Goal: Task Accomplishment & Management: Manage account settings

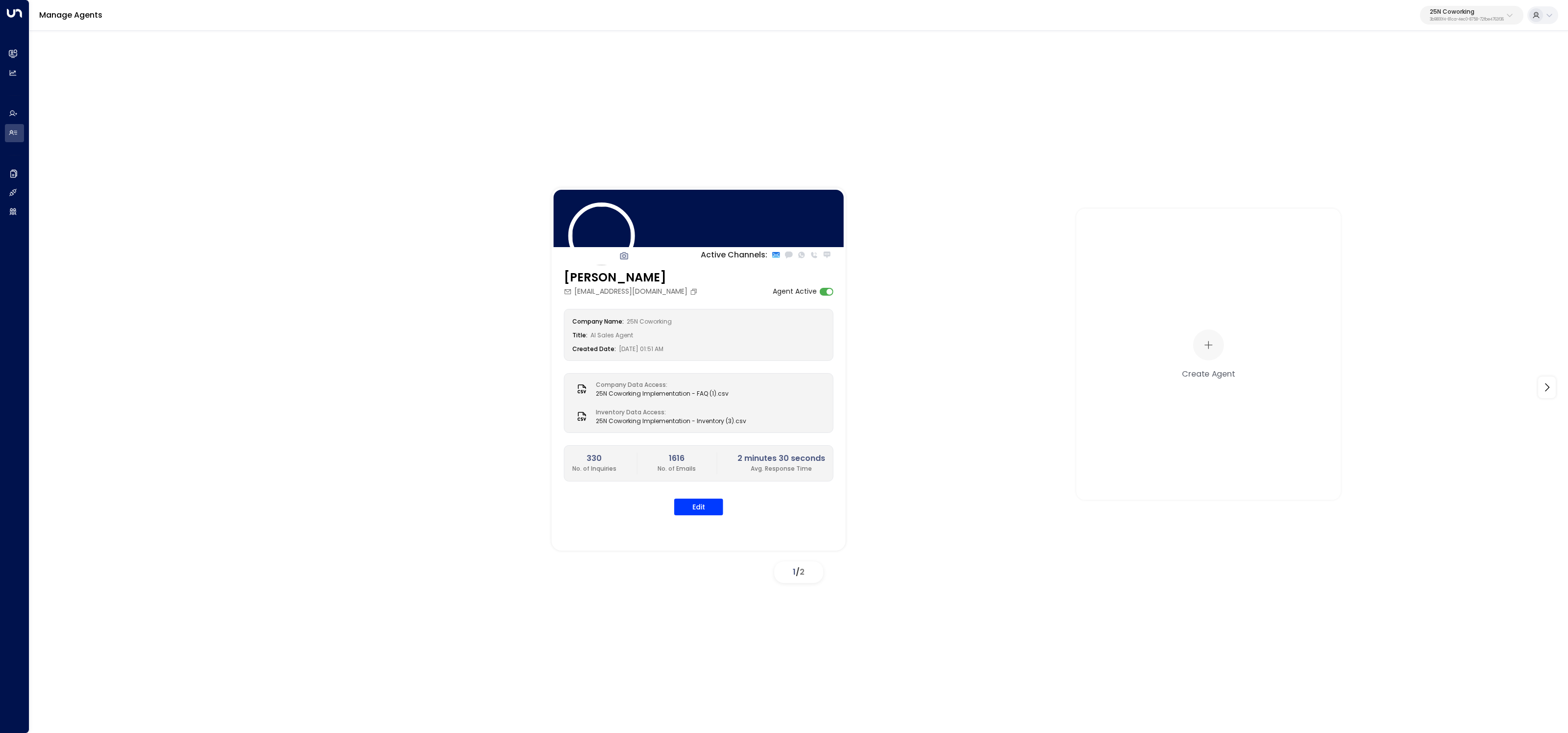
click at [1463, 20] on p "3b9800f4-81ca-4ec0-8758-72fbe4763f36" at bounding box center [1467, 20] width 74 height 4
type input "*******"
click at [1378, 84] on span "ID: 4f1736e9-ccb7-4332-bcb2-7b72aeab8734" at bounding box center [1442, 83] width 136 height 9
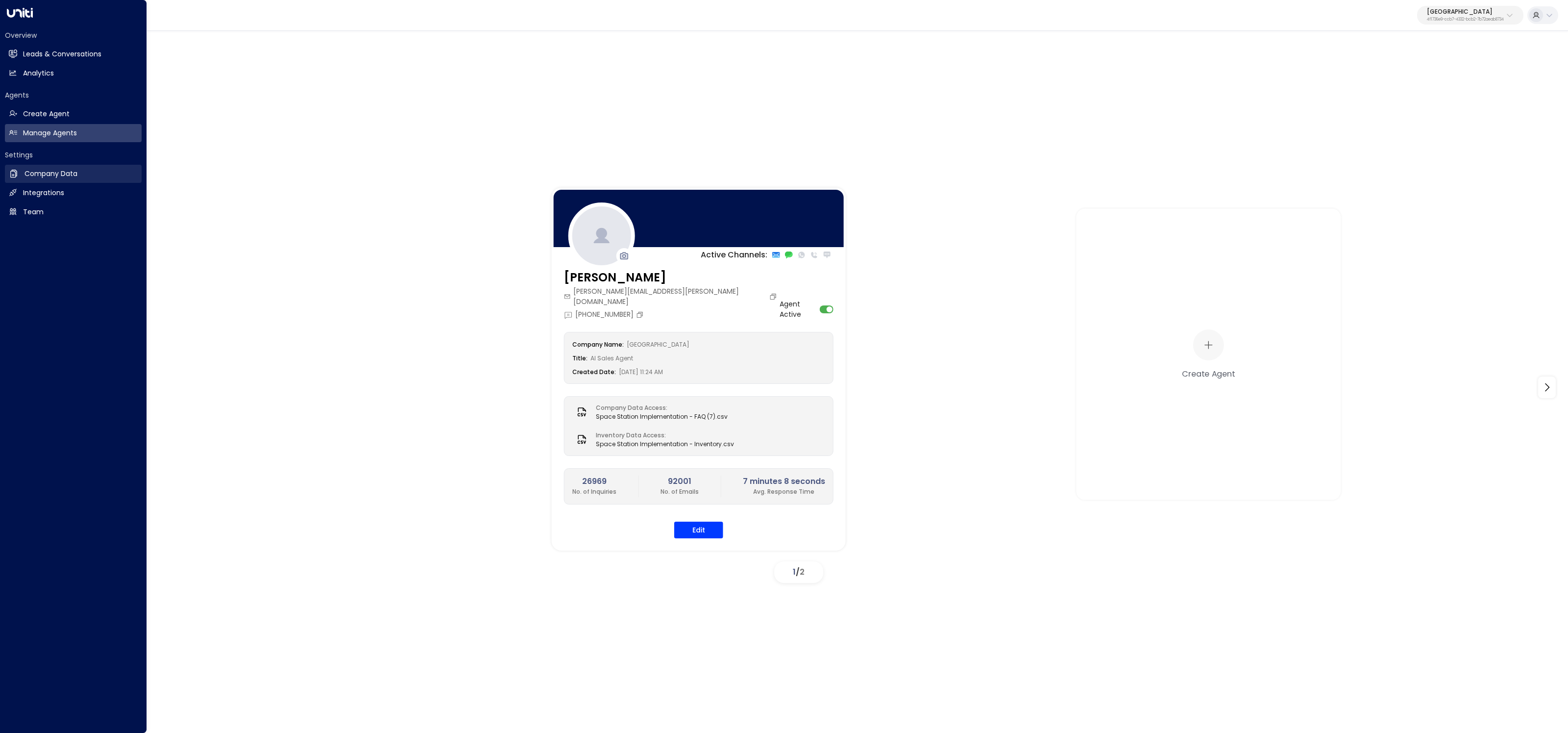
click at [47, 179] on link "Company Data Company Data" at bounding box center [73, 174] width 137 height 18
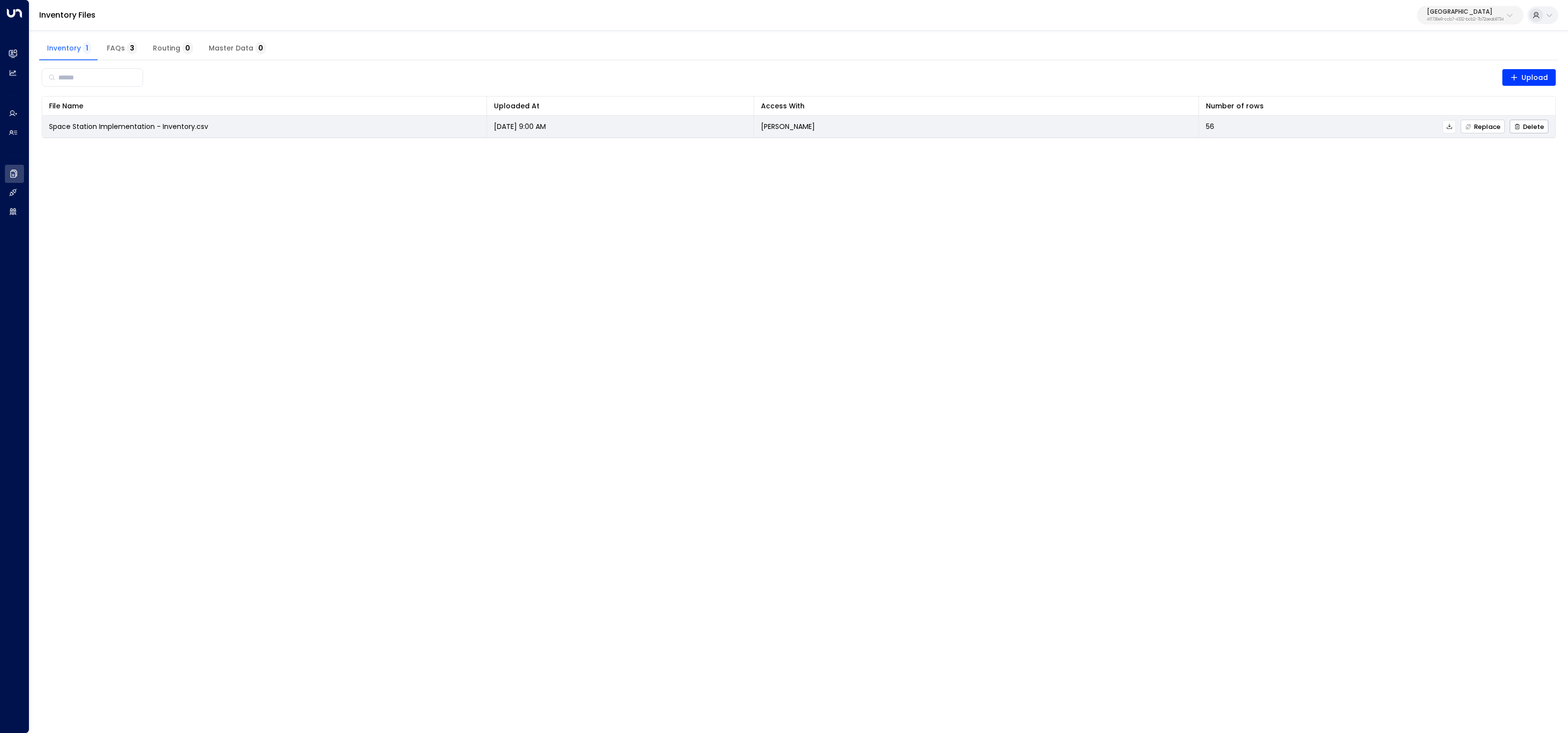
click at [1483, 126] on span "Replace" at bounding box center [1483, 127] width 35 height 6
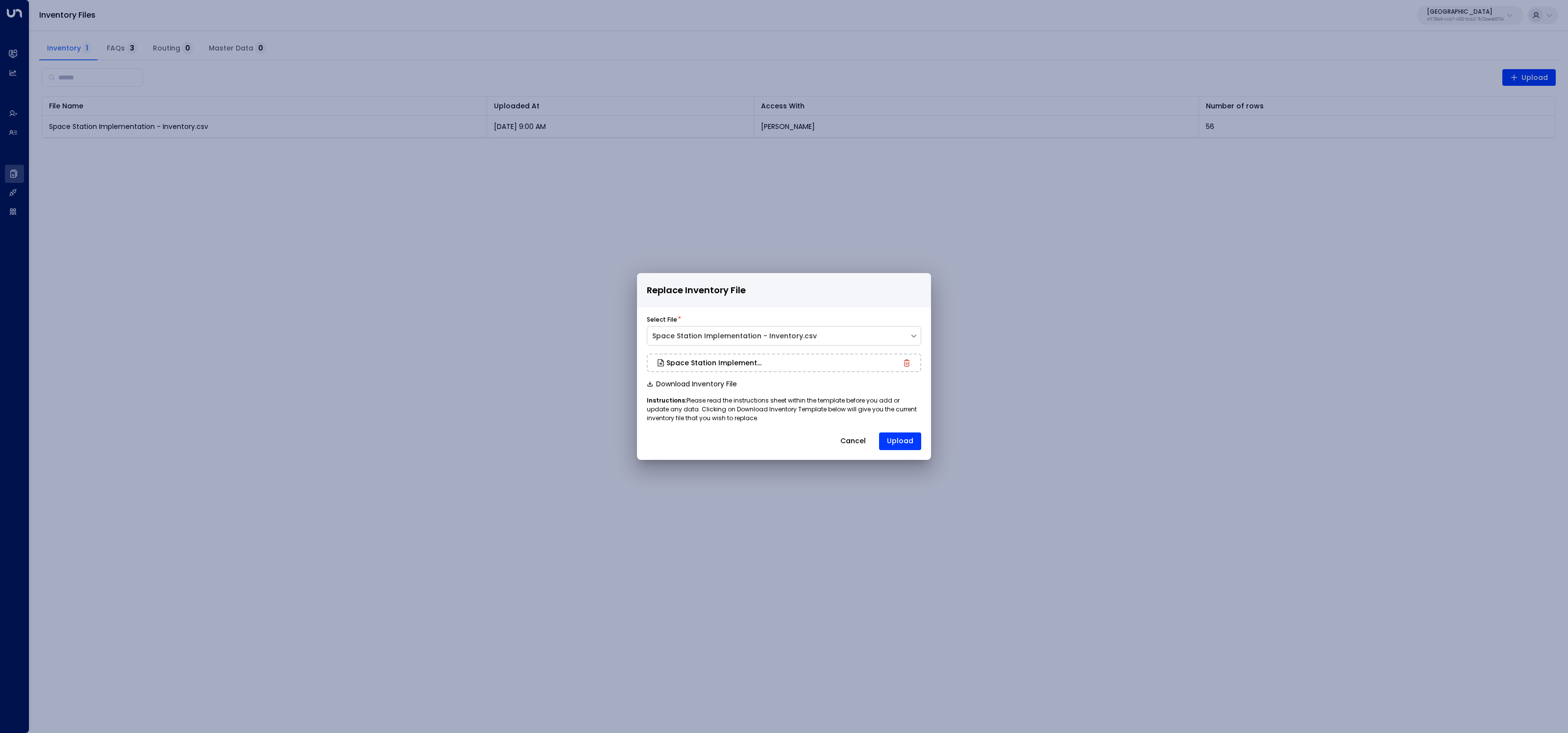
click at [911, 442] on button "Upload" at bounding box center [900, 441] width 42 height 17
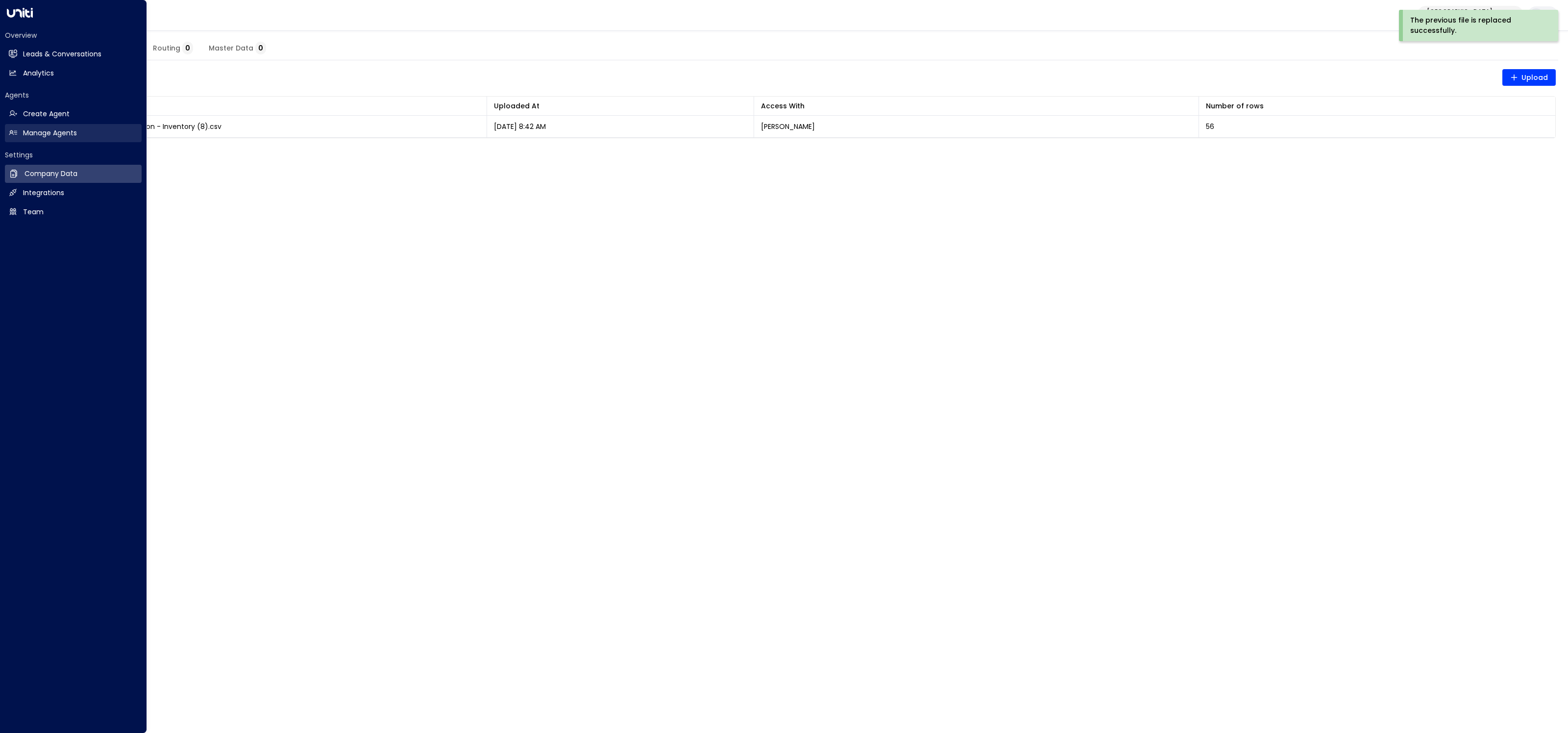
click at [20, 130] on link "Manage Agents Manage Agents" at bounding box center [73, 133] width 137 height 18
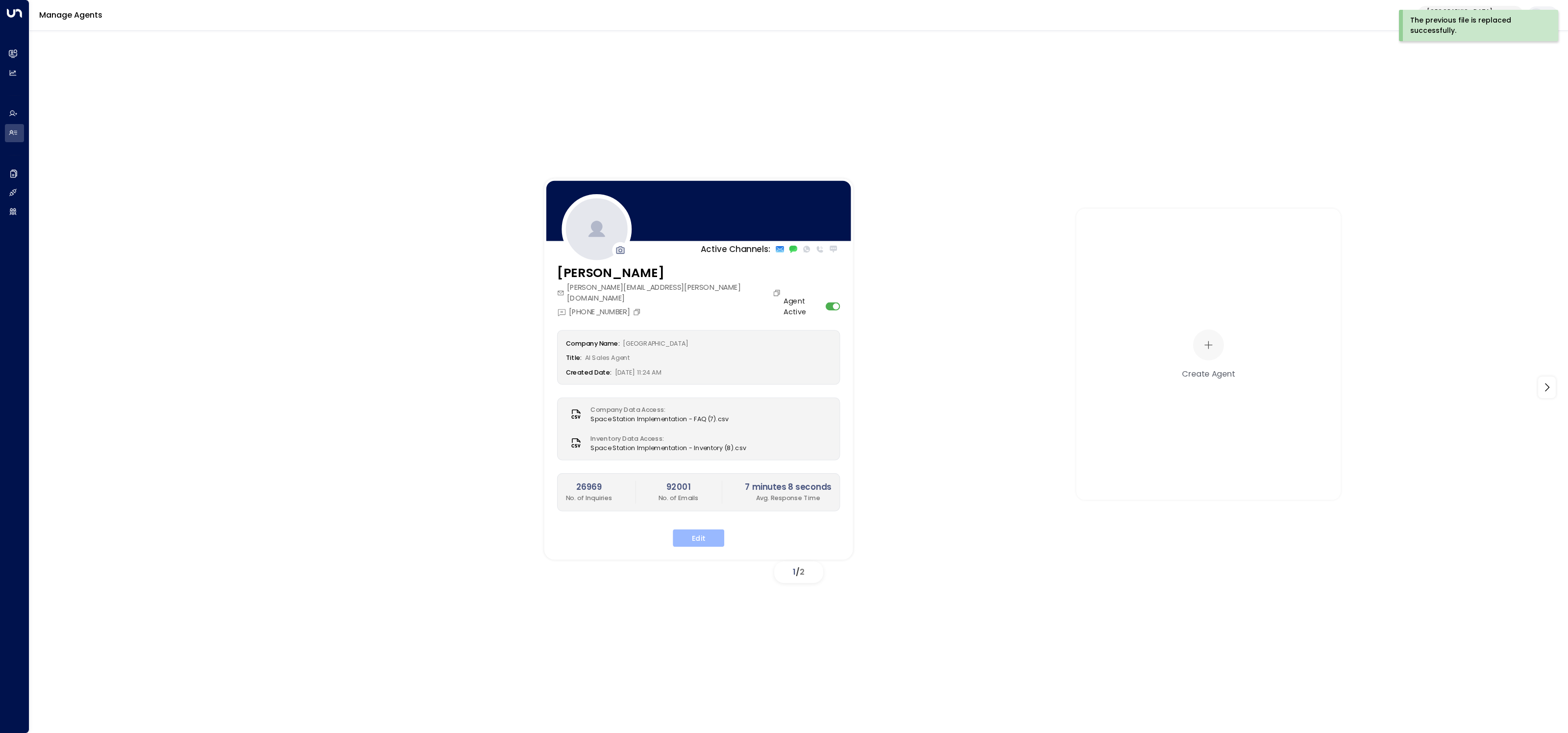
click at [696, 529] on button "Edit" at bounding box center [699, 538] width 52 height 17
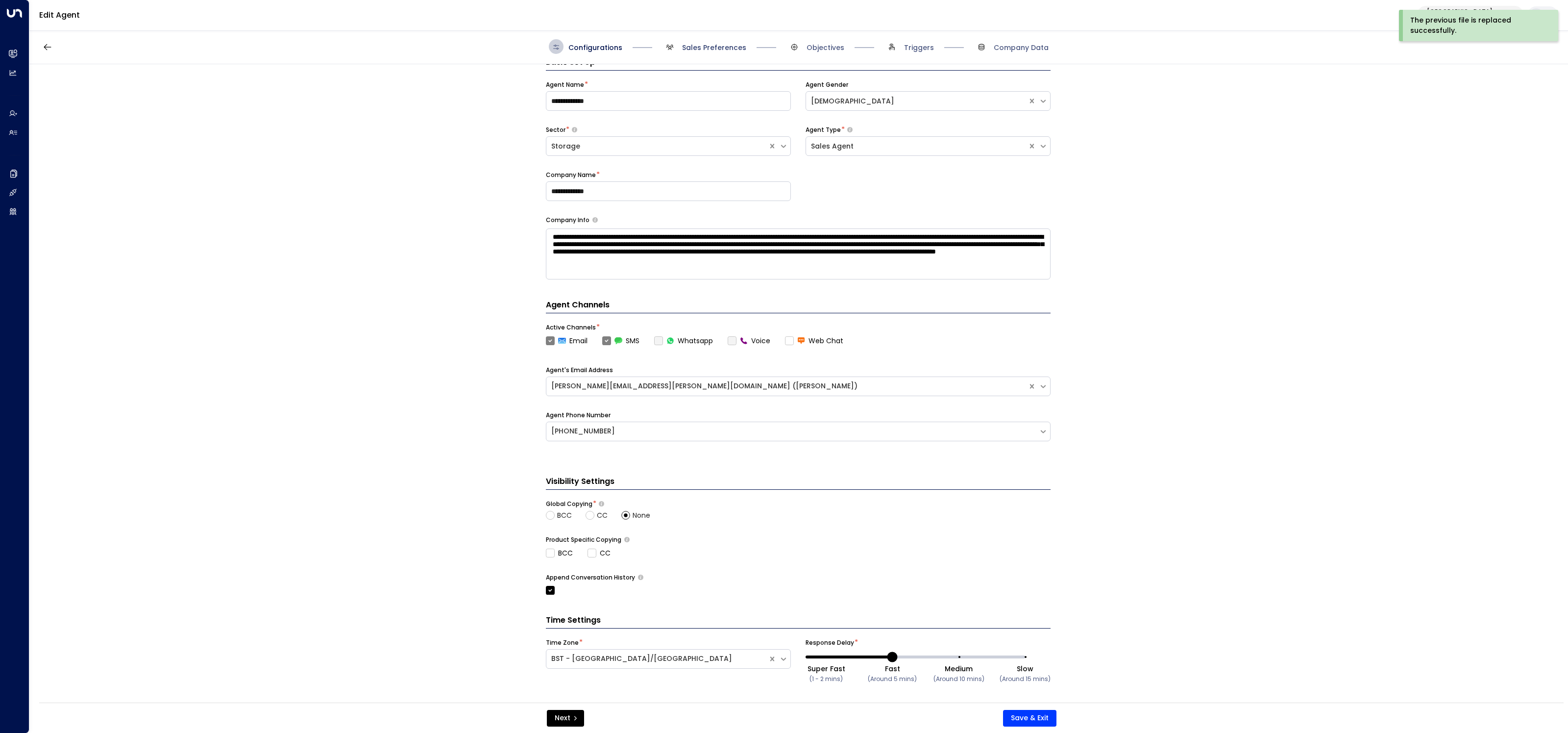
click at [717, 45] on span "Sales Preferences" at bounding box center [714, 48] width 64 height 10
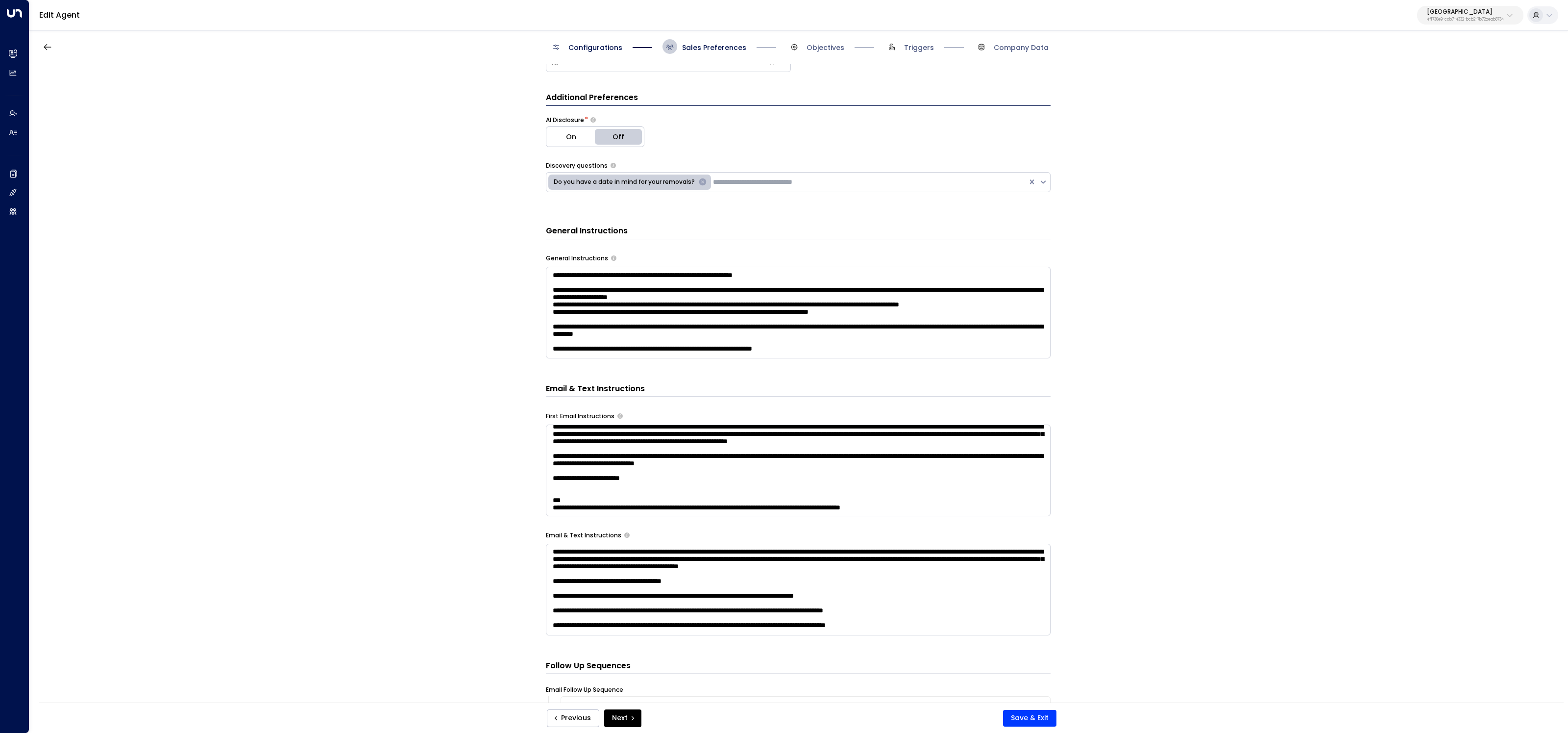
scroll to position [206, 0]
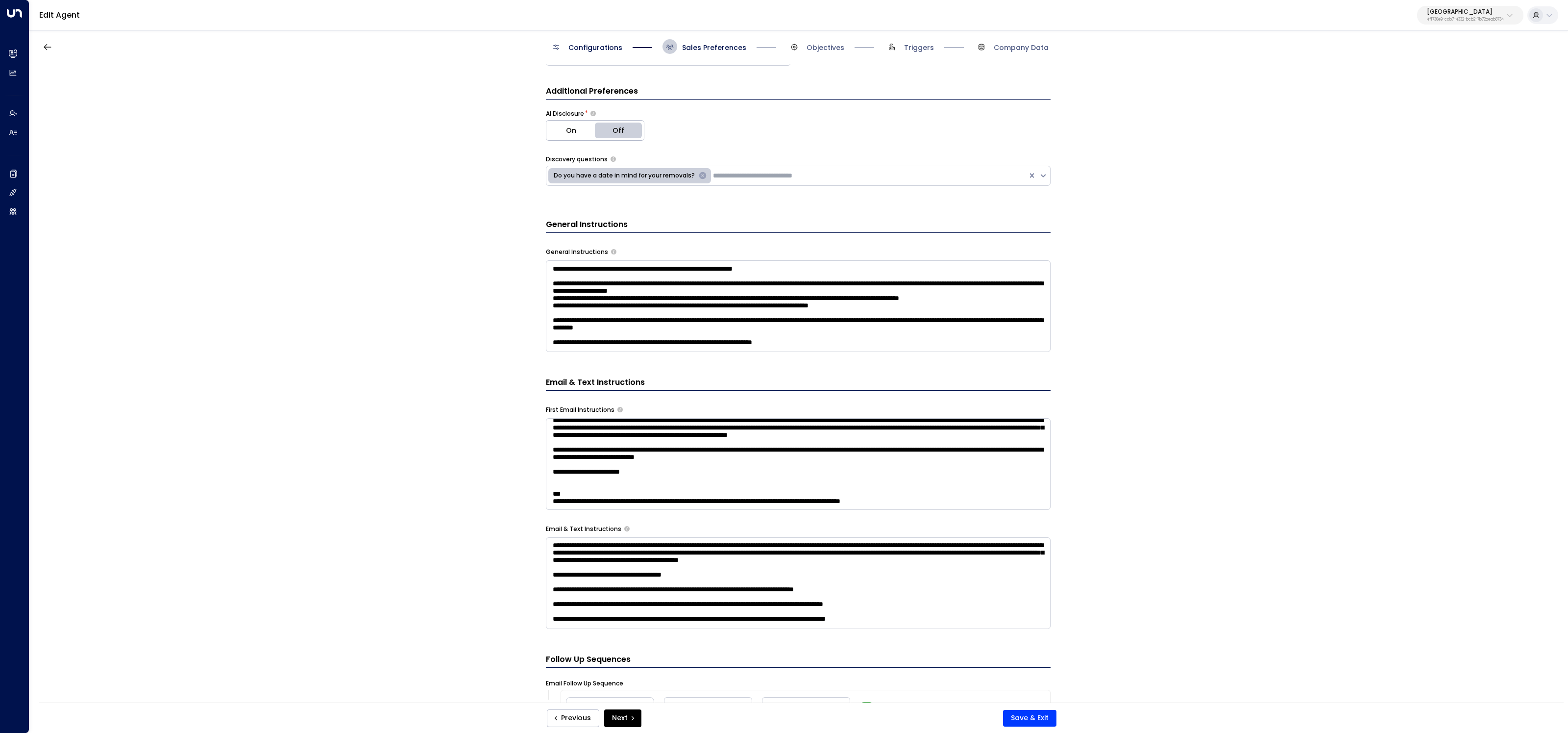
click at [817, 37] on div "Configurations Sales Preferences Objectives Triggers Company Data" at bounding box center [798, 47] width 1539 height 35
click at [822, 50] on span "Objectives" at bounding box center [826, 48] width 38 height 10
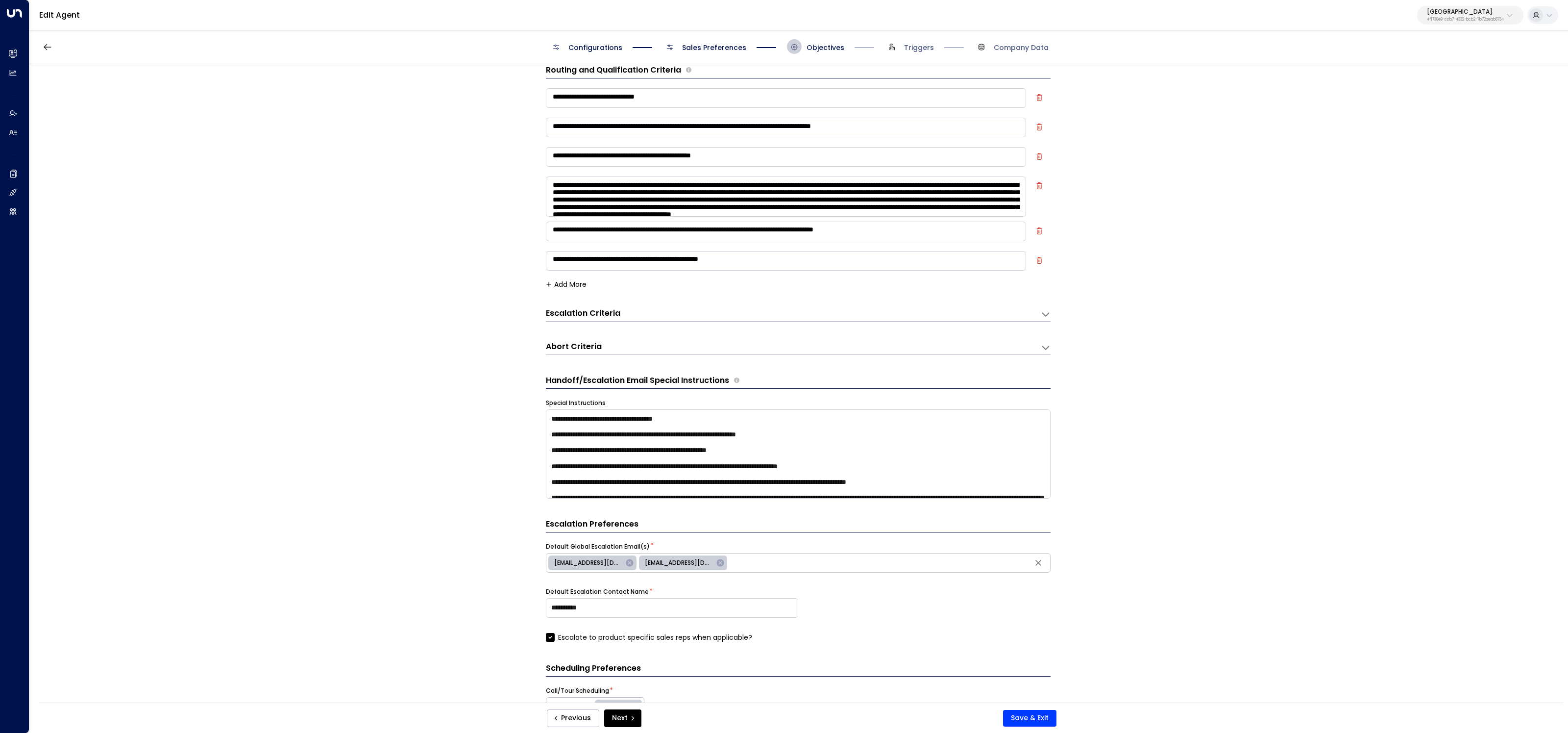
scroll to position [55, 0]
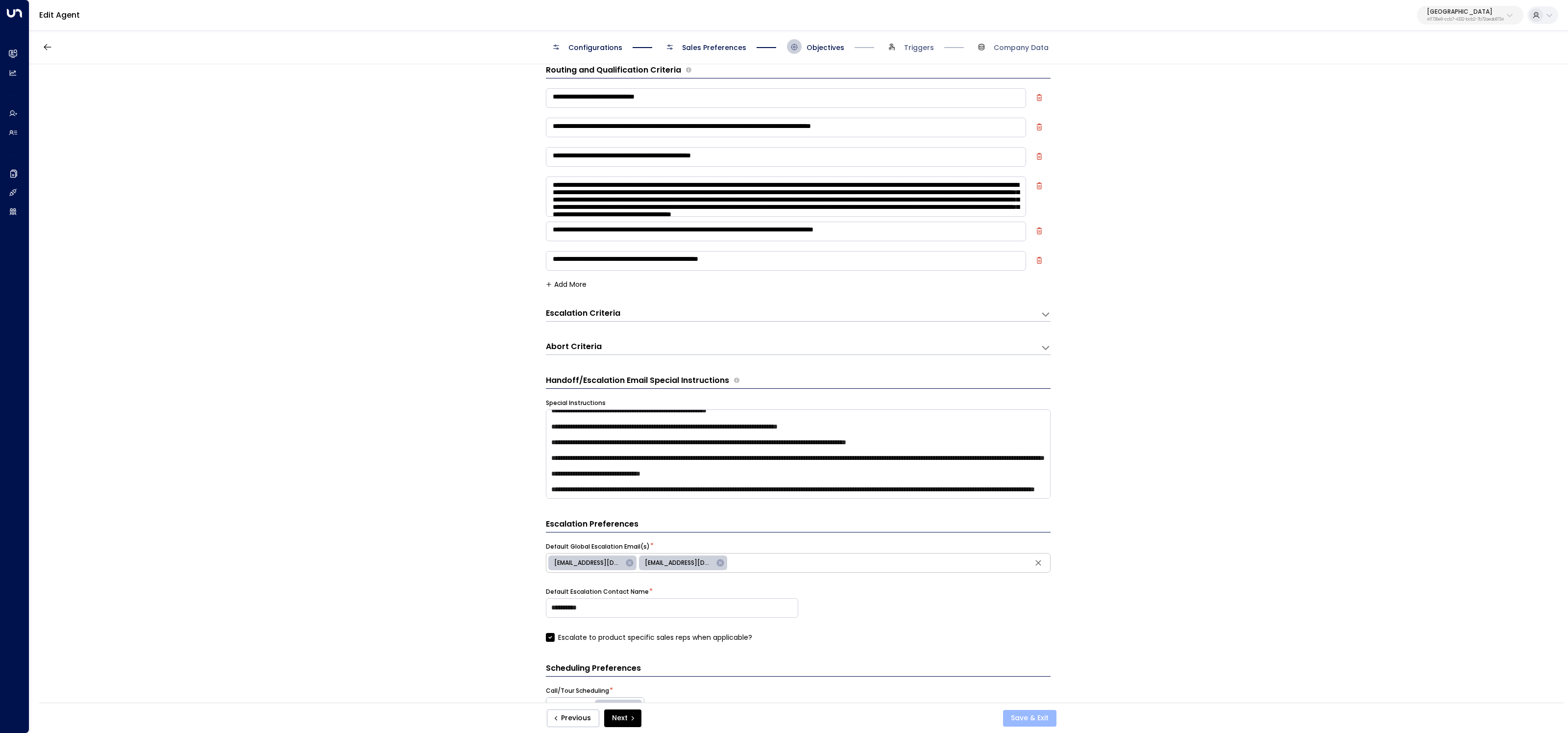
click at [1037, 713] on button "Save & Exit" at bounding box center [1030, 718] width 53 height 17
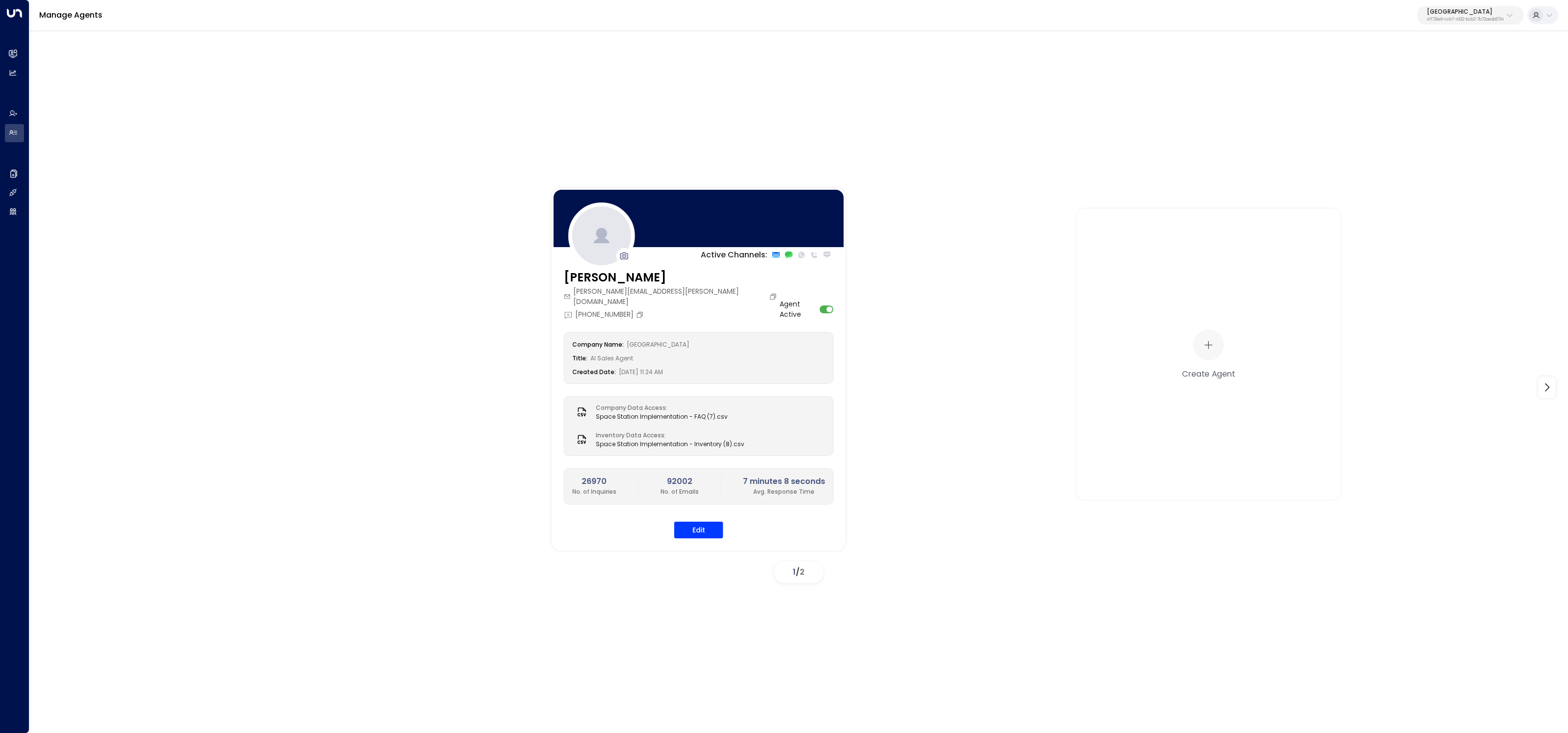
click at [1495, 16] on div "Space Station 4f1736e9-ccb7-4332-bcb2-7b72aeab8734" at bounding box center [1465, 15] width 77 height 13
type input "*****"
click at [1424, 81] on span "ID: 17248963-7bae-4f68-a6e0-04e589c1c15e" at bounding box center [1441, 83] width 135 height 9
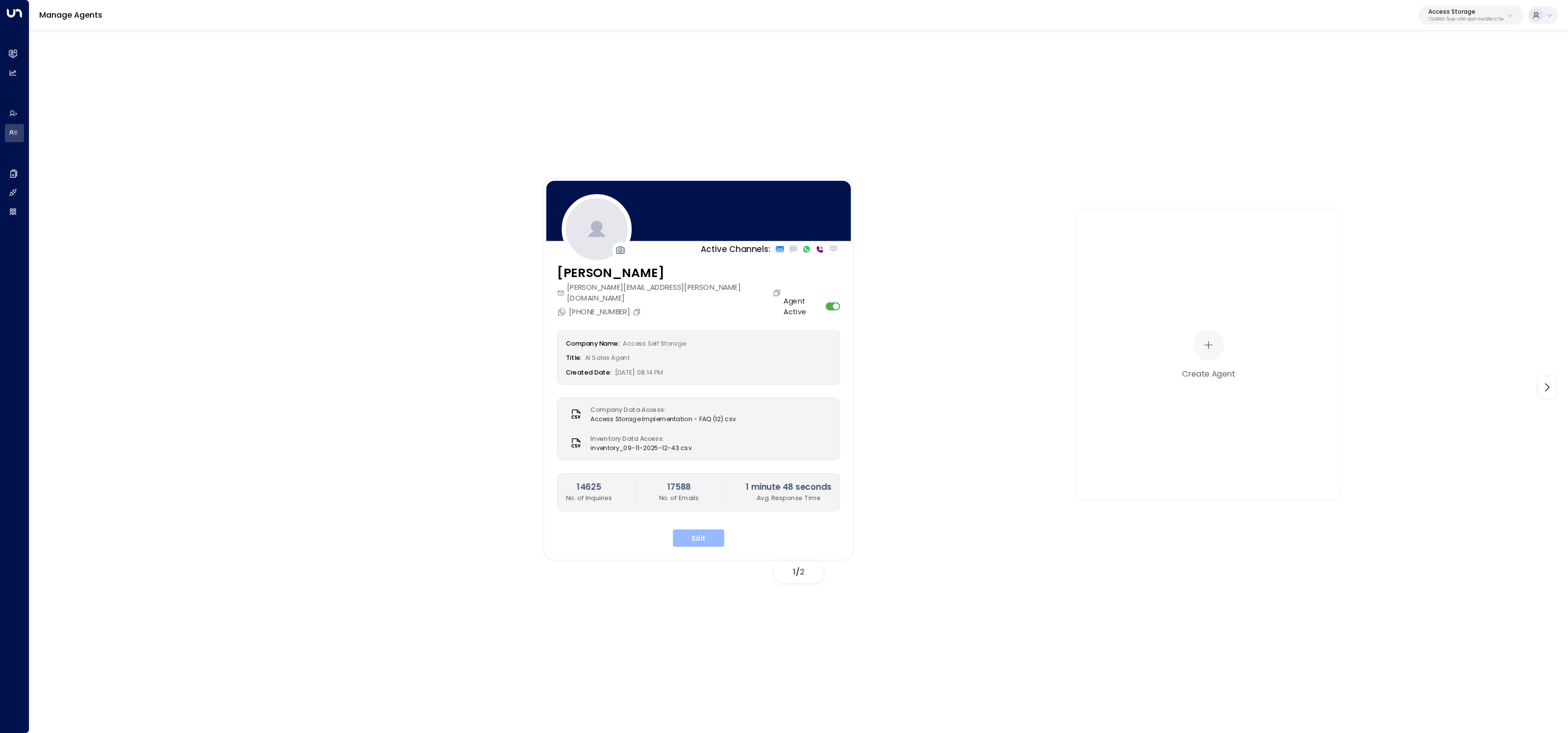
click at [703, 529] on button "Edit" at bounding box center [699, 538] width 52 height 17
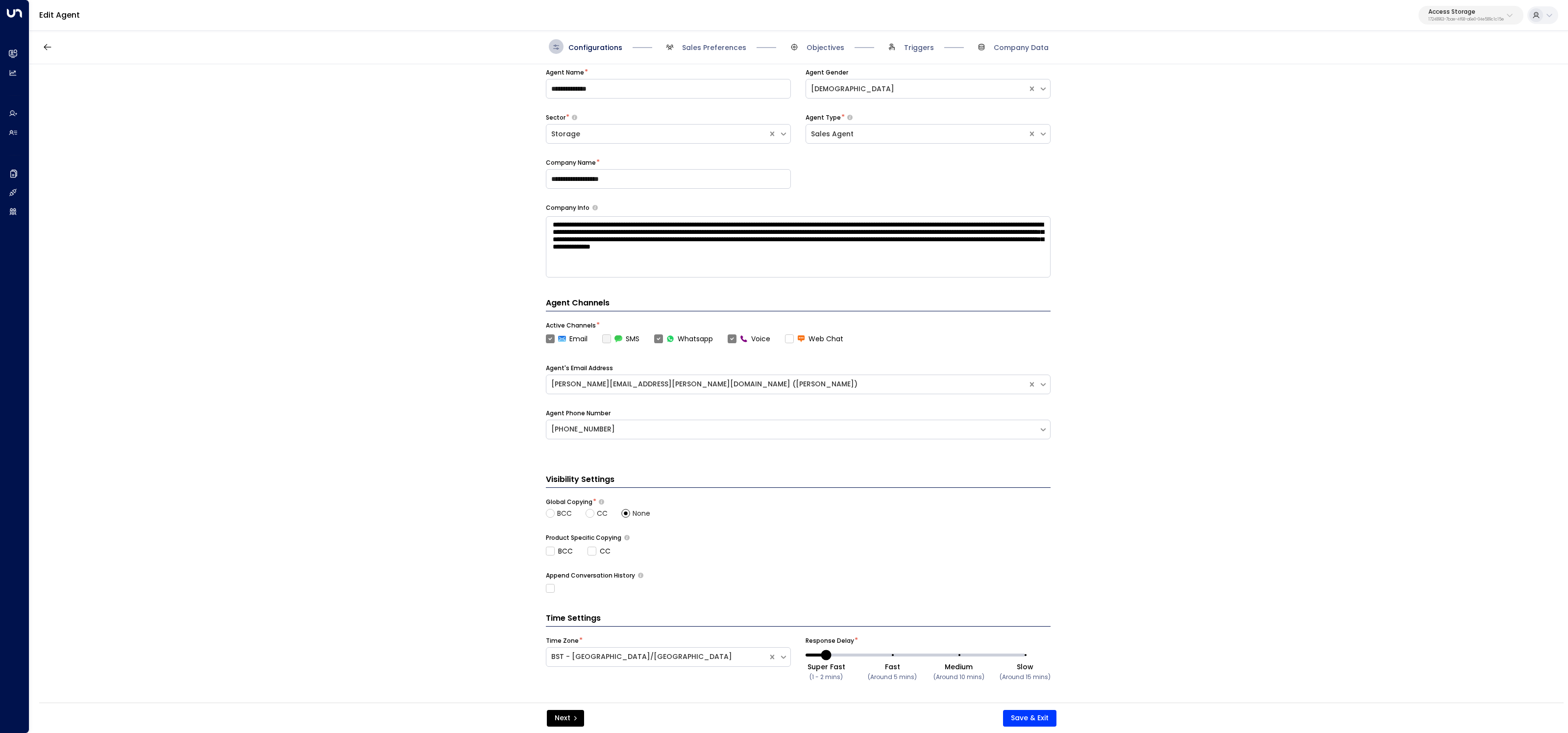
scroll to position [41, 0]
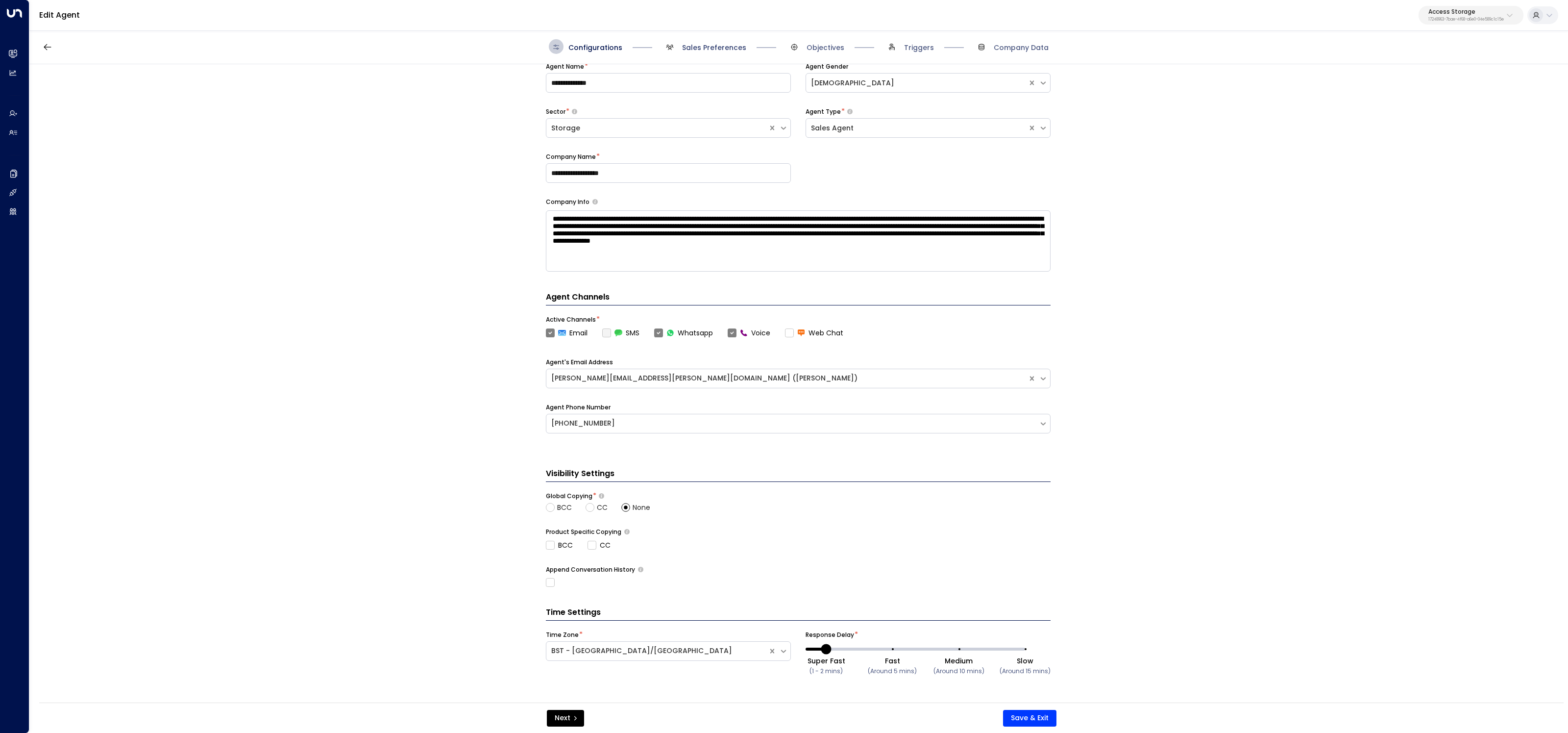
click at [721, 50] on span "Sales Preferences" at bounding box center [714, 48] width 64 height 10
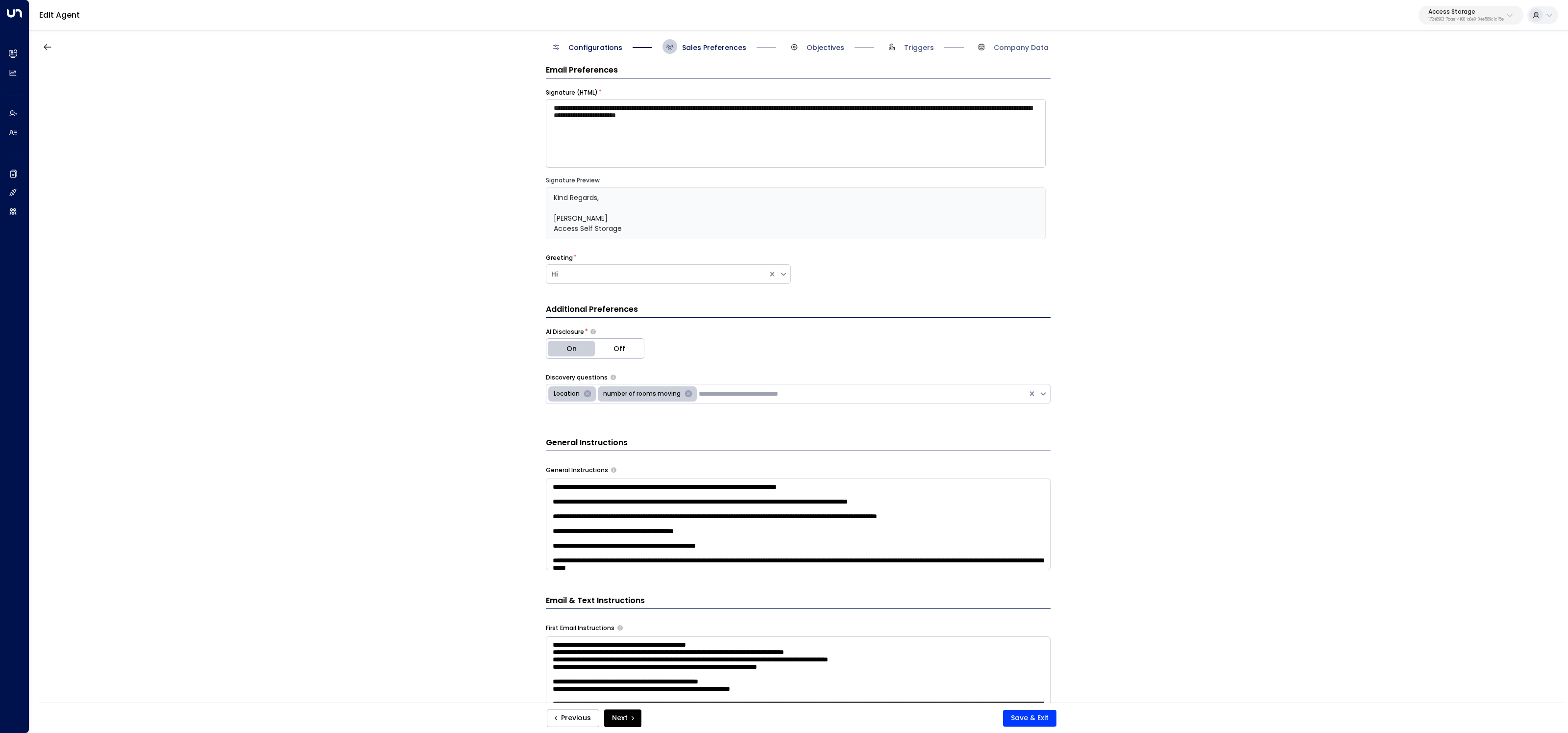
scroll to position [15, 0]
click at [828, 50] on span "Objectives" at bounding box center [826, 48] width 38 height 10
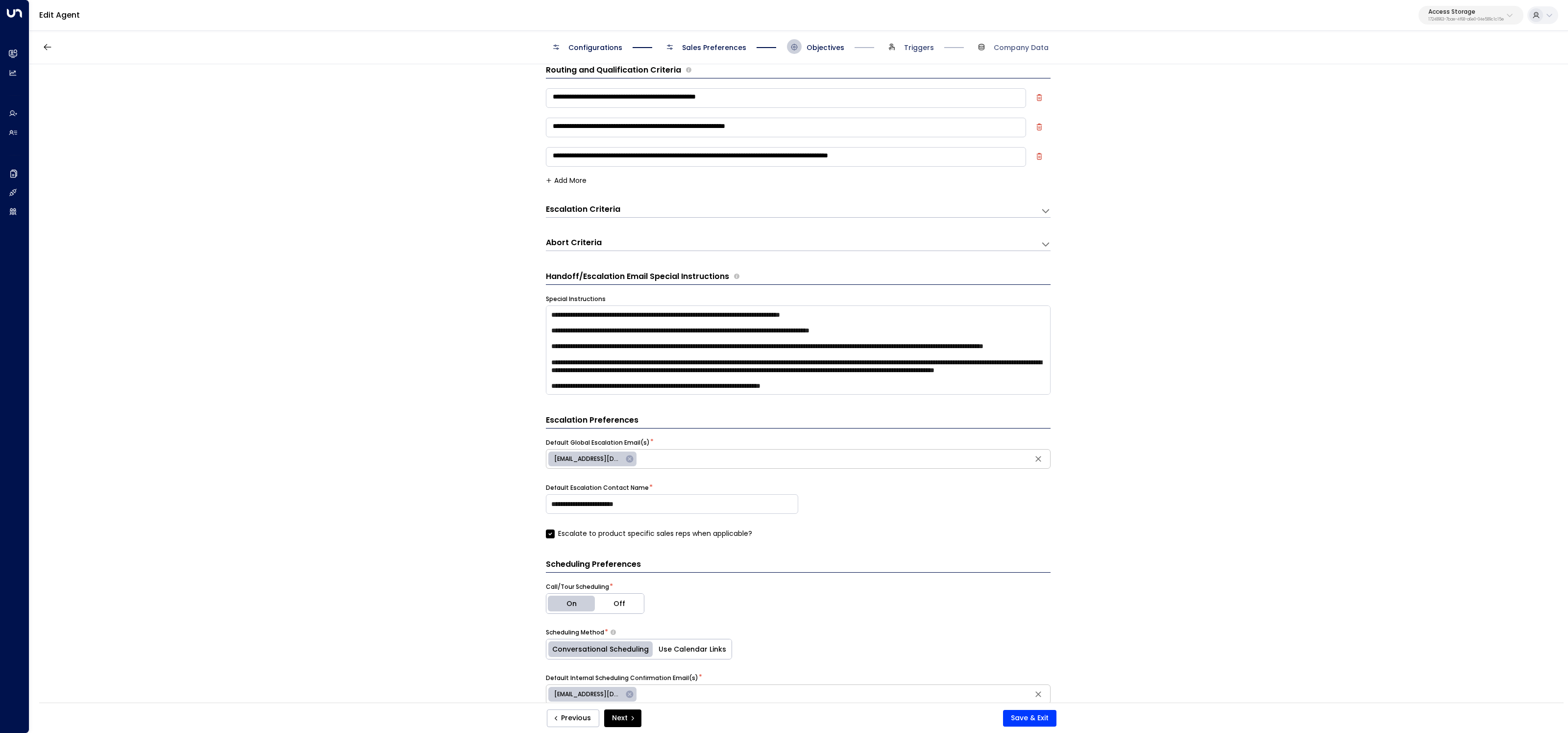
click at [916, 43] on span "Triggers" at bounding box center [919, 48] width 30 height 10
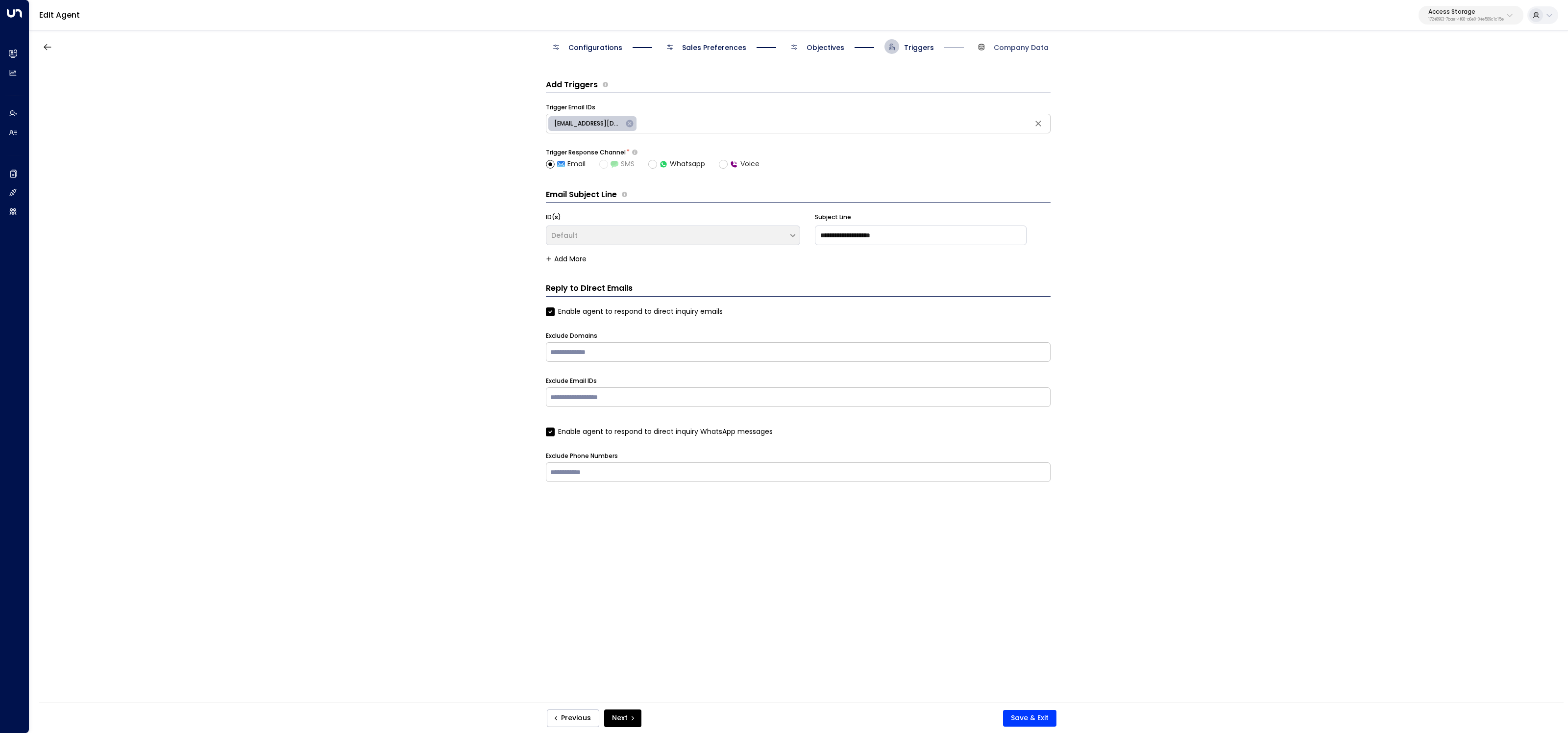
scroll to position [0, 0]
click at [1017, 45] on span "Company Data" at bounding box center [1021, 48] width 55 height 10
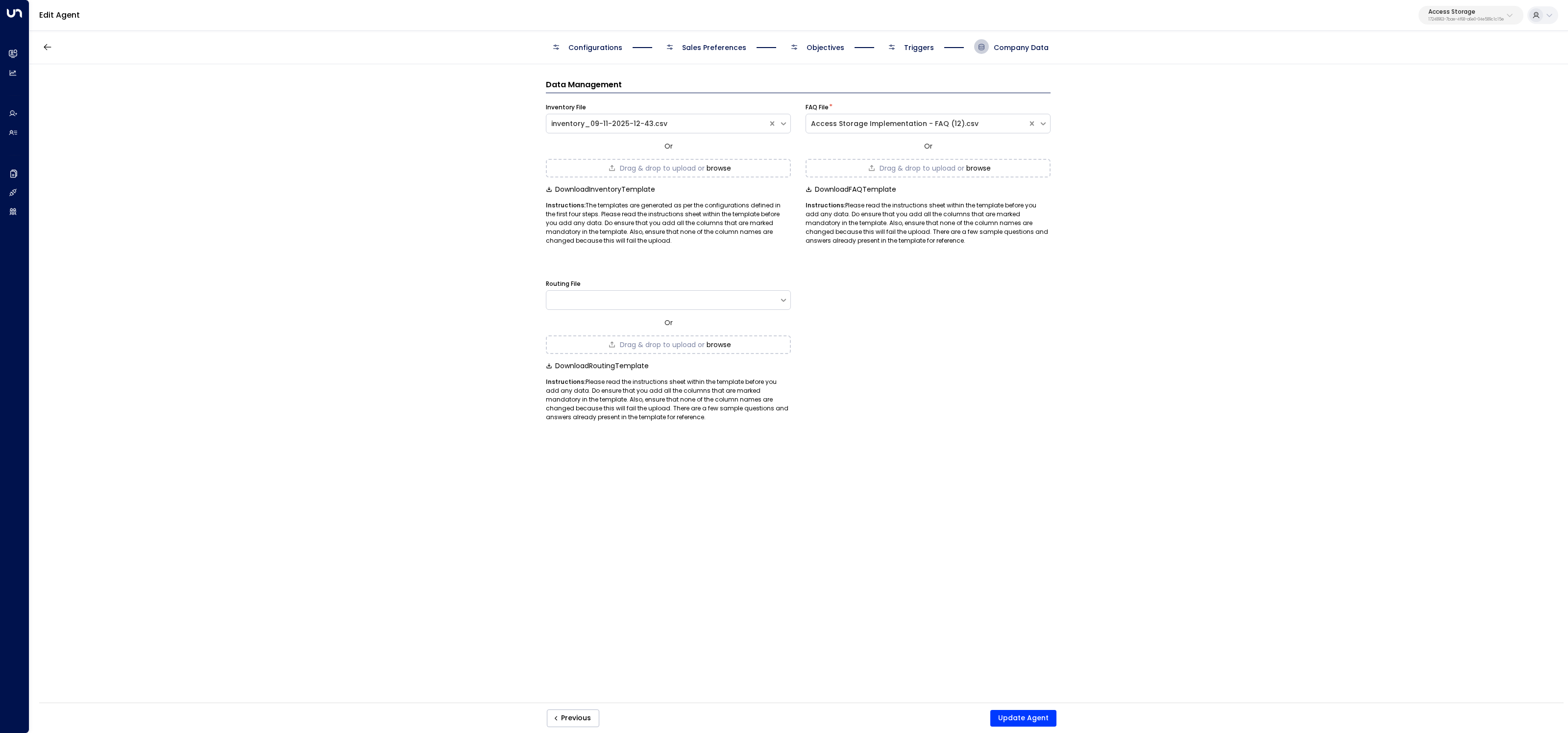
click at [913, 49] on span "Triggers" at bounding box center [919, 48] width 30 height 10
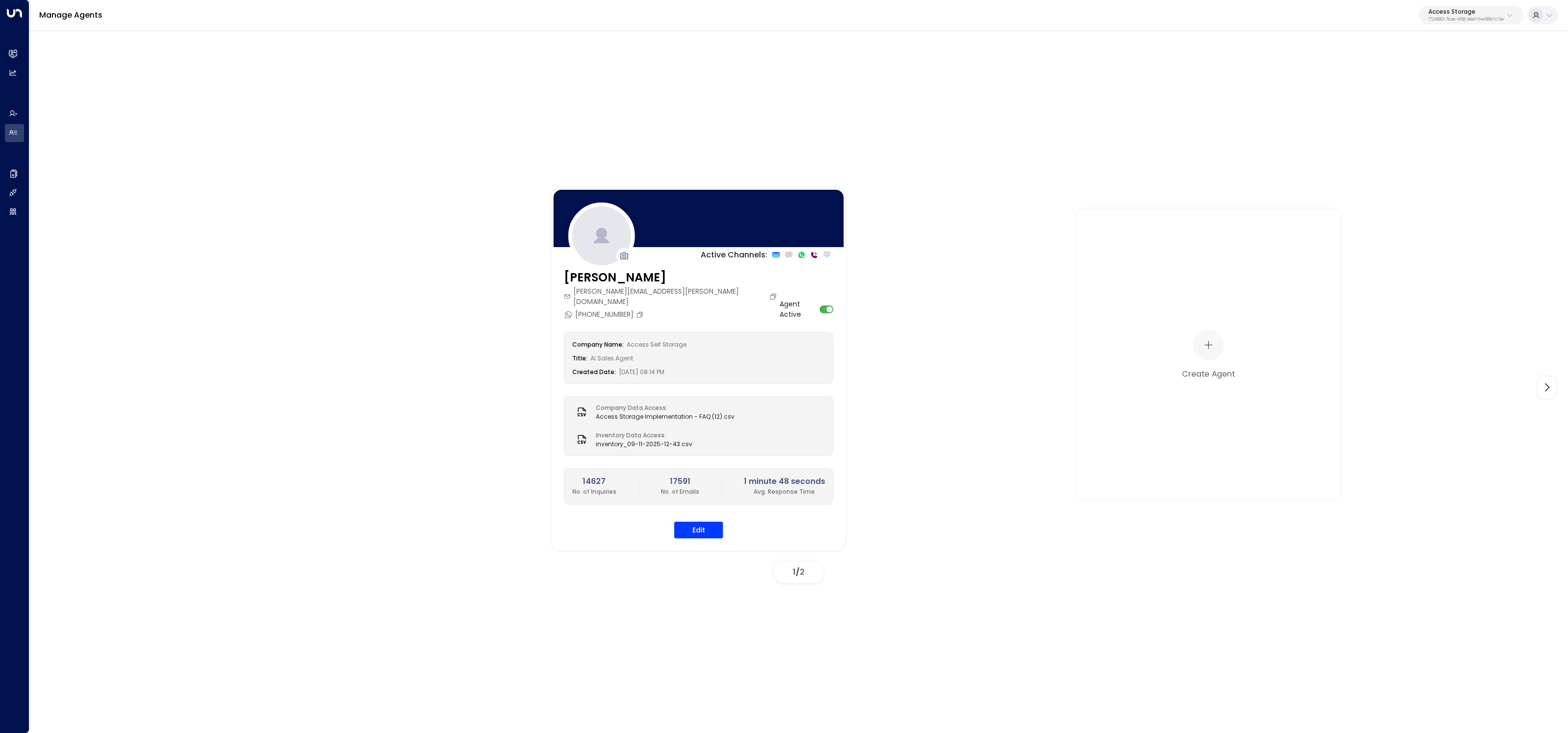
click at [1453, 10] on p "Access Storage" at bounding box center [1467, 12] width 75 height 6
type input "******"
click at [1388, 87] on span "ID: 638ec7b5-66cb-467c-be2f-f19c05816232" at bounding box center [1441, 83] width 134 height 9
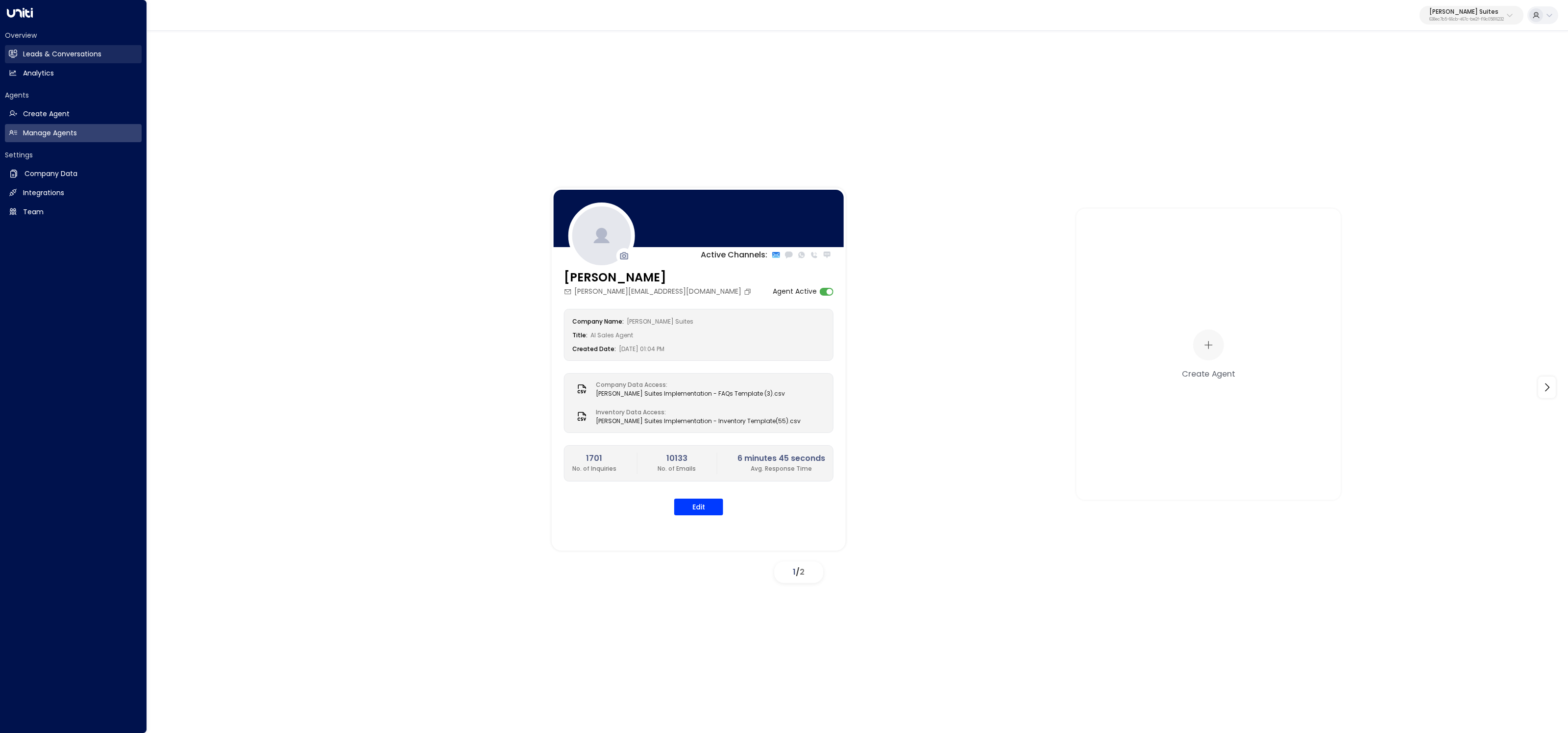
click at [22, 52] on link "Leads & Conversations Leads & Conversations" at bounding box center [73, 54] width 137 height 18
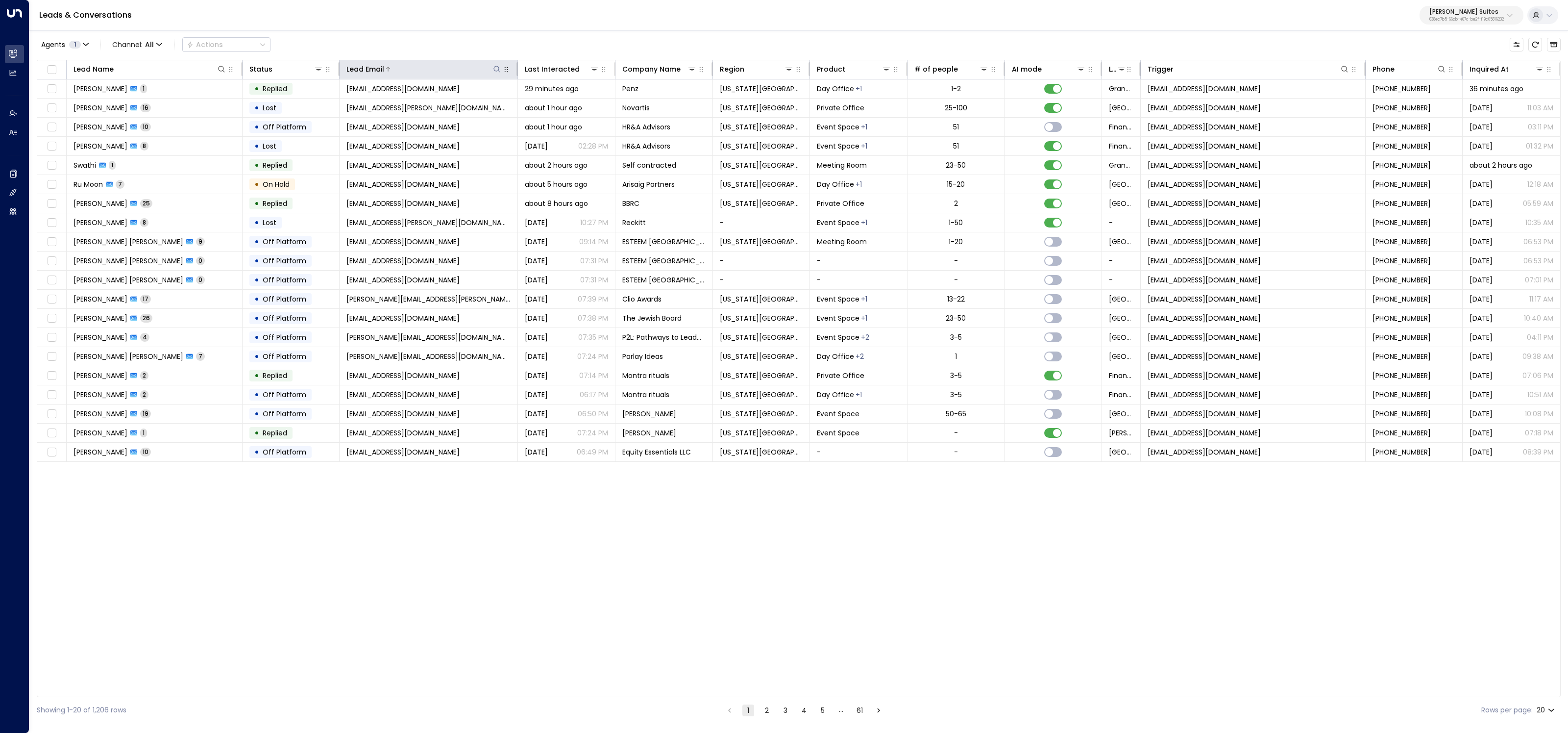
click at [494, 68] on icon at bounding box center [496, 69] width 8 height 8
type input "**********"
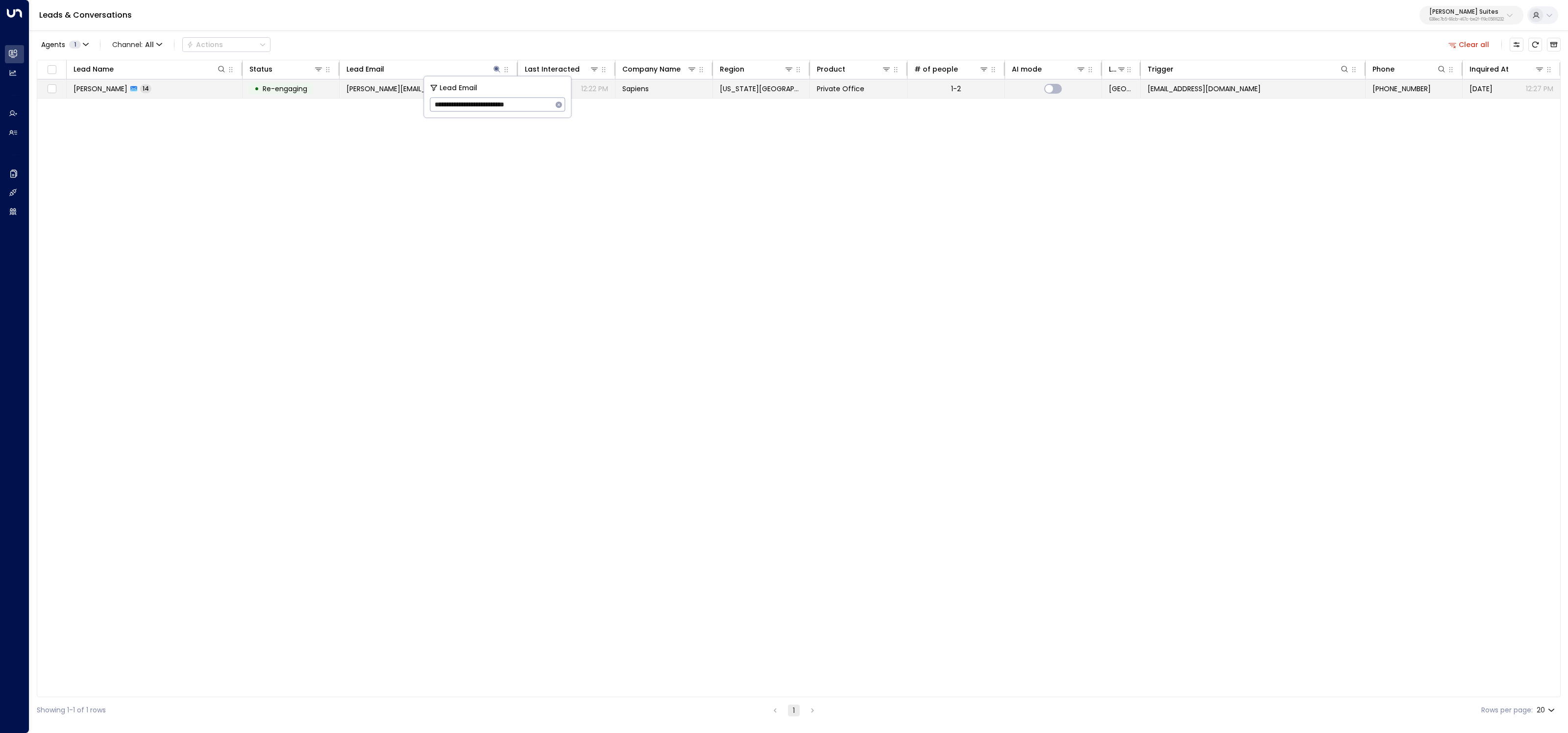
click at [297, 87] on span "Re-engaging" at bounding box center [285, 89] width 45 height 10
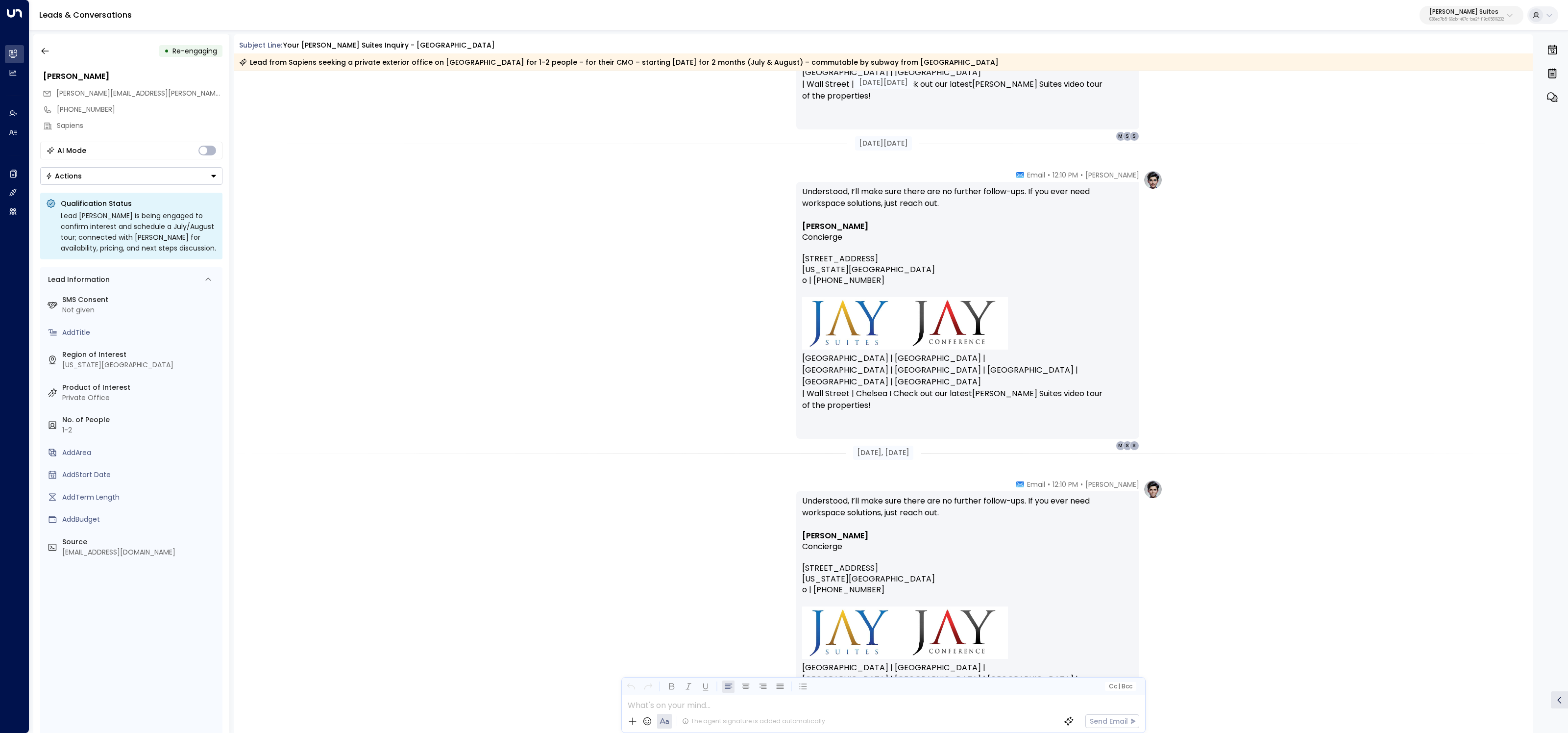
scroll to position [4083, 0]
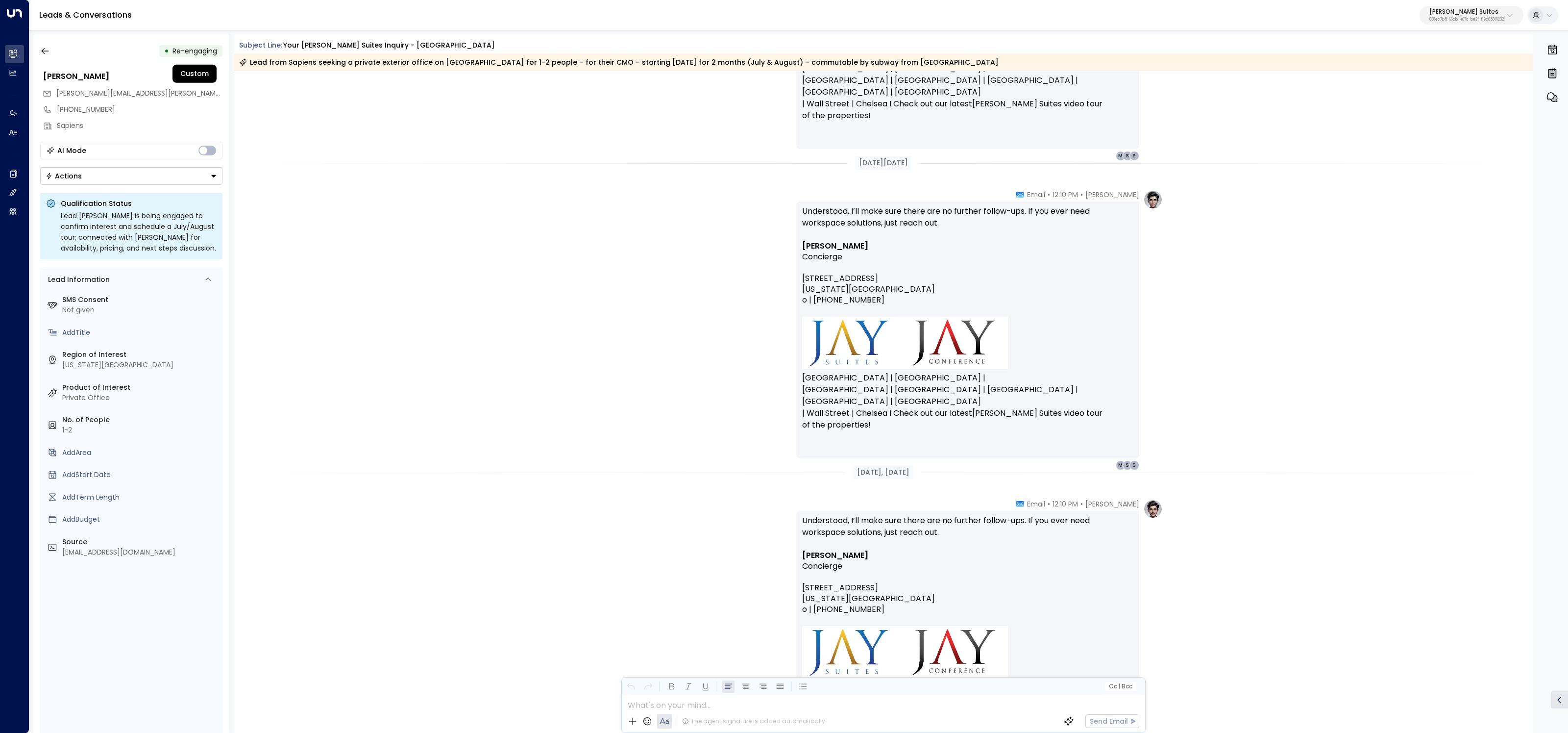
click at [178, 48] on span "Re-engaging" at bounding box center [195, 51] width 45 height 10
click at [40, 46] on icon "button" at bounding box center [45, 51] width 10 height 10
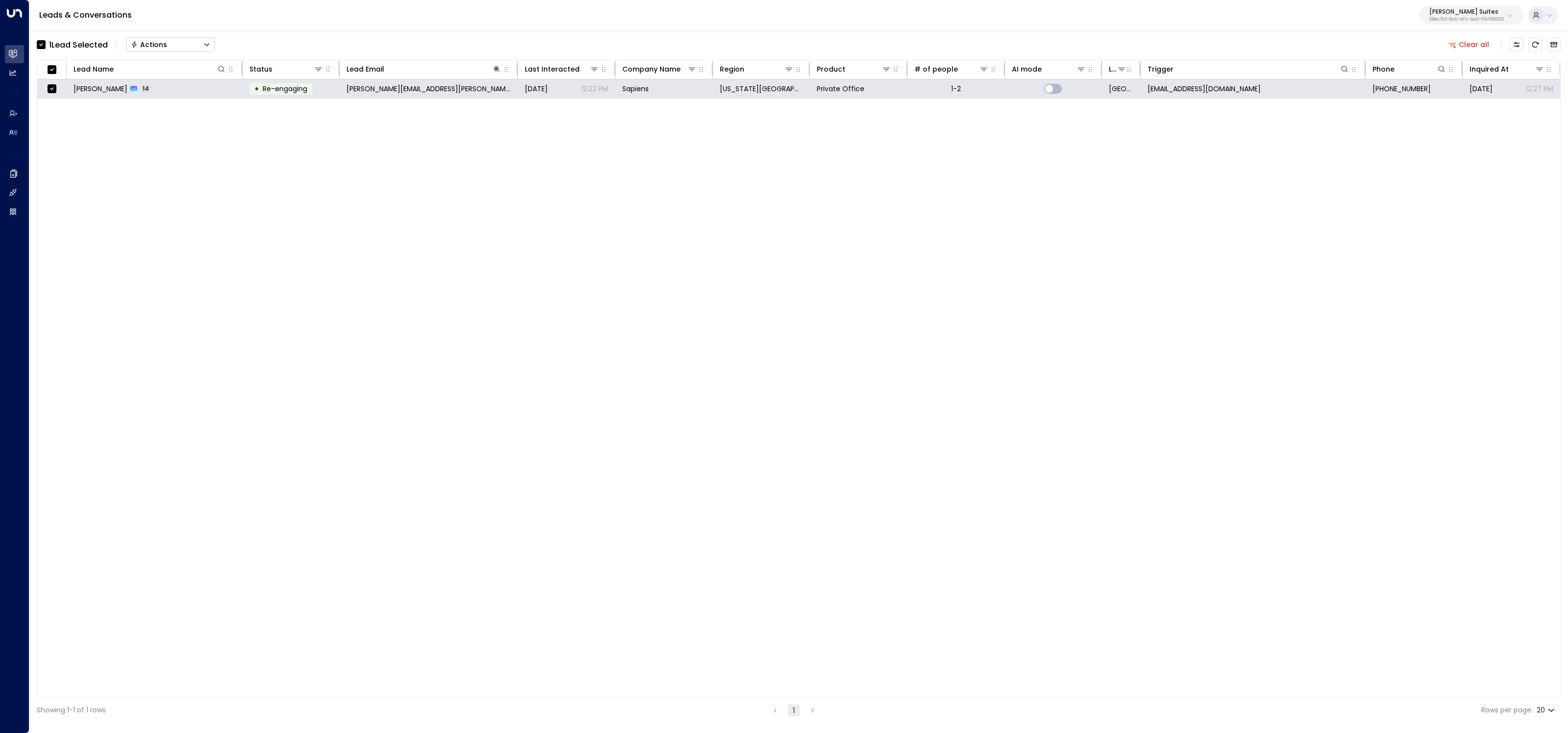
click at [208, 43] on icon "Button group with a nested menu" at bounding box center [207, 45] width 7 height 7
click at [175, 114] on span "Archive Lead" at bounding box center [154, 109] width 45 height 10
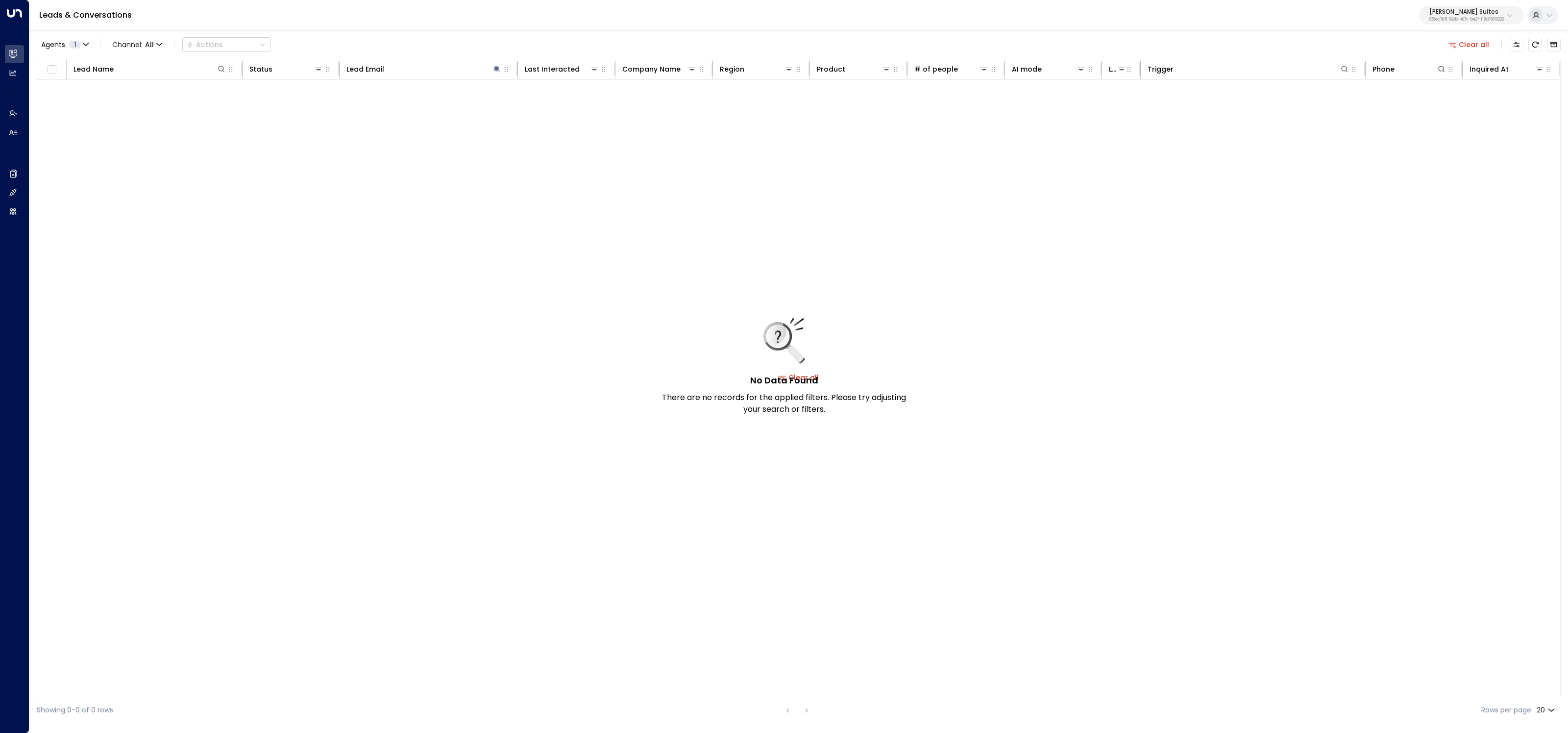
click at [1457, 17] on p "638ec7b5-66cb-467c-be2f-f19c05816232" at bounding box center [1467, 20] width 75 height 4
type input "**"
click at [1434, 73] on div "IQ Offices ID: cfe0f921-6736-41ff-9ccf-6d0a7fff47c3" at bounding box center [1436, 78] width 124 height 20
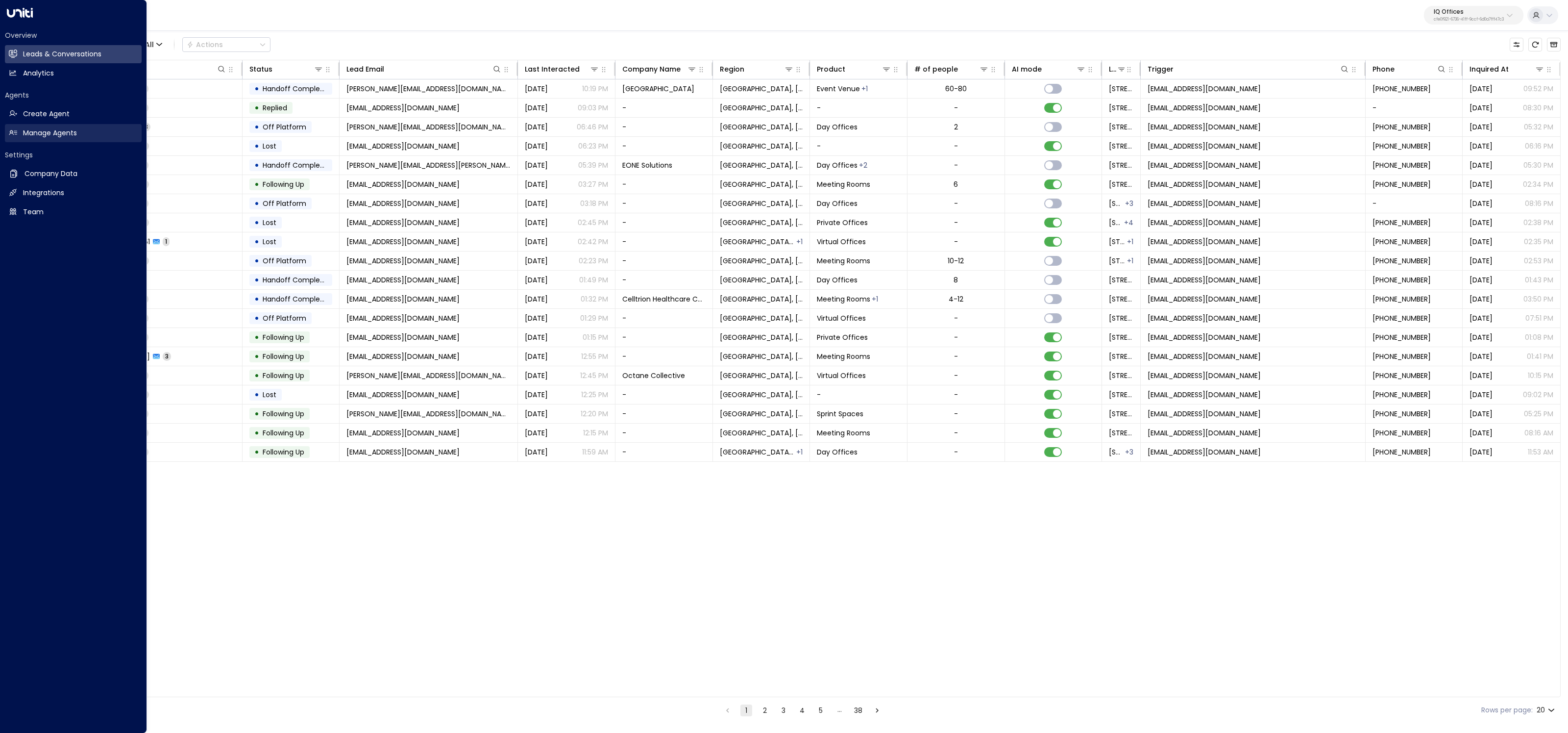
click at [46, 137] on h2 "Manage Agents" at bounding box center [50, 133] width 54 height 10
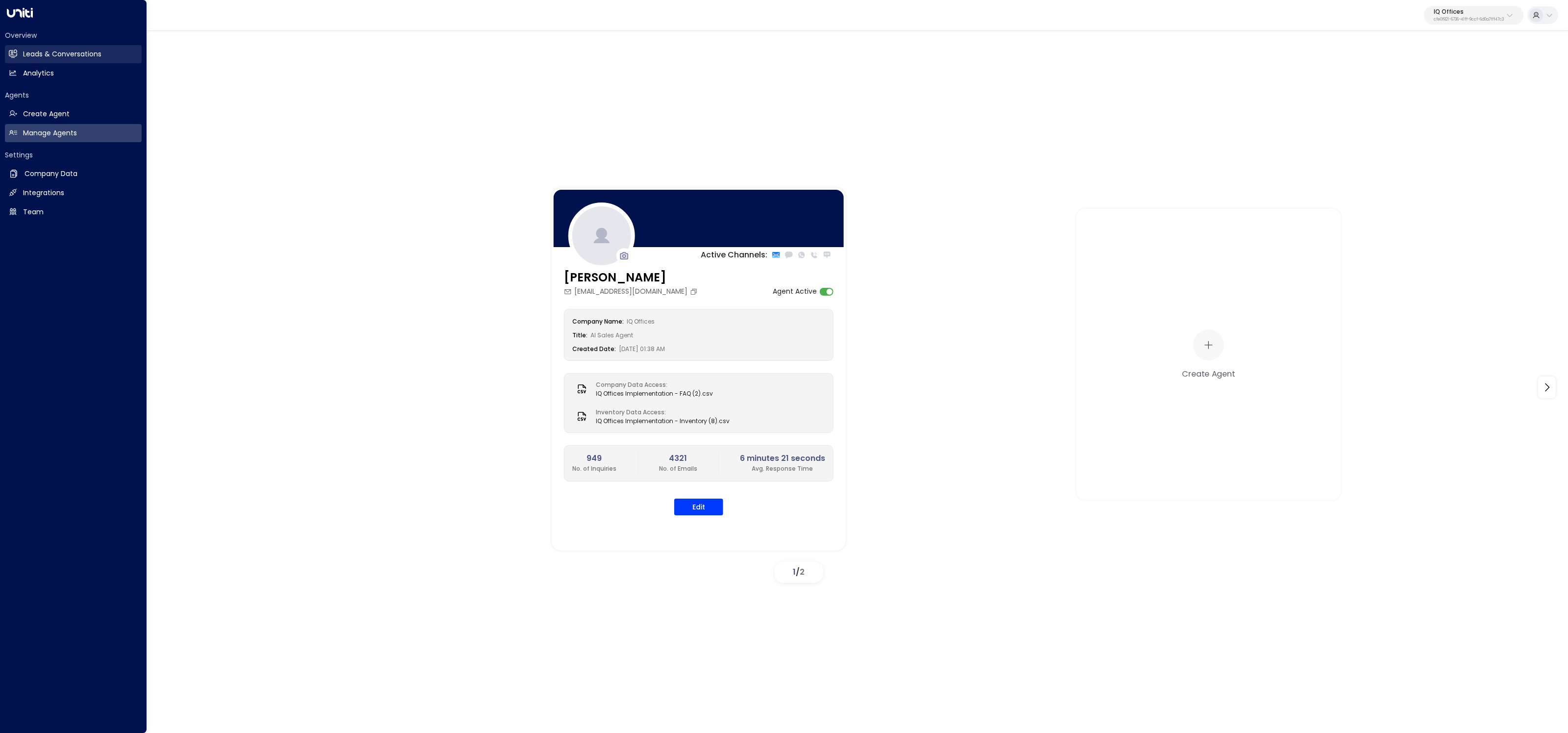
click at [14, 54] on icon at bounding box center [13, 53] width 8 height 6
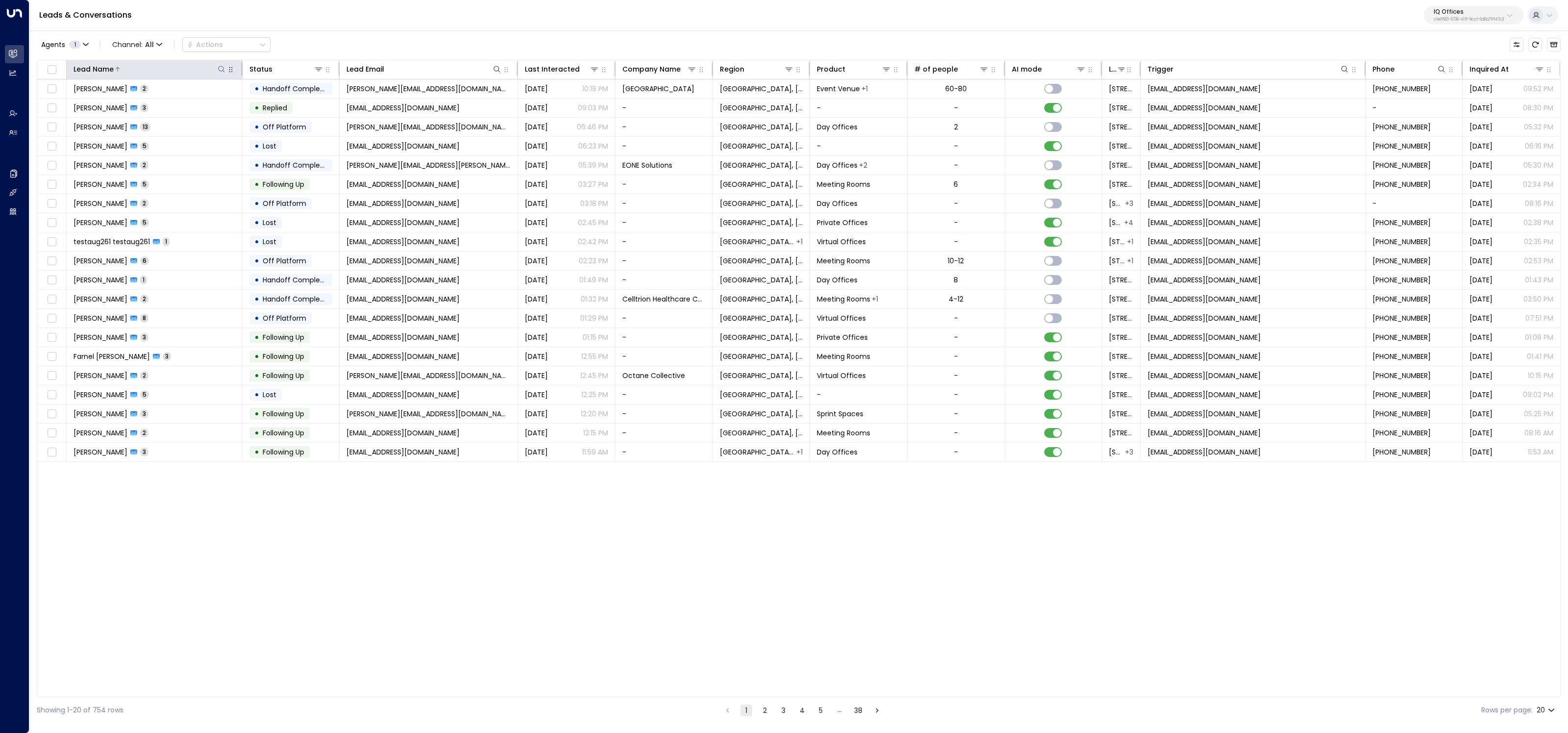
click at [222, 70] on icon at bounding box center [221, 69] width 8 height 8
type input "*******"
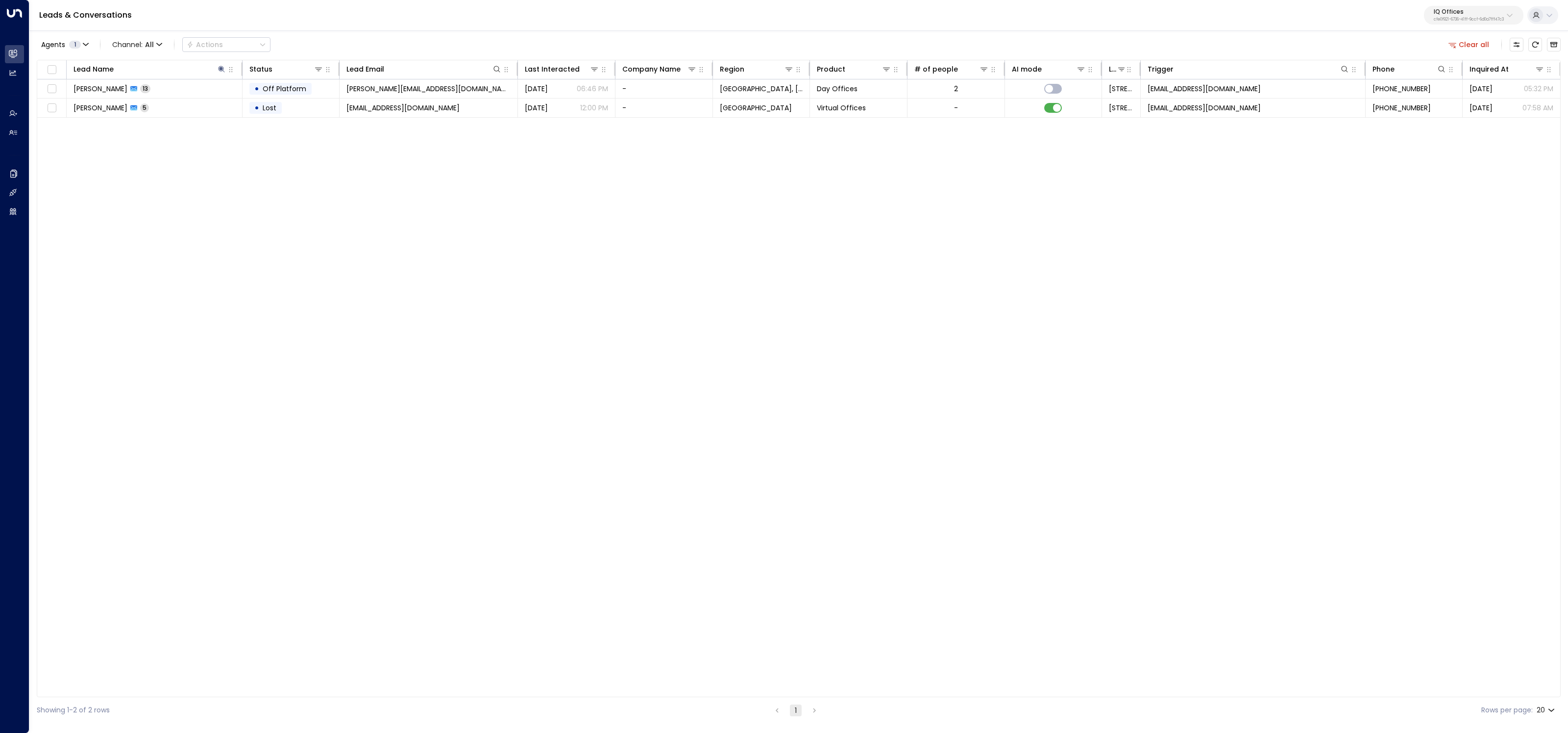
click at [446, 20] on div "Leads & Conversations IQ Offices cfe0f921-6736-41ff-9ccf-6d0a7fff47c3" at bounding box center [798, 15] width 1539 height 31
click at [212, 89] on td "Candace Lee 13" at bounding box center [154, 89] width 176 height 19
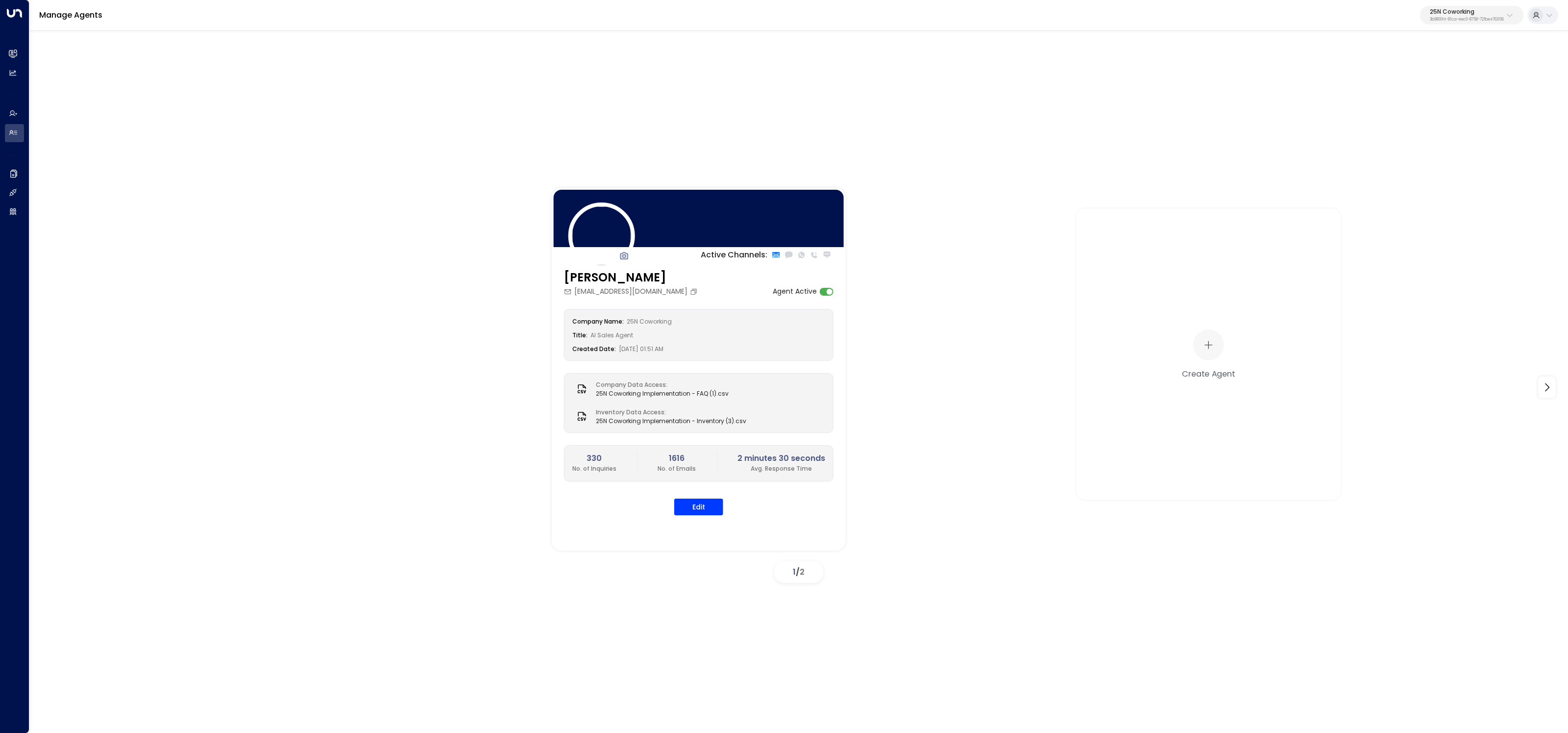
drag, startPoint x: 1465, startPoint y: 6, endPoint x: 1464, endPoint y: 17, distance: 11.0
click at [1465, 6] on button "25N Coworking 3b9800f4-81ca-4ec0-8758-72fbe4763f36" at bounding box center [1472, 15] width 103 height 19
type input "**********"
click at [1465, 71] on div "U Store It ID: 58c4b32c-92b1-4356-be9b-1247e2c02228" at bounding box center [1442, 78] width 136 height 20
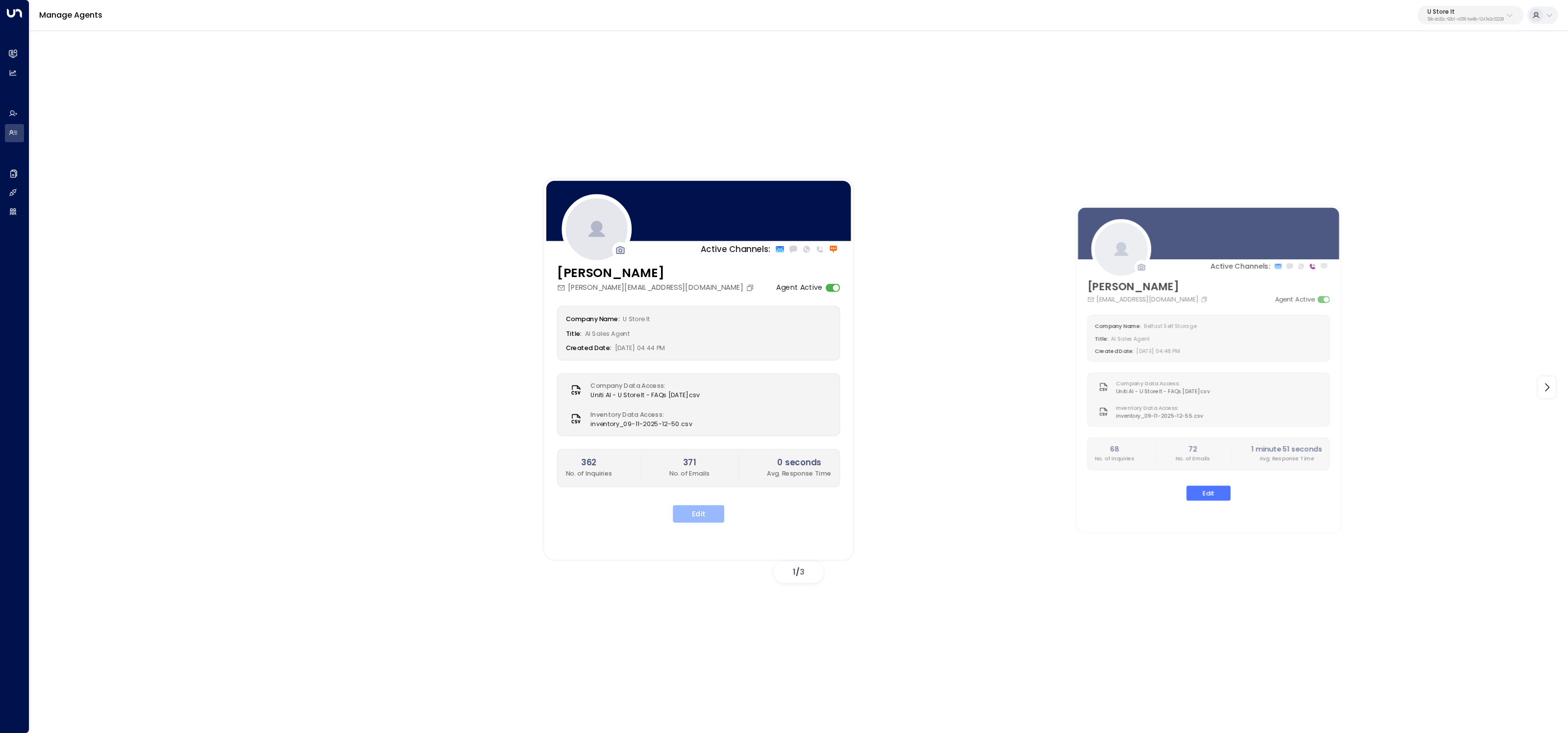
click at [699, 511] on button "Edit" at bounding box center [699, 513] width 52 height 17
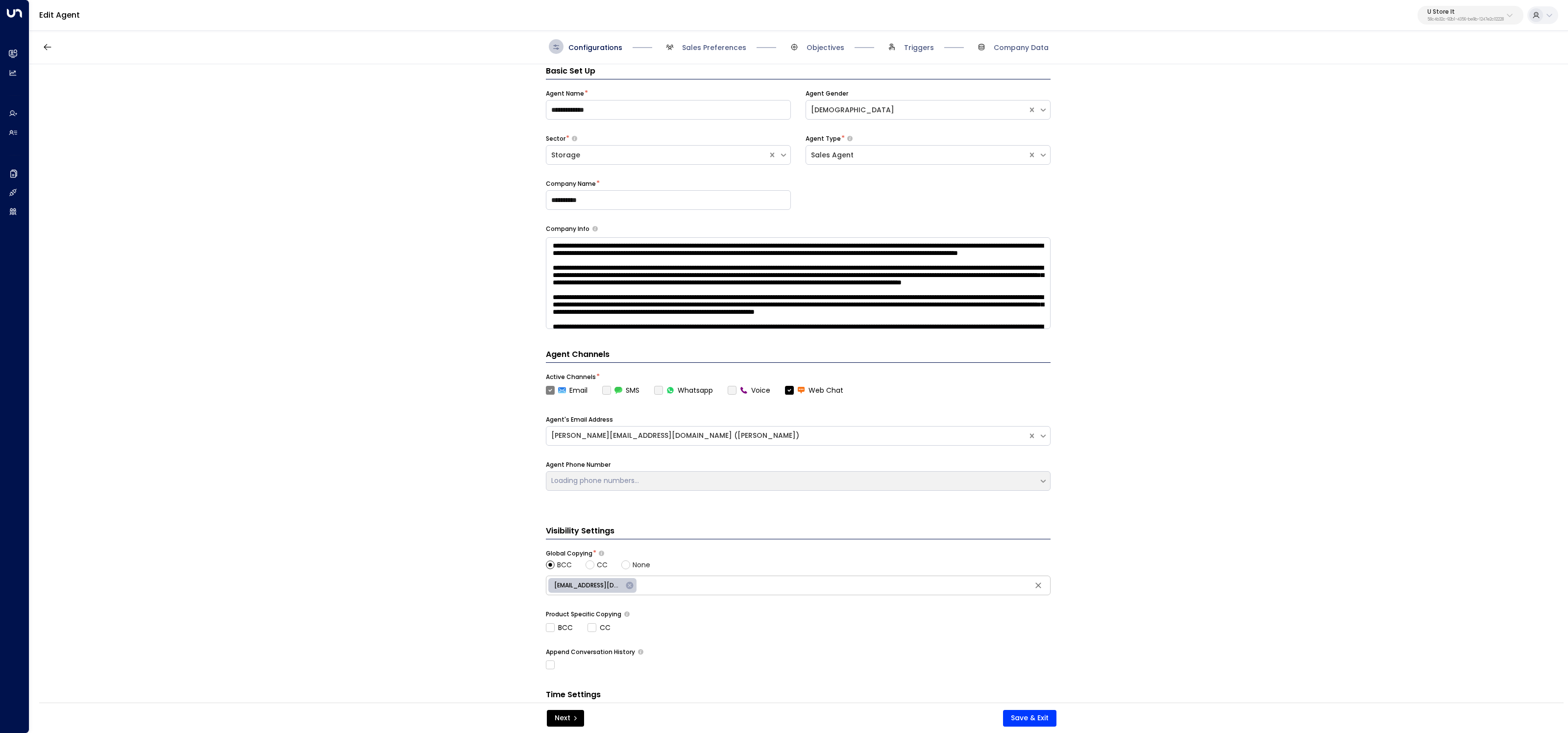
scroll to position [15, 0]
click at [697, 42] on span "Sales Preferences" at bounding box center [705, 46] width 84 height 15
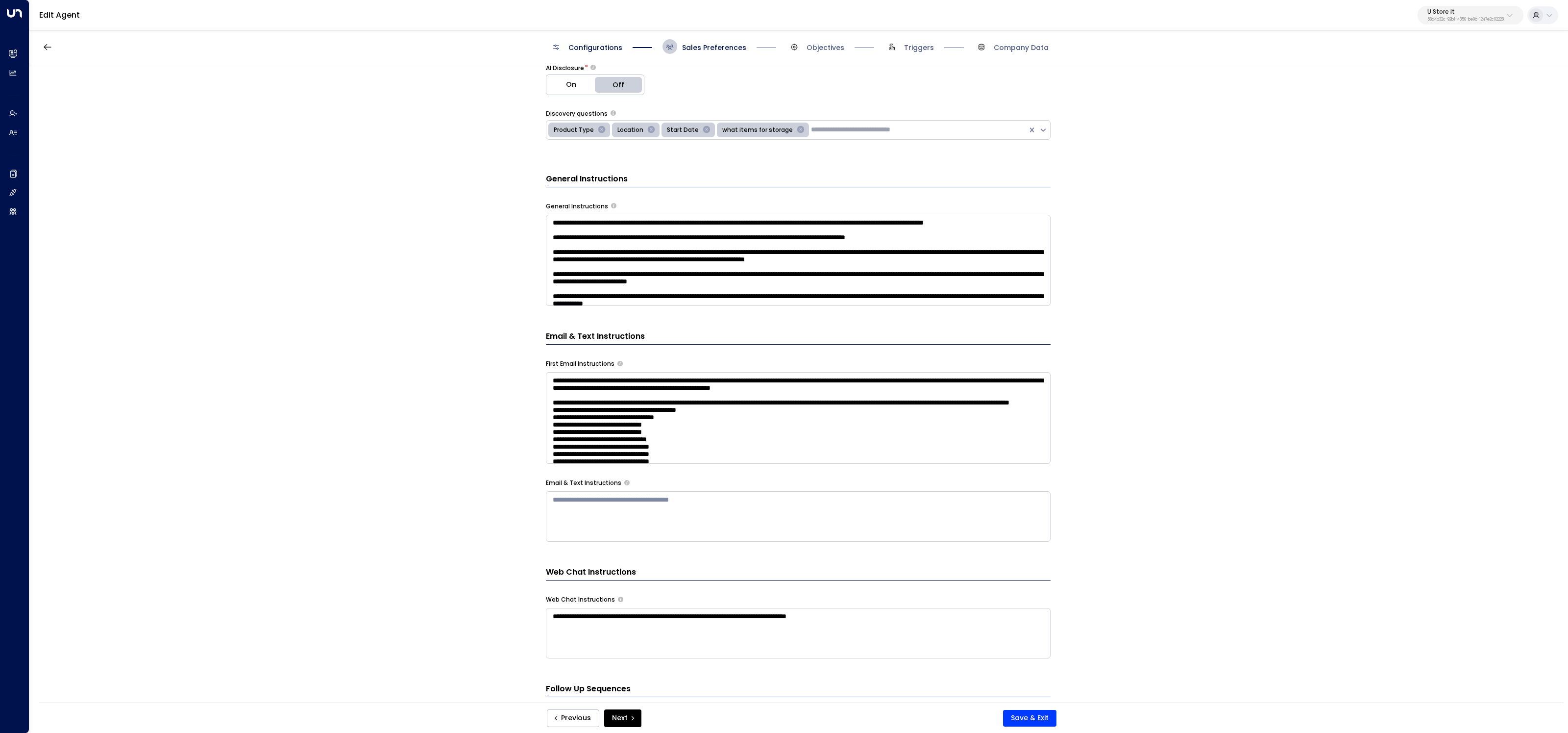
scroll to position [303, 0]
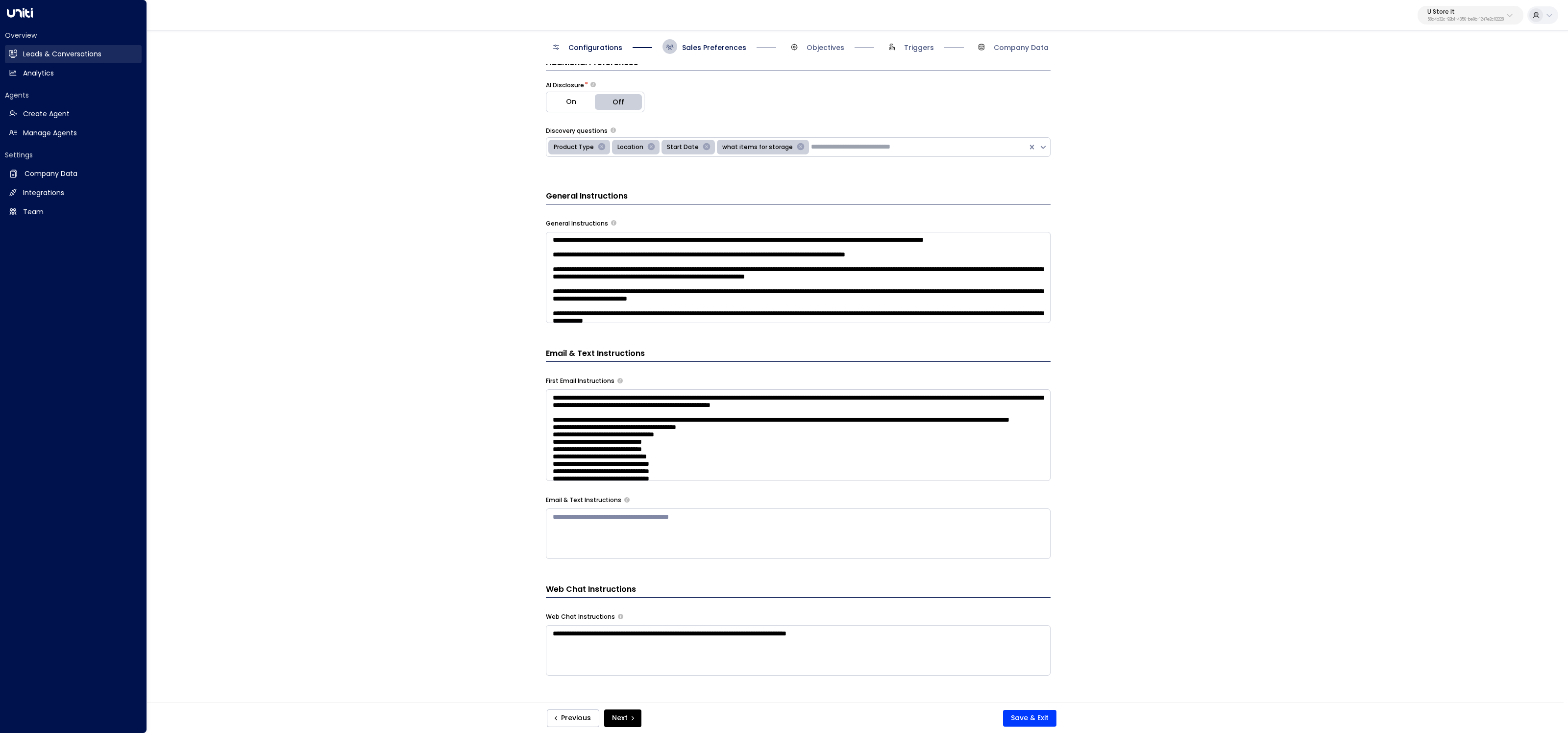
click at [17, 50] on link "Leads & Conversations Leads & Conversations" at bounding box center [73, 54] width 137 height 18
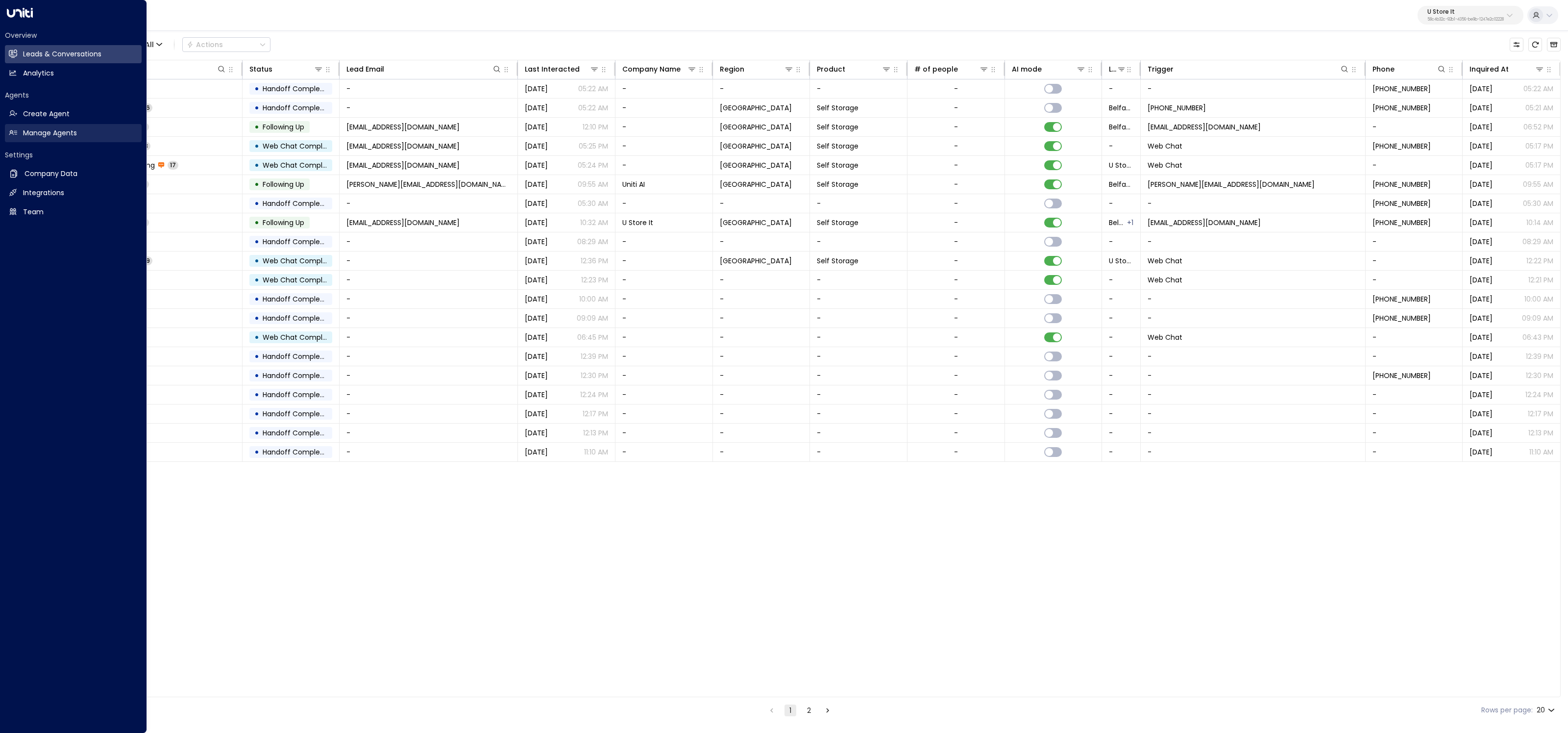
click at [14, 129] on icon at bounding box center [13, 133] width 8 height 8
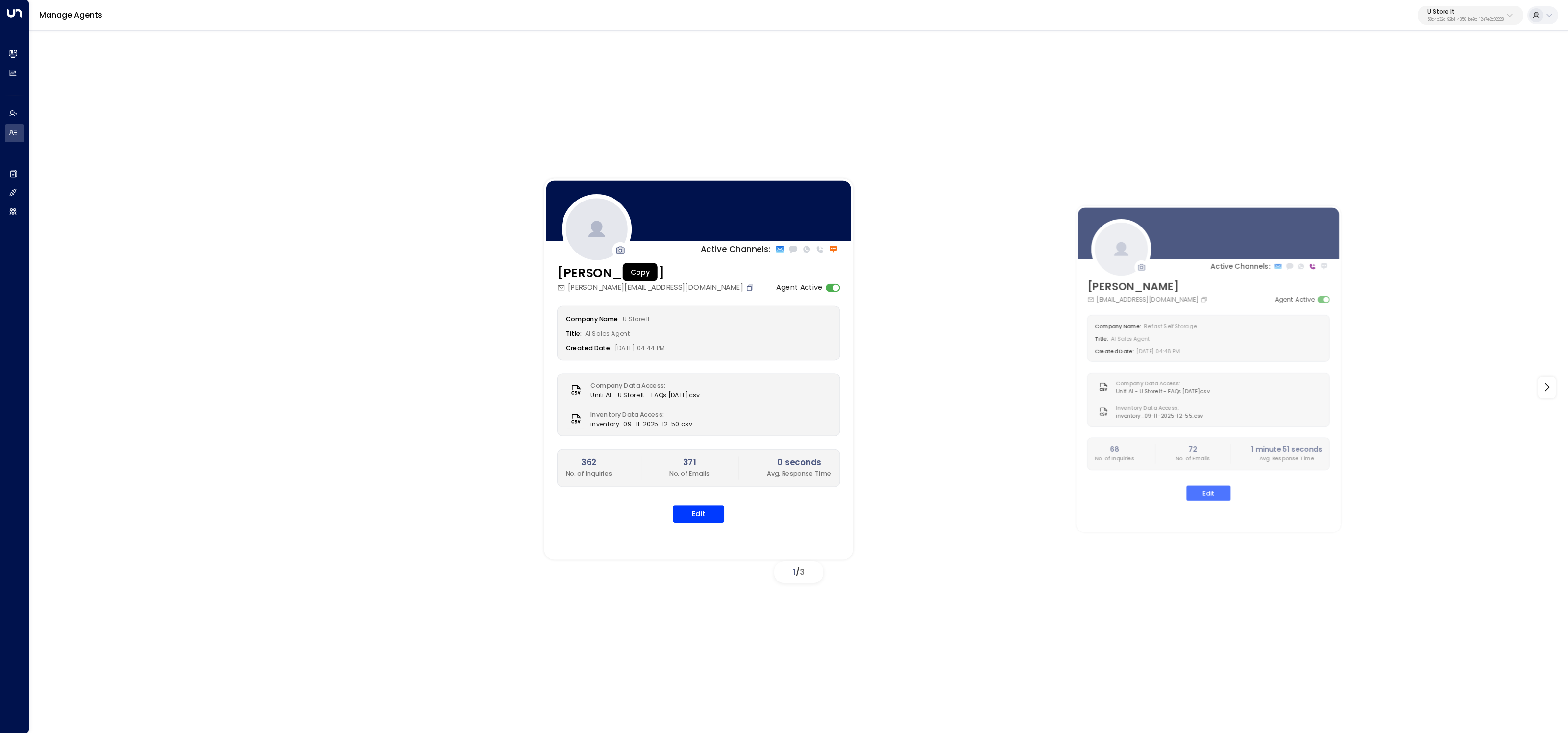
click at [746, 290] on icon "Copy" at bounding box center [750, 287] width 8 height 8
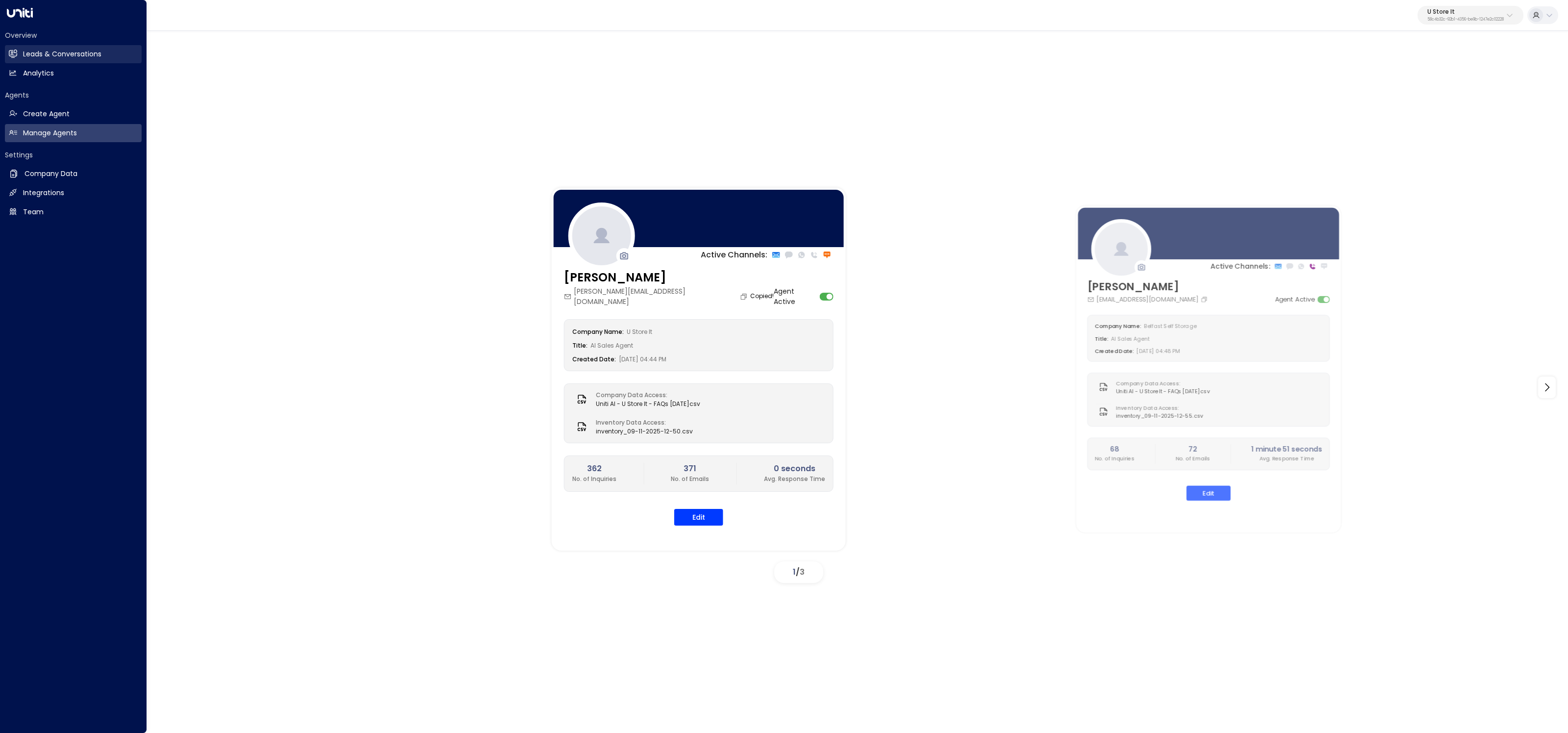
click at [17, 51] on link "Leads & Conversations Leads & Conversations" at bounding box center [73, 54] width 137 height 18
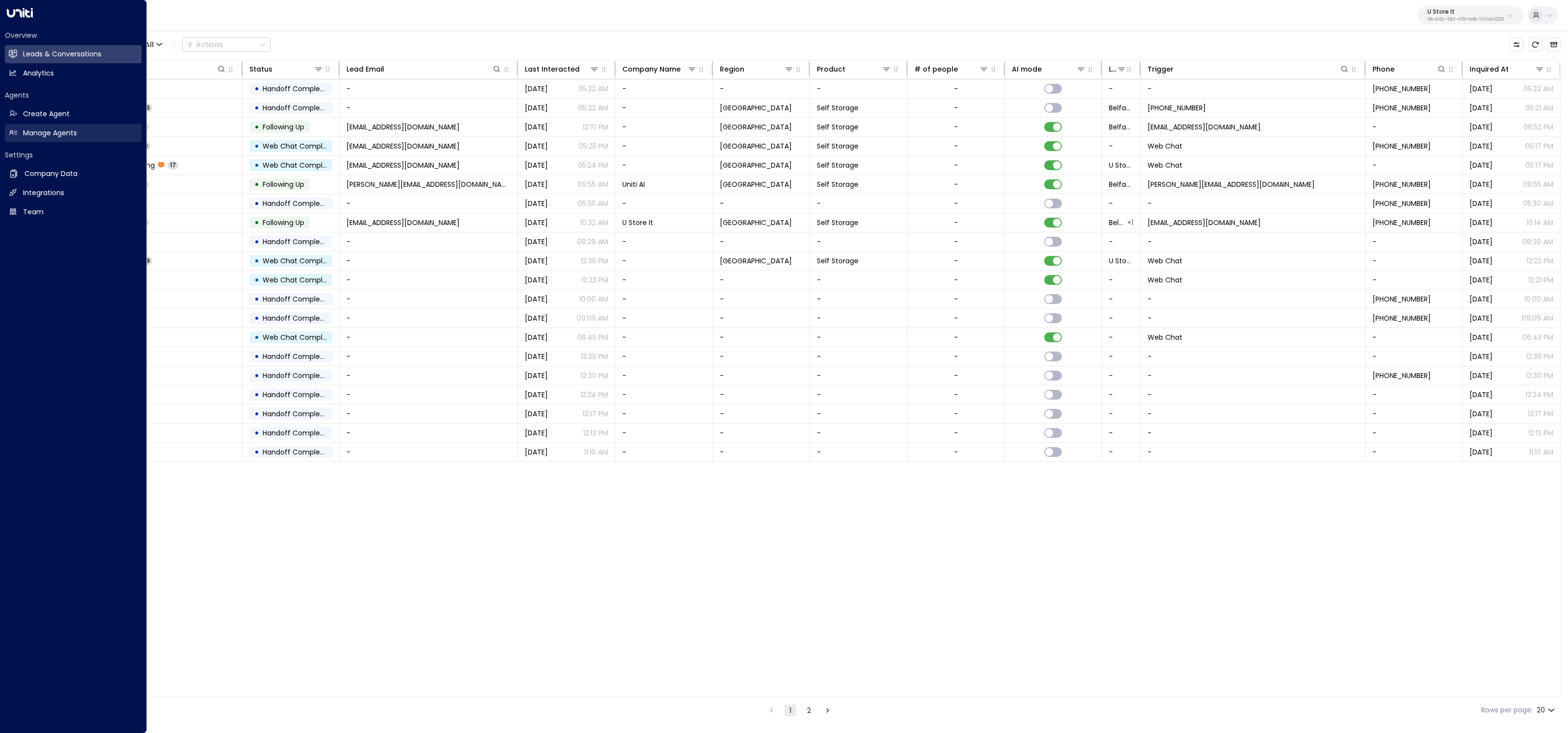
click at [17, 124] on link "Manage Agents Manage Agents" at bounding box center [73, 133] width 137 height 18
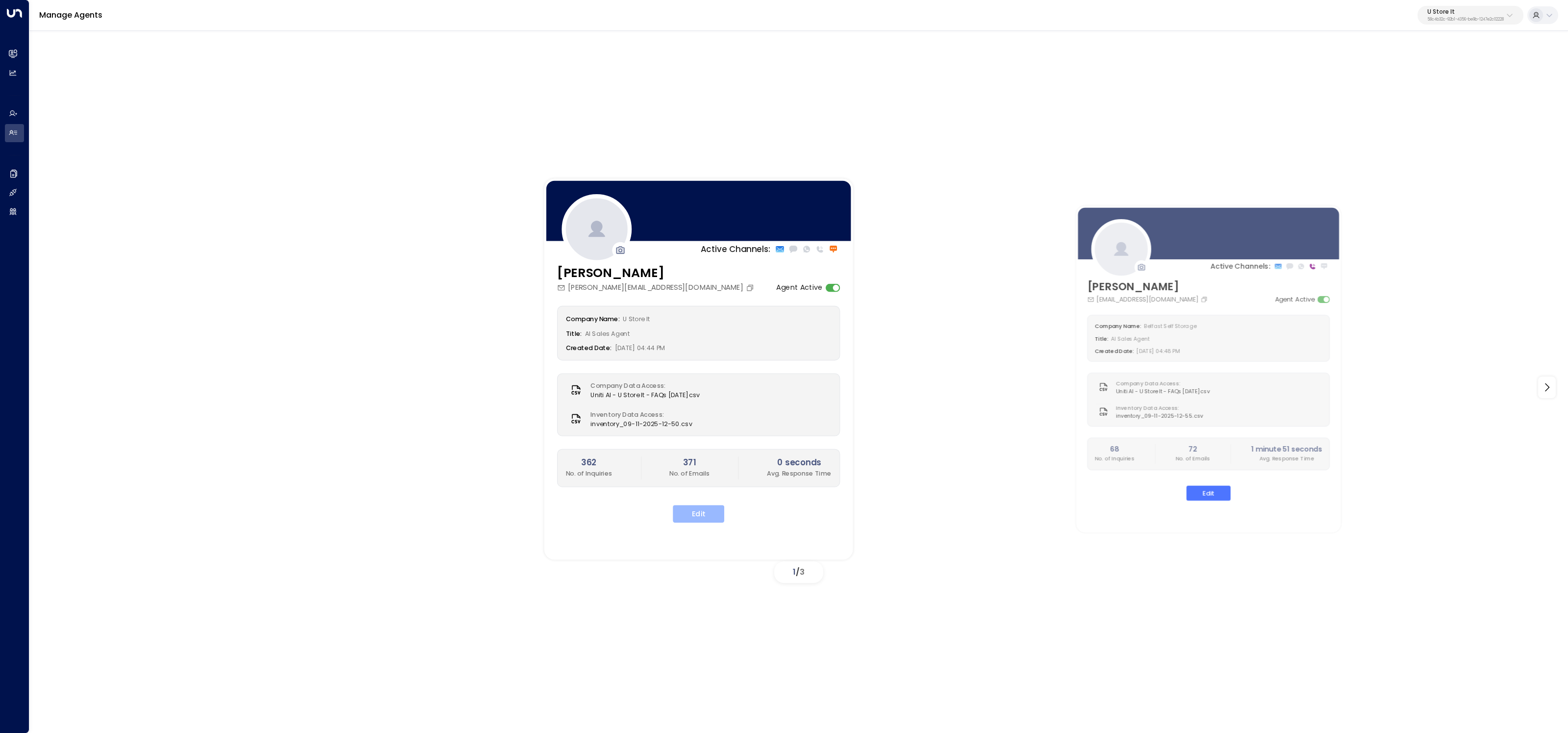
click at [693, 511] on button "Edit" at bounding box center [699, 513] width 52 height 17
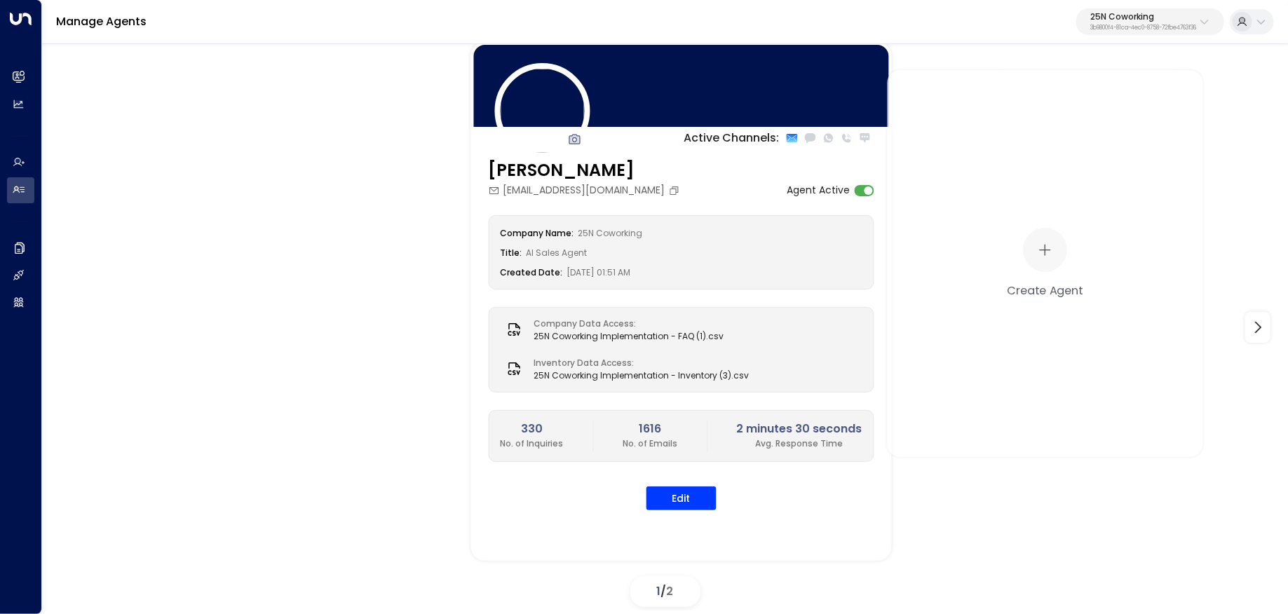
click at [1106, 25] on p "3b9800f4-81ca-4ec0-8758-72fbe4763f36" at bounding box center [1143, 28] width 106 height 6
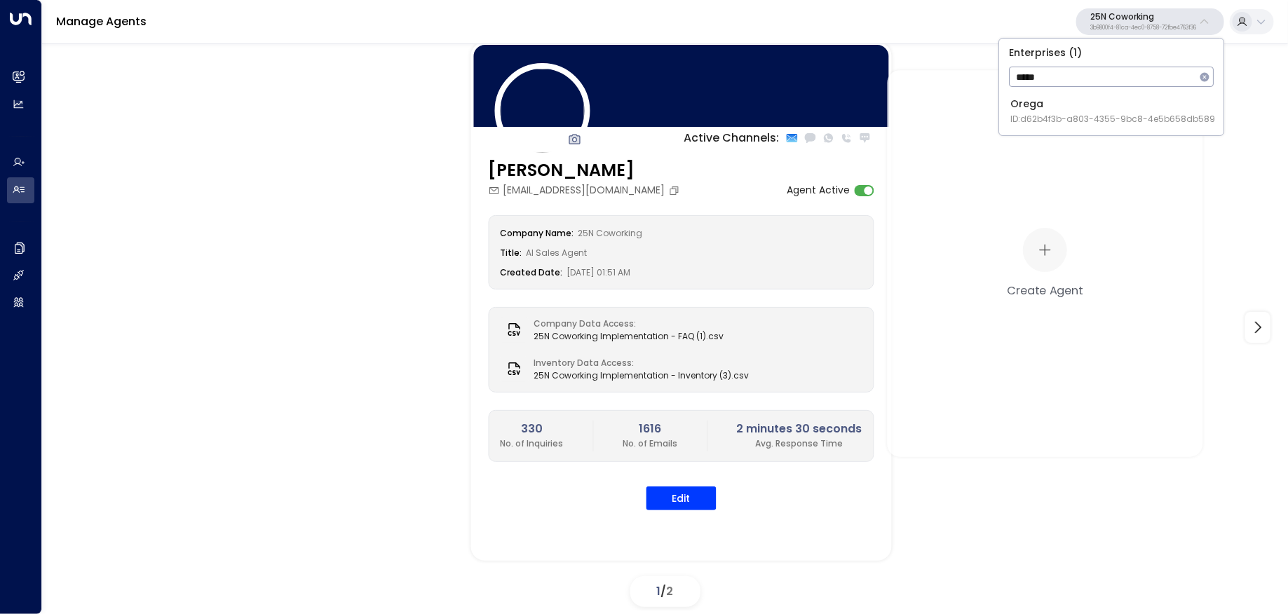
type input "*****"
click at [1083, 114] on span "ID: d62b4f3b-a803-4355-9bc8-4e5b658db589" at bounding box center [1112, 119] width 205 height 13
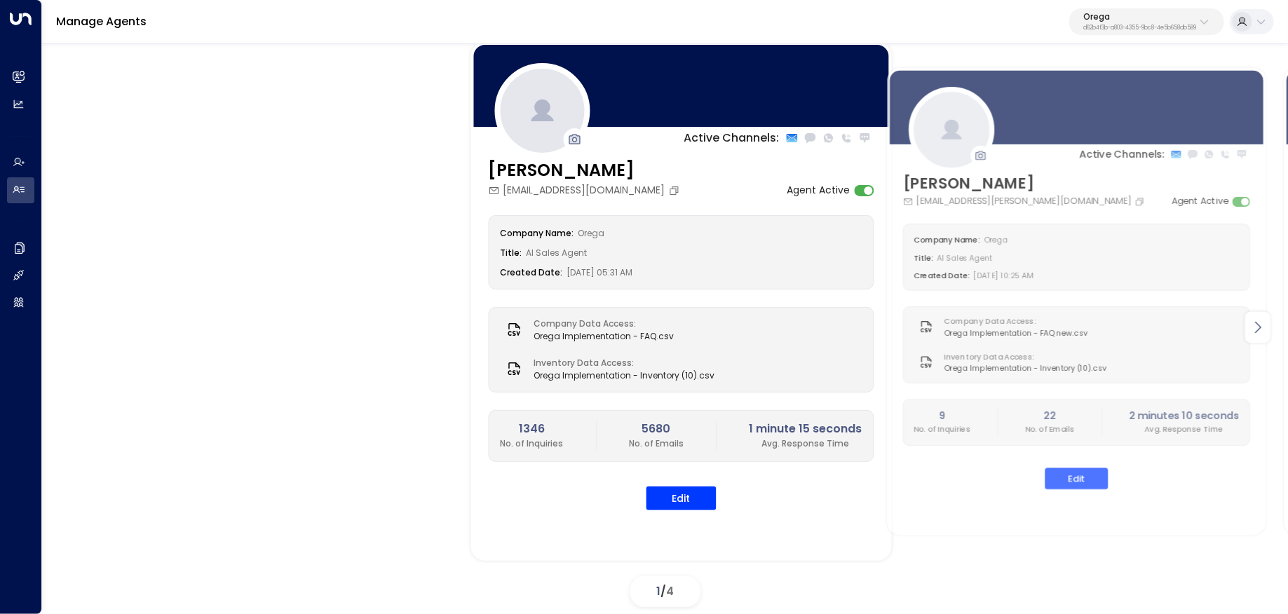
click at [1256, 329] on icon at bounding box center [1257, 327] width 17 height 17
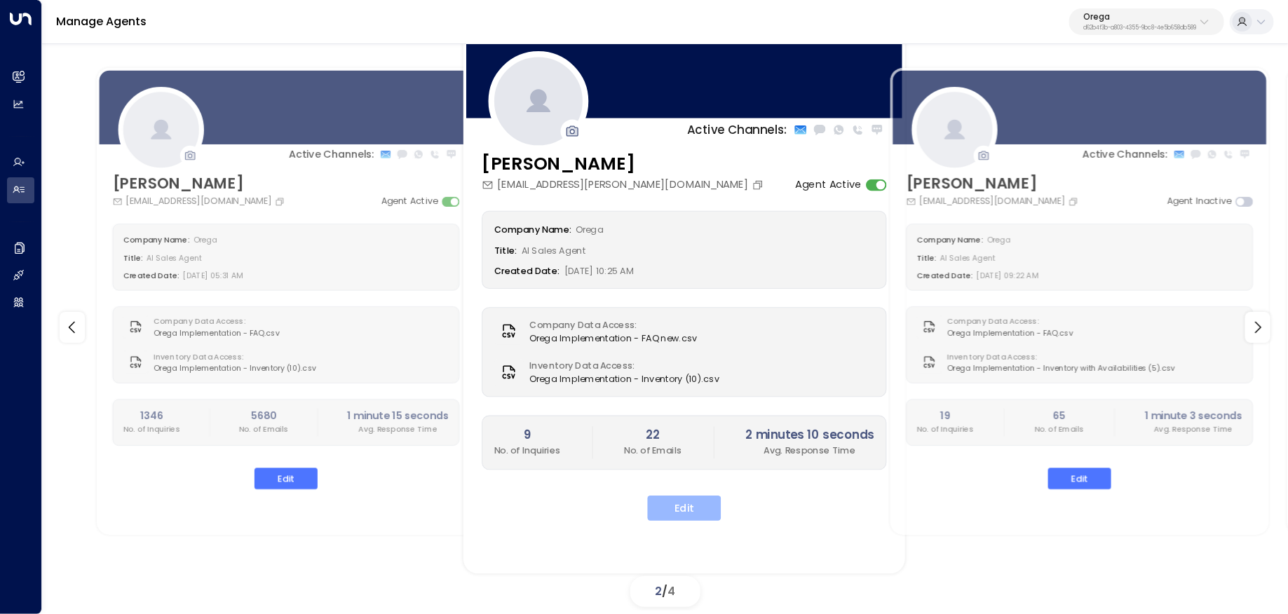
click at [681, 497] on button "Edit" at bounding box center [684, 508] width 74 height 25
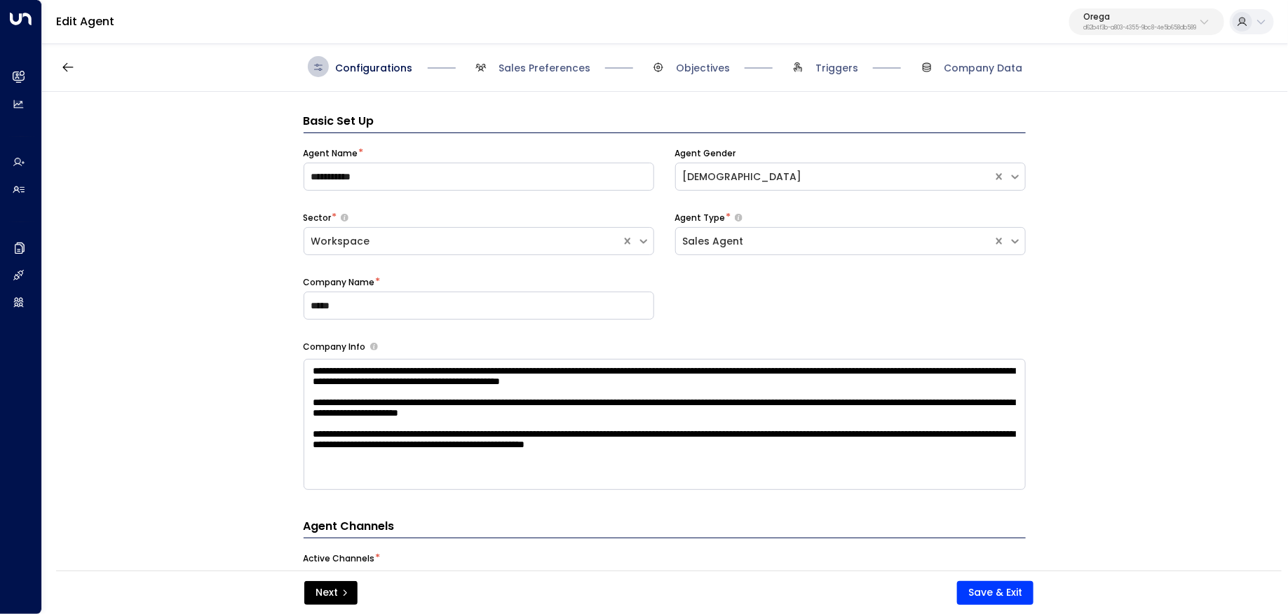
scroll to position [21, 0]
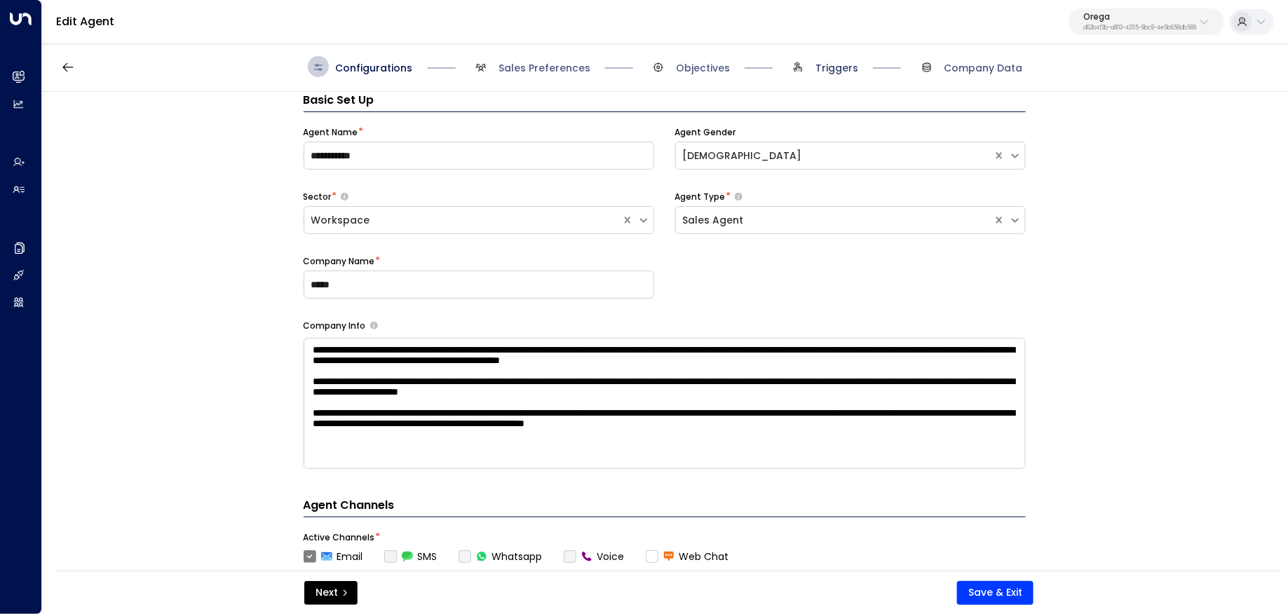
click at [829, 64] on span "Triggers" at bounding box center [836, 68] width 43 height 14
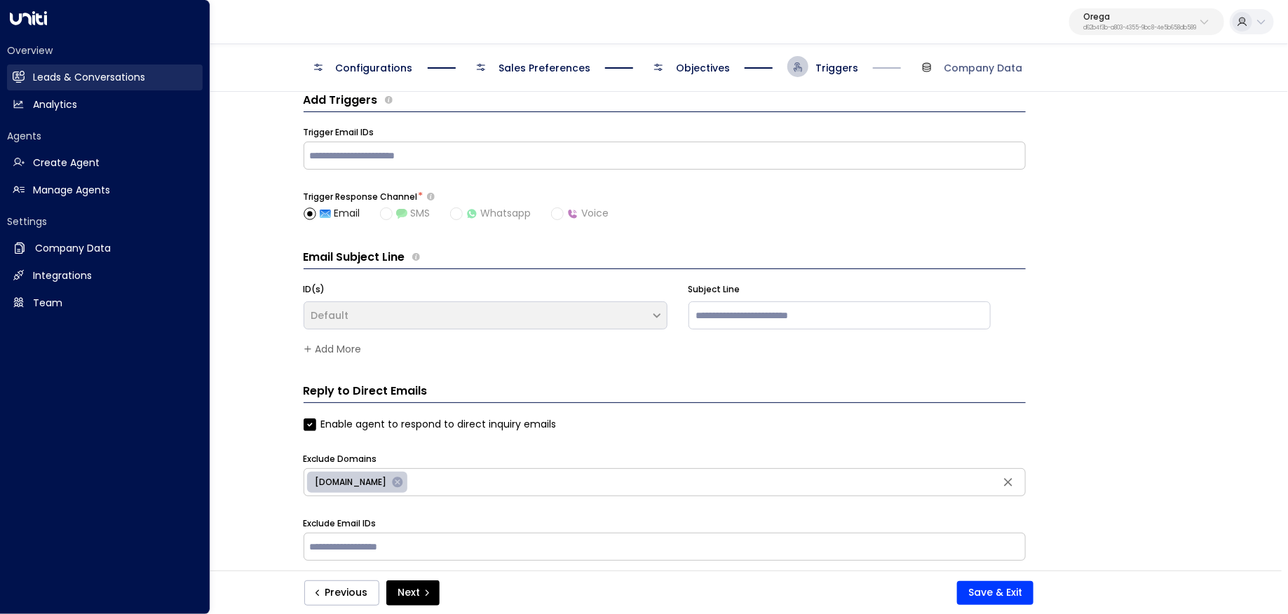
click at [22, 75] on icon at bounding box center [19, 77] width 9 height 12
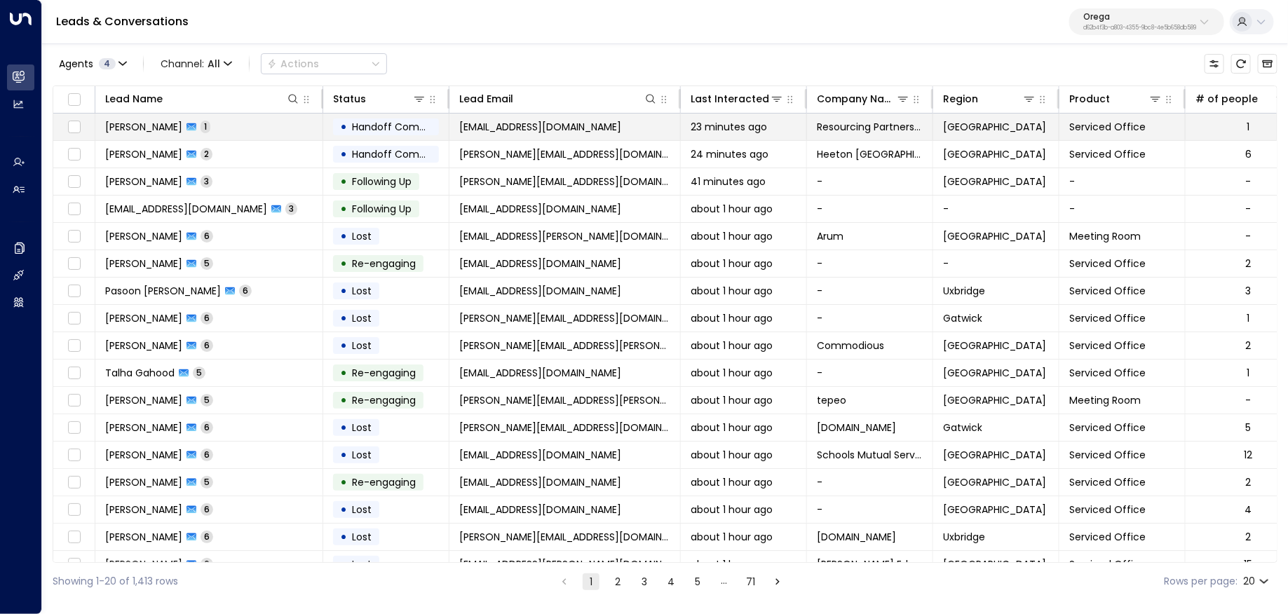
scroll to position [95, 0]
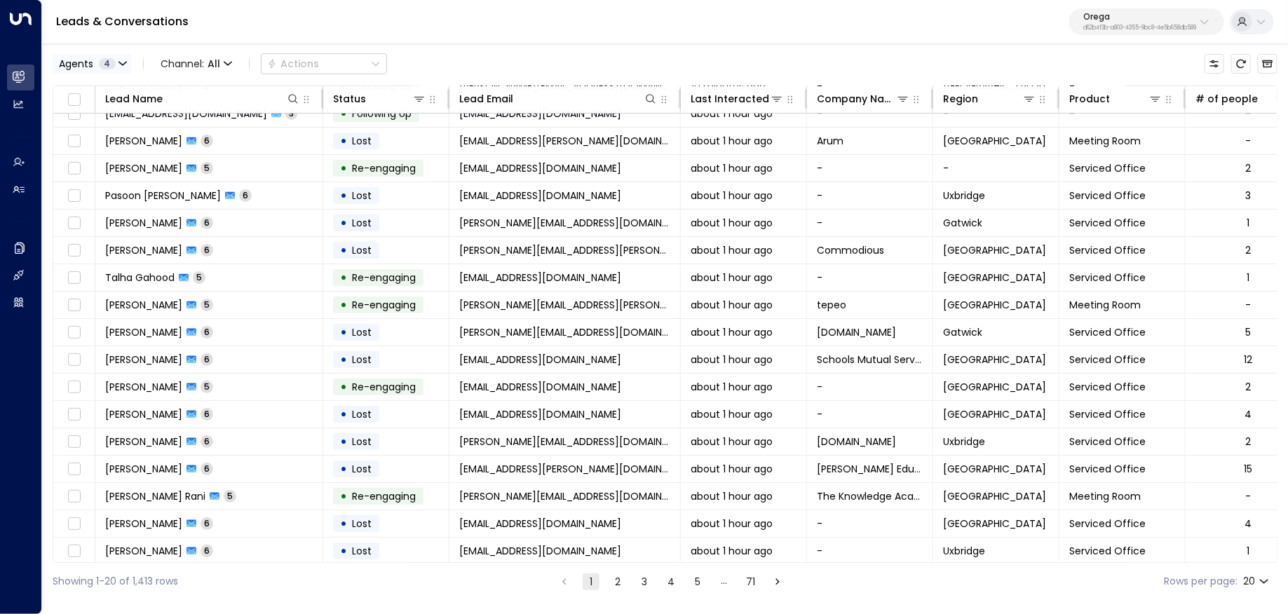
click at [114, 72] on button "Agents 4" at bounding box center [92, 64] width 79 height 20
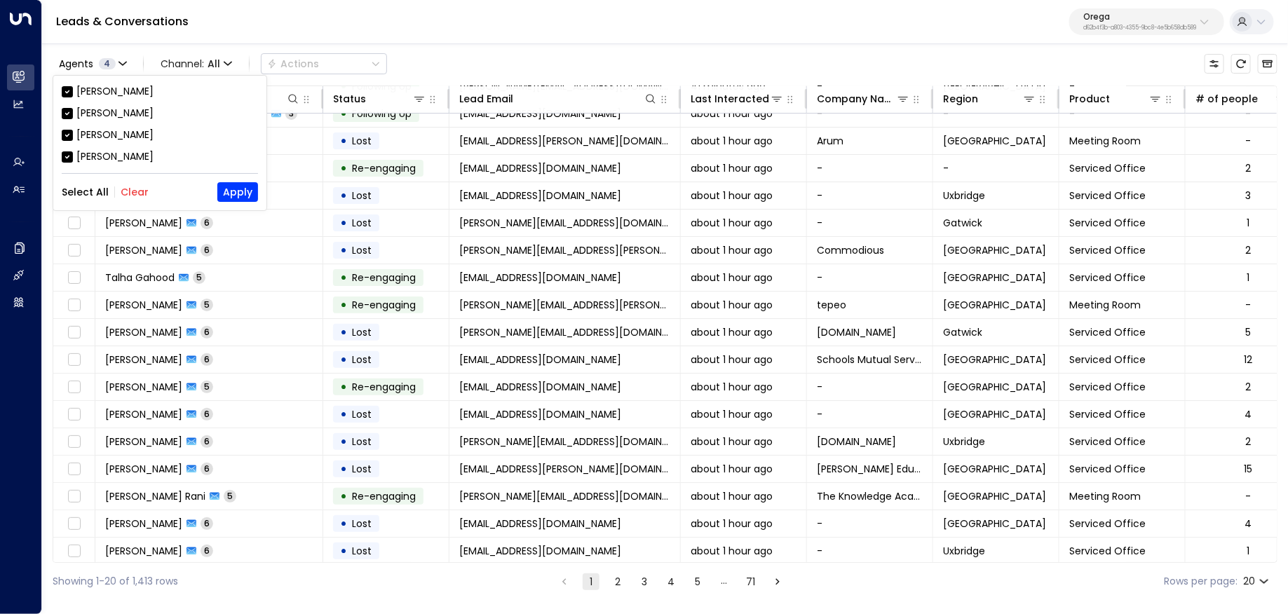
click at [140, 193] on button "Clear" at bounding box center [135, 191] width 28 height 11
click at [119, 139] on div "[PERSON_NAME]" at bounding box center [114, 135] width 77 height 15
click at [240, 188] on button "Apply" at bounding box center [237, 192] width 41 height 20
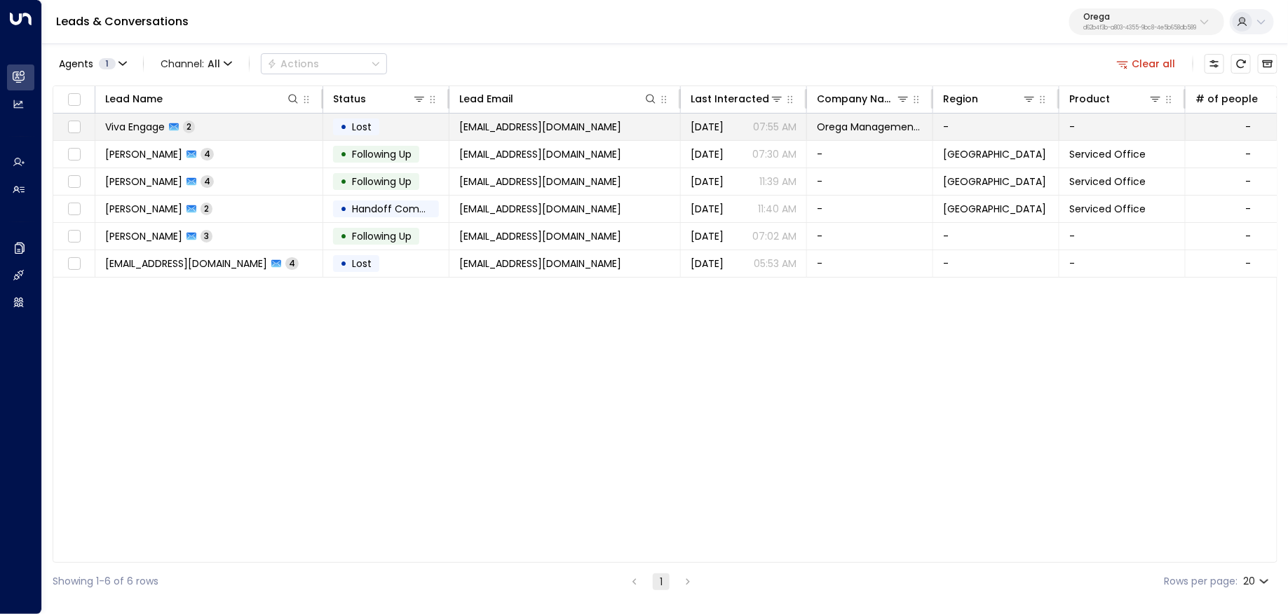
click at [511, 130] on span "[EMAIL_ADDRESS][DOMAIN_NAME]" at bounding box center [540, 127] width 162 height 14
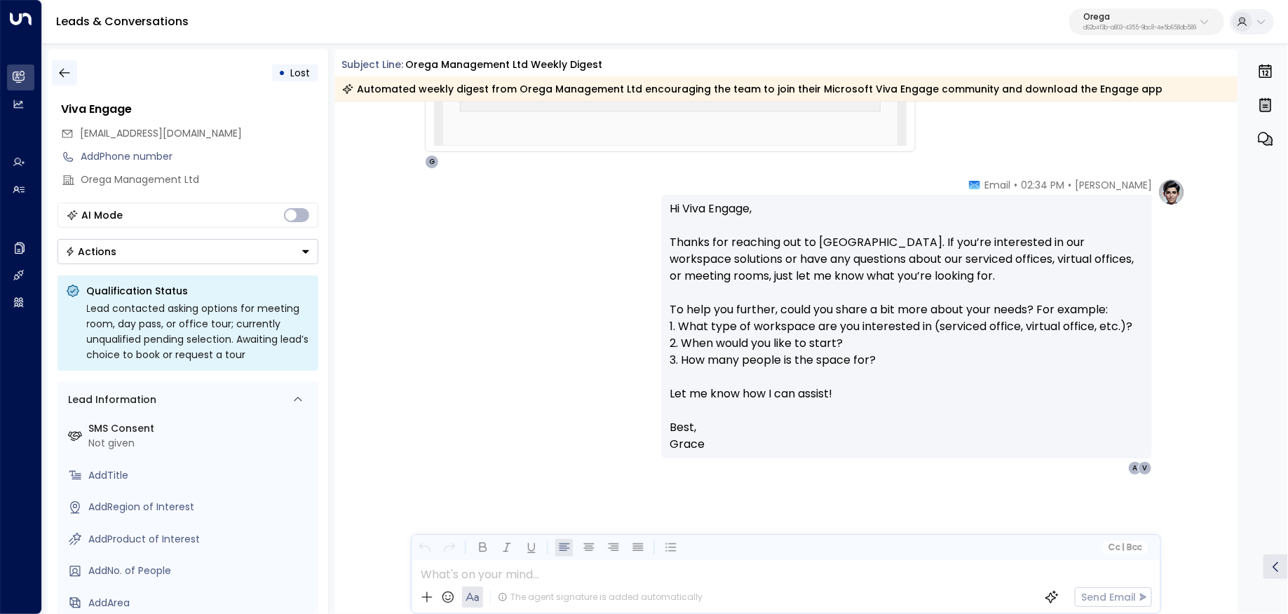
scroll to position [819, 0]
click at [72, 79] on button "button" at bounding box center [64, 72] width 25 height 25
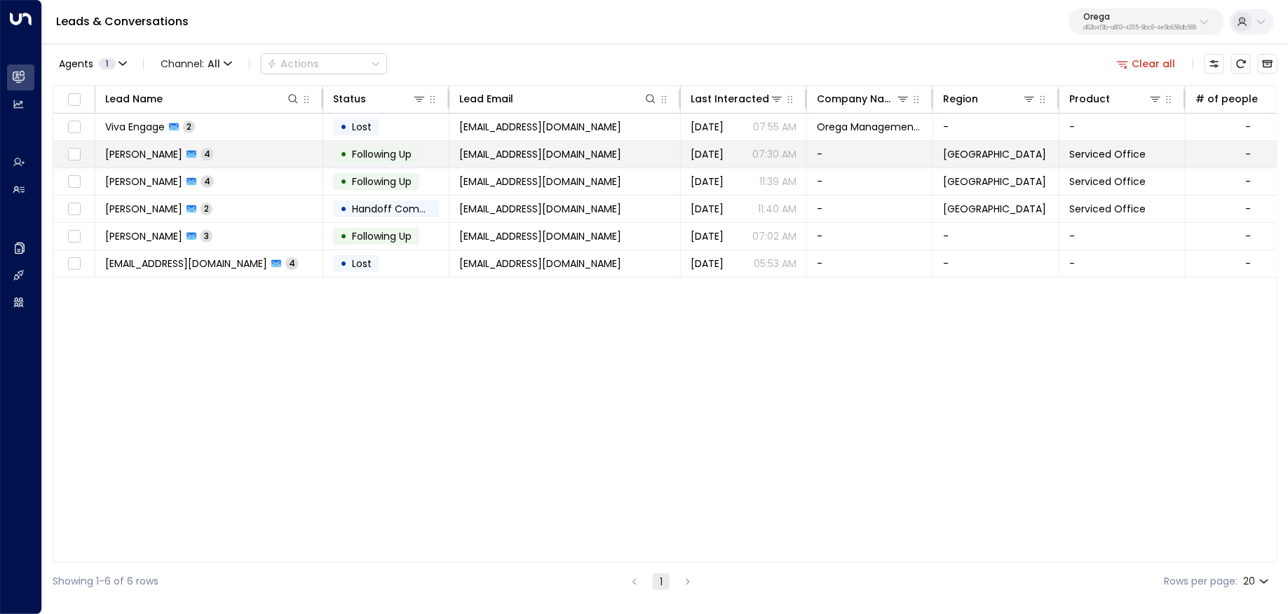
click at [262, 157] on td "[PERSON_NAME] 4" at bounding box center [209, 154] width 228 height 27
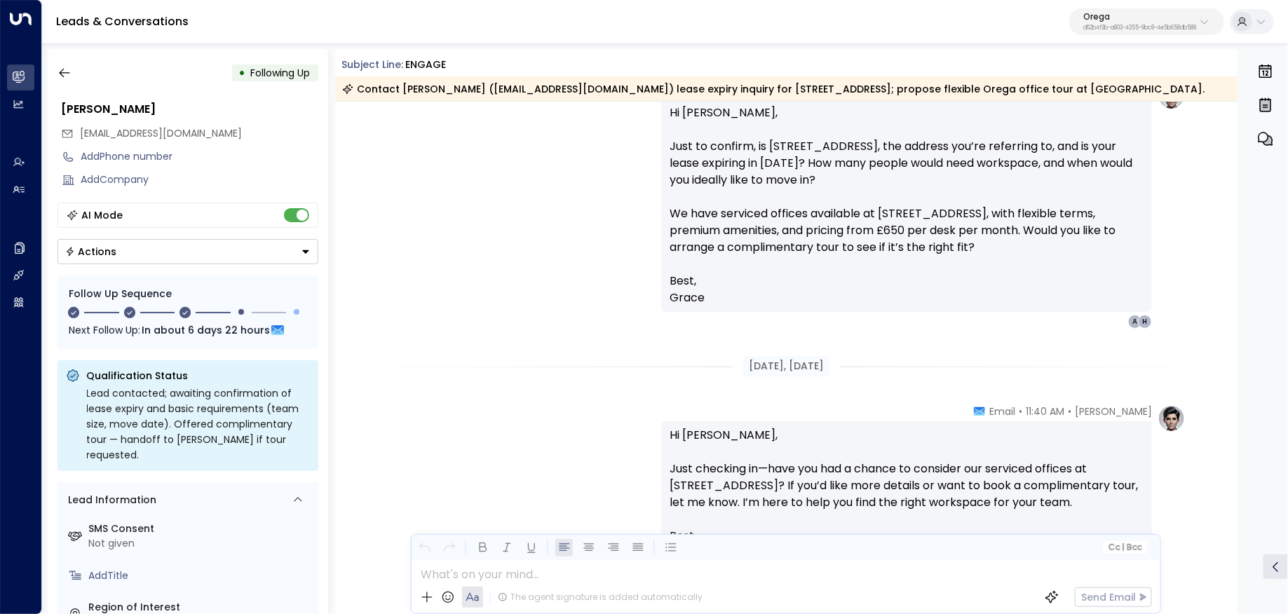
scroll to position [1890, 0]
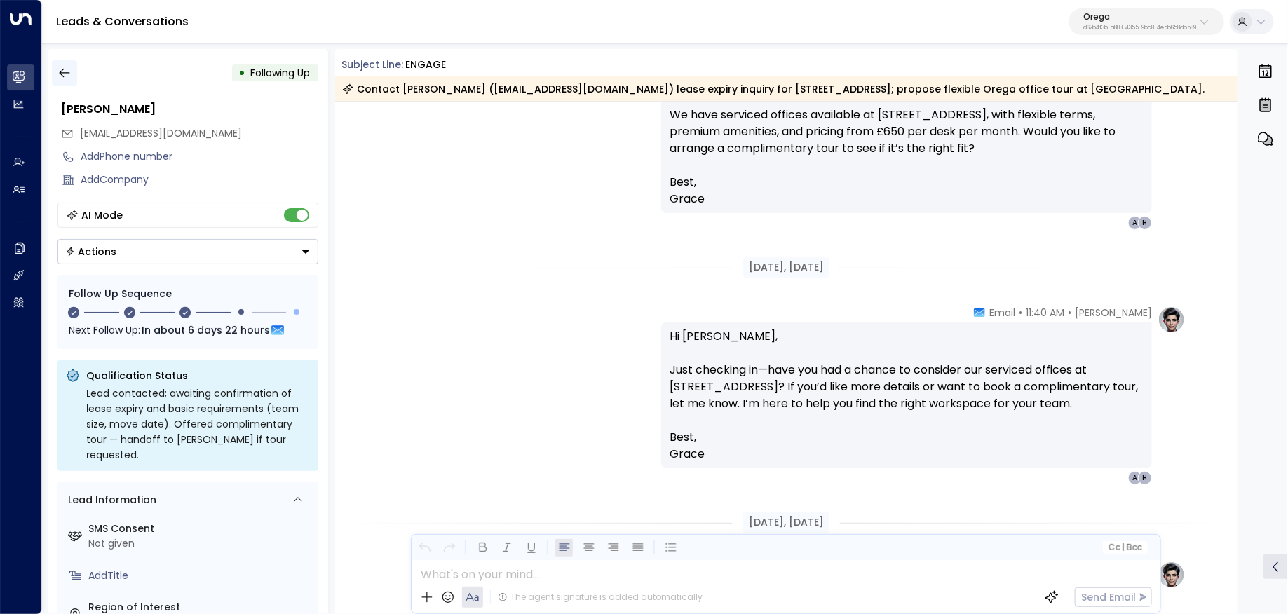
click at [69, 77] on icon "button" at bounding box center [64, 73] width 14 height 14
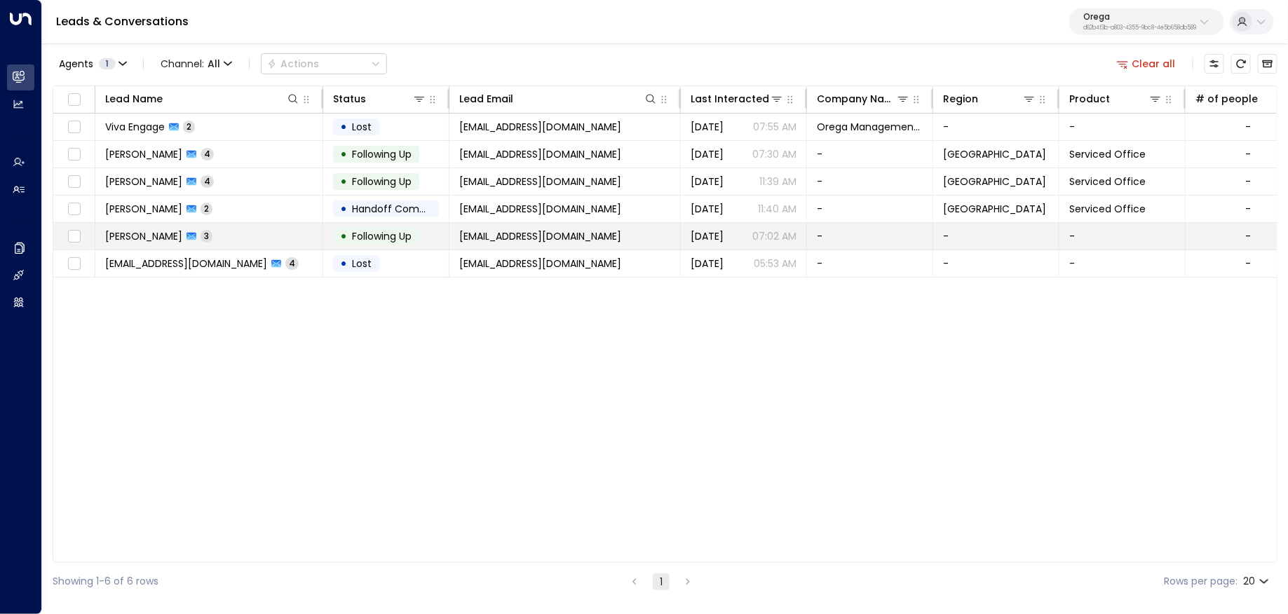
click at [214, 236] on td "[PERSON_NAME] 3" at bounding box center [209, 236] width 228 height 27
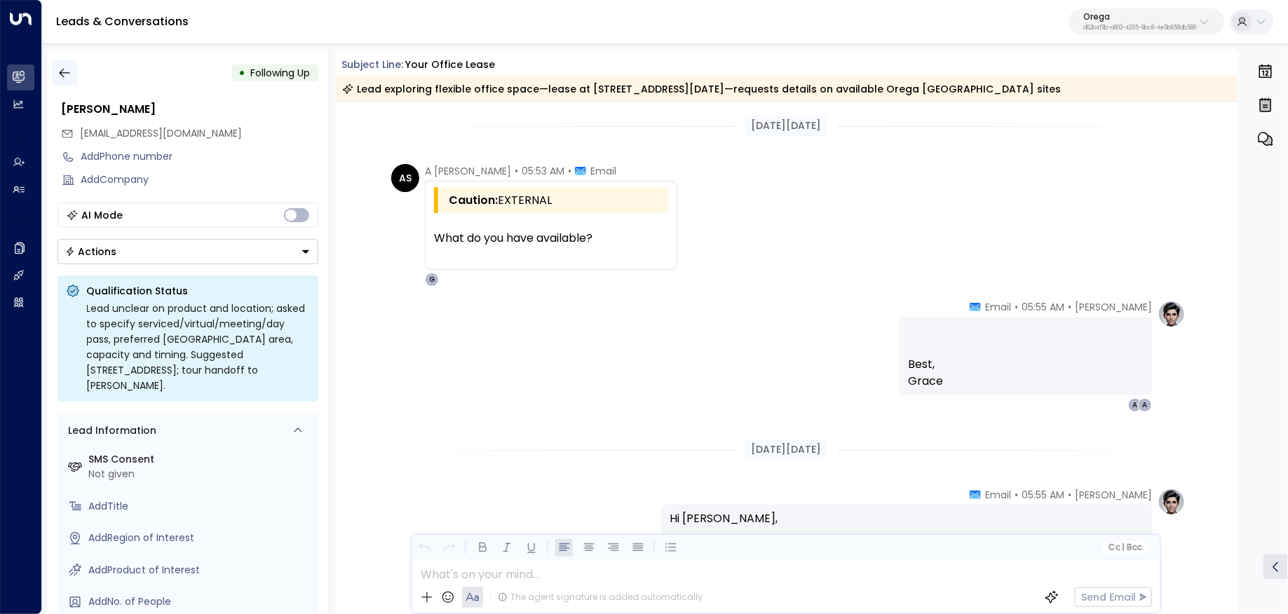
click at [66, 75] on icon "button" at bounding box center [64, 73] width 14 height 14
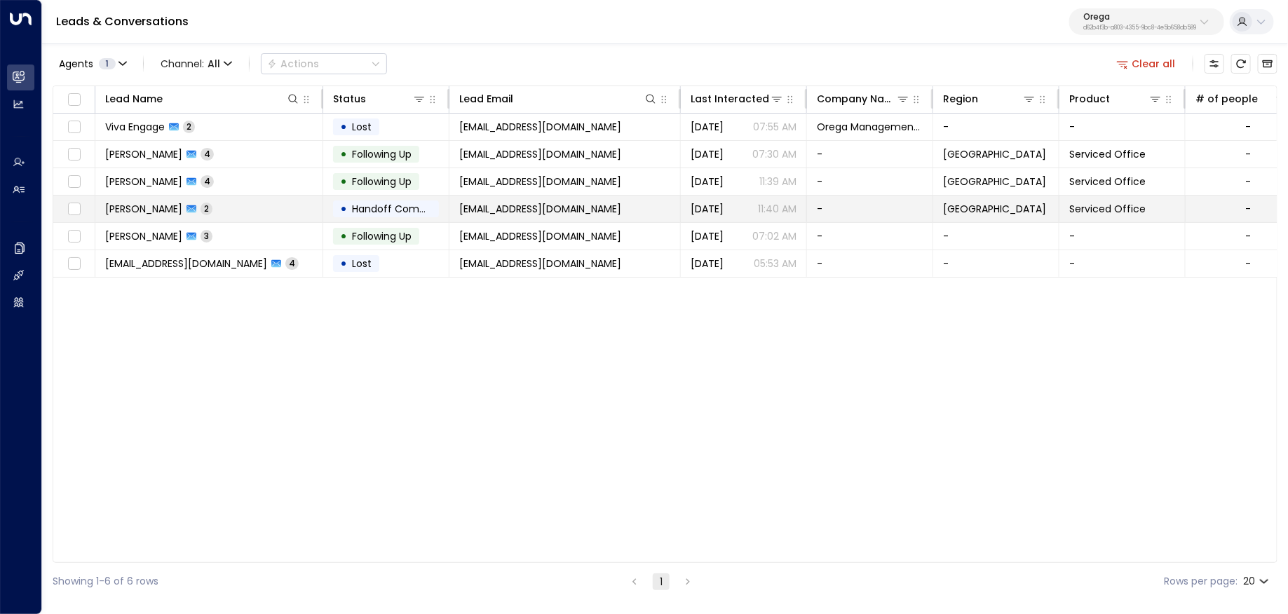
click at [234, 198] on td "[PERSON_NAME] 2" at bounding box center [209, 209] width 228 height 27
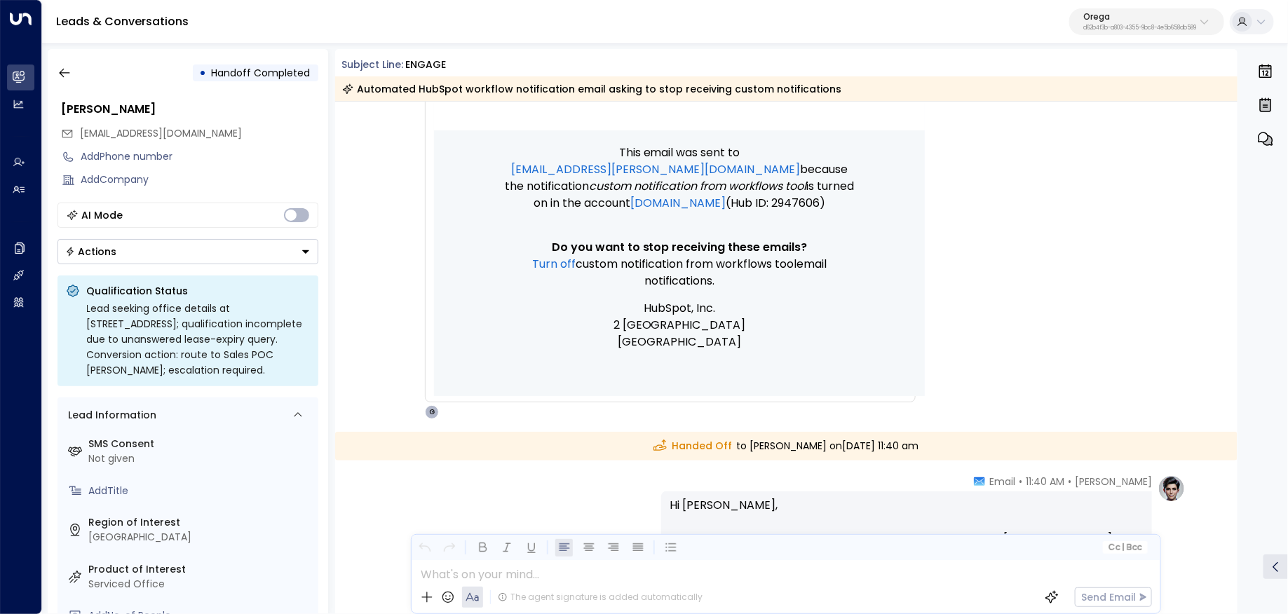
scroll to position [1704, 0]
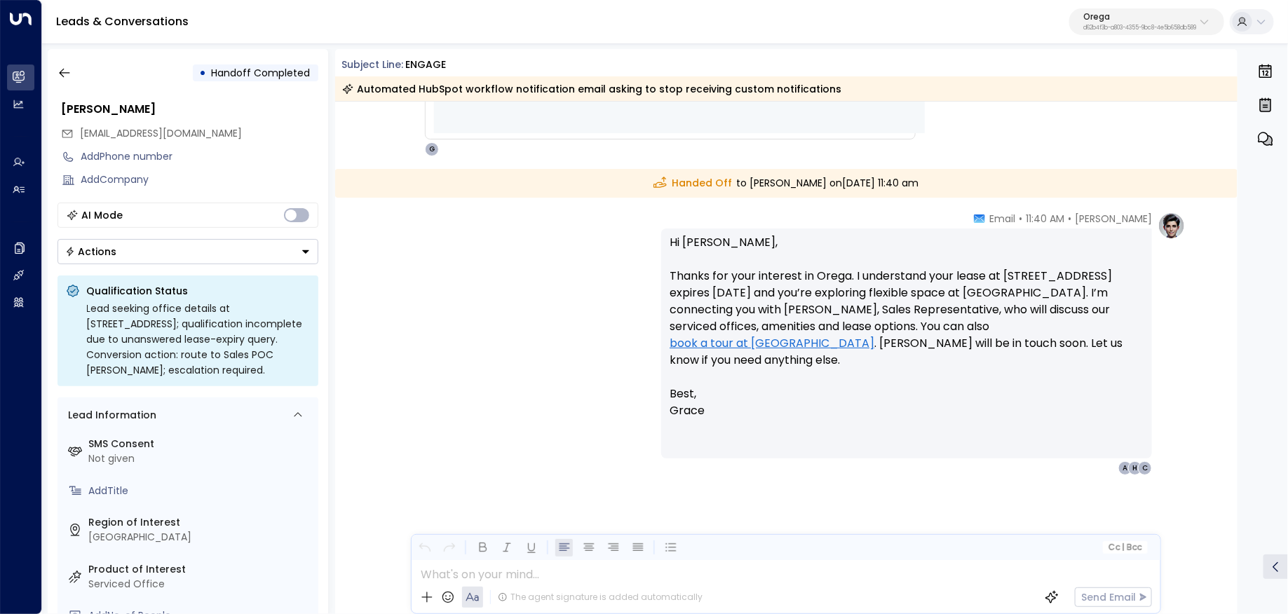
click at [542, 360] on div "[PERSON_NAME] • 11:40 AM • Email Hi [PERSON_NAME], Thanks for your interest in …" at bounding box center [785, 344] width 799 height 264
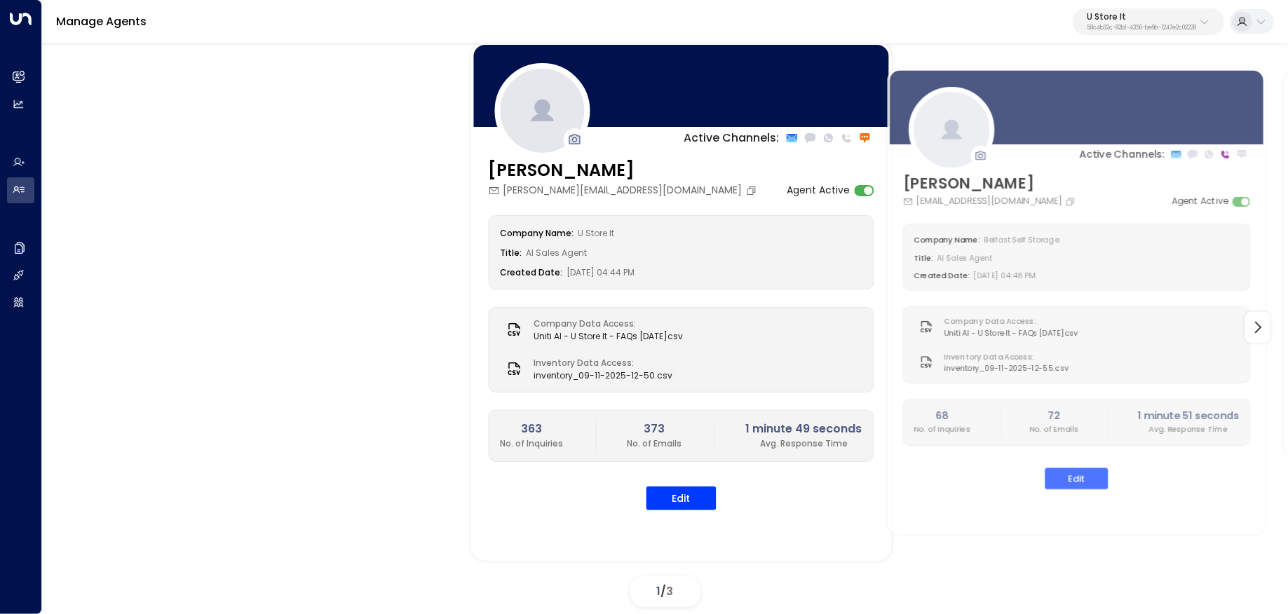
click at [1102, 29] on p "58c4b32c-92b1-4356-be9b-1247e2c02228" at bounding box center [1141, 28] width 109 height 6
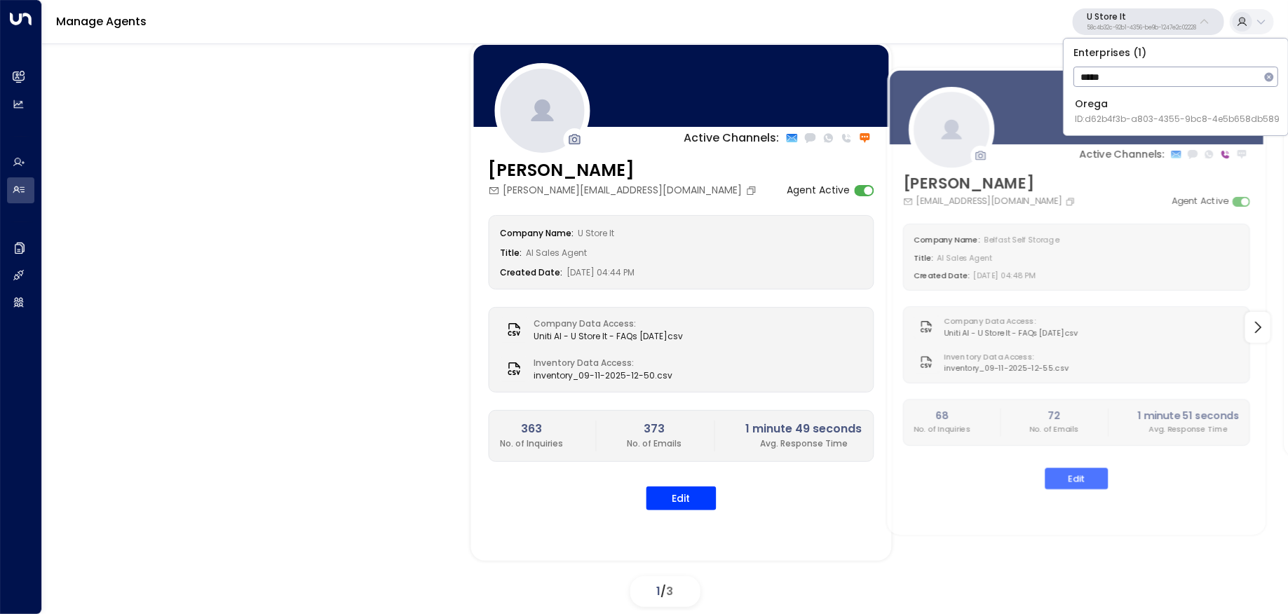
type input "*****"
click at [1108, 120] on span "ID: d62b4f3b-a803-4355-9bc8-4e5b658db589" at bounding box center [1177, 119] width 205 height 13
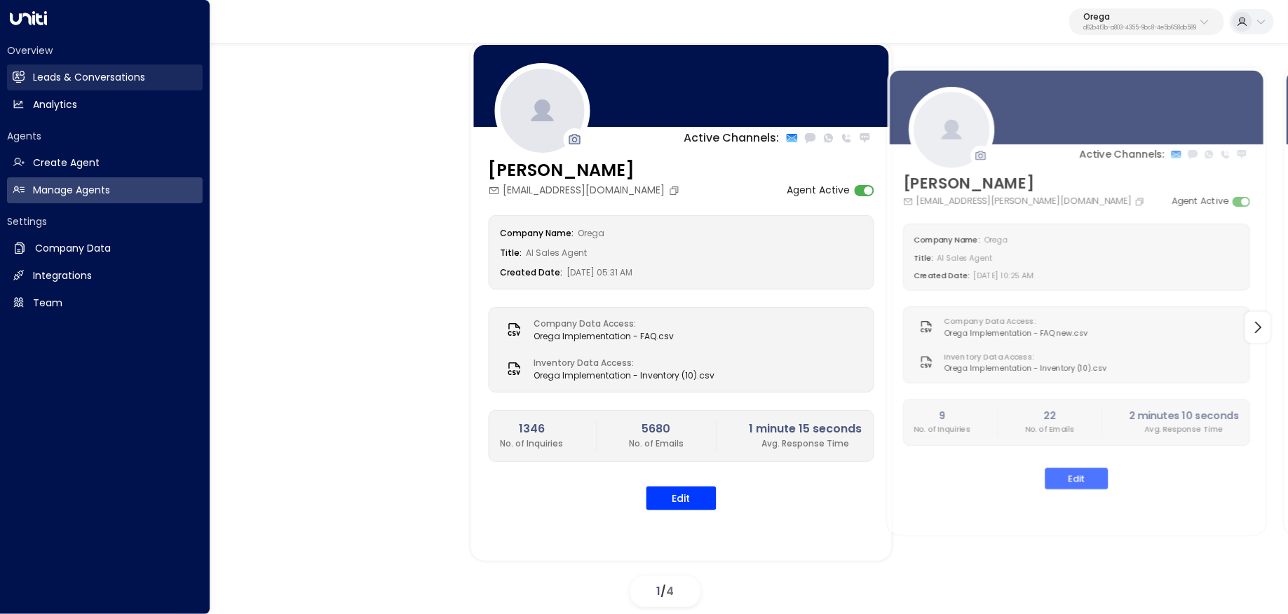
click at [32, 80] on link "Leads & Conversations Leads & Conversations" at bounding box center [105, 77] width 196 height 26
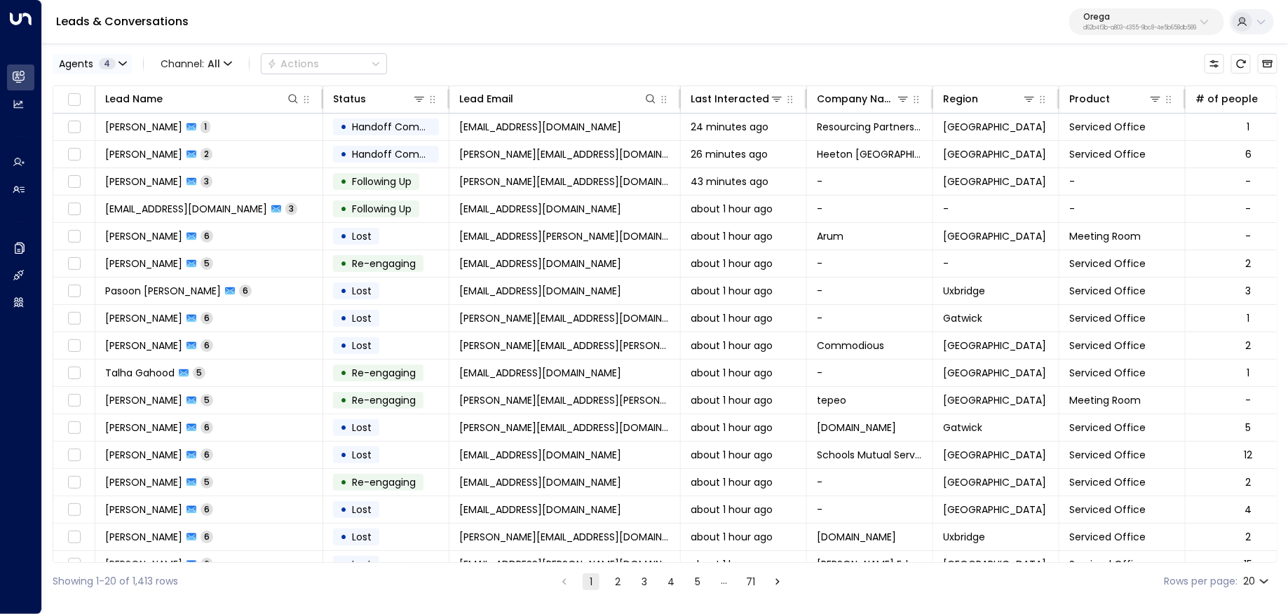
click at [111, 68] on span "4" at bounding box center [107, 63] width 17 height 11
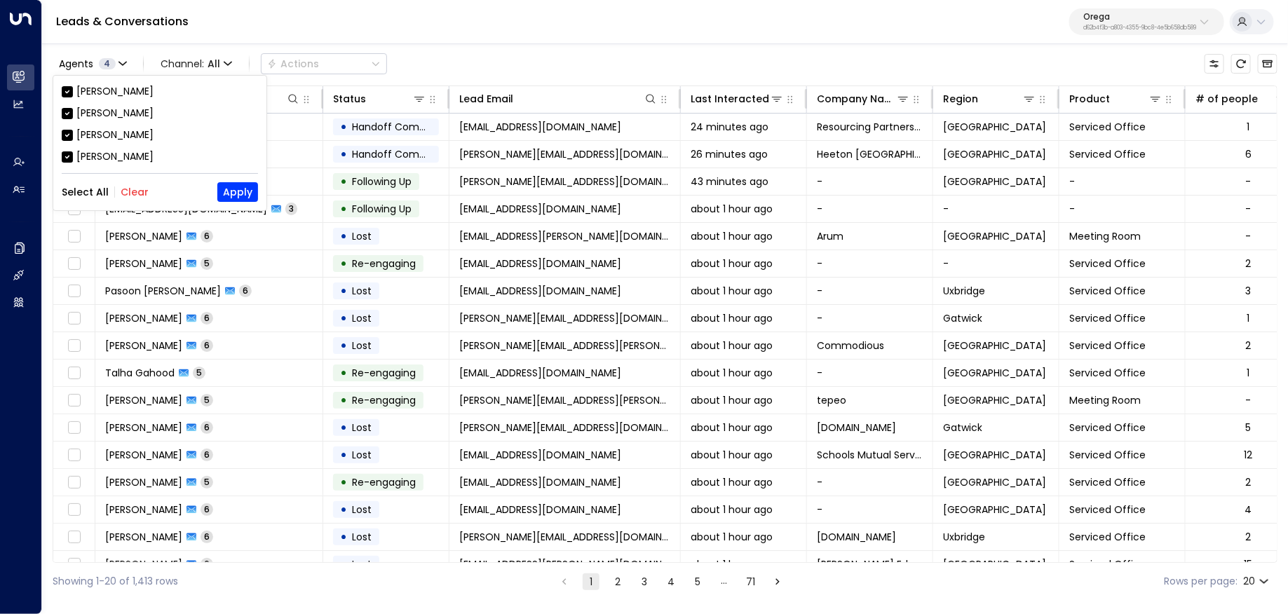
click at [129, 192] on button "Clear" at bounding box center [135, 191] width 28 height 11
click at [117, 136] on div "Grace Nolan" at bounding box center [114, 135] width 77 height 15
click at [234, 183] on button "Apply" at bounding box center [237, 192] width 41 height 20
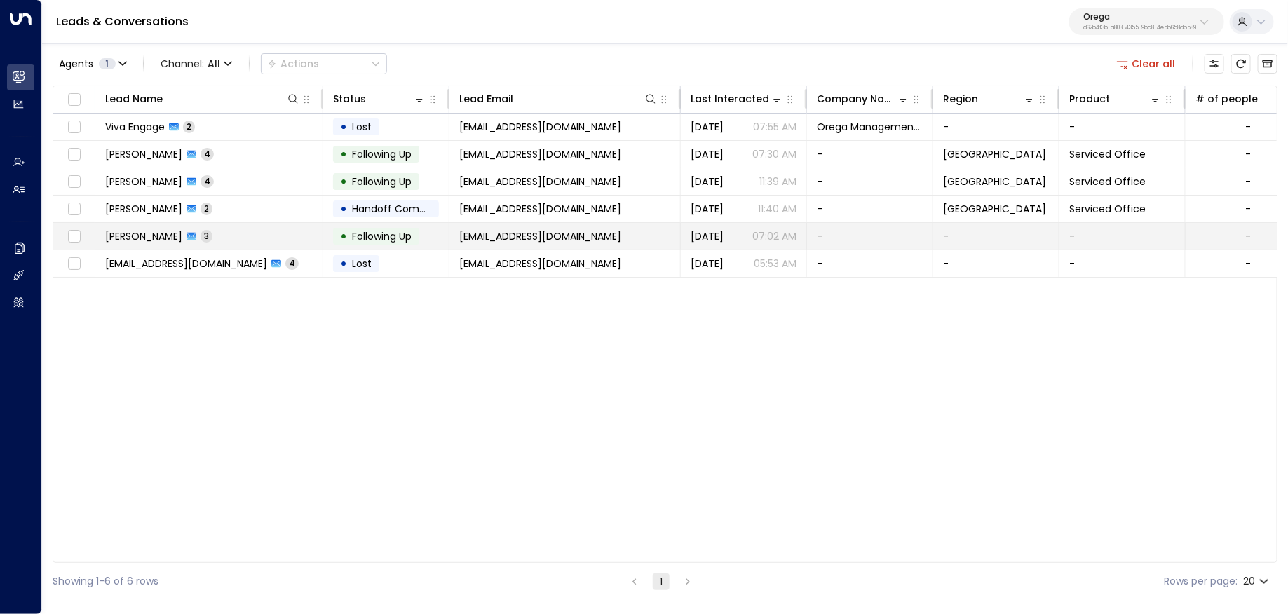
click at [231, 228] on td "Aran Singh 3" at bounding box center [209, 236] width 228 height 27
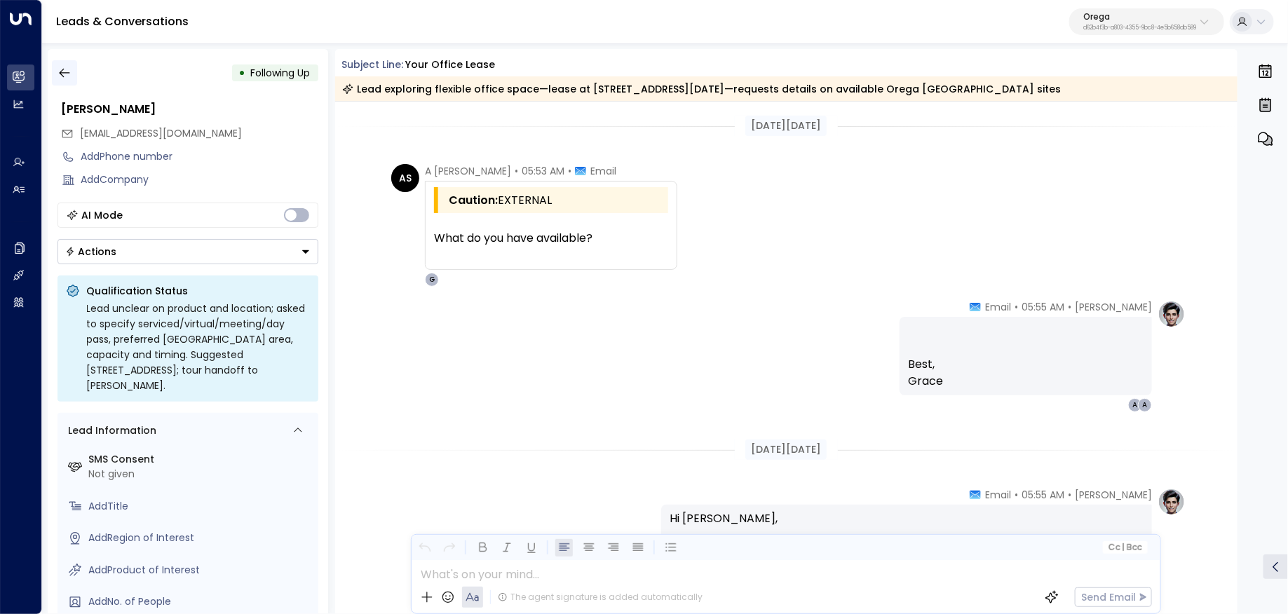
click at [61, 80] on button "button" at bounding box center [64, 72] width 25 height 25
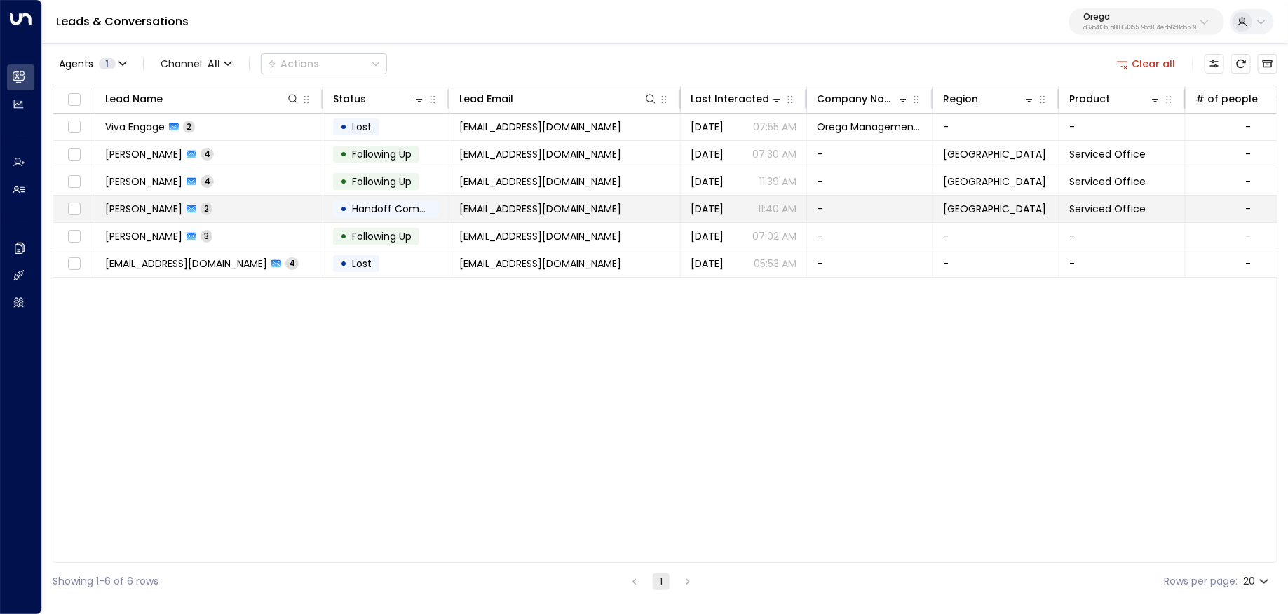
click at [212, 201] on td "Aran Singh 2" at bounding box center [209, 209] width 228 height 27
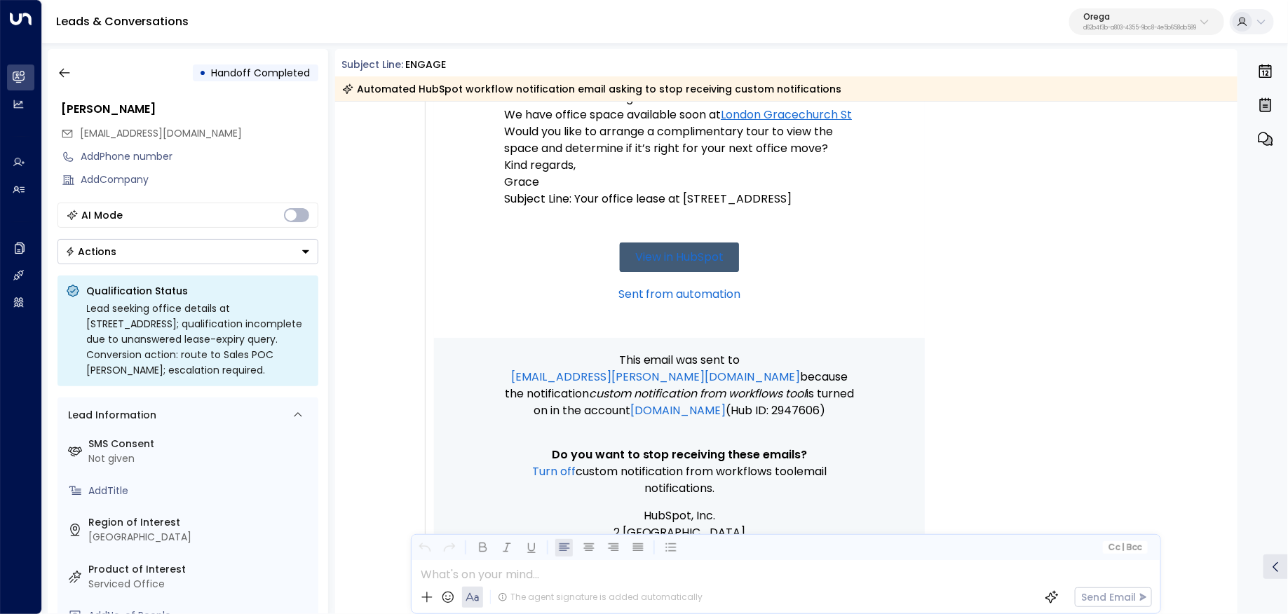
scroll to position [1704, 0]
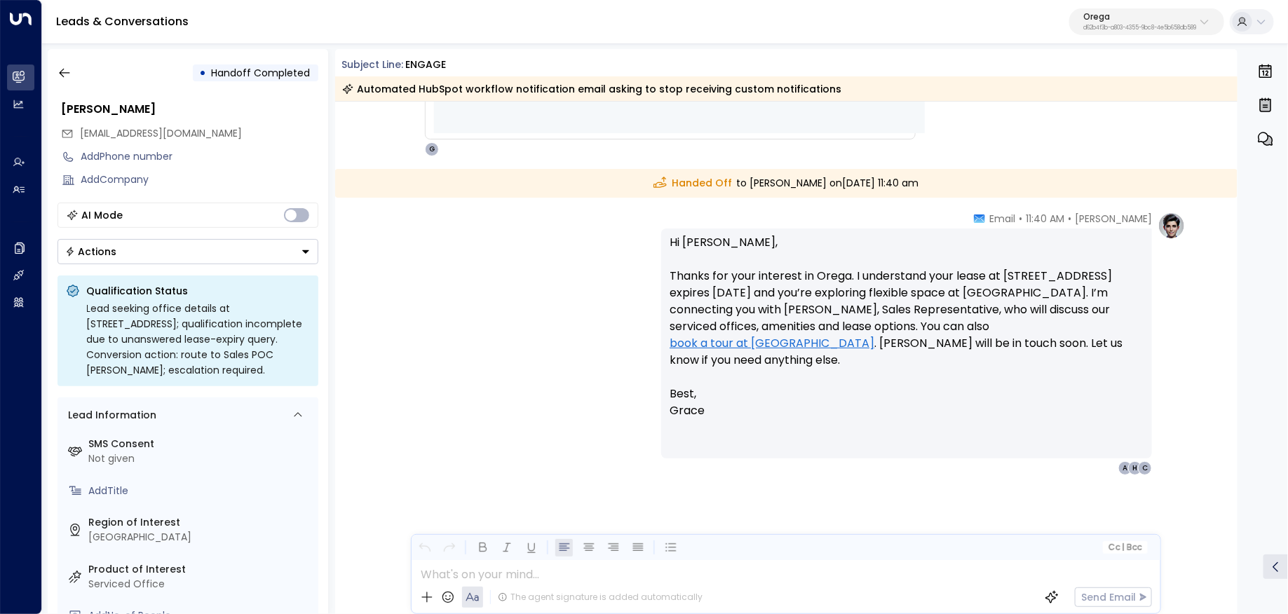
click at [1100, 36] on div "Leads & Conversations Orega d62b4f3b-a803-4355-9bc8-4e5b658db589" at bounding box center [665, 22] width 1246 height 44
click at [1101, 26] on p "d62b4f3b-a803-4355-9bc8-4e5b658db589" at bounding box center [1139, 28] width 113 height 6
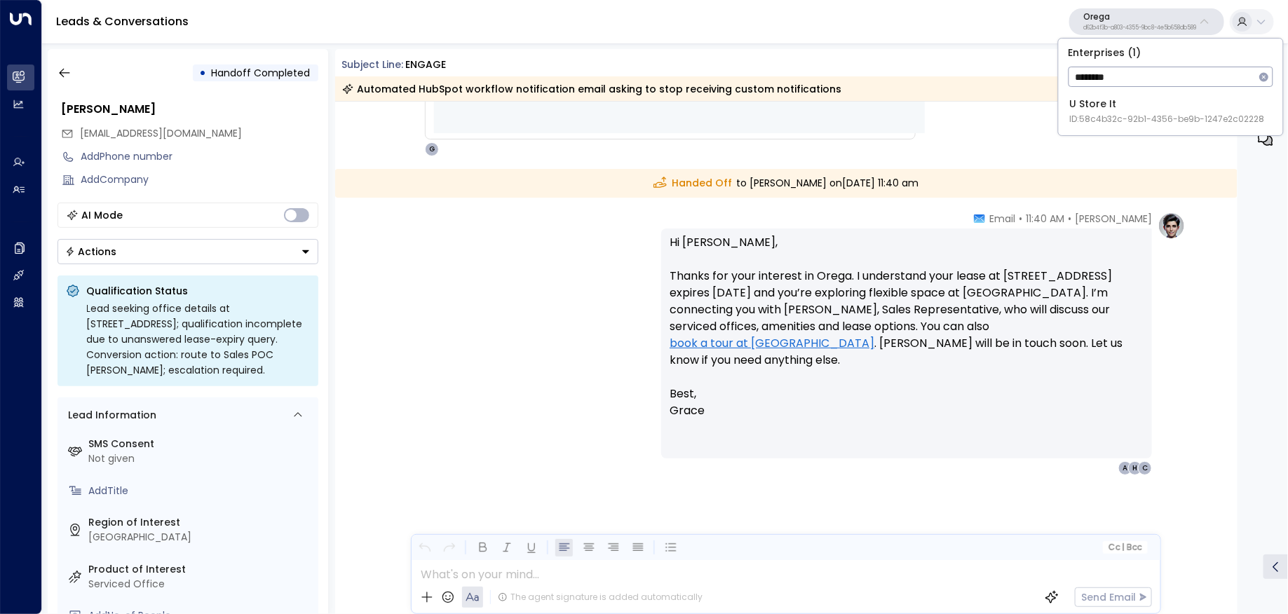
type input "*******"
click at [1132, 120] on span "ID: 58c4b32c-92b1-4356-be9b-1247e2c02228" at bounding box center [1167, 119] width 195 height 13
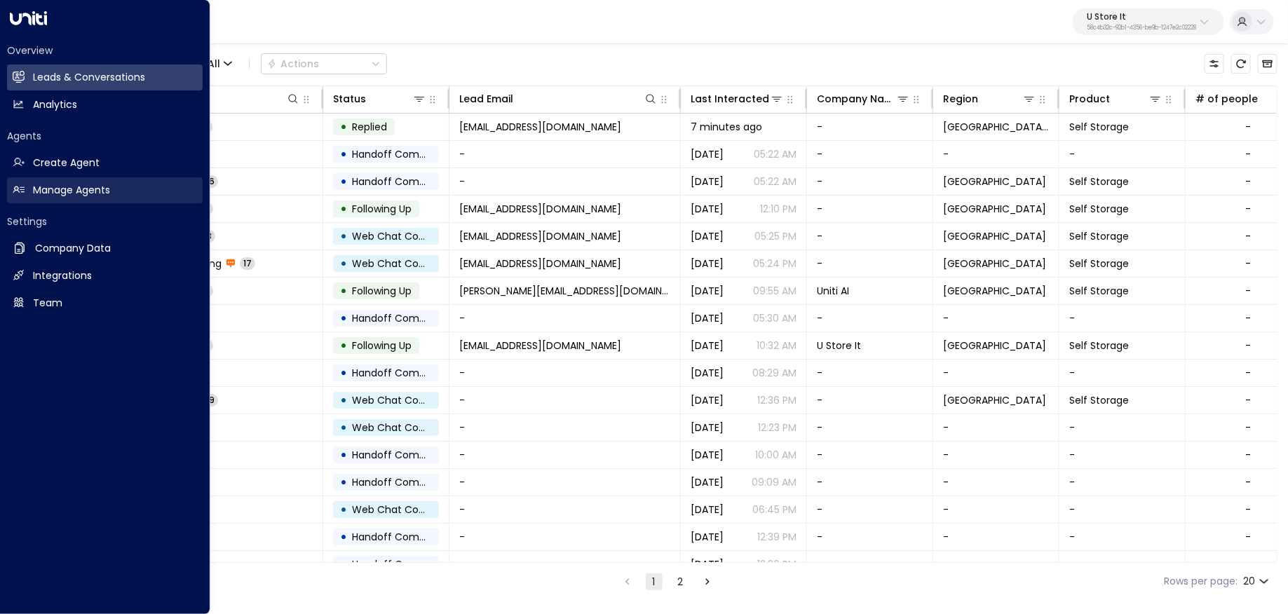
click at [82, 180] on link "Manage Agents Manage Agents" at bounding box center [105, 190] width 196 height 26
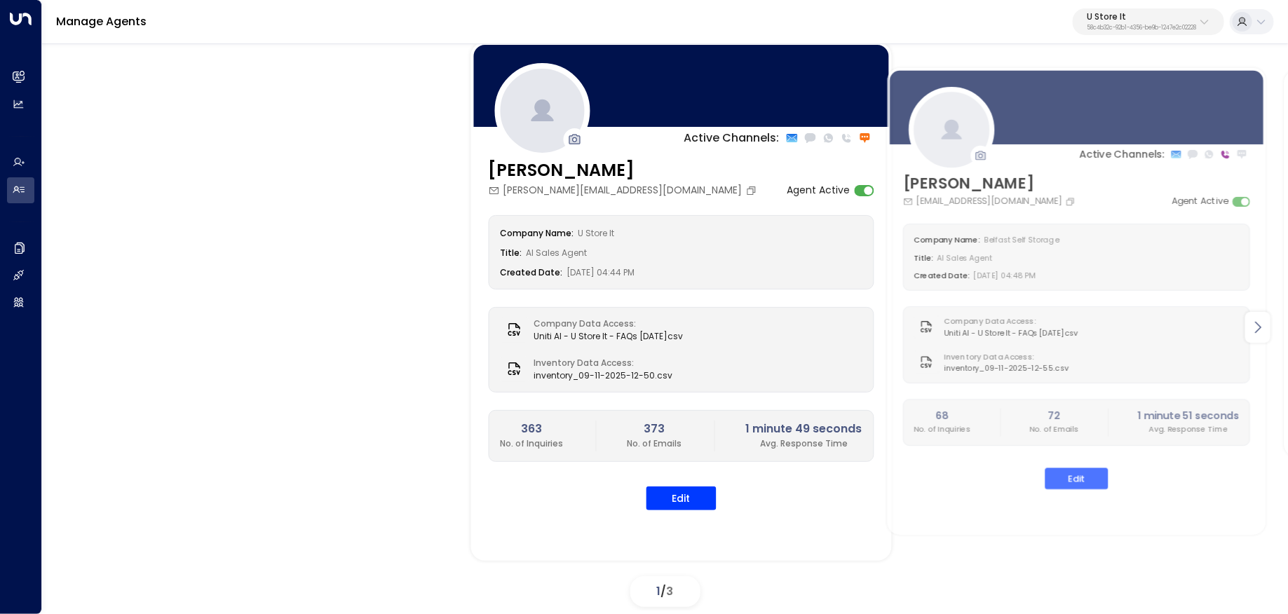
click at [1259, 327] on icon at bounding box center [1257, 327] width 17 height 17
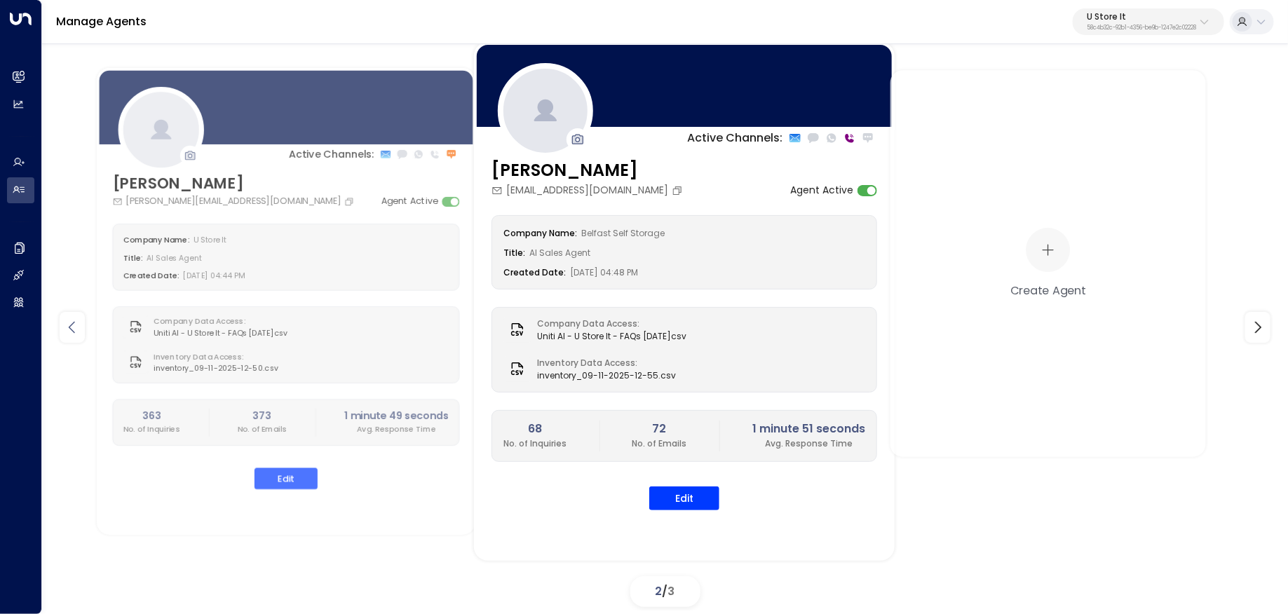
click at [60, 319] on div at bounding box center [72, 327] width 25 height 31
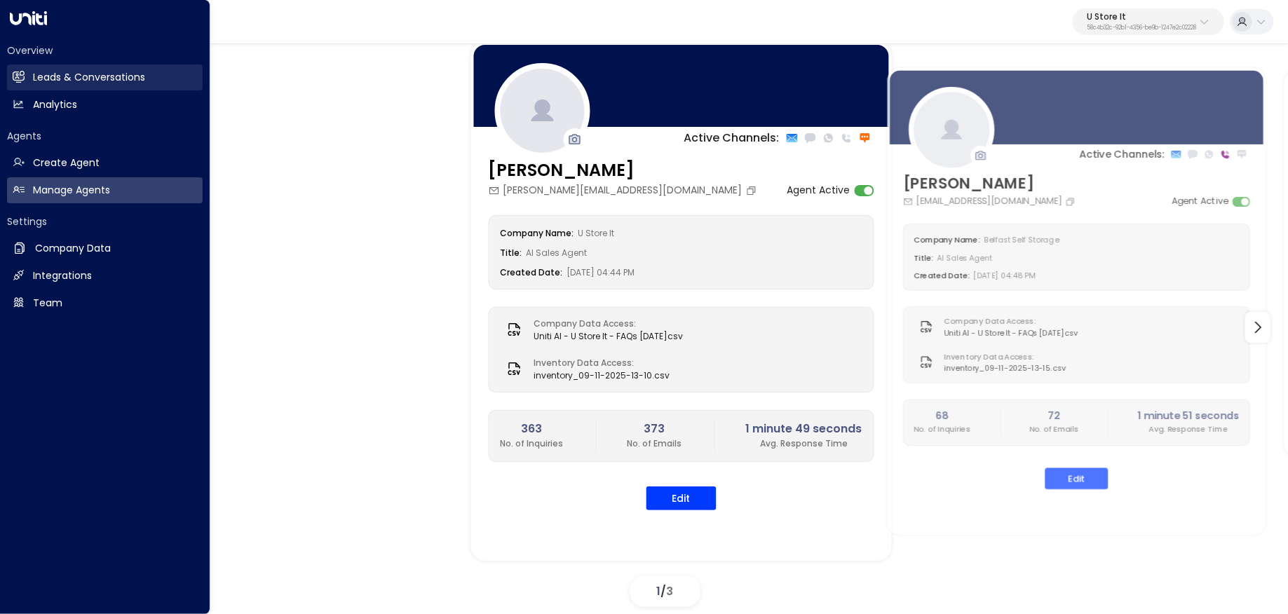
click at [36, 86] on link "Leads & Conversations Leads & Conversations" at bounding box center [105, 77] width 196 height 26
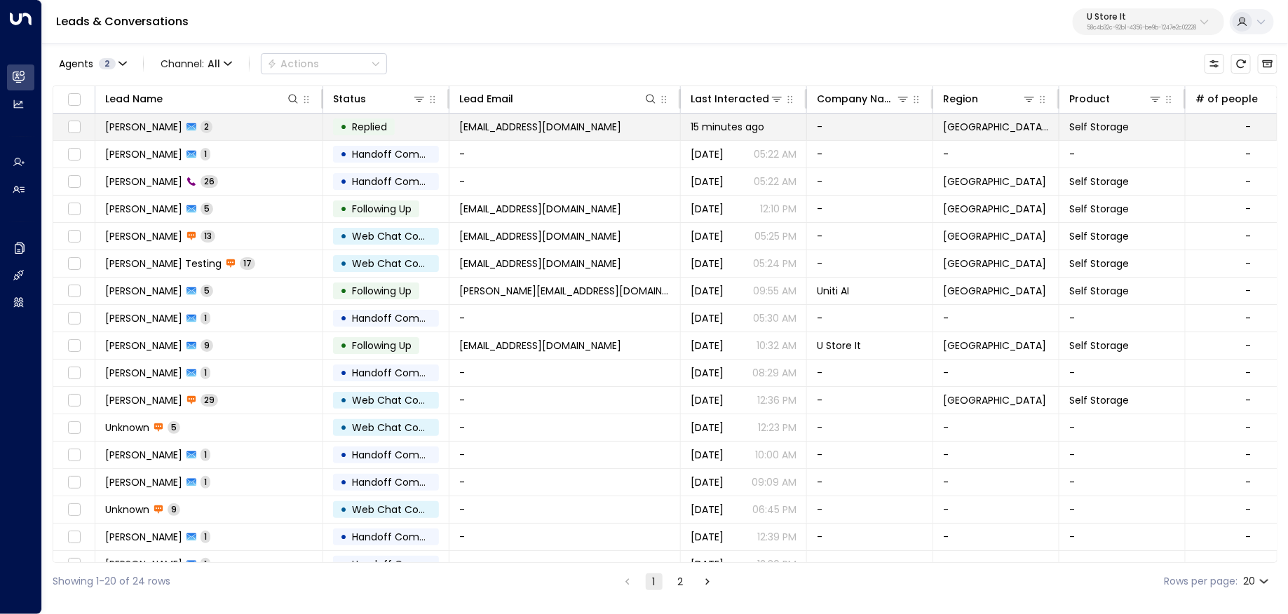
click at [273, 126] on td "Rayan Habbab 2" at bounding box center [209, 127] width 228 height 27
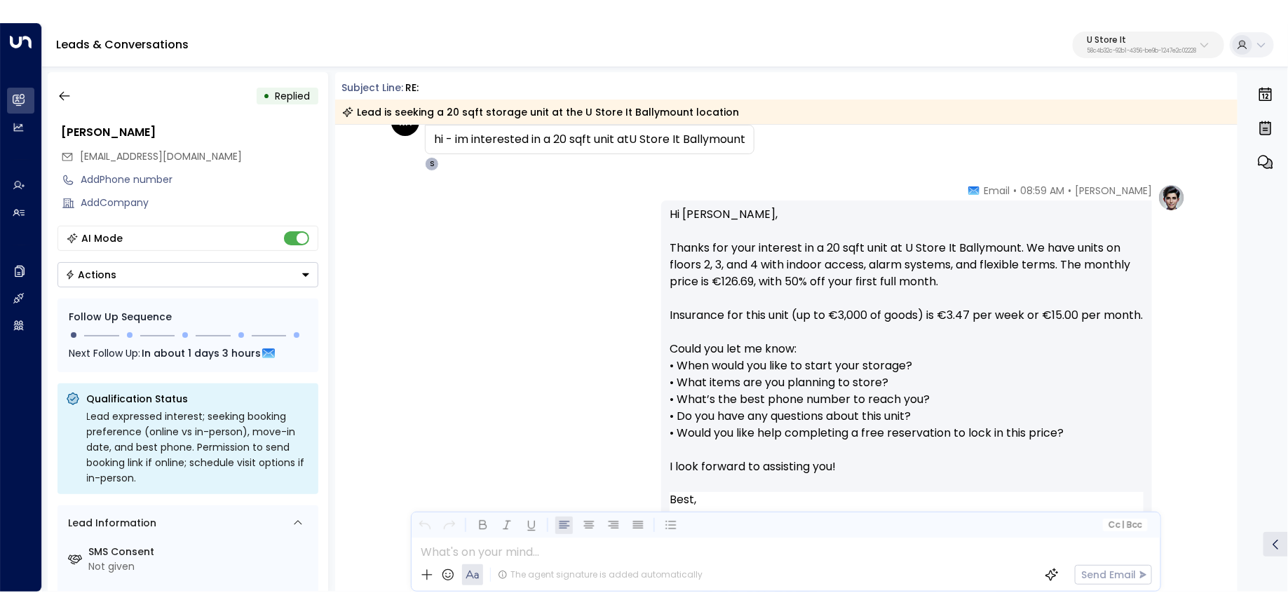
scroll to position [144, 0]
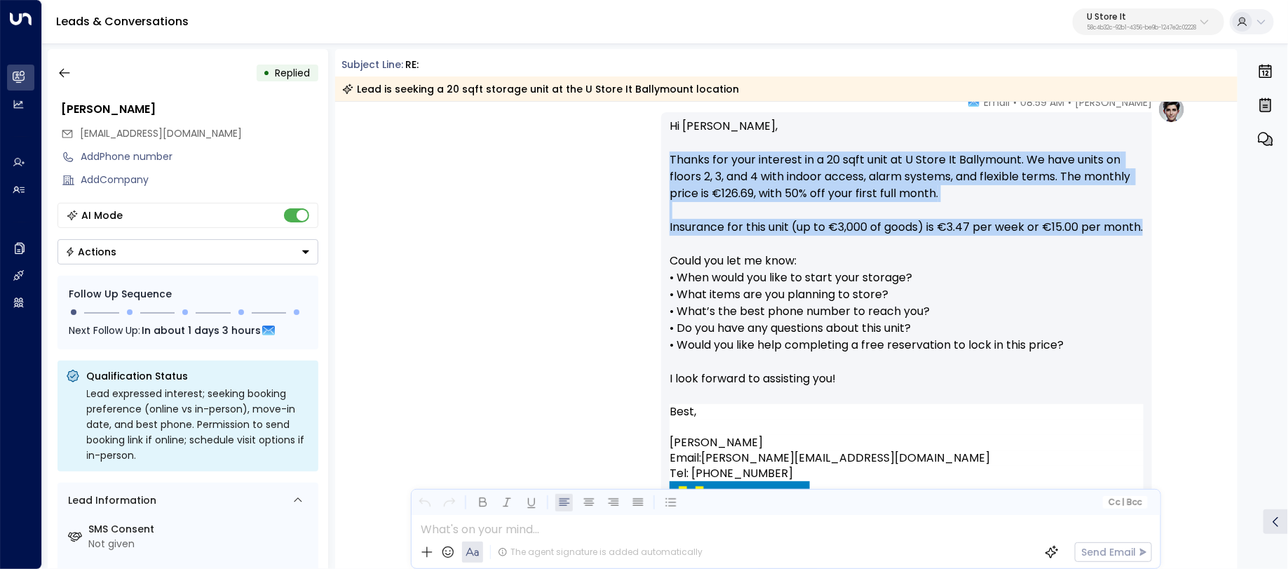
drag, startPoint x: 746, startPoint y: 246, endPoint x: 644, endPoint y: 162, distance: 132.0
click at [644, 162] on div "Sonny Maguire • 08:59 AM • Email Hi Rayan, Thanks for your interest in a 20 sqf…" at bounding box center [785, 324] width 799 height 458
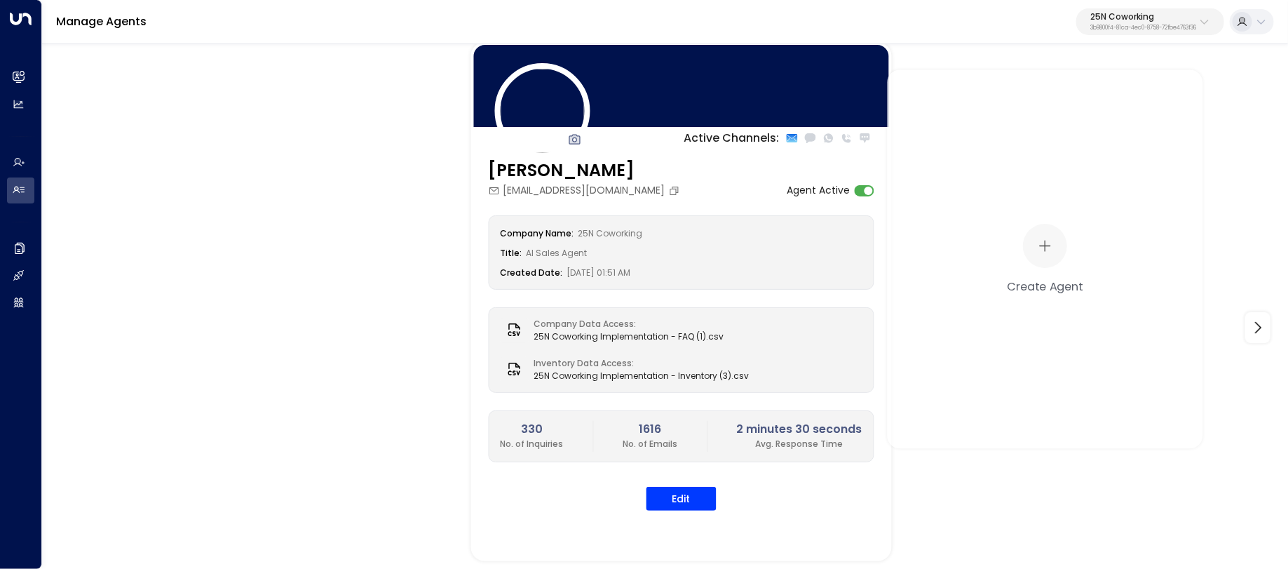
click at [1158, 23] on div "25N Coworking 3b9800f4-81ca-4ec0-8758-72fbe4763f36" at bounding box center [1143, 22] width 106 height 18
type input "****"
click at [1048, 101] on div "U Store It ID: 58c4b32c-92b1-4356-be9b-1247e2c02228" at bounding box center [1107, 111] width 195 height 29
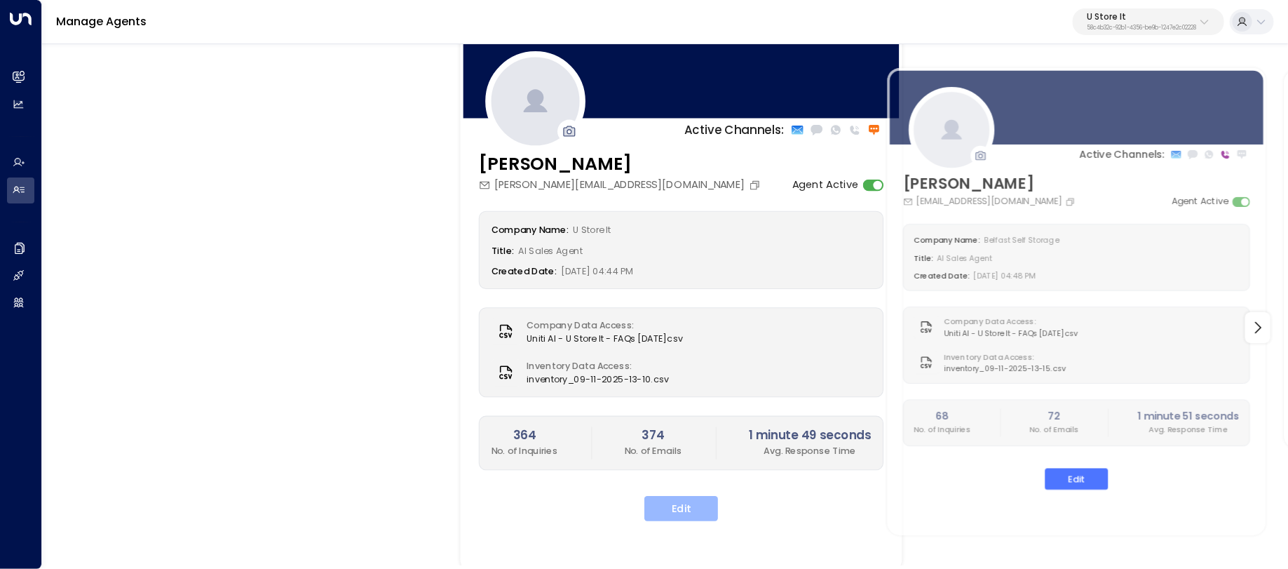
click at [688, 506] on button "Edit" at bounding box center [681, 508] width 74 height 25
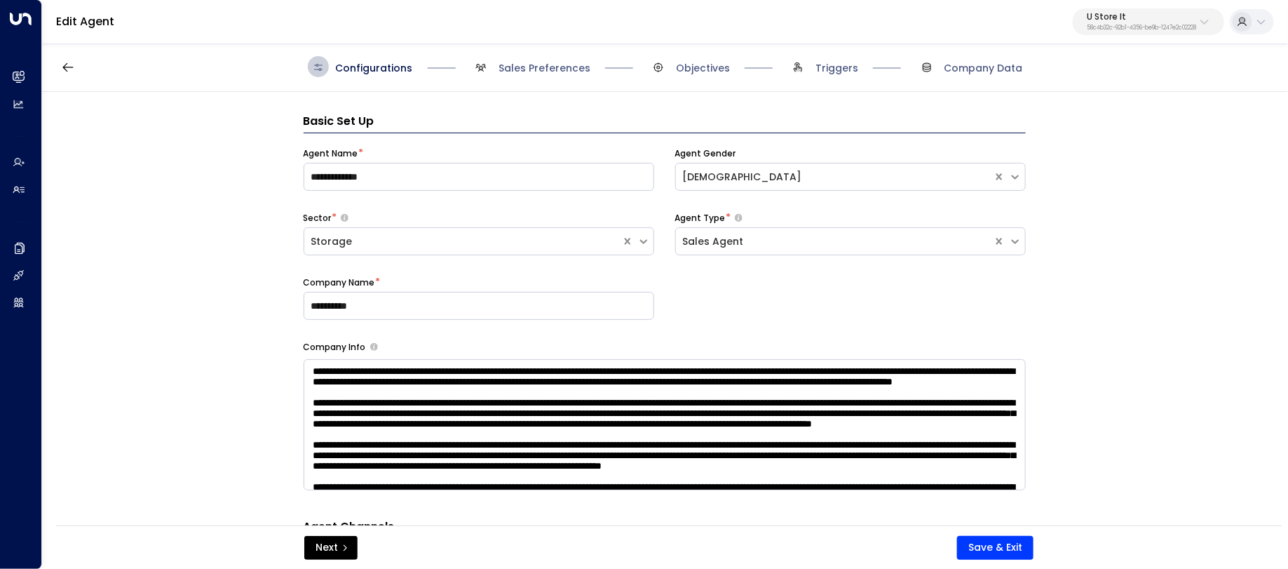
scroll to position [21, 0]
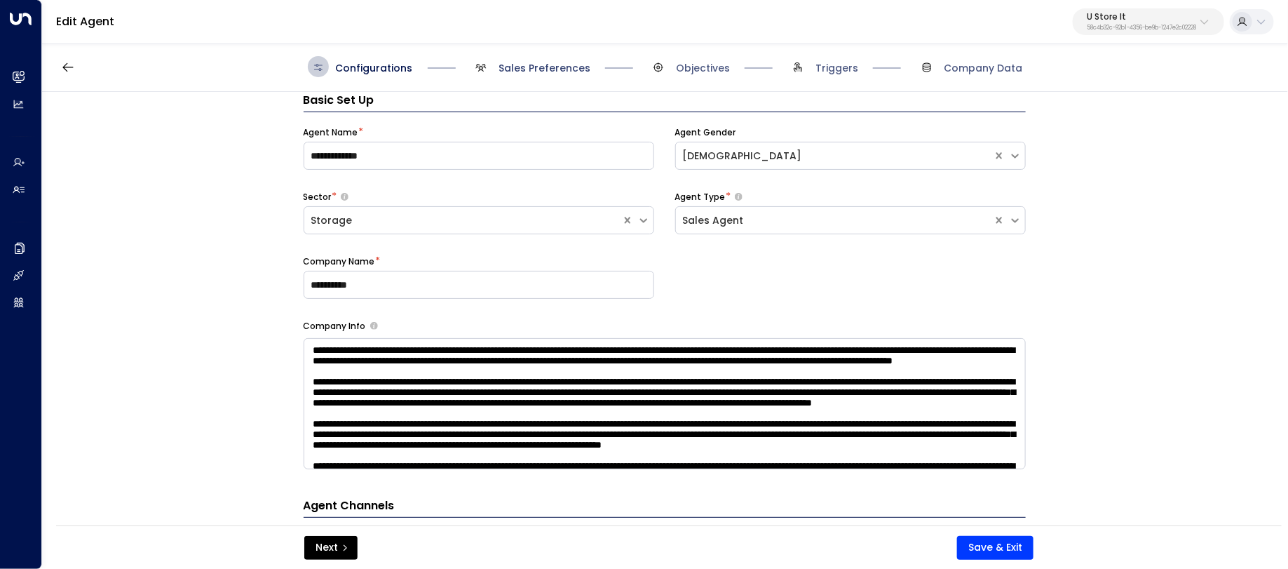
click at [550, 67] on span "Sales Preferences" at bounding box center [544, 68] width 92 height 14
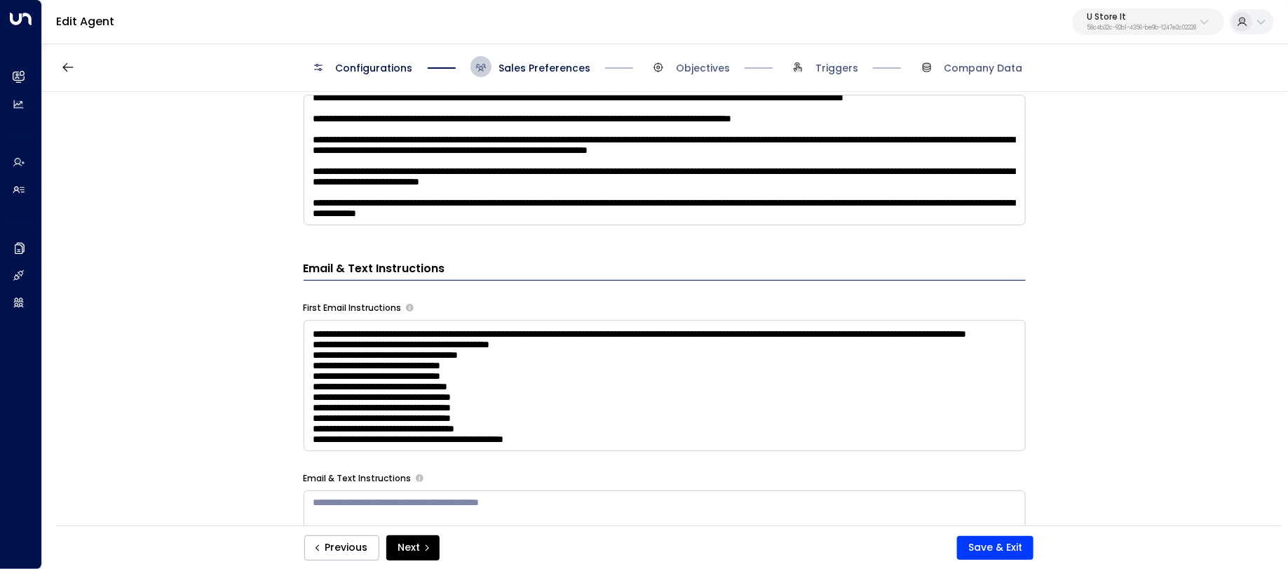
scroll to position [0, 0]
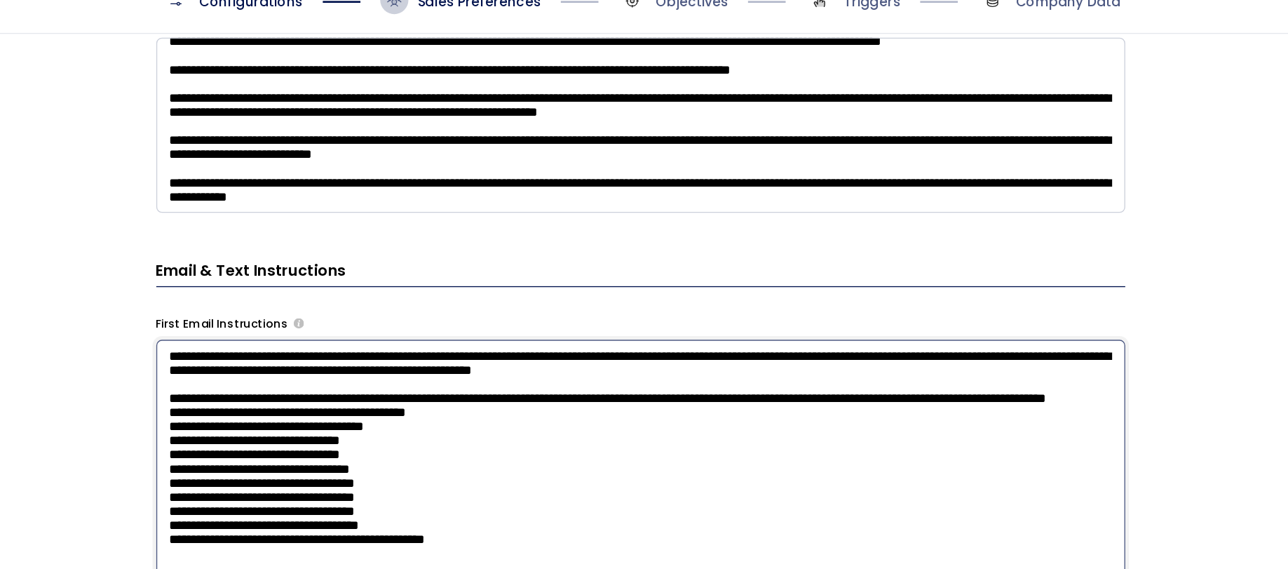
click at [967, 330] on textarea "**********" at bounding box center [665, 503] width 722 height 367
drag, startPoint x: 967, startPoint y: 331, endPoint x: 803, endPoint y: 329, distance: 164.8
click at [802, 329] on textarea "**********" at bounding box center [665, 503] width 722 height 367
drag, startPoint x: 609, startPoint y: 348, endPoint x: 653, endPoint y: 323, distance: 49.9
click at [653, 323] on textarea "**********" at bounding box center [665, 503] width 722 height 367
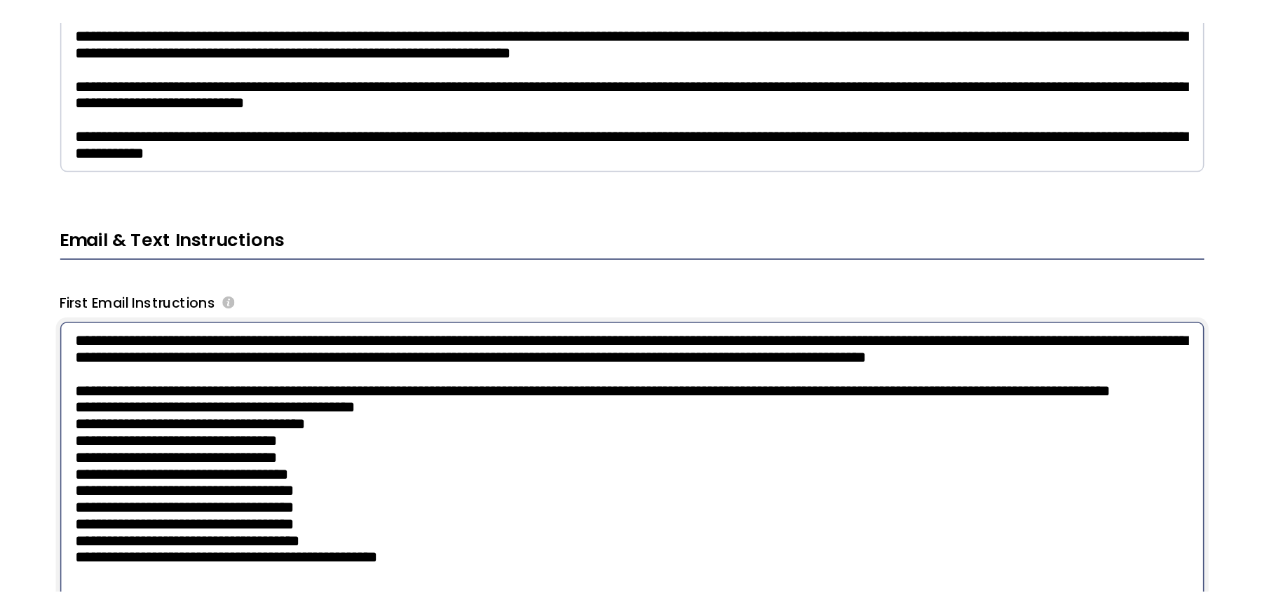
scroll to position [691, 0]
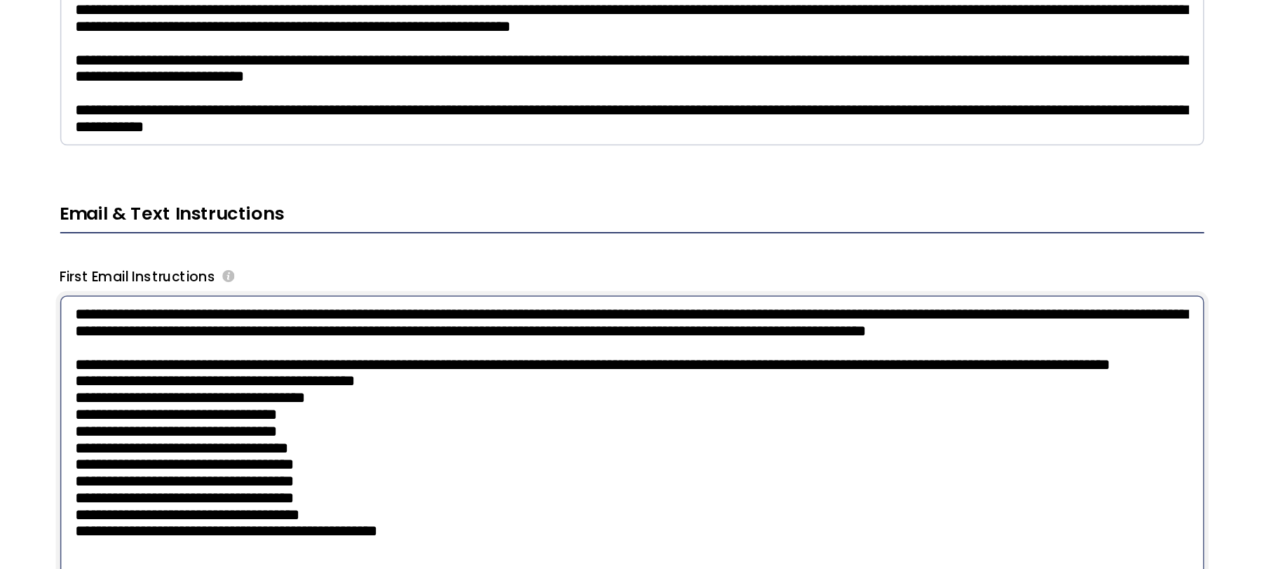
click at [807, 341] on textarea "**********" at bounding box center [665, 482] width 722 height 367
click at [801, 313] on textarea "**********" at bounding box center [665, 482] width 722 height 367
type textarea "**********"
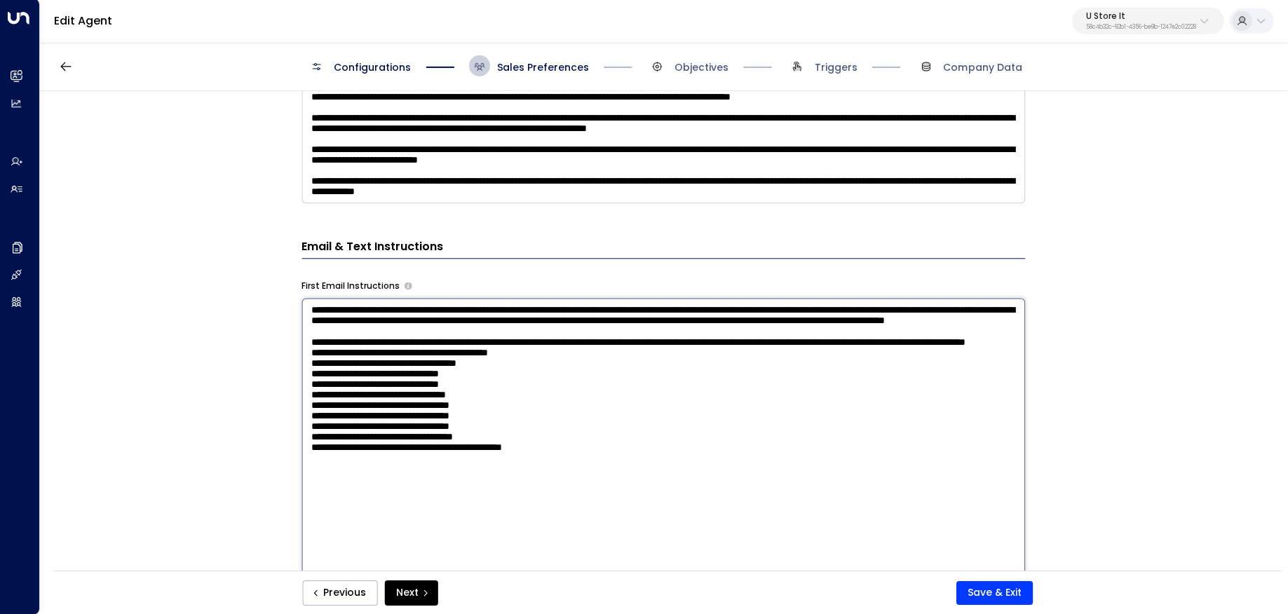
scroll to position [0, 0]
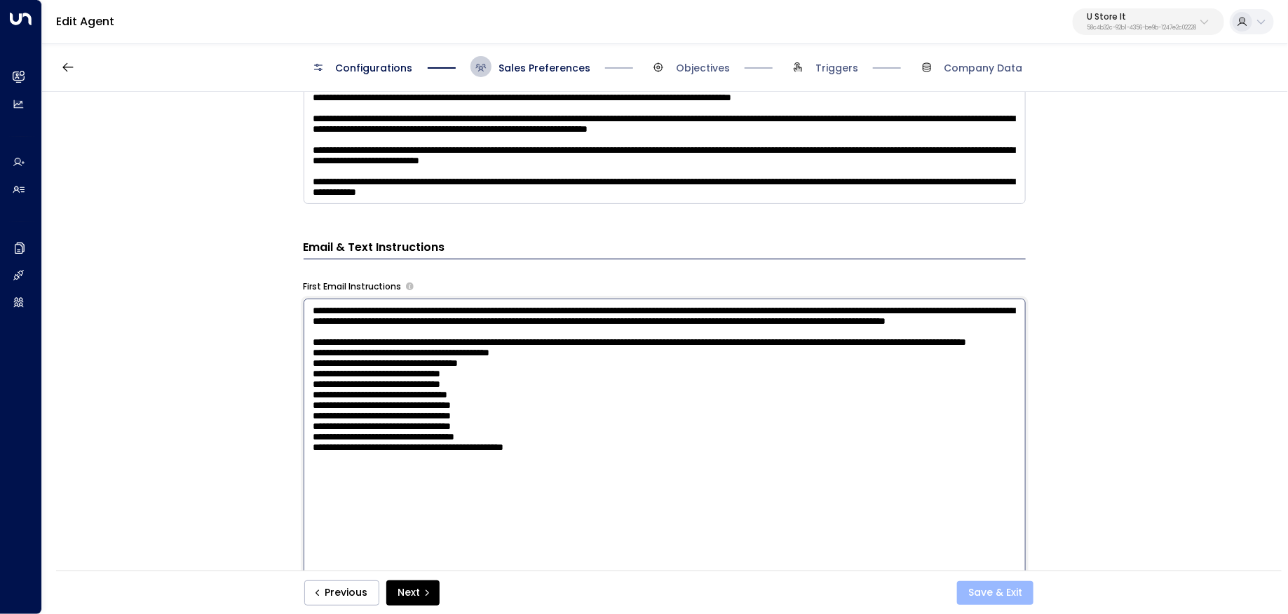
click at [1000, 568] on button "Save & Exit" at bounding box center [995, 593] width 76 height 24
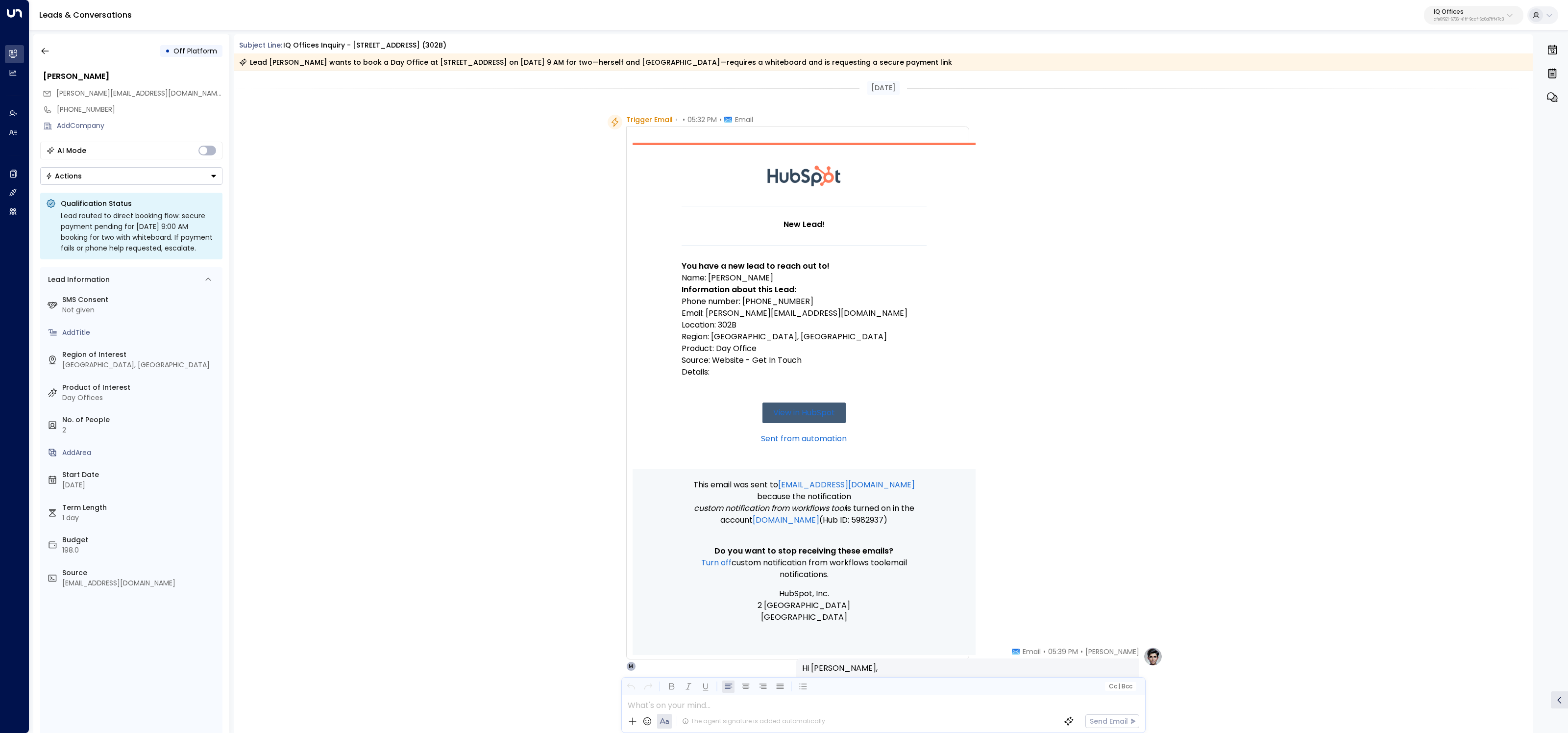
scroll to position [3203, 0]
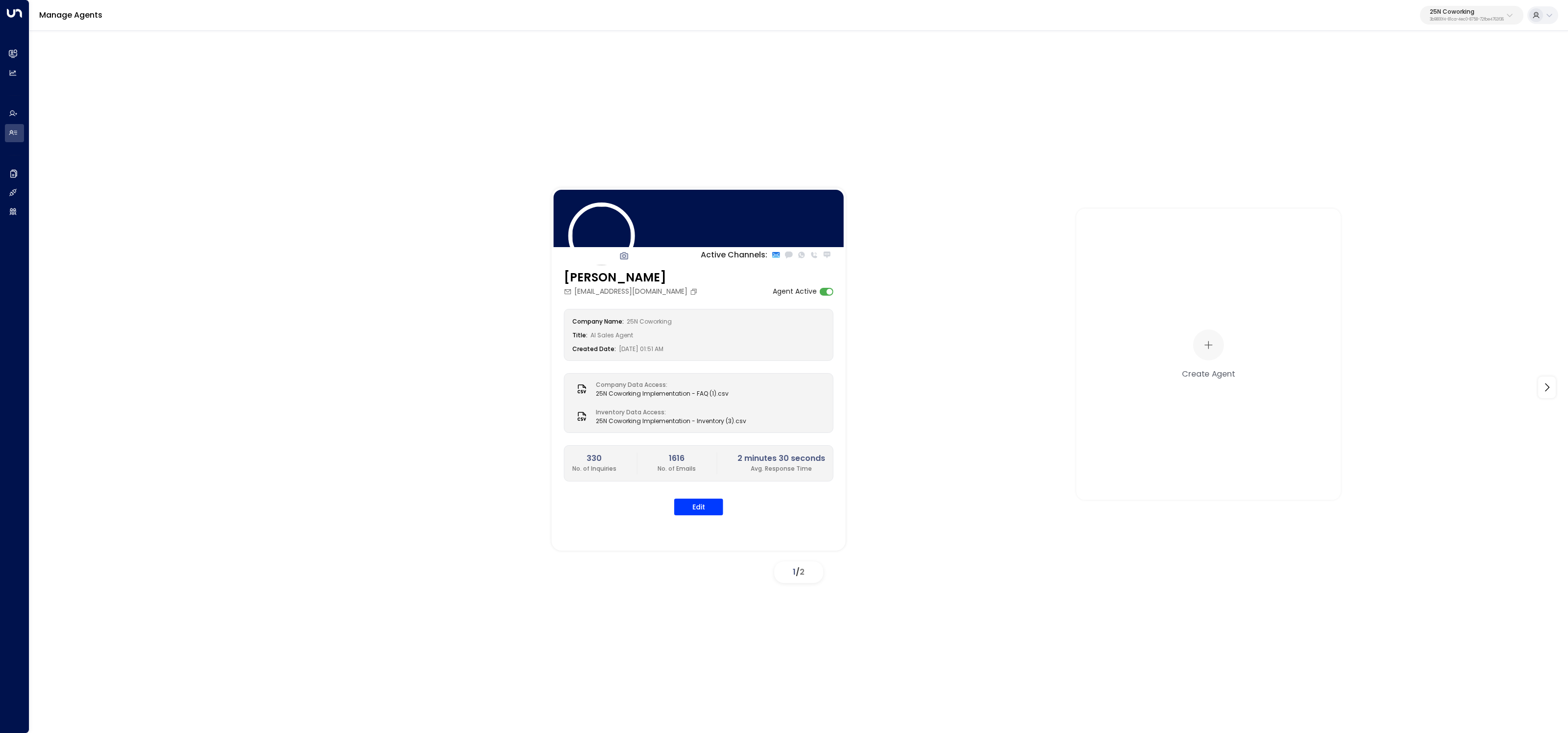
click at [1490, 19] on p "3b9800f4-81ca-4ec0-8758-72fbe4763f36" at bounding box center [1467, 20] width 74 height 4
type input "**"
click at [1385, 83] on span "ID: cfe0f921-6736-41ff-9ccf-6d0a7fff47c3" at bounding box center [1436, 83] width 124 height 9
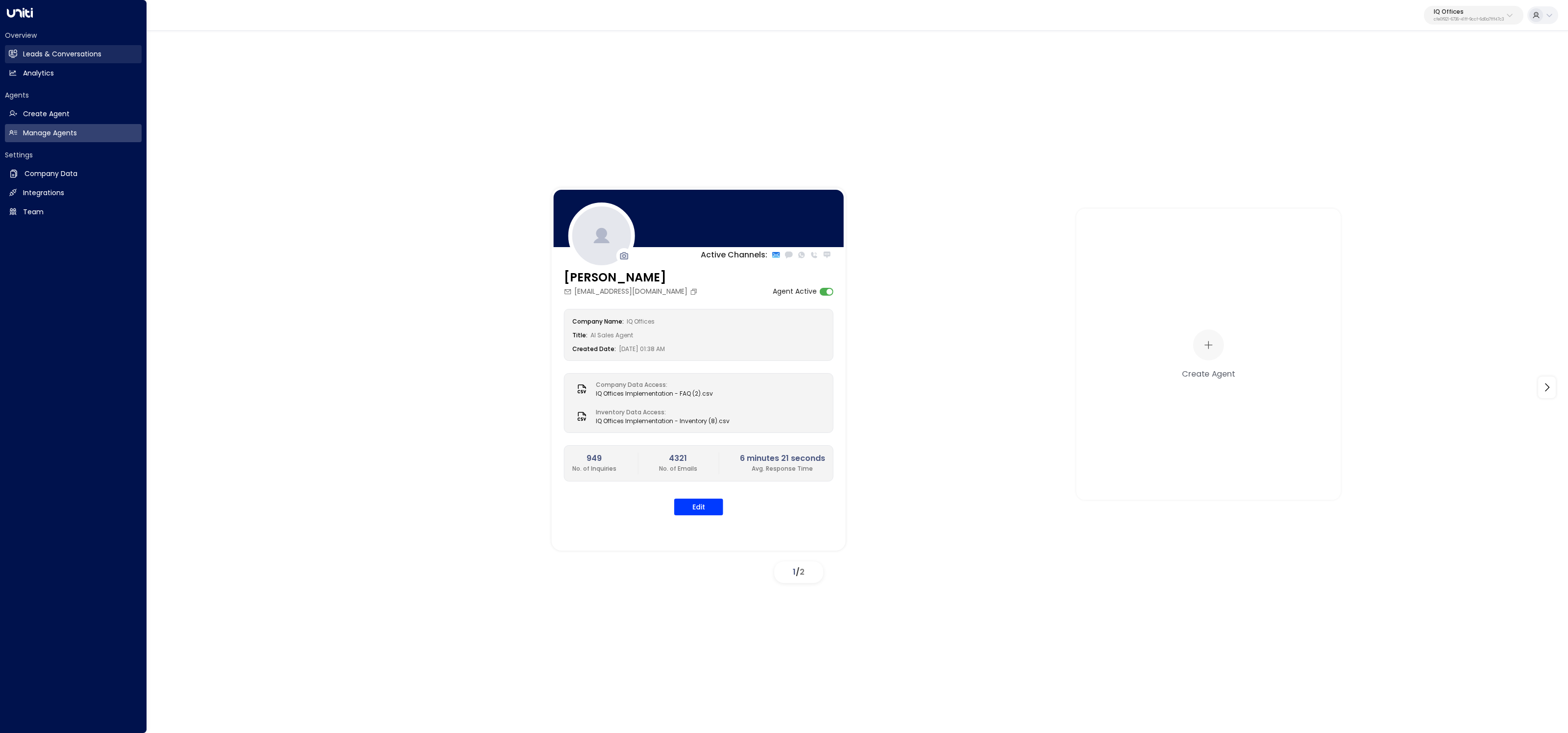
click at [16, 49] on link "Leads & Conversations Leads & Conversations" at bounding box center [73, 54] width 137 height 18
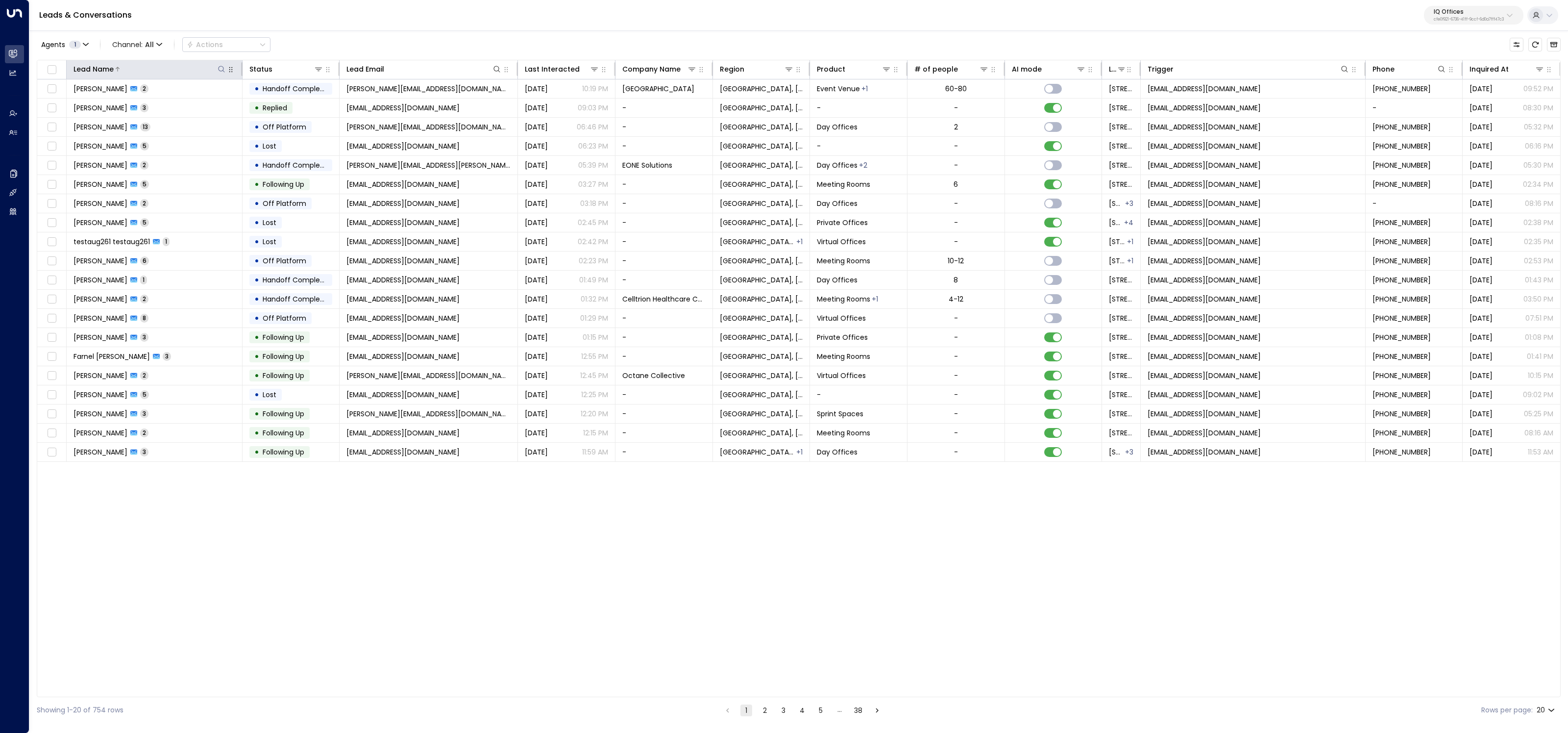
click at [224, 68] on icon at bounding box center [221, 69] width 8 height 8
type input "*******"
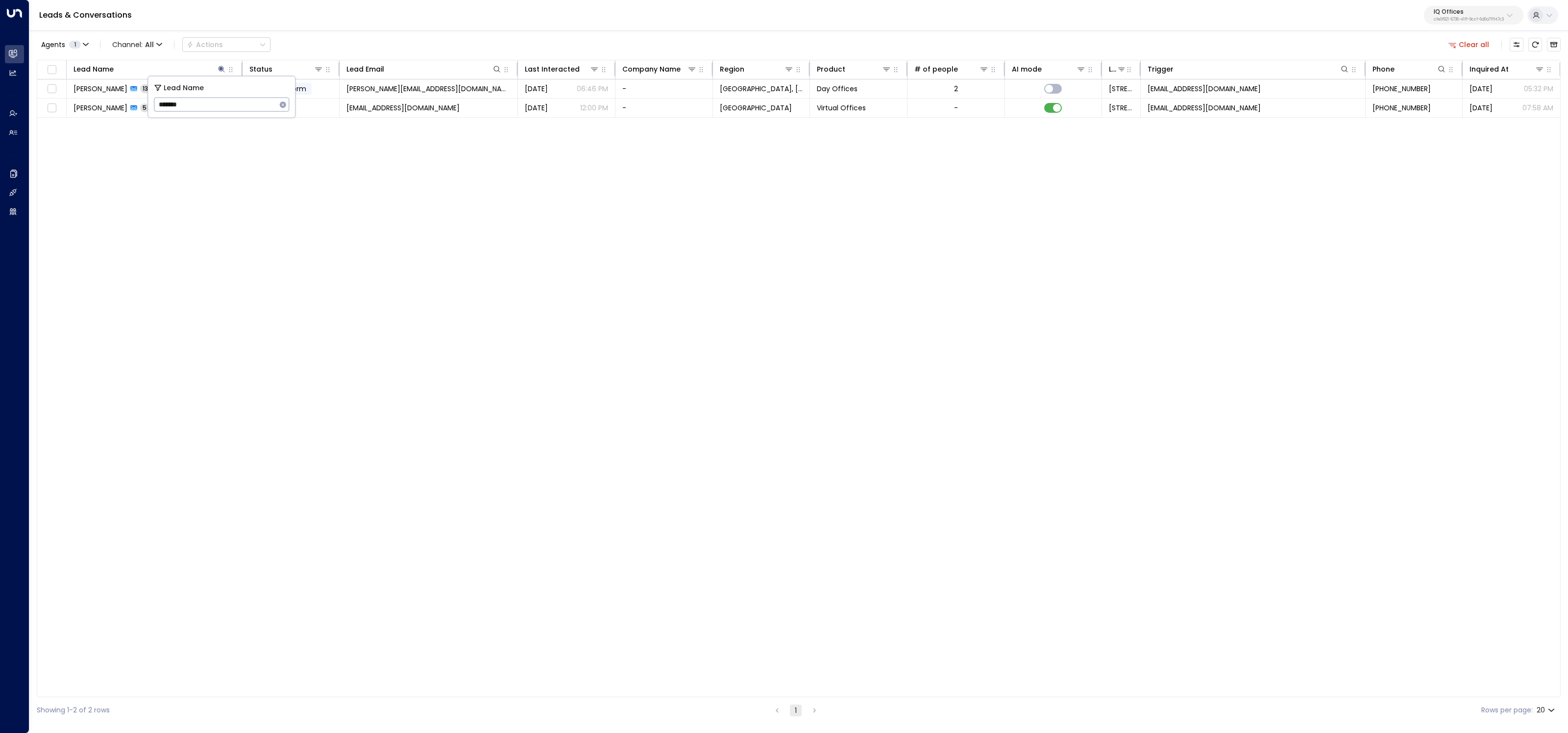
click at [101, 223] on div "Lead Name Status Lead Email Last Interacted Company Name Region Product # of pe…" at bounding box center [799, 378] width 1524 height 637
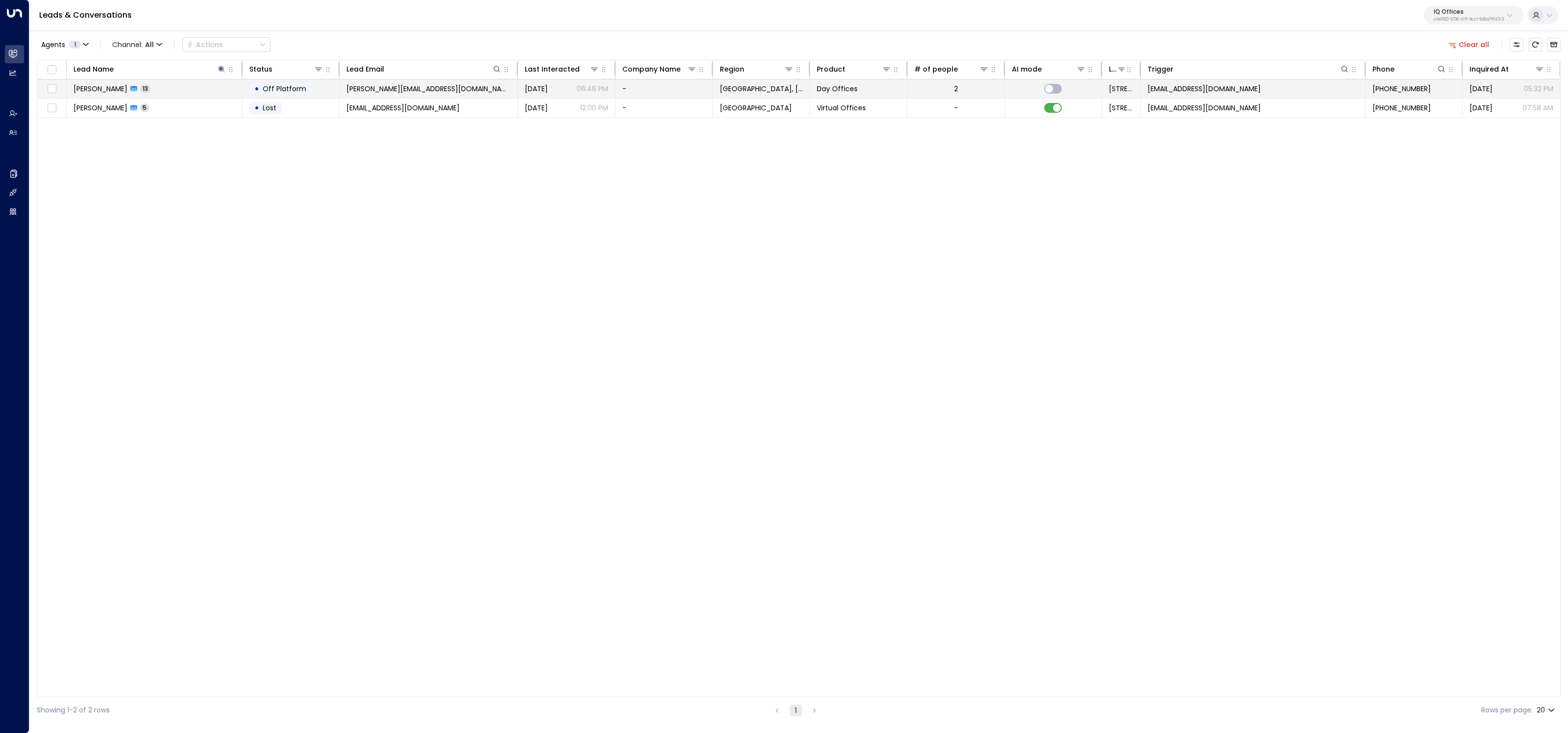
click at [178, 88] on td "Candace Lee 13" at bounding box center [154, 89] width 176 height 19
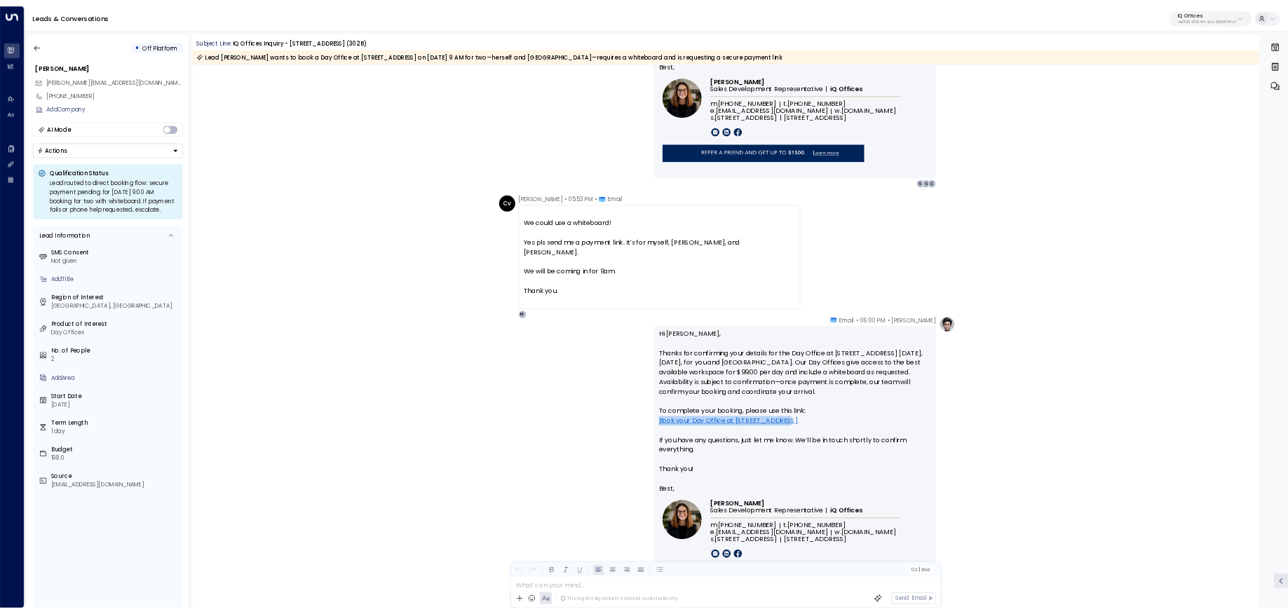
scroll to position [1951, 0]
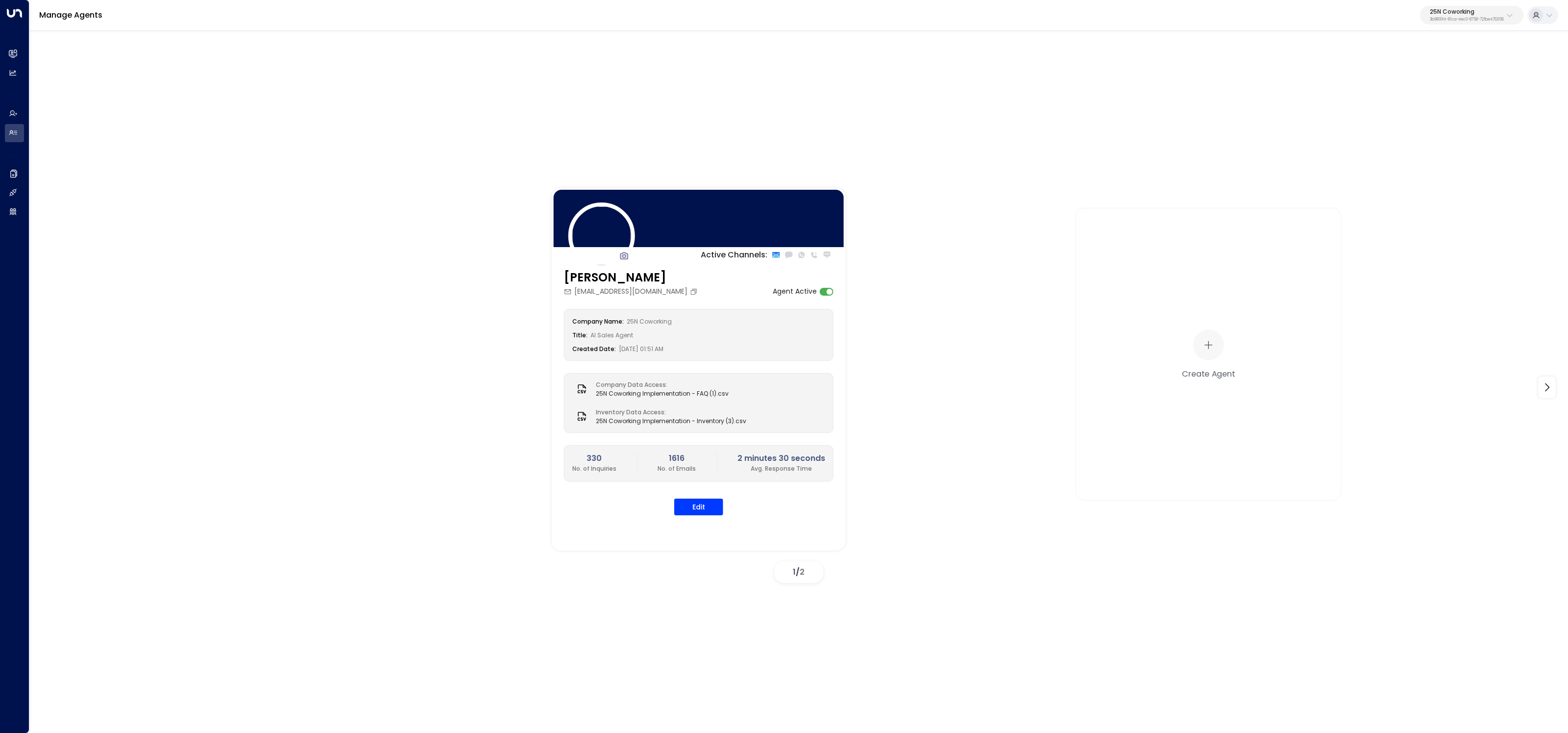
click at [1497, 15] on div "25N Coworking 3b9800f4-81ca-4ec0-8758-72fbe4763f36" at bounding box center [1467, 15] width 74 height 13
click at [1433, 56] on input "text" at bounding box center [1444, 54] width 143 height 18
type input "**"
click at [1466, 73] on div "IQ Offices ID: cfe0f921-6736-41ff-9ccf-6d0a7fff47c3" at bounding box center [1436, 78] width 124 height 20
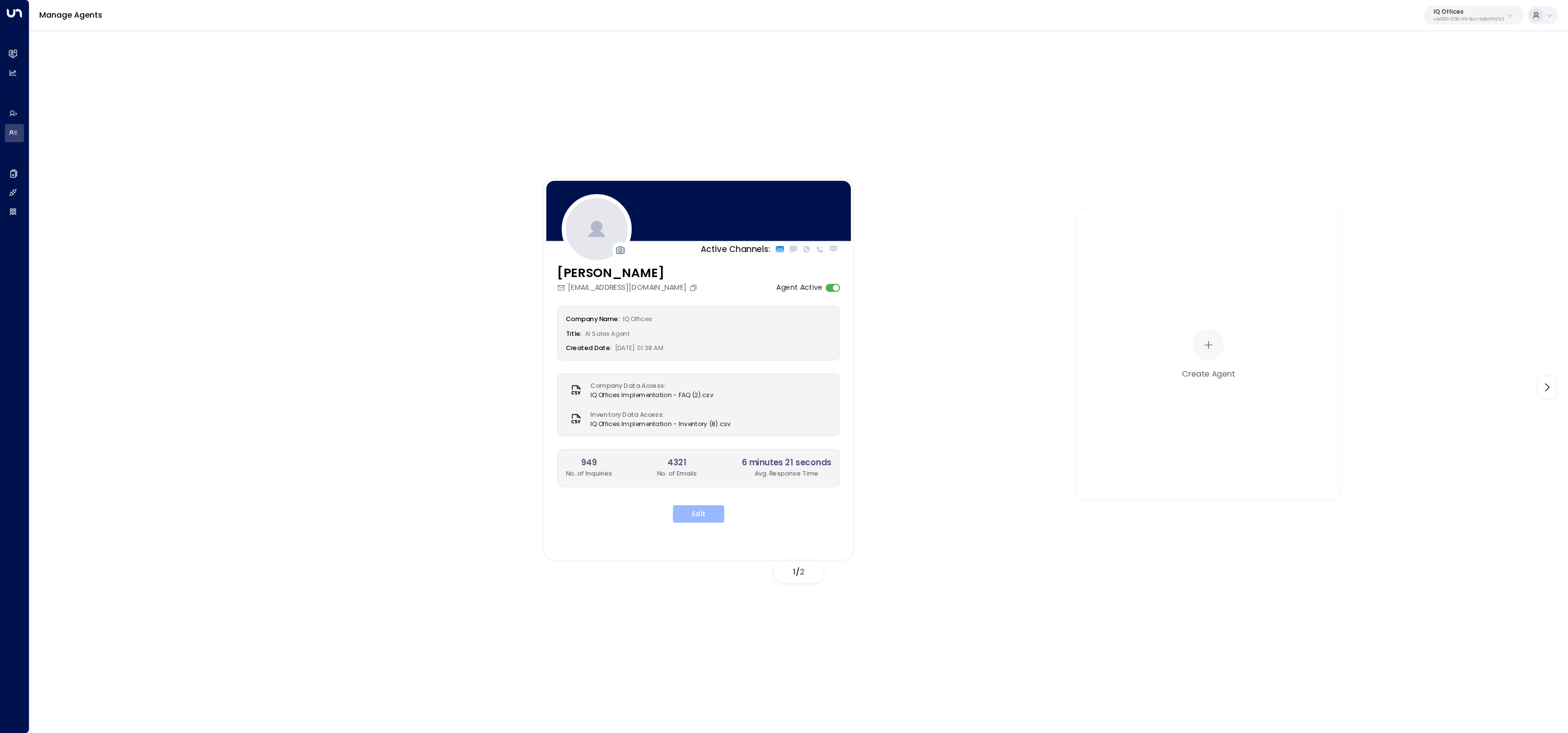
click at [703, 512] on button "Edit" at bounding box center [699, 513] width 52 height 17
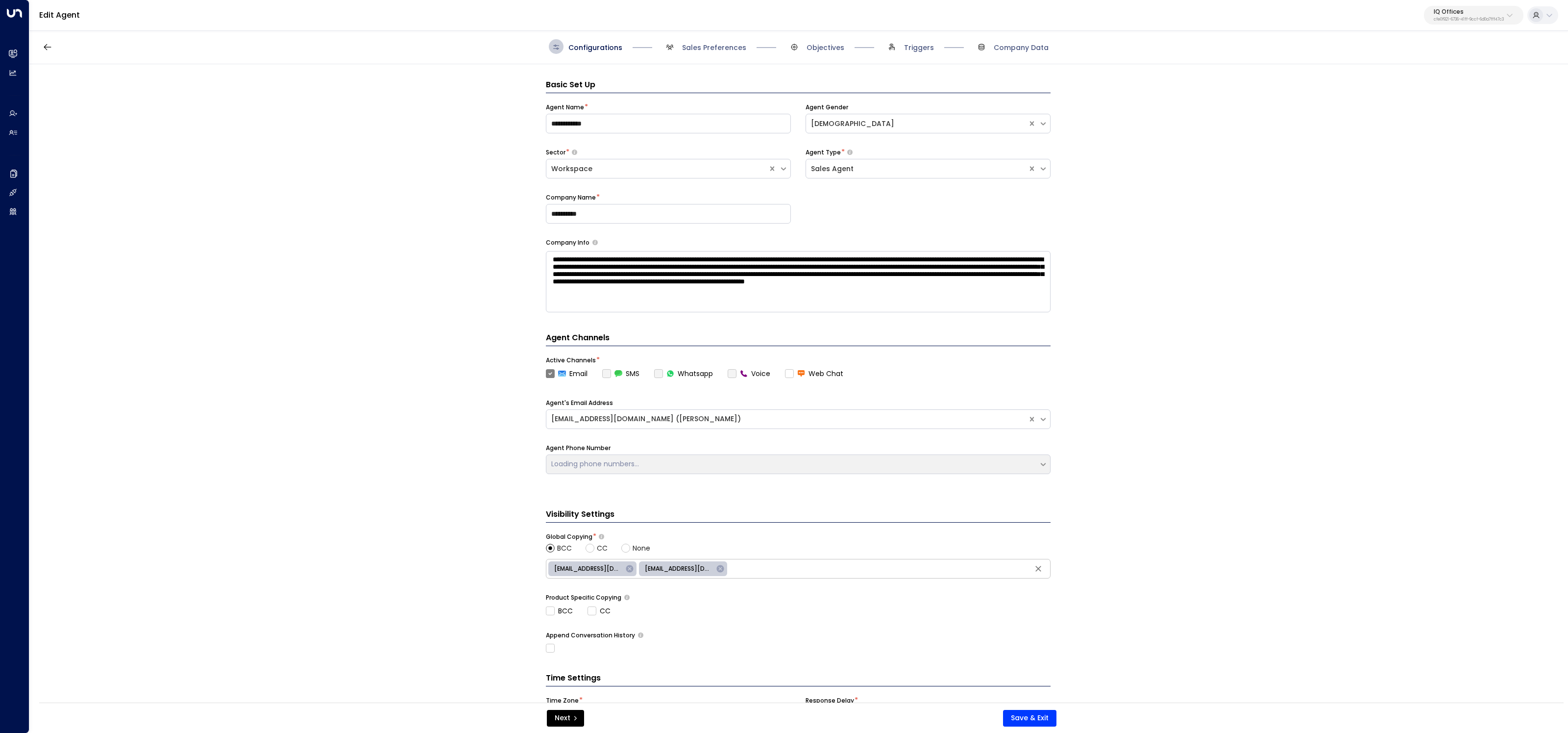
scroll to position [15, 0]
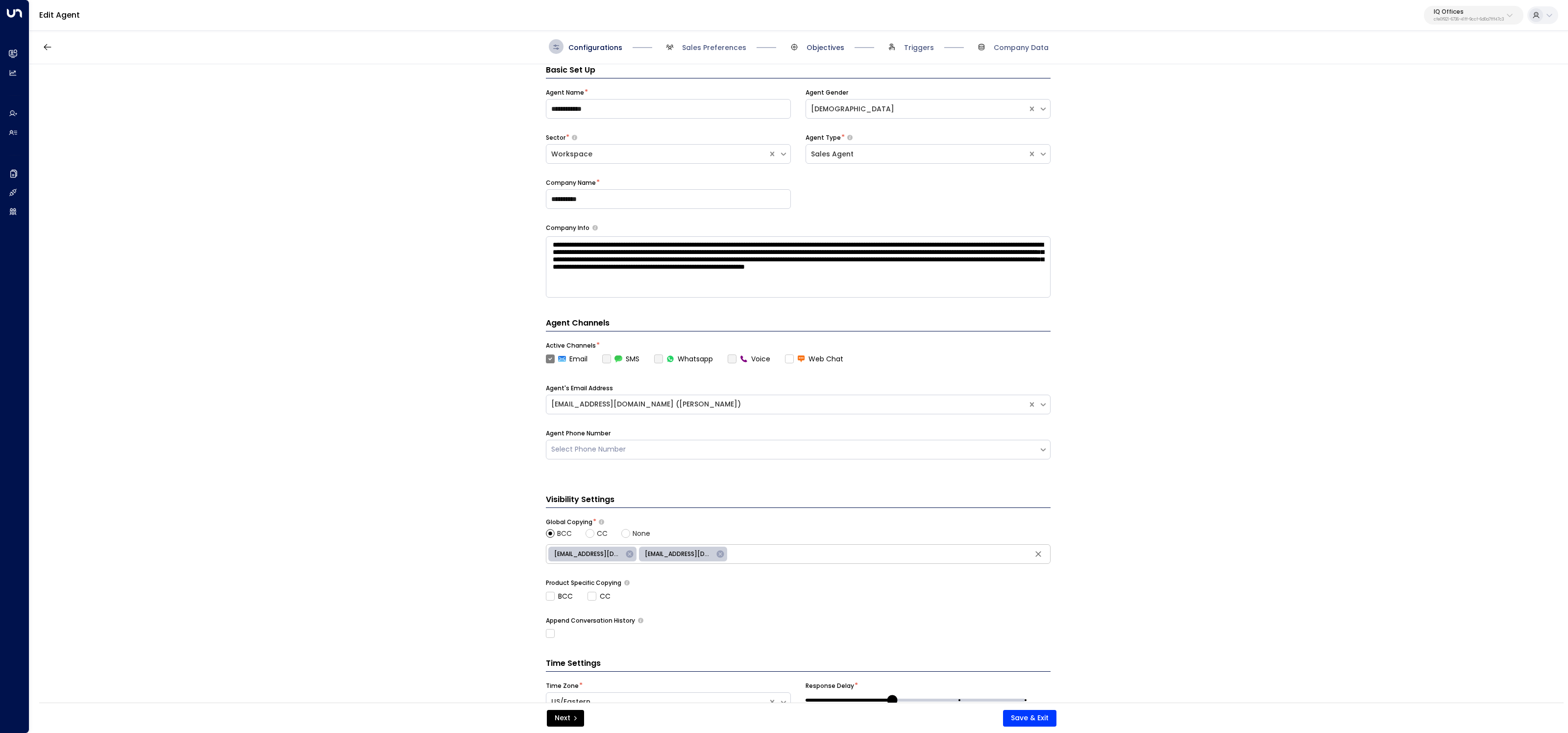
click at [821, 50] on span "Objectives" at bounding box center [826, 48] width 38 height 10
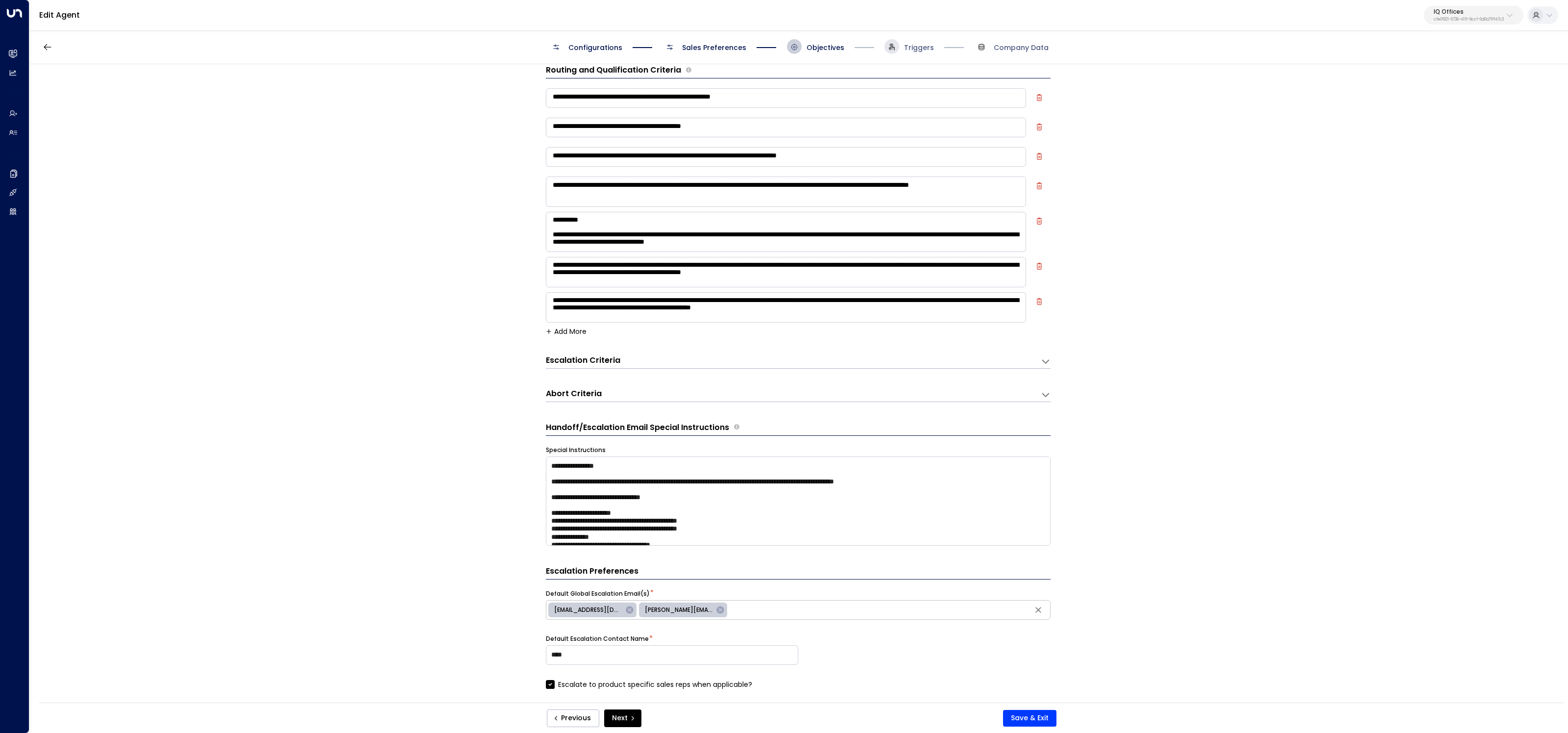
click at [899, 48] on span at bounding box center [891, 46] width 15 height 15
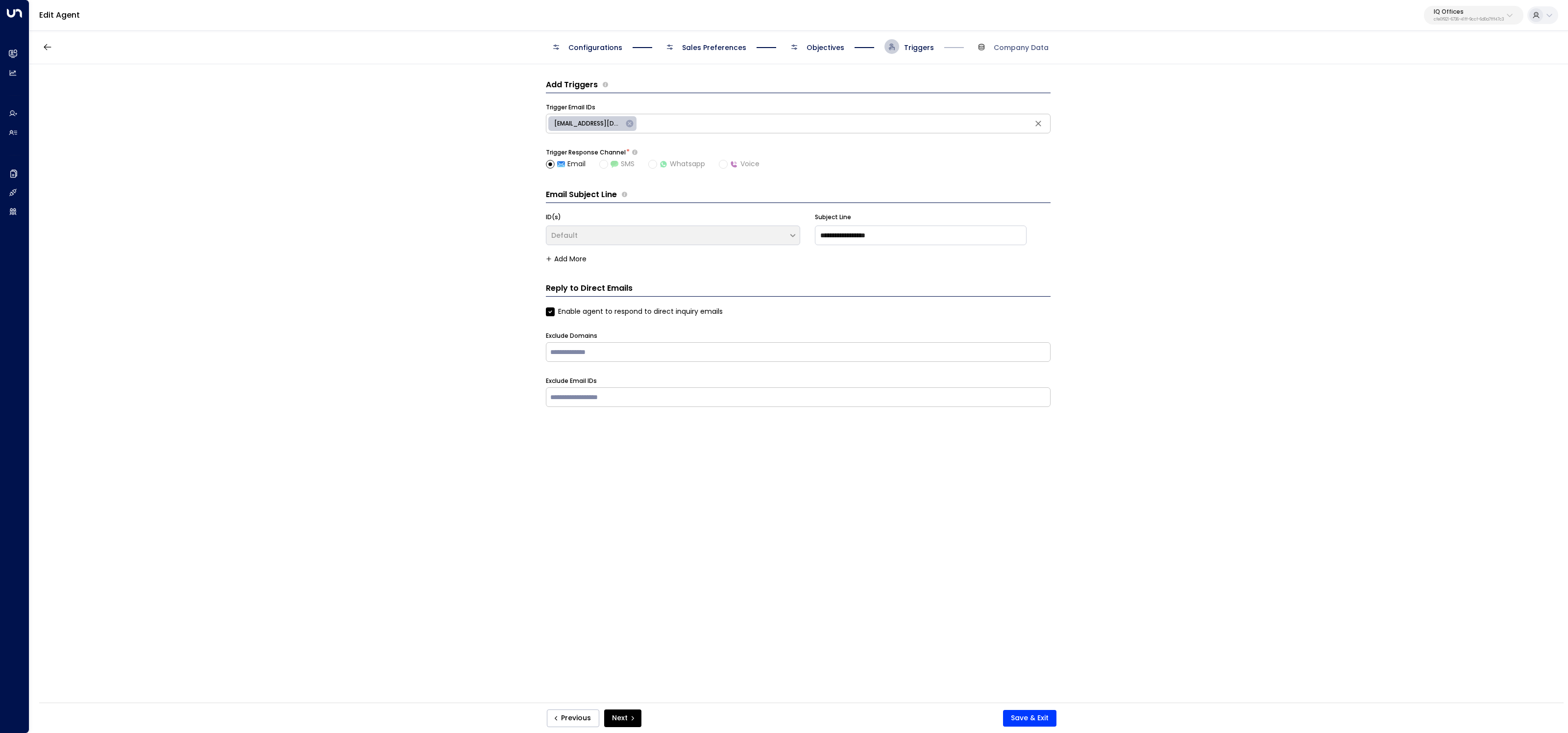
click at [802, 37] on div "Configurations Sales Preferences Objectives Triggers Company Data" at bounding box center [798, 47] width 1539 height 35
click at [812, 46] on span "Objectives" at bounding box center [826, 48] width 38 height 10
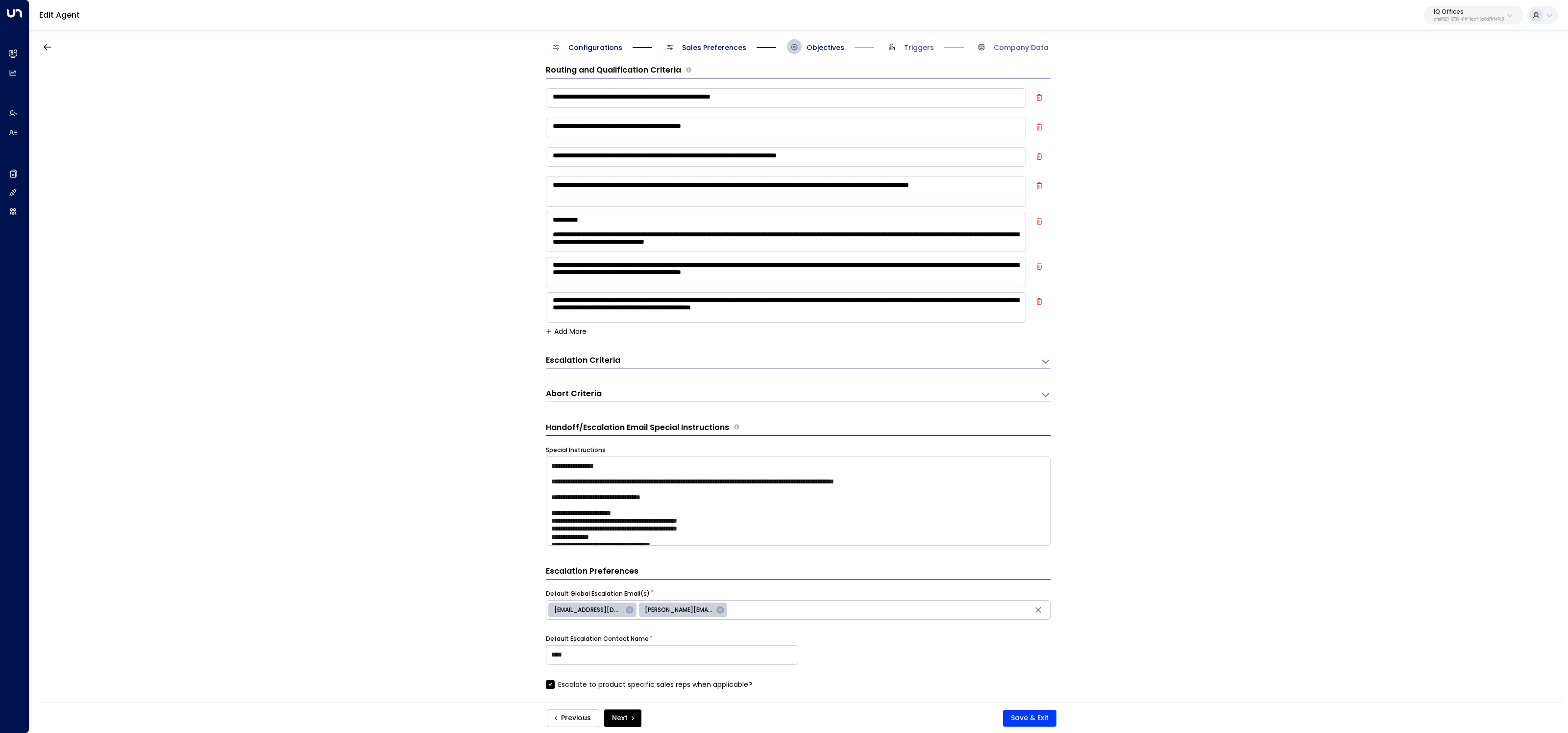
click at [575, 328] on button "Add More" at bounding box center [566, 331] width 41 height 8
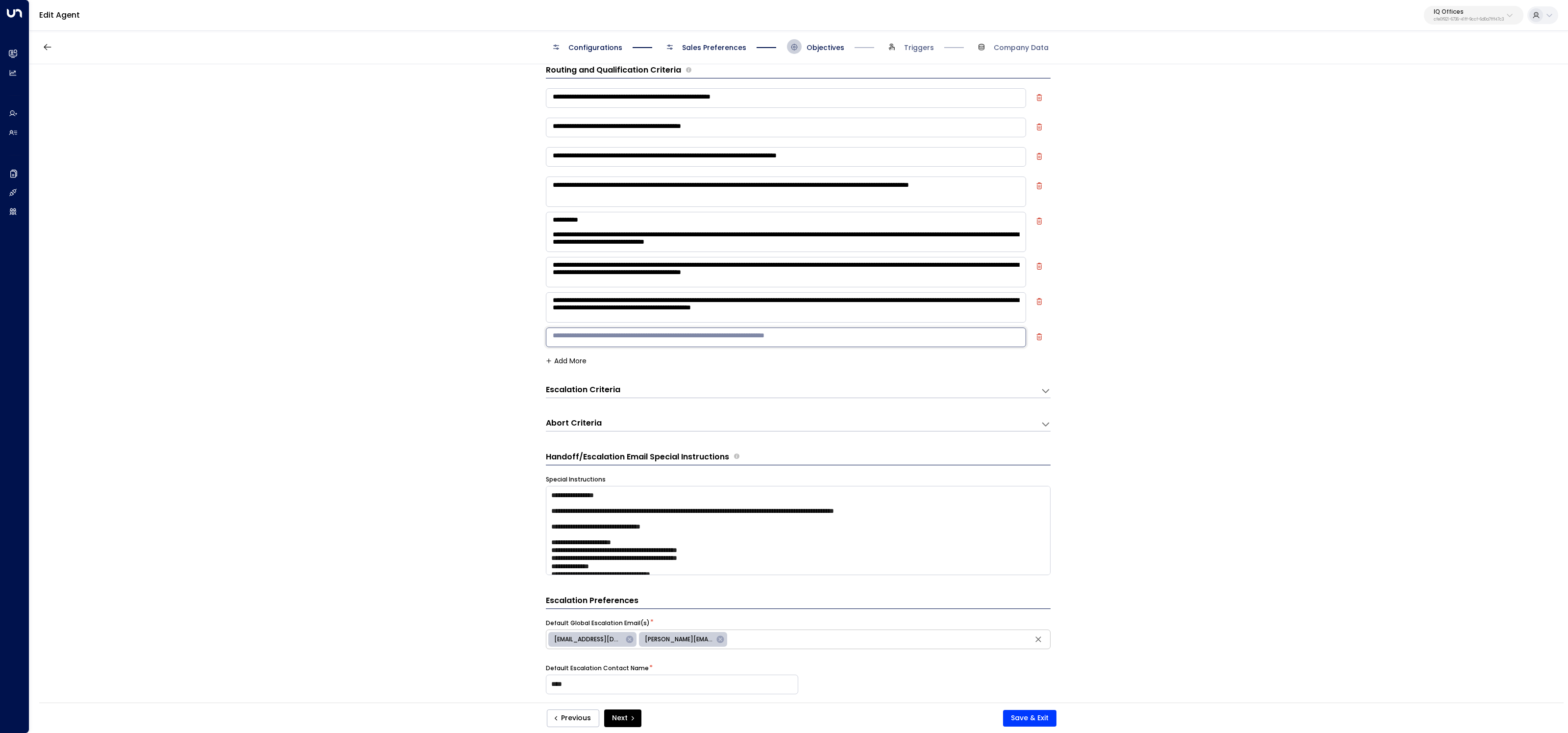
click at [614, 329] on textarea at bounding box center [786, 337] width 480 height 20
type textarea "**********"
click at [632, 390] on div "Escalation Criteria Reset" at bounding box center [789, 390] width 485 height 11
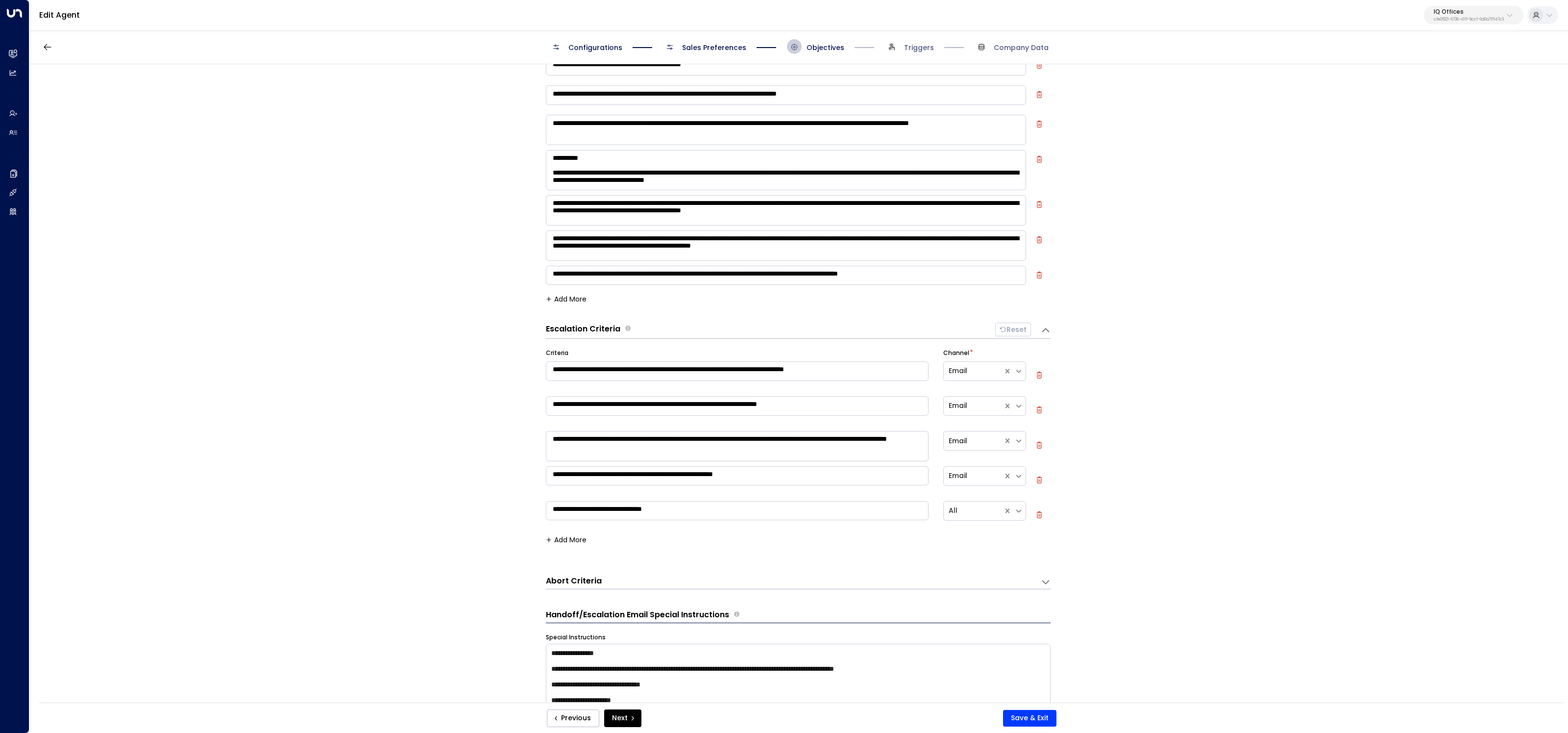
scroll to position [82, 0]
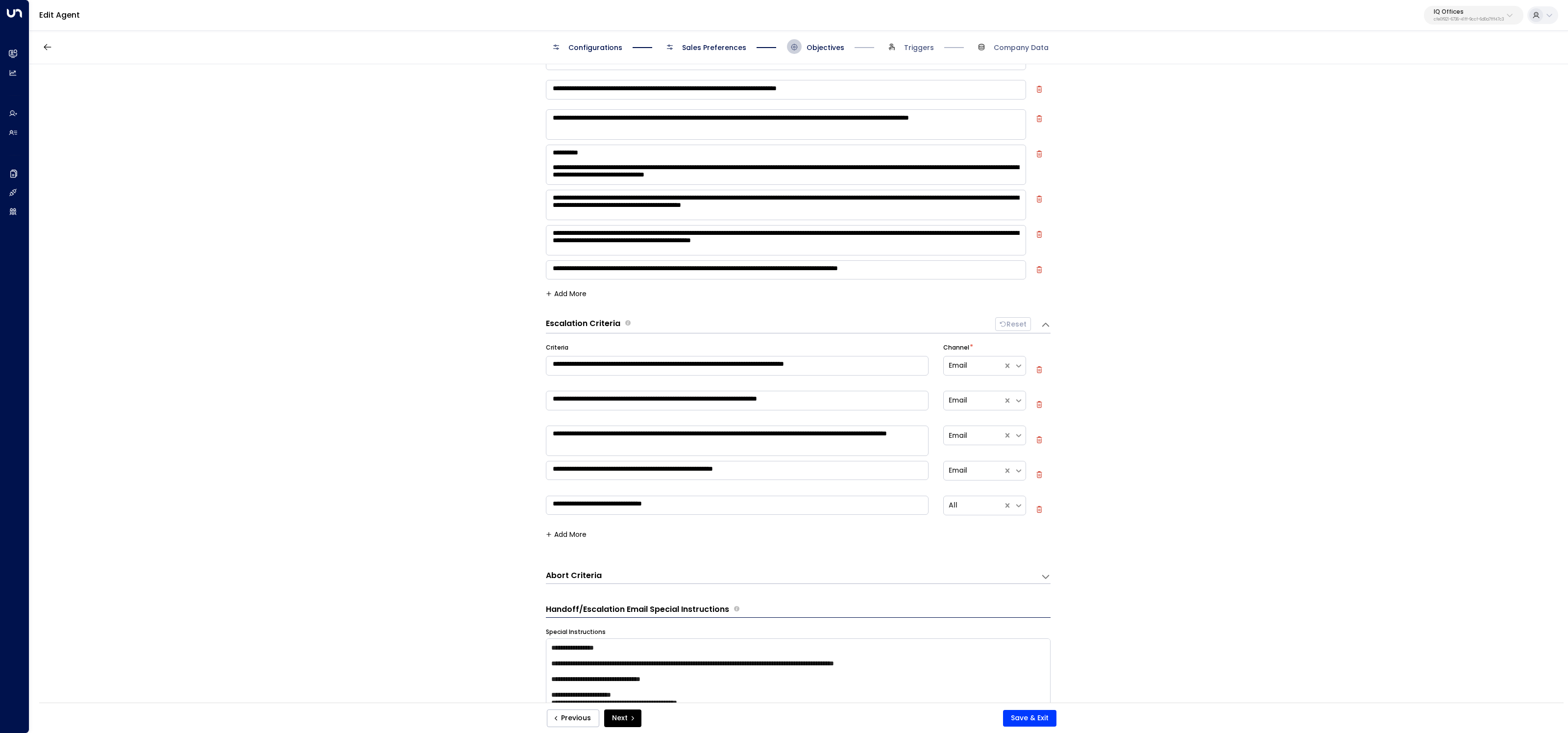
click at [586, 527] on div "**********" at bounding box center [798, 442] width 505 height 218
click at [582, 532] on button "Add More" at bounding box center [566, 534] width 41 height 8
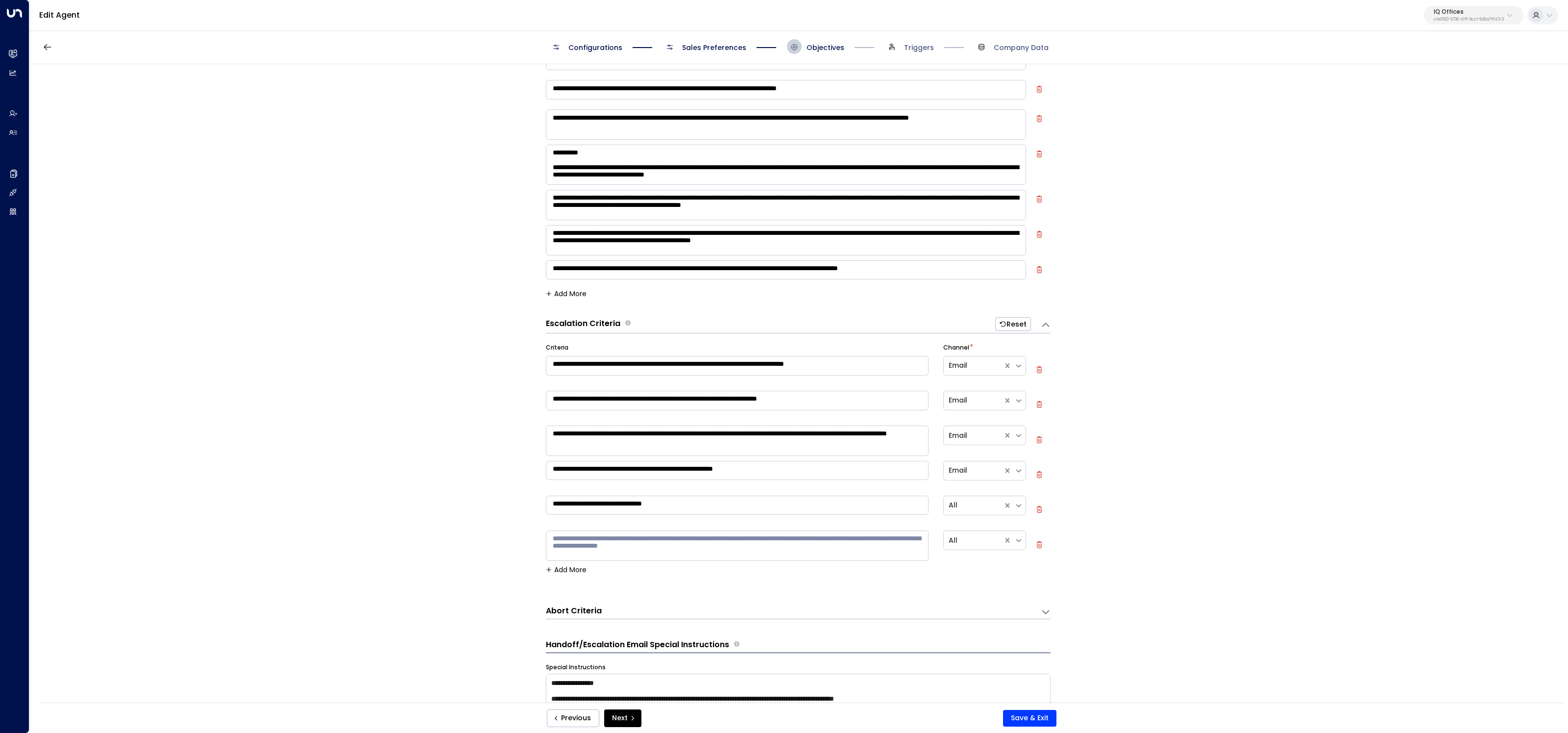
click at [598, 541] on textarea at bounding box center [738, 546] width 383 height 30
type textarea "**********"
click at [1030, 717] on button "Save & Exit" at bounding box center [1030, 718] width 53 height 17
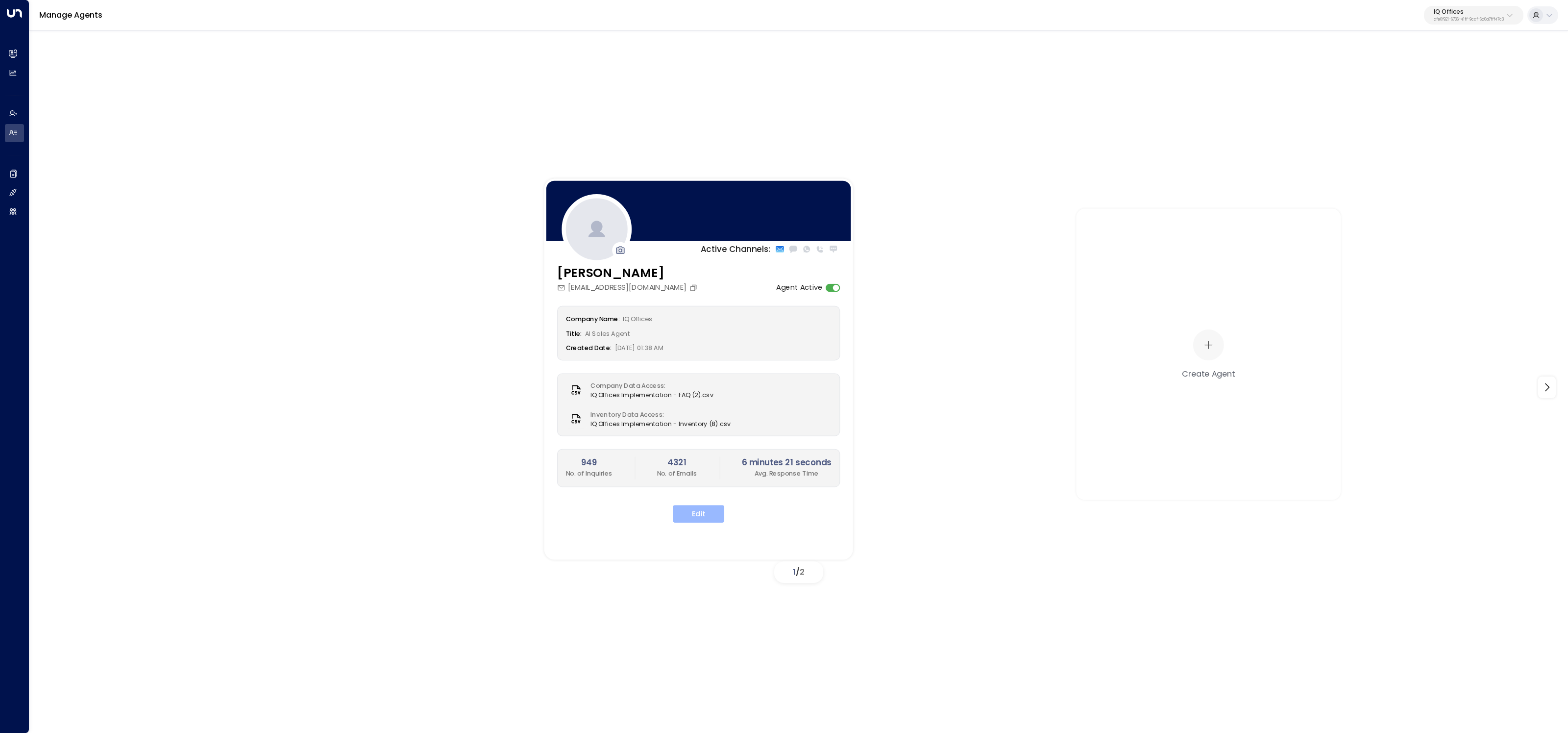
click at [700, 506] on button "Edit" at bounding box center [699, 513] width 52 height 17
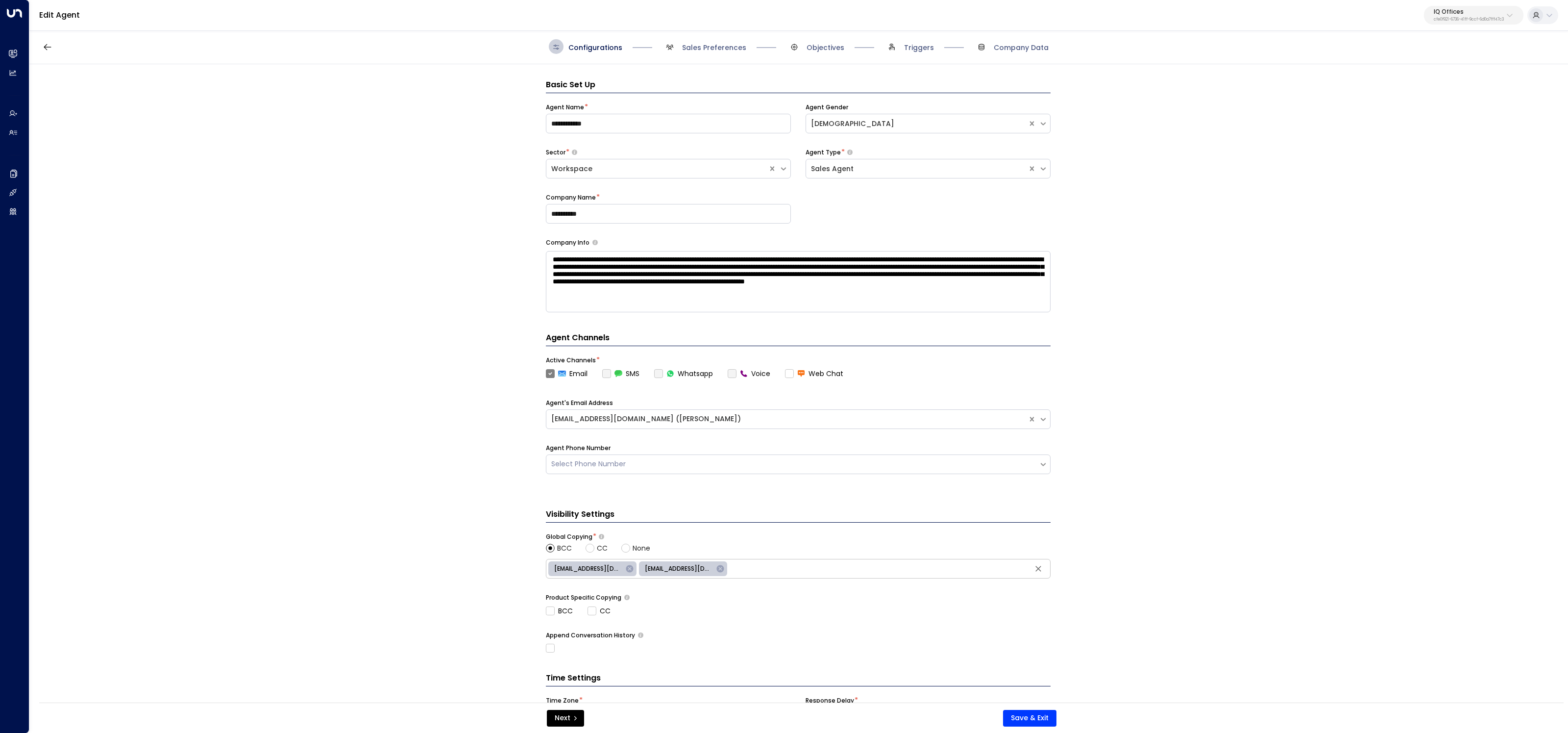
scroll to position [15, 0]
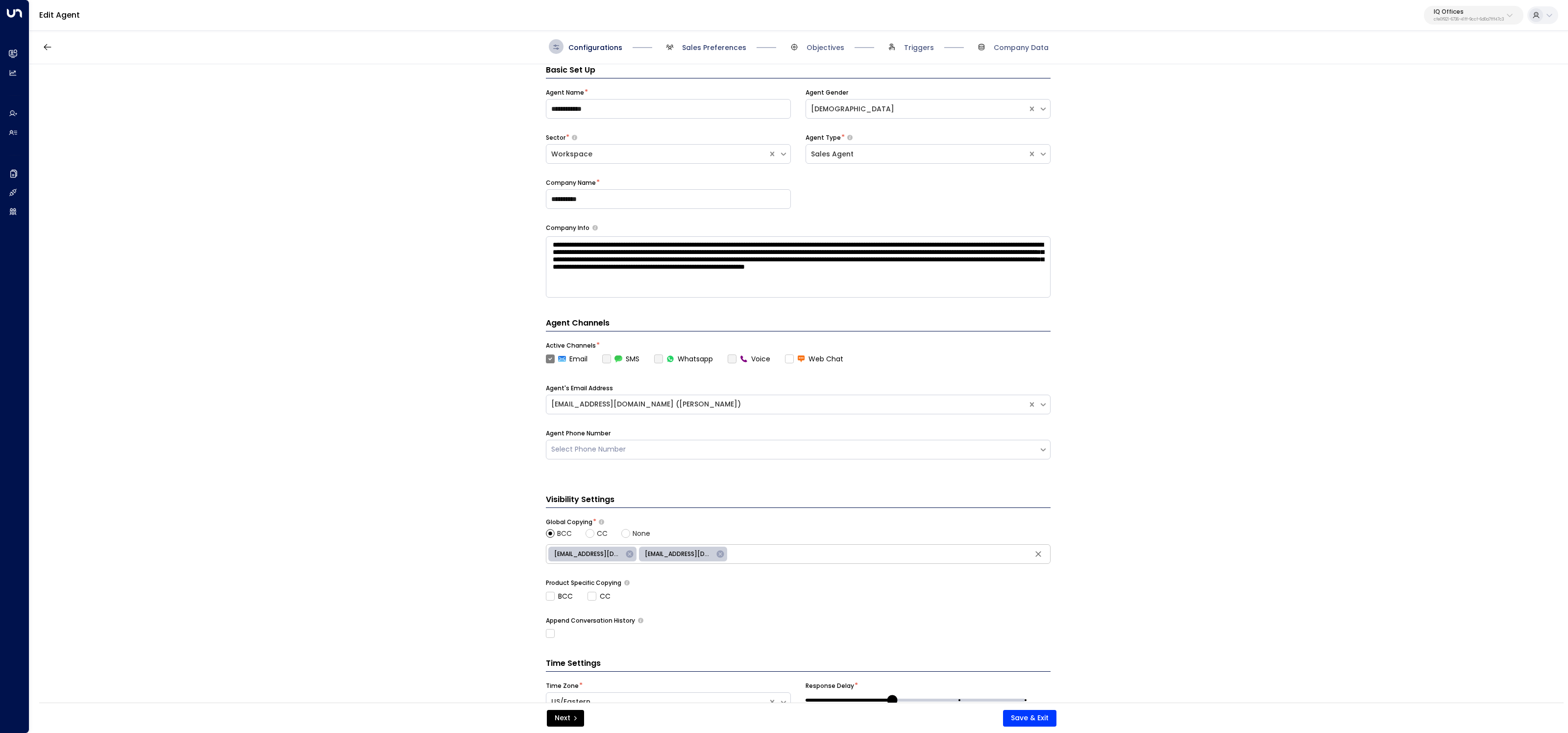
click at [711, 45] on span "Sales Preferences" at bounding box center [714, 48] width 64 height 10
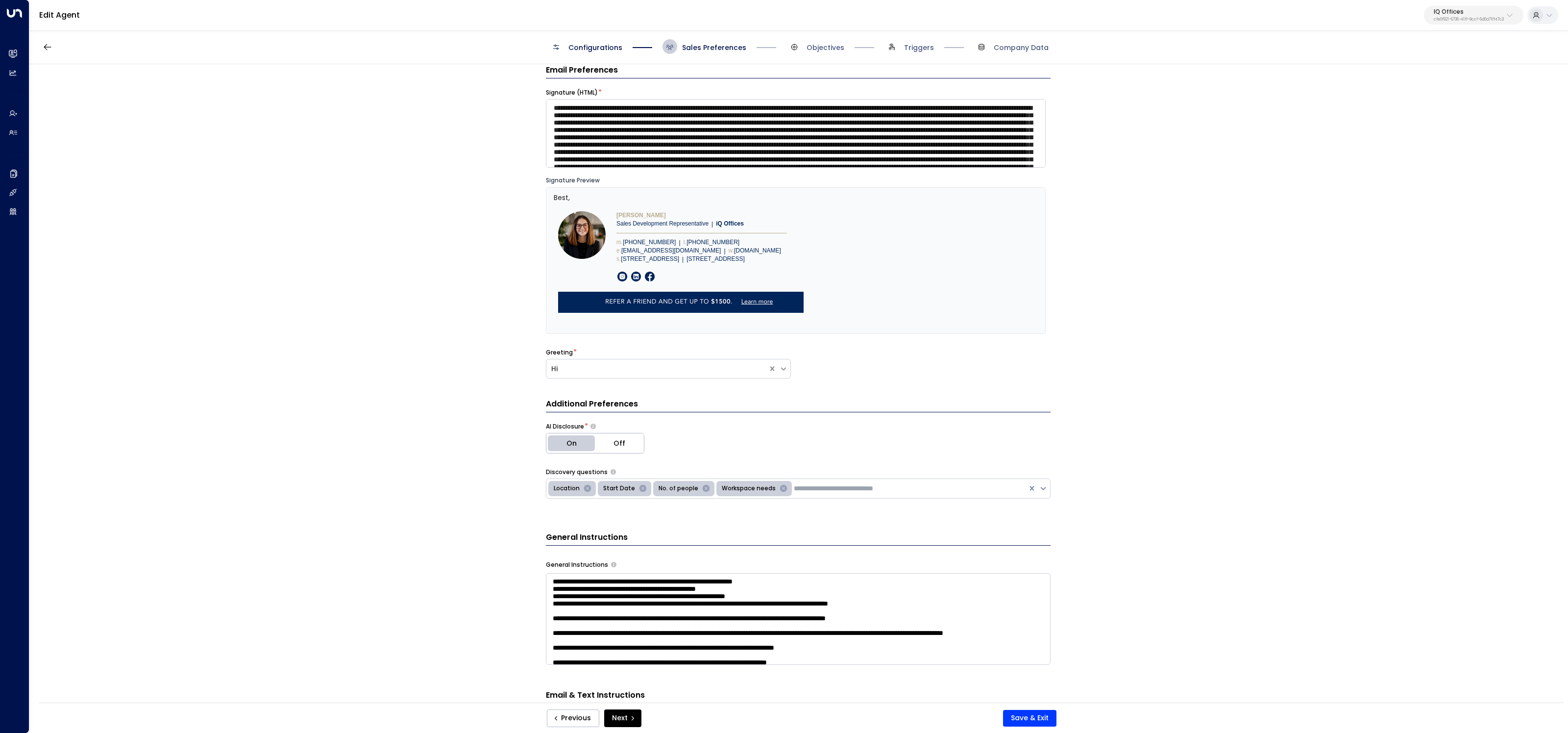
drag, startPoint x: 1040, startPoint y: 716, endPoint x: 1090, endPoint y: 606, distance: 120.8
click at [1040, 713] on button "Save & Exit" at bounding box center [1030, 718] width 53 height 17
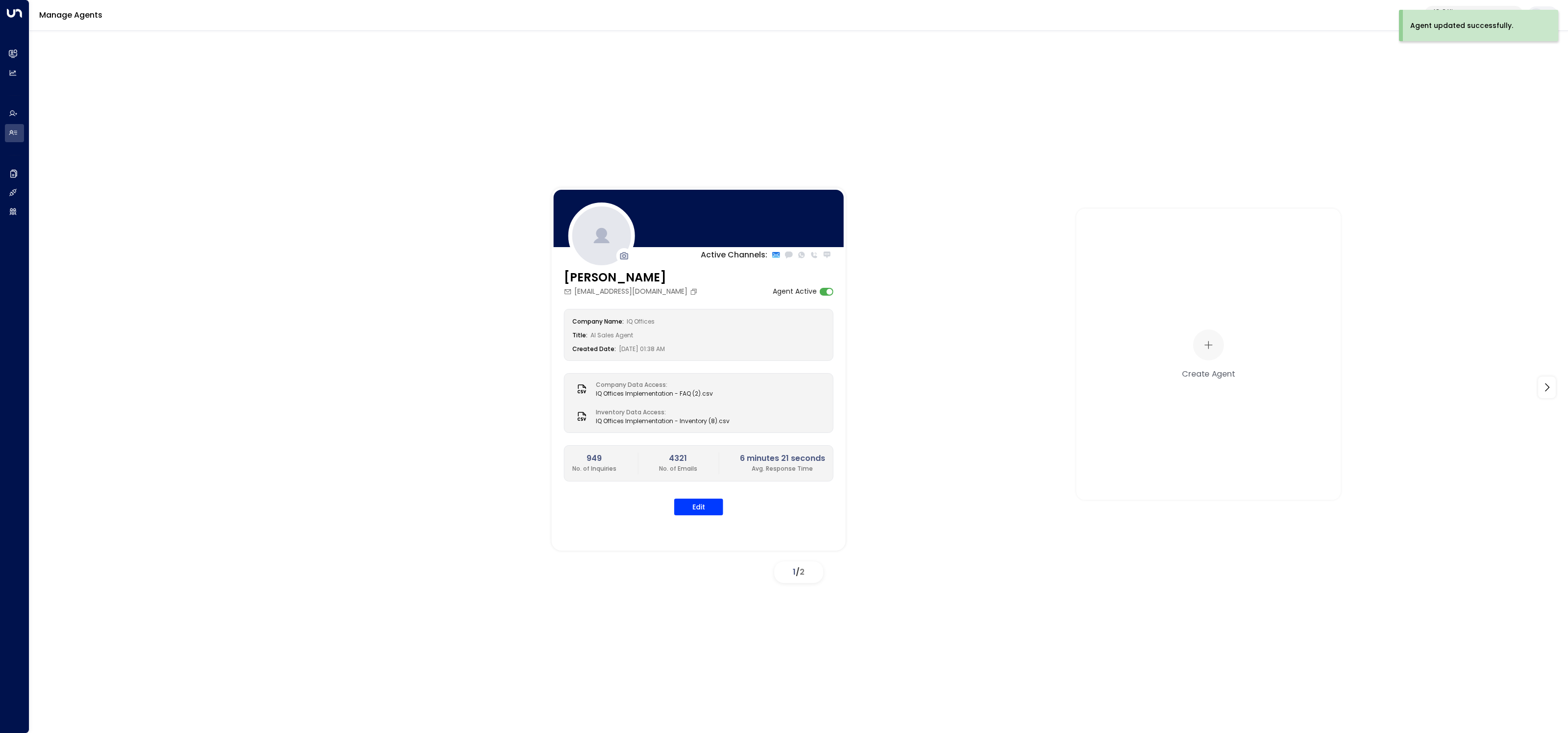
click at [1469, 13] on div "Agent updated successfully." at bounding box center [1481, 25] width 157 height 31
click at [1456, 14] on p "IQ Offices" at bounding box center [1469, 12] width 70 height 6
type input "*****"
click at [1451, 75] on div "x+why ID: fd30d3d9-c56b-463c-981f-06af2b852133" at bounding box center [1441, 78] width 135 height 20
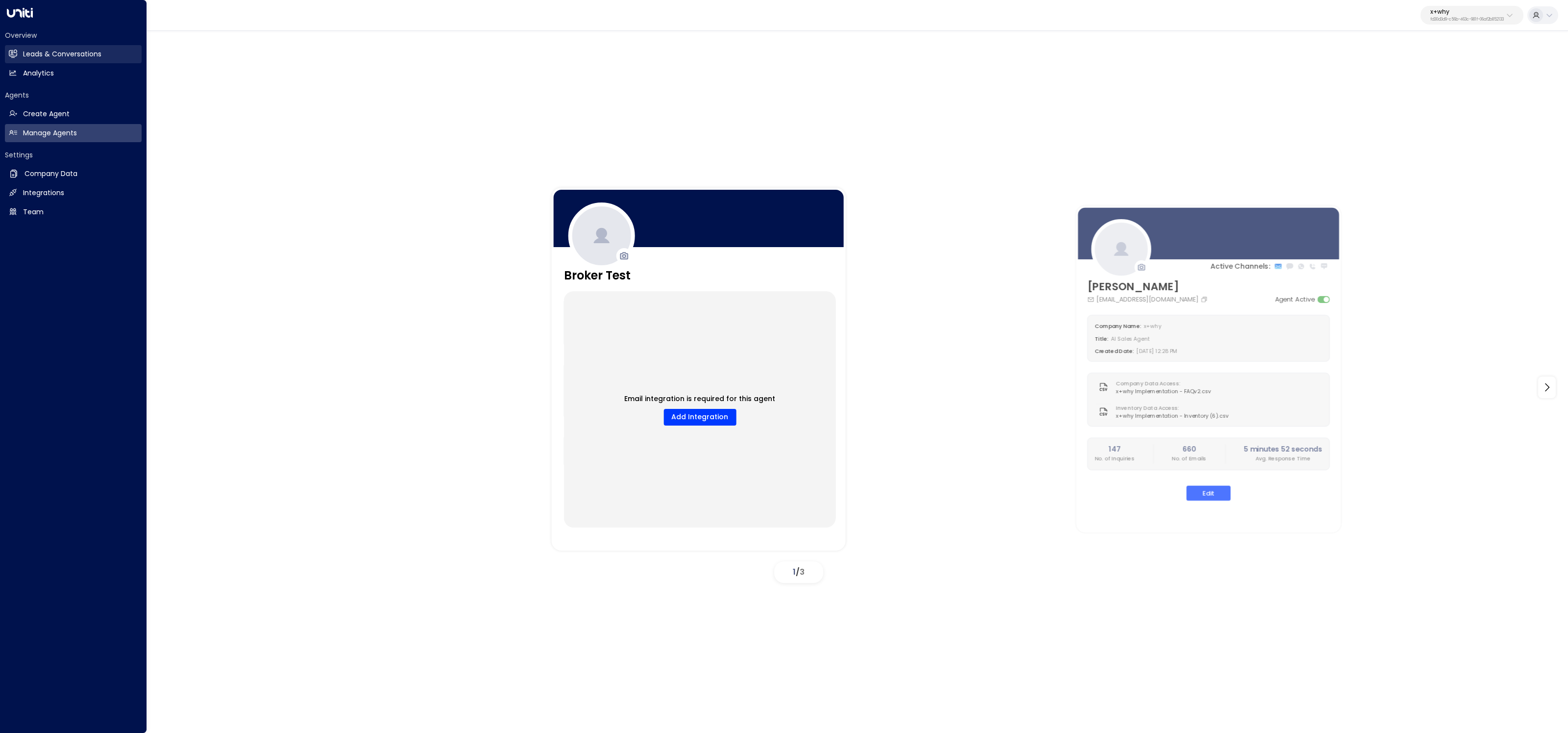
click at [22, 55] on link "Leads & Conversations Leads & Conversations" at bounding box center [73, 54] width 137 height 18
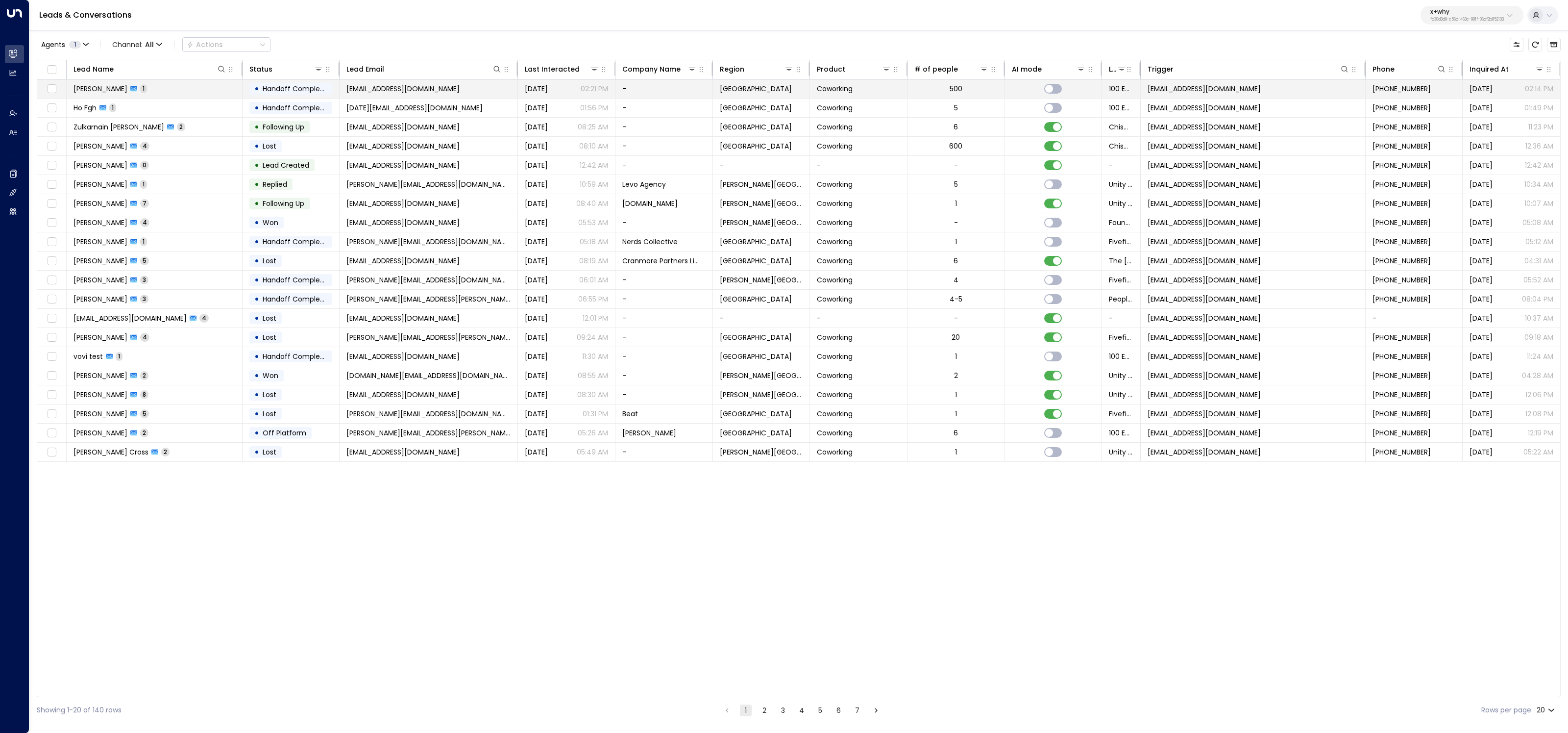
click at [136, 91] on td "Jon Lee 1" at bounding box center [154, 89] width 176 height 19
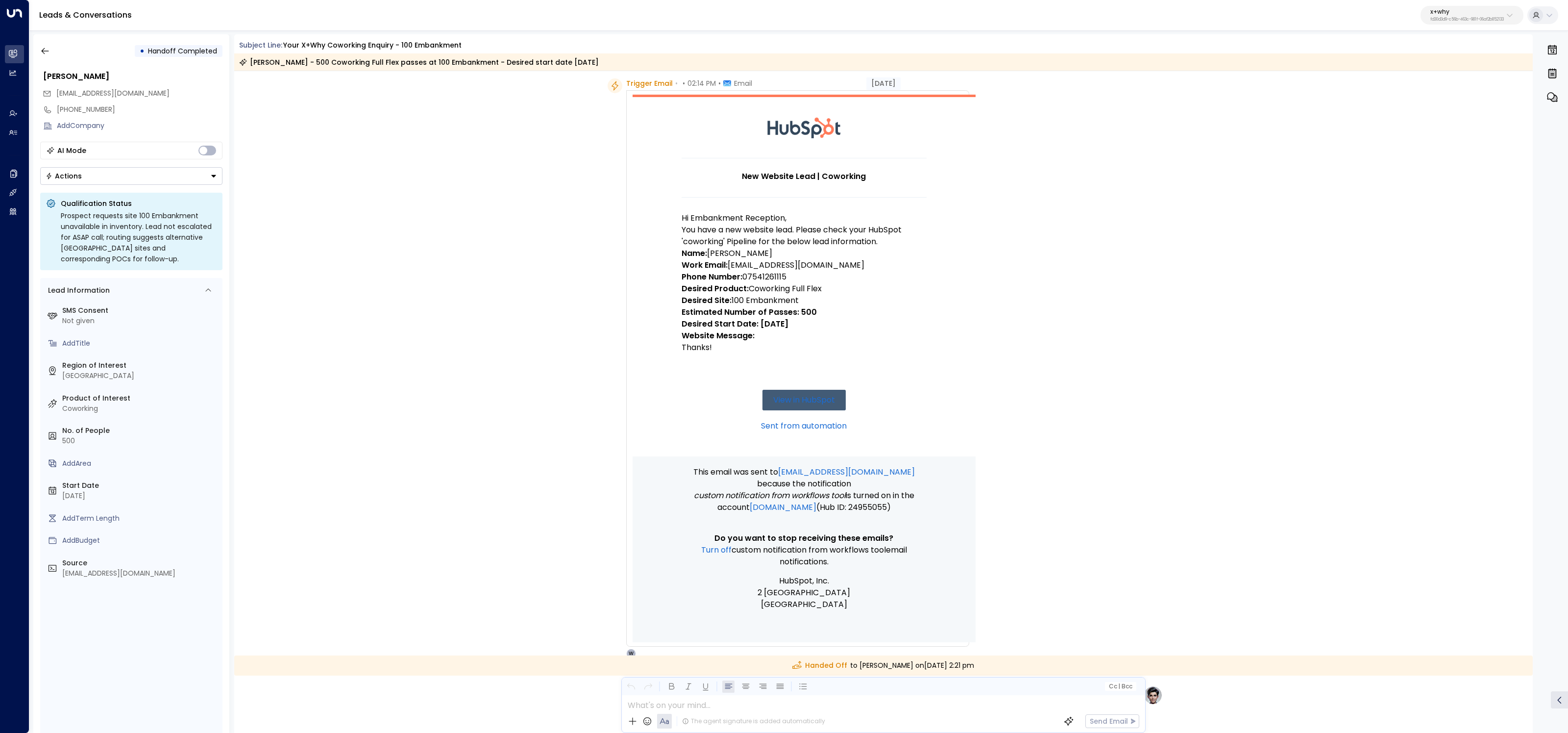
scroll to position [27, 0]
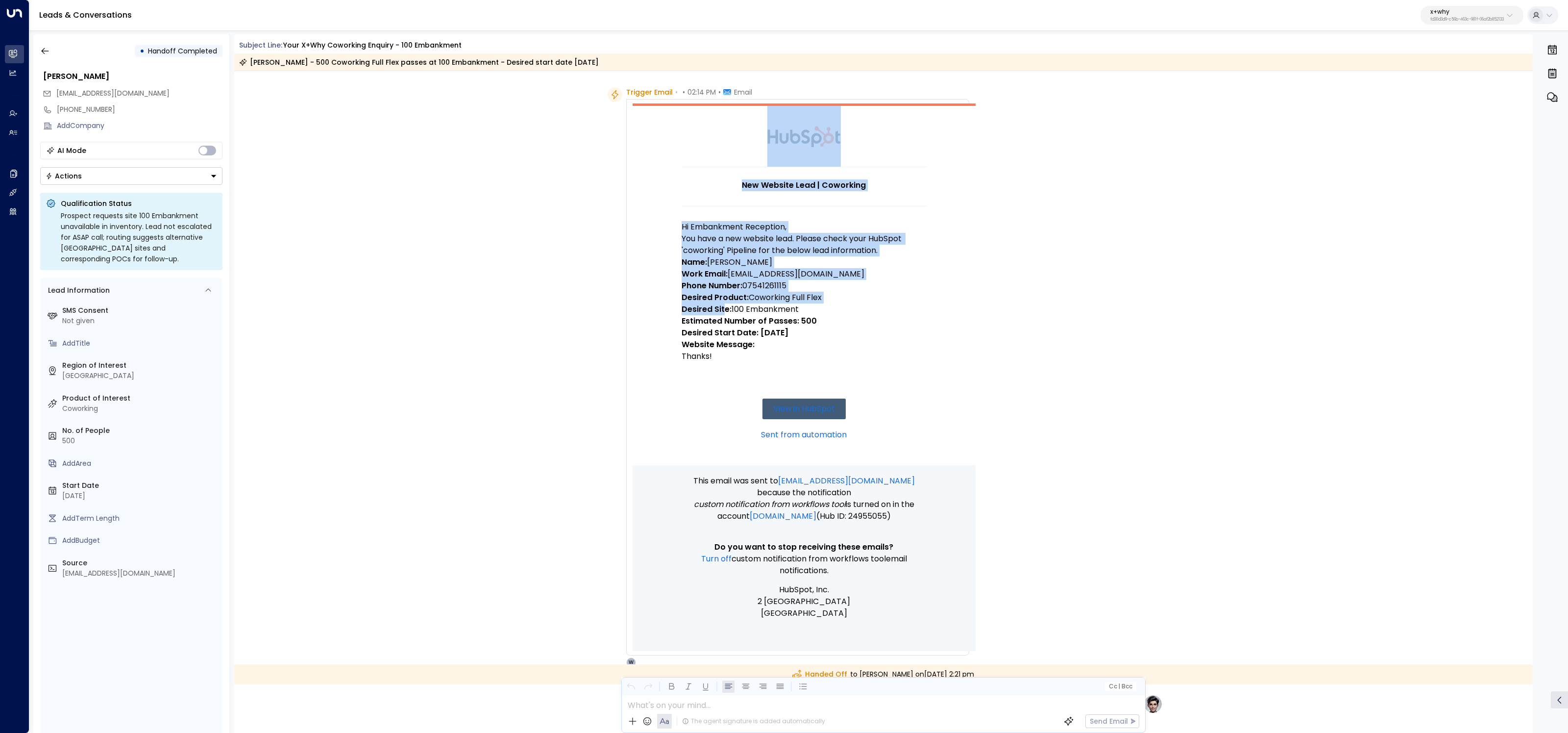
drag, startPoint x: 675, startPoint y: 306, endPoint x: 724, endPoint y: 312, distance: 49.4
click at [724, 312] on td "New Website Lead | Coworking Hi Embankment Reception, You have a new website le…" at bounding box center [804, 284] width 343 height 362
click at [724, 312] on strong "Desired Site:" at bounding box center [707, 309] width 50 height 11
drag, startPoint x: 726, startPoint y: 311, endPoint x: 635, endPoint y: 305, distance: 91.2
click at [635, 305] on td "New Website Lead | Coworking Hi Embankment Reception, You have a new website le…" at bounding box center [804, 284] width 343 height 362
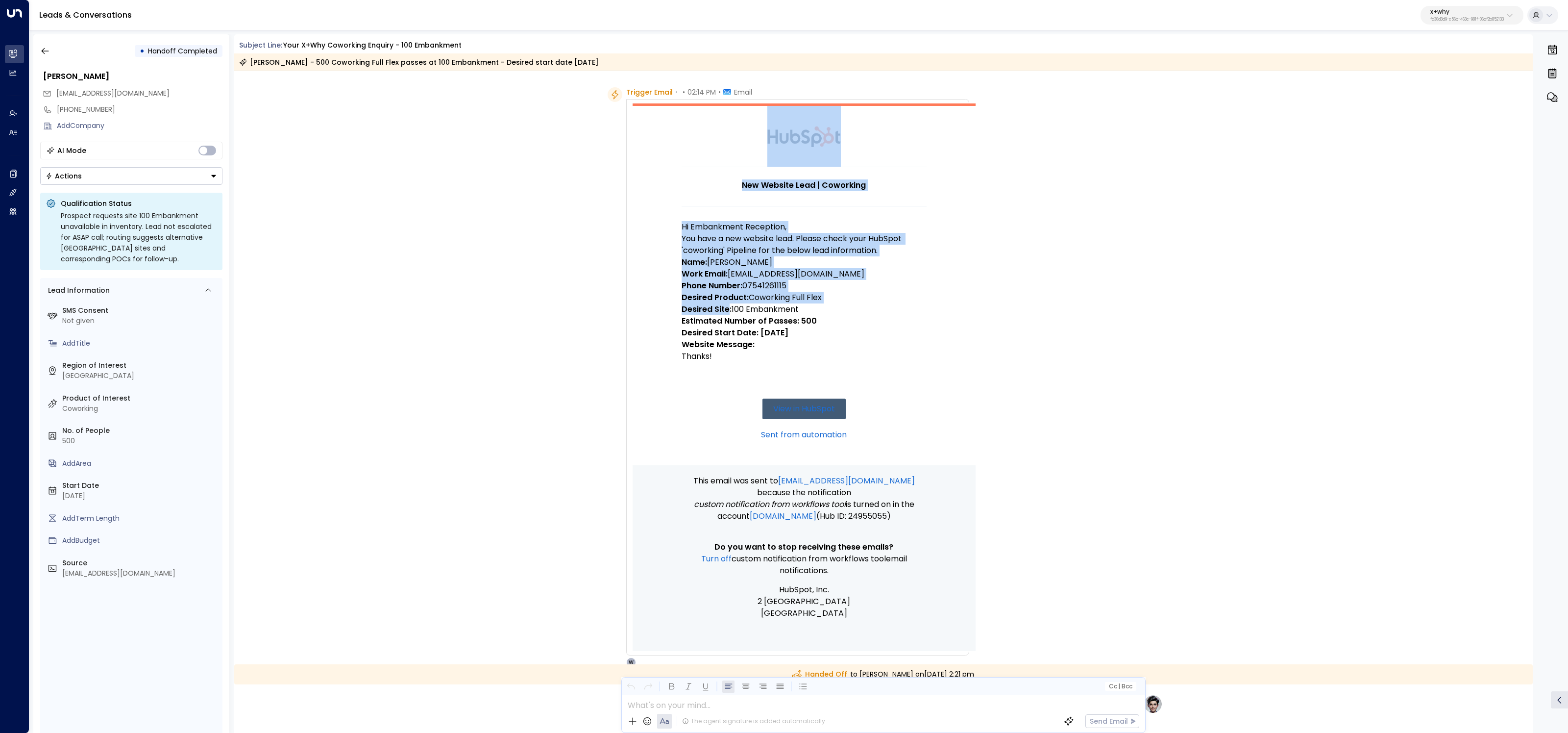
click at [678, 313] on td "New Website Lead | Coworking Hi Embankment Reception, You have a new website le…" at bounding box center [804, 284] width 343 height 362
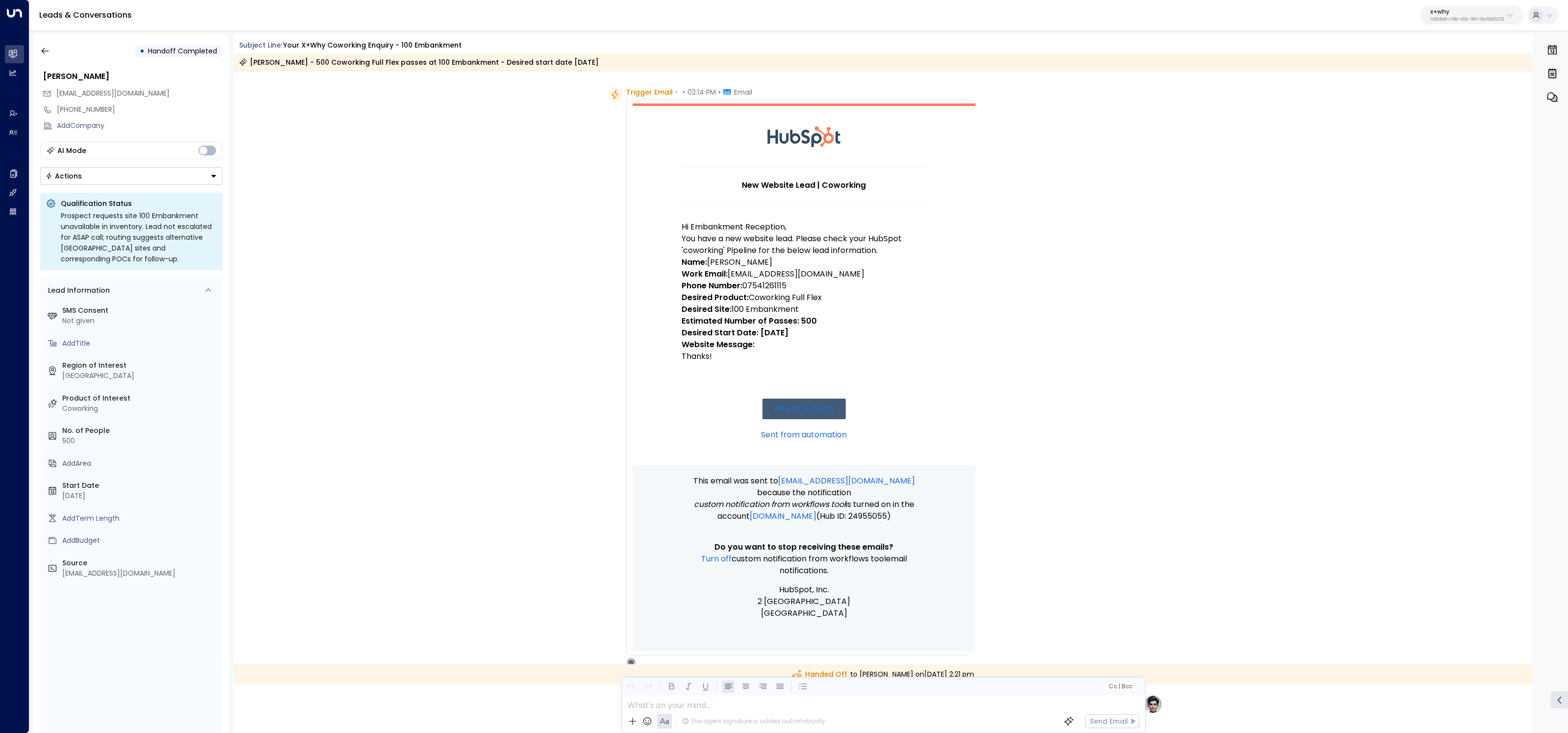
click at [719, 308] on strong "Desired Site:" at bounding box center [707, 309] width 50 height 11
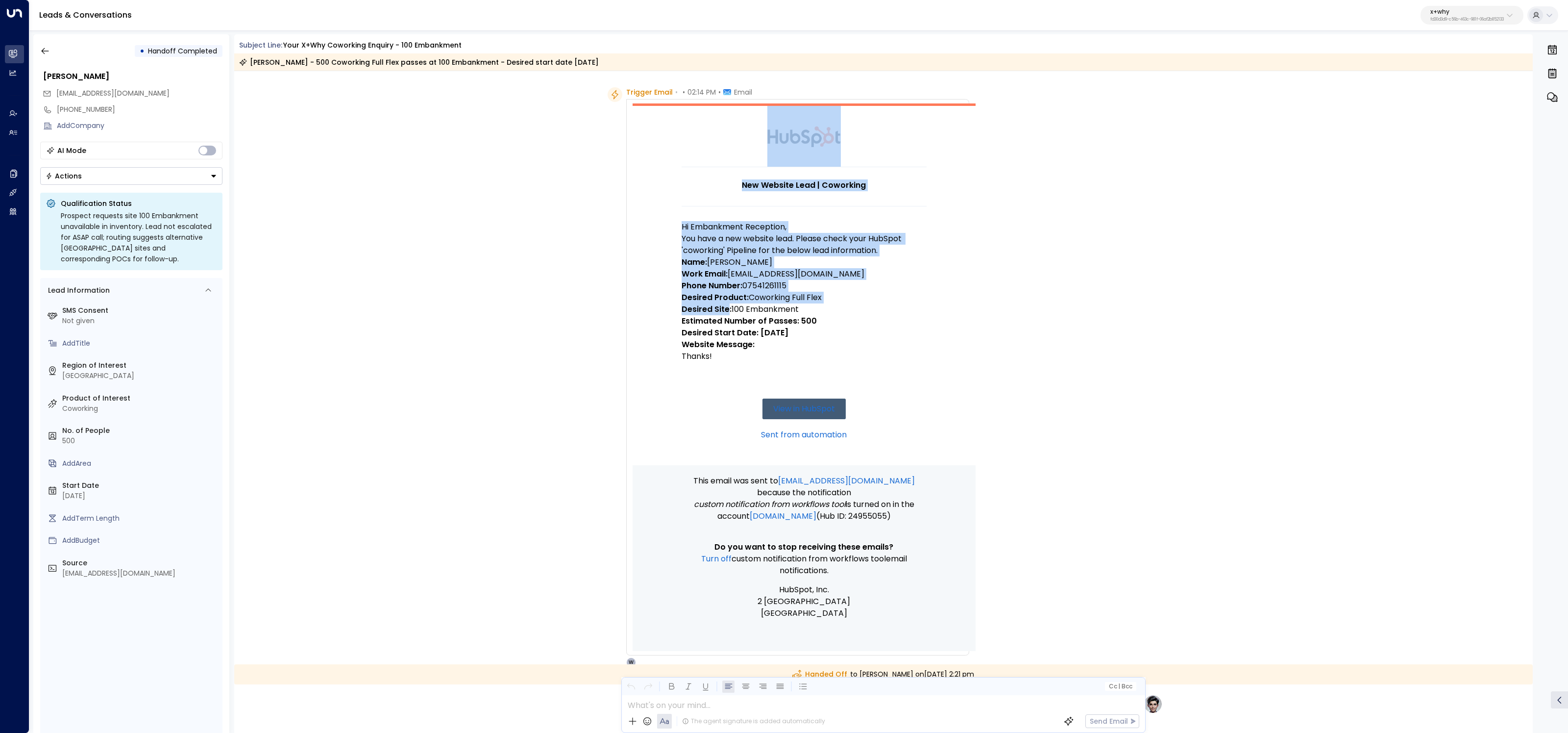
drag, startPoint x: 719, startPoint y: 308, endPoint x: 673, endPoint y: 306, distance: 46.0
click at [673, 306] on td "New Website Lead | Coworking Hi Embankment Reception, You have a new website le…" at bounding box center [804, 284] width 343 height 362
click at [682, 306] on strong "Desired Site:" at bounding box center [707, 309] width 50 height 11
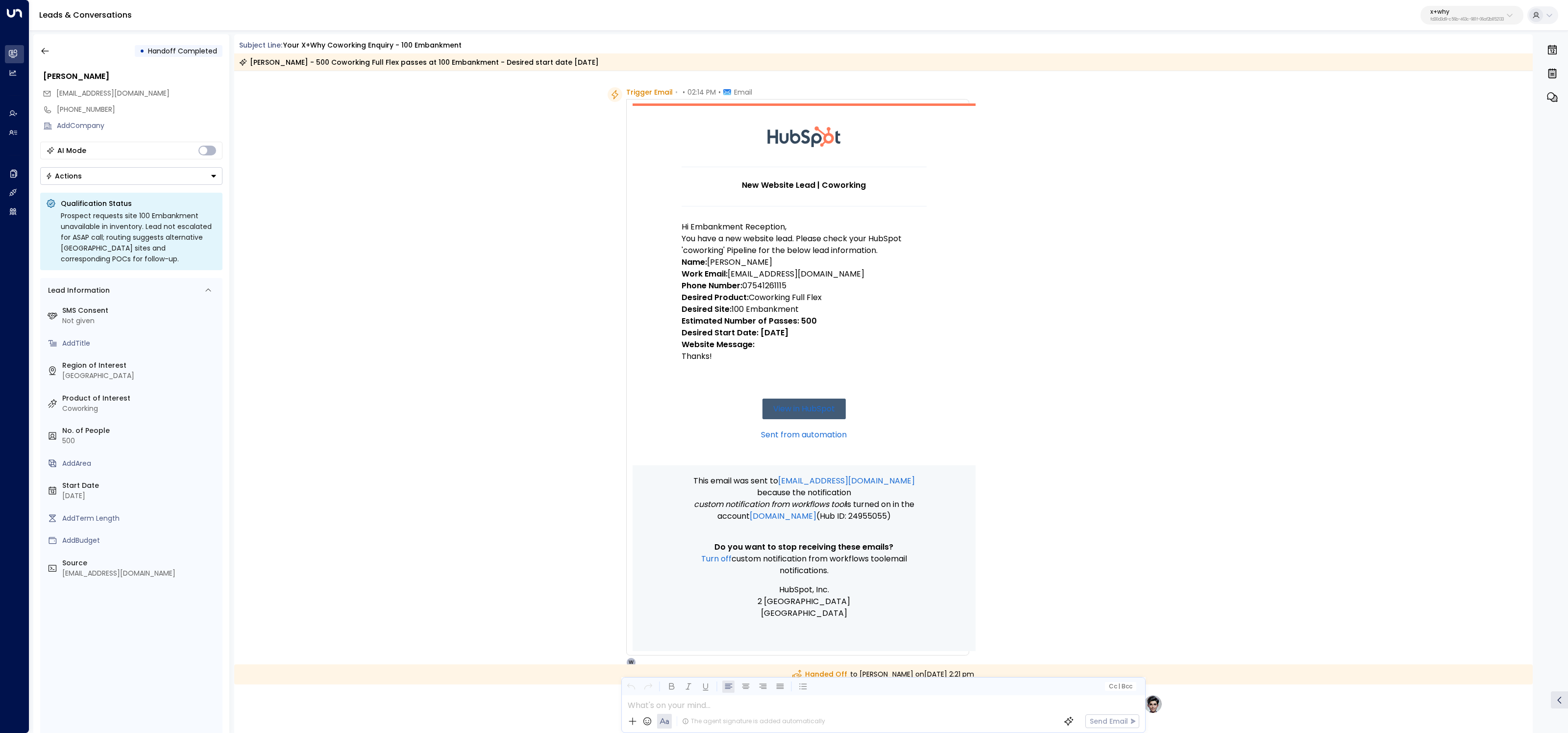
click at [685, 308] on strong "Desired Site:" at bounding box center [707, 309] width 50 height 11
drag, startPoint x: 702, startPoint y: 311, endPoint x: 727, endPoint y: 311, distance: 25.0
click at [727, 311] on strong "Desired Site:" at bounding box center [707, 309] width 50 height 11
drag, startPoint x: 726, startPoint y: 309, endPoint x: 680, endPoint y: 308, distance: 46.0
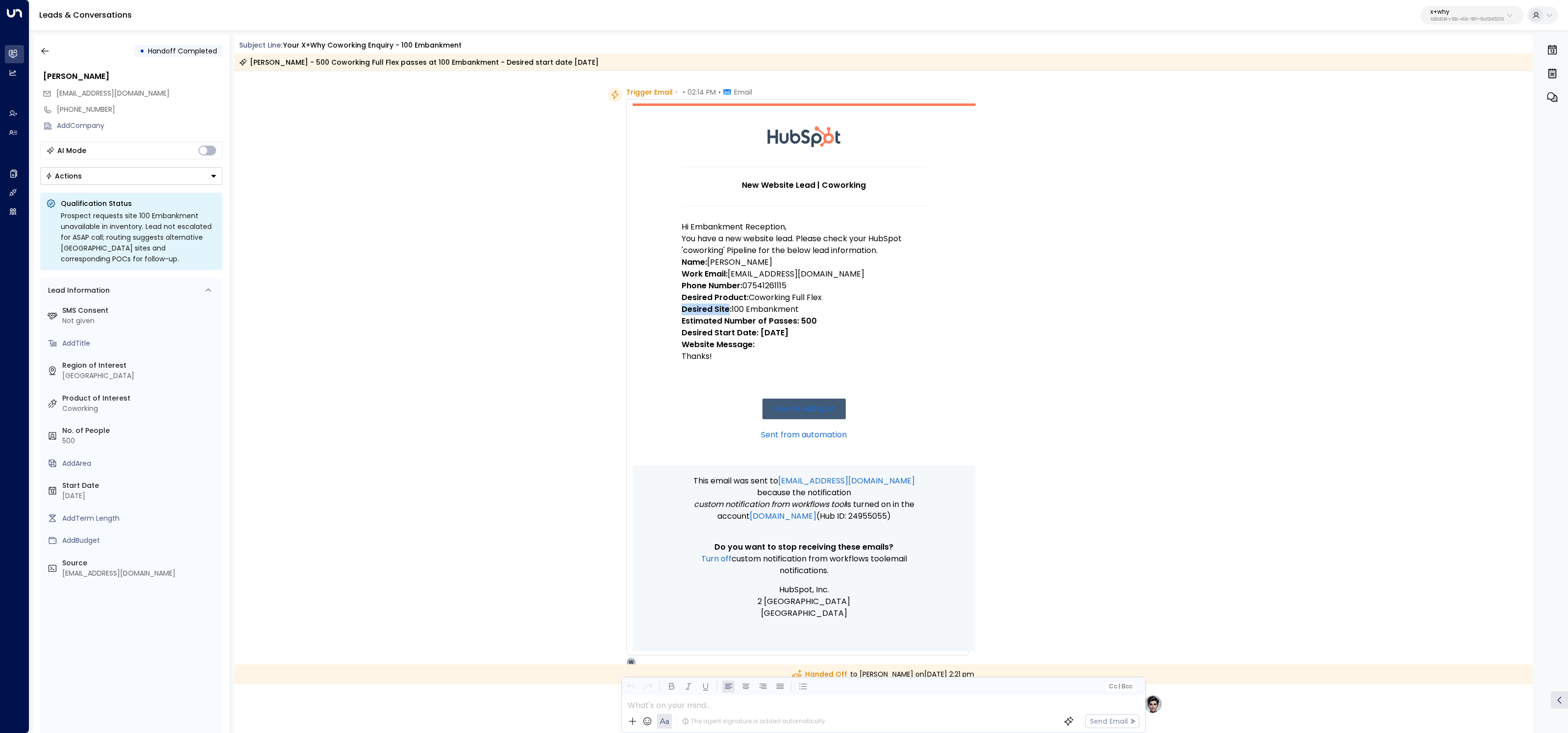
click at [682, 308] on strong "Desired Site:" at bounding box center [707, 309] width 50 height 11
click at [1432, 29] on div "Leads & Conversations x+why fd30d3d9-c56b-463c-981f-06af2b852133" at bounding box center [798, 15] width 1539 height 31
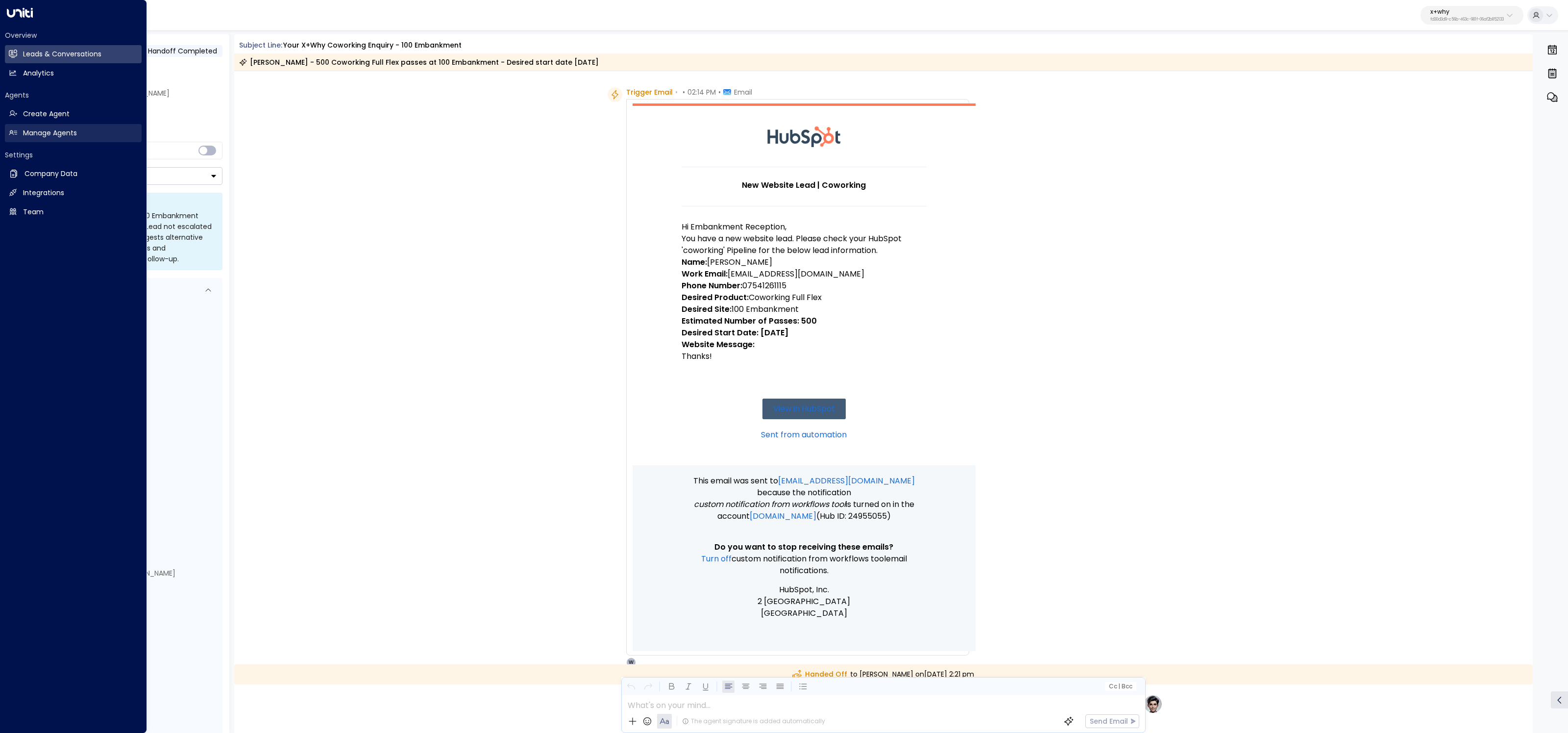
click at [34, 131] on h2 "Manage Agents" at bounding box center [50, 133] width 54 height 10
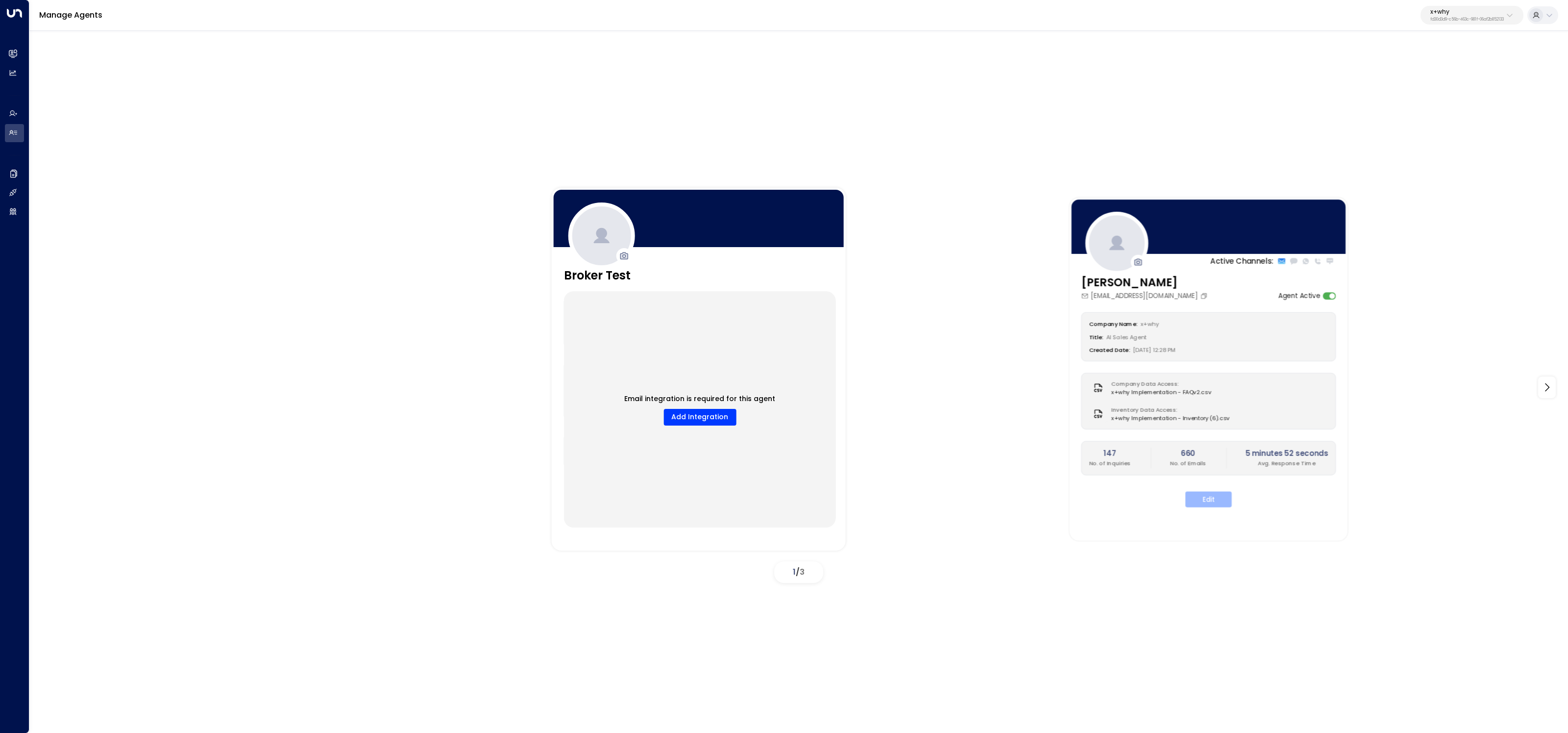
click at [1222, 501] on button "Edit" at bounding box center [1209, 499] width 47 height 15
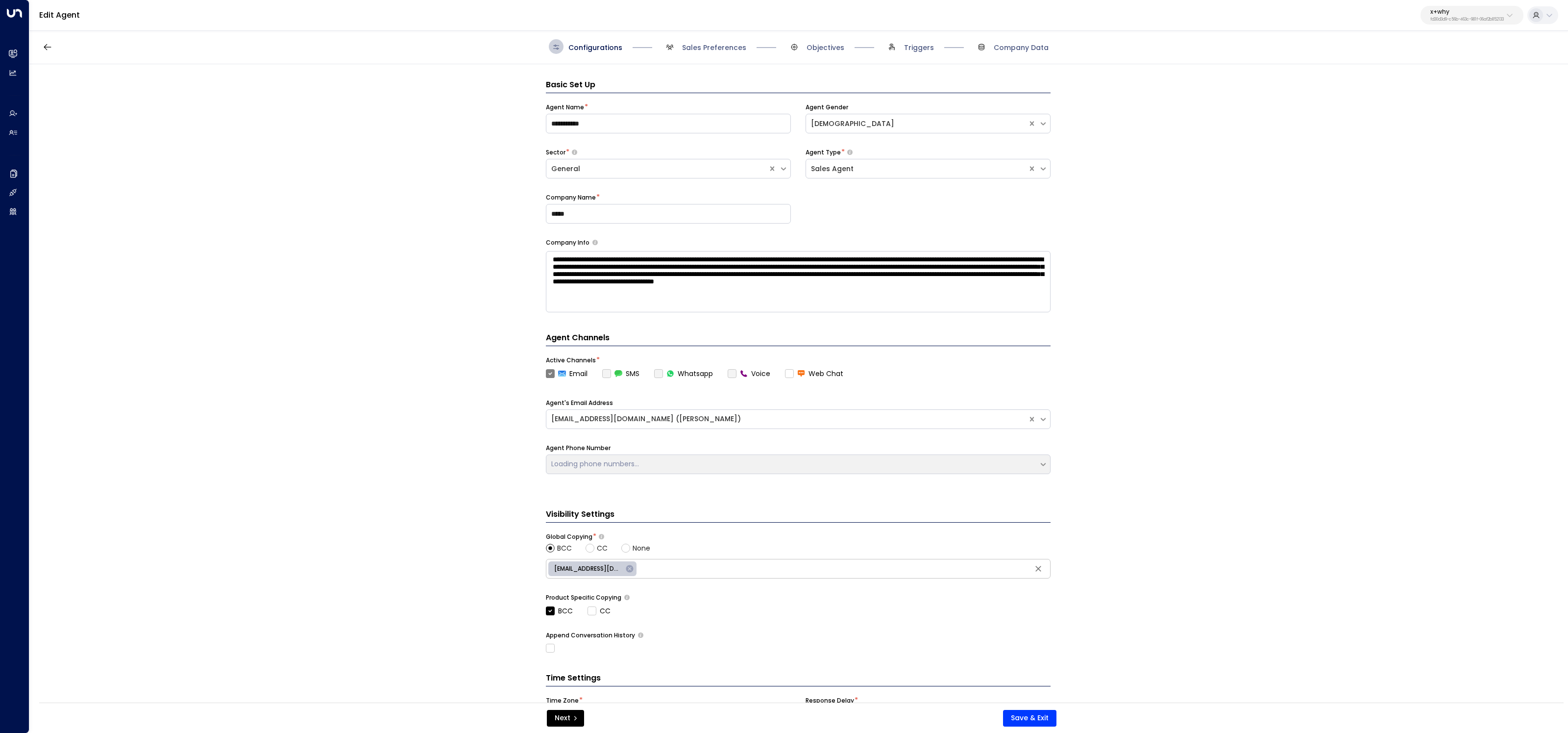
scroll to position [15, 0]
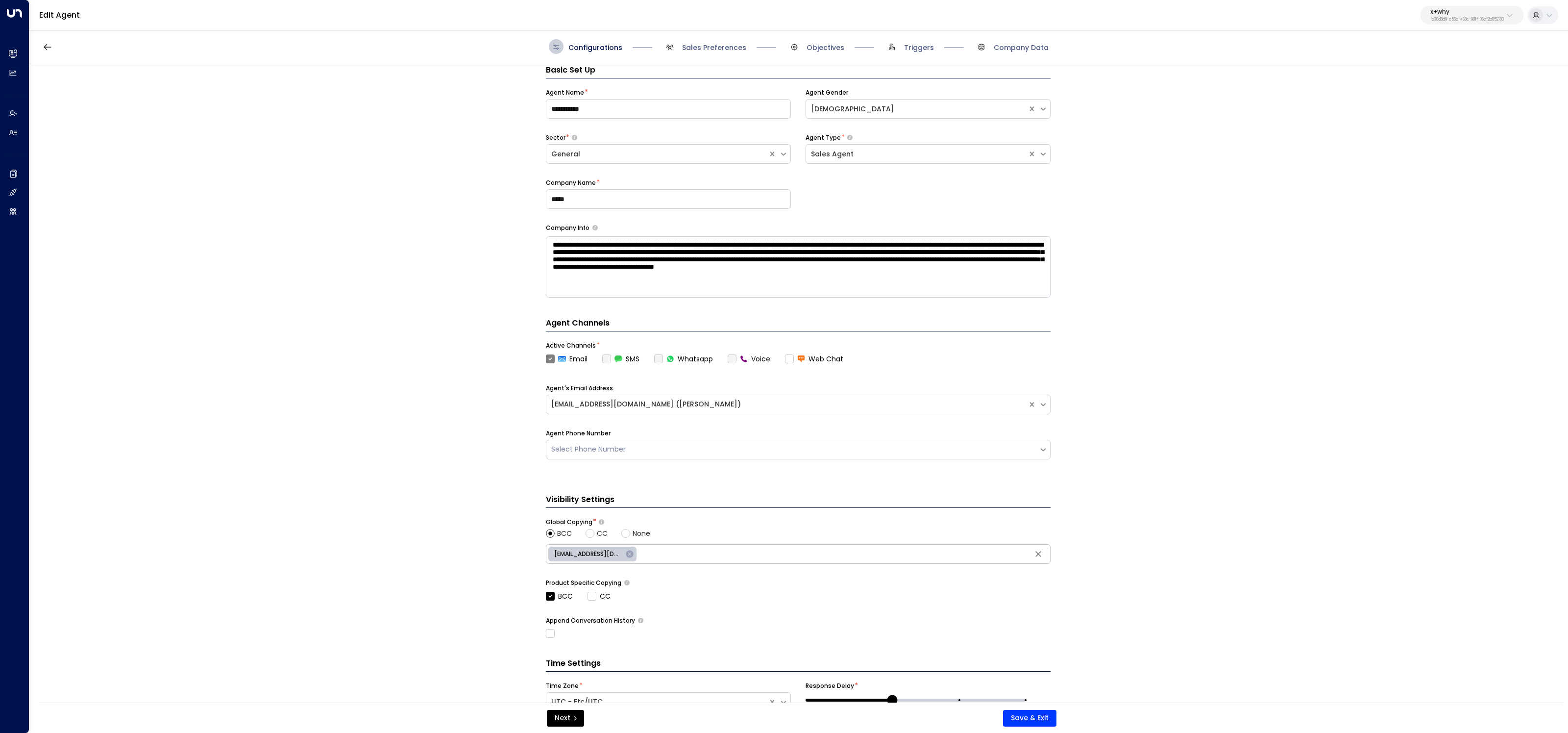
click at [719, 42] on span "Sales Preferences" at bounding box center [705, 46] width 84 height 15
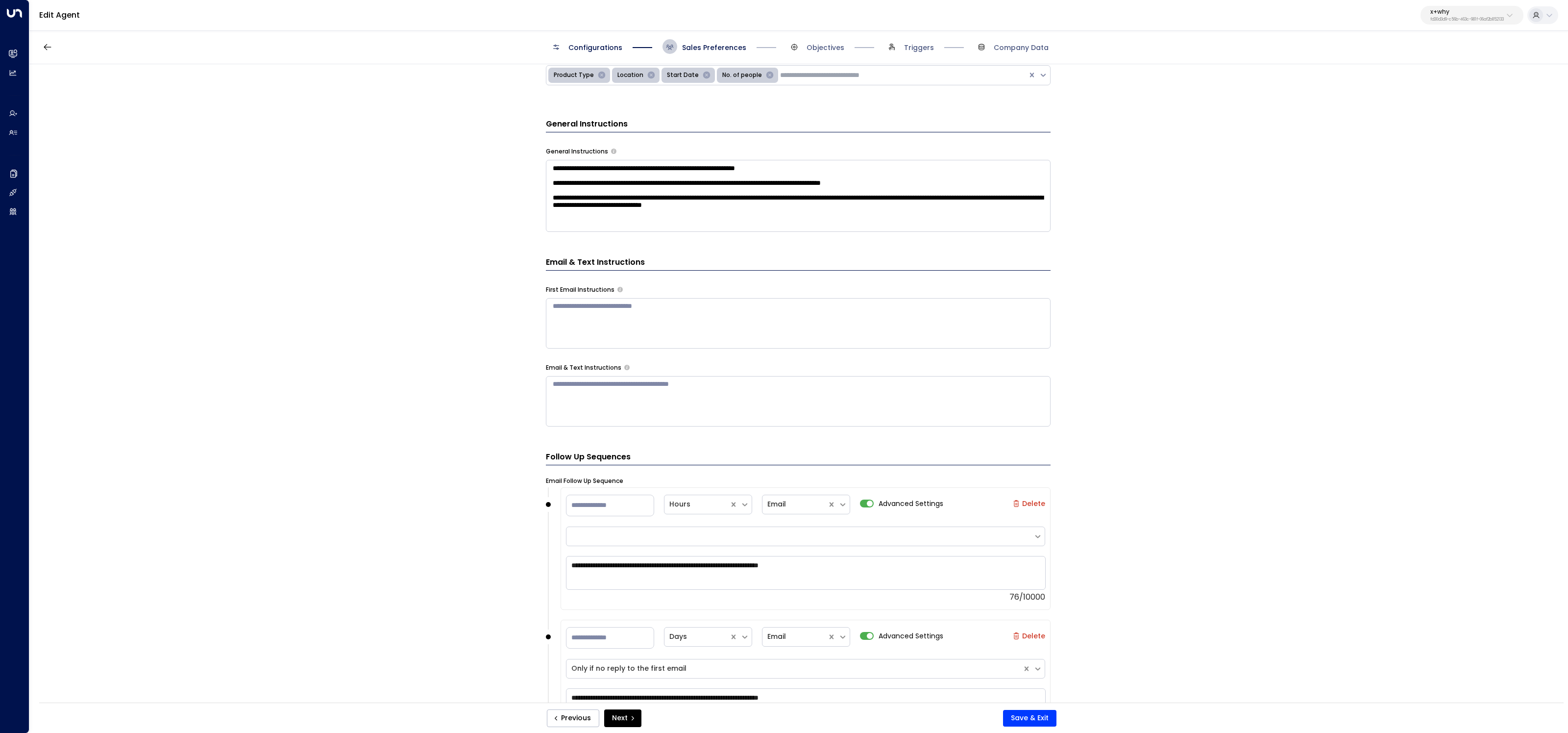
scroll to position [415, 0]
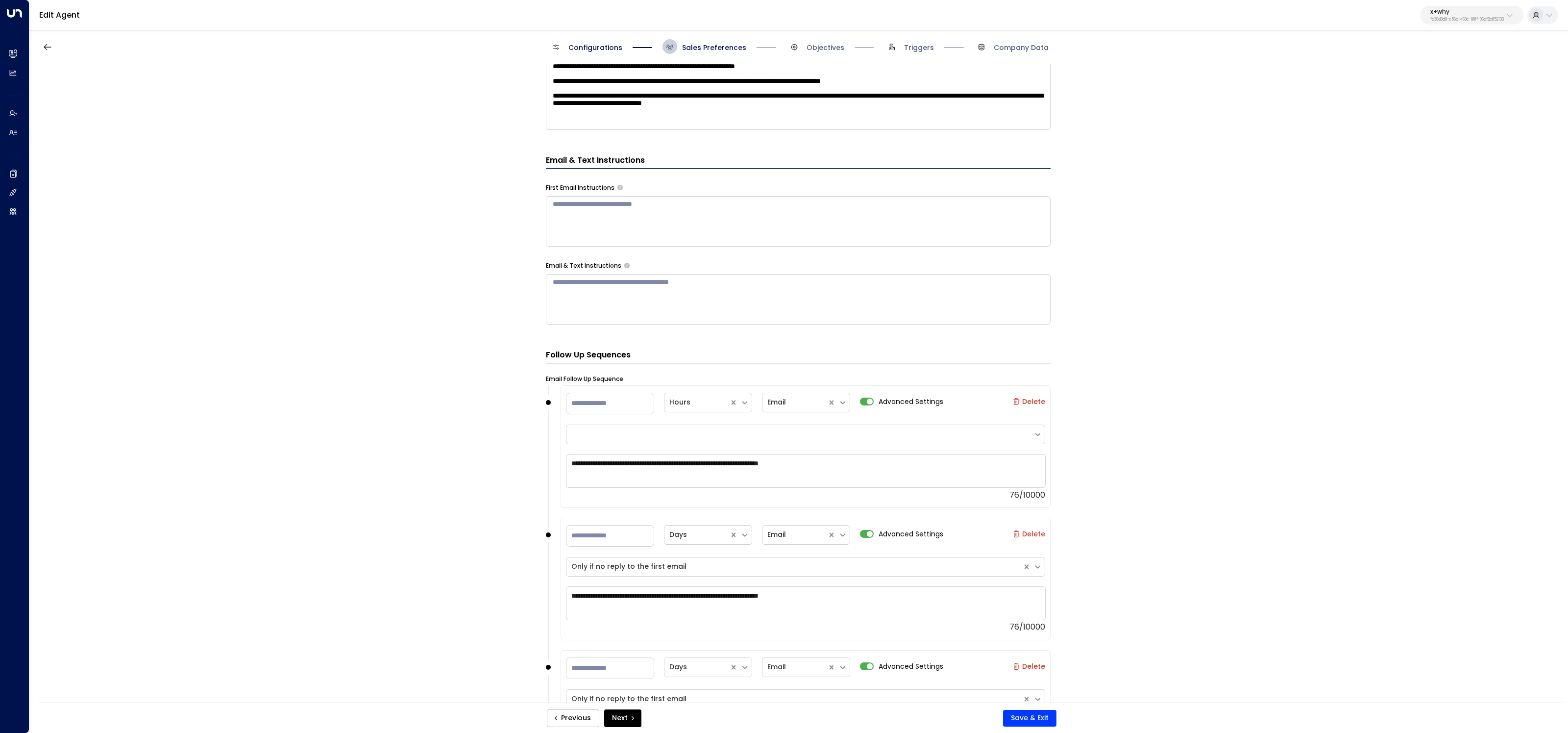
click at [659, 332] on form "**********" at bounding box center [798, 231] width 505 height 1133
click at [672, 319] on textarea at bounding box center [798, 299] width 505 height 50
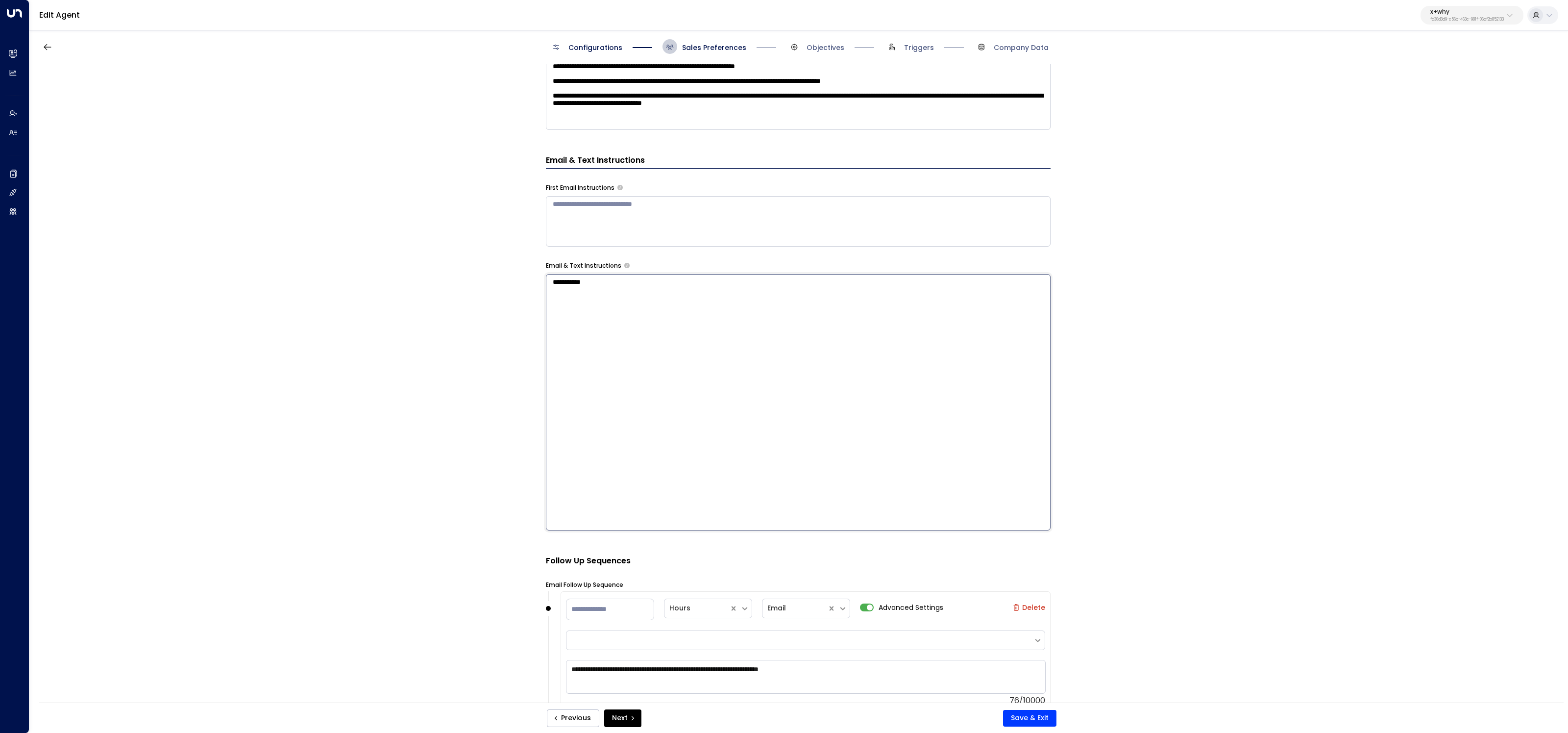
paste textarea "**********"
type textarea "**********"
click at [1035, 719] on button "Save & Exit" at bounding box center [1030, 718] width 53 height 17
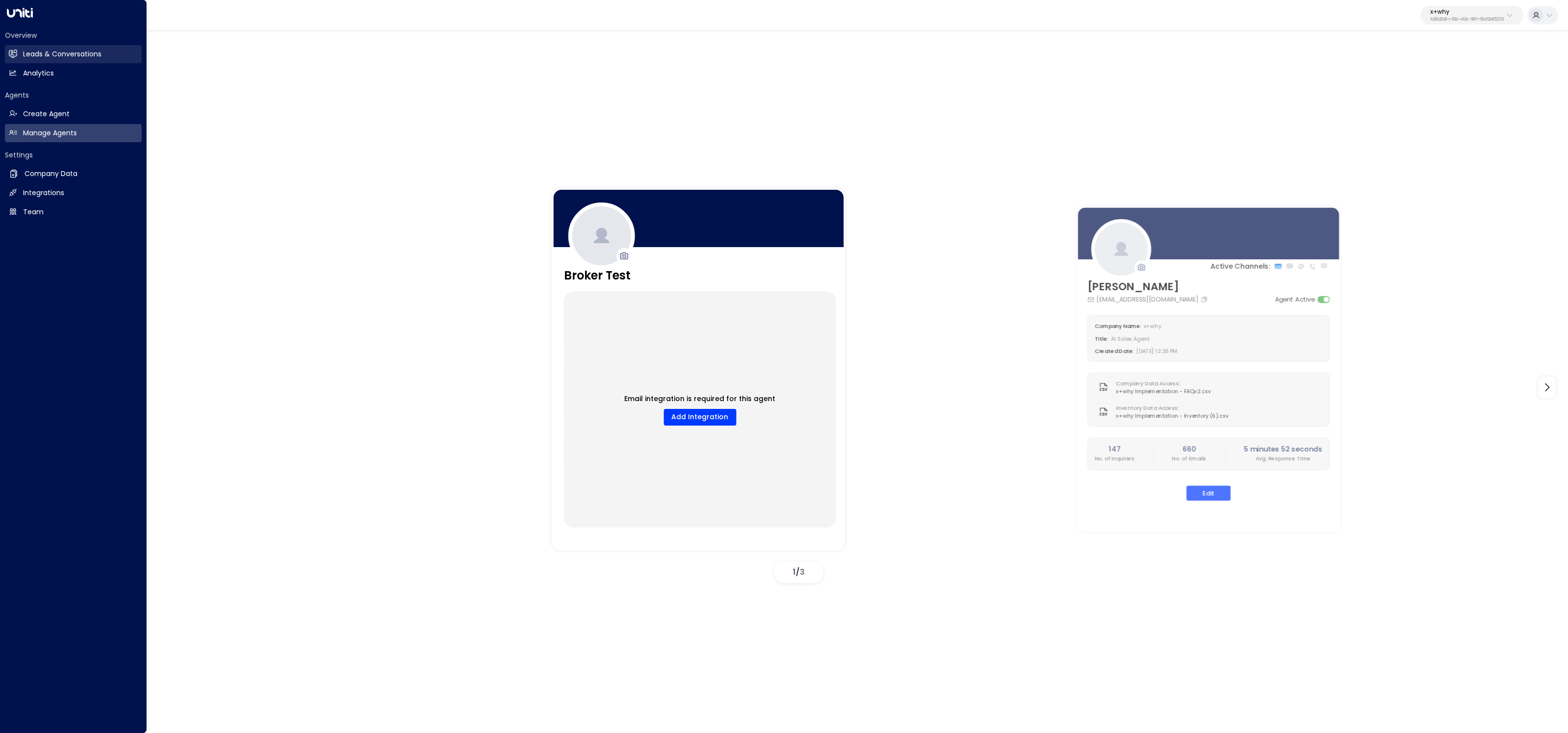
click at [9, 51] on icon at bounding box center [13, 53] width 8 height 6
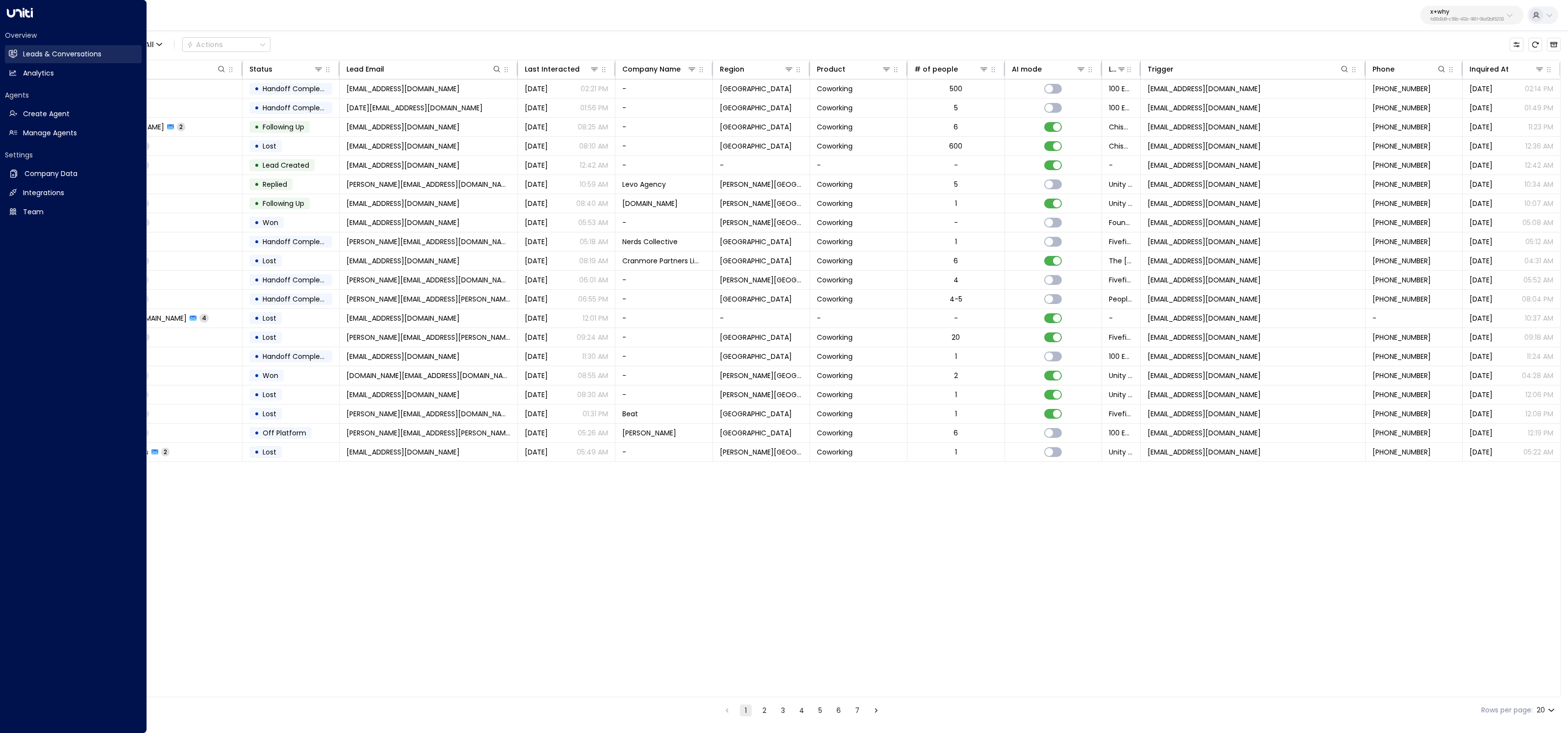
click at [69, 55] on h2 "Leads & Conversations" at bounding box center [62, 54] width 78 height 10
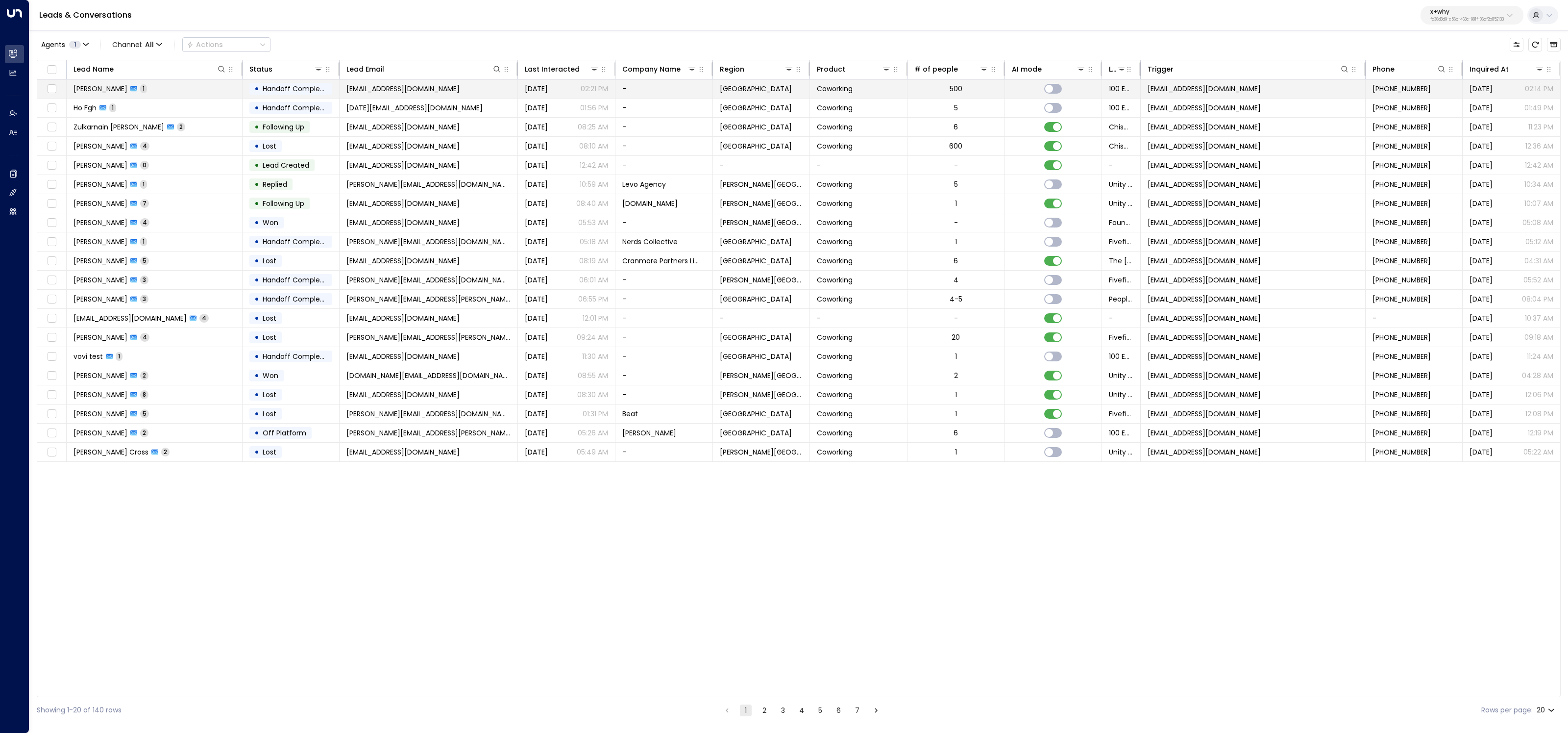
click at [175, 90] on td "Jon Lee 1" at bounding box center [154, 89] width 176 height 19
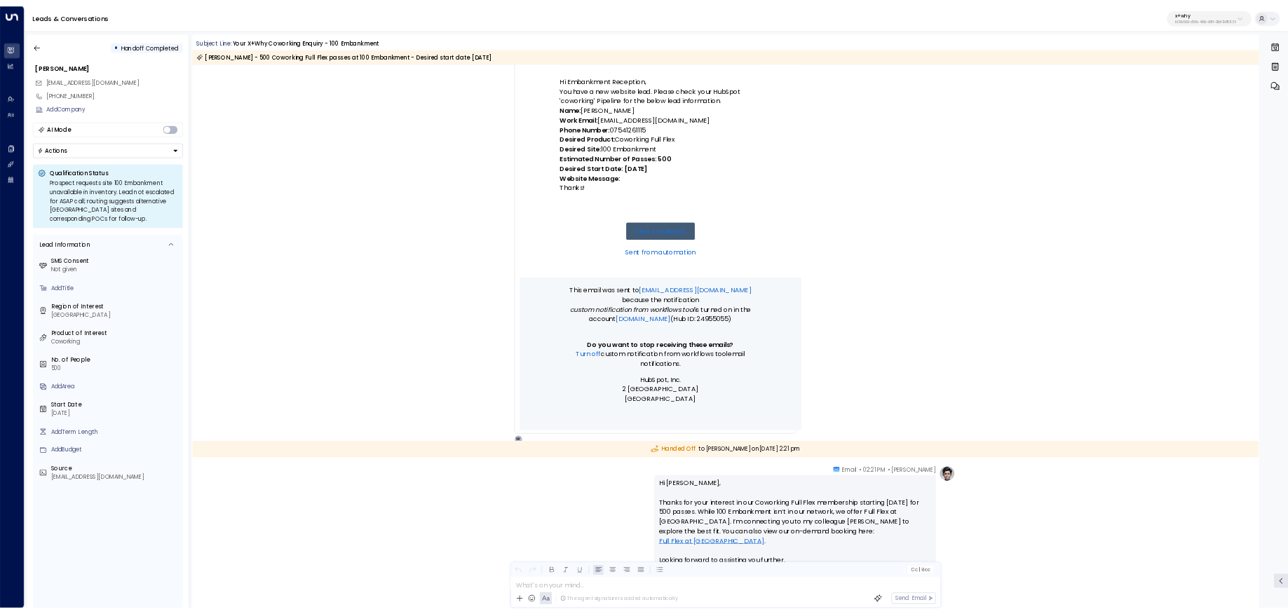
scroll to position [231, 0]
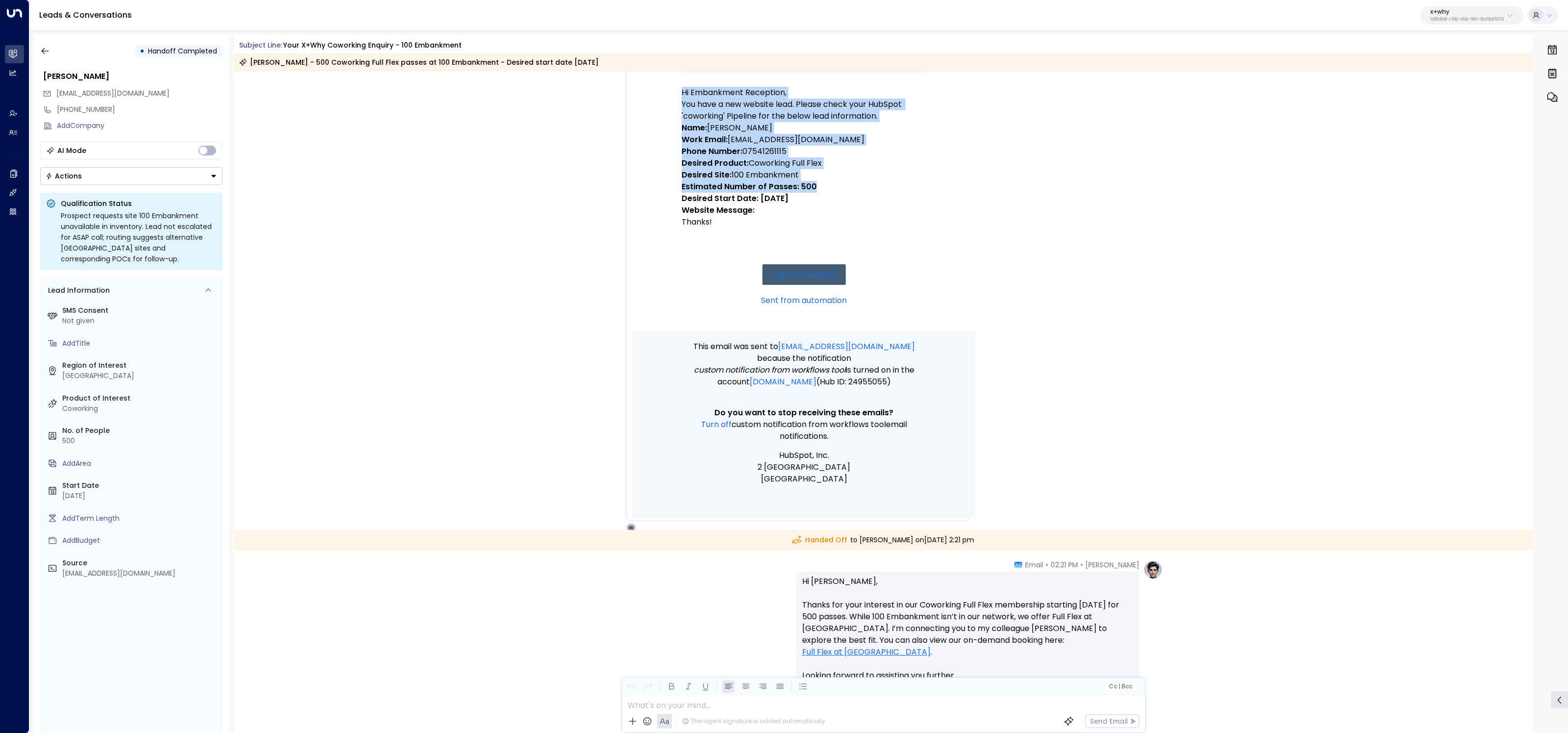
drag, startPoint x: 675, startPoint y: 169, endPoint x: 830, endPoint y: 180, distance: 155.4
click at [830, 181] on td "New Website Lead | Coworking Hi Embankment Reception, You have a new website le…" at bounding box center [804, 150] width 343 height 362
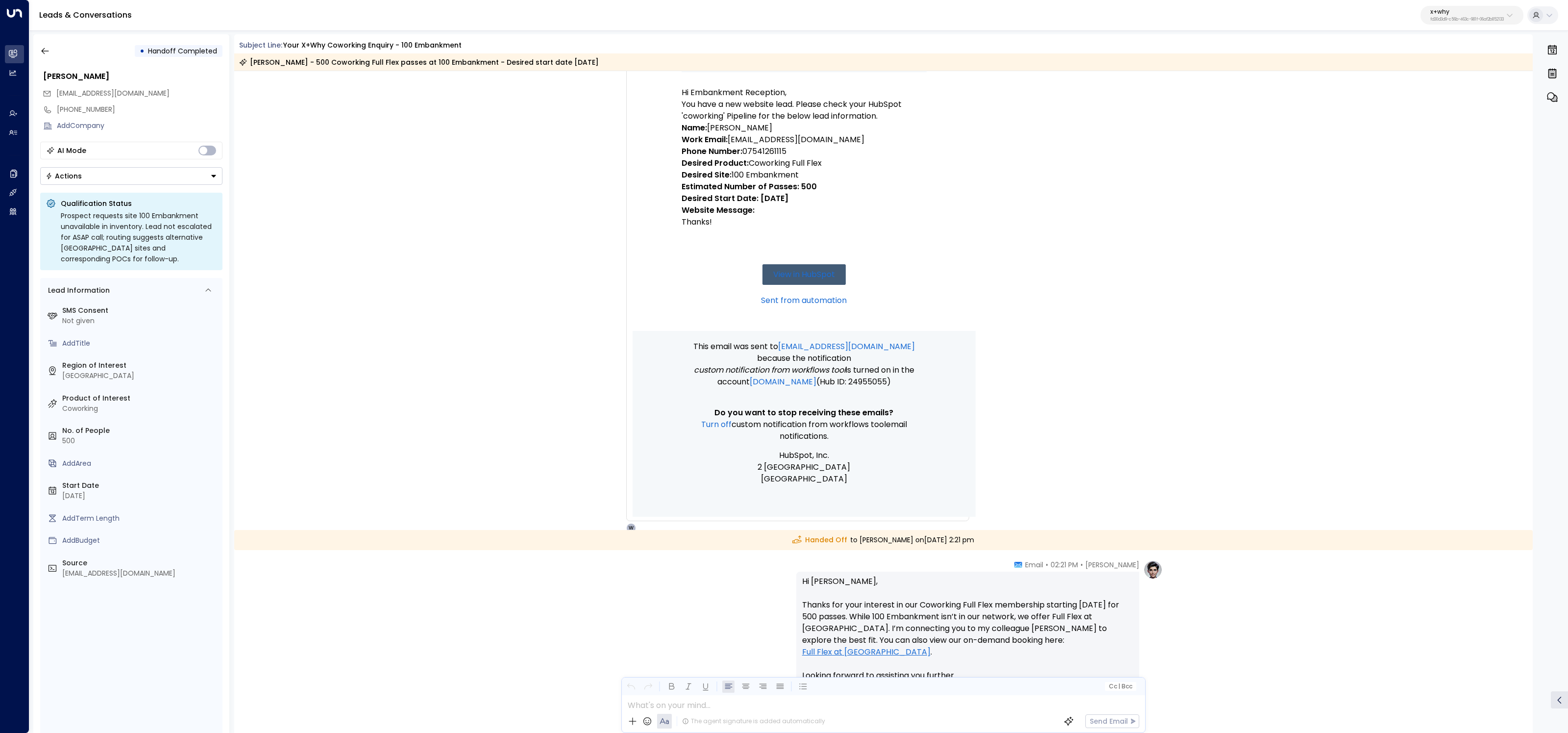
drag, startPoint x: 831, startPoint y: 180, endPoint x: 823, endPoint y: 180, distance: 8.0
click at [830, 181] on p "Estimated Number of Passes: 500" at bounding box center [804, 187] width 245 height 12
copy p "Desired Site: 100 Embankment"
drag, startPoint x: 812, startPoint y: 174, endPoint x: 679, endPoint y: 174, distance: 133.0
click at [682, 174] on p "Desired Site: 100 Embankment" at bounding box center [804, 175] width 245 height 12
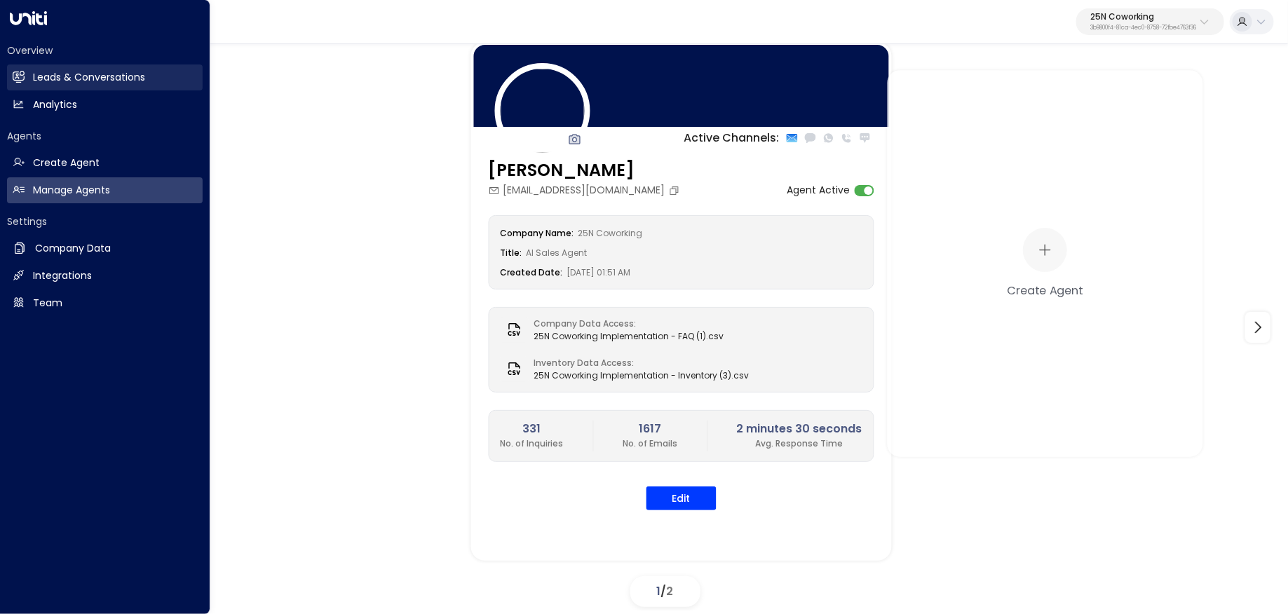
click at [32, 80] on link "Leads & Conversations Leads & Conversations" at bounding box center [105, 77] width 196 height 26
click at [72, 74] on h2 "Leads & Conversations" at bounding box center [89, 77] width 112 height 15
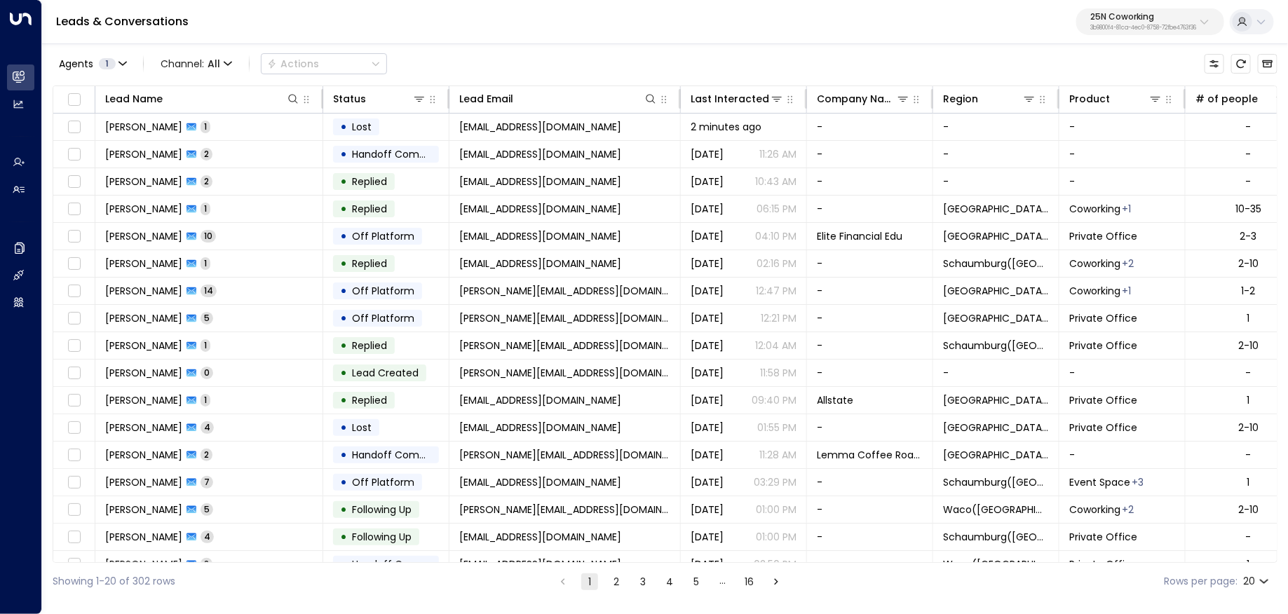
click at [1161, 20] on p "25N Coworking" at bounding box center [1143, 17] width 106 height 8
type input "******"
click at [1054, 111] on div "Newflex ID: 0961307c-78f6-4b98-8ad0-173938f01974" at bounding box center [1105, 111] width 191 height 29
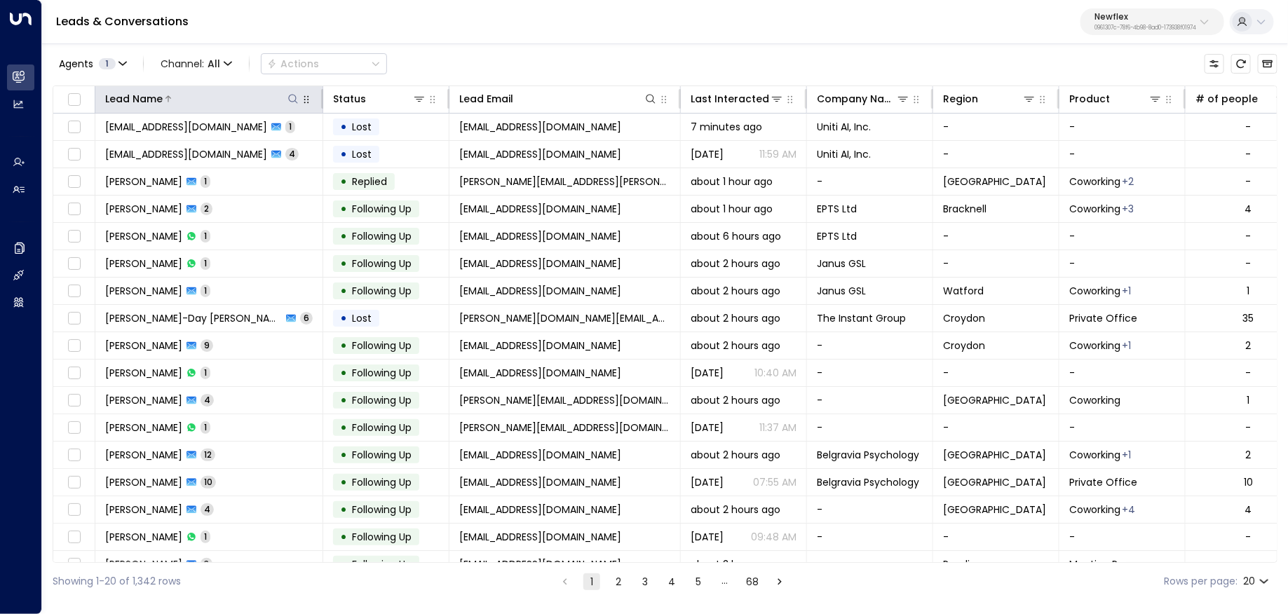
click at [287, 102] on button at bounding box center [293, 99] width 14 height 14
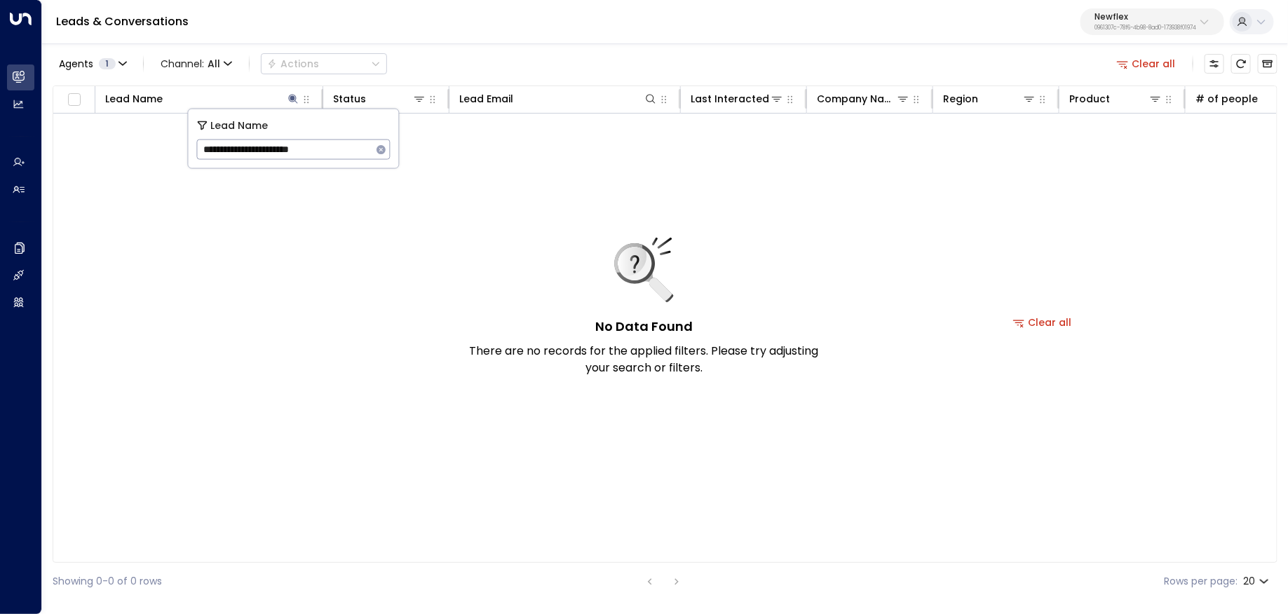
drag, startPoint x: 261, startPoint y: 154, endPoint x: 458, endPoint y: 154, distance: 197.7
click at [457, 154] on body "**********" at bounding box center [644, 300] width 1288 height 600
type input "*********"
click at [566, 41] on div "Leads & Conversations Newflex 0961307c-78f6-4b98-8ad0-173938f01974" at bounding box center [665, 22] width 1246 height 44
click at [1141, 64] on button "Clear all" at bounding box center [1146, 64] width 70 height 20
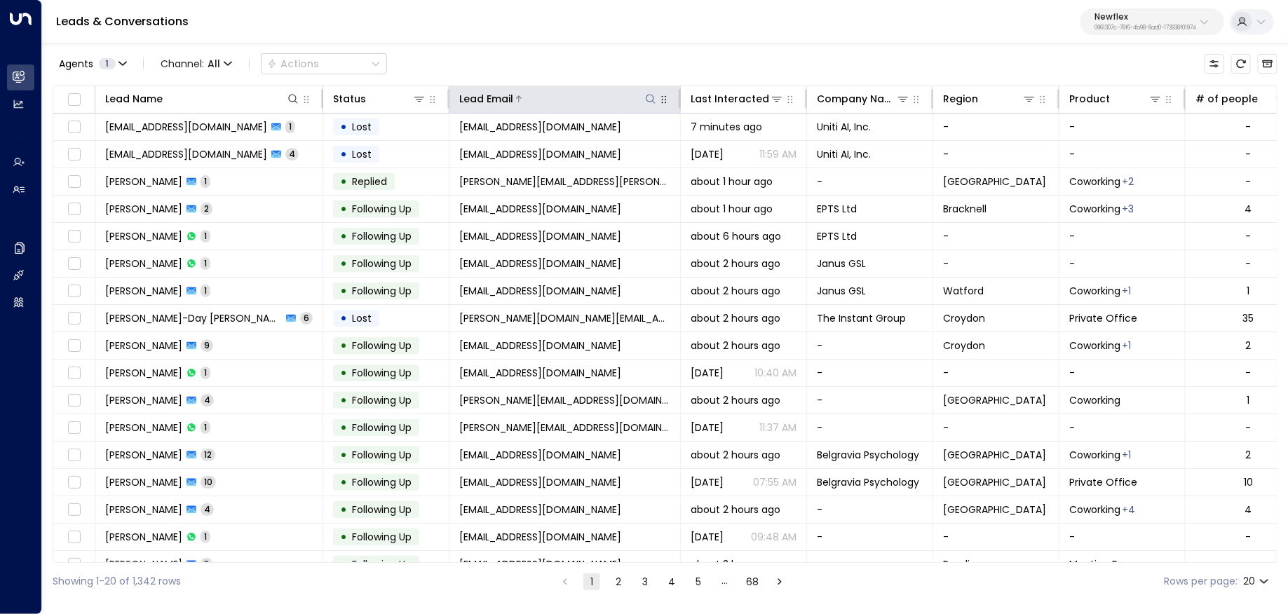
click at [653, 102] on icon at bounding box center [650, 98] width 11 height 11
type input "**********"
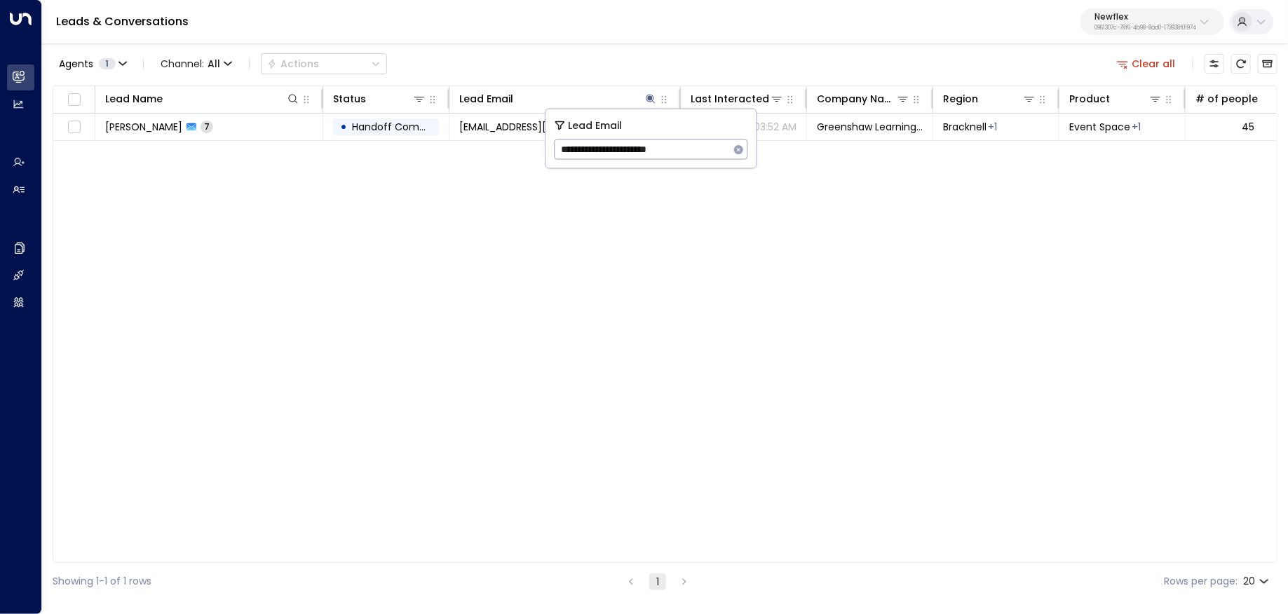
drag, startPoint x: 616, startPoint y: 147, endPoint x: 742, endPoint y: 142, distance: 125.6
click at [738, 146] on div "**********" at bounding box center [651, 149] width 193 height 20
click at [219, 284] on div "Lead Name Status Lead Email Last Interacted Company Name Region Product # of pe…" at bounding box center [665, 324] width 1225 height 477
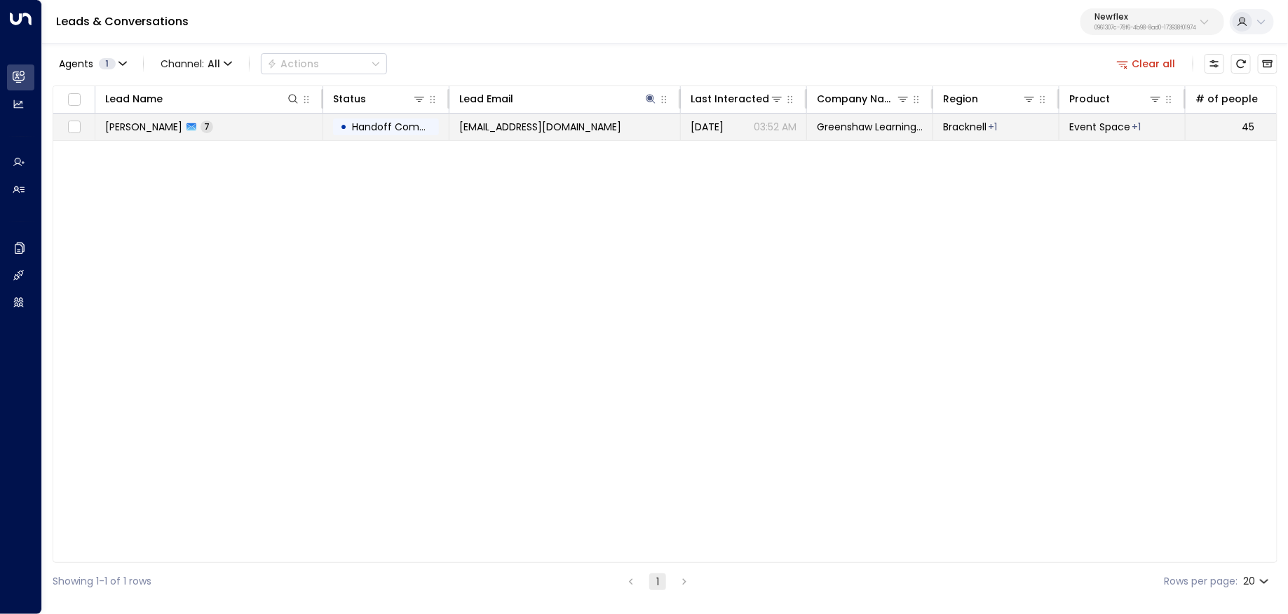
click at [519, 133] on span "cgrimes@greenshawlearningtrust.co.uk" at bounding box center [540, 127] width 162 height 14
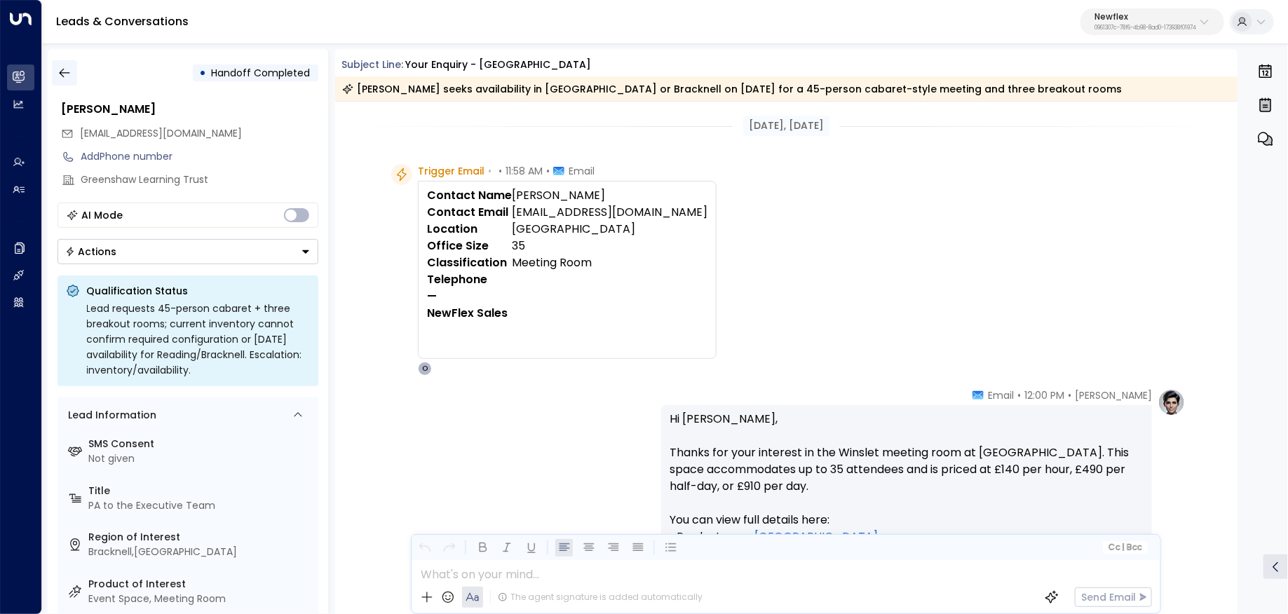
click at [58, 70] on icon "button" at bounding box center [64, 73] width 14 height 14
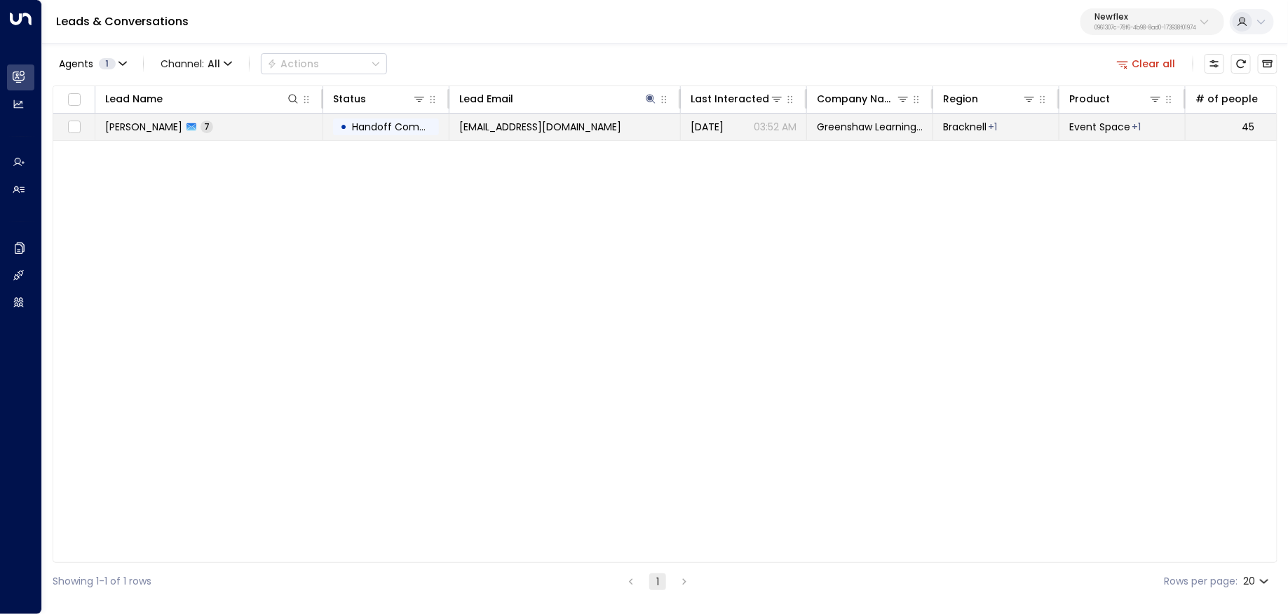
click at [245, 123] on td "Caroline Grimes 7" at bounding box center [209, 127] width 228 height 27
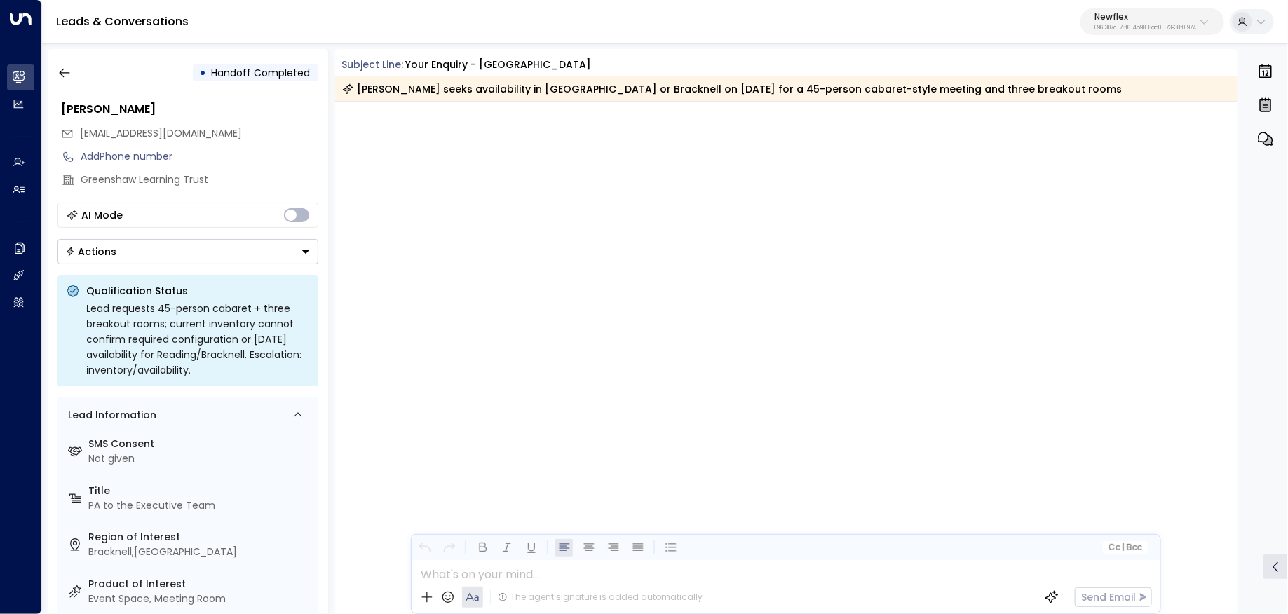
scroll to position [3341, 0]
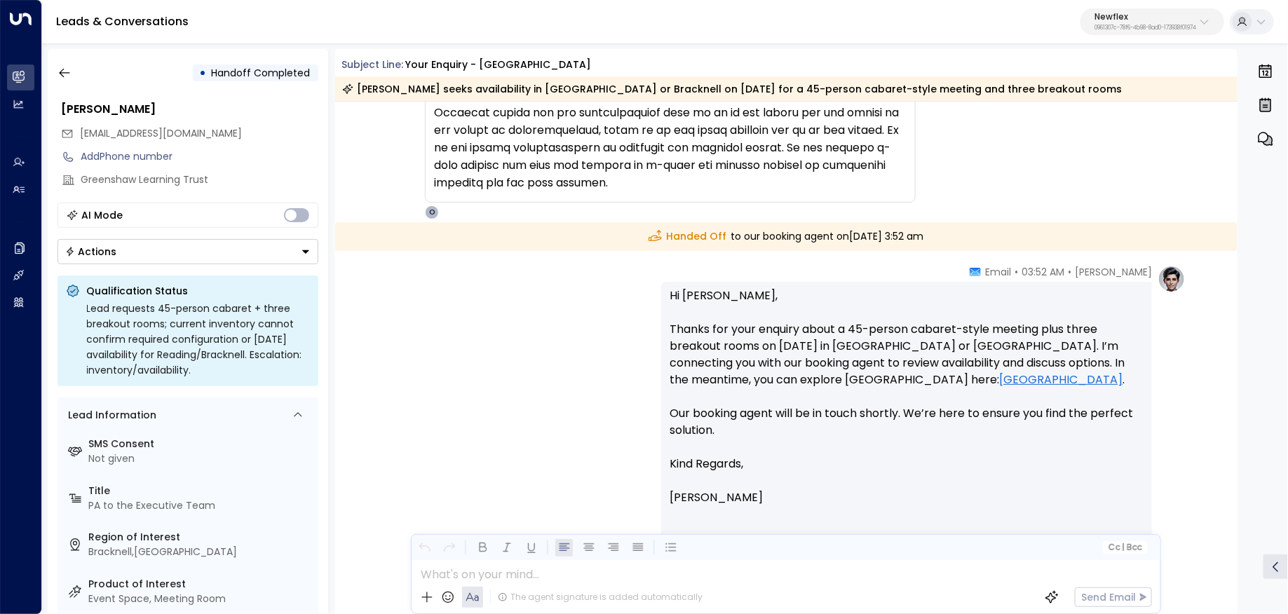
click at [1123, 1] on div "Leads & Conversations Newflex 0961307c-78f6-4b98-8ad0-173938f01974" at bounding box center [665, 22] width 1246 height 44
click at [1121, 15] on p "Newflex" at bounding box center [1145, 17] width 102 height 8
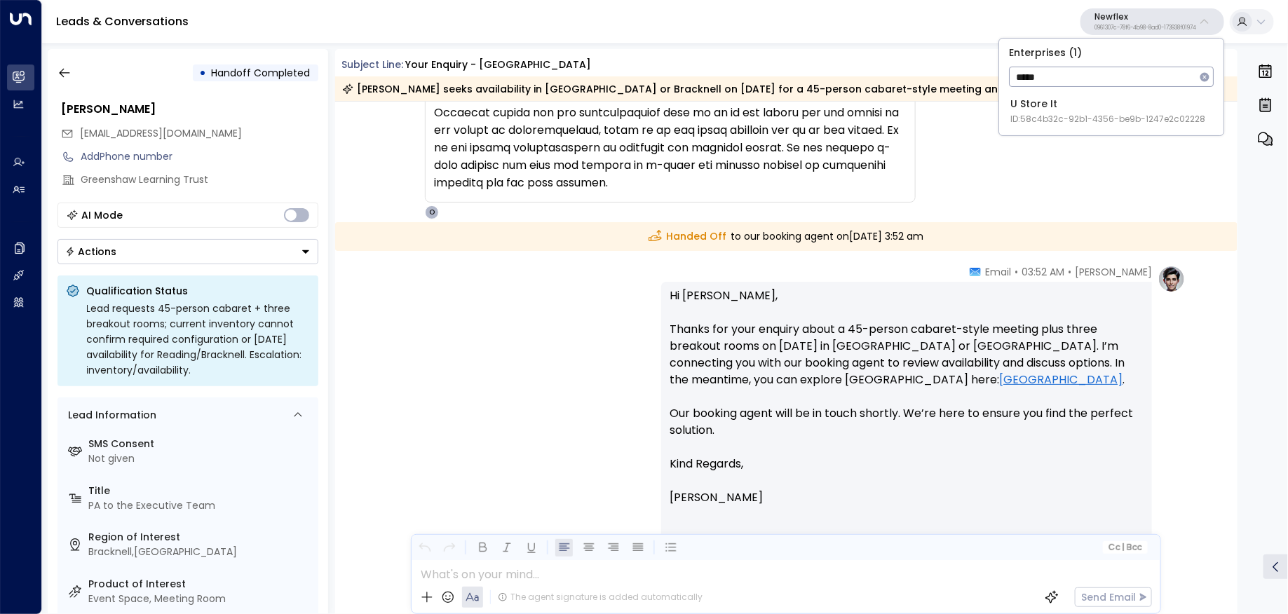
type input "*****"
click at [1104, 124] on span "ID: 58c4b32c-92b1-4356-be9b-1247e2c02228" at bounding box center [1107, 119] width 195 height 13
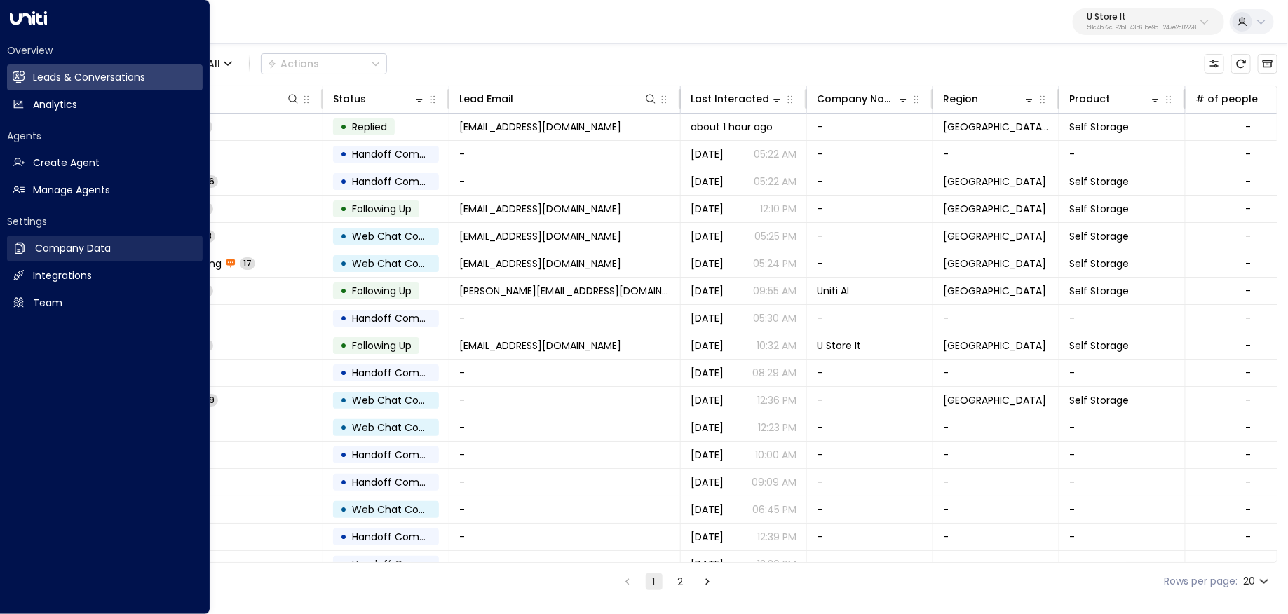
click at [25, 240] on link "Company Data Company Data" at bounding box center [105, 249] width 196 height 26
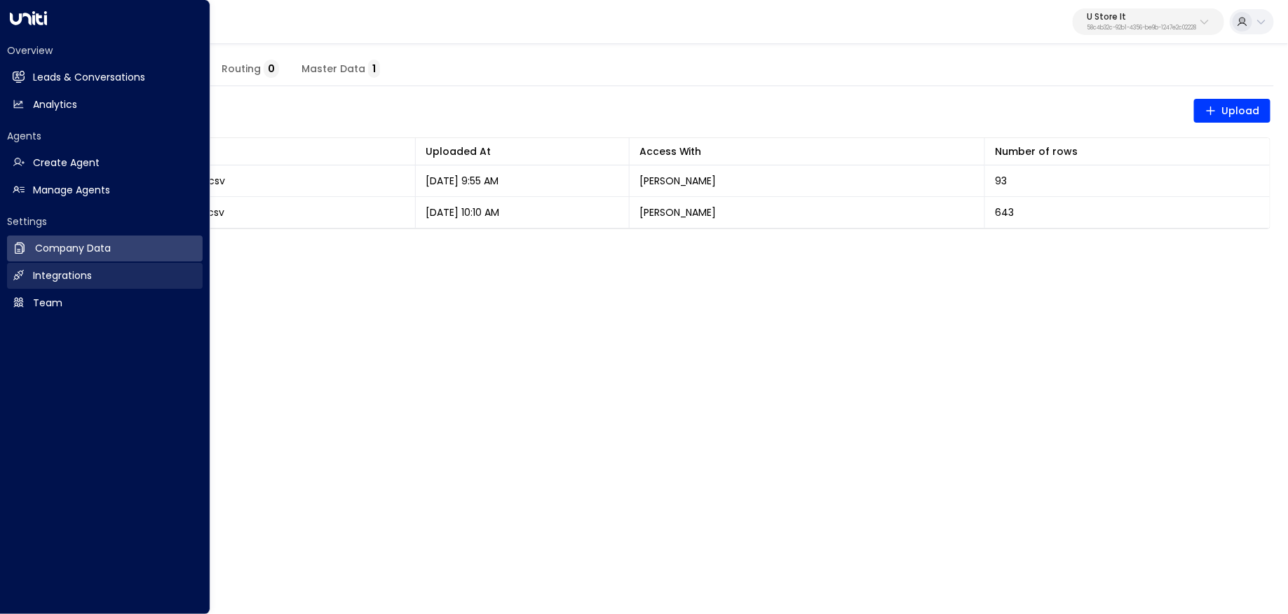
click at [94, 269] on link "Integrations Integrations" at bounding box center [105, 276] width 196 height 26
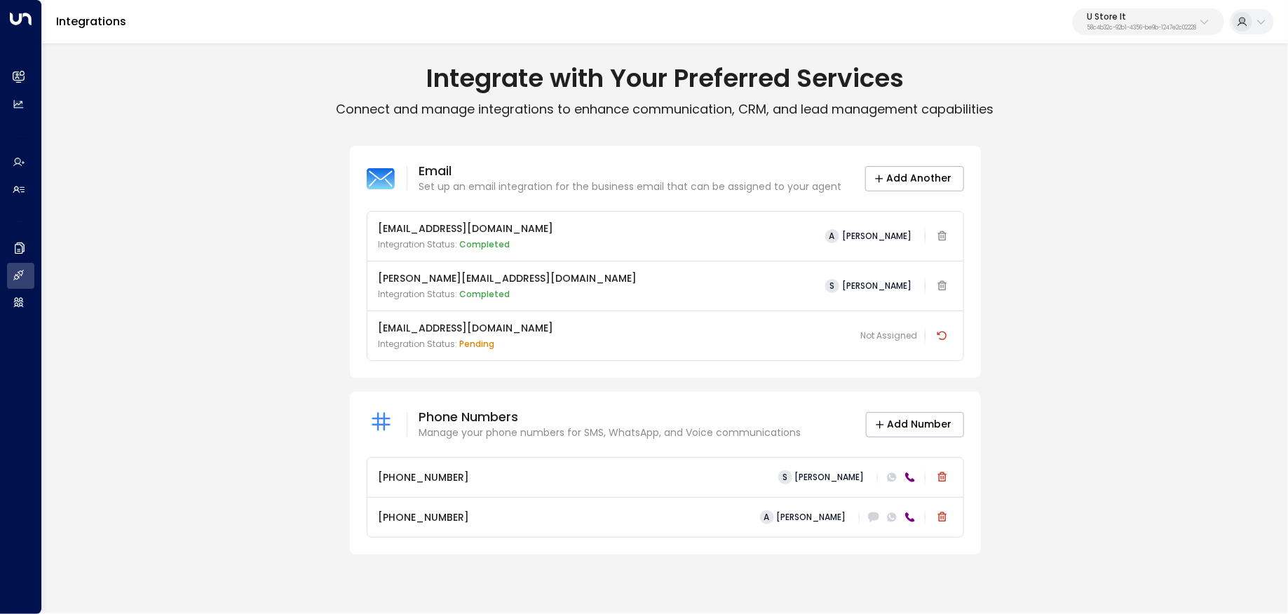
click at [908, 479] on icon at bounding box center [909, 477] width 11 height 11
click at [912, 478] on icon at bounding box center [910, 478] width 10 height 10
drag, startPoint x: 912, startPoint y: 478, endPoint x: 888, endPoint y: 475, distance: 24.8
click at [911, 477] on icon at bounding box center [910, 478] width 10 height 10
click at [888, 475] on icon at bounding box center [891, 477] width 9 height 9
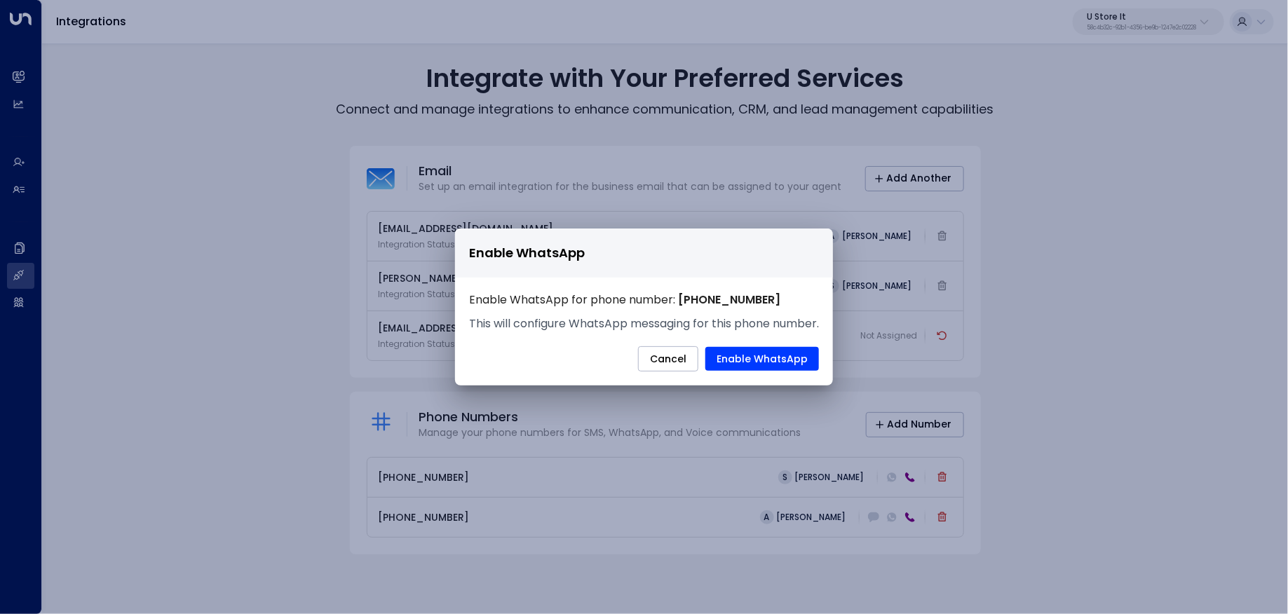
drag, startPoint x: 670, startPoint y: 360, endPoint x: 840, endPoint y: 416, distance: 178.9
click at [671, 360] on button "Cancel" at bounding box center [668, 358] width 60 height 25
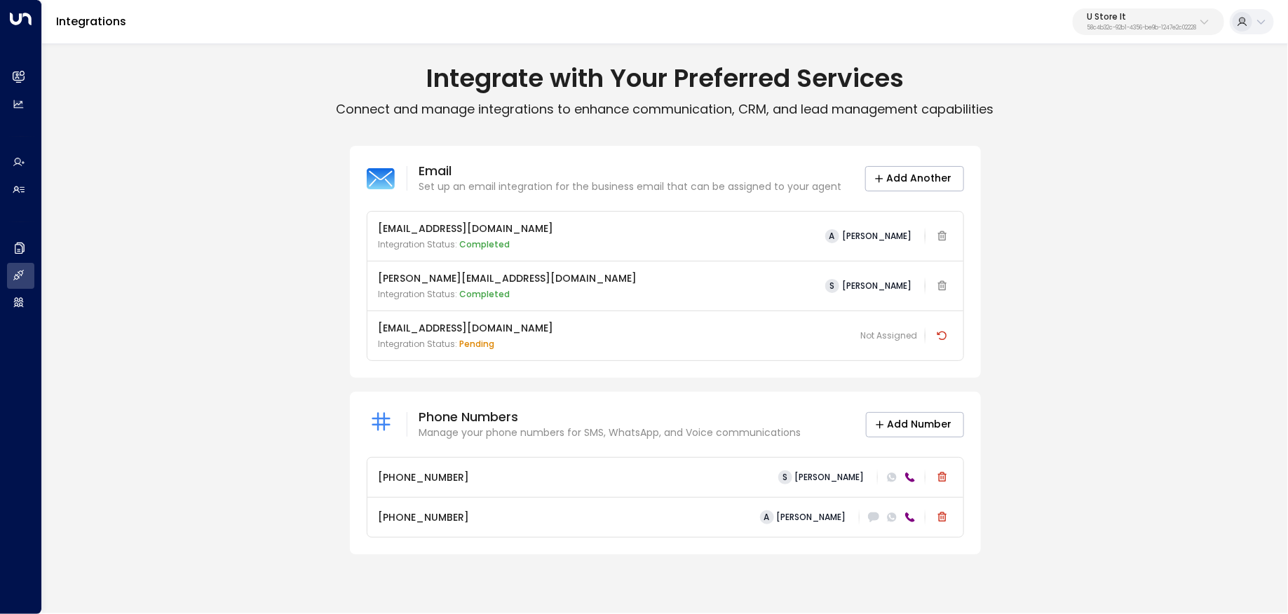
click at [906, 476] on icon at bounding box center [909, 477] width 11 height 11
click at [906, 475] on icon at bounding box center [910, 478] width 10 height 10
click at [913, 476] on icon at bounding box center [909, 477] width 11 height 11
click at [912, 475] on icon at bounding box center [909, 477] width 11 height 11
click at [911, 476] on icon at bounding box center [909, 477] width 11 height 11
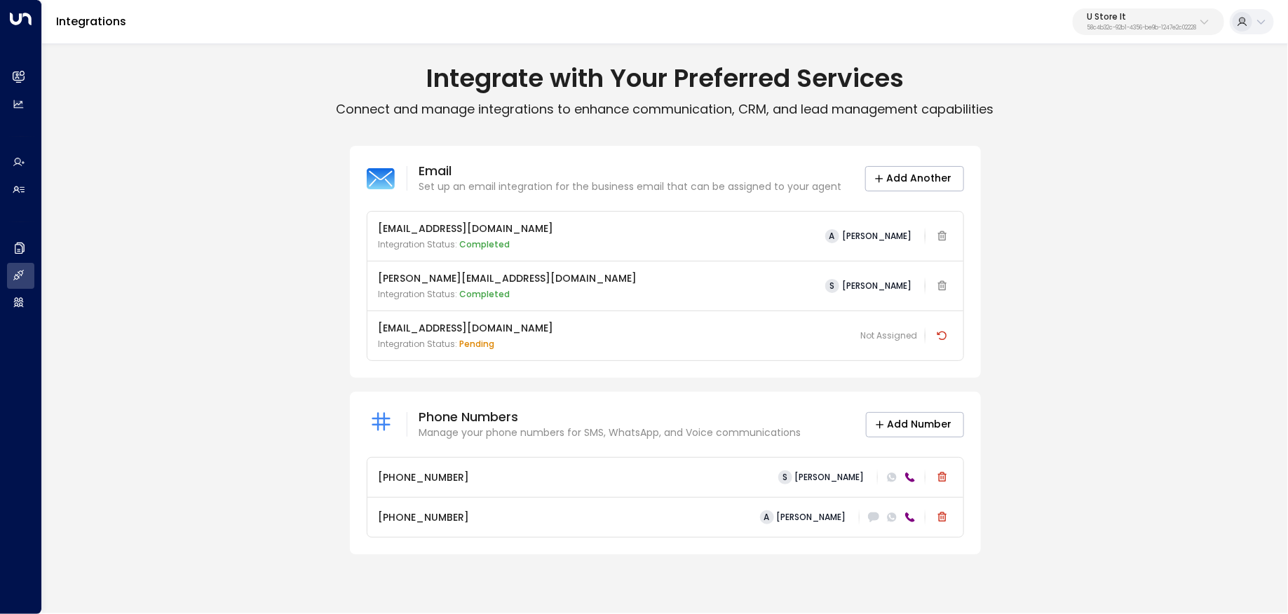
click at [271, 379] on div "Email Set up an email integration for the business email that can be assigned t…" at bounding box center [665, 350] width 1246 height 409
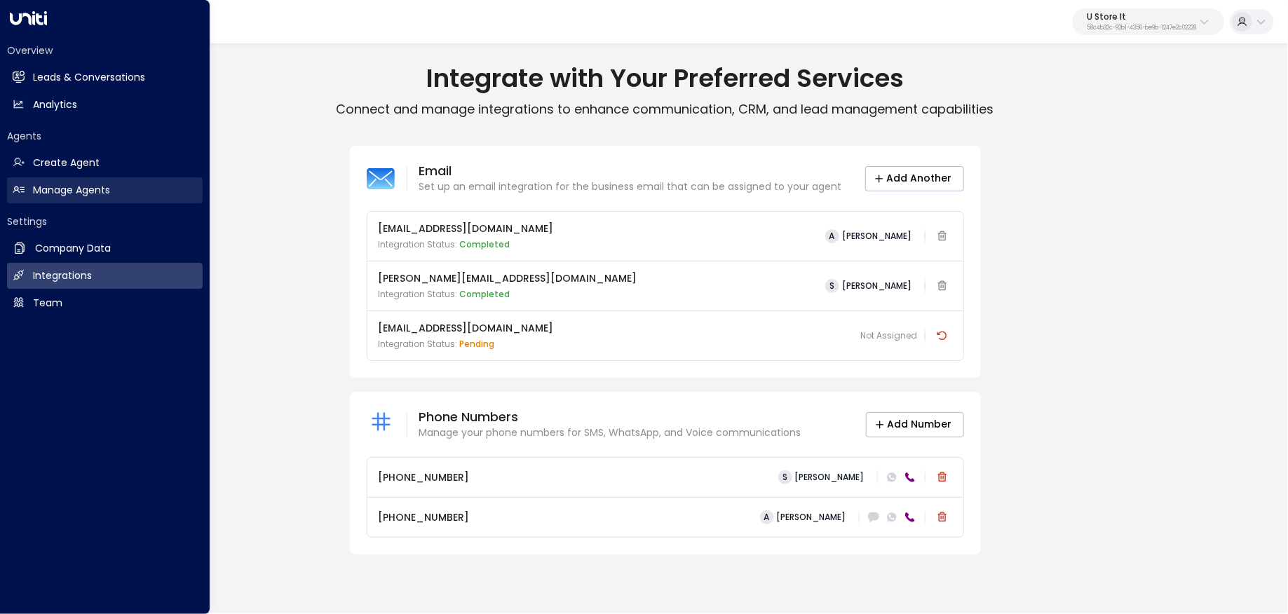
click at [50, 191] on h2 "Manage Agents" at bounding box center [71, 190] width 77 height 15
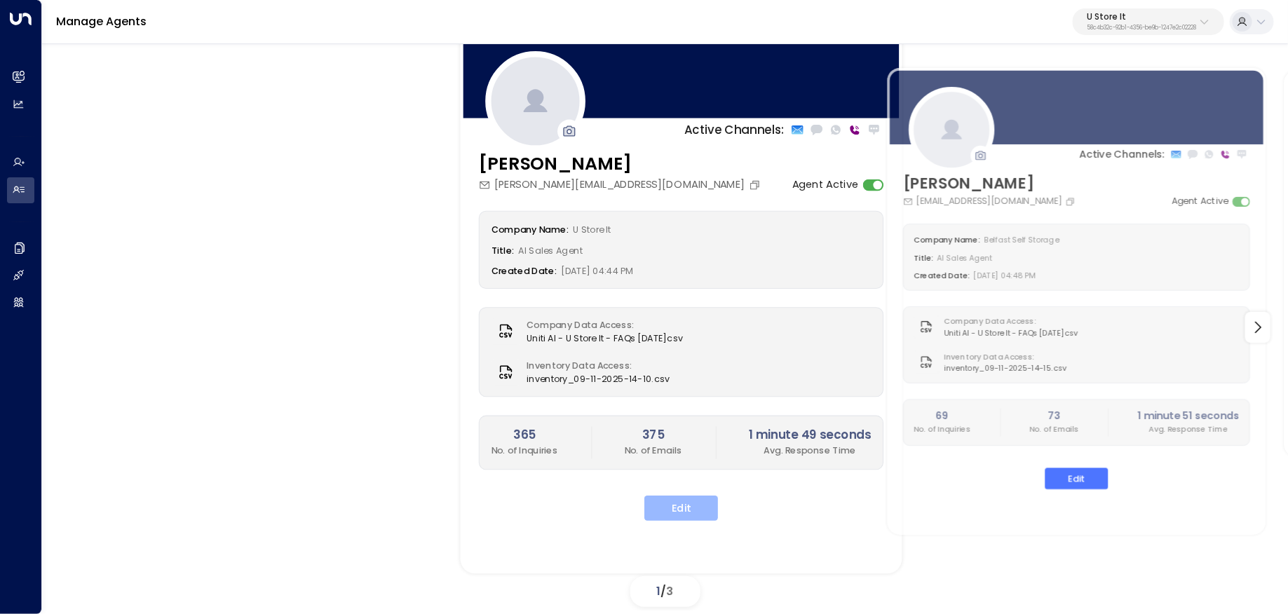
click at [699, 518] on button "Edit" at bounding box center [681, 508] width 74 height 25
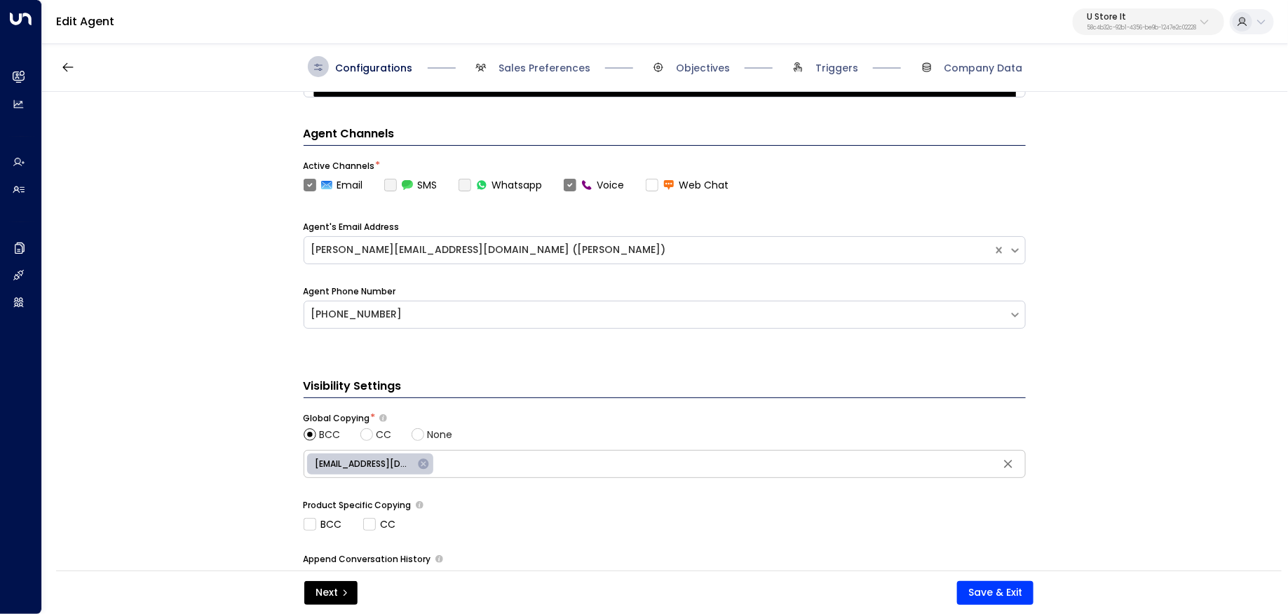
scroll to position [396, 0]
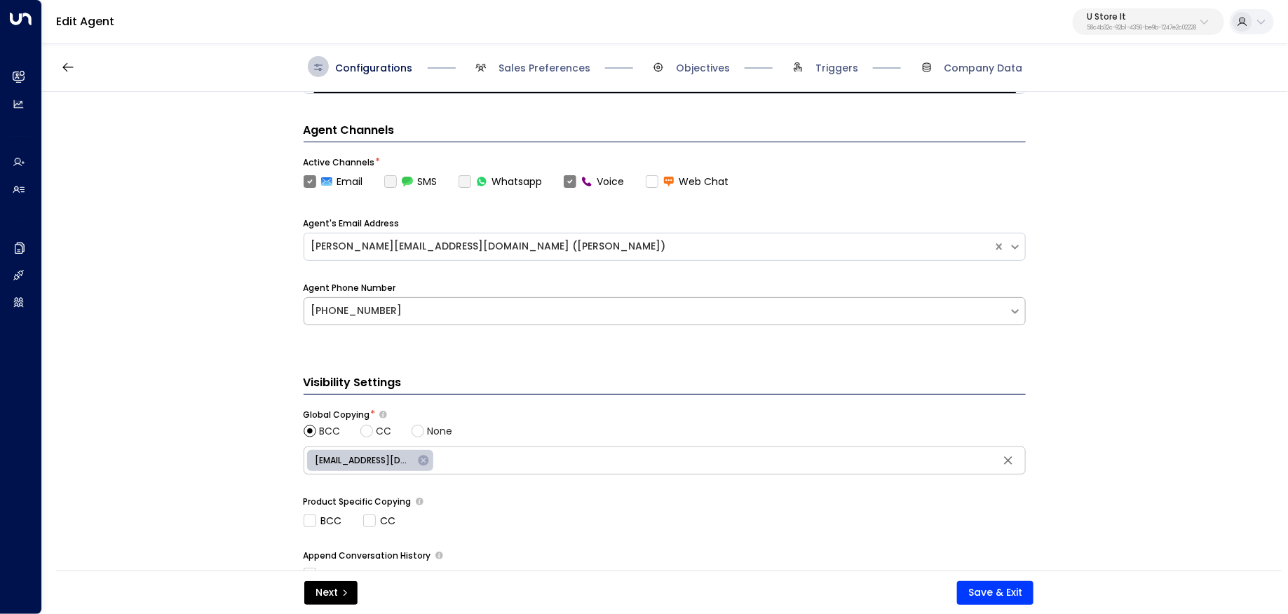
click at [442, 319] on div "+35319128565" at bounding box center [665, 311] width 722 height 28
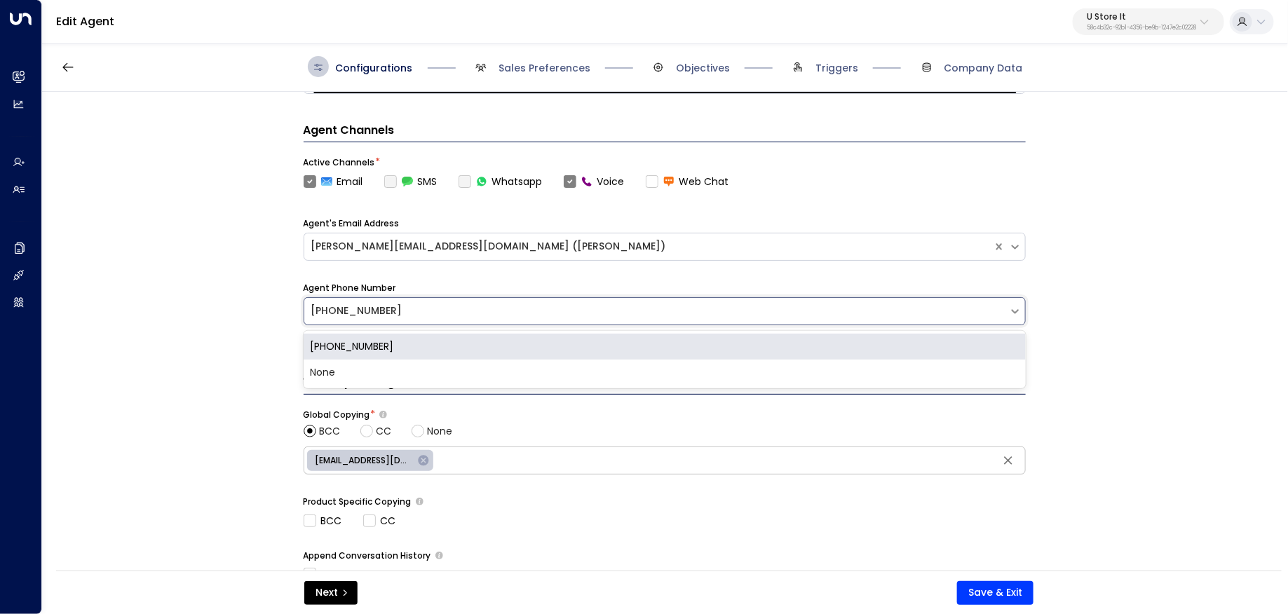
click at [169, 352] on div "**********" at bounding box center [664, 336] width 1244 height 488
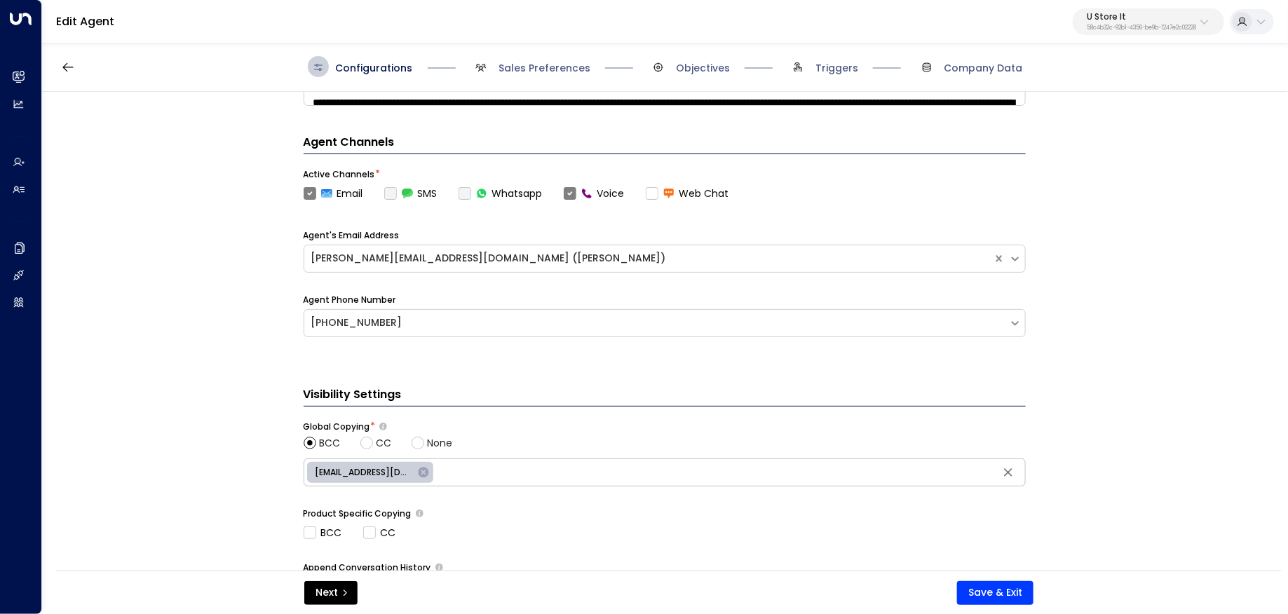
scroll to position [369, 0]
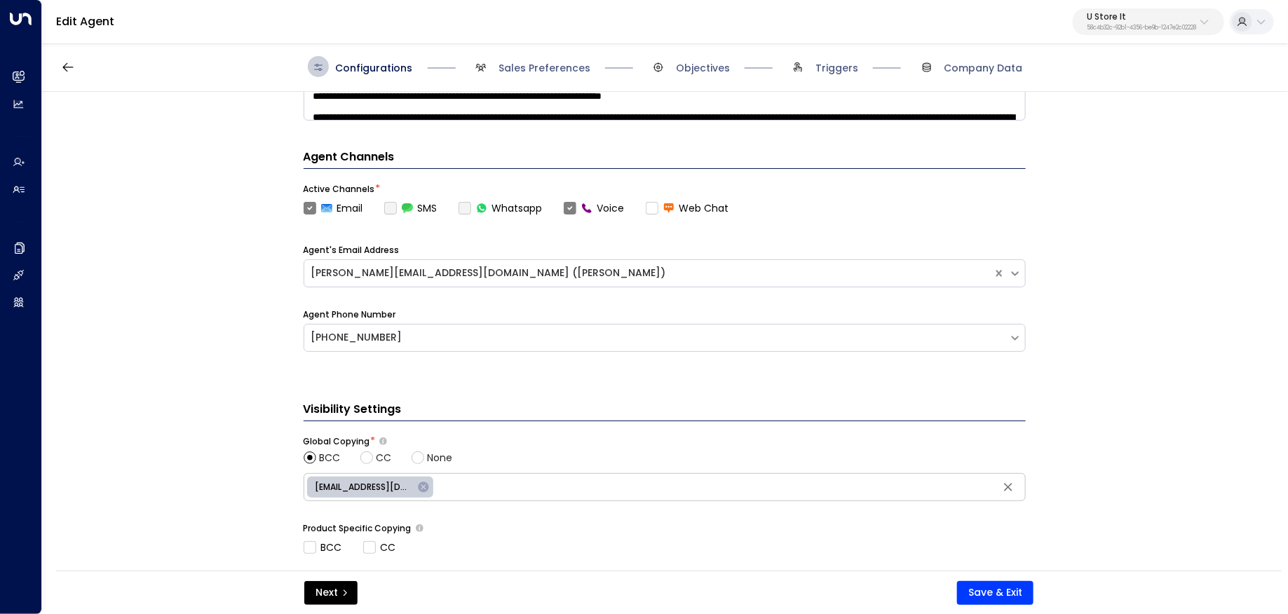
click at [565, 206] on label "Voice" at bounding box center [594, 208] width 61 height 15
click at [568, 208] on label "Voice" at bounding box center [594, 208] width 61 height 15
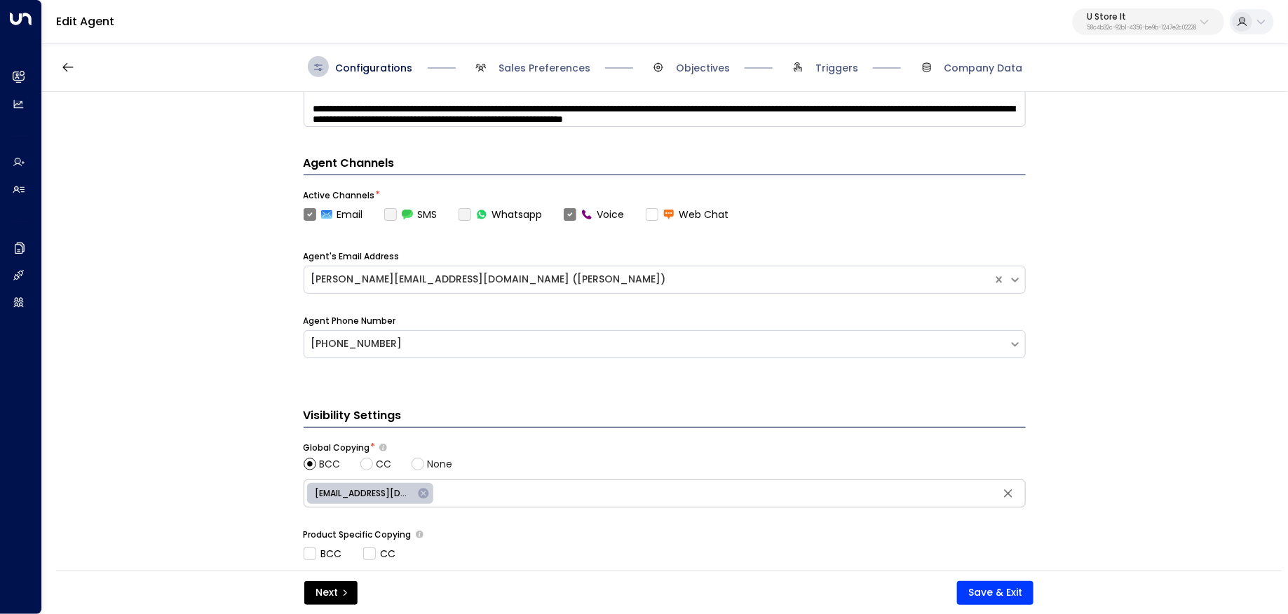
scroll to position [360, 0]
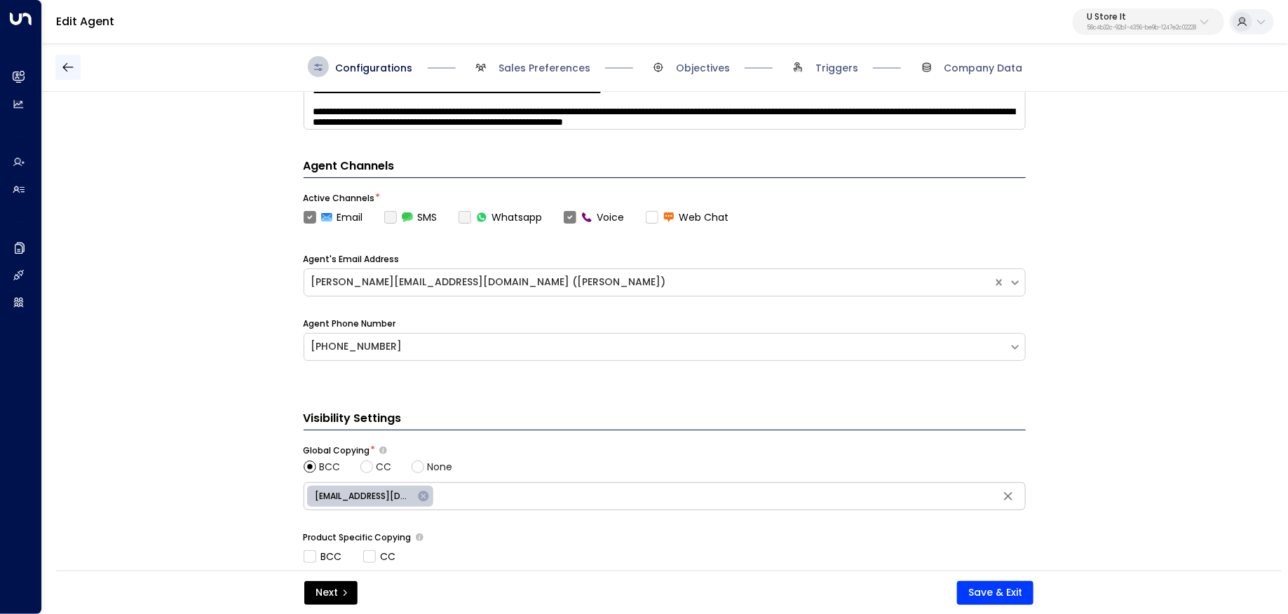
click at [55, 72] on button "button" at bounding box center [67, 67] width 25 height 25
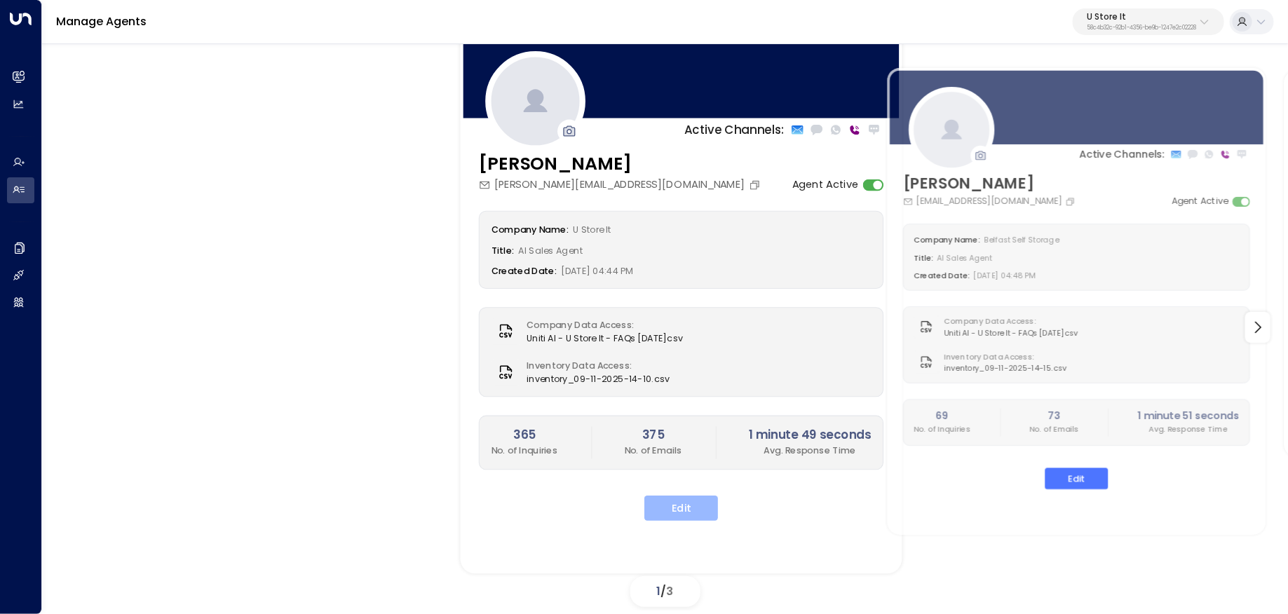
click at [676, 512] on button "Edit" at bounding box center [681, 508] width 74 height 25
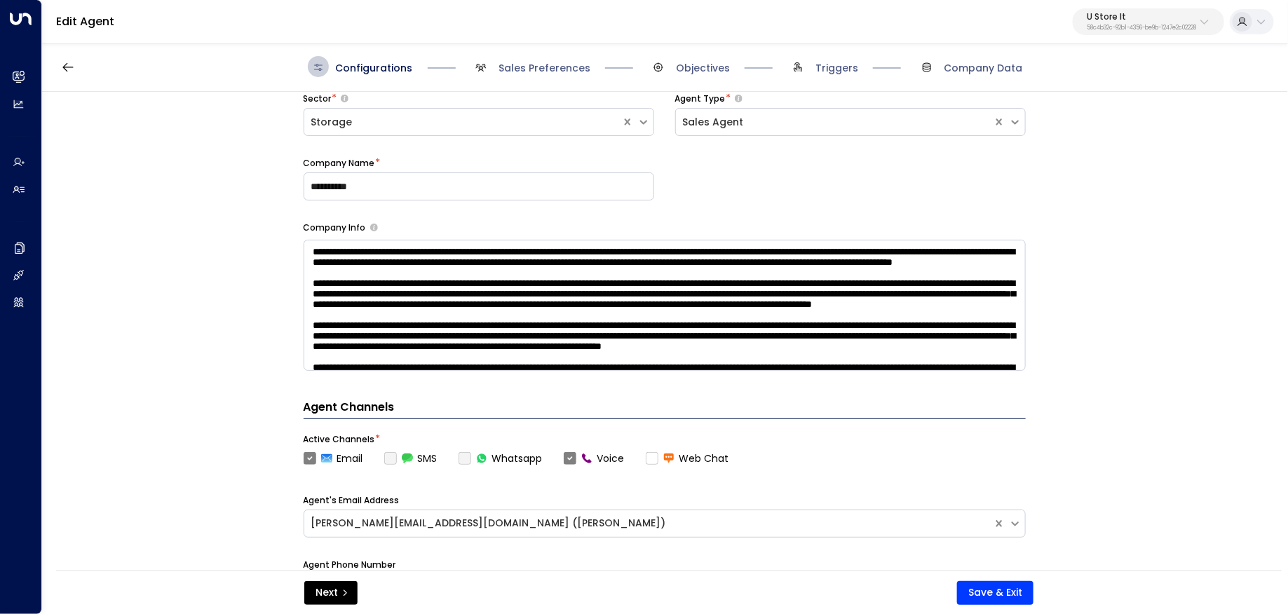
scroll to position [571, 0]
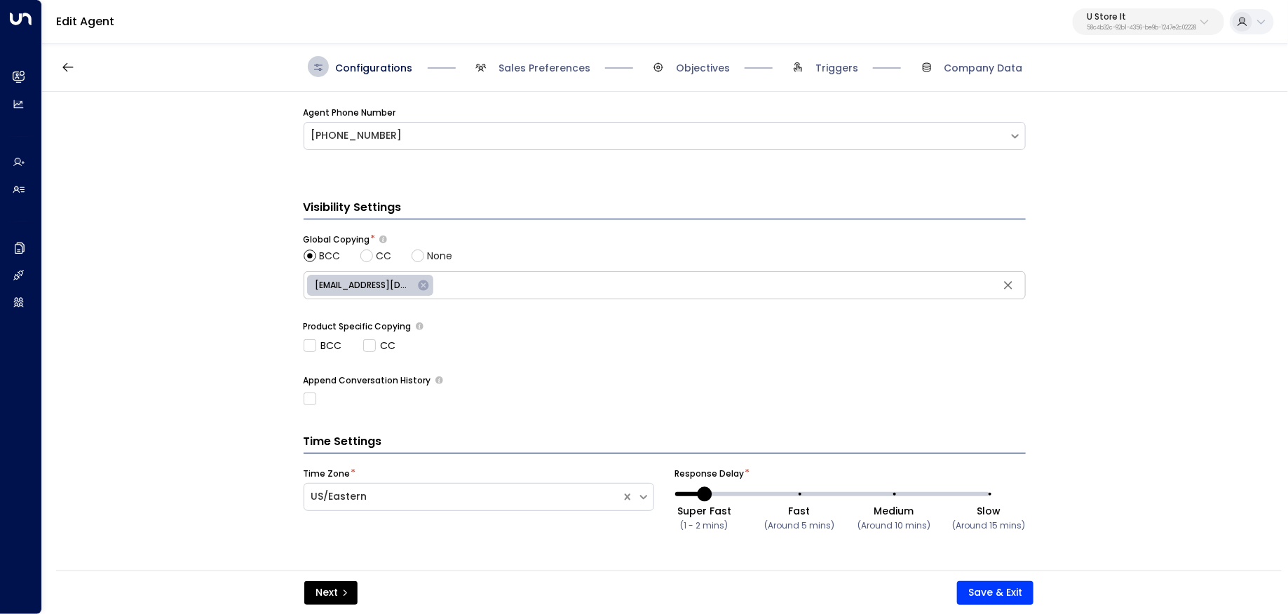
click at [559, 75] on span "Sales Preferences" at bounding box center [530, 66] width 120 height 21
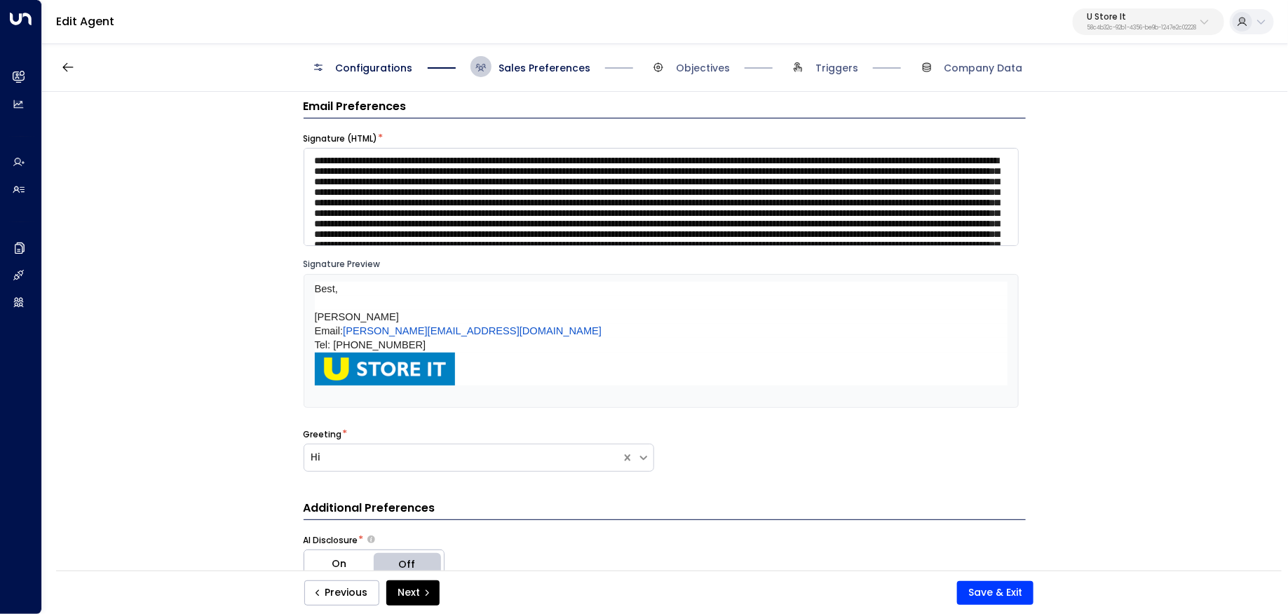
scroll to position [0, 0]
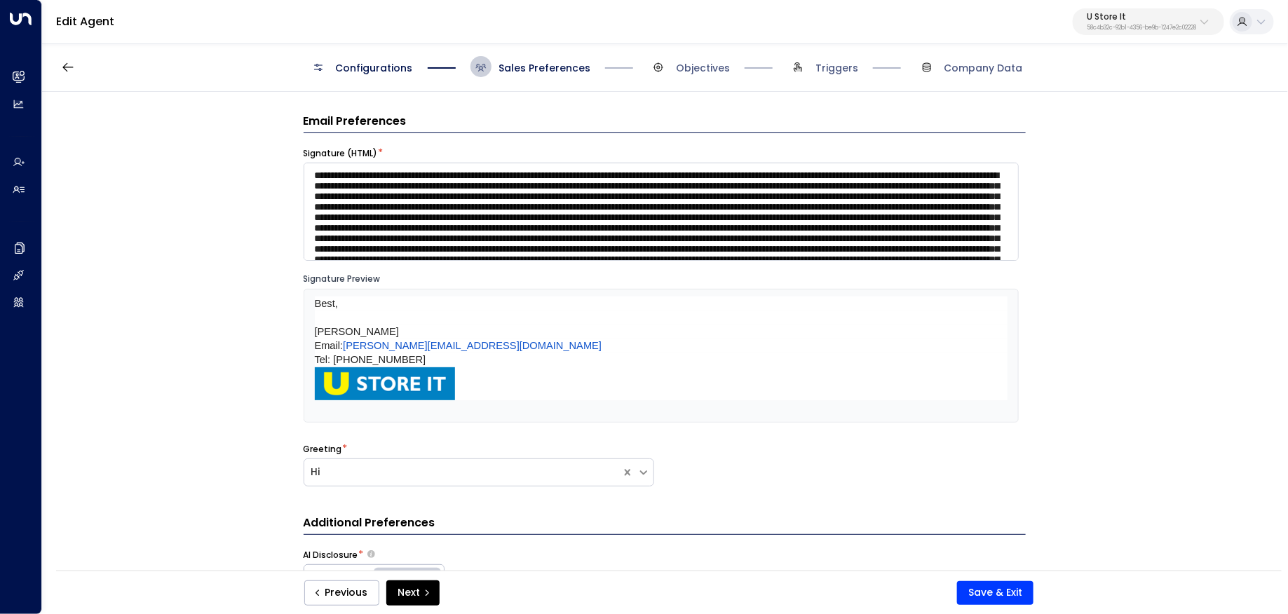
click at [1204, 165] on div "Email Preferences Signature (HTML) * Signature Preview Best, Sonny Maguire Emai…" at bounding box center [664, 336] width 1244 height 488
click at [1146, 20] on p "U Store It" at bounding box center [1141, 17] width 109 height 8
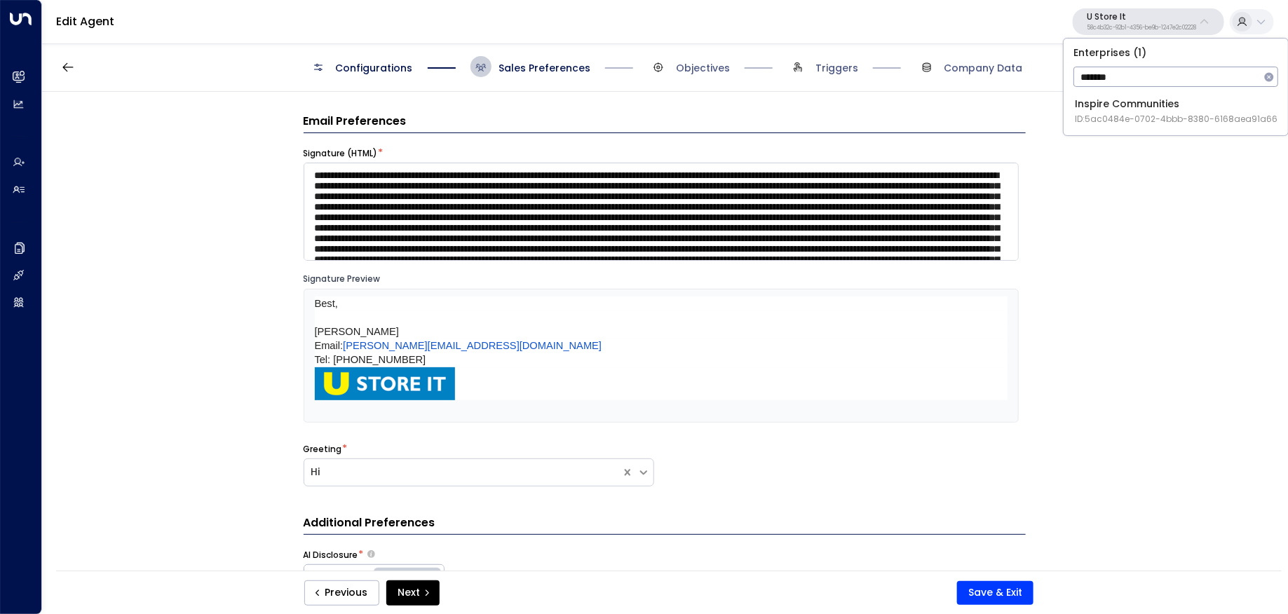
type input "*******"
click at [1112, 114] on span "ID: 5ac0484e-0702-4bbb-8380-6168aea91a66" at bounding box center [1176, 119] width 203 height 13
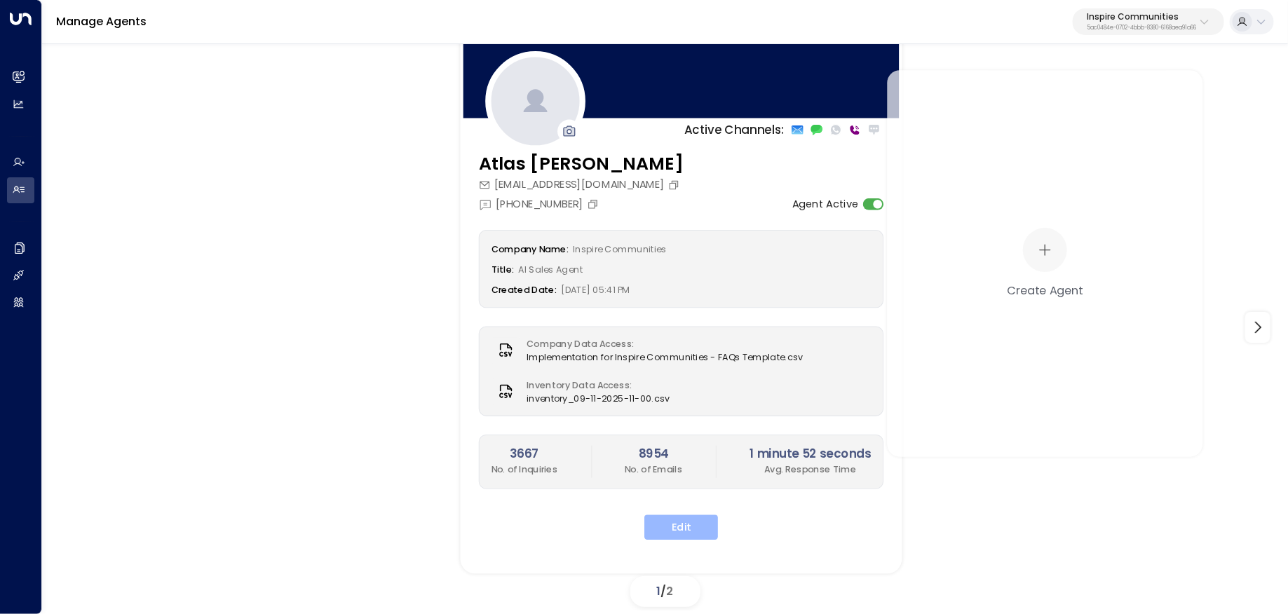
click at [669, 533] on button "Edit" at bounding box center [681, 527] width 74 height 25
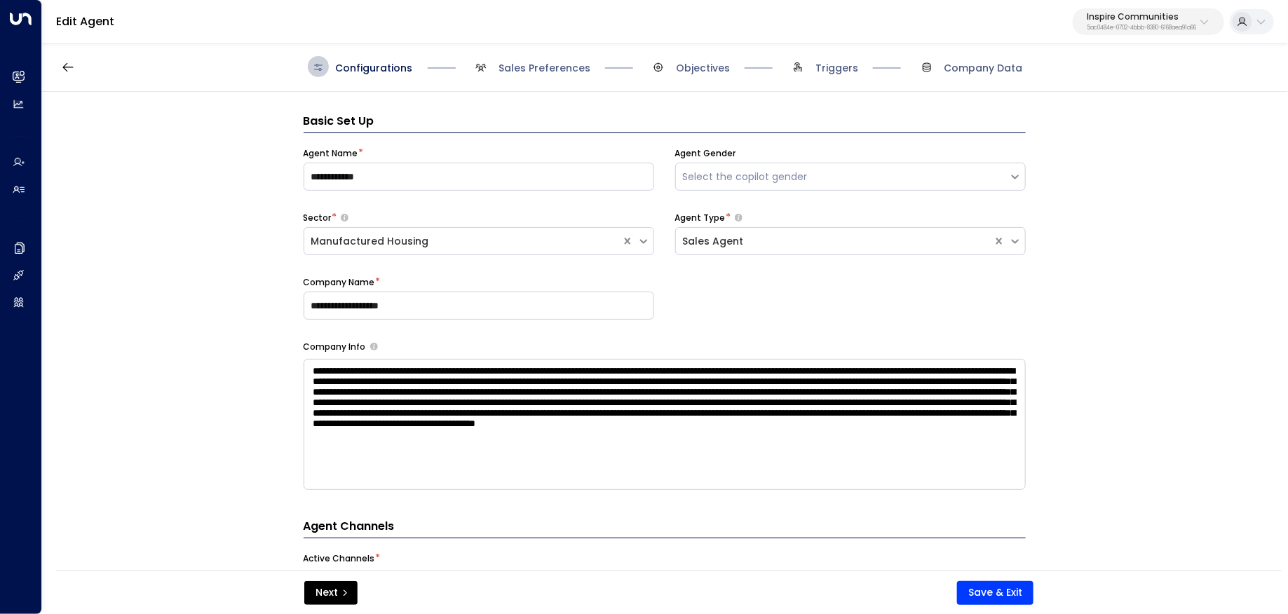
scroll to position [21, 0]
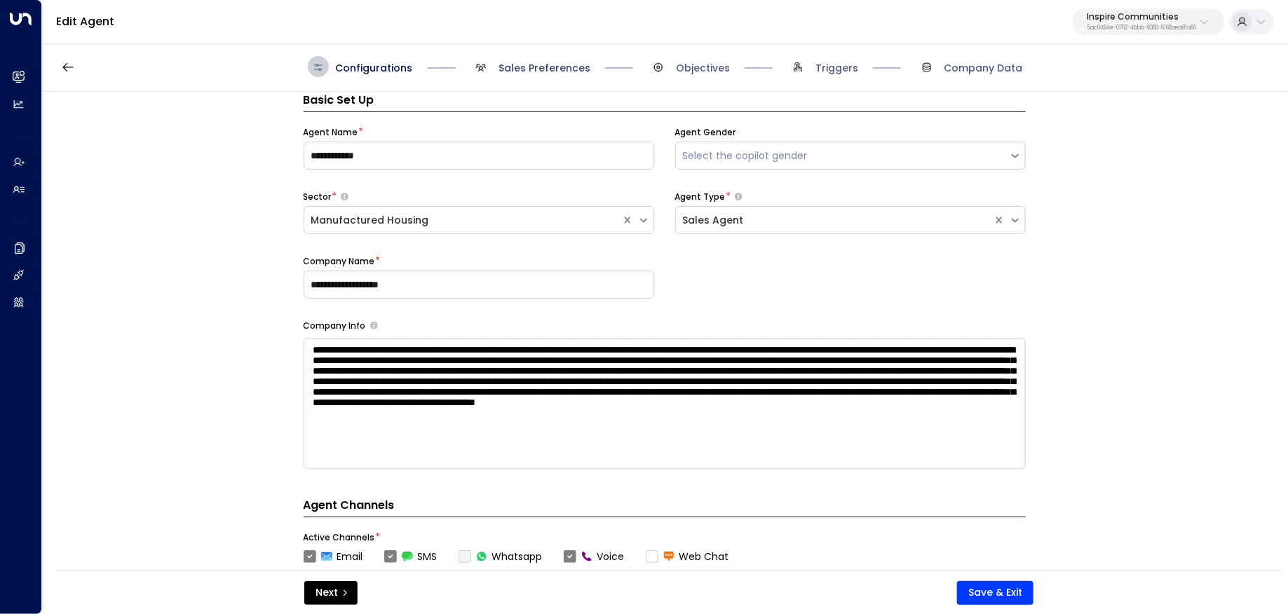
click at [548, 65] on span "Sales Preferences" at bounding box center [544, 68] width 92 height 14
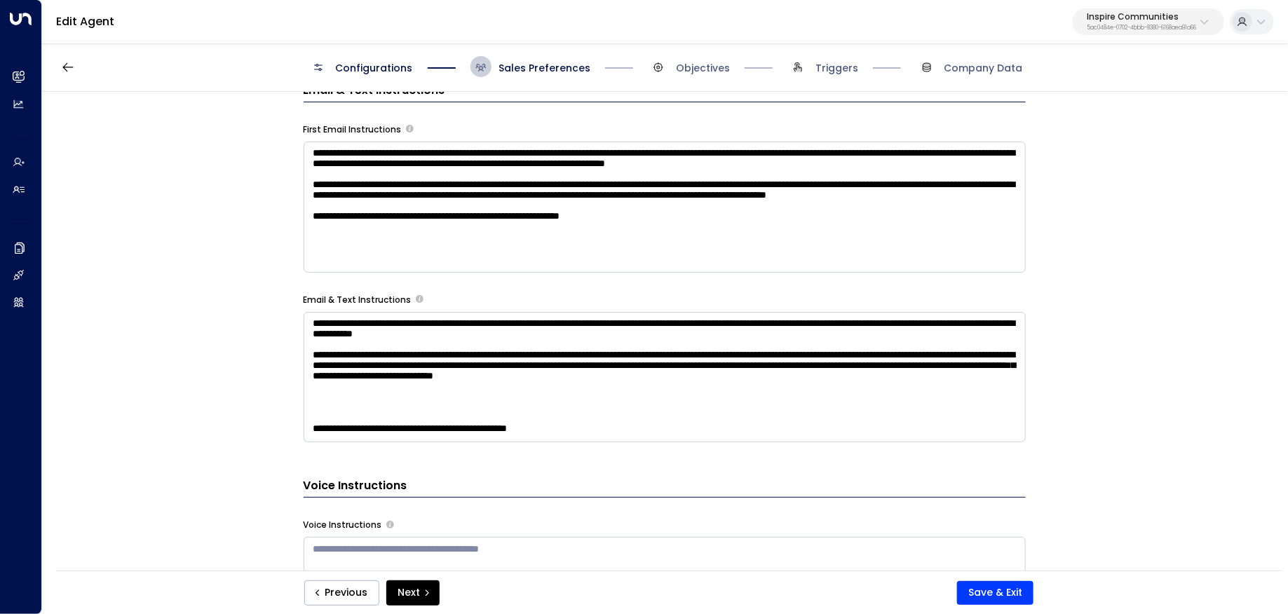
scroll to position [1045, 0]
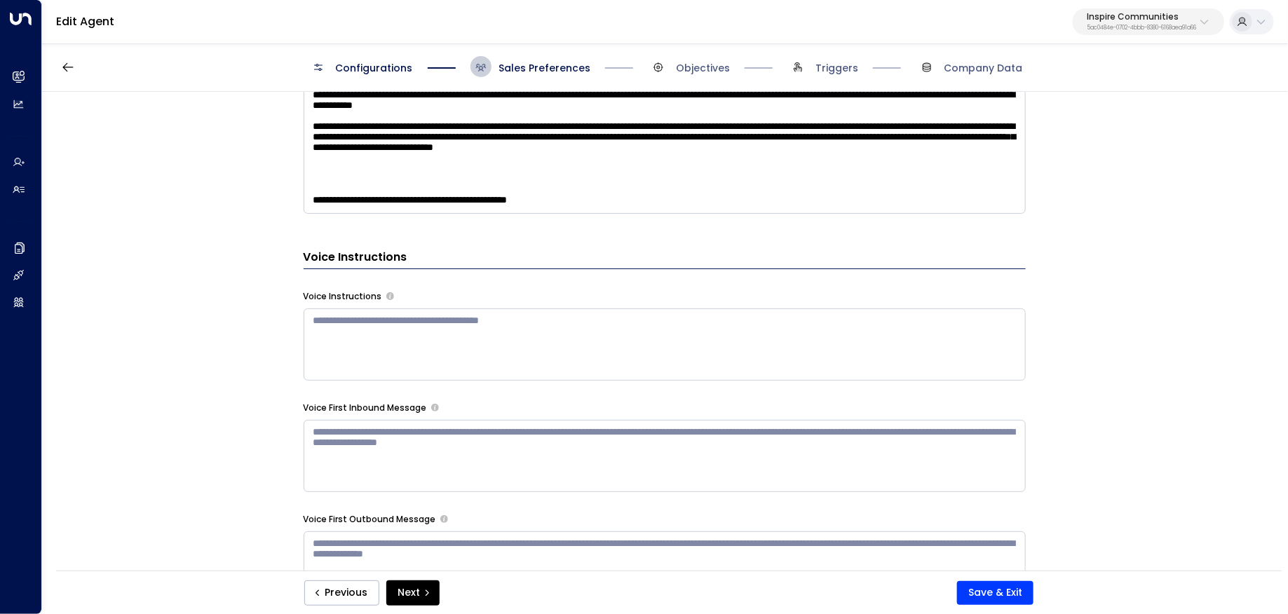
click at [700, 72] on span "Objectives" at bounding box center [703, 68] width 54 height 14
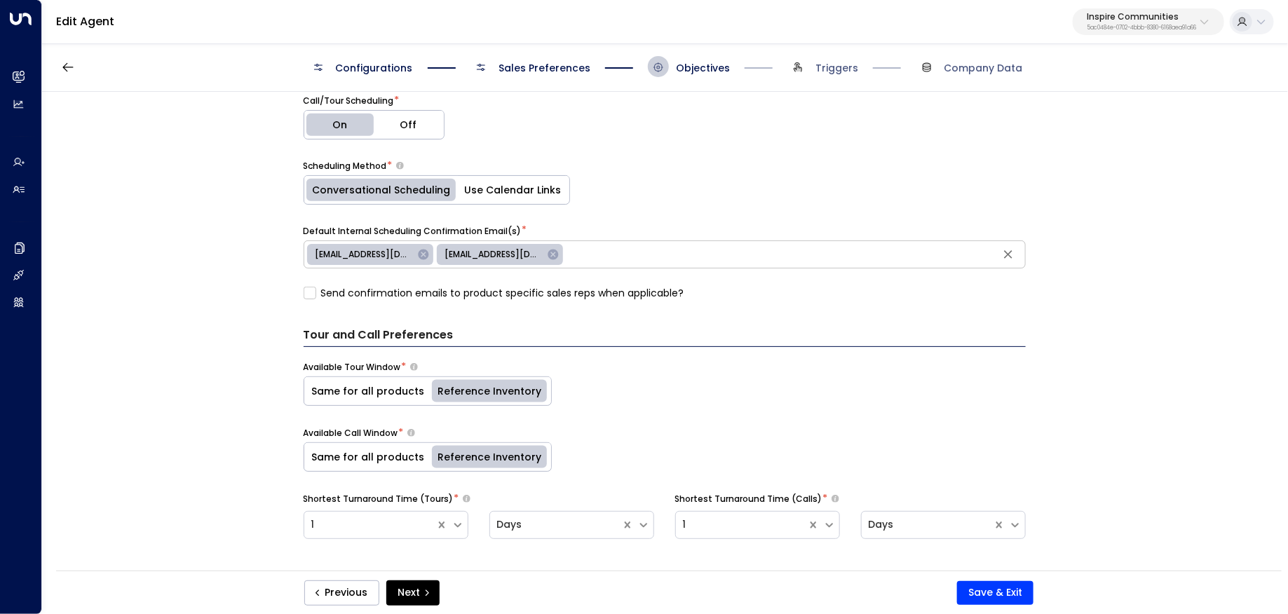
scroll to position [907, 0]
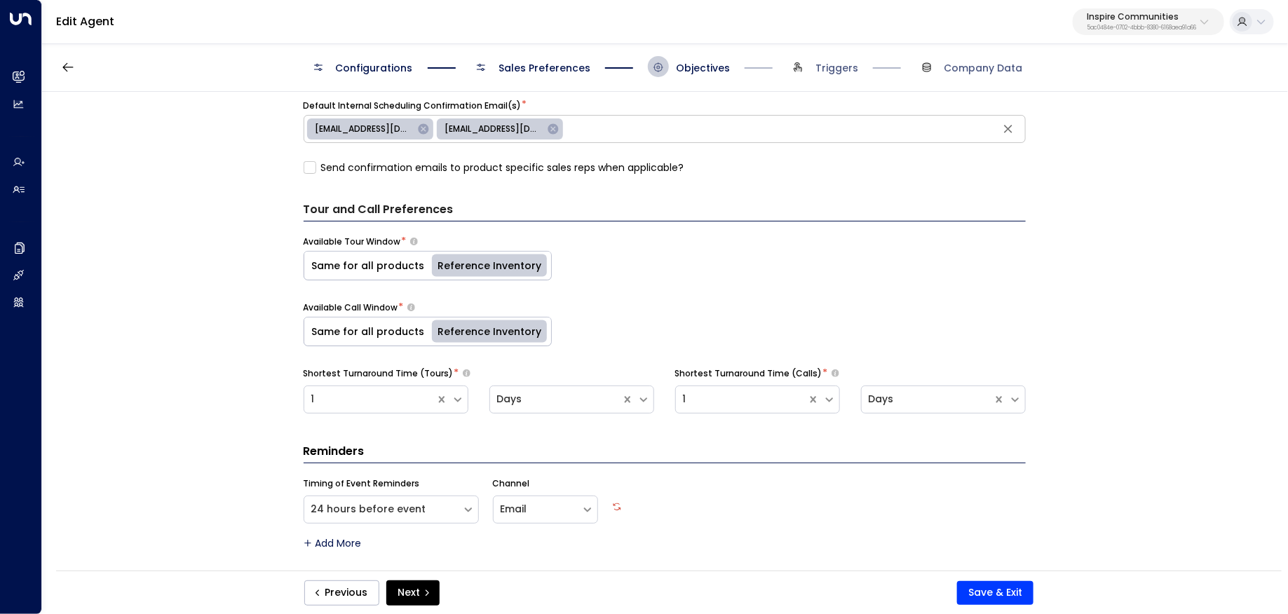
click at [213, 283] on div "**********" at bounding box center [664, 336] width 1244 height 488
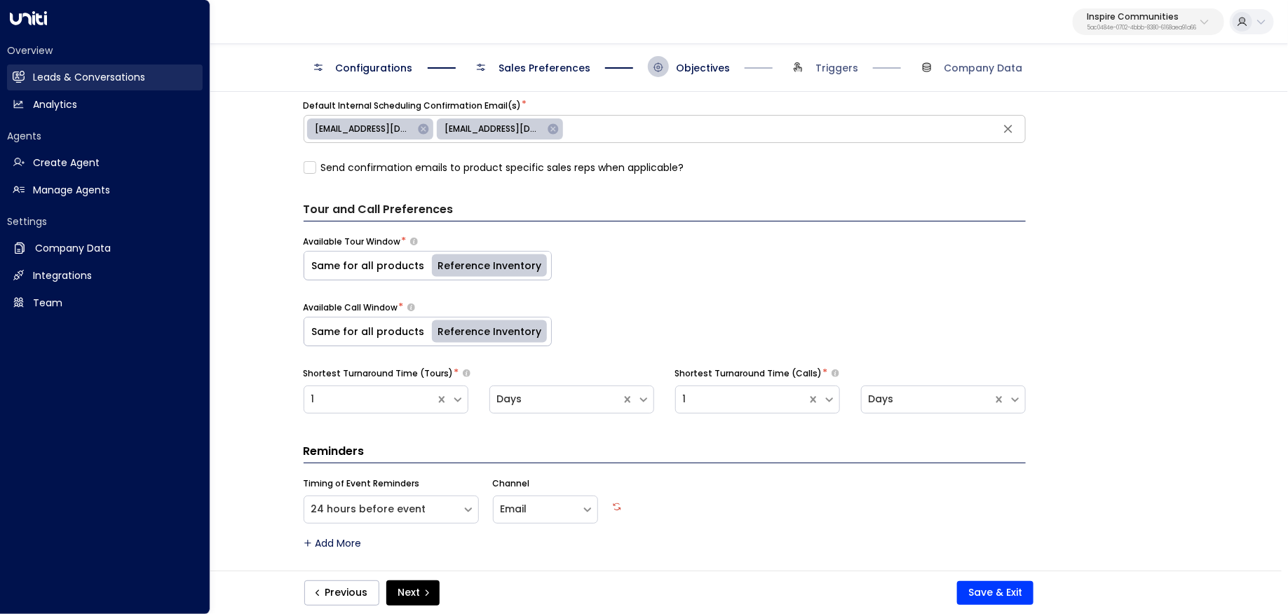
click at [10, 74] on link "Leads & Conversations Leads & Conversations" at bounding box center [105, 77] width 196 height 26
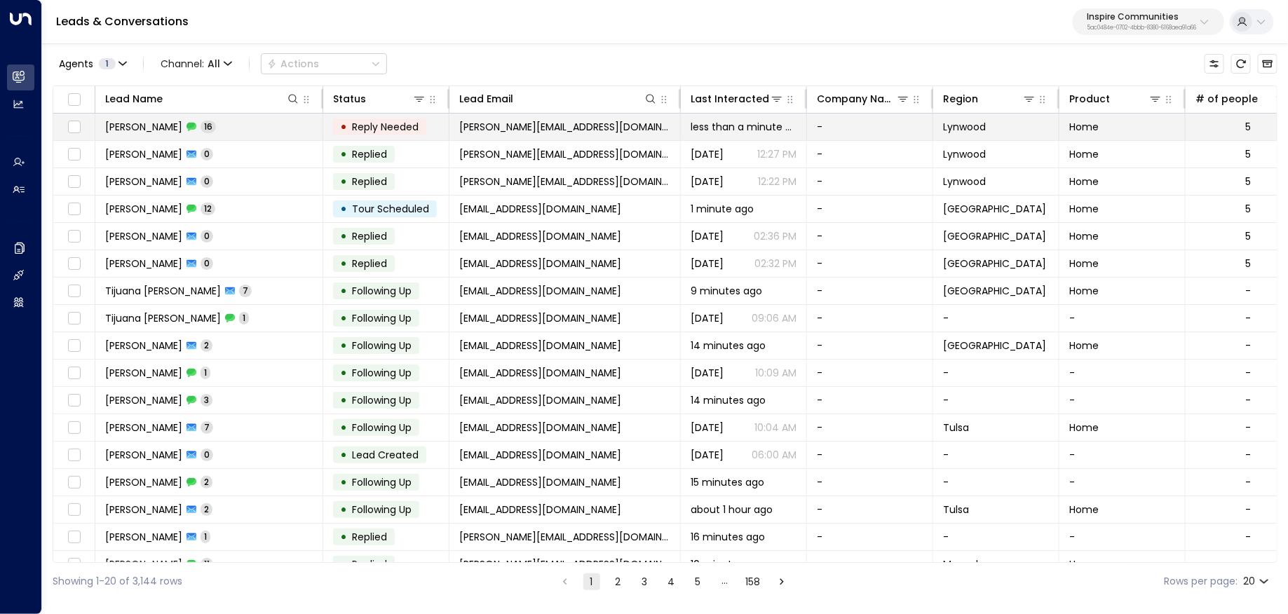
click at [282, 128] on td "Rayven Mitchell 16" at bounding box center [209, 127] width 228 height 27
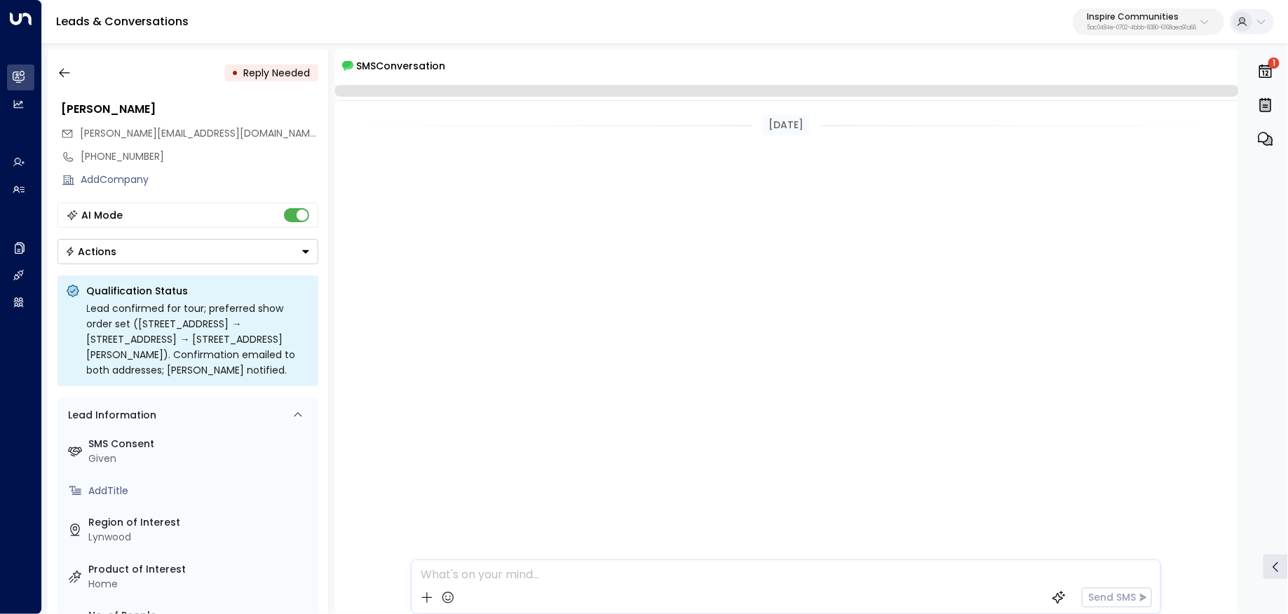
scroll to position [3519, 0]
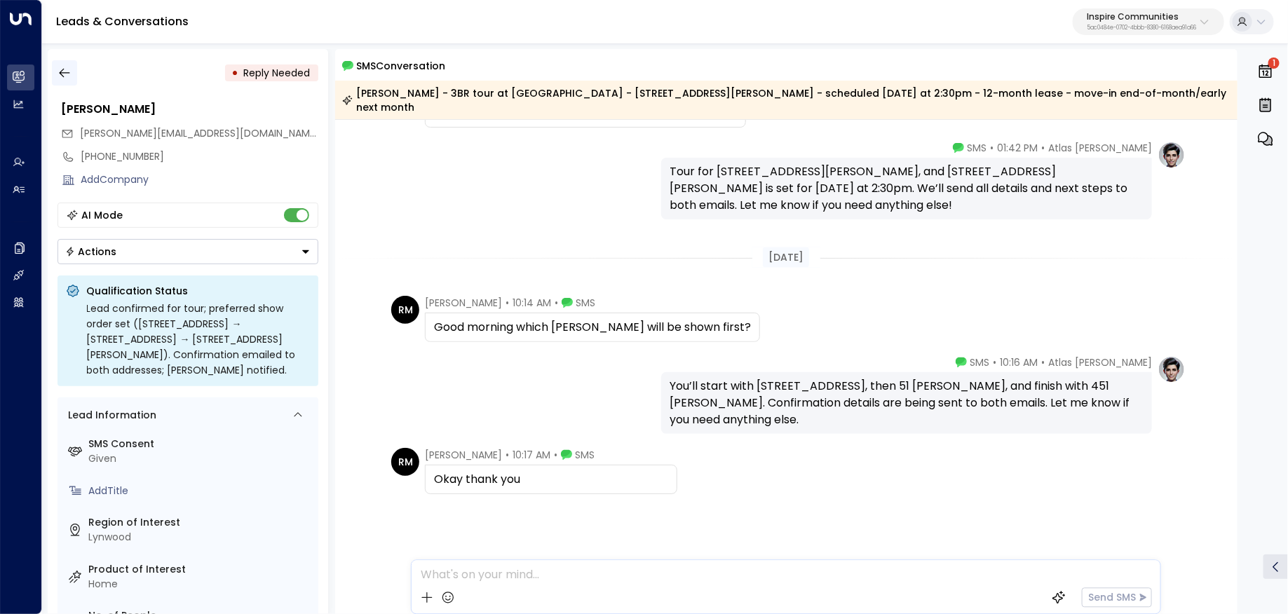
click at [67, 67] on icon "button" at bounding box center [64, 73] width 14 height 14
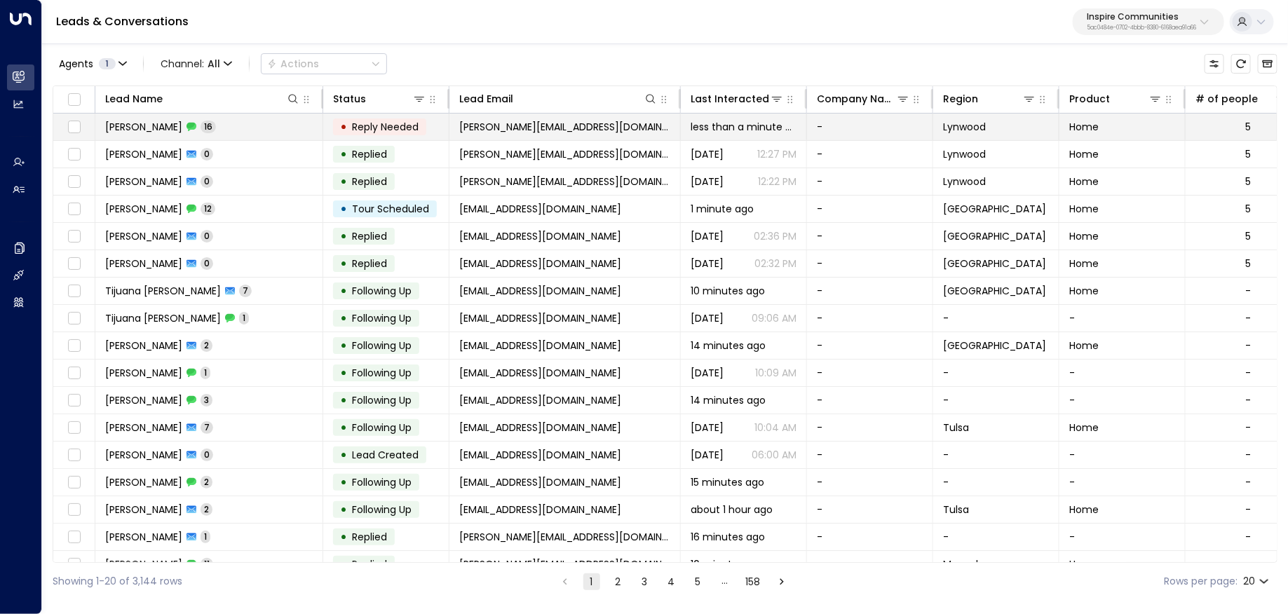
click at [294, 126] on td "Rayven Mitchell 16" at bounding box center [209, 127] width 228 height 27
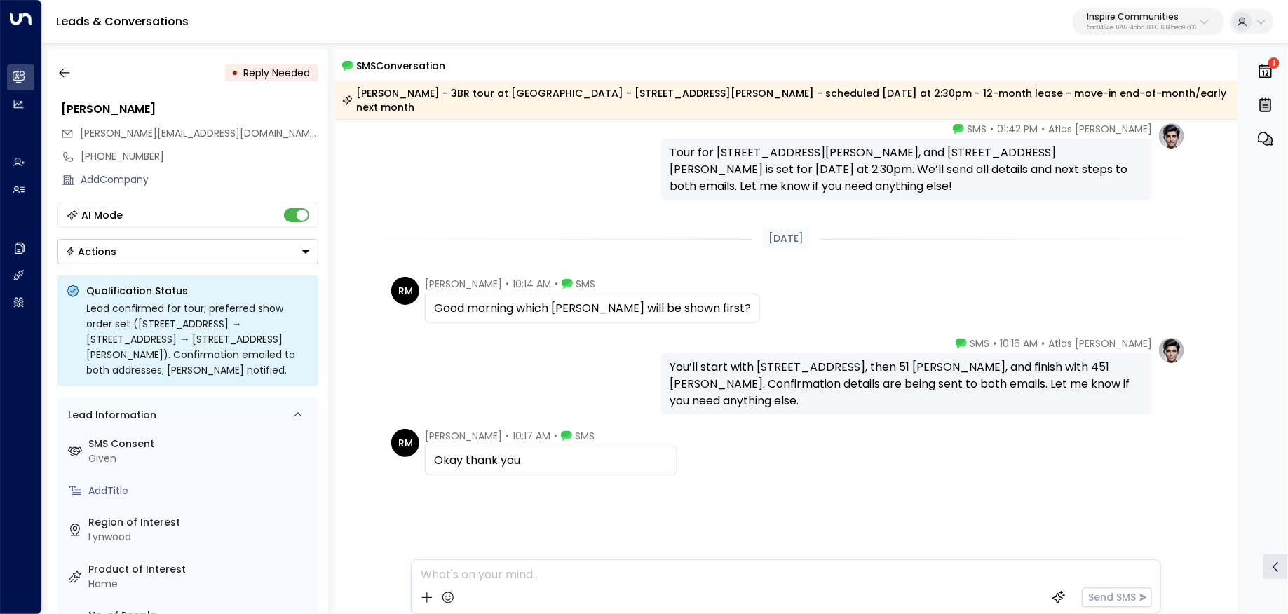
scroll to position [2485, 0]
click at [67, 72] on icon "button" at bounding box center [64, 73] width 14 height 14
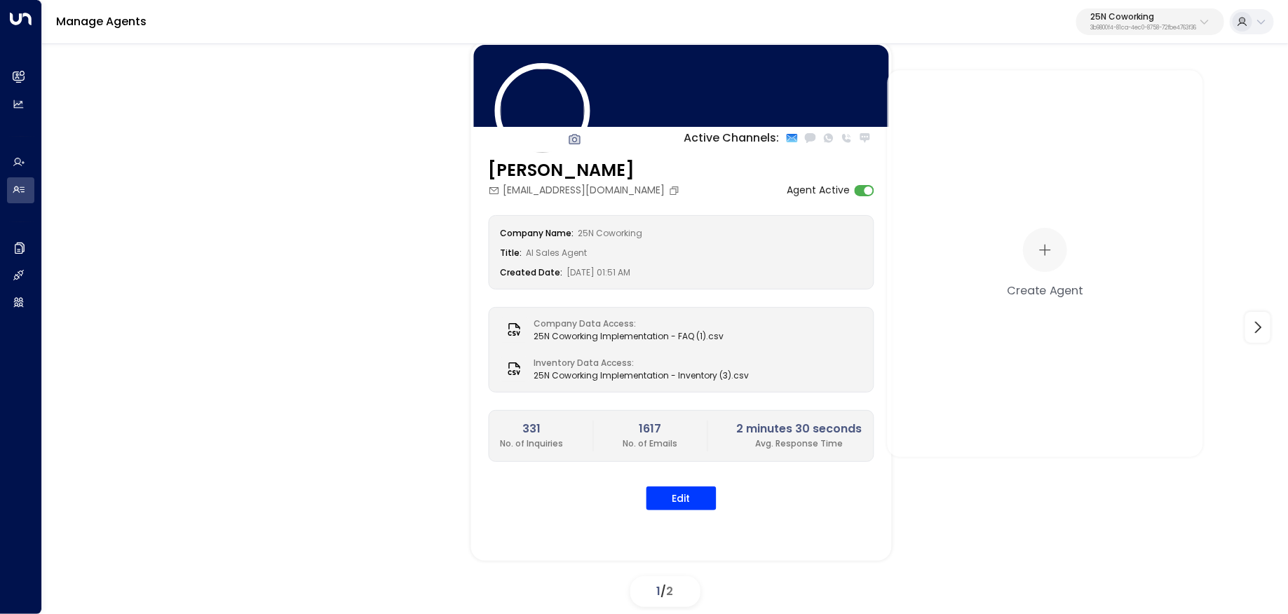
click at [1118, 33] on button "25N Coworking 3b9800f4-81ca-4ec0-8758-72fbe4763f36" at bounding box center [1150, 21] width 148 height 27
type input "****"
click at [1035, 116] on span "ID: 0961307c-78f6-4b98-8ad0-173938f01974" at bounding box center [1105, 119] width 191 height 13
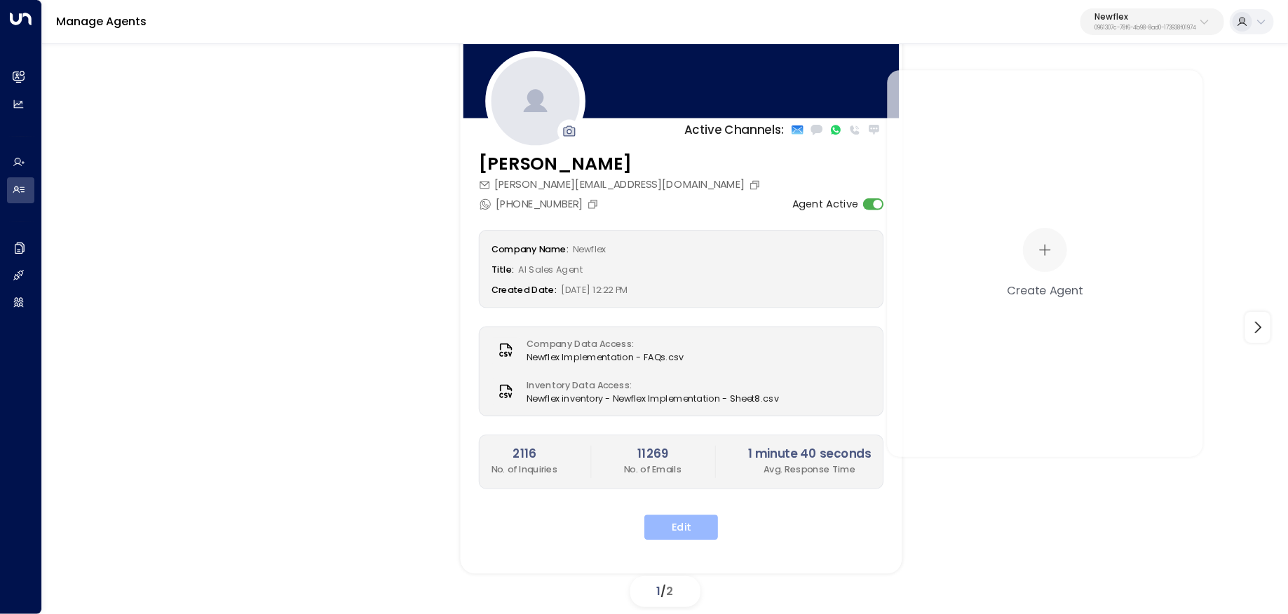
click at [675, 520] on button "Edit" at bounding box center [681, 527] width 74 height 25
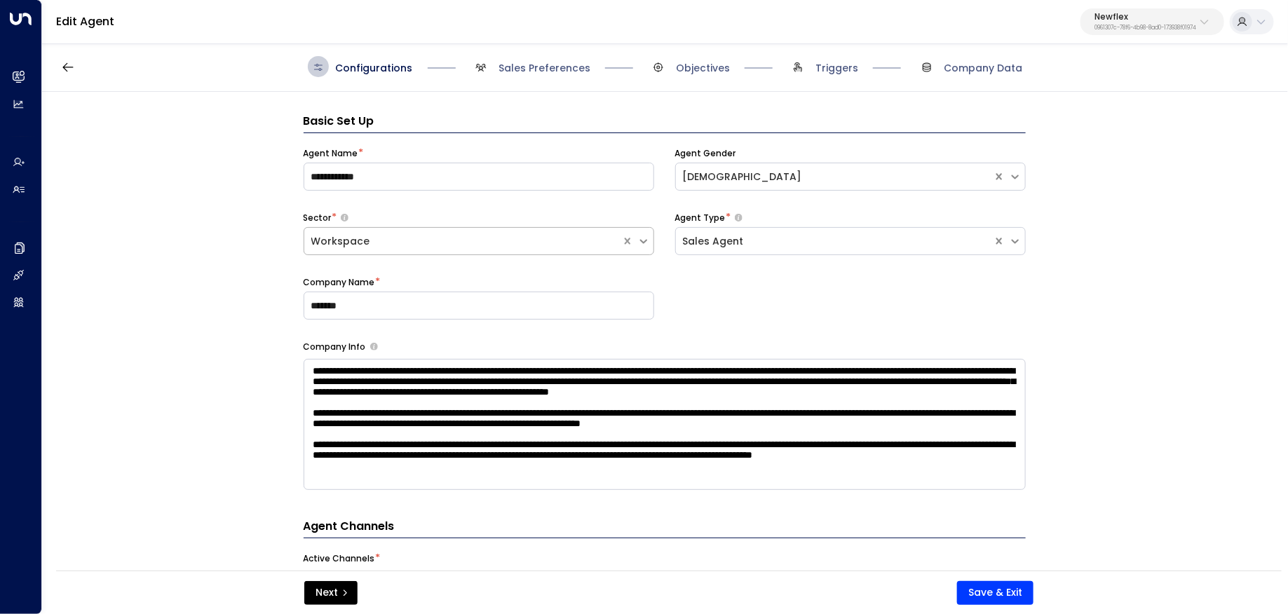
scroll to position [21, 0]
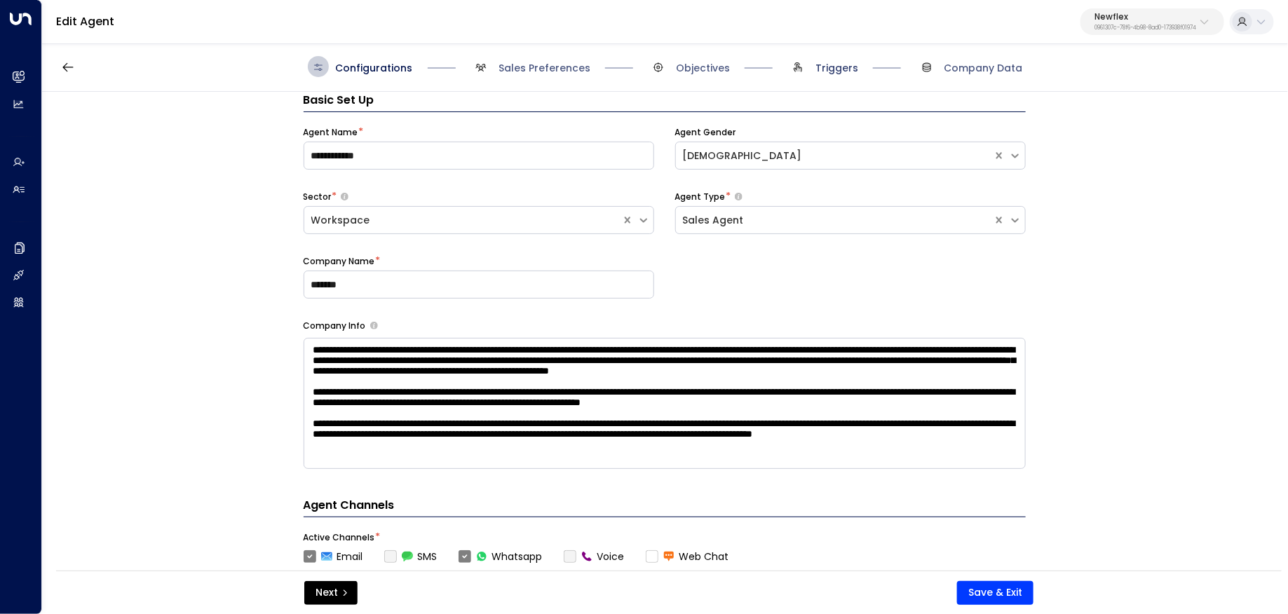
click at [831, 67] on span "Triggers" at bounding box center [836, 68] width 43 height 14
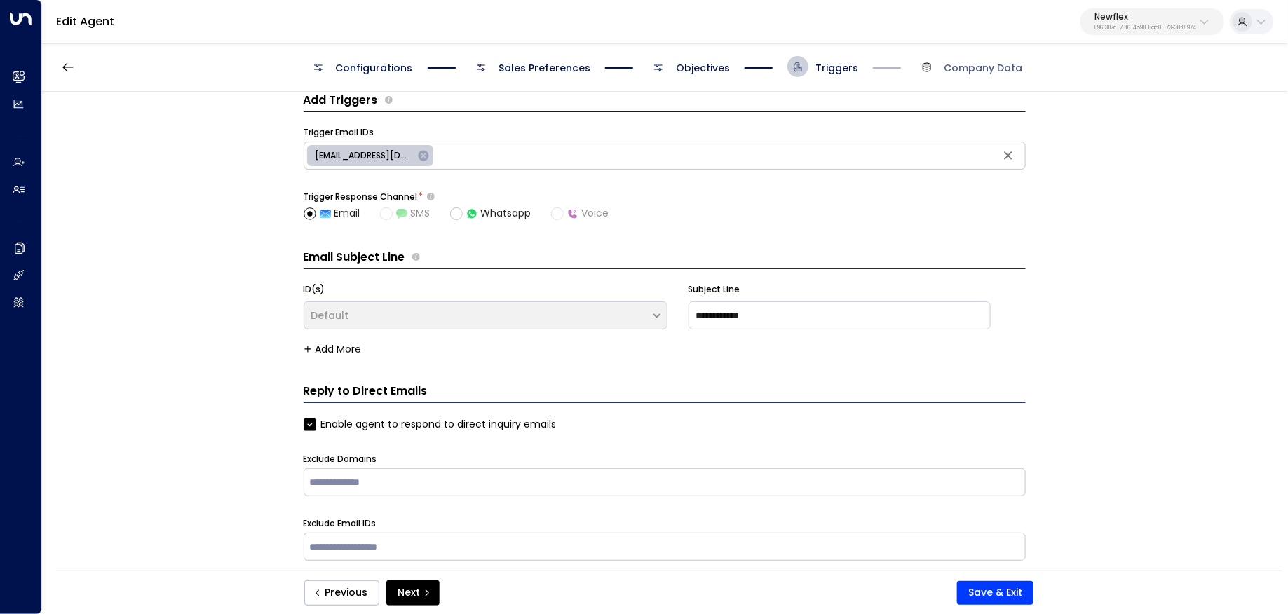
click at [722, 61] on span "Objectives" at bounding box center [703, 68] width 54 height 14
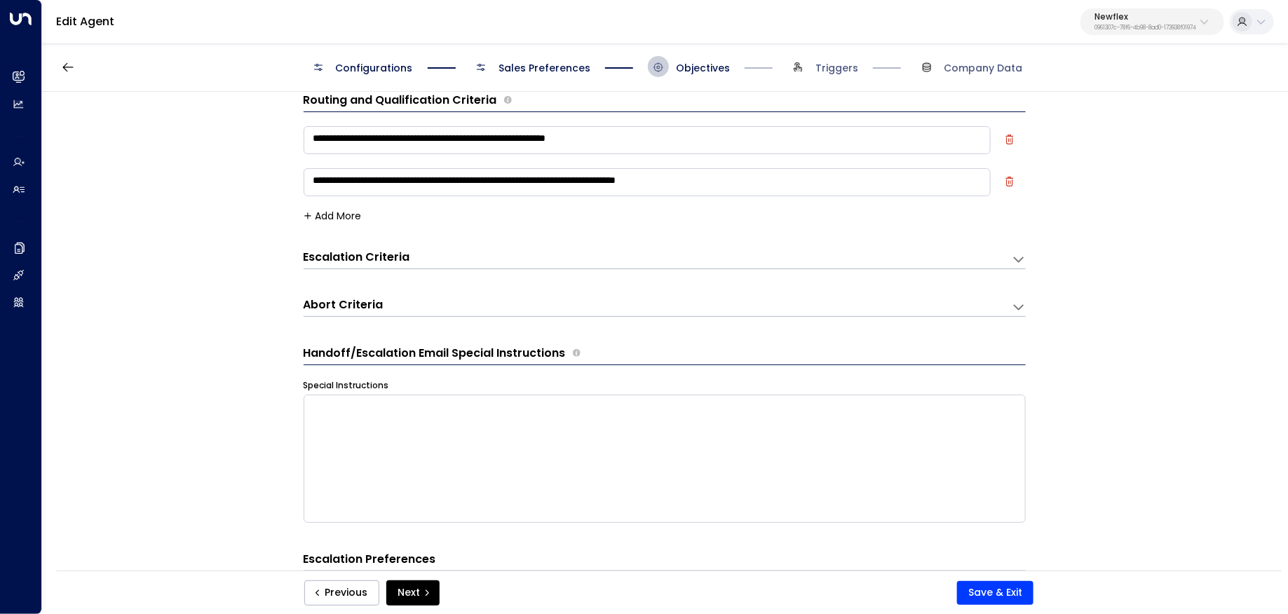
click at [537, 72] on span "Sales Preferences" at bounding box center [544, 68] width 92 height 14
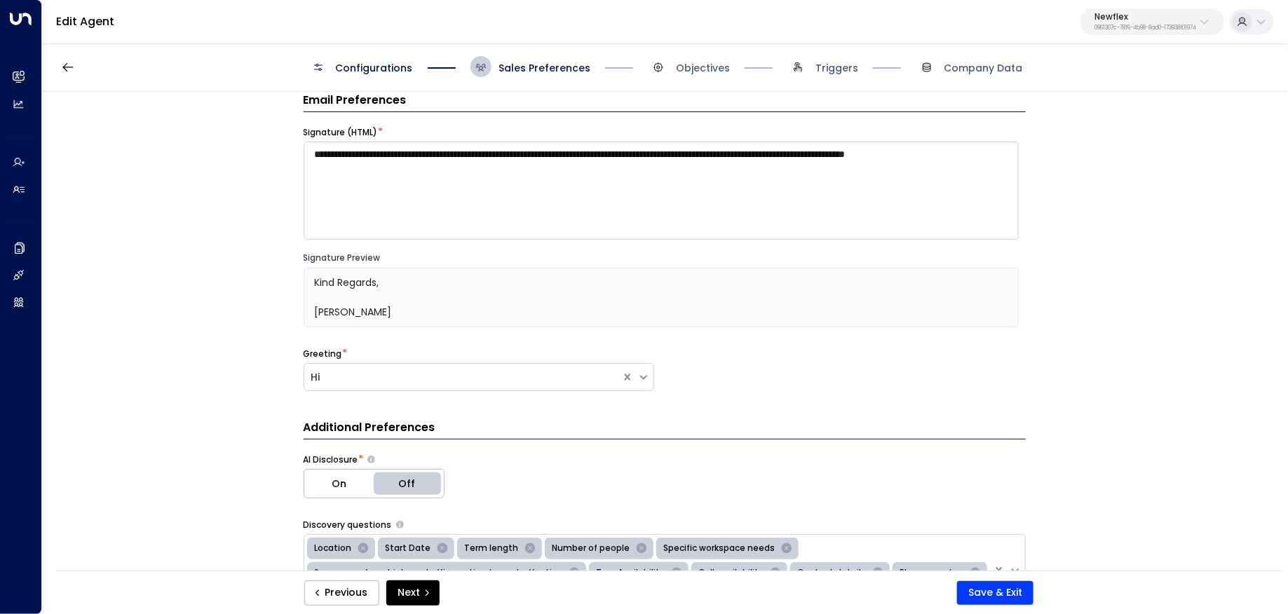
click at [401, 65] on span "Configurations" at bounding box center [374, 68] width 77 height 14
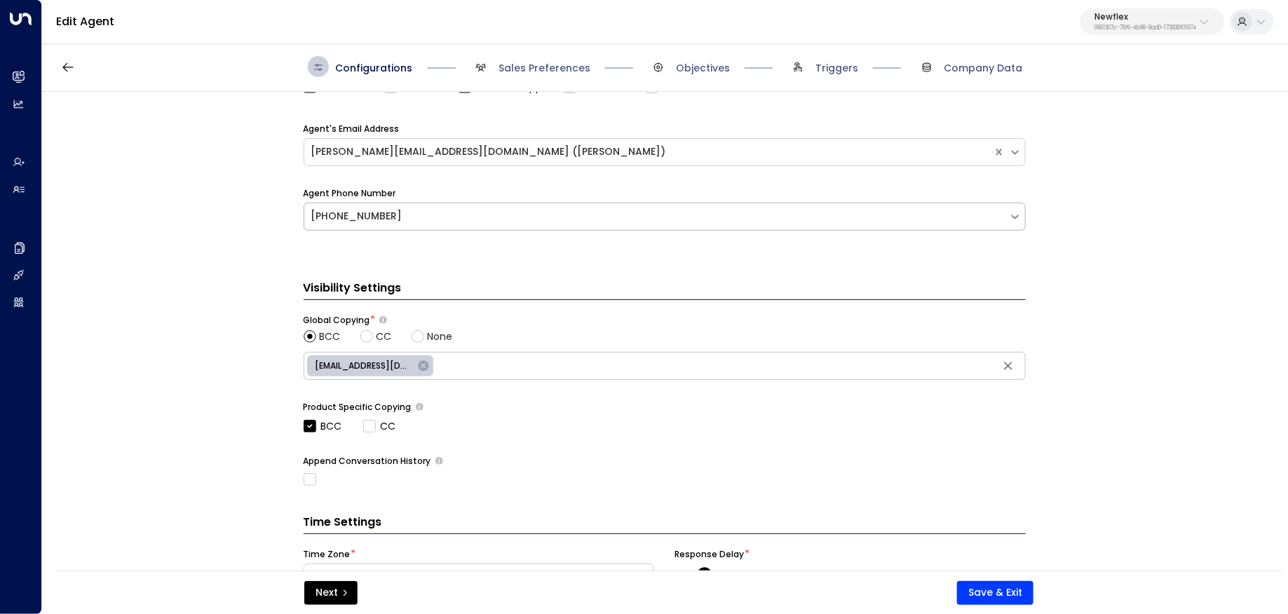
scroll to position [423, 0]
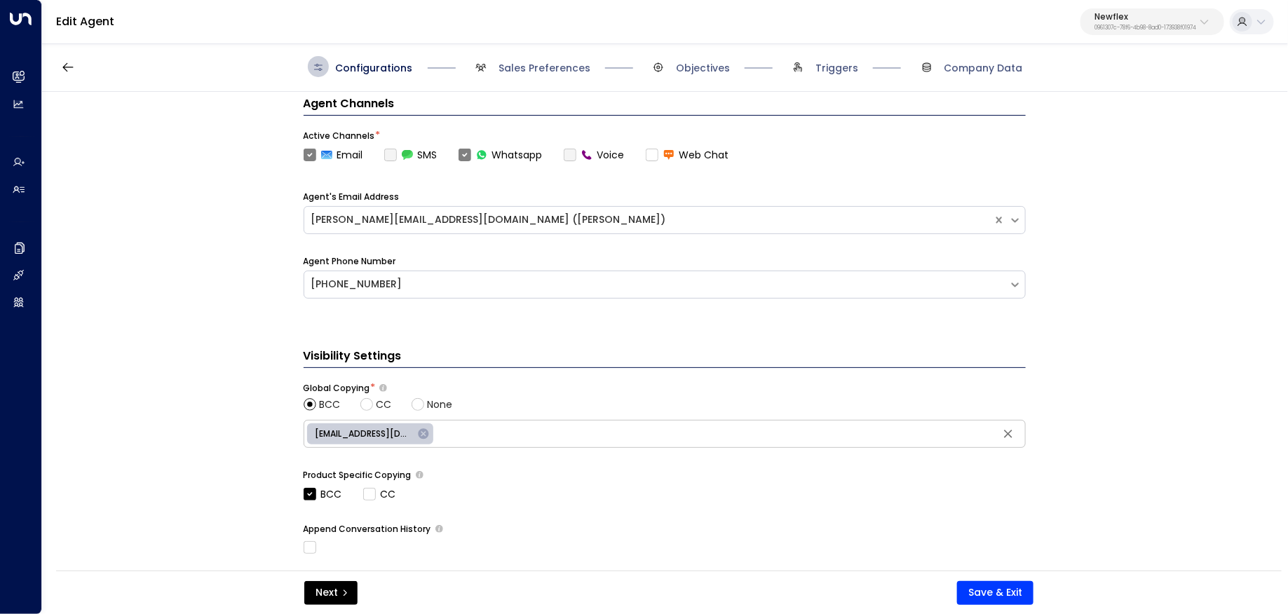
click at [10, 60] on div "Overview Leads & Conversations Leads & Conversations Analytics Analytics" at bounding box center [20, 80] width 27 height 74
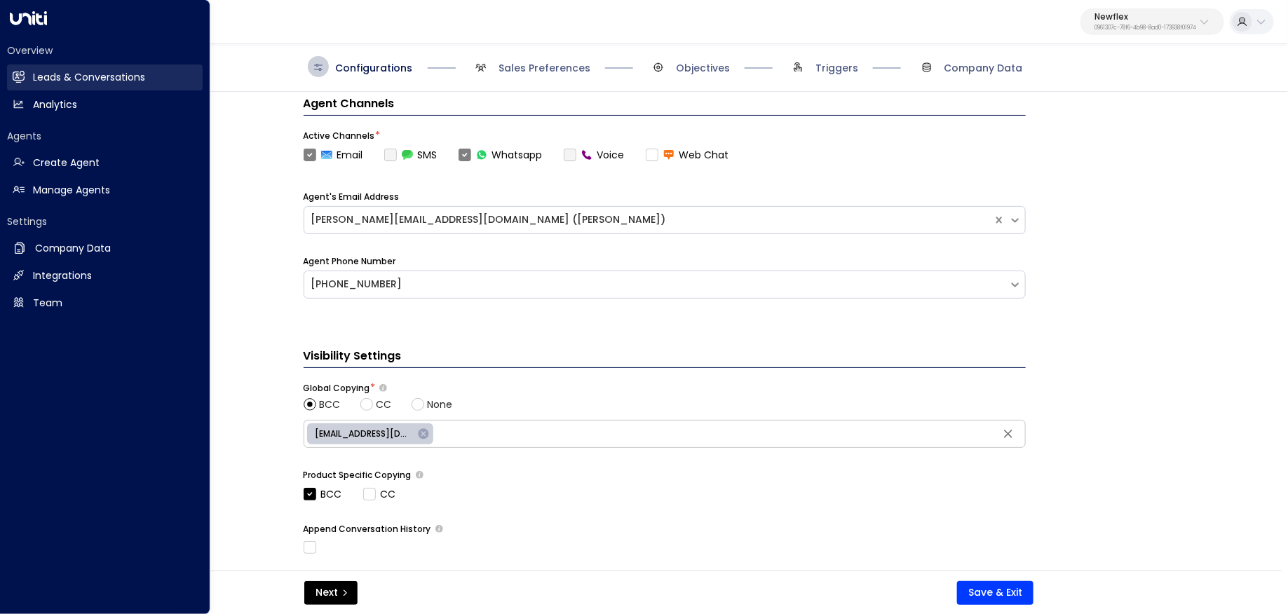
click at [28, 74] on link "Leads & Conversations Leads & Conversations" at bounding box center [105, 77] width 196 height 26
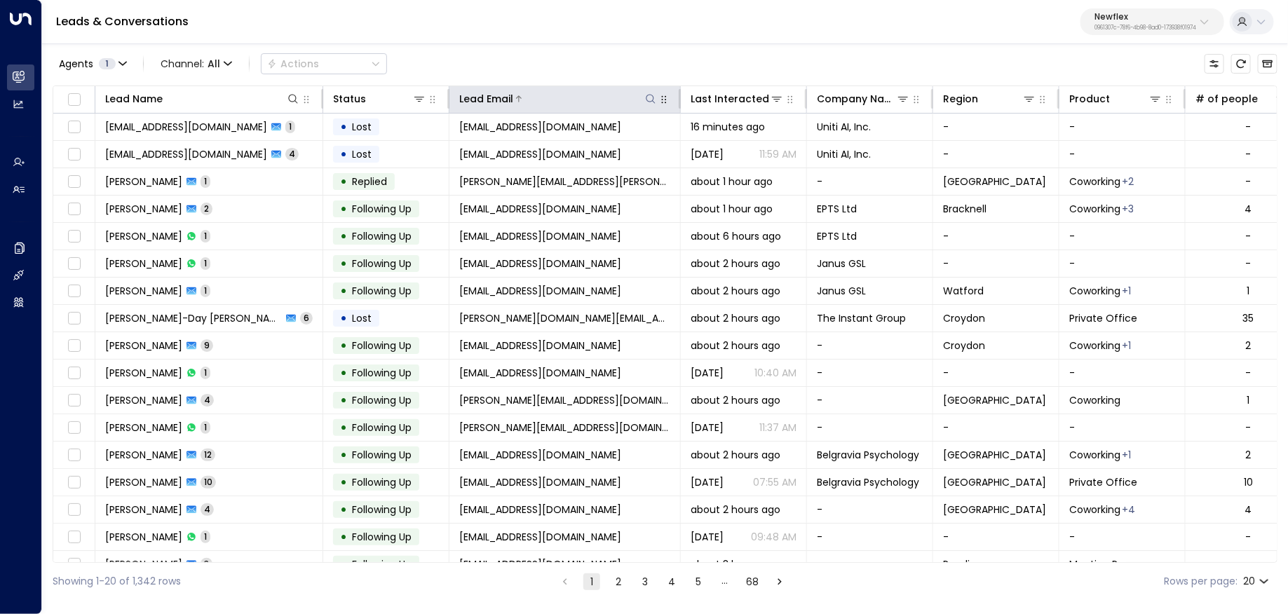
click at [639, 102] on div at bounding box center [585, 99] width 144 height 14
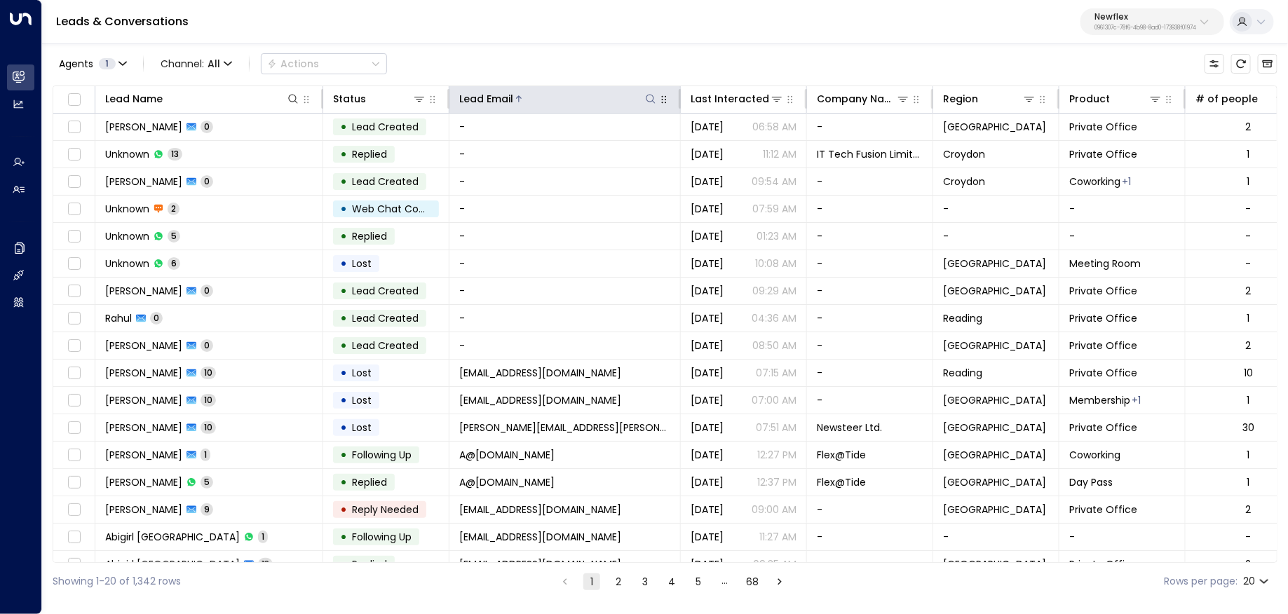
click at [650, 97] on icon at bounding box center [650, 98] width 11 height 11
type input "*****"
click at [596, 27] on div "Leads & Conversations Newflex 0961307c-78f6-4b98-8ad0-173938f01974" at bounding box center [665, 22] width 1246 height 44
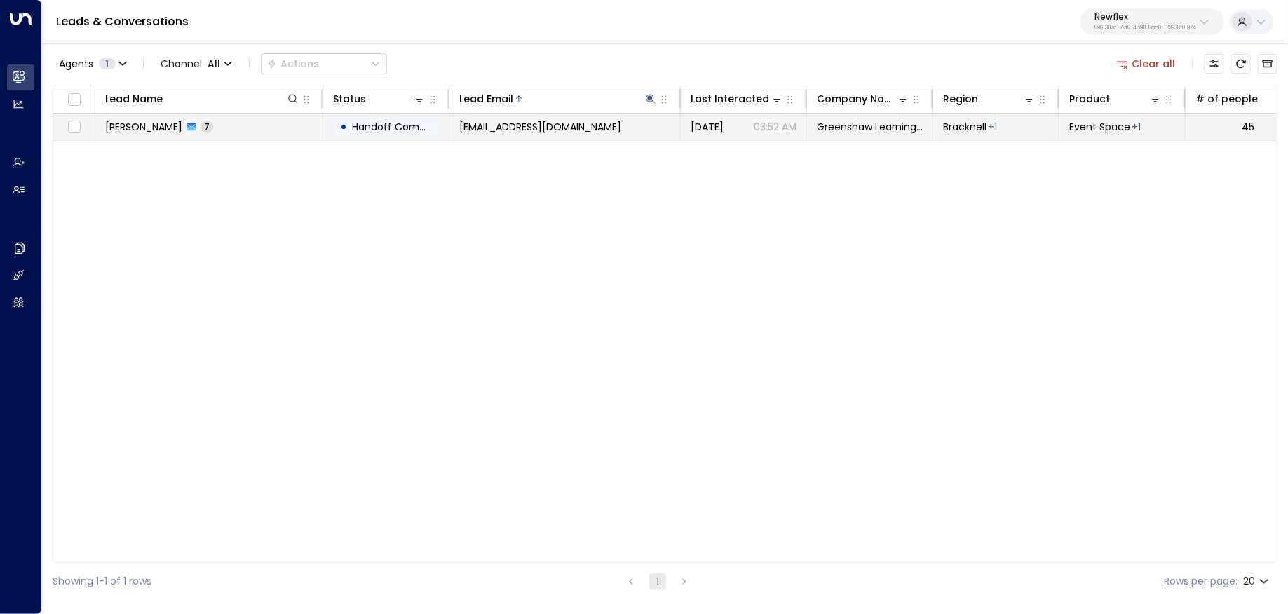
click at [577, 134] on td "[EMAIL_ADDRESS][DOMAIN_NAME]" at bounding box center [564, 127] width 231 height 27
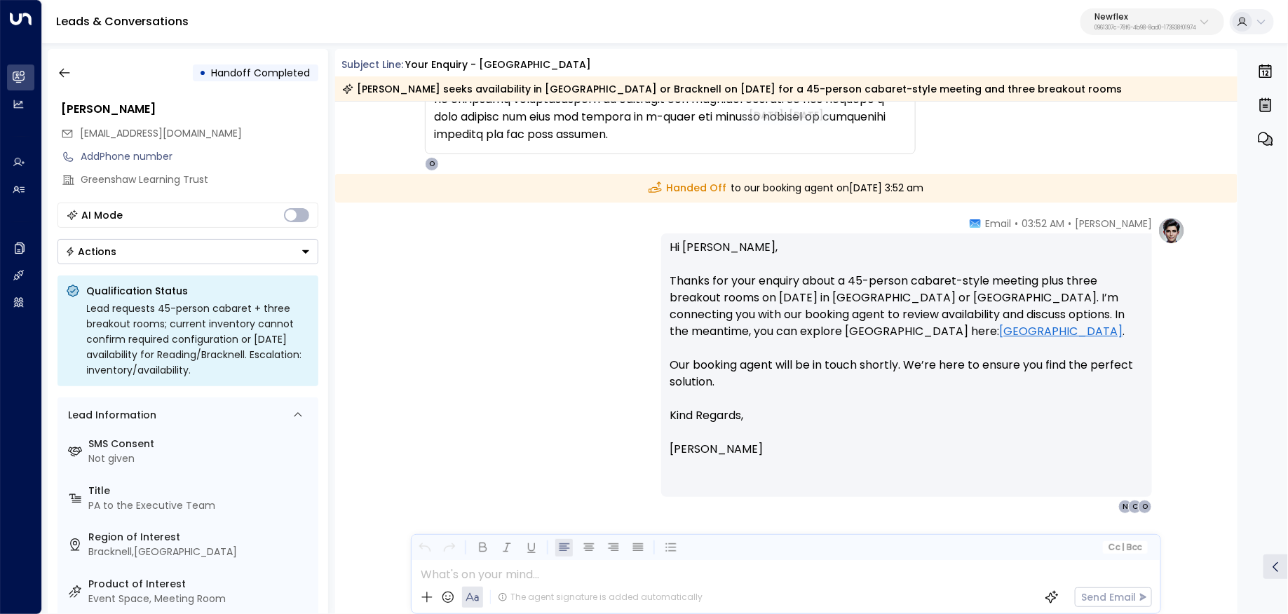
scroll to position [3428, 0]
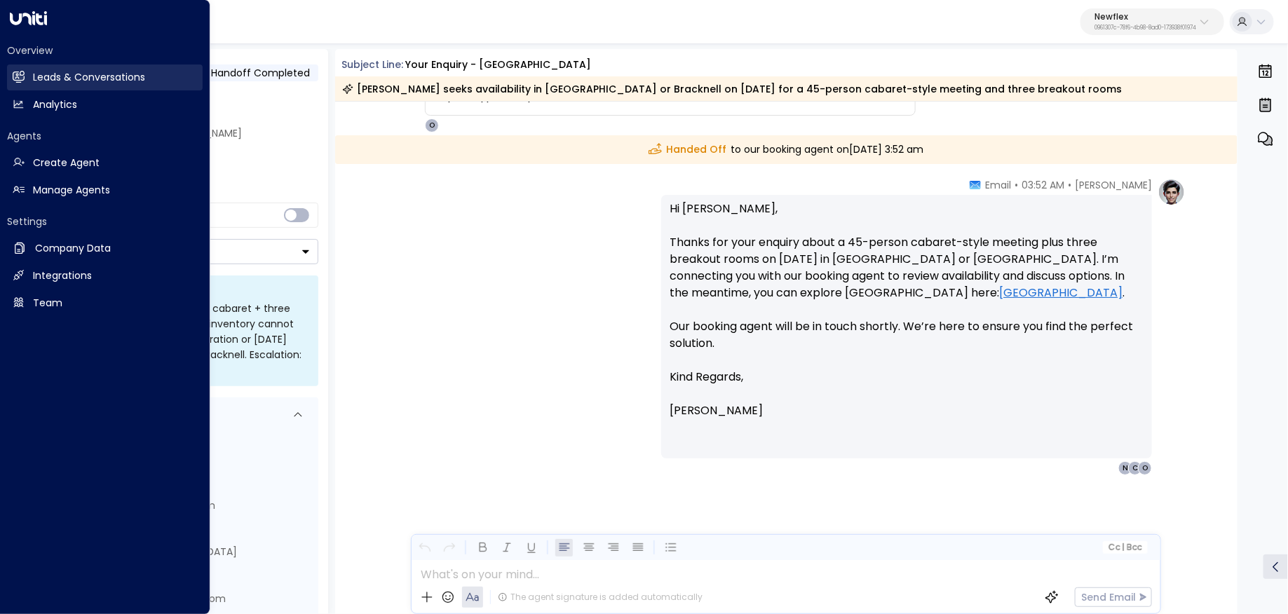
click at [20, 72] on icon at bounding box center [19, 77] width 9 height 12
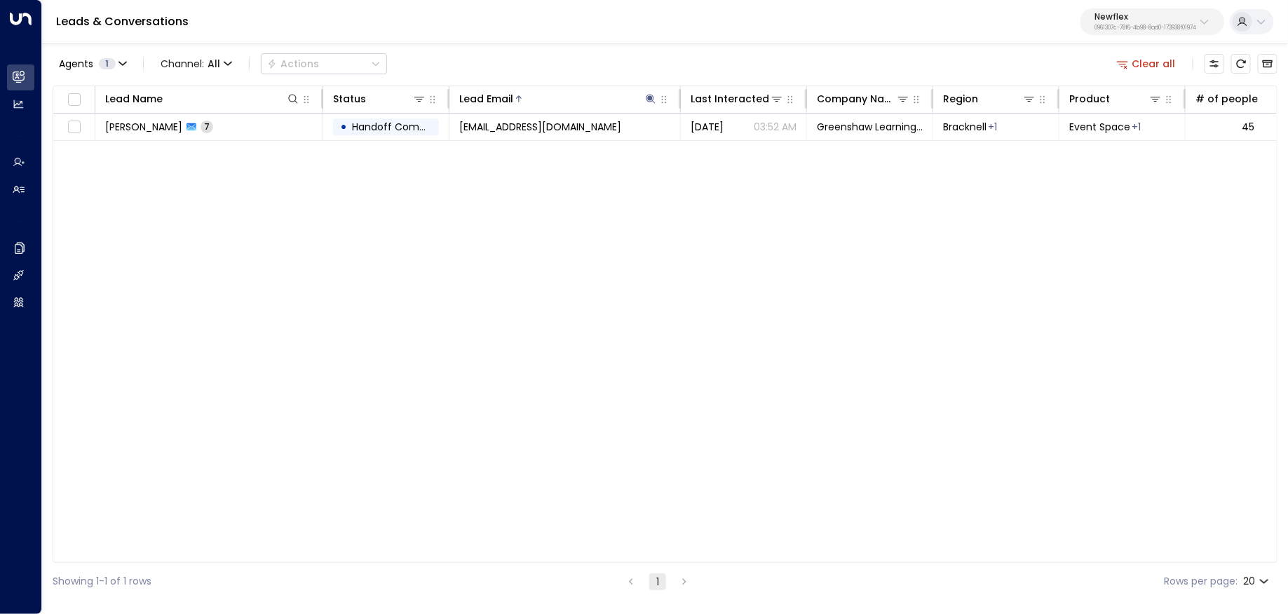
click at [1099, 22] on div "Newflex 0961307c-78f6-4b98-8ad0-173938f01974" at bounding box center [1145, 22] width 102 height 18
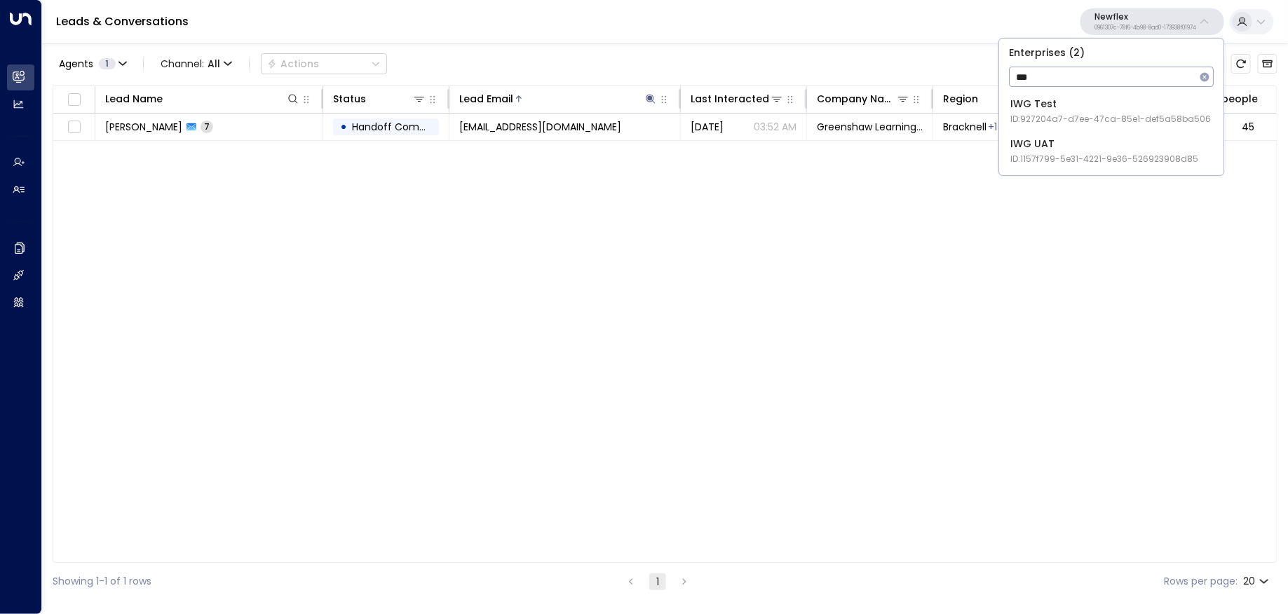
type input "***"
click at [1106, 137] on div "IWG UAT ID: 1157f799-5e31-4221-9e36-526923908d85" at bounding box center [1104, 151] width 188 height 29
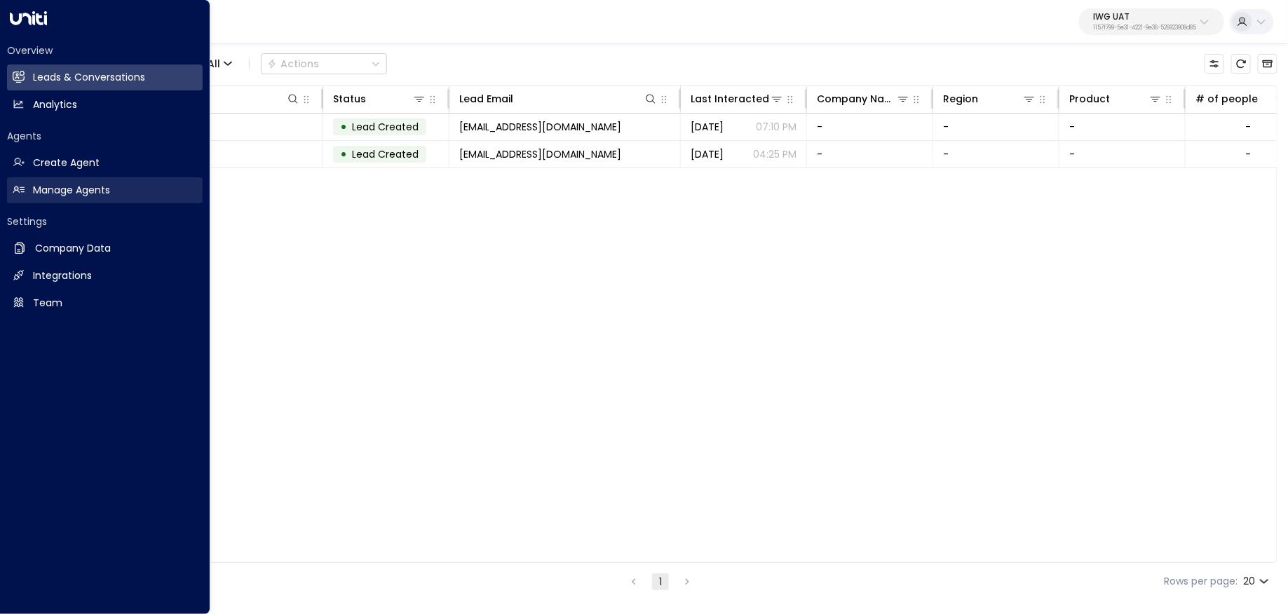
click at [76, 198] on link "Manage Agents Manage Agents" at bounding box center [105, 190] width 196 height 26
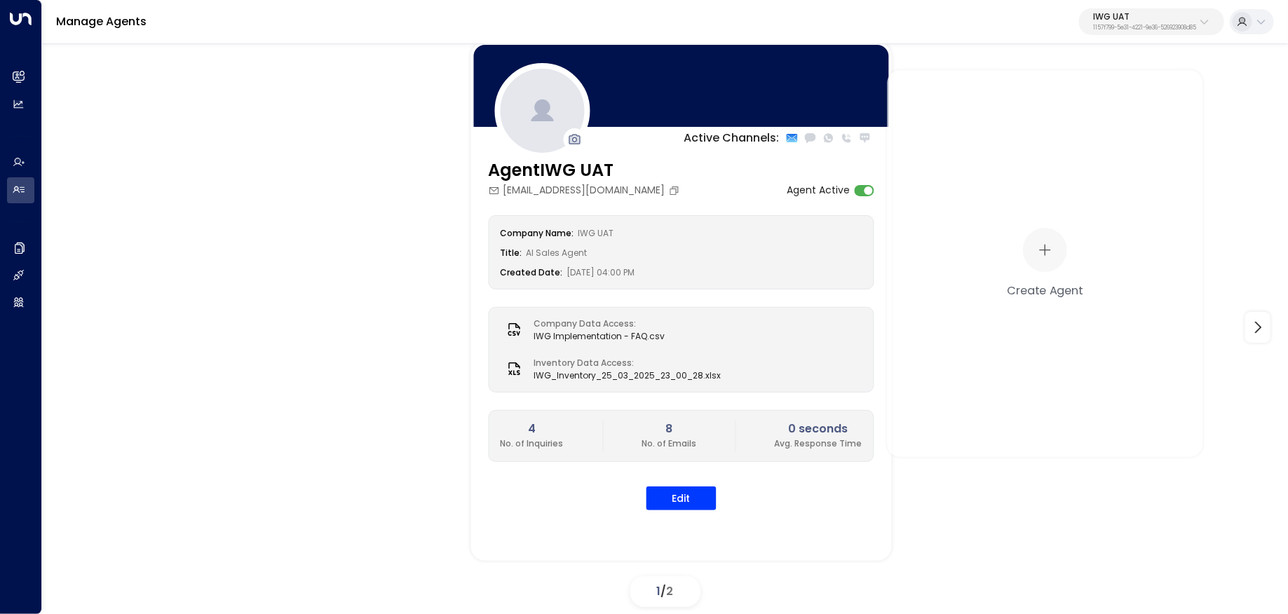
click at [1109, 20] on p "IWG UAT" at bounding box center [1144, 17] width 103 height 8
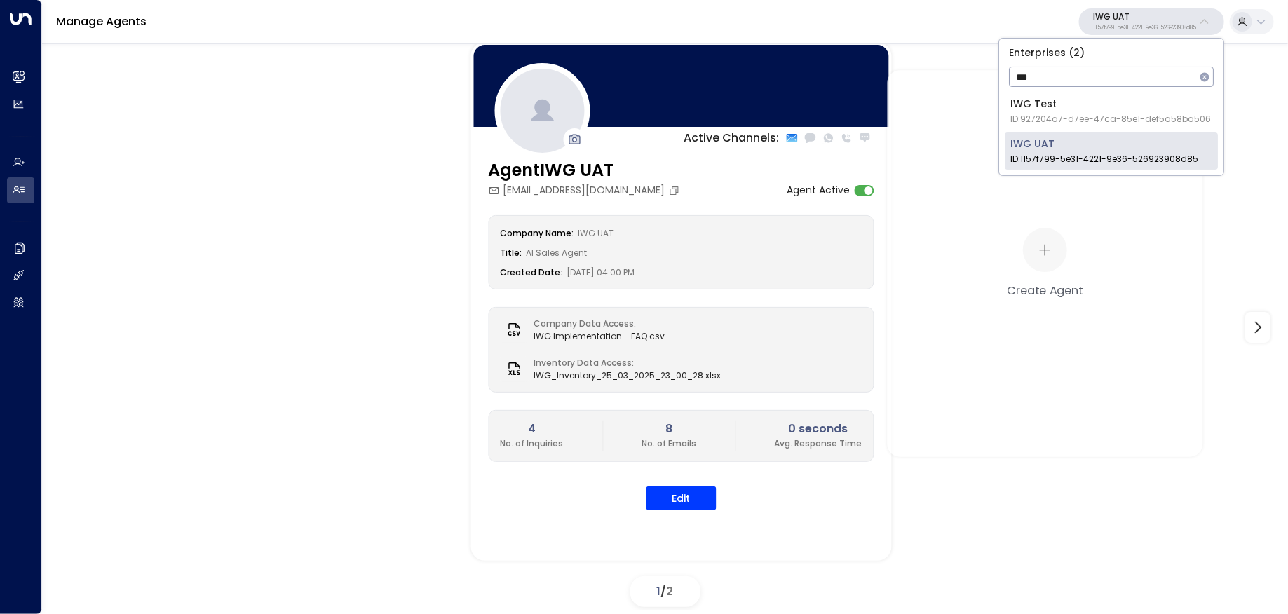
type input "***"
click at [1064, 124] on span "ID: 927204a7-d7ee-47ca-85e1-def5a58ba506" at bounding box center [1110, 119] width 201 height 13
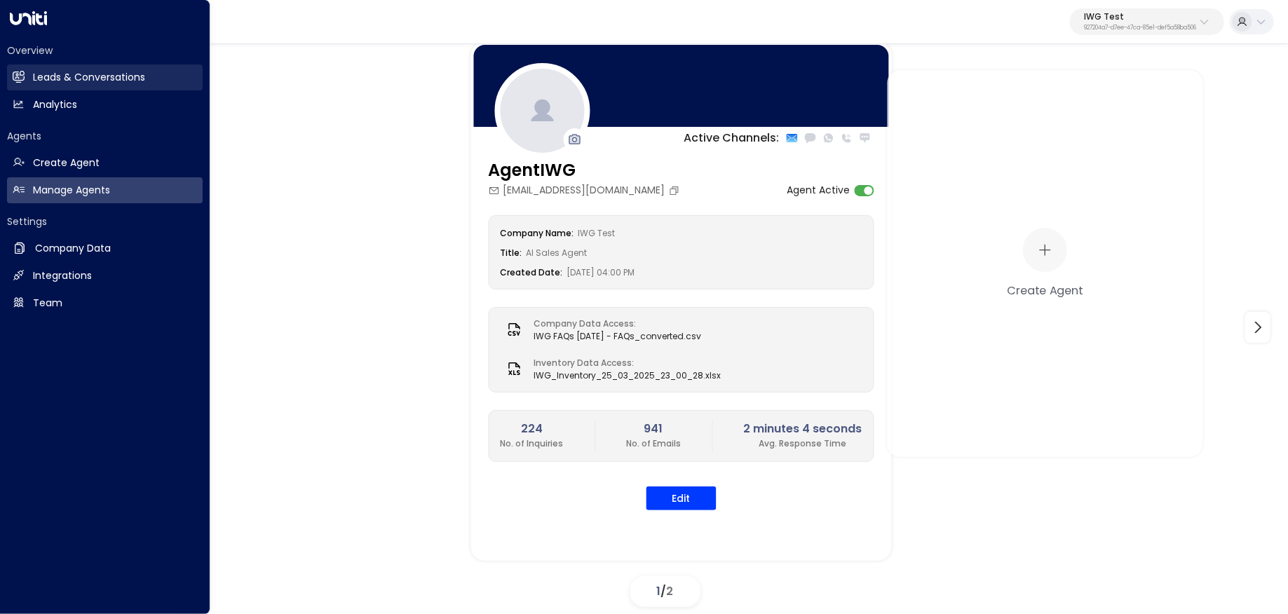
click at [20, 71] on icon at bounding box center [19, 77] width 12 height 12
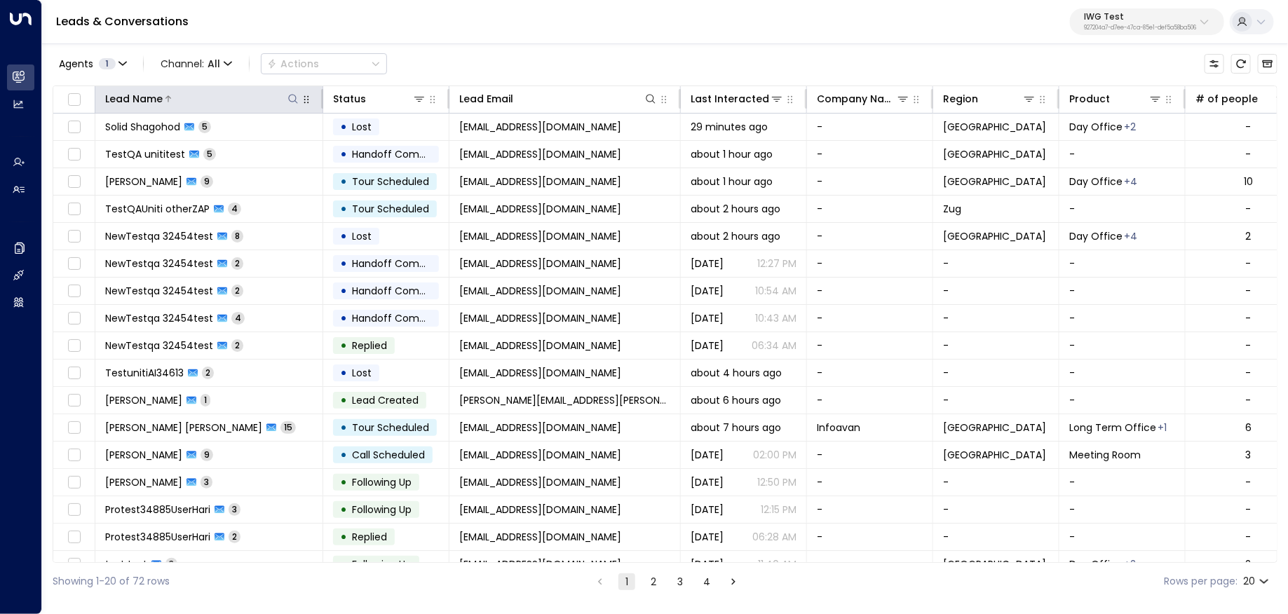
click at [289, 98] on icon at bounding box center [292, 98] width 9 height 9
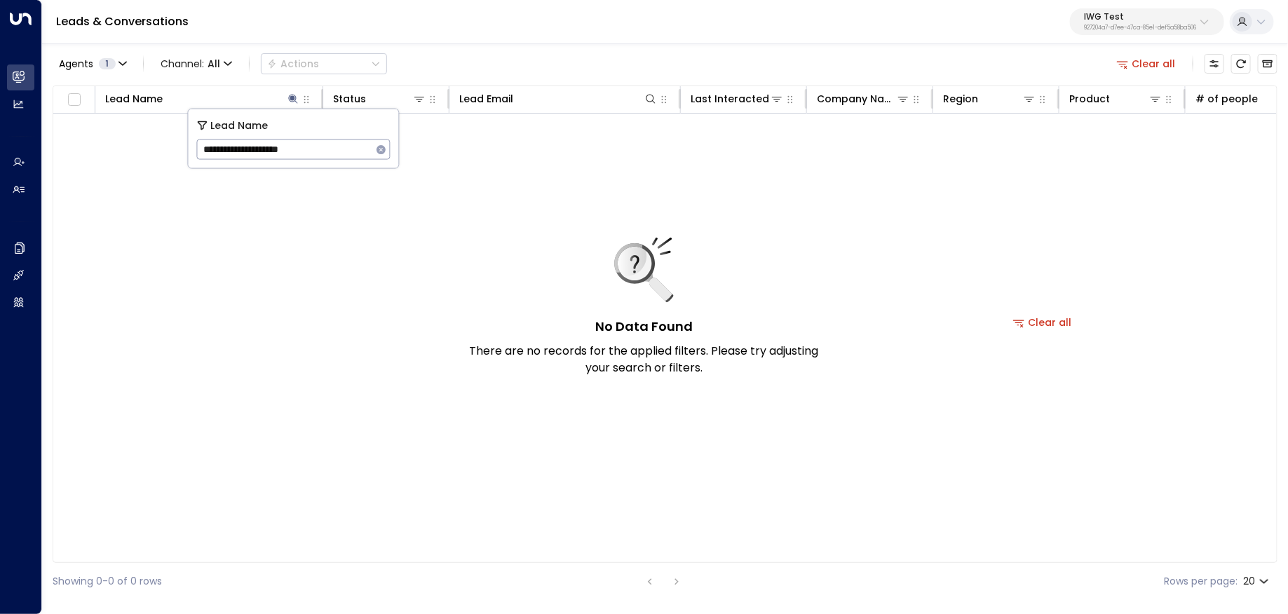
type input "**********"
click at [377, 152] on icon "button" at bounding box center [381, 149] width 11 height 11
click at [602, 104] on div at bounding box center [585, 99] width 144 height 14
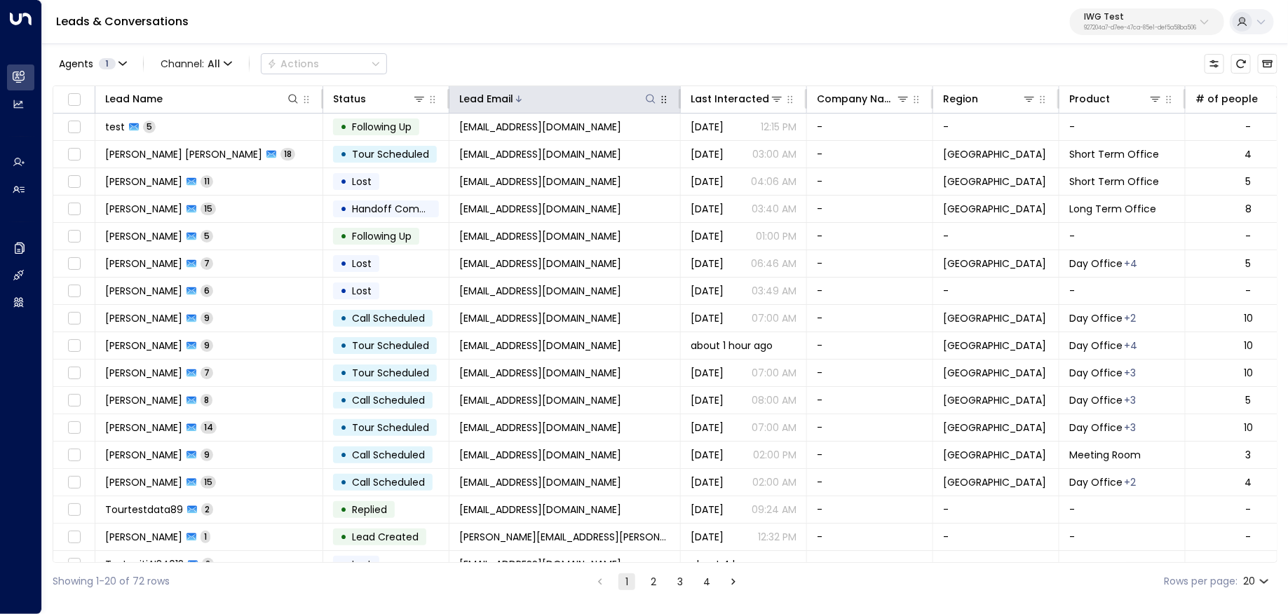
click at [649, 97] on icon at bounding box center [650, 98] width 11 height 11
type input "**********"
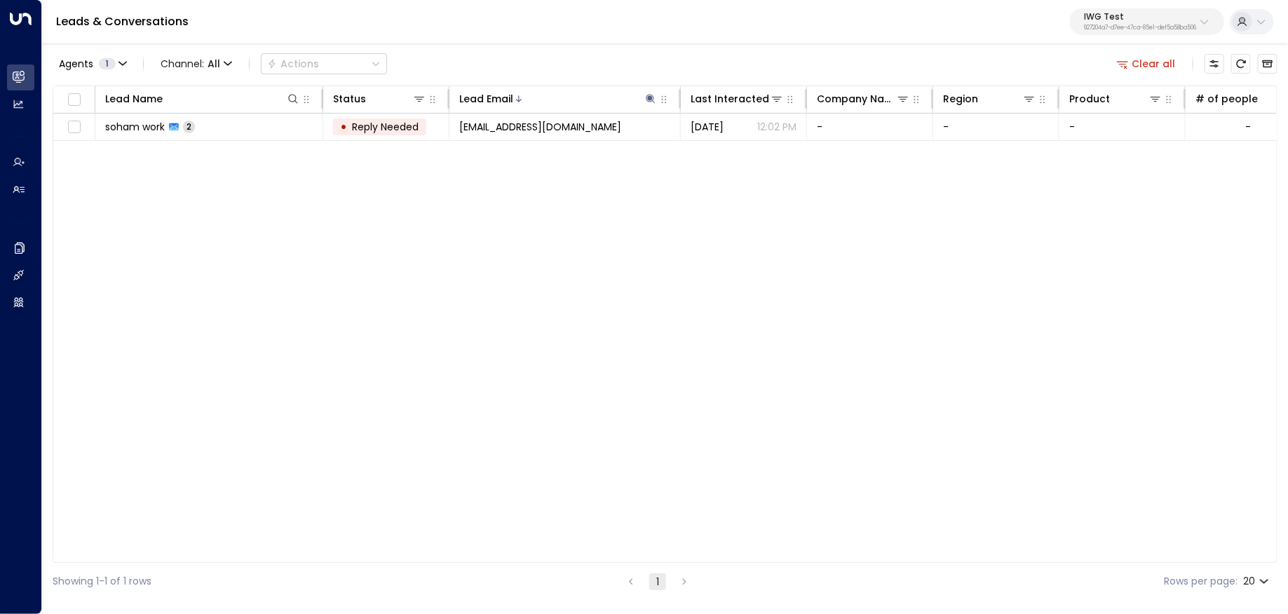
click at [644, 23] on div "Leads & Conversations IWG Test 927204a7-d7ee-47ca-85e1-def5a58ba506" at bounding box center [665, 22] width 1246 height 44
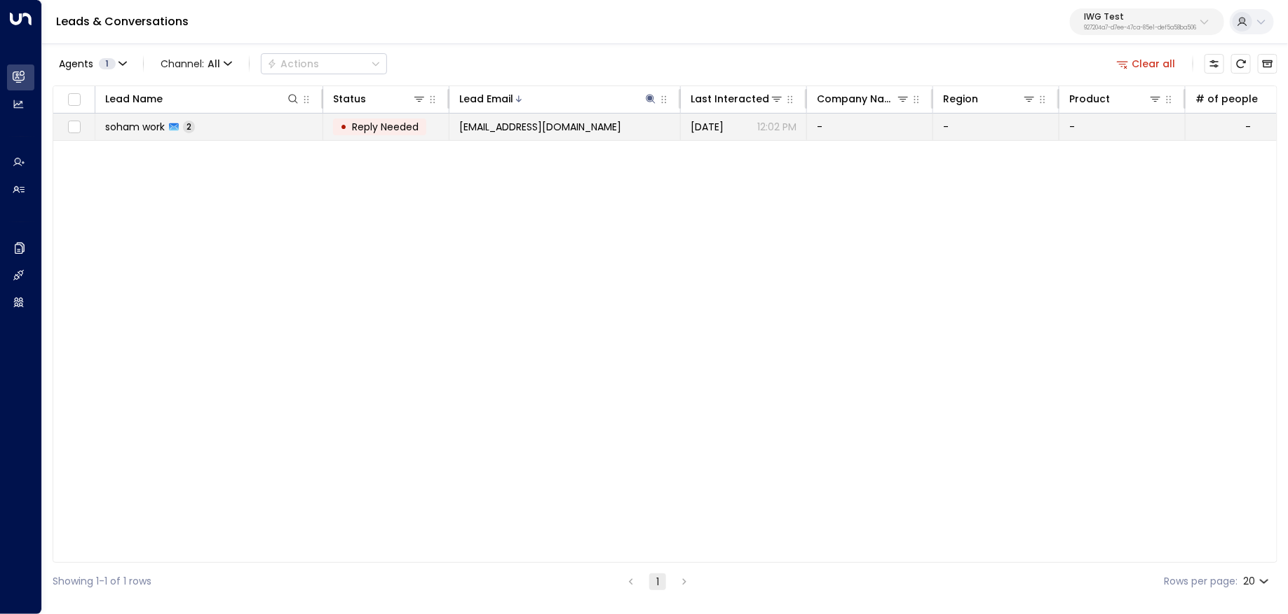
click at [555, 133] on span "[EMAIL_ADDRESS][DOMAIN_NAME]" at bounding box center [540, 127] width 162 height 14
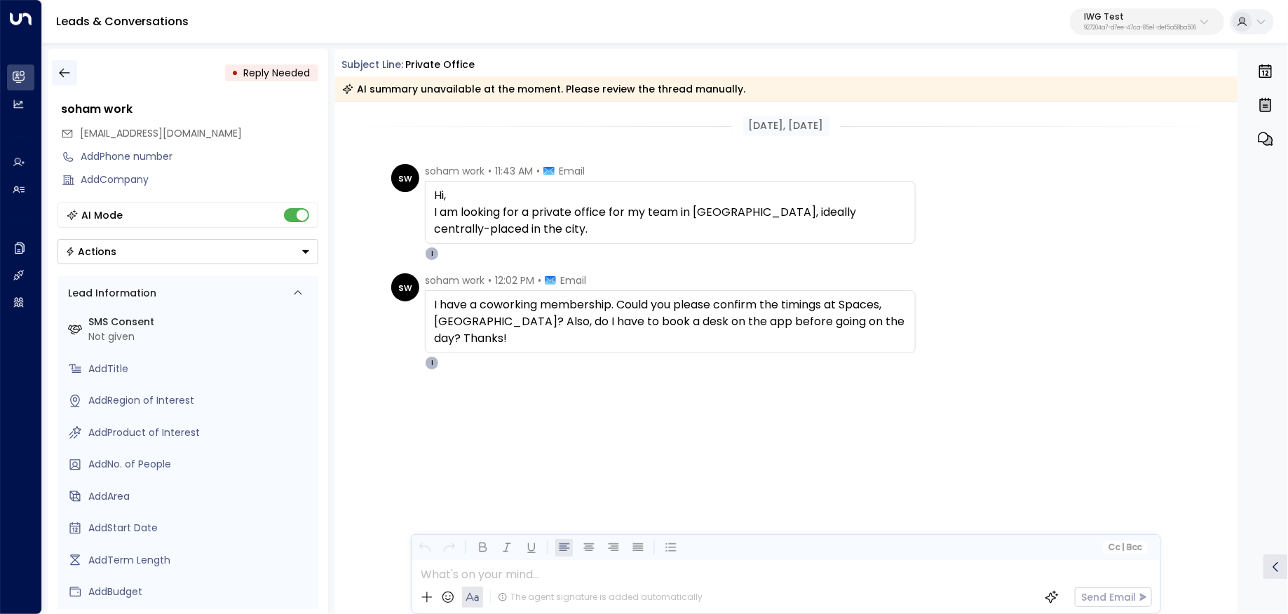
click at [66, 76] on icon "button" at bounding box center [64, 73] width 14 height 14
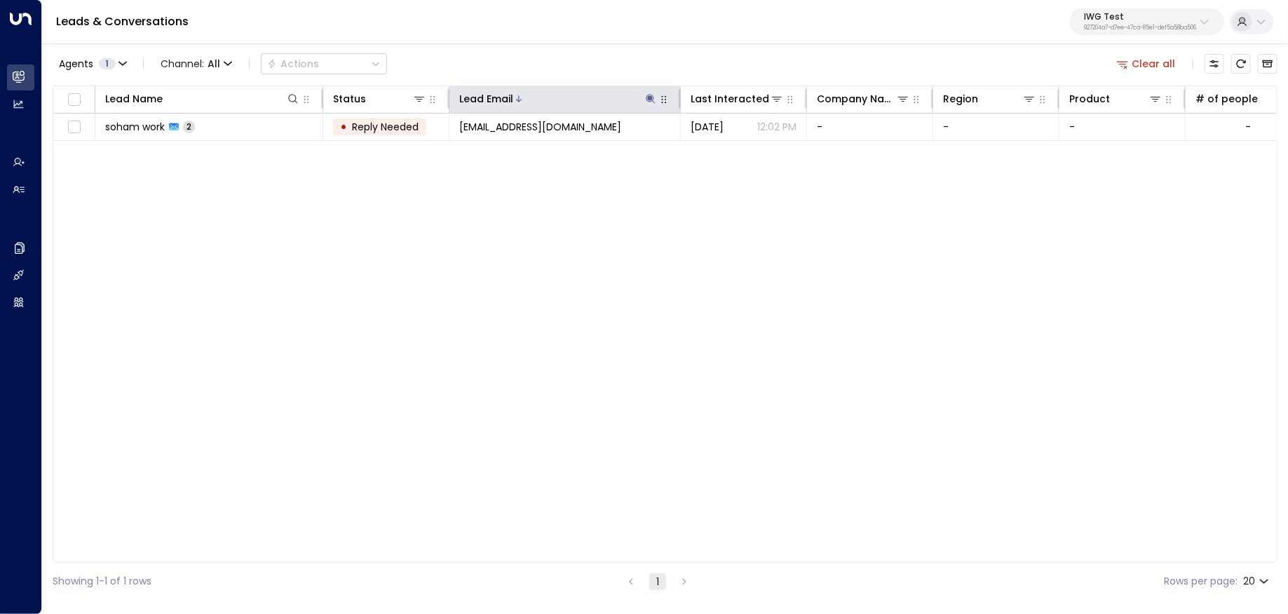
click at [653, 97] on icon at bounding box center [650, 98] width 9 height 9
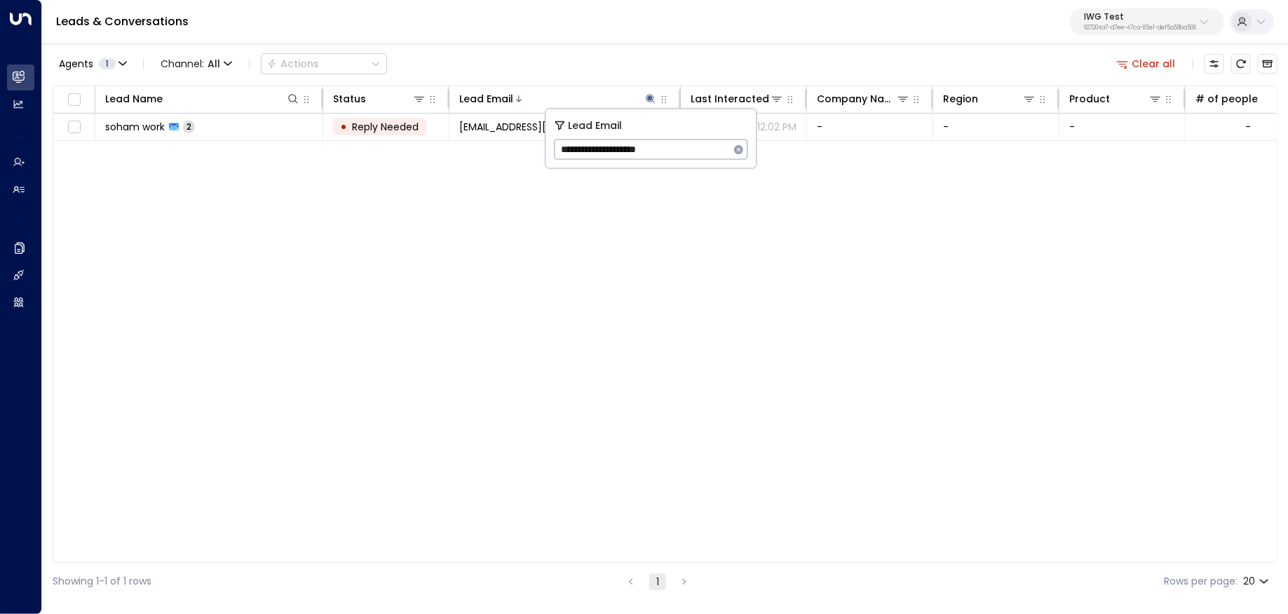
click at [740, 153] on icon "button" at bounding box center [738, 149] width 11 height 11
click at [731, 154] on input "text" at bounding box center [651, 150] width 193 height 26
paste input "**********"
type input "**********"
click at [483, 41] on div "Leads & Conversations IWG Test 927204a7-d7ee-47ca-85e1-def5a58ba506" at bounding box center [665, 22] width 1246 height 44
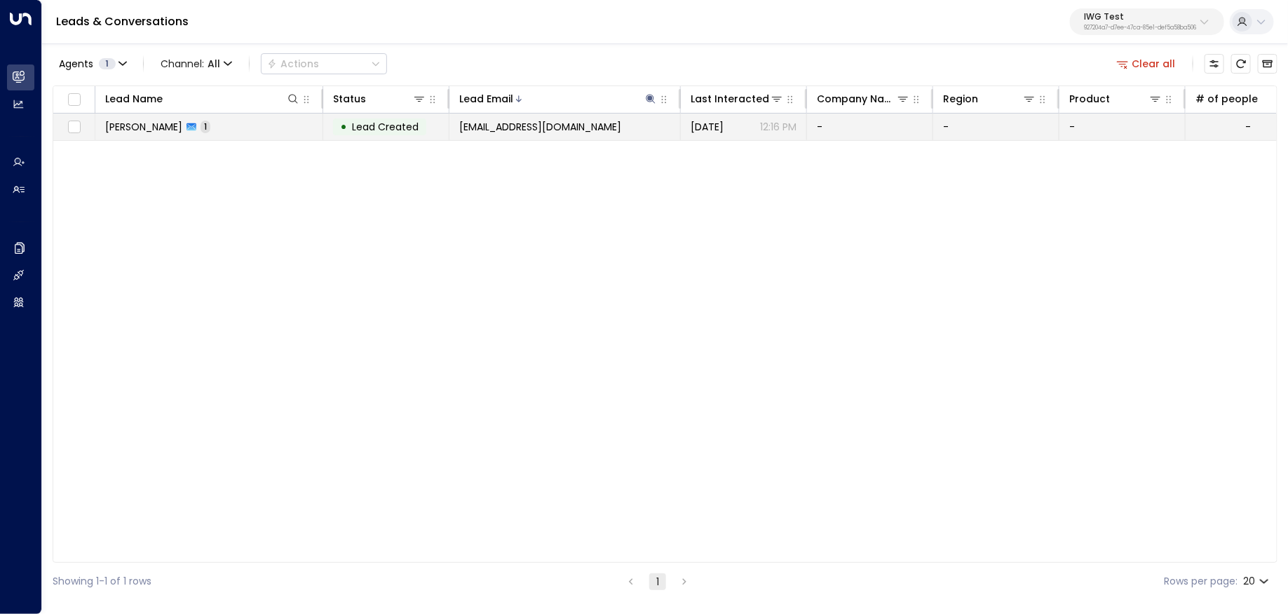
click at [524, 121] on span "[EMAIL_ADDRESS][DOMAIN_NAME]" at bounding box center [540, 127] width 162 height 14
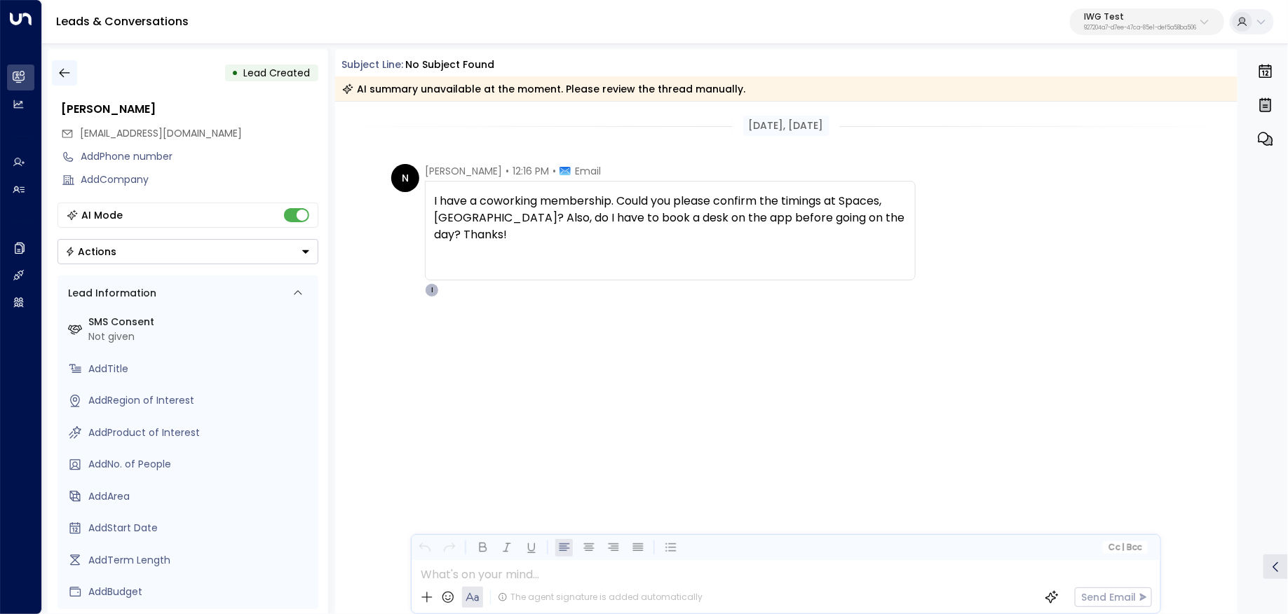
click at [59, 69] on icon "button" at bounding box center [64, 73] width 14 height 14
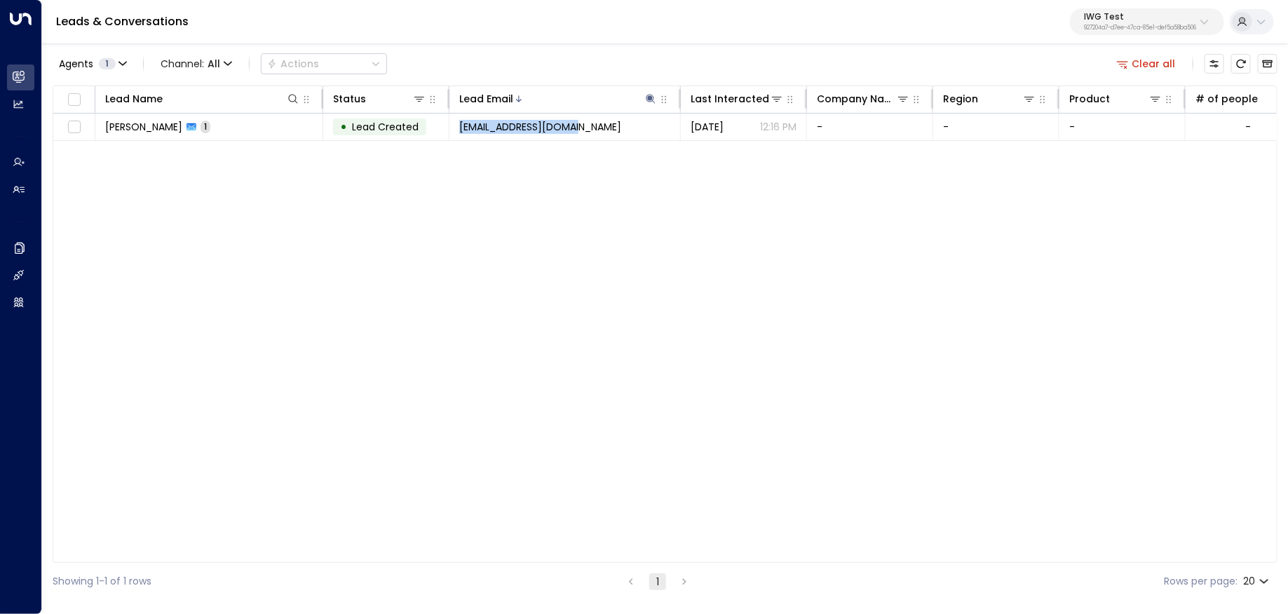
drag, startPoint x: 421, startPoint y: 556, endPoint x: 564, endPoint y: 536, distance: 145.1
click at [564, 536] on div "Lead Name Status Lead Email Last Interacted Company Name Region Product # of pe…" at bounding box center [665, 324] width 1225 height 477
copy tr "[EMAIL_ADDRESS][DOMAIN_NAME]"
click at [1117, 34] on button "IWG Test 927204a7-d7ee-47ca-85e1-def5a58ba506" at bounding box center [1147, 21] width 154 height 27
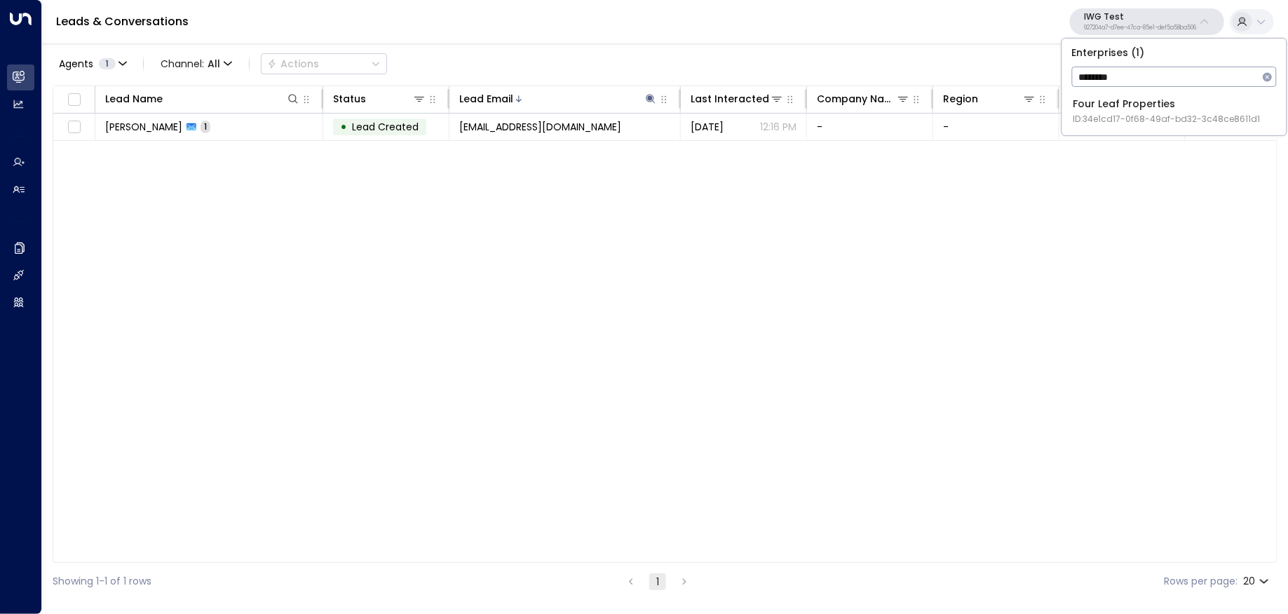
type input "********"
click at [1141, 100] on div "Four Leaf Properties ID: 34e1cd17-0f68-49af-bd32-3c48ce8611d1" at bounding box center [1166, 111] width 187 height 29
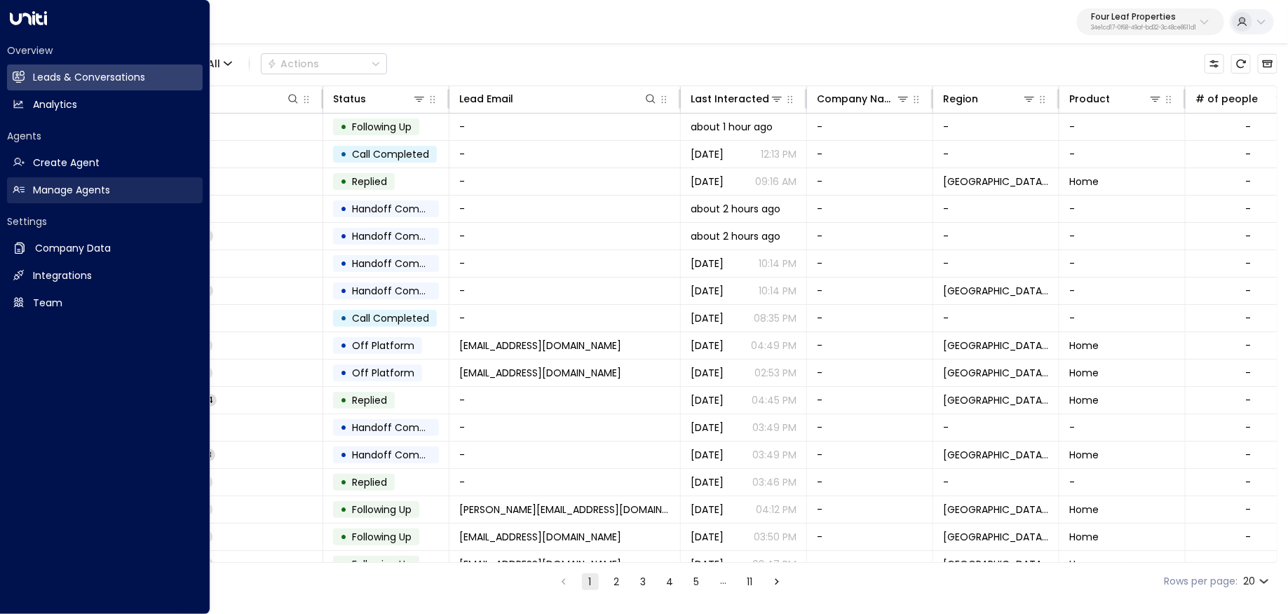
click at [24, 188] on icon at bounding box center [19, 190] width 12 height 12
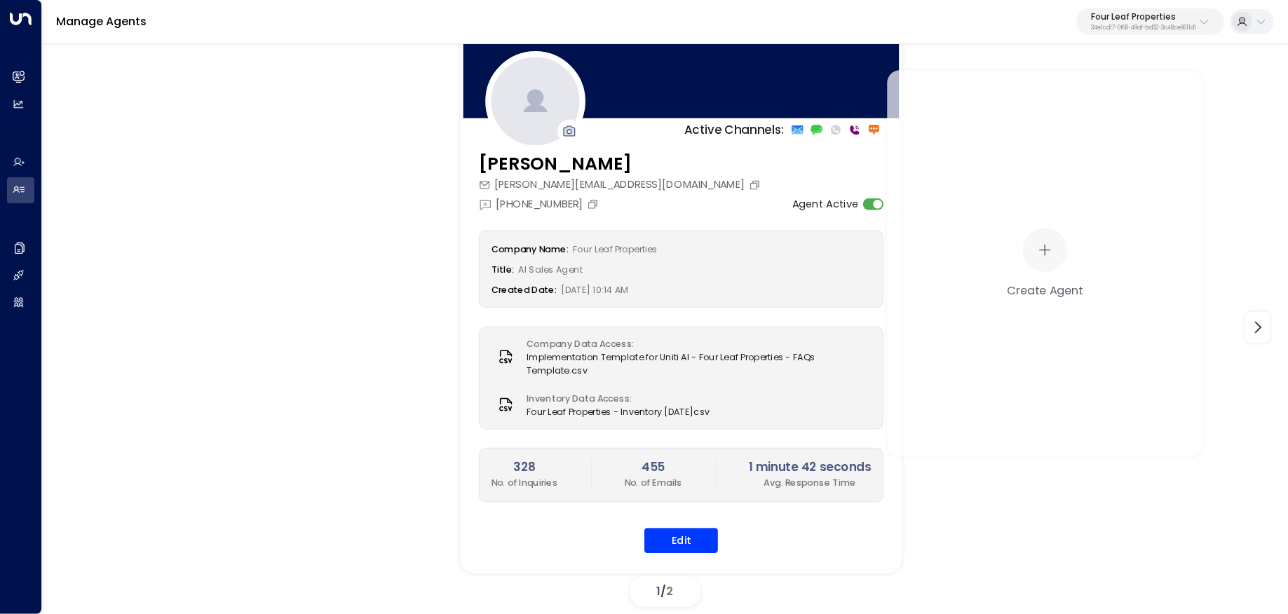
click at [675, 518] on div "Company Name: Four Leaf Properties Title: AI Sales Agent Created Date: 08/14/20…" at bounding box center [681, 391] width 405 height 323
click at [677, 540] on button "Edit" at bounding box center [681, 540] width 74 height 25
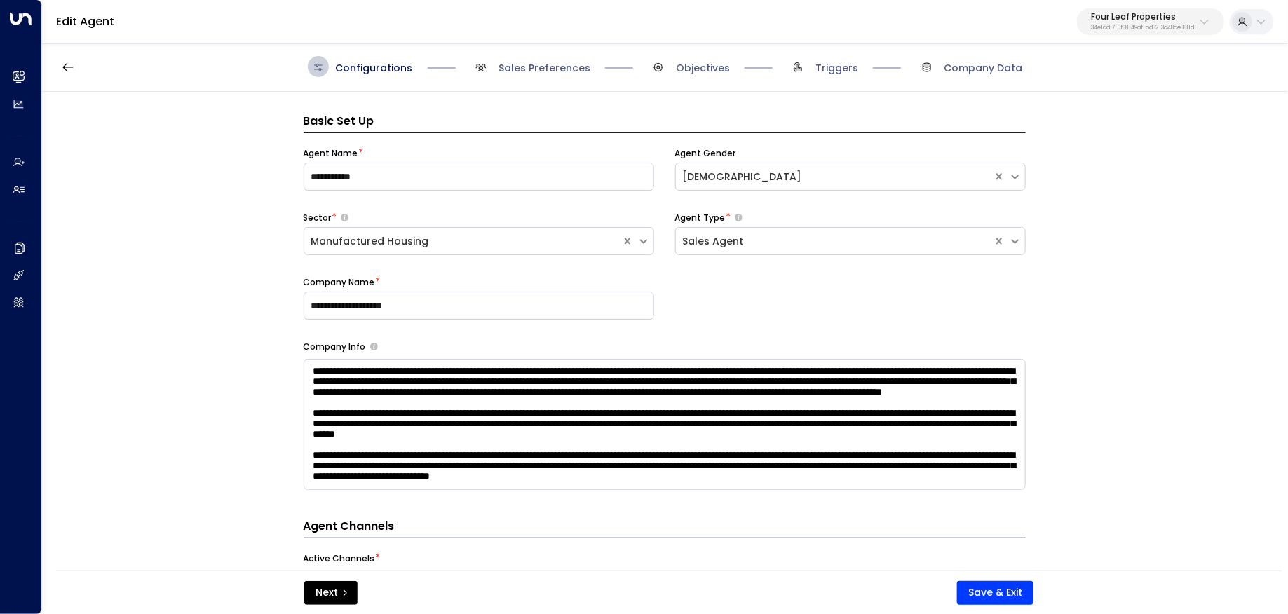
scroll to position [21, 0]
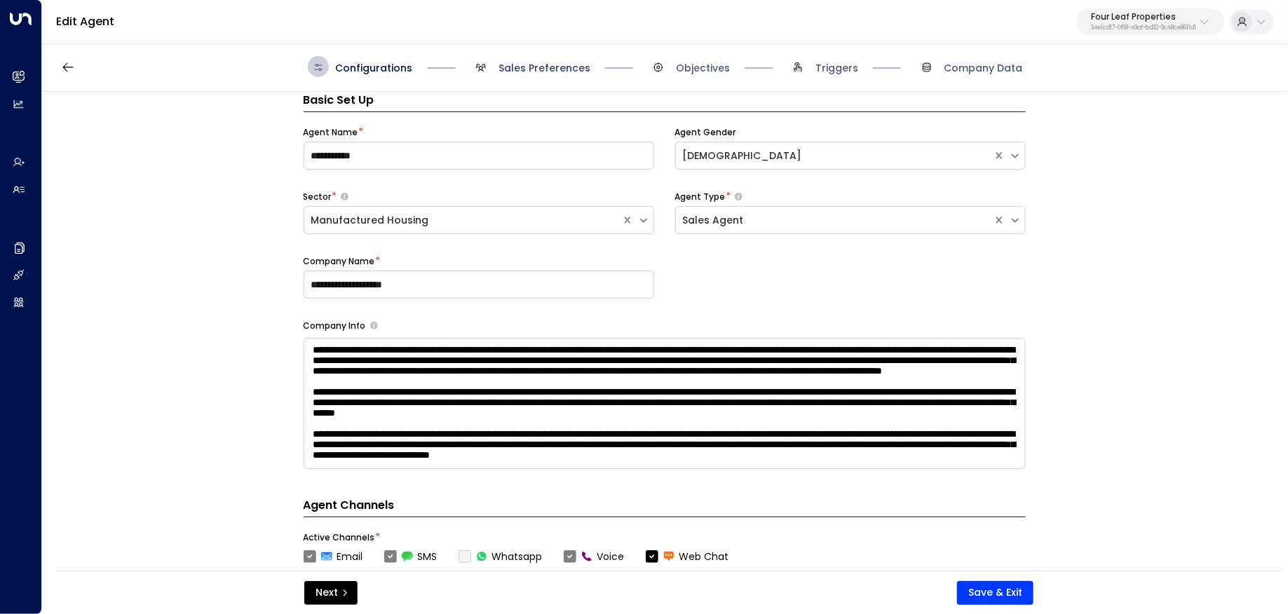
click at [522, 66] on span "Sales Preferences" at bounding box center [544, 68] width 92 height 14
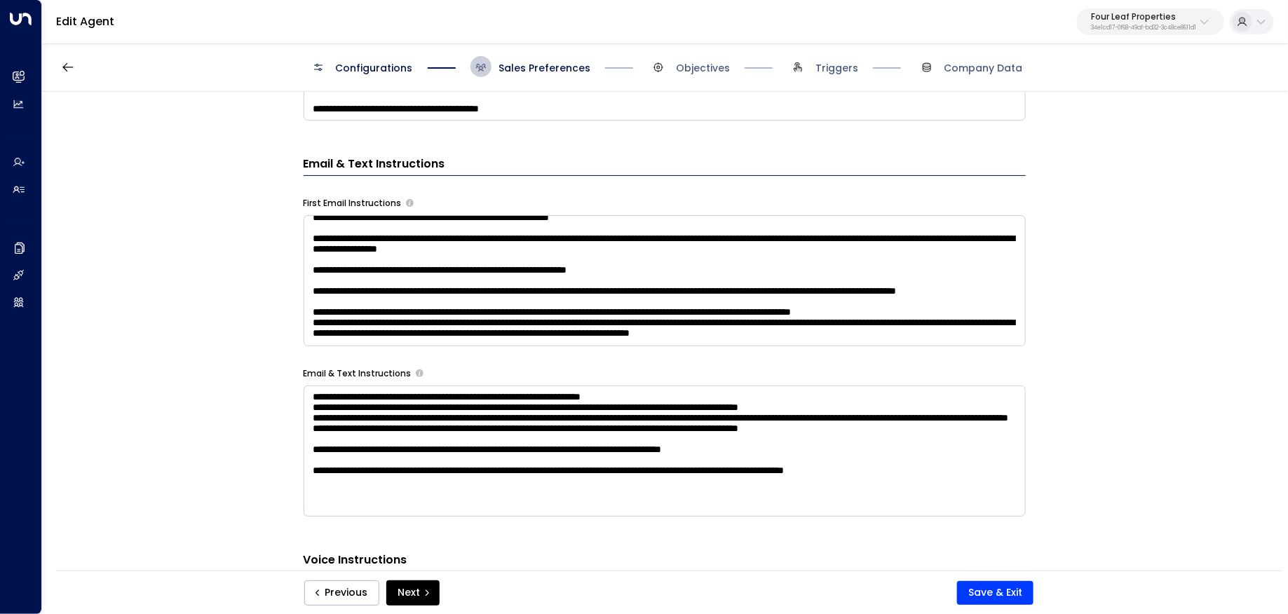
scroll to position [0, 0]
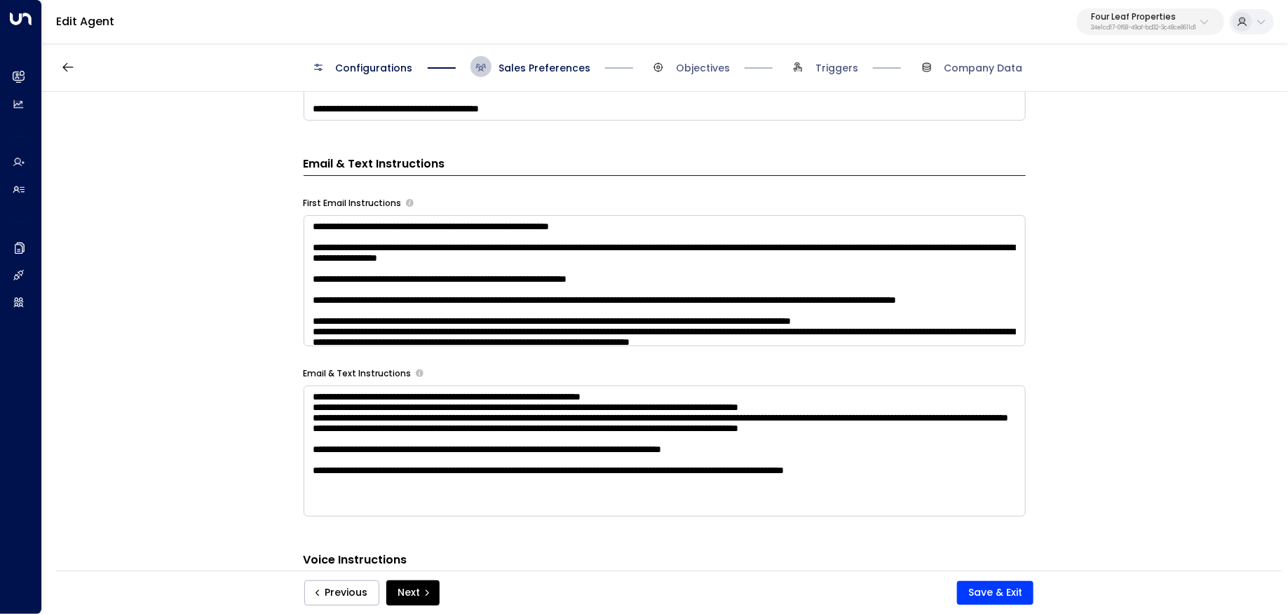
click at [754, 306] on textarea at bounding box center [665, 280] width 722 height 131
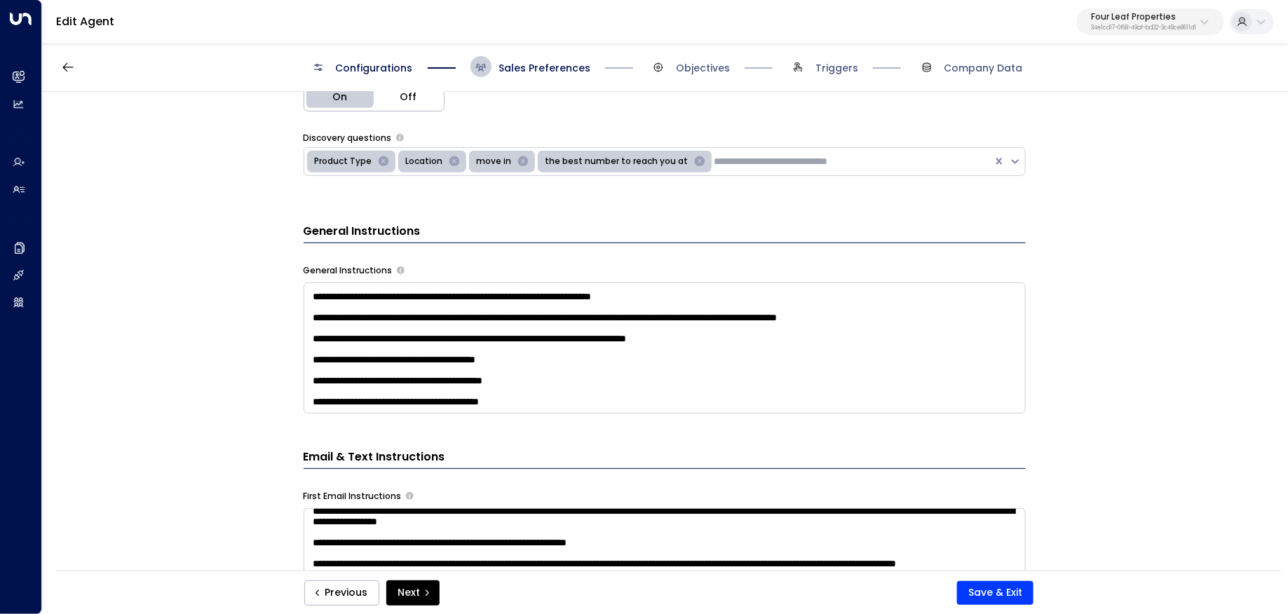
scroll to position [484, 0]
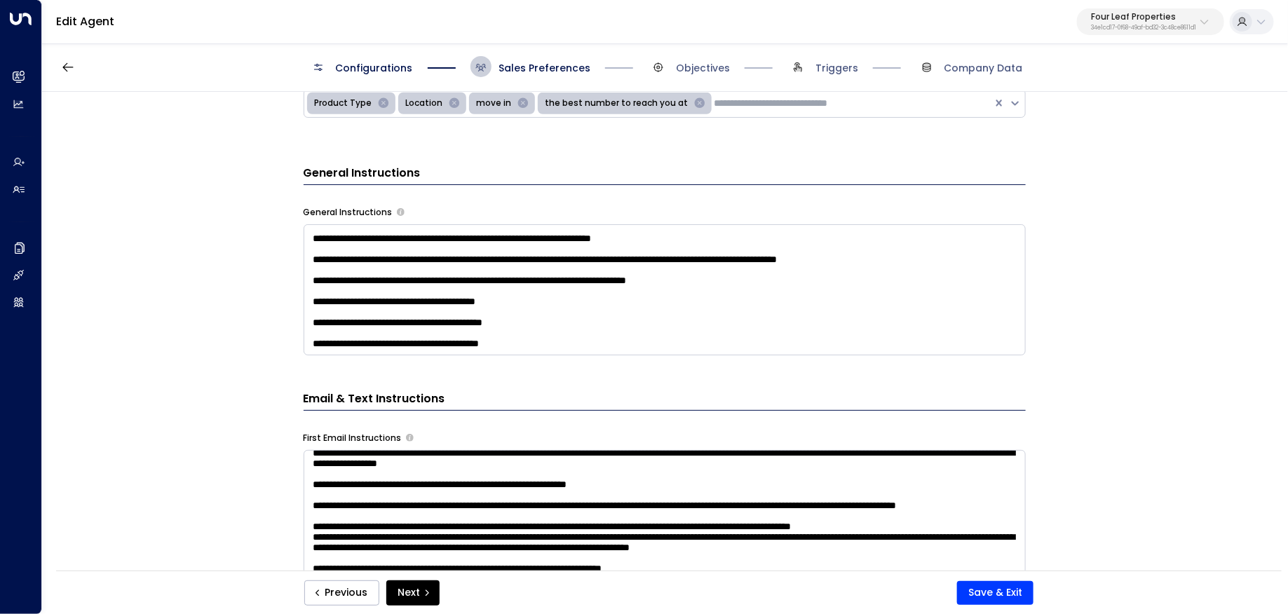
click at [615, 334] on textarea at bounding box center [665, 289] width 722 height 131
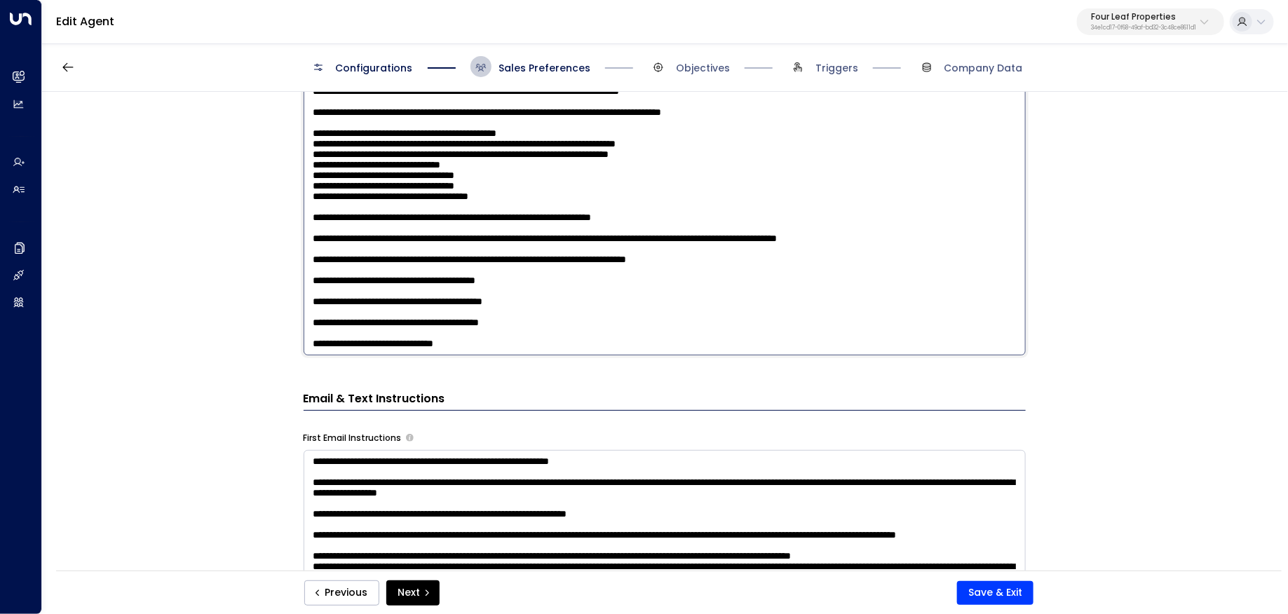
scroll to position [720, 0]
type textarea "**********"
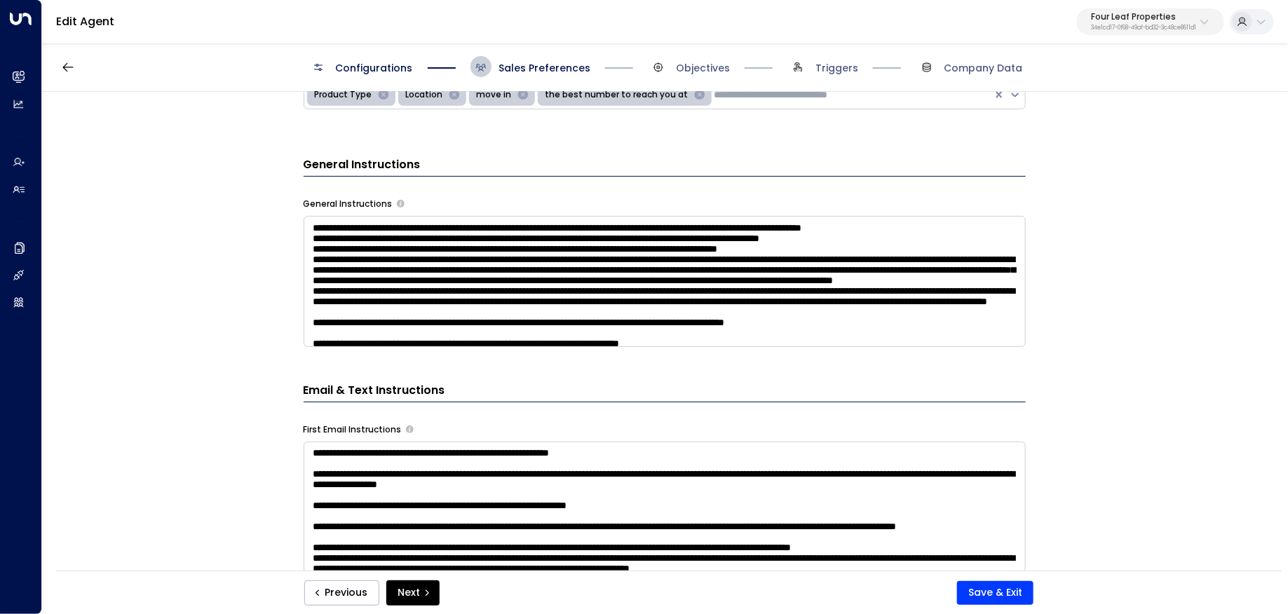
scroll to position [504, 0]
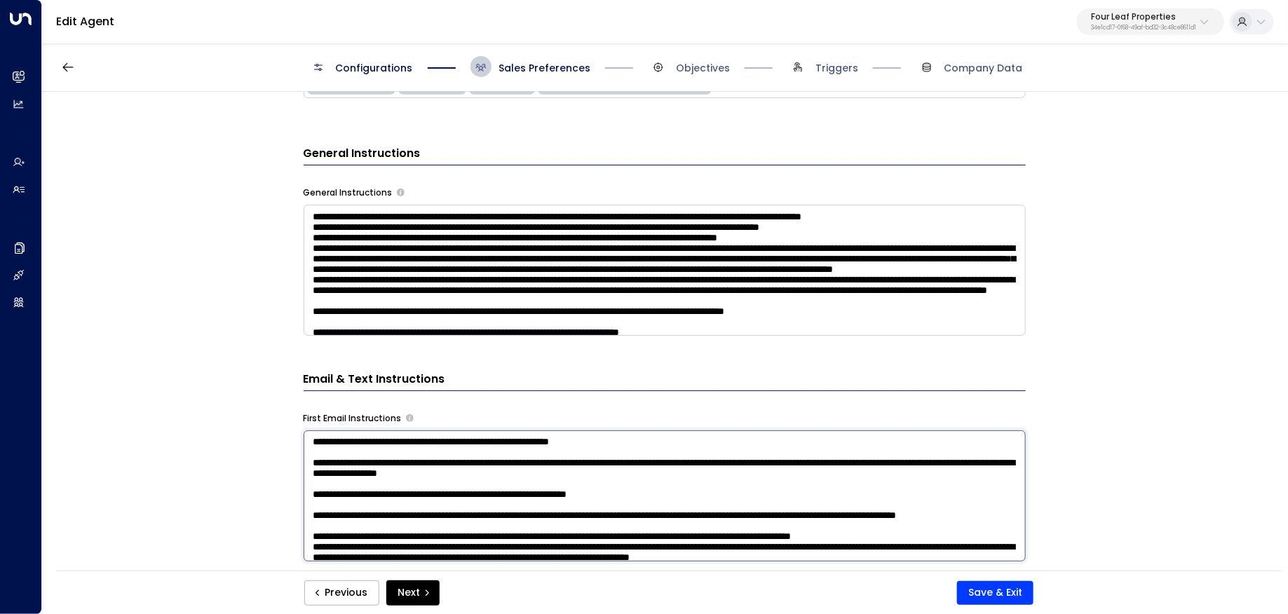
click at [772, 494] on textarea at bounding box center [665, 495] width 722 height 131
drag, startPoint x: 770, startPoint y: 489, endPoint x: 209, endPoint y: 458, distance: 562.4
click at [209, 458] on div "**********" at bounding box center [664, 336] width 1244 height 488
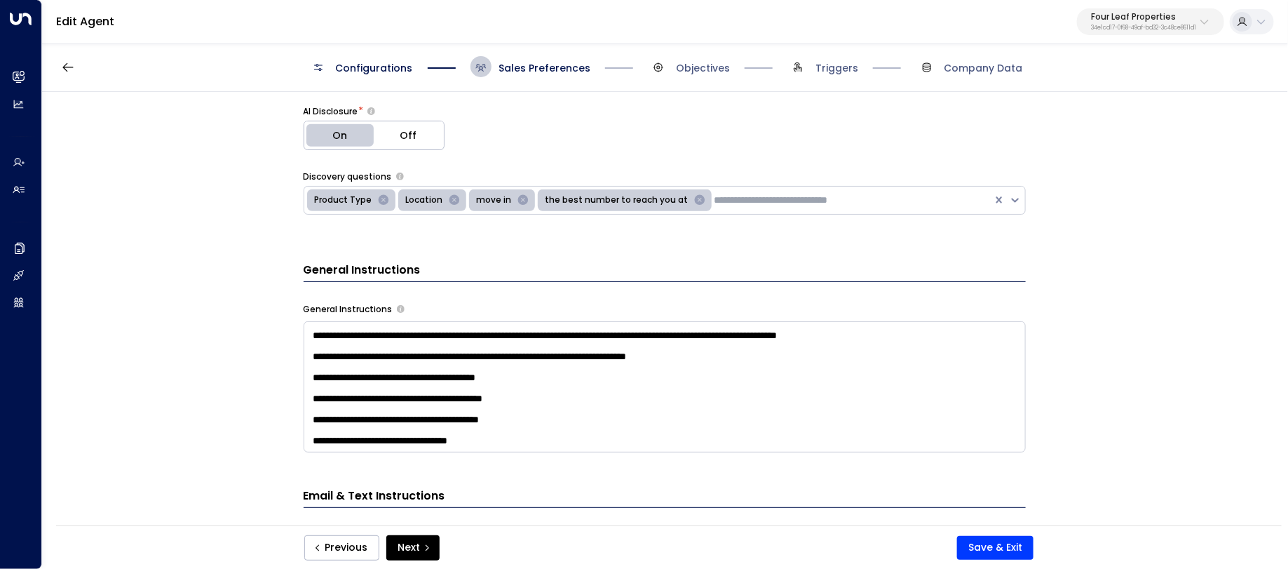
scroll to position [448, 0]
click at [762, 194] on input "text" at bounding box center [805, 200] width 182 height 15
click at [476, 131] on div "AI Disclosure * On Off" at bounding box center [481, 127] width 354 height 45
click at [517, 198] on icon "Remove move in" at bounding box center [522, 200] width 11 height 11
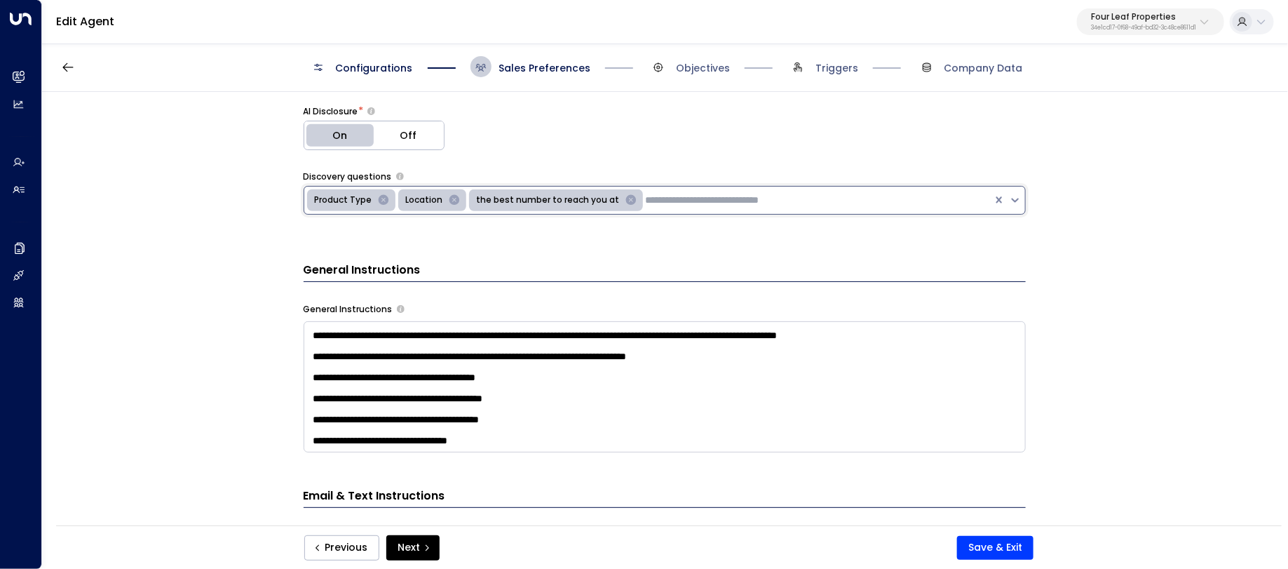
click at [379, 198] on icon "Remove Product Type" at bounding box center [383, 200] width 11 height 11
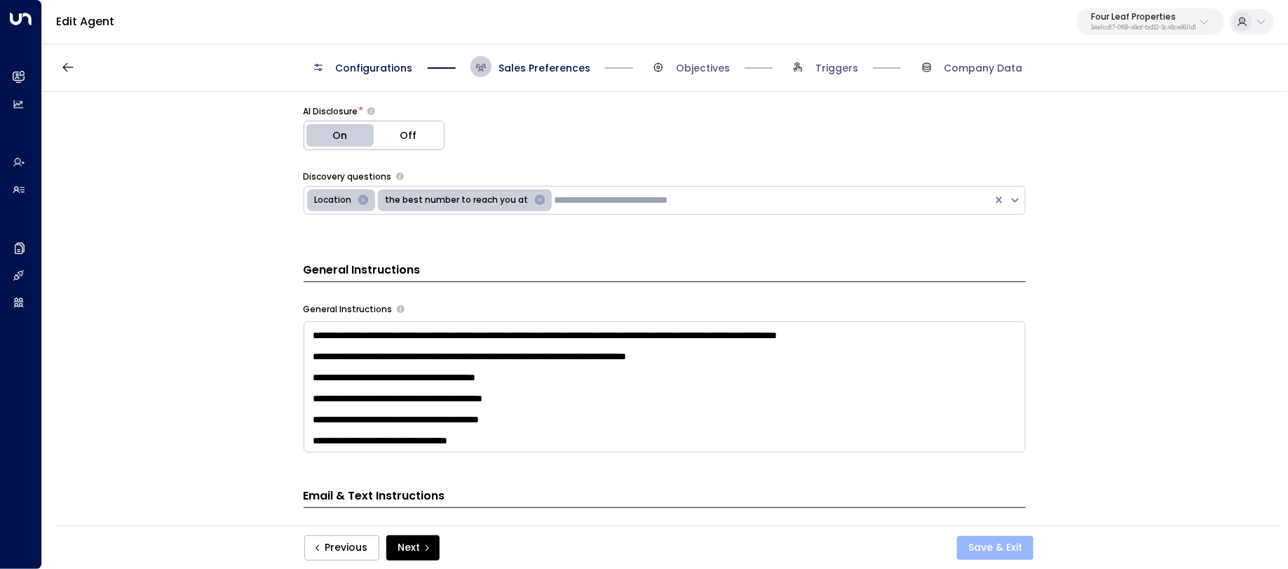
click at [1000, 550] on button "Save & Exit" at bounding box center [995, 548] width 76 height 24
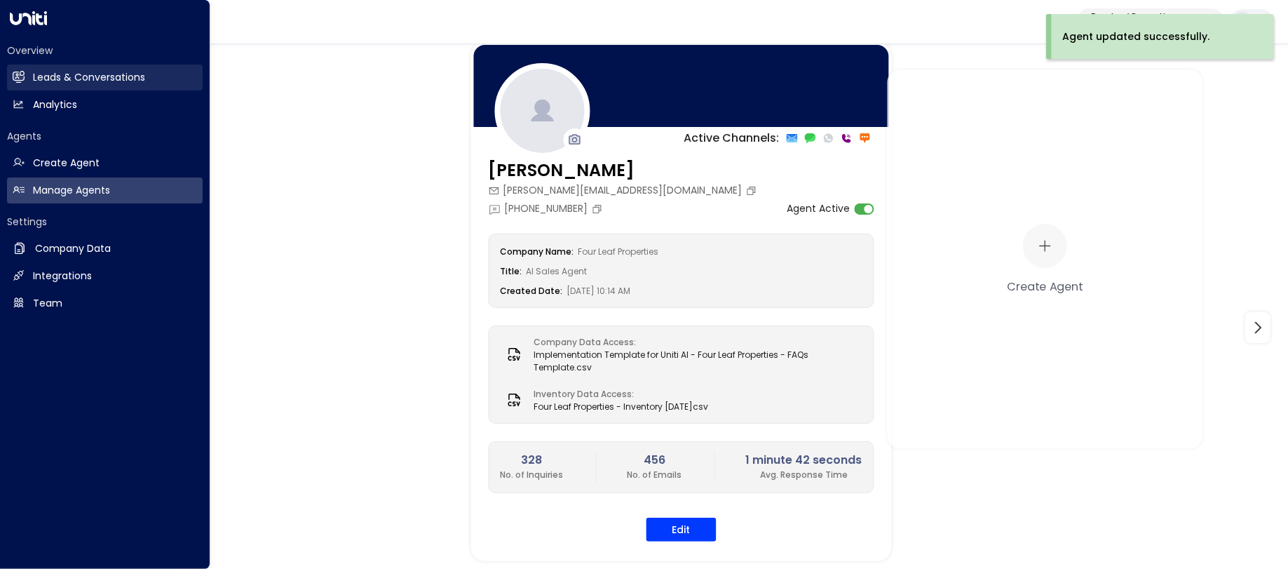
click at [57, 69] on link "Leads & Conversations Leads & Conversations" at bounding box center [105, 77] width 196 height 26
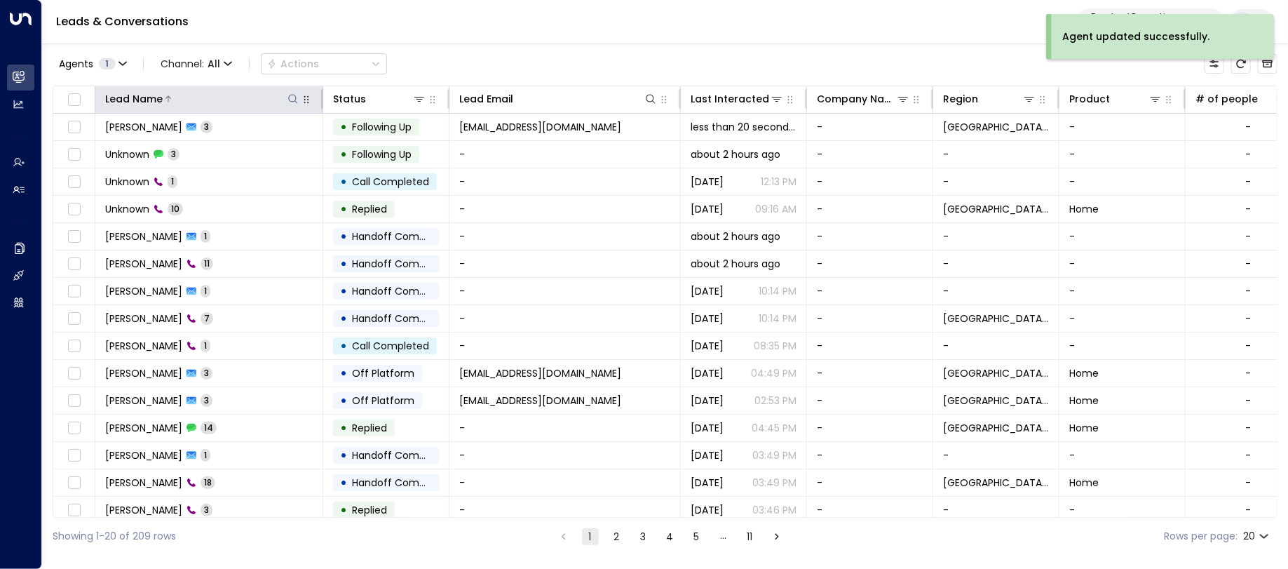
click at [293, 95] on icon at bounding box center [292, 98] width 11 height 11
type input "*****"
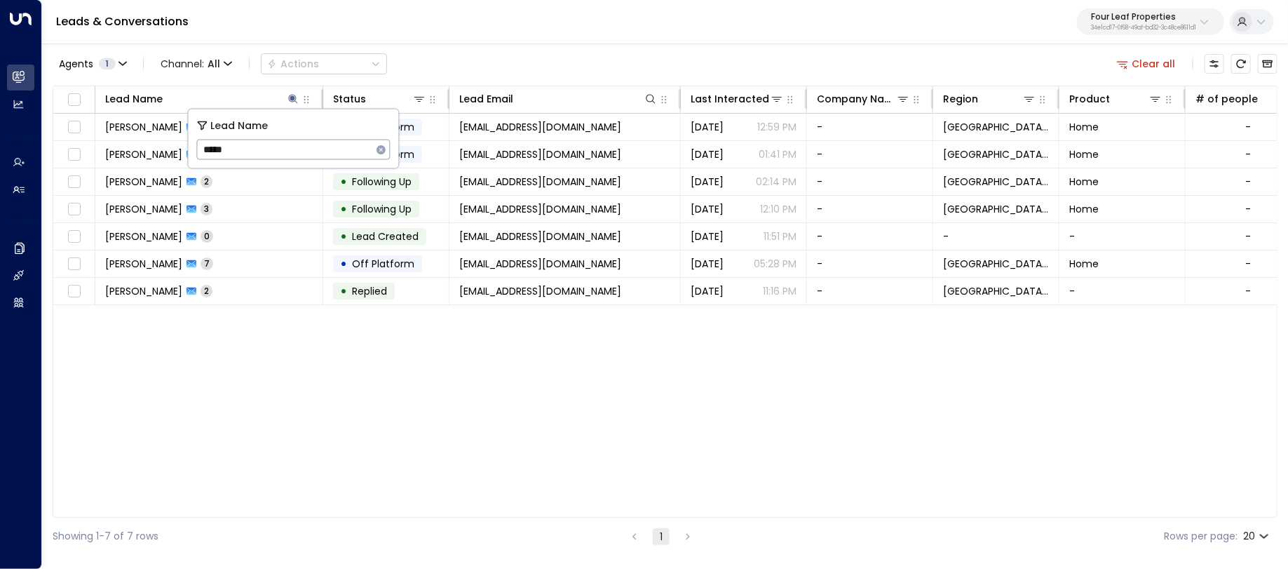
click at [475, 55] on div "Agents 1 Channel: All Actions Clear all" at bounding box center [665, 63] width 1225 height 29
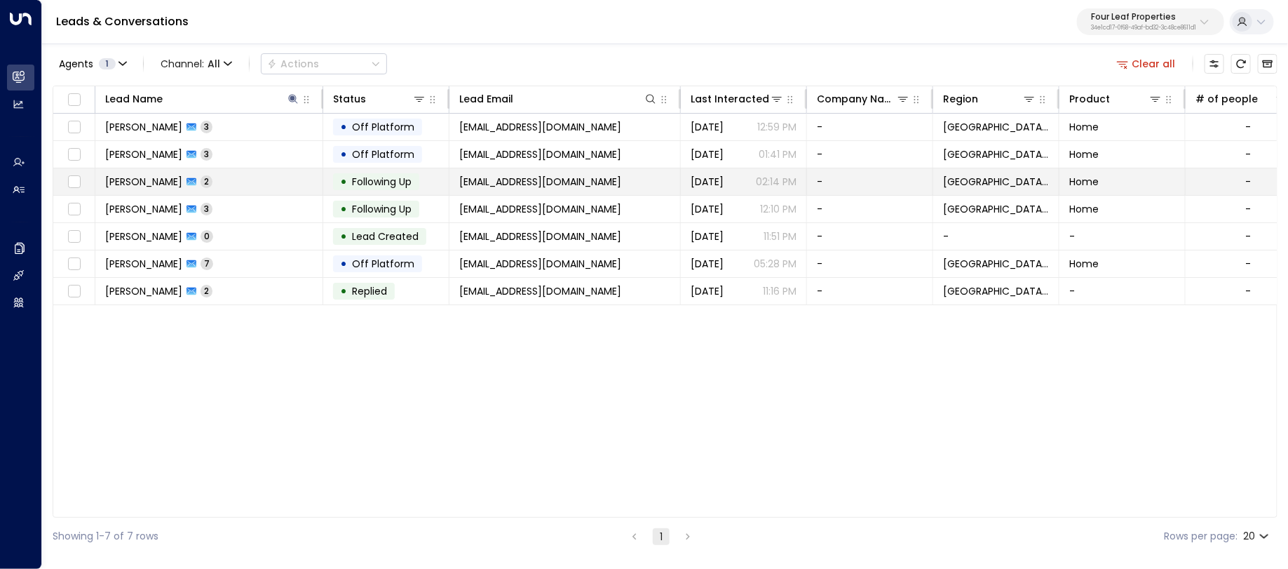
click at [269, 176] on td "Candi Hoffman 2" at bounding box center [209, 181] width 228 height 27
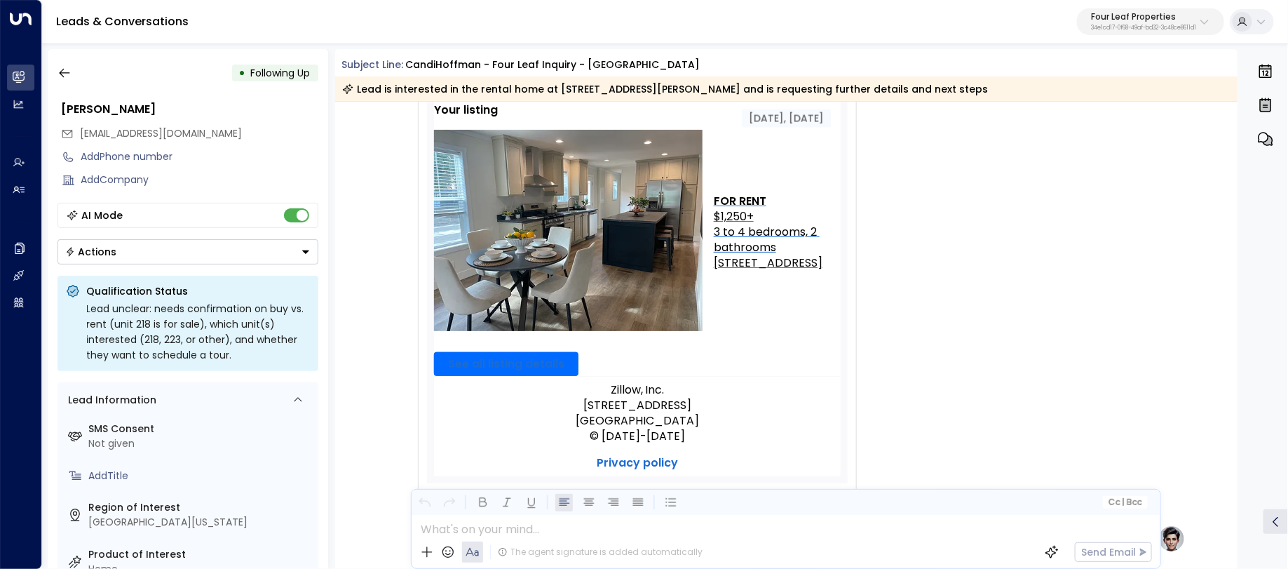
scroll to position [193, 0]
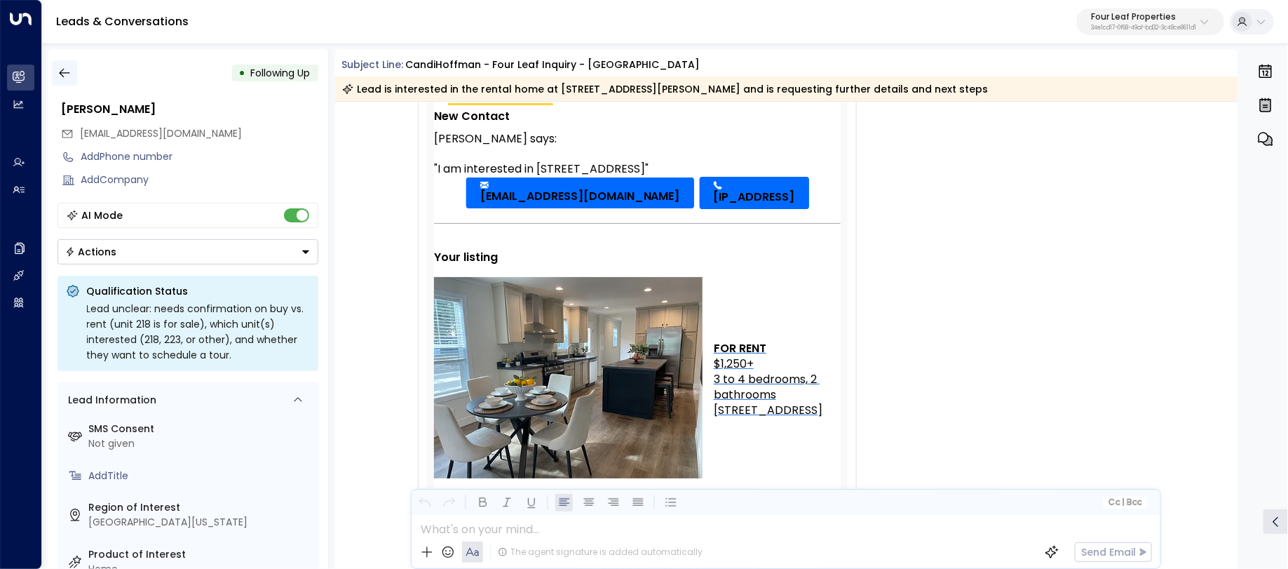
click at [64, 72] on icon "button" at bounding box center [64, 73] width 11 height 9
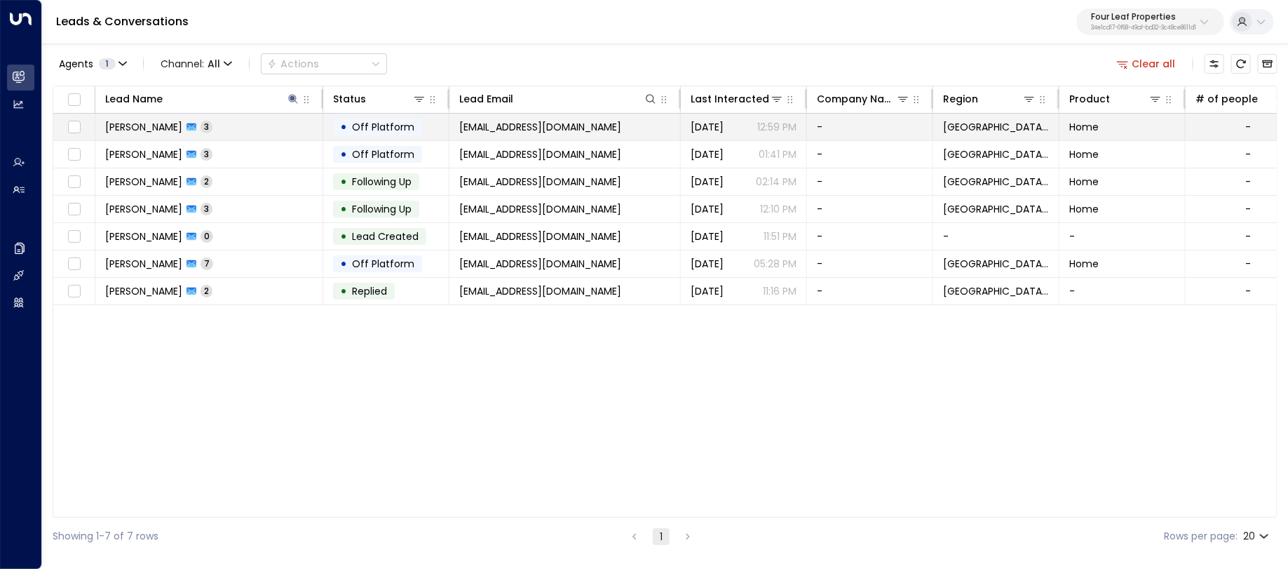
click at [224, 138] on td "Candi Hoffman 3" at bounding box center [209, 127] width 228 height 27
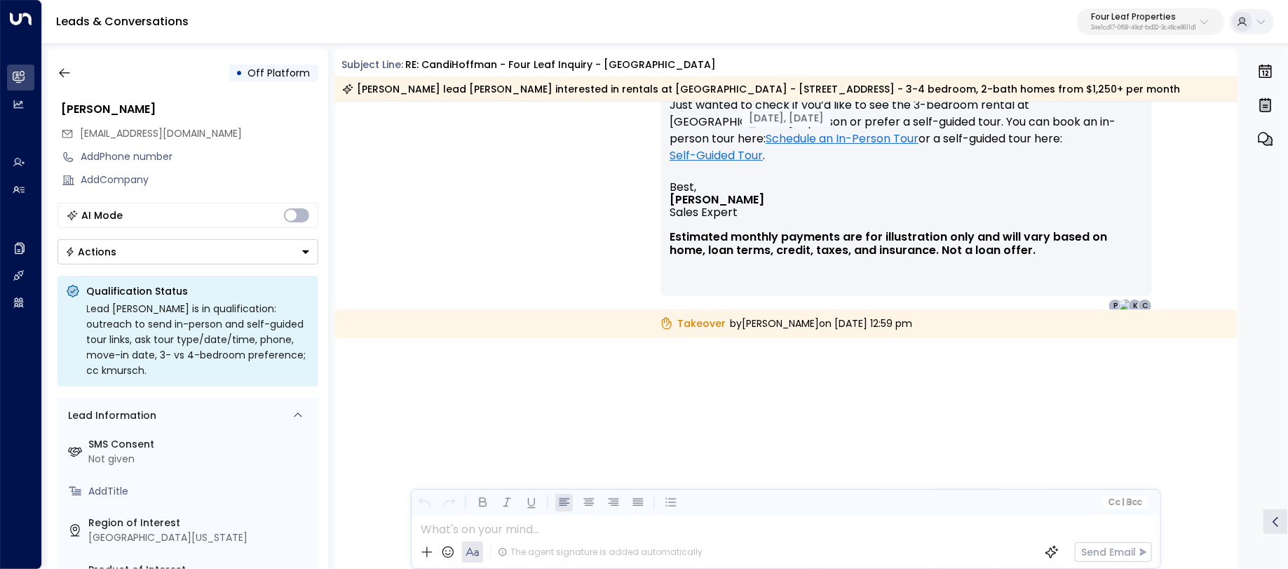
scroll to position [1274, 0]
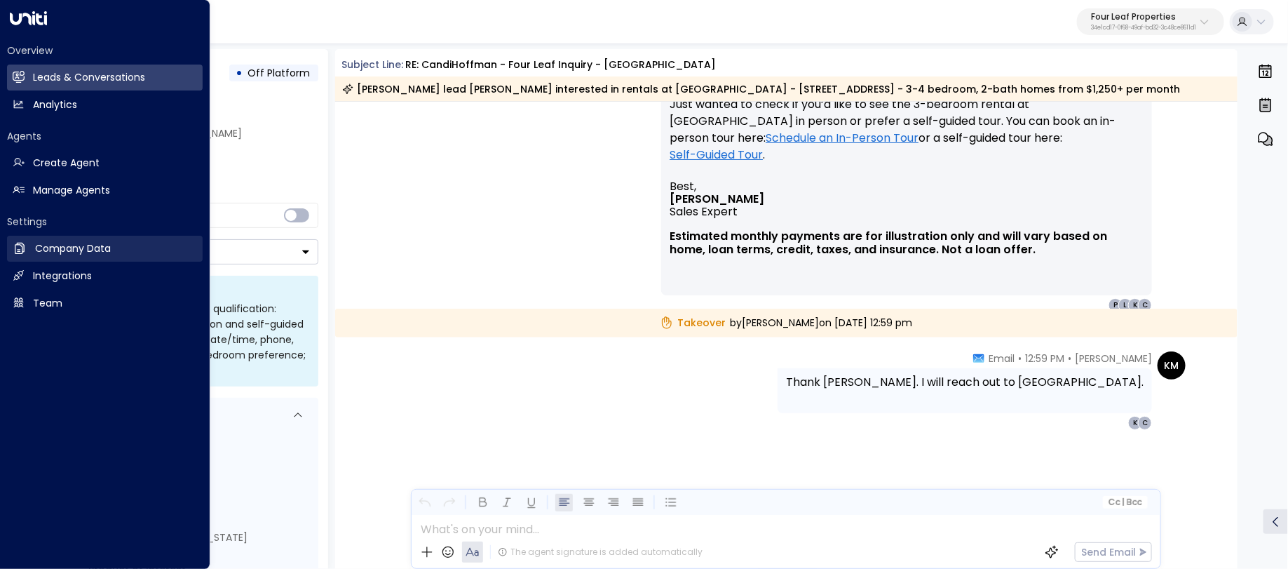
click at [86, 245] on h2 "Company Data" at bounding box center [73, 248] width 76 height 15
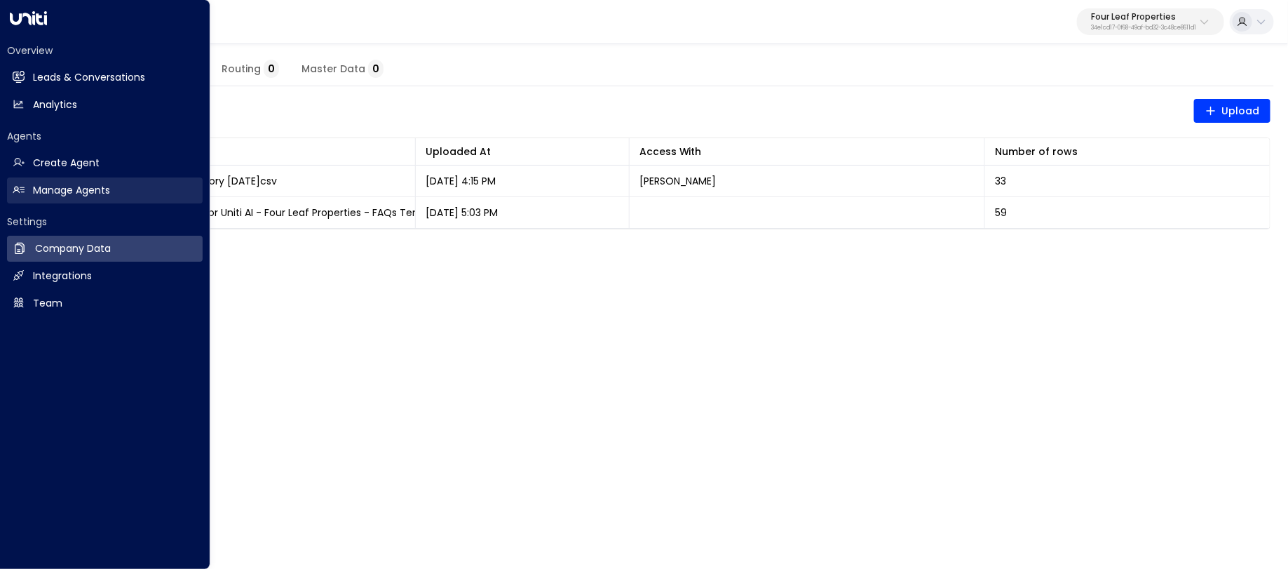
click at [88, 190] on h2 "Manage Agents" at bounding box center [71, 190] width 77 height 15
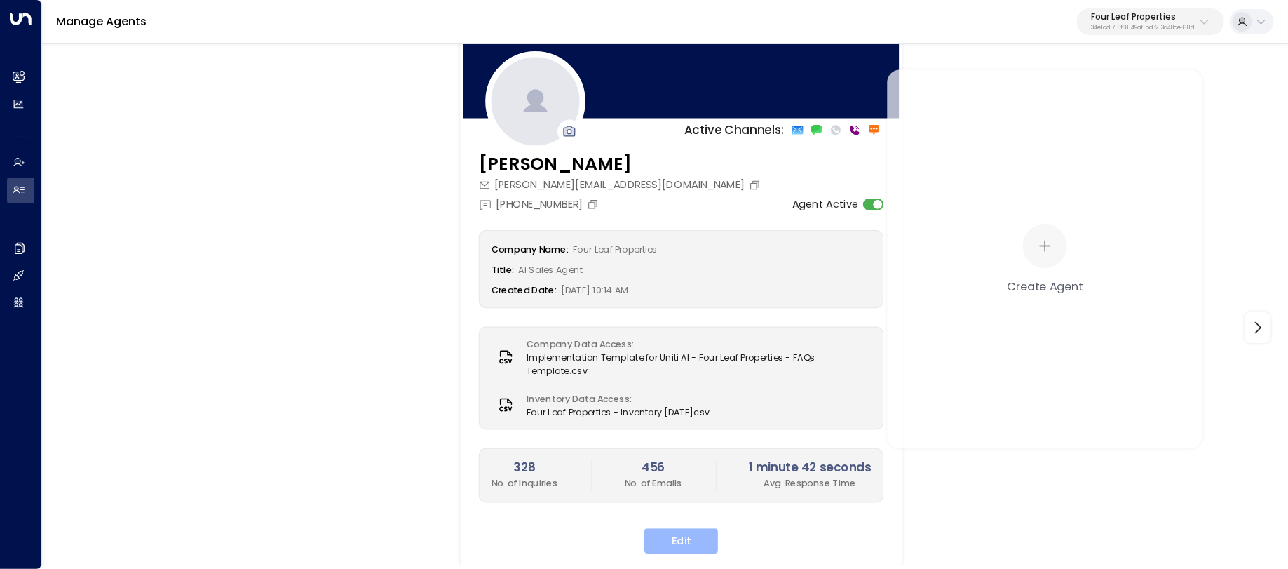
click at [683, 528] on button "Edit" at bounding box center [681, 540] width 74 height 25
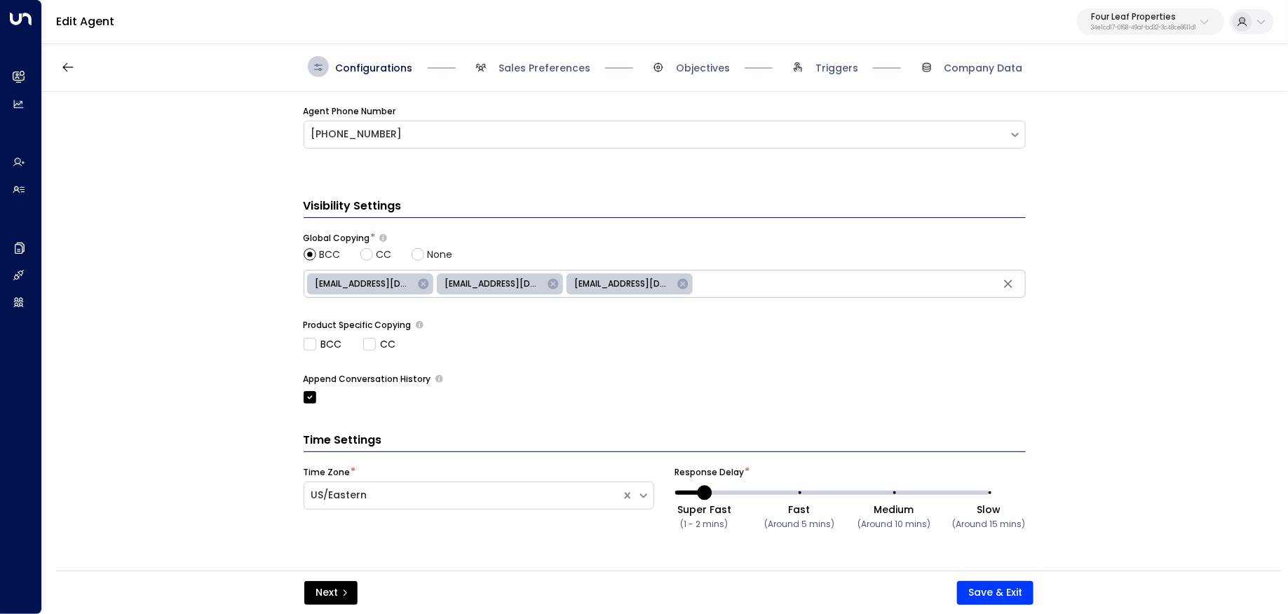
scroll to position [571, 0]
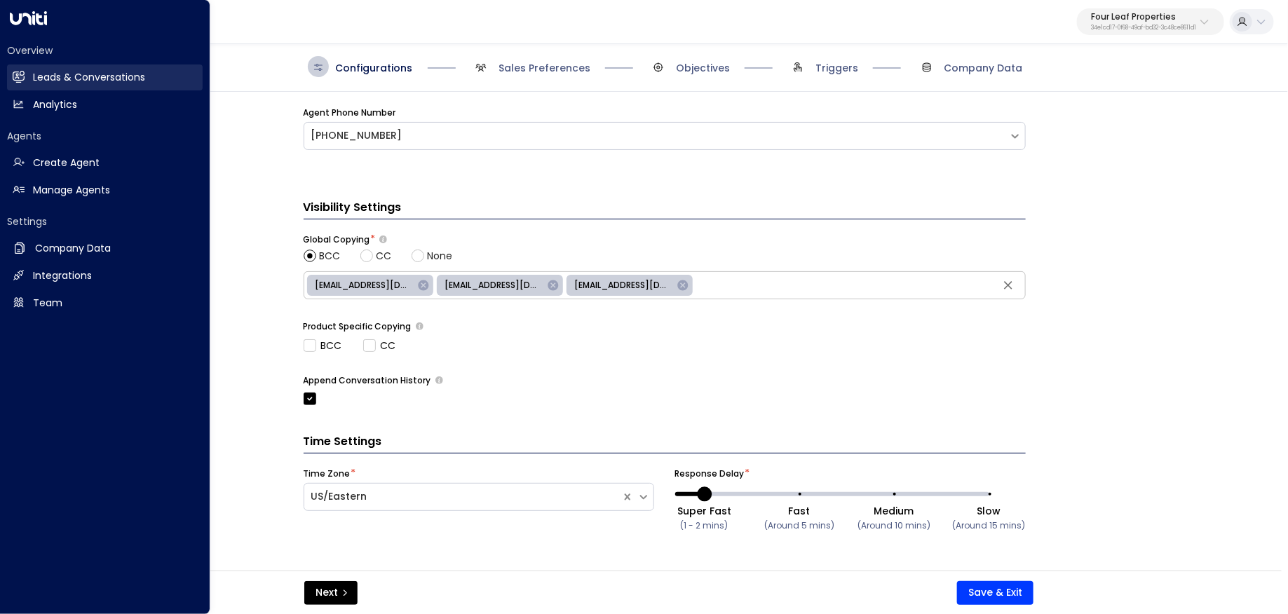
click at [49, 81] on h2 "Leads & Conversations" at bounding box center [89, 77] width 112 height 15
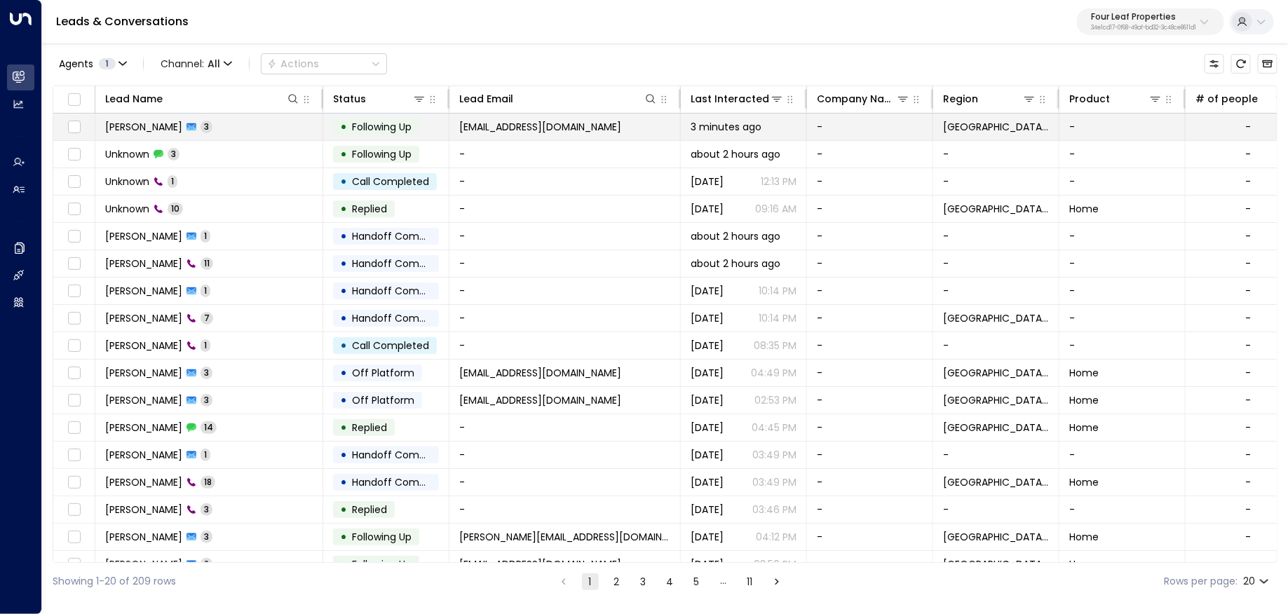
click at [264, 133] on td "Melinda Wernette 3" at bounding box center [209, 127] width 228 height 27
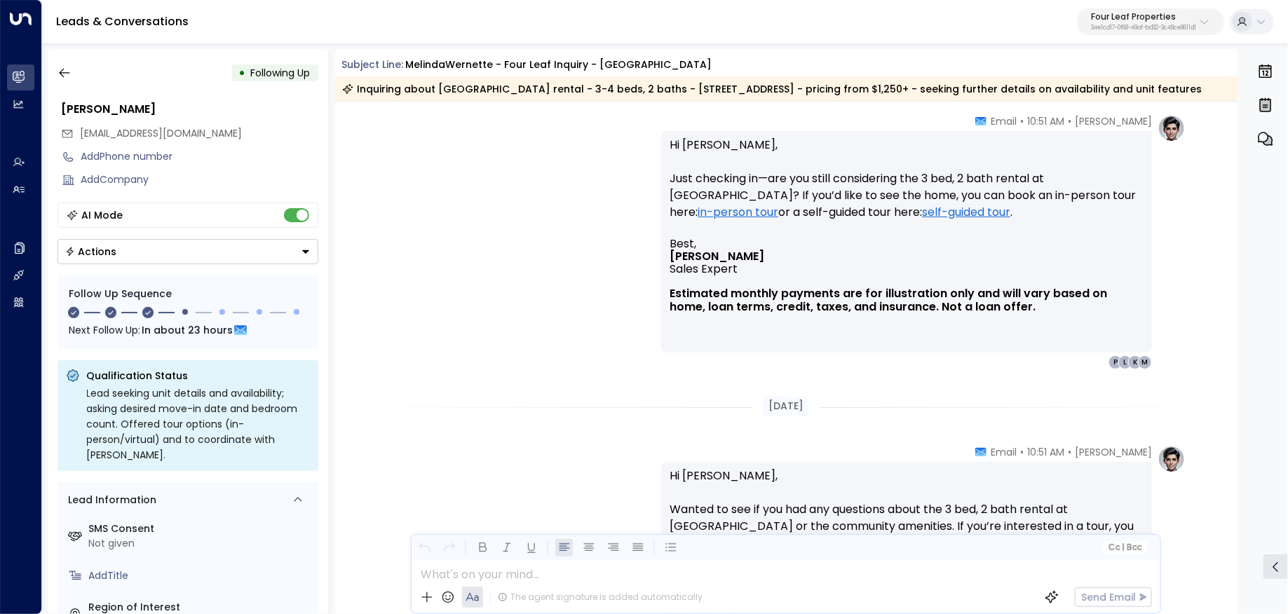
scroll to position [1309, 0]
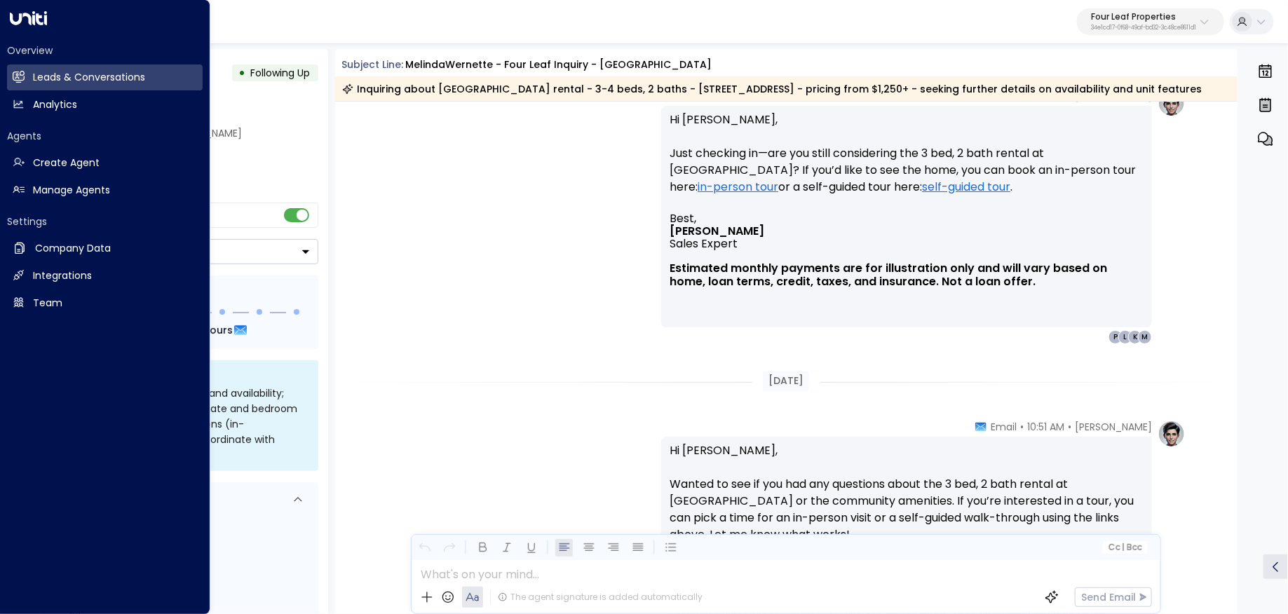
click at [25, 203] on div "Overview Leads & Conversations Leads & Conversations Analytics Analytics Agents…" at bounding box center [105, 174] width 196 height 284
click at [38, 198] on link "Manage Agents Manage Agents" at bounding box center [105, 190] width 196 height 26
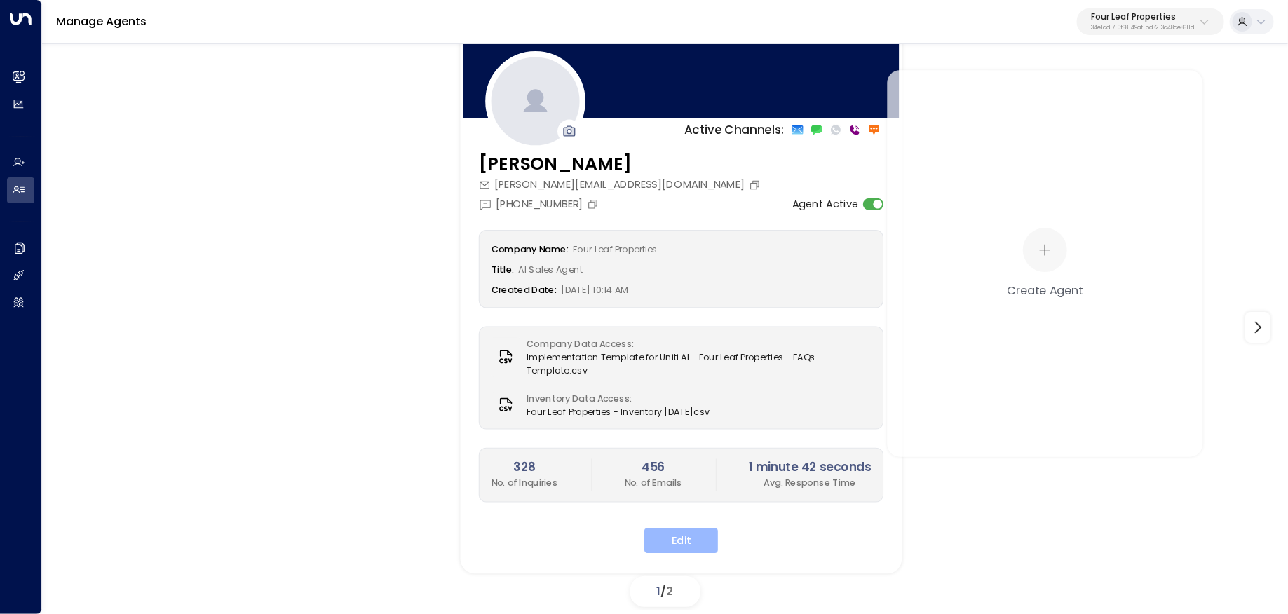
click at [700, 536] on button "Edit" at bounding box center [681, 540] width 74 height 25
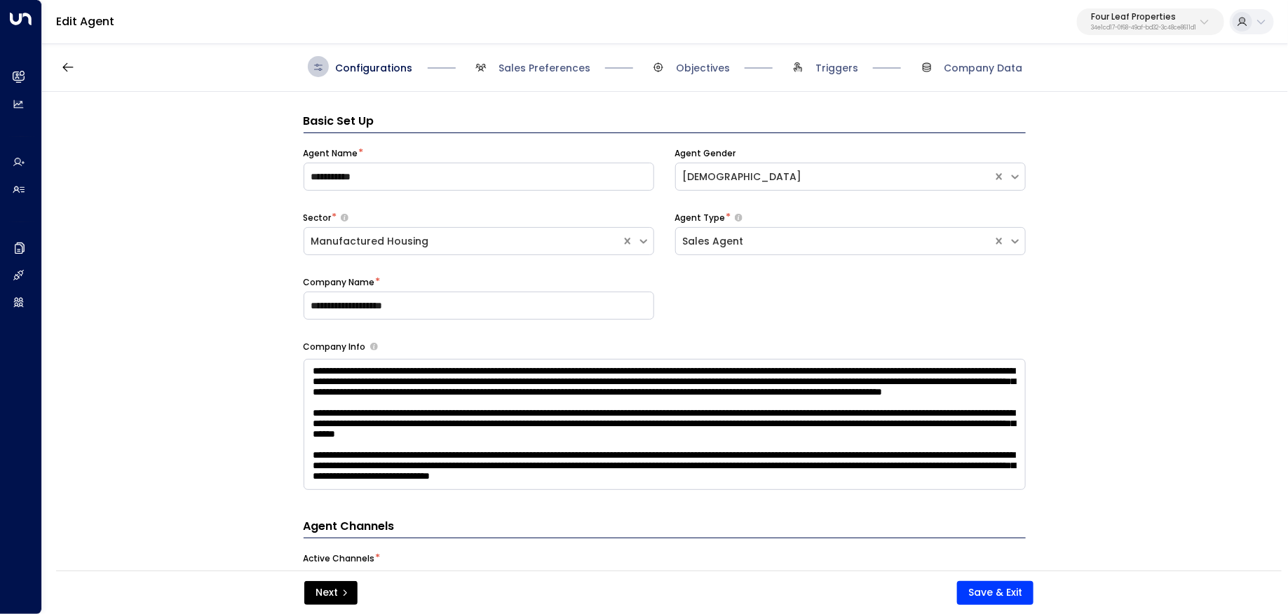
scroll to position [21, 0]
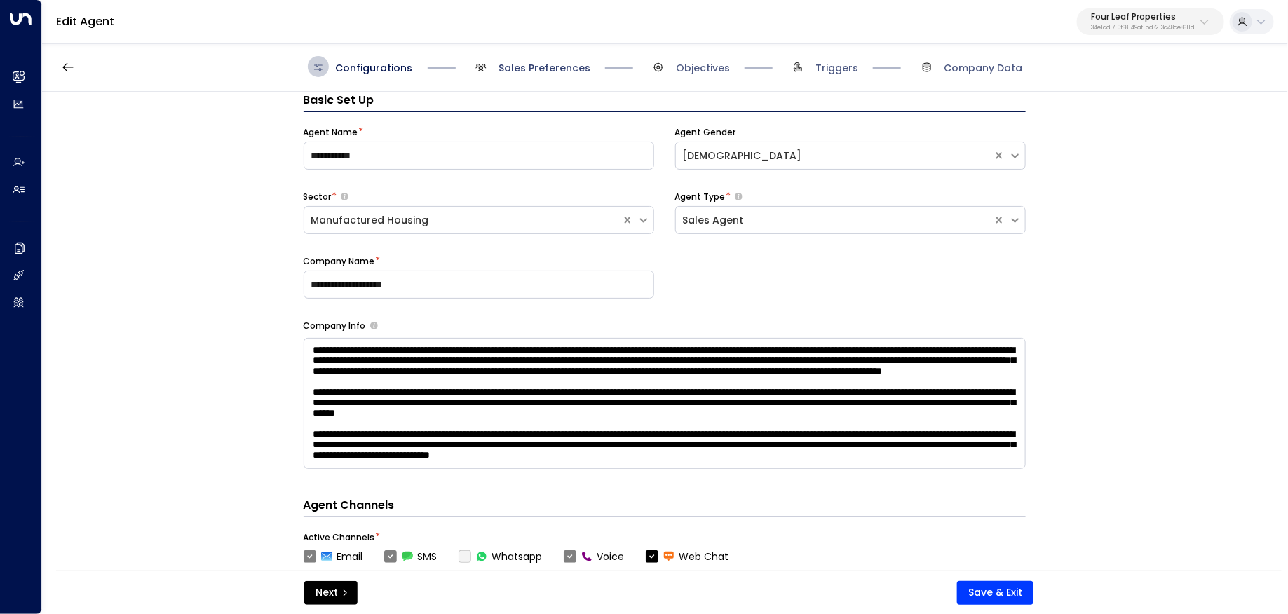
click at [569, 66] on span "Sales Preferences" at bounding box center [544, 68] width 92 height 14
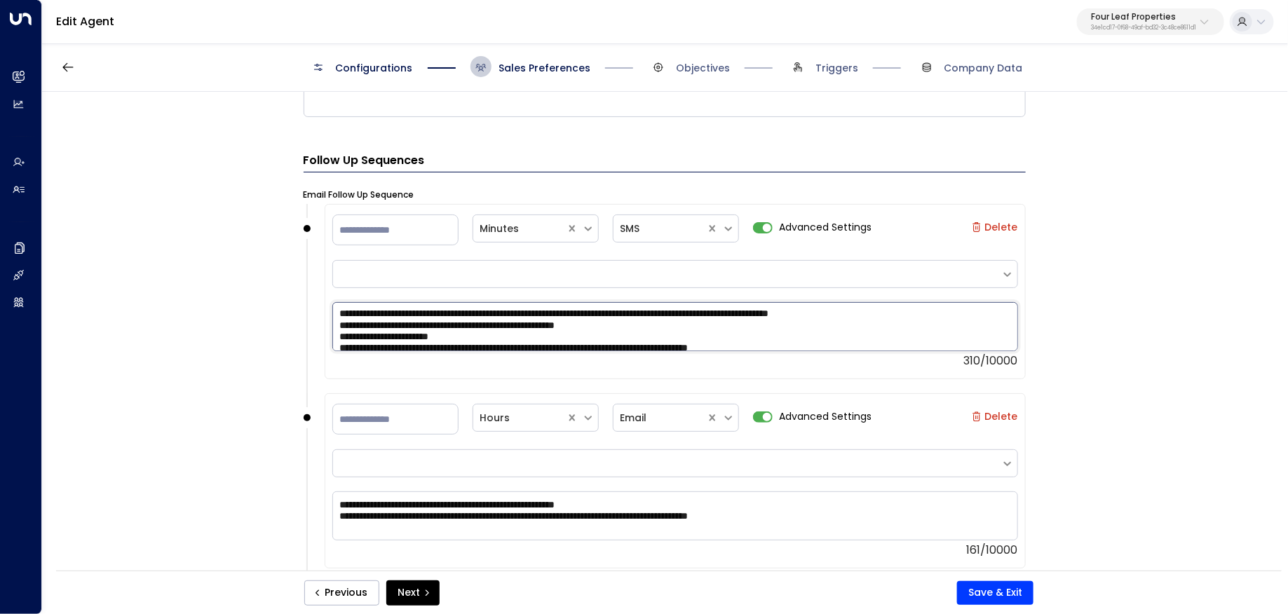
scroll to position [0, 0]
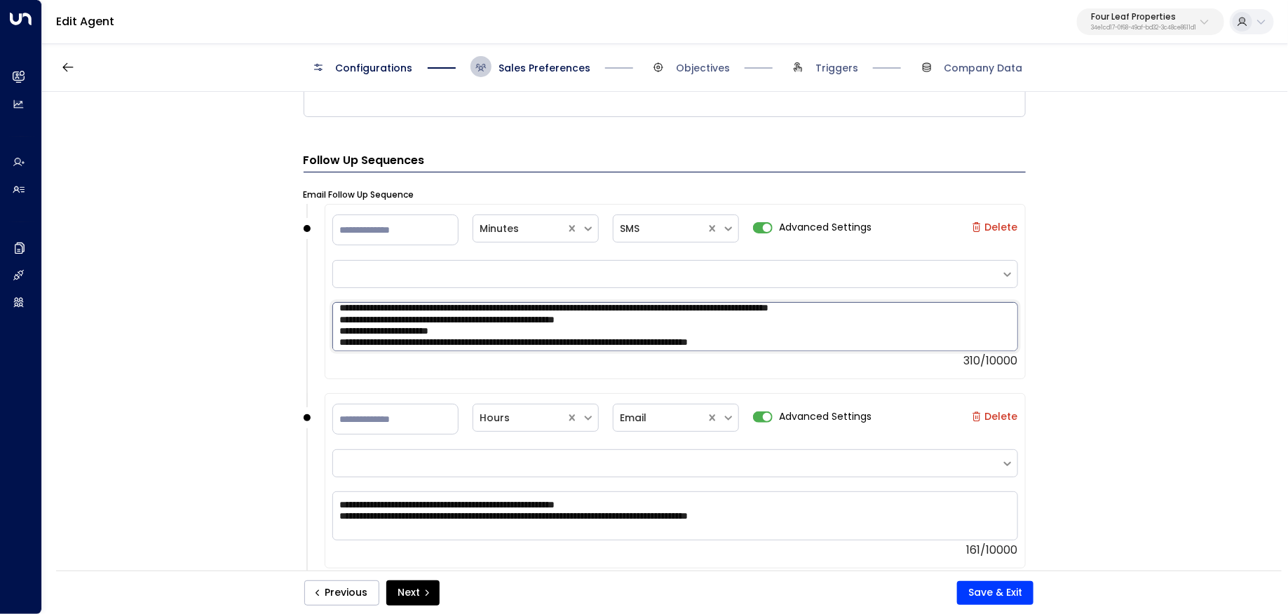
drag, startPoint x: 845, startPoint y: 339, endPoint x: 297, endPoint y: 339, distance: 548.2
click at [297, 339] on div "**********" at bounding box center [664, 336] width 1244 height 488
click at [407, 313] on textarea "**********" at bounding box center [675, 326] width 686 height 49
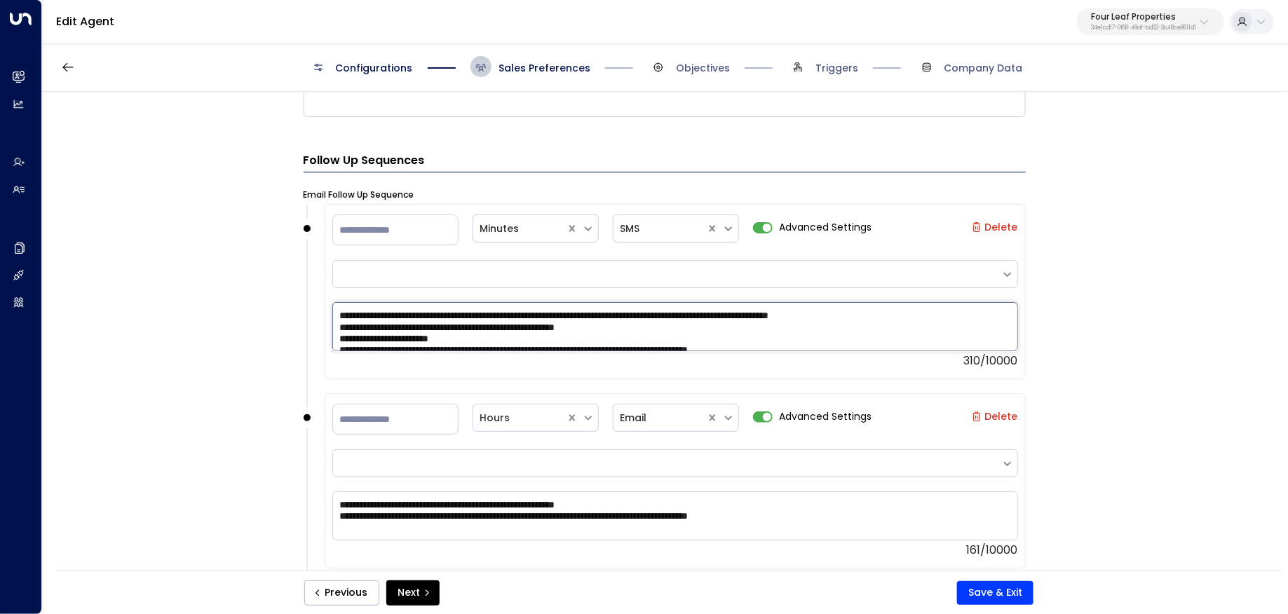
click at [333, 306] on textarea "**********" at bounding box center [675, 326] width 686 height 49
paste textarea "**********"
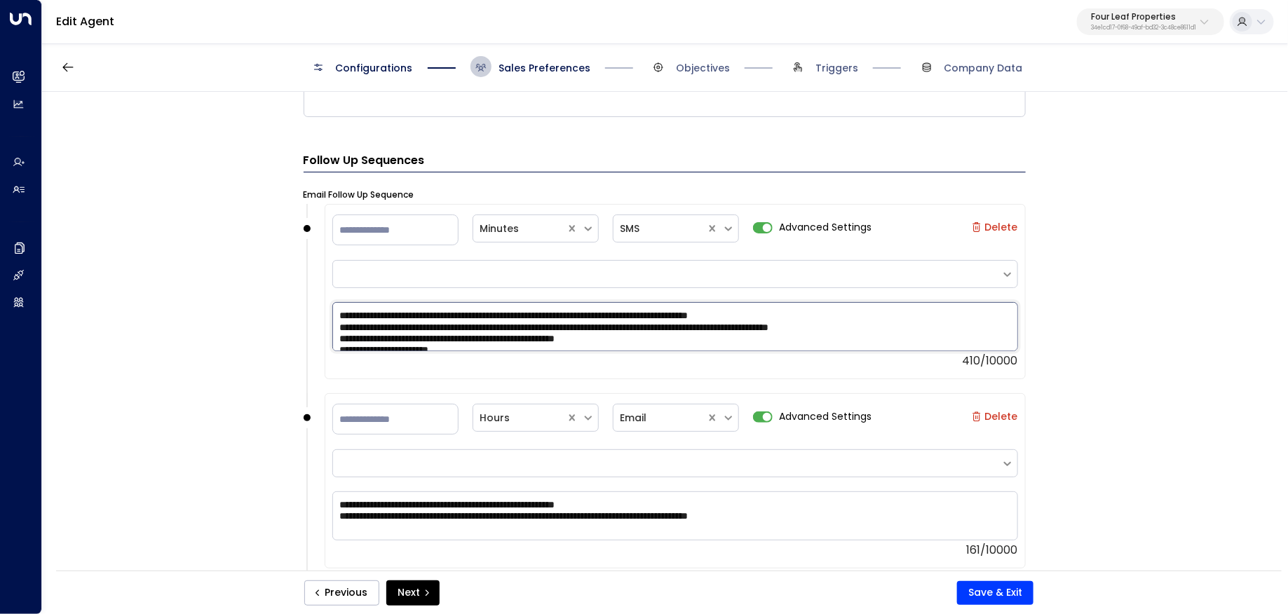
click at [414, 308] on textarea "**********" at bounding box center [675, 326] width 686 height 49
drag, startPoint x: 904, startPoint y: 308, endPoint x: 222, endPoint y: 287, distance: 682.4
click at [209, 290] on div "**********" at bounding box center [664, 336] width 1244 height 488
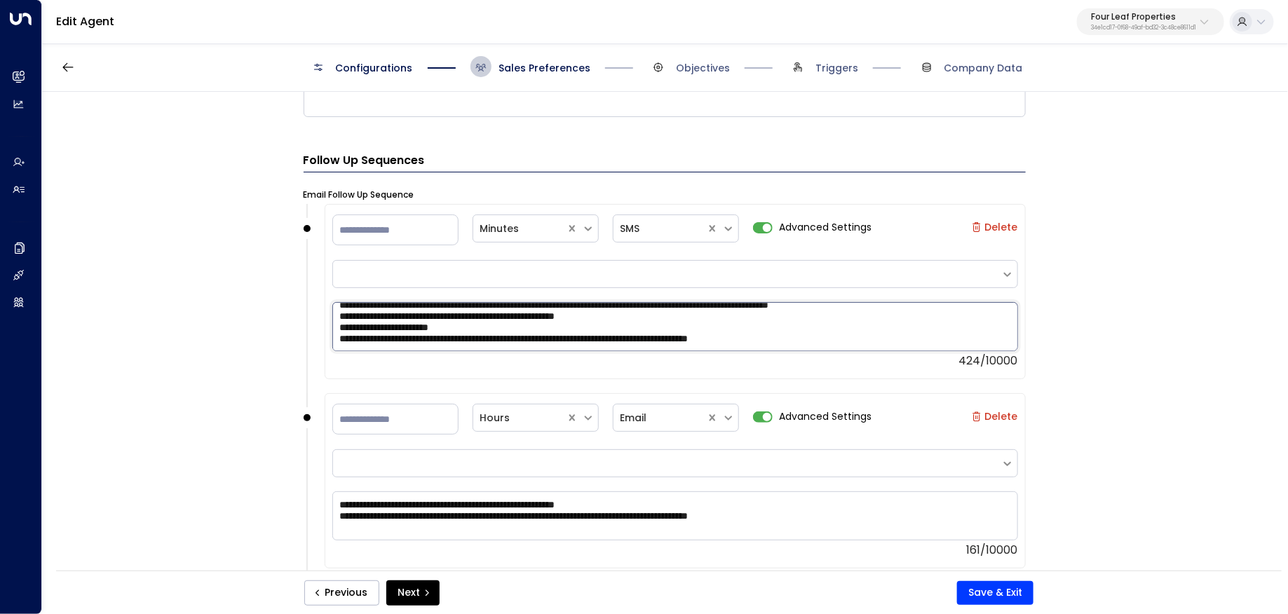
drag, startPoint x: 834, startPoint y: 335, endPoint x: 201, endPoint y: 341, distance: 633.1
click at [201, 341] on div "**********" at bounding box center [664, 336] width 1244 height 488
drag, startPoint x: 525, startPoint y: 354, endPoint x: 904, endPoint y: 374, distance: 379.8
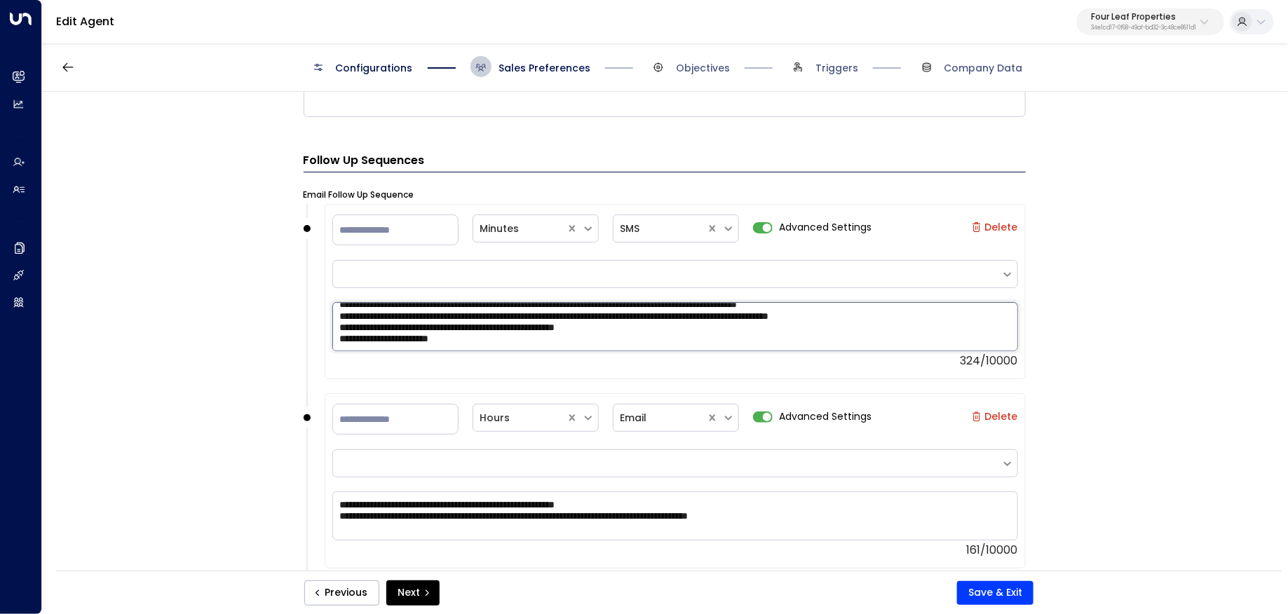
type textarea "**********"
drag, startPoint x: 828, startPoint y: 510, endPoint x: 282, endPoint y: 519, distance: 546.2
click at [281, 519] on div "**********" at bounding box center [664, 336] width 1244 height 488
drag, startPoint x: 825, startPoint y: 513, endPoint x: 319, endPoint y: 510, distance: 506.2
click at [319, 510] on div "**********" at bounding box center [665, 487] width 722 height 189
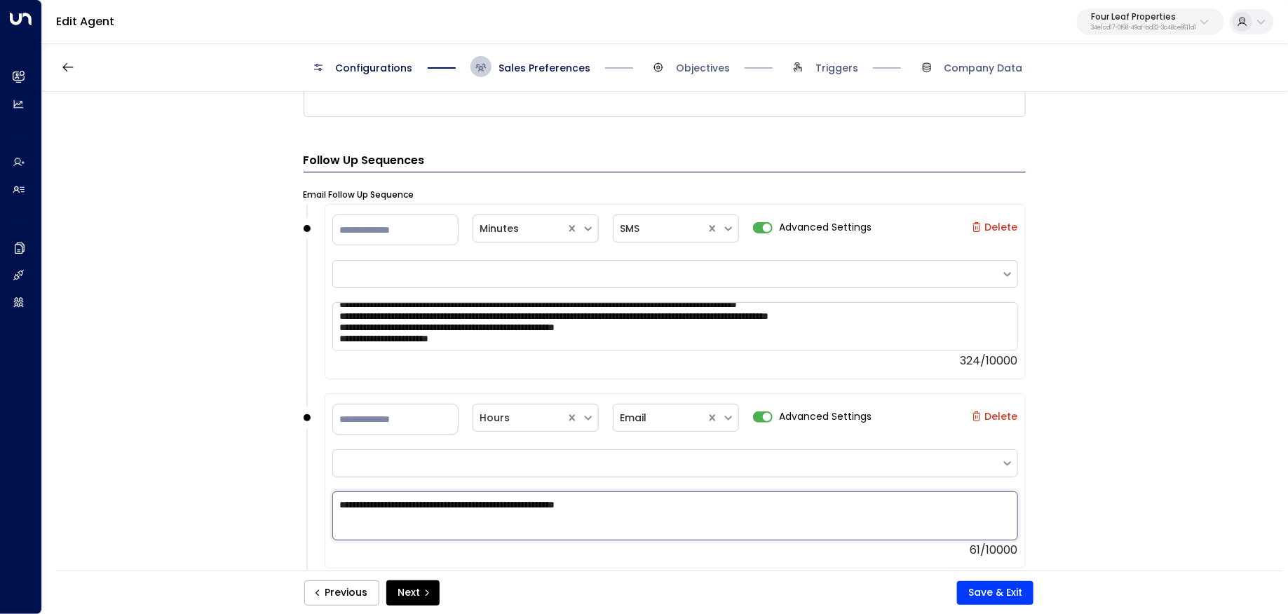
click at [340, 498] on textarea "**********" at bounding box center [675, 515] width 686 height 49
paste textarea "**********"
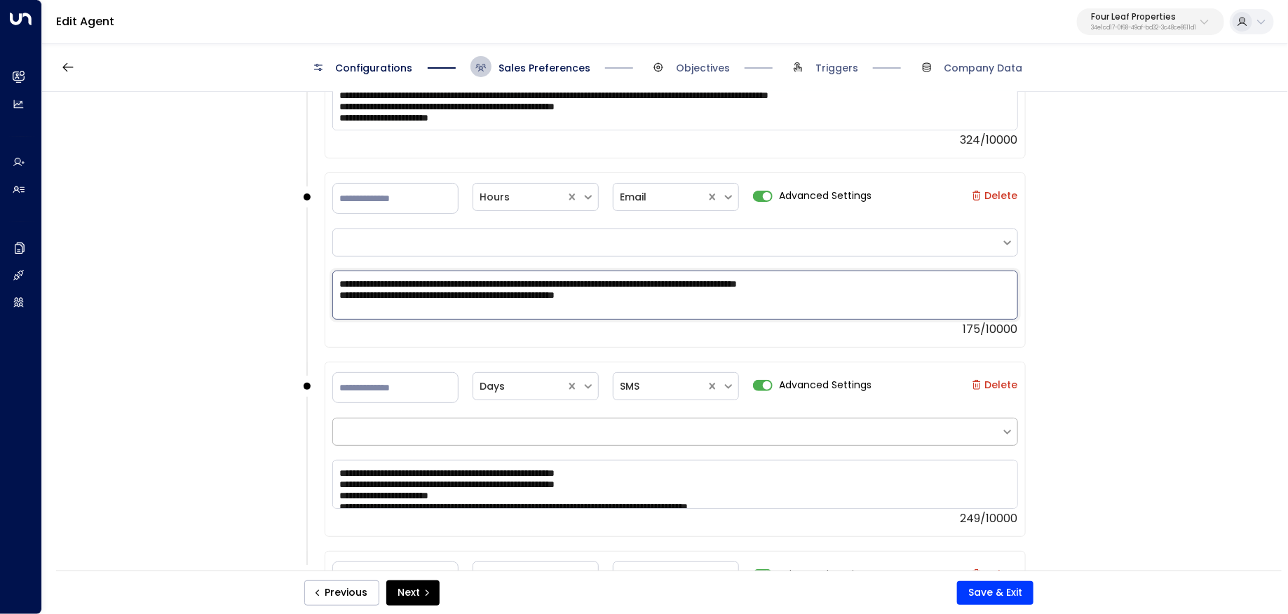
scroll to position [1962, 0]
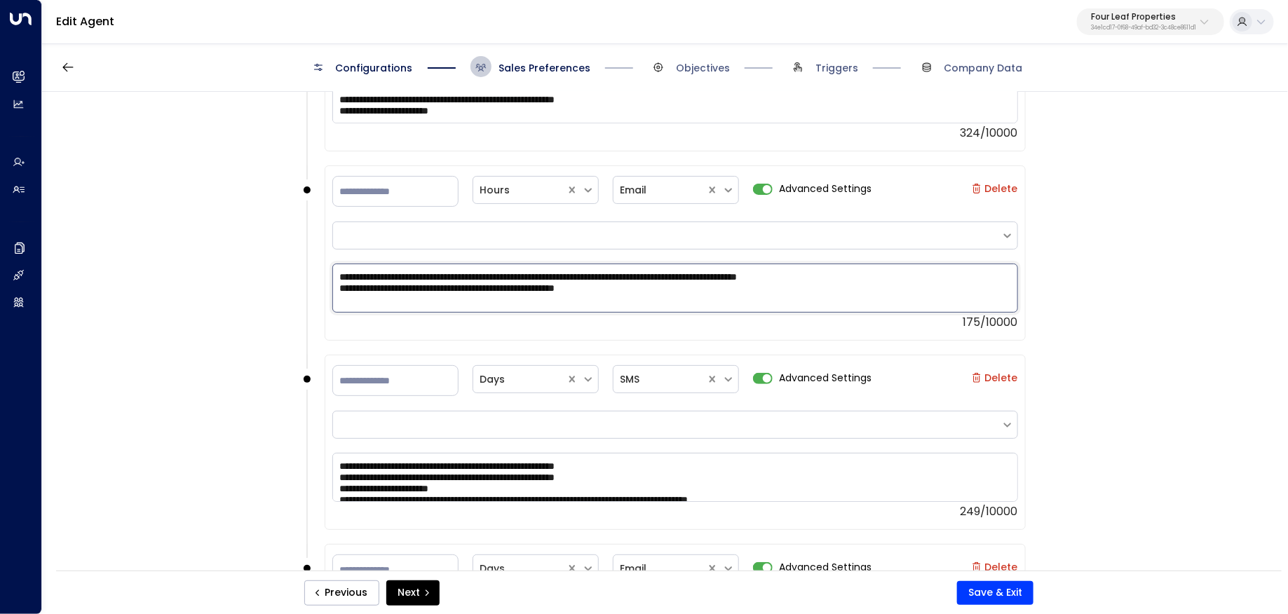
type textarea "**********"
click at [340, 461] on textarea "**********" at bounding box center [675, 477] width 686 height 49
paste textarea "**********"
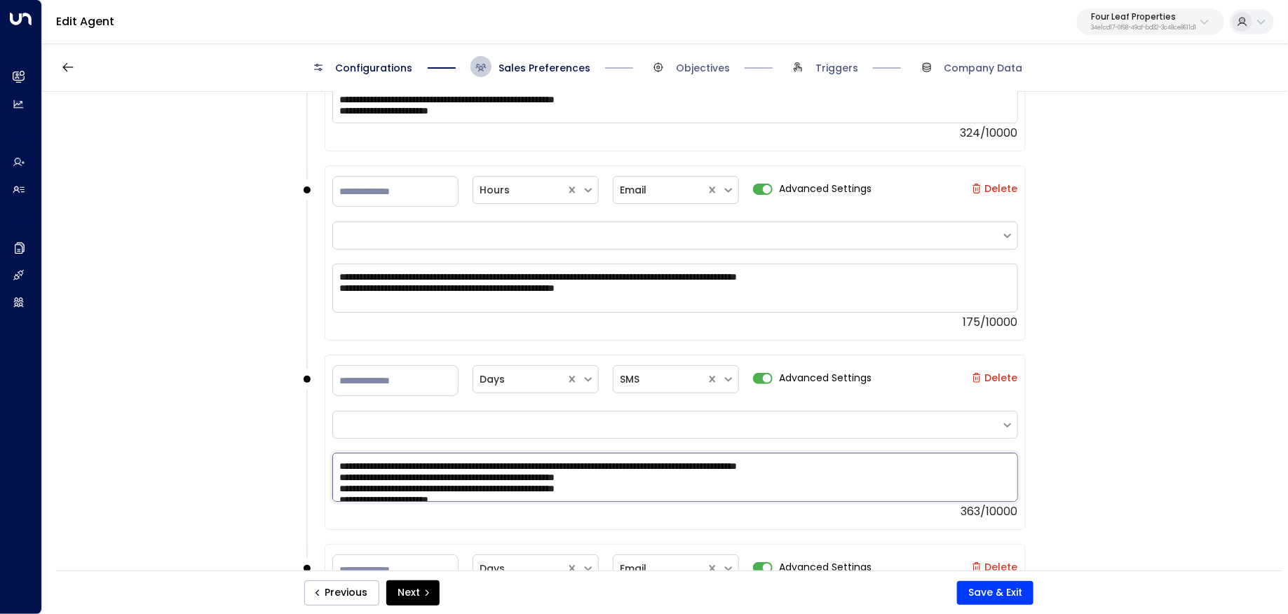
scroll to position [16, 0]
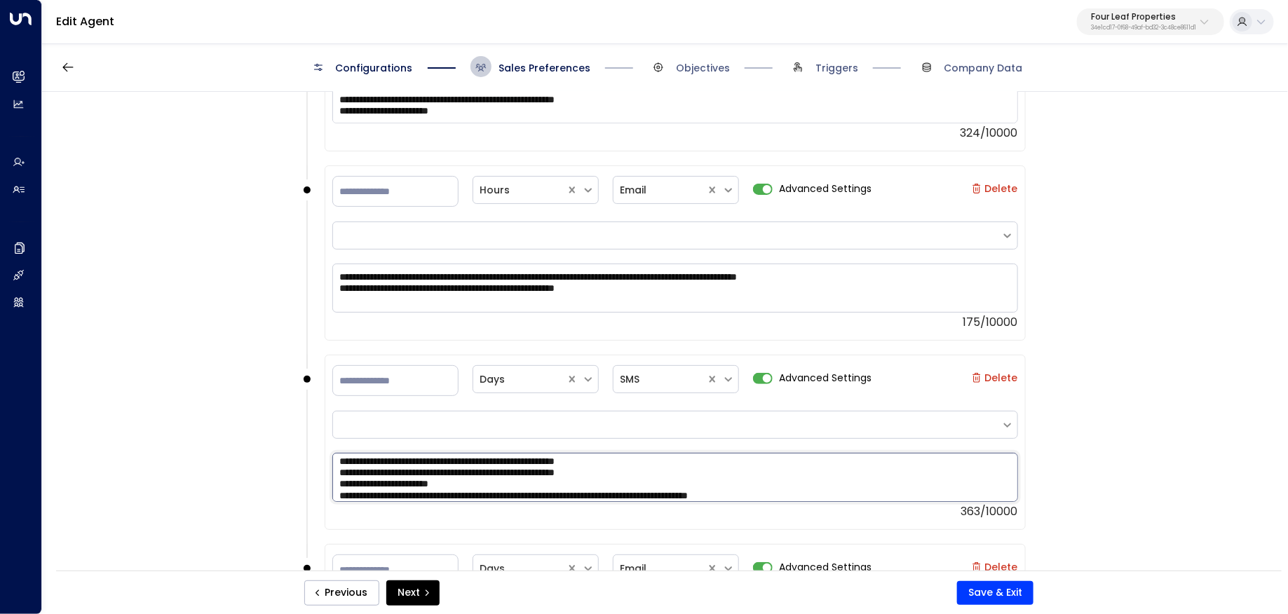
drag, startPoint x: 856, startPoint y: 487, endPoint x: 302, endPoint y: 486, distance: 553.8
click at [304, 486] on div "**********" at bounding box center [665, 449] width 722 height 189
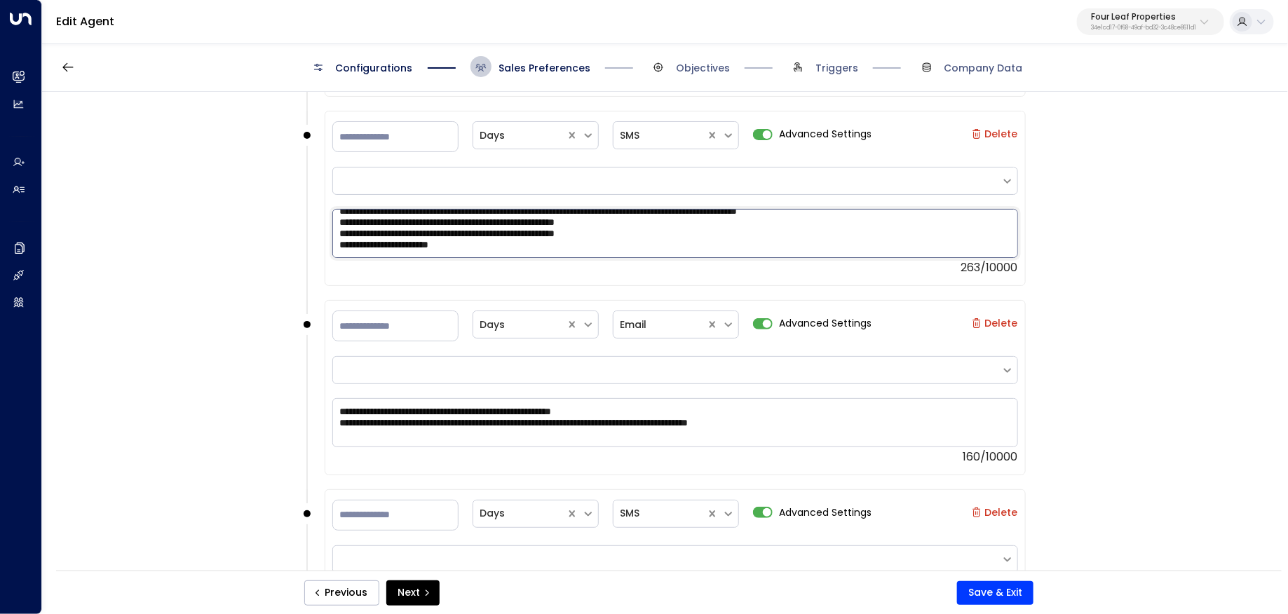
scroll to position [2224, 0]
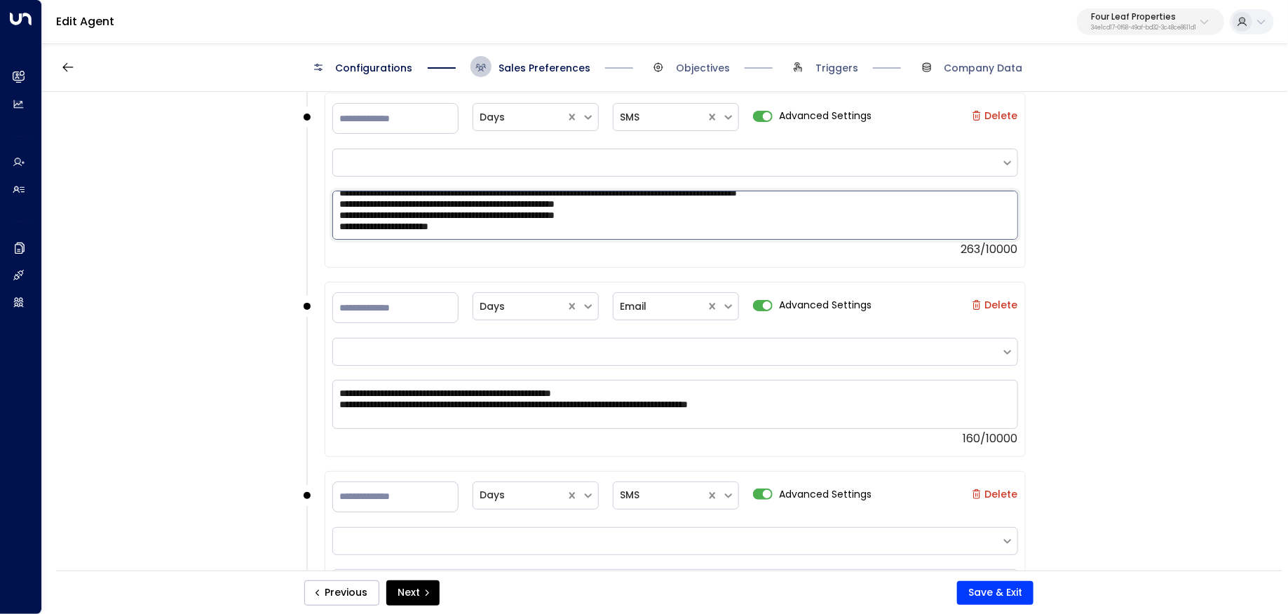
type textarea "**********"
click at [345, 393] on textarea "**********" at bounding box center [675, 404] width 686 height 49
paste textarea "**********"
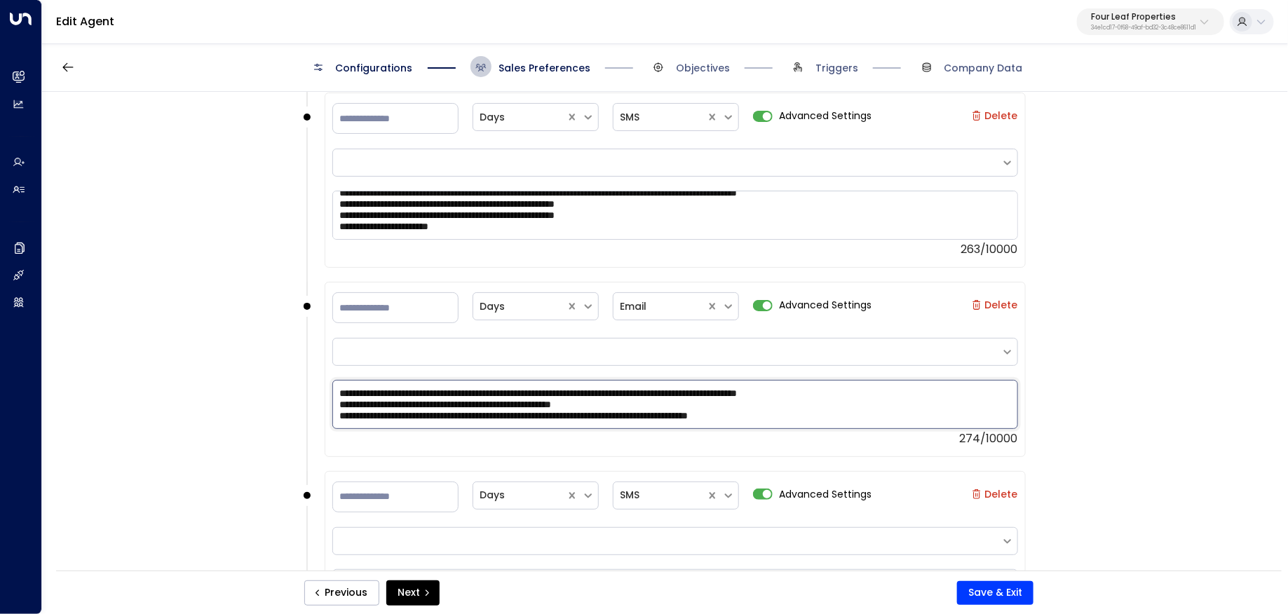
drag, startPoint x: 836, startPoint y: 414, endPoint x: 283, endPoint y: 412, distance: 553.1
click at [283, 412] on div "**********" at bounding box center [664, 336] width 1244 height 488
click at [829, 386] on textarea "**********" at bounding box center [675, 404] width 686 height 49
click at [904, 391] on textarea "**********" at bounding box center [675, 404] width 686 height 49
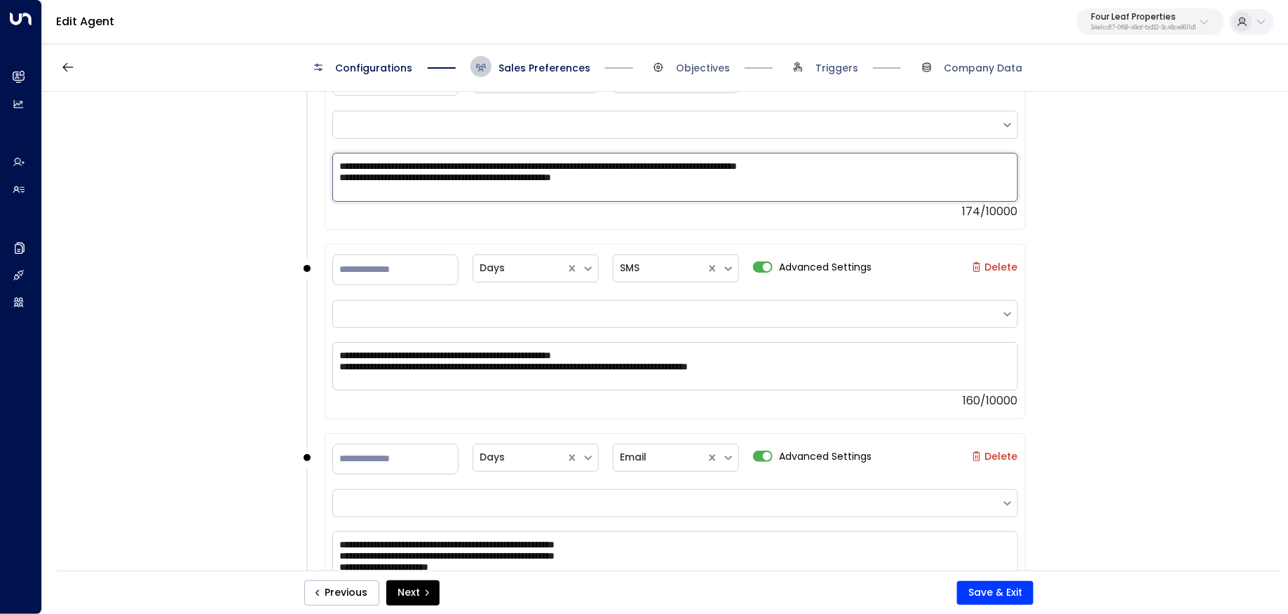
scroll to position [2454, 0]
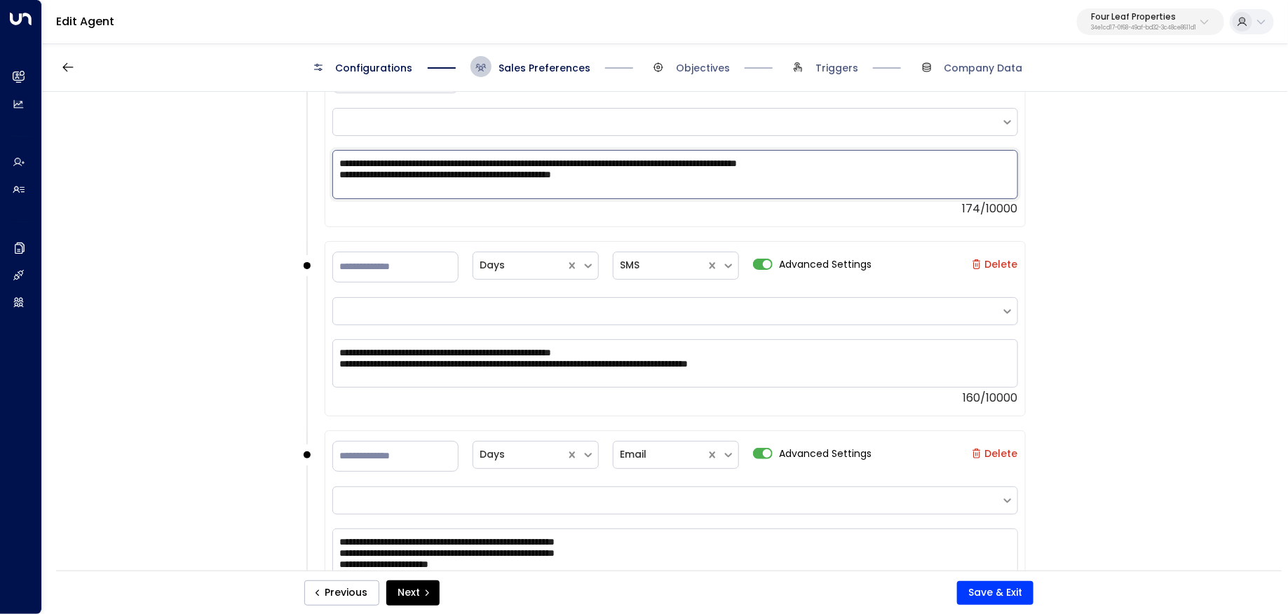
type textarea "**********"
drag, startPoint x: 863, startPoint y: 364, endPoint x: 297, endPoint y: 352, distance: 565.9
click at [296, 352] on div "**********" at bounding box center [664, 336] width 1244 height 488
click at [551, 355] on textarea at bounding box center [675, 363] width 686 height 49
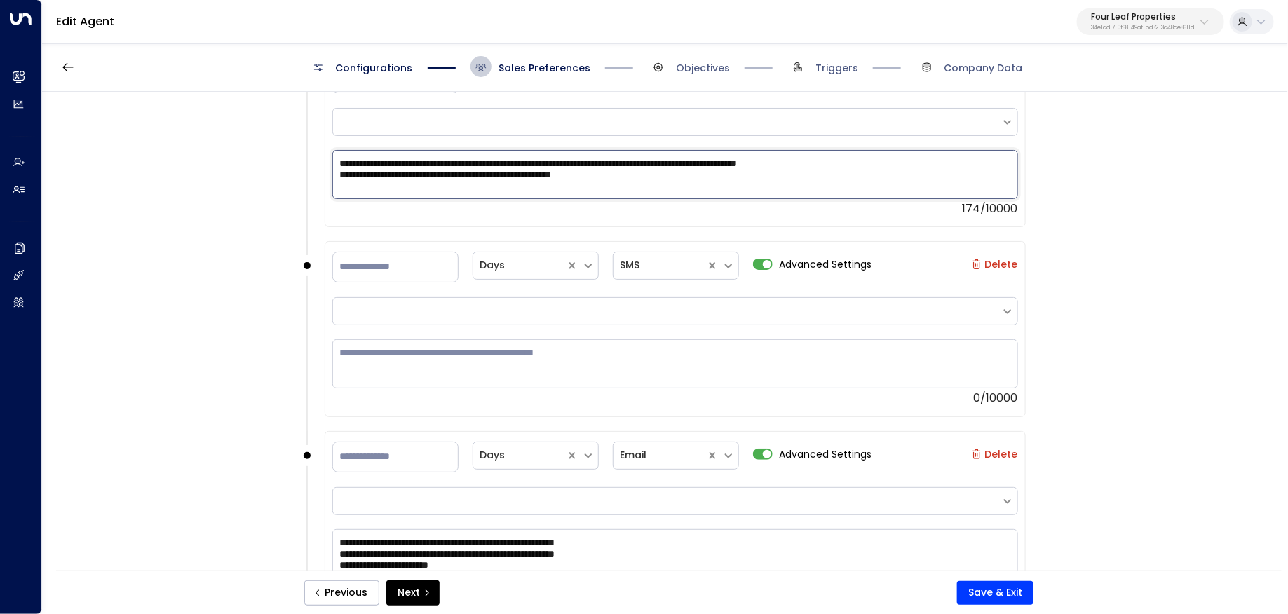
drag, startPoint x: 669, startPoint y: 177, endPoint x: 248, endPoint y: 135, distance: 422.7
click at [248, 135] on div "**********" at bounding box center [664, 336] width 1244 height 488
click at [421, 339] on textarea at bounding box center [675, 363] width 686 height 49
paste textarea "**********"
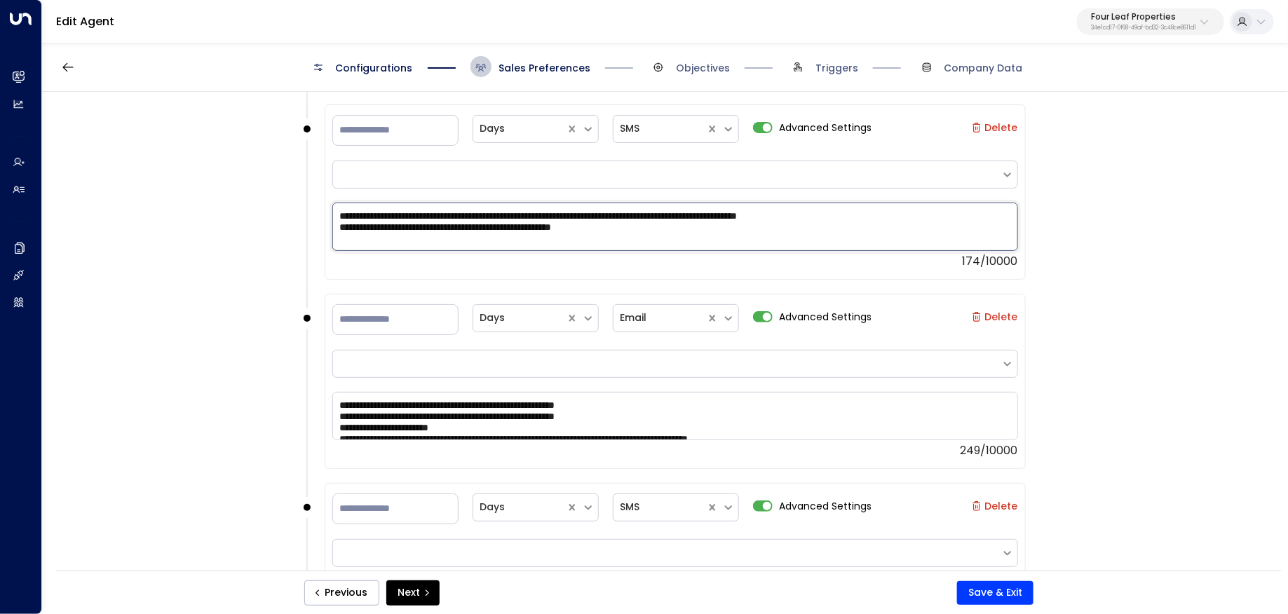
scroll to position [11, 0]
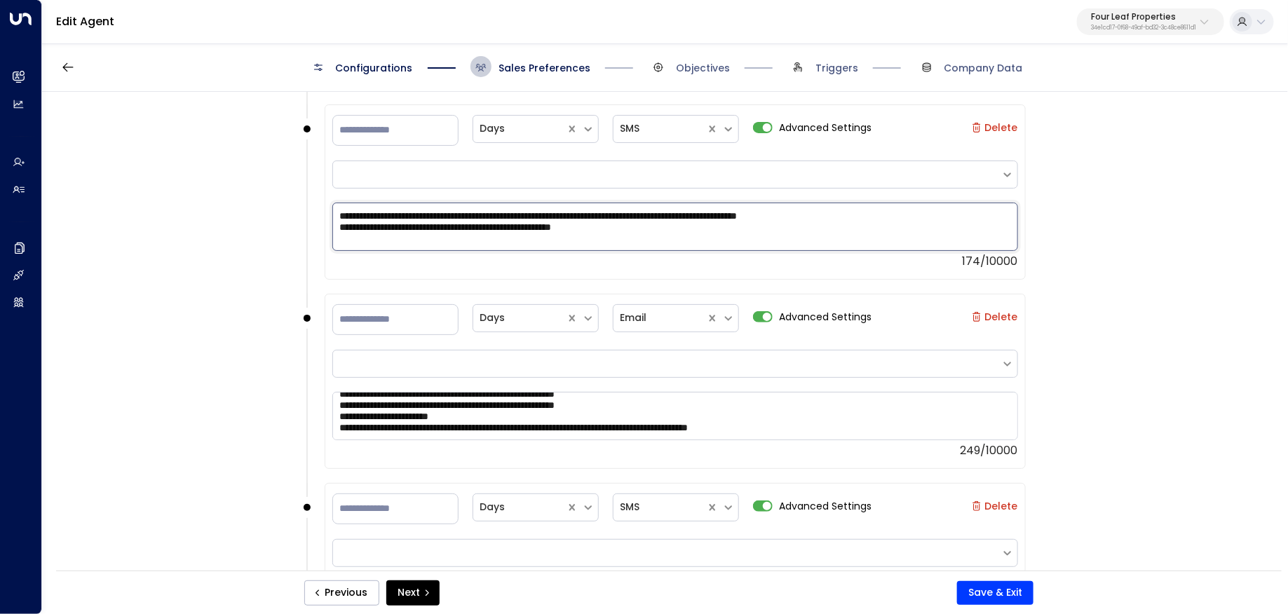
type textarea "**********"
drag, startPoint x: 831, startPoint y: 425, endPoint x: 344, endPoint y: 430, distance: 488.0
click at [344, 430] on textarea "**********" at bounding box center [675, 416] width 686 height 49
drag, startPoint x: 898, startPoint y: 205, endPoint x: 320, endPoint y: 207, distance: 578.4
click at [319, 207] on div "**********" at bounding box center [665, 198] width 722 height 189
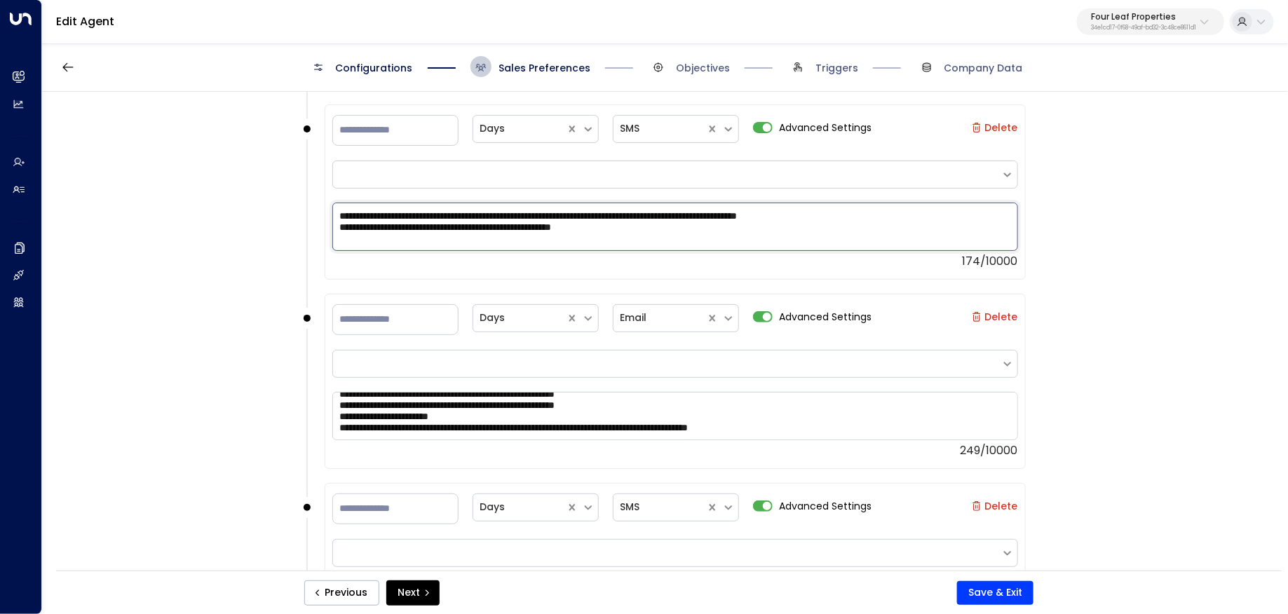
scroll to position [0, 0]
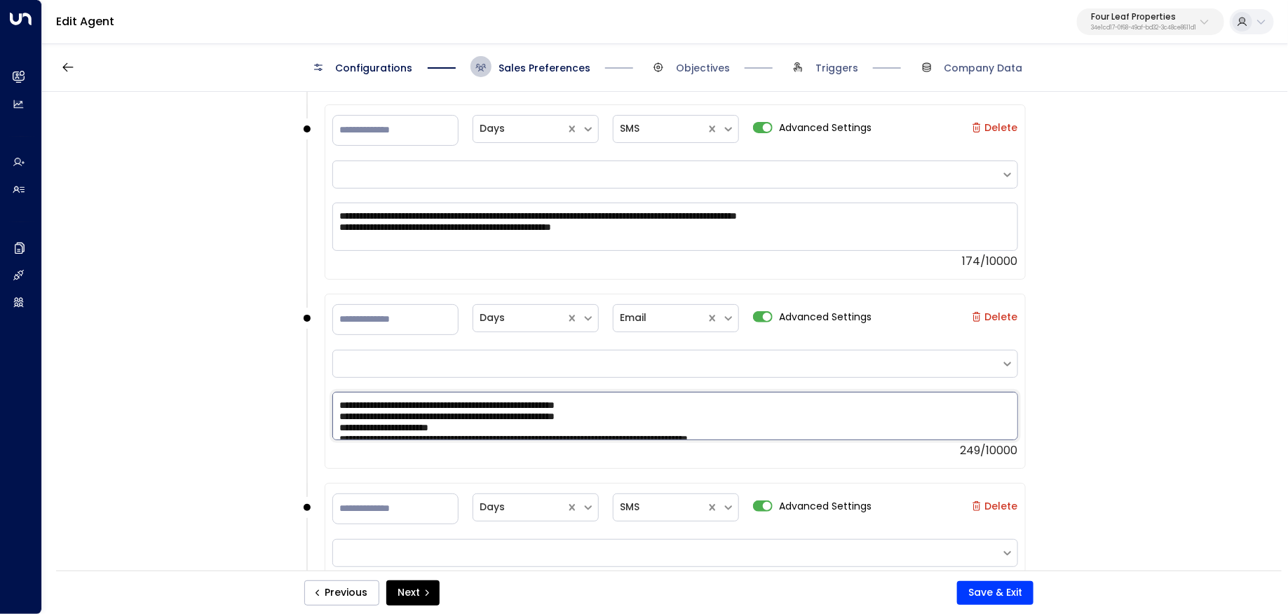
click at [346, 395] on textarea "**********" at bounding box center [675, 416] width 686 height 49
paste textarea "**********"
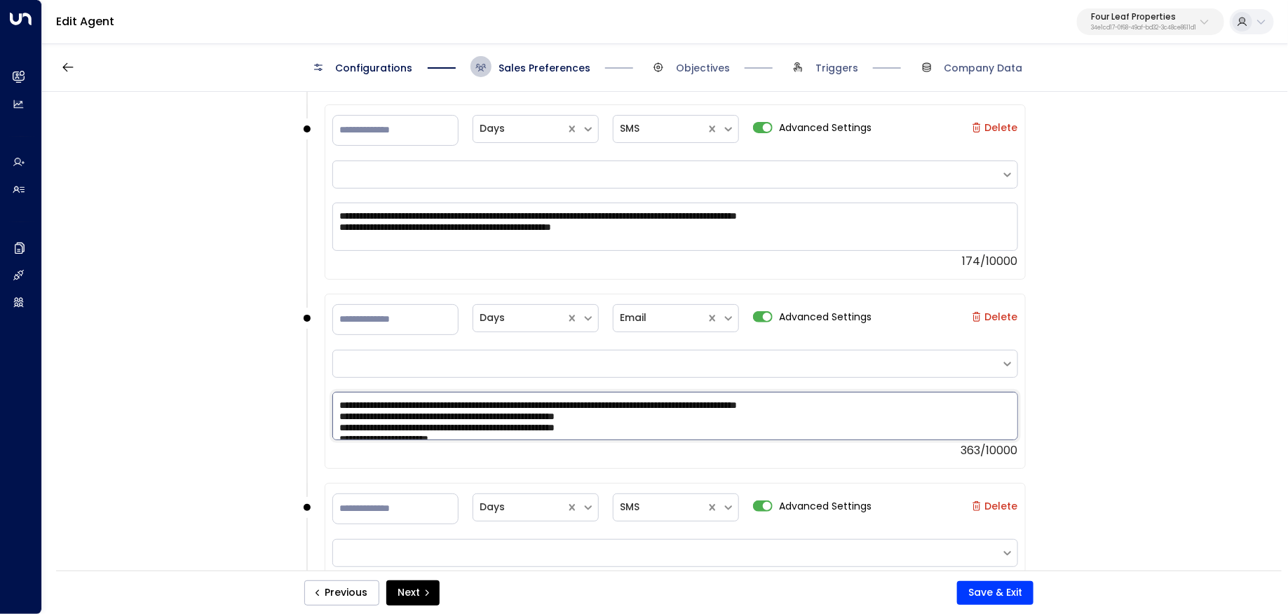
scroll to position [22, 0]
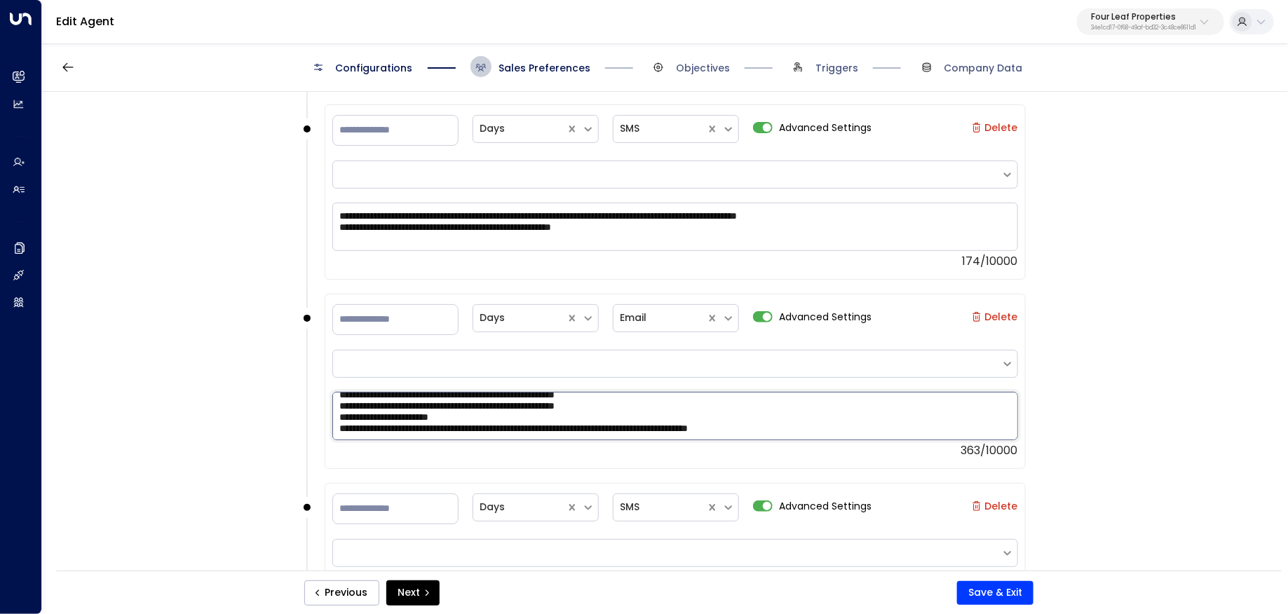
drag, startPoint x: 836, startPoint y: 421, endPoint x: 247, endPoint y: 420, distance: 588.2
click at [247, 420] on div "**********" at bounding box center [664, 336] width 1244 height 488
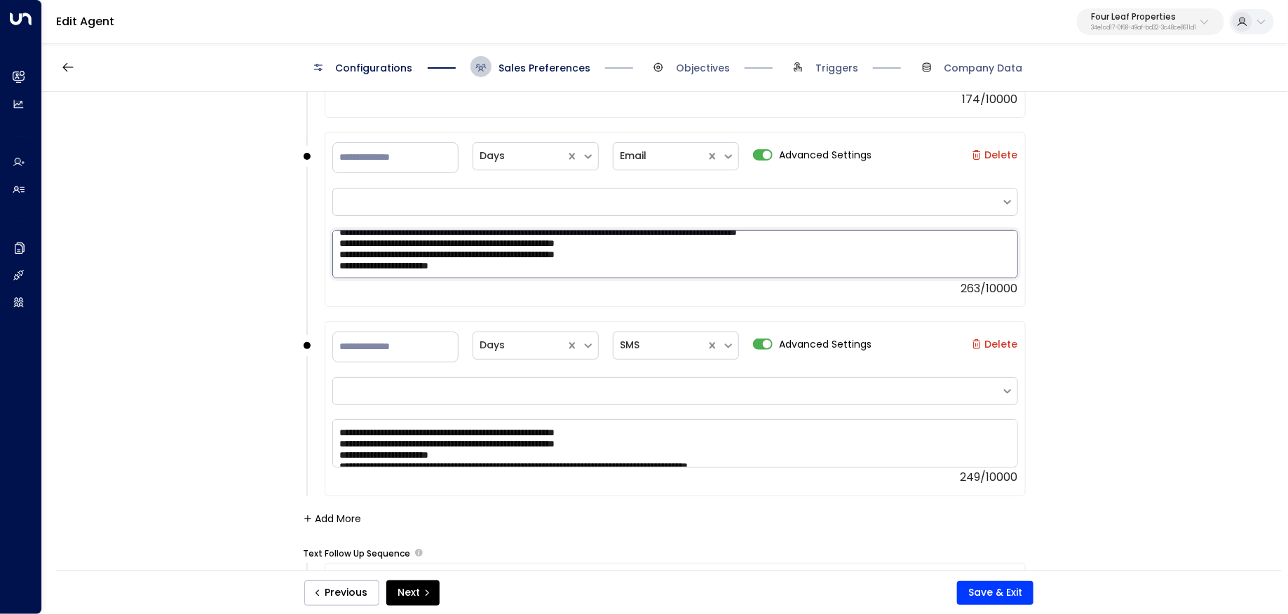
scroll to position [11, 0]
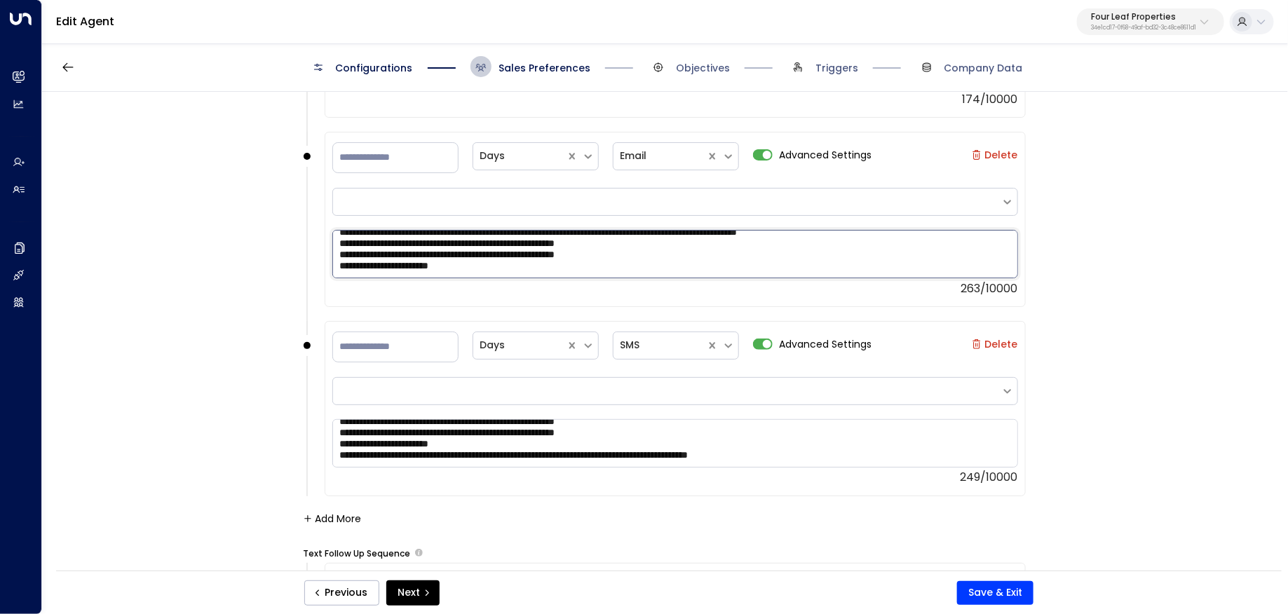
type textarea "**********"
click at [341, 419] on textarea "**********" at bounding box center [675, 443] width 686 height 49
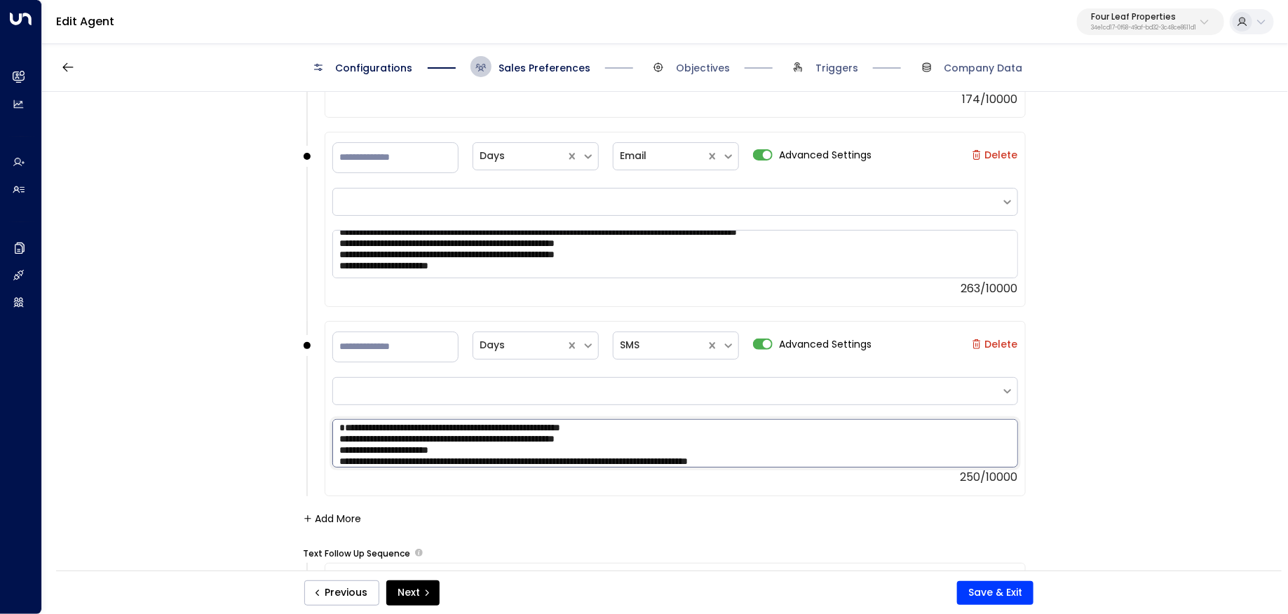
paste textarea "**********"
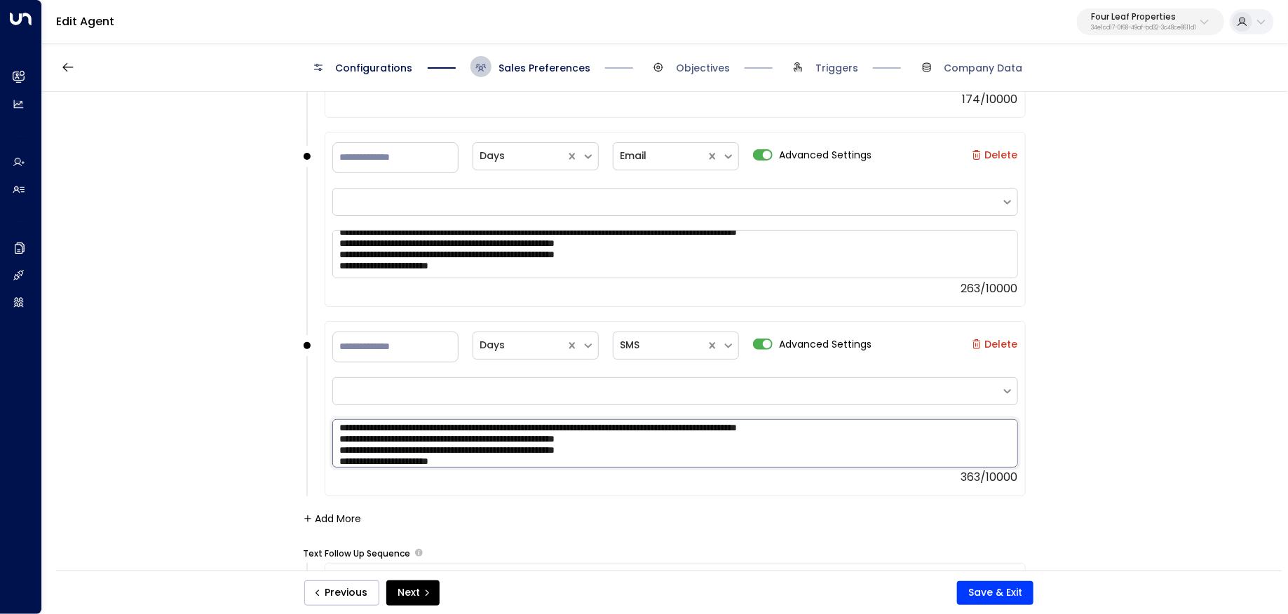
scroll to position [22, 0]
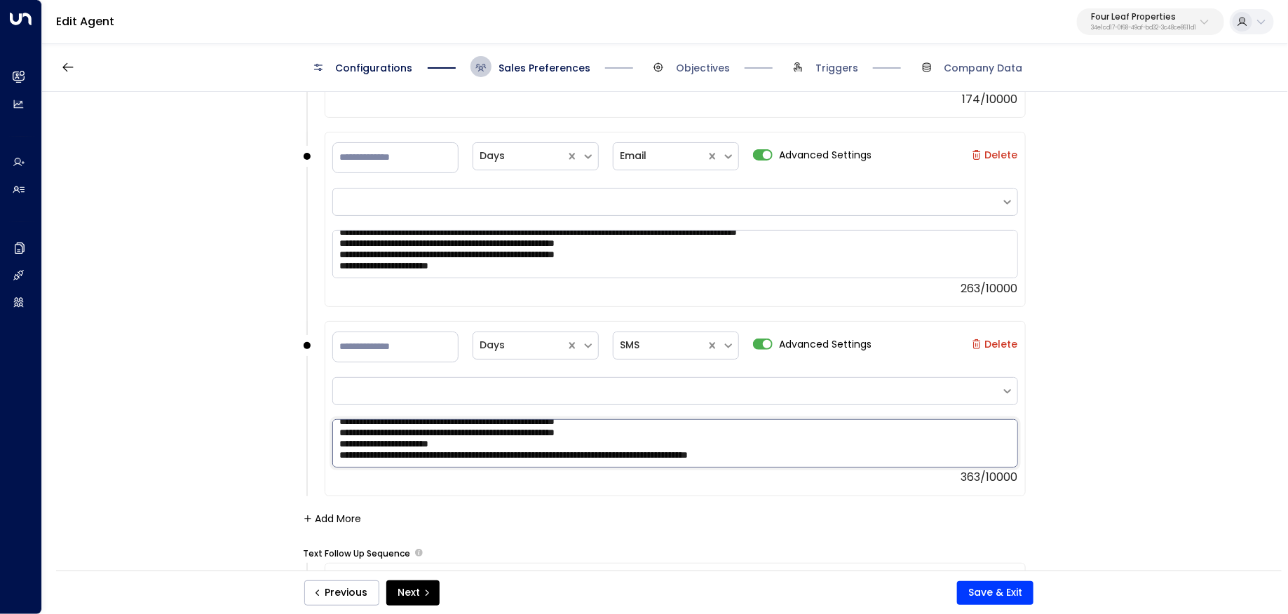
drag, startPoint x: 856, startPoint y: 451, endPoint x: 301, endPoint y: 449, distance: 555.2
click at [300, 449] on div "**********" at bounding box center [664, 336] width 1244 height 488
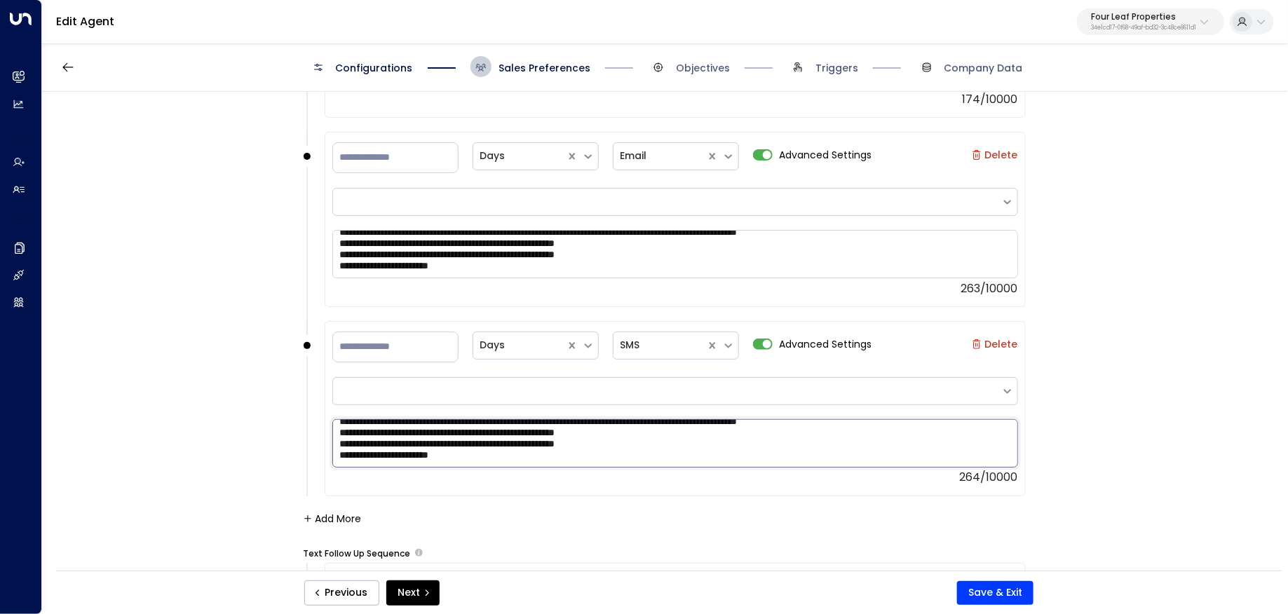
scroll to position [11, 0]
type textarea "**********"
click at [1024, 589] on button "Save & Exit" at bounding box center [995, 593] width 76 height 24
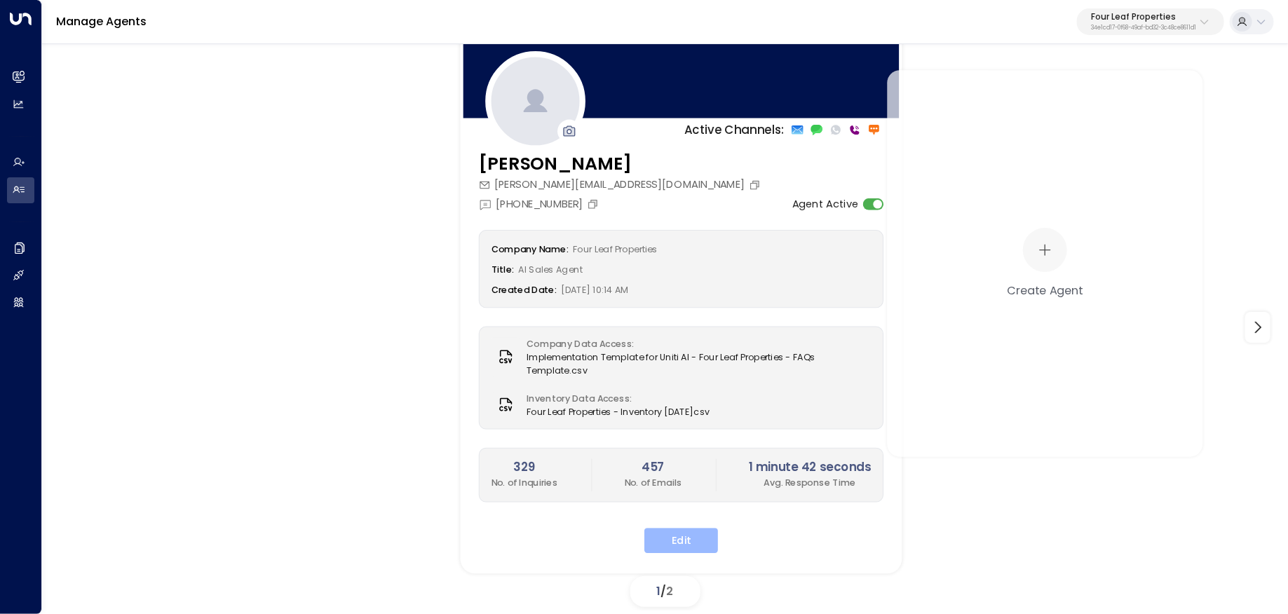
click at [681, 540] on button "Edit" at bounding box center [681, 540] width 74 height 25
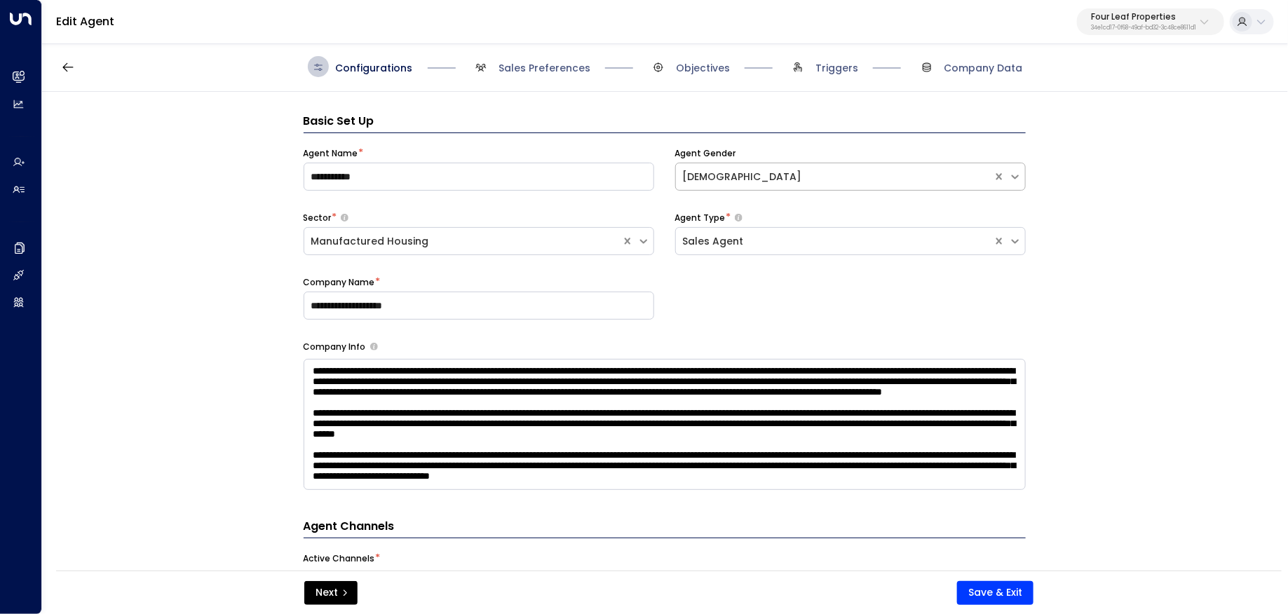
scroll to position [21, 0]
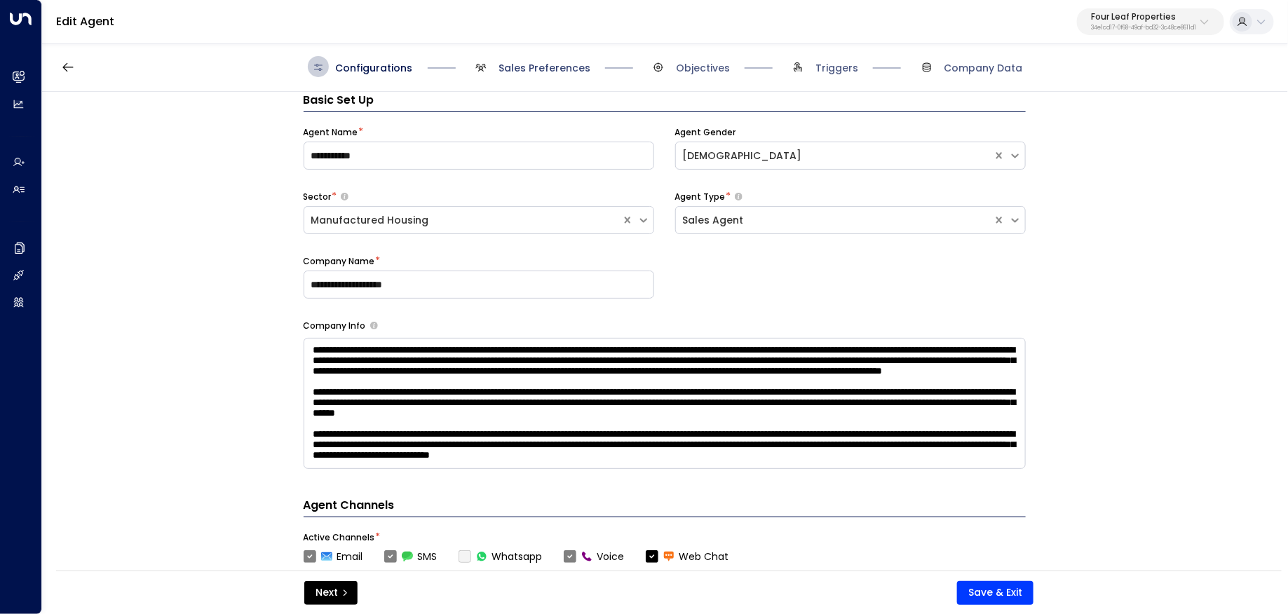
click at [559, 64] on span "Sales Preferences" at bounding box center [544, 68] width 92 height 14
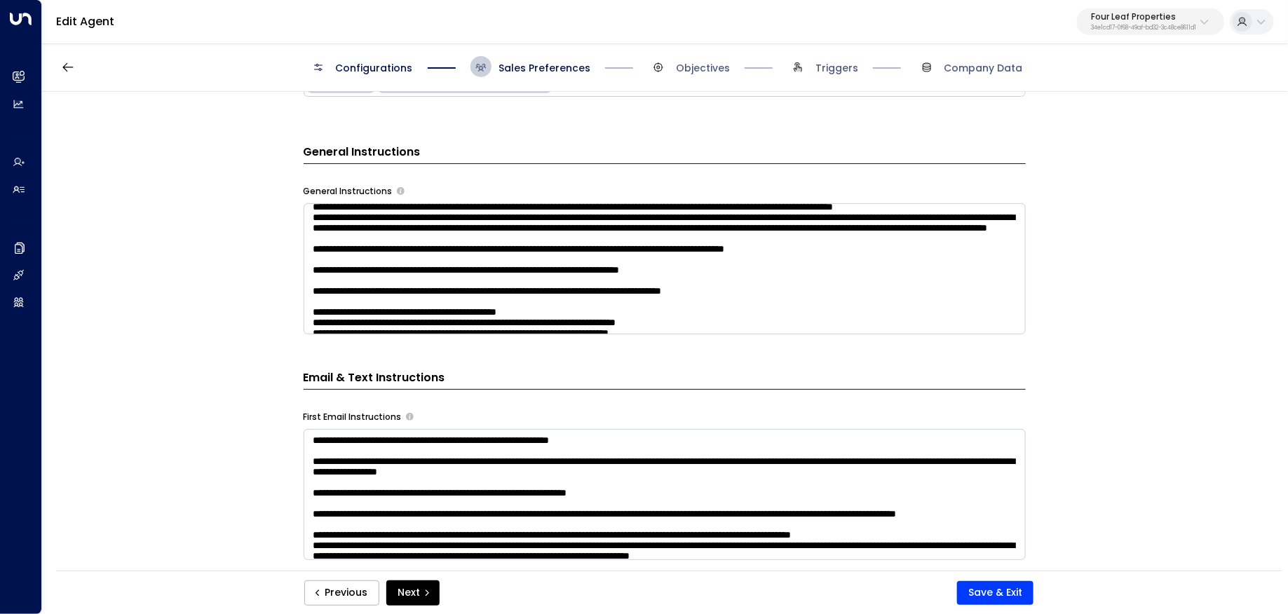
scroll to position [46, 0]
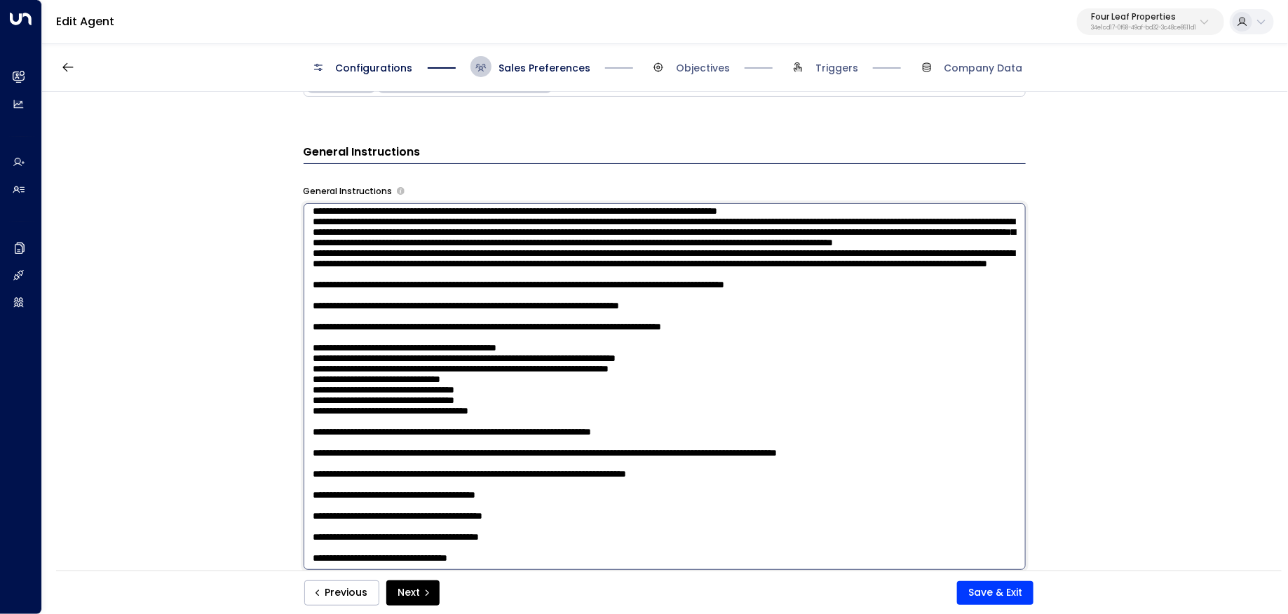
click at [956, 301] on textarea at bounding box center [665, 386] width 722 height 367
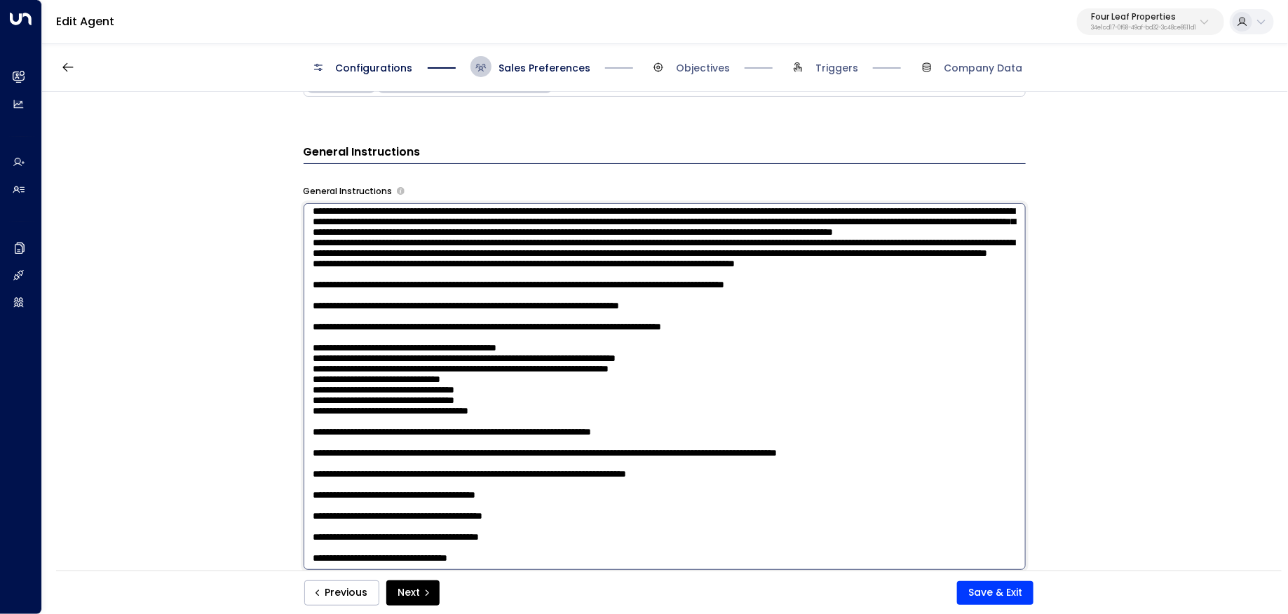
drag, startPoint x: 958, startPoint y: 226, endPoint x: 800, endPoint y: 210, distance: 158.6
click at [799, 210] on textarea at bounding box center [665, 386] width 722 height 367
click at [792, 211] on textarea at bounding box center [665, 386] width 722 height 367
drag, startPoint x: 958, startPoint y: 233, endPoint x: 798, endPoint y: 217, distance: 161.4
click at [798, 217] on textarea at bounding box center [665, 386] width 722 height 367
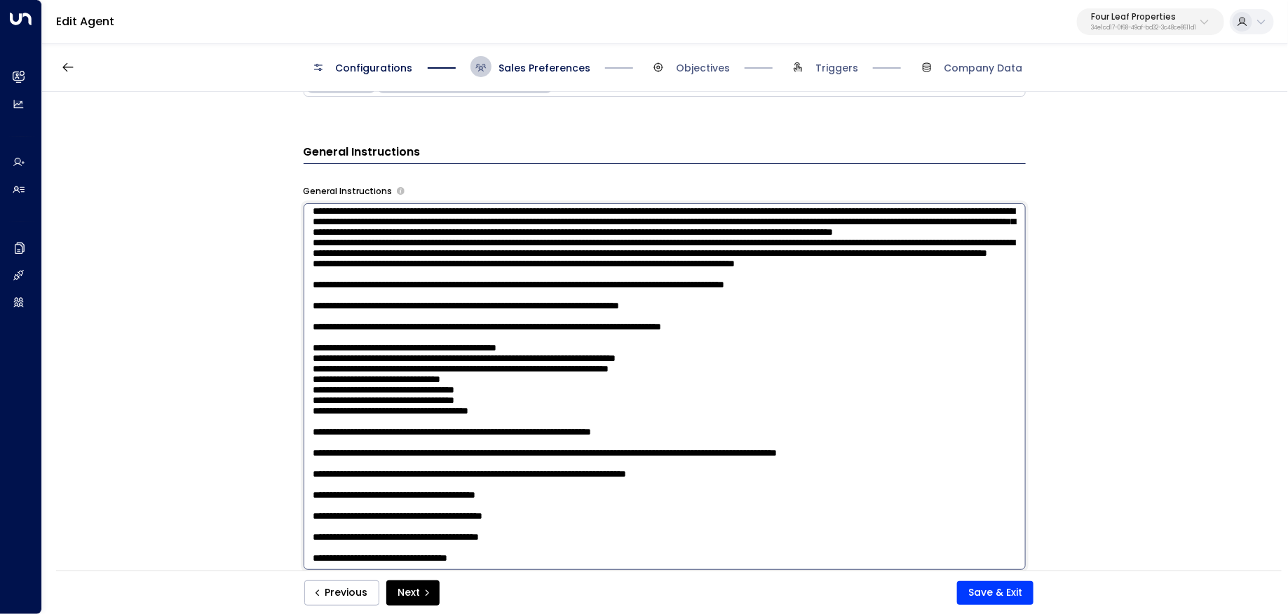
click at [912, 320] on textarea at bounding box center [665, 386] width 722 height 367
drag, startPoint x: 890, startPoint y: 214, endPoint x: 634, endPoint y: 264, distance: 260.1
click at [552, 243] on textarea at bounding box center [665, 386] width 722 height 367
click at [944, 318] on textarea at bounding box center [665, 386] width 722 height 367
paste textarea "**********"
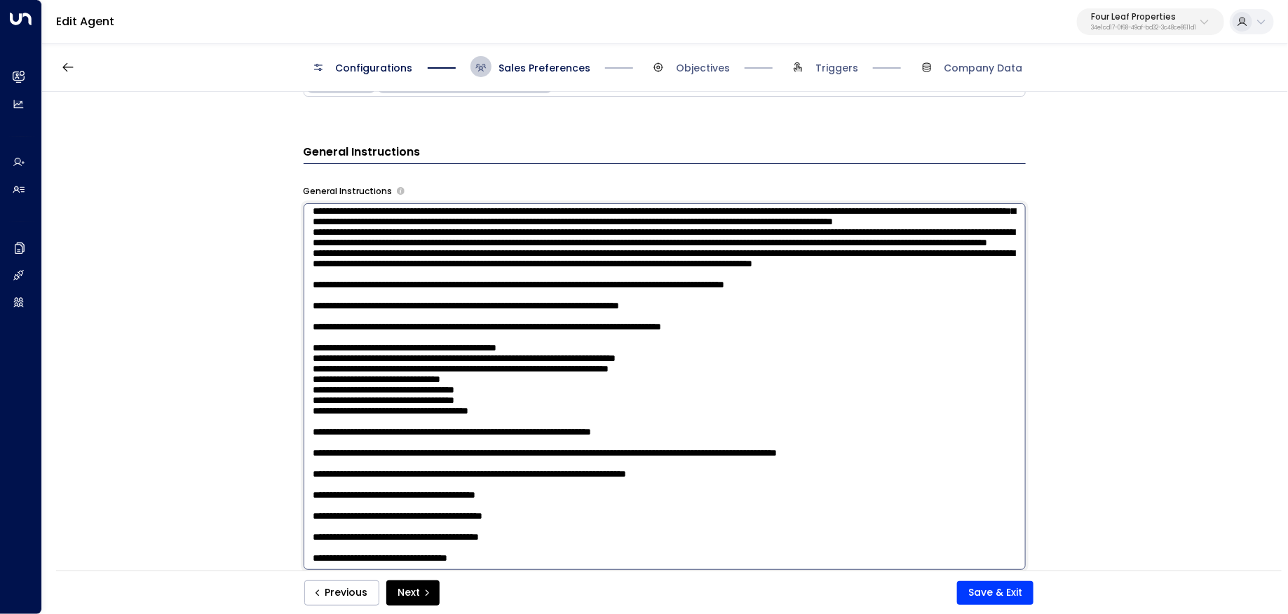
click at [900, 314] on textarea at bounding box center [665, 386] width 722 height 367
drag, startPoint x: 671, startPoint y: 344, endPoint x: 290, endPoint y: 320, distance: 382.1
click at [287, 322] on div "**********" at bounding box center [664, 336] width 1244 height 488
type textarea "**********"
click at [966, 592] on button "Save & Exit" at bounding box center [995, 593] width 76 height 24
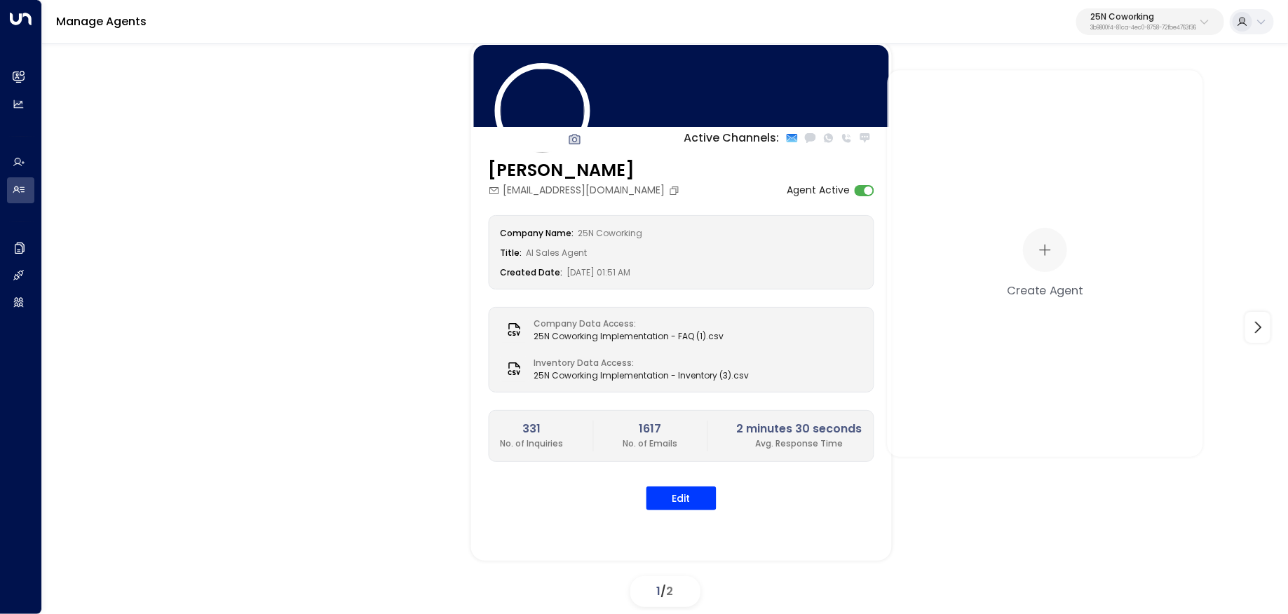
click at [1135, 18] on p "25N Coworking" at bounding box center [1143, 17] width 106 height 8
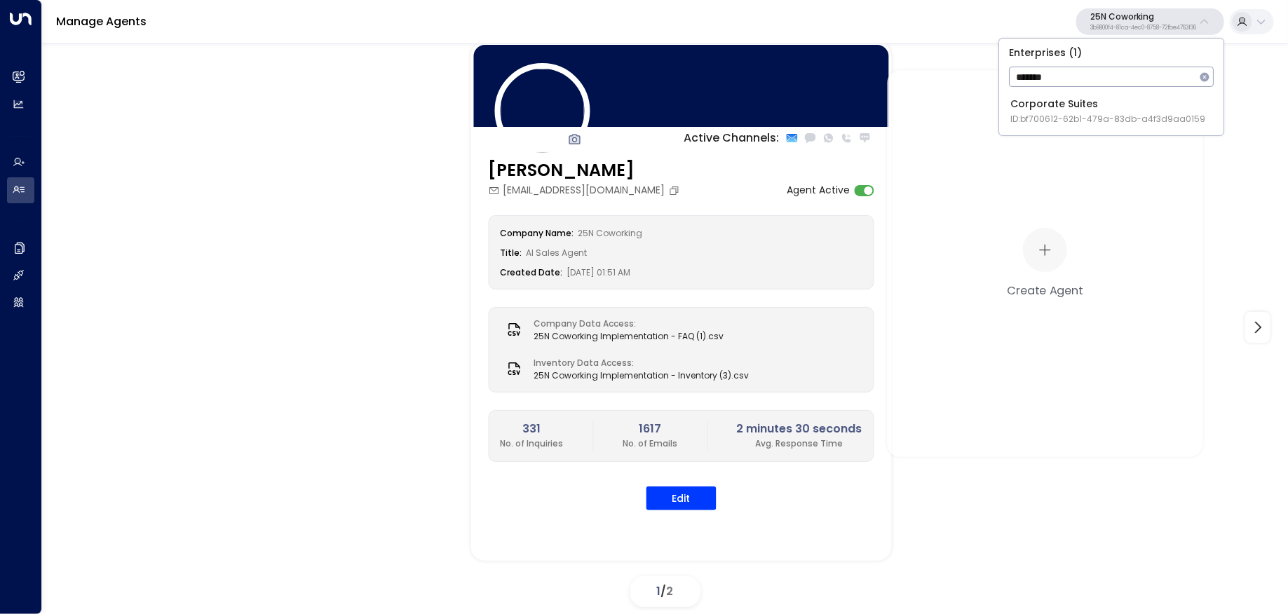
type input "*******"
click at [1028, 109] on div "Corporate Suites ID: bf700612-62b1-479a-83db-a4f3d9aa0159" at bounding box center [1107, 111] width 195 height 29
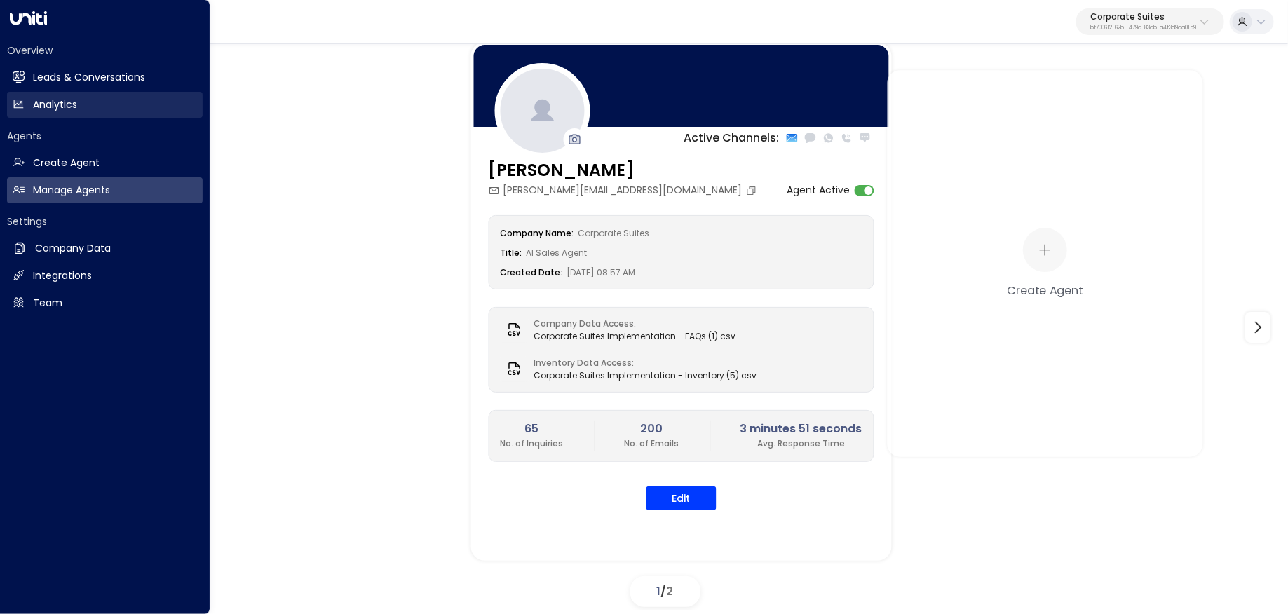
click at [59, 93] on link "Analytics Analytics" at bounding box center [105, 105] width 196 height 26
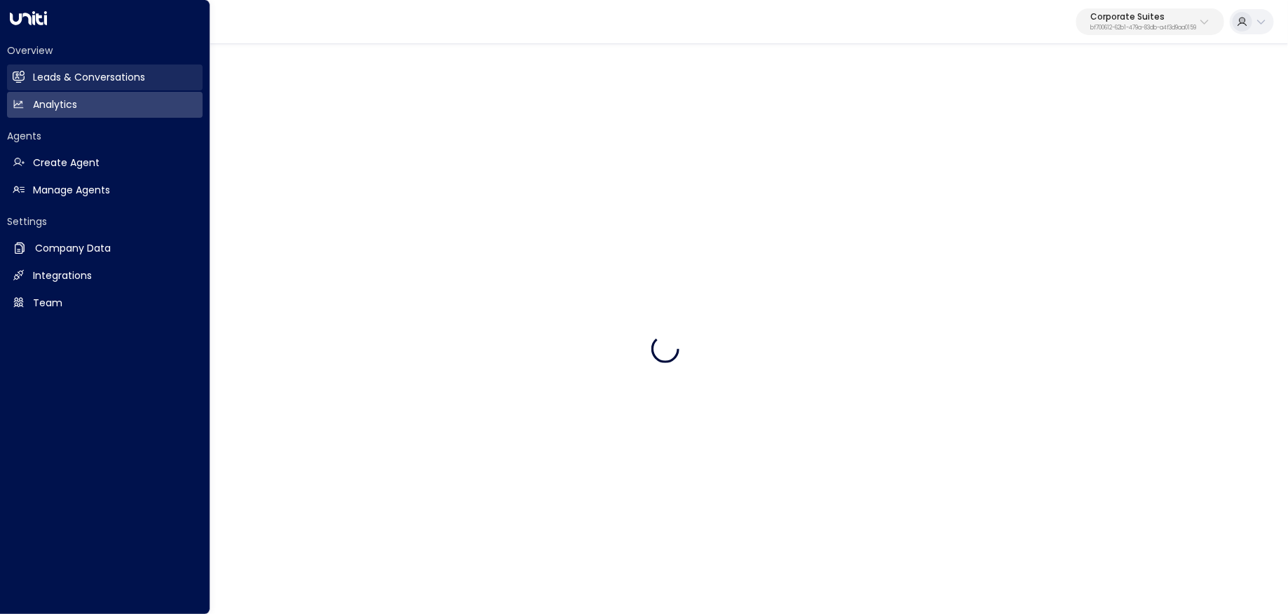
click at [72, 82] on h2 "Leads & Conversations" at bounding box center [89, 77] width 112 height 15
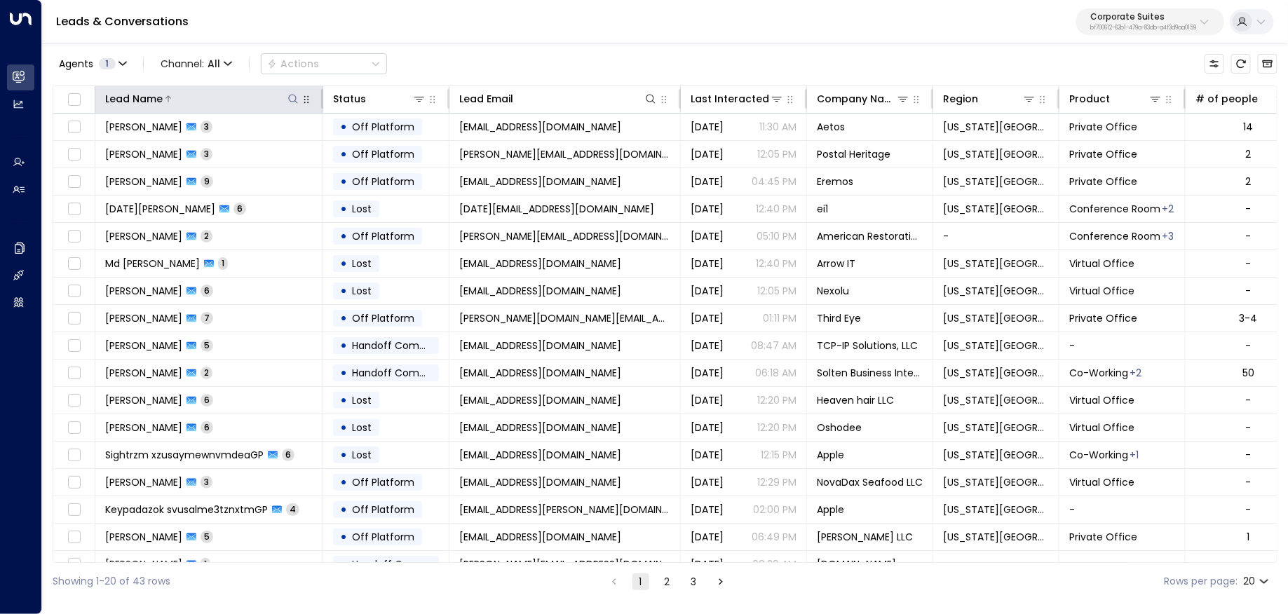
click at [293, 98] on icon at bounding box center [292, 98] width 11 height 11
type input "**********"
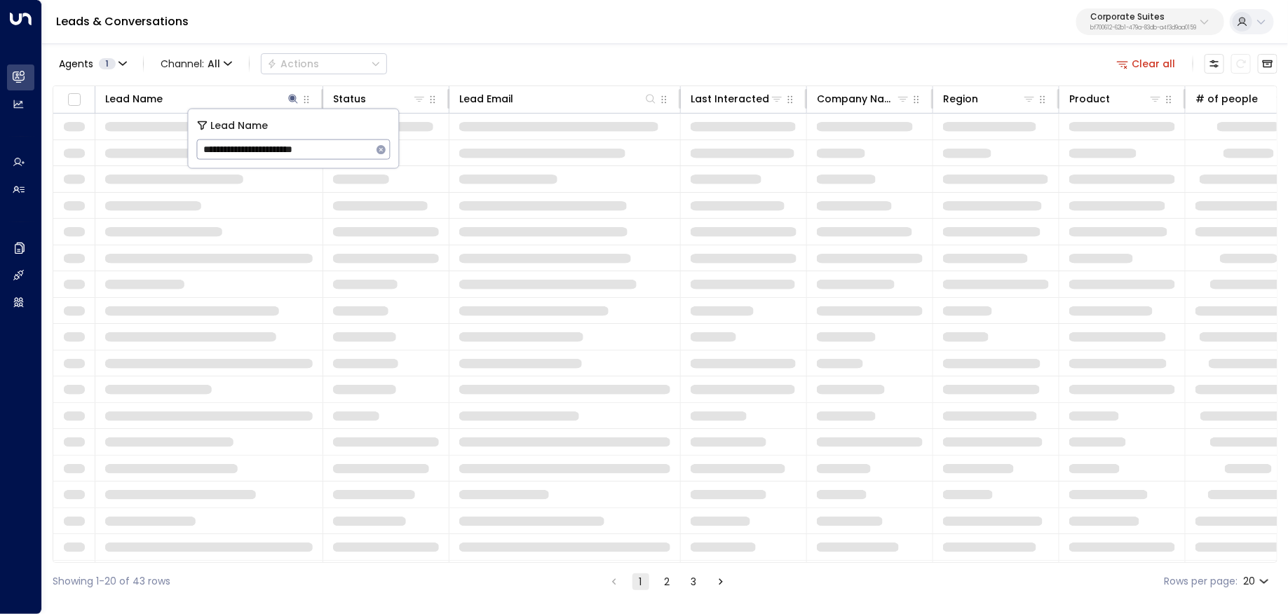
click at [215, 150] on input "**********" at bounding box center [284, 150] width 175 height 26
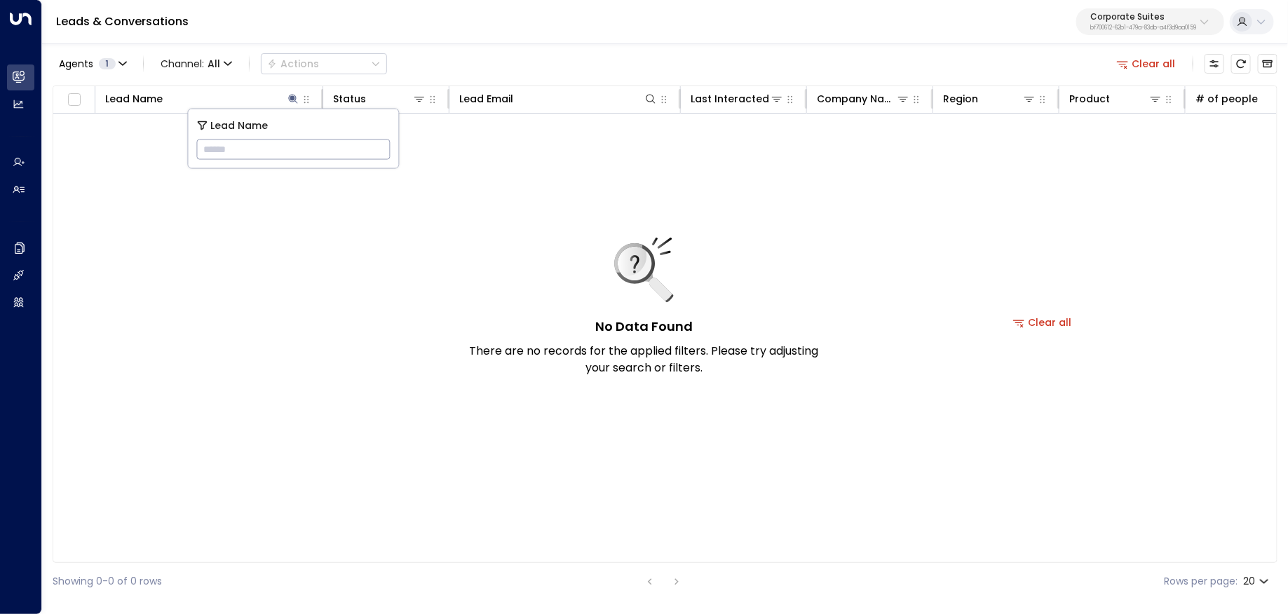
click at [488, 217] on div "No Data Found There are no records for the applied filters. Please try adjustin…" at bounding box center [1042, 323] width 1978 height 418
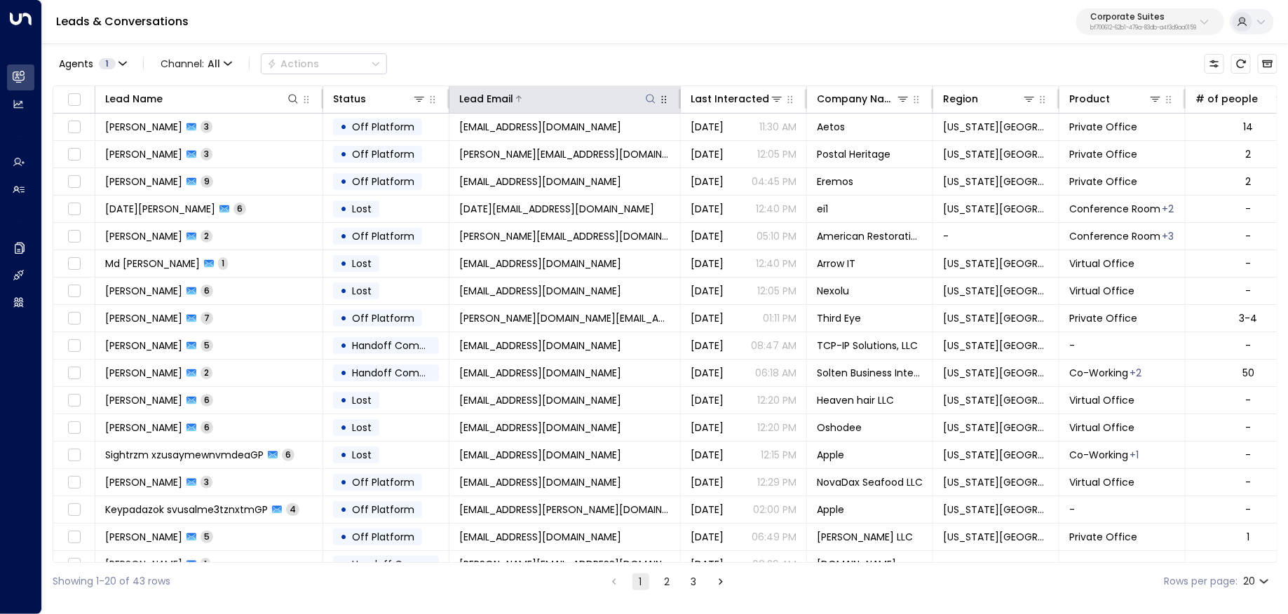
click at [583, 100] on div at bounding box center [585, 99] width 144 height 14
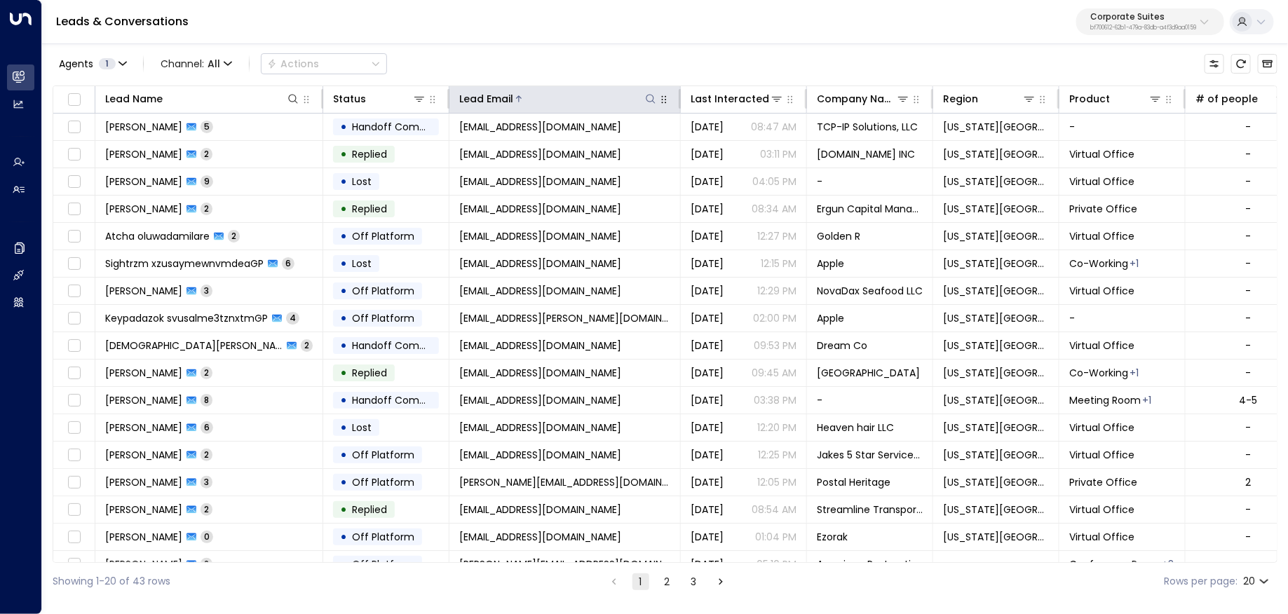
click at [648, 95] on icon at bounding box center [650, 98] width 11 height 11
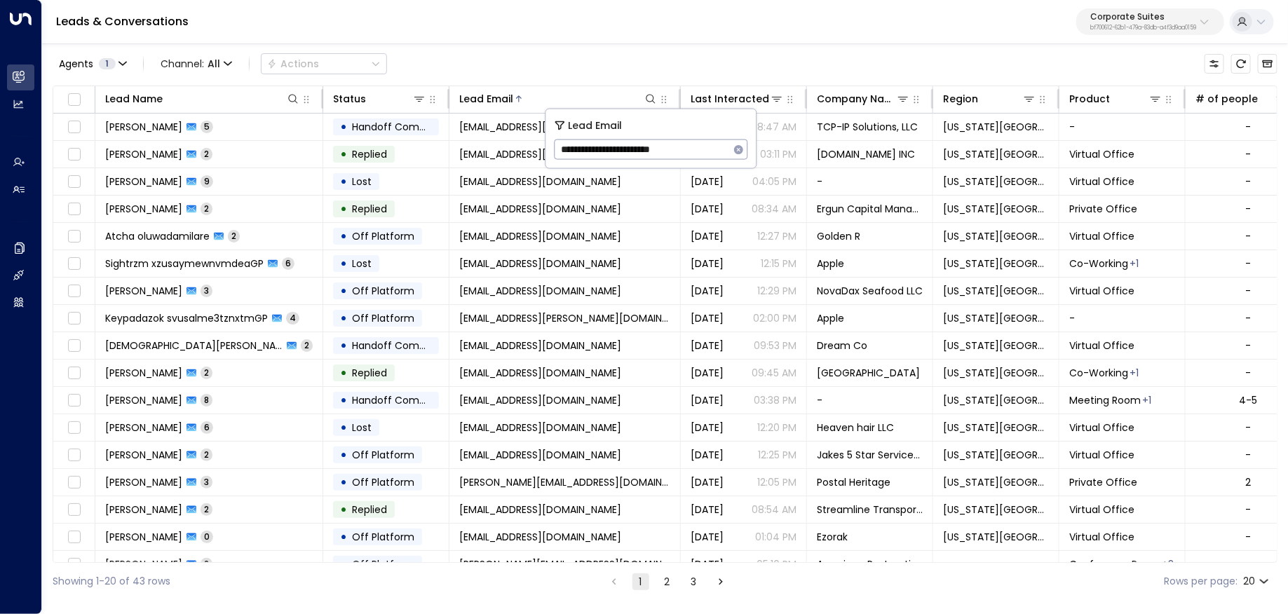
click at [571, 152] on input "**********" at bounding box center [642, 150] width 175 height 26
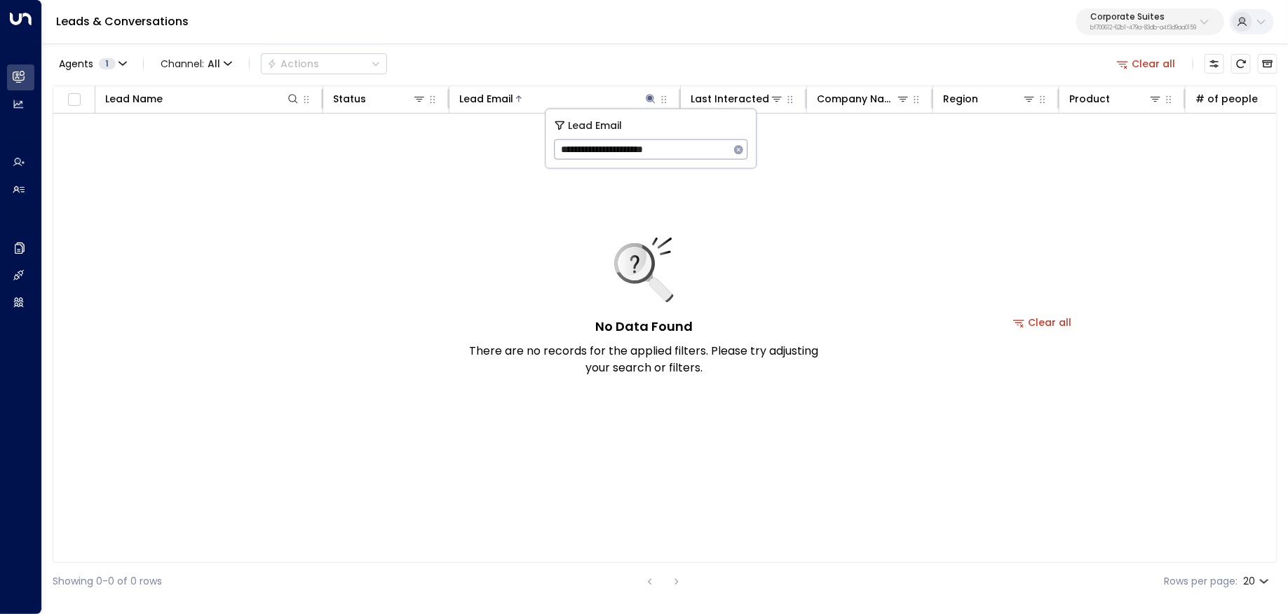
type input "**********"
click at [603, 57] on div "Agents 1 Channel: All Actions Clear all" at bounding box center [665, 63] width 1225 height 29
click at [1266, 61] on icon "Archived Leads" at bounding box center [1267, 63] width 11 height 11
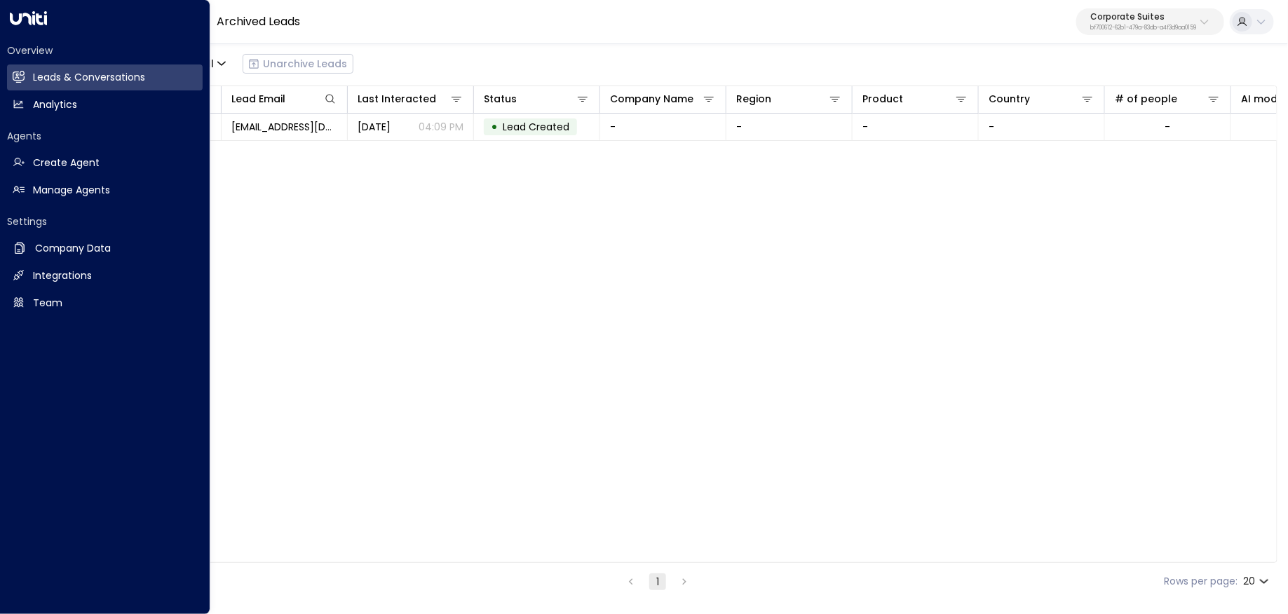
click at [6, 79] on div "Overview Leads & Conversations Leads & Conversations Analytics Analytics Agents…" at bounding box center [105, 307] width 210 height 614
click at [32, 79] on link "Leads & Conversations Leads & Conversations" at bounding box center [105, 77] width 196 height 26
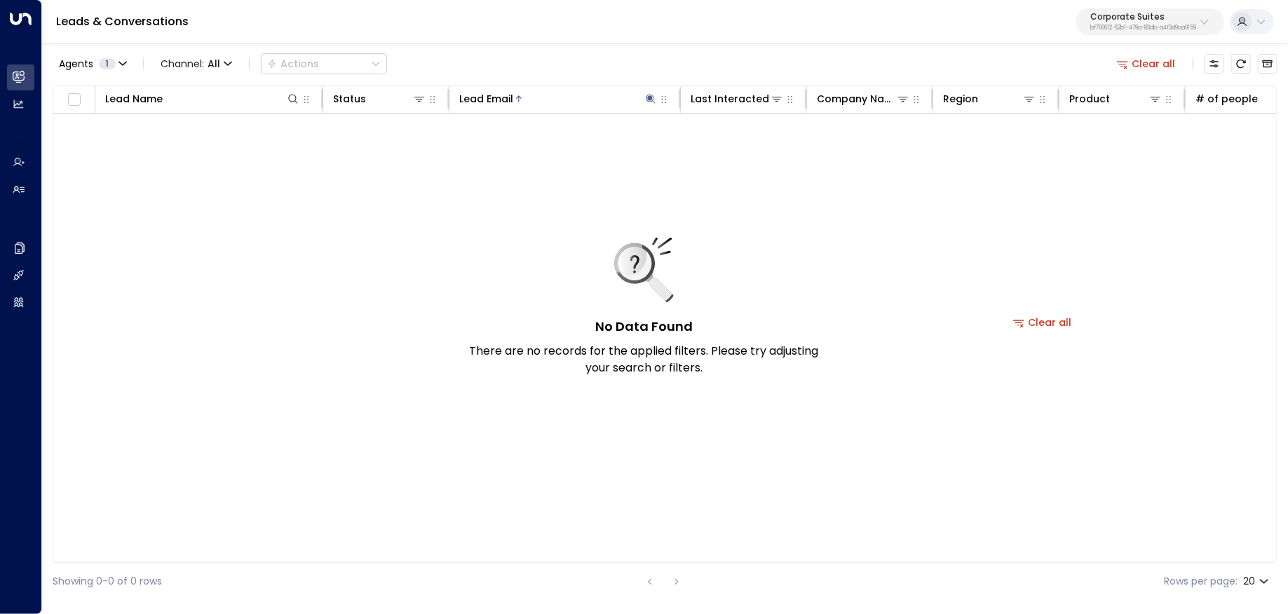
click at [1165, 62] on button "Clear all" at bounding box center [1146, 64] width 70 height 20
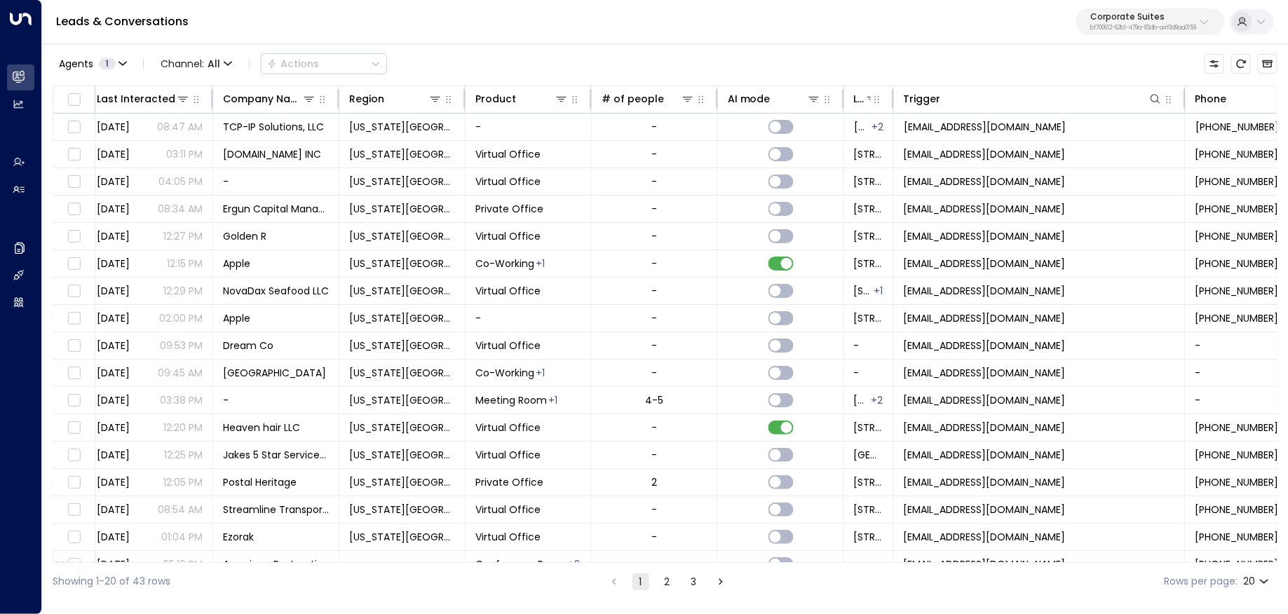
scroll to position [0, 594]
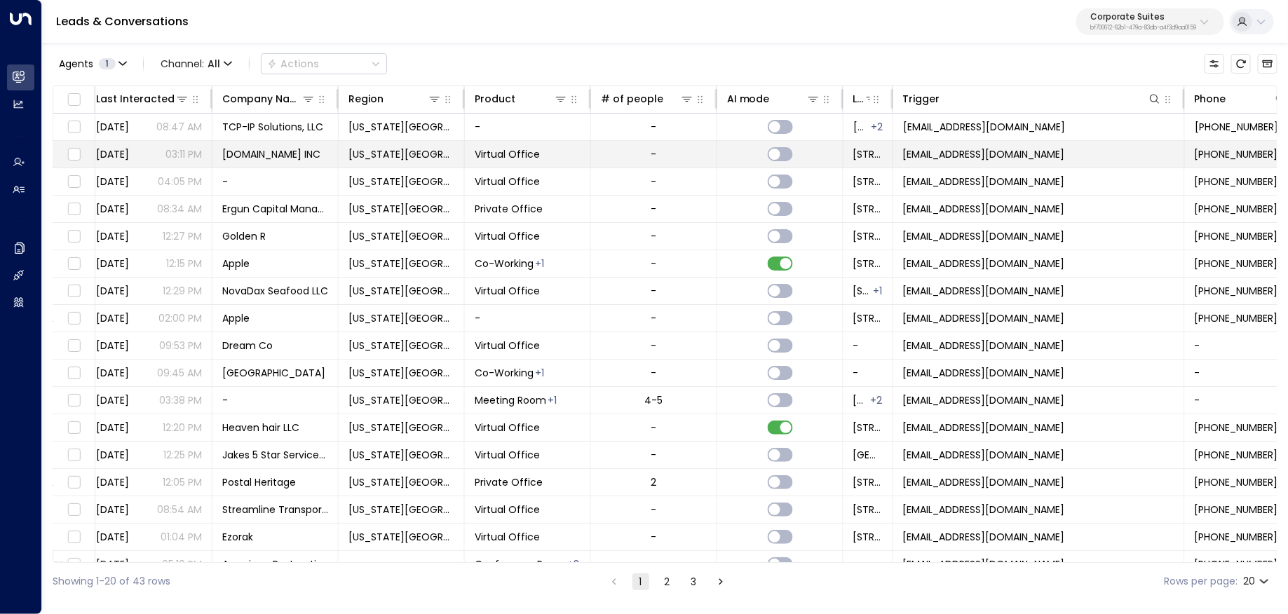
click at [1103, 161] on td "[EMAIL_ADDRESS][DOMAIN_NAME]" at bounding box center [1039, 154] width 292 height 27
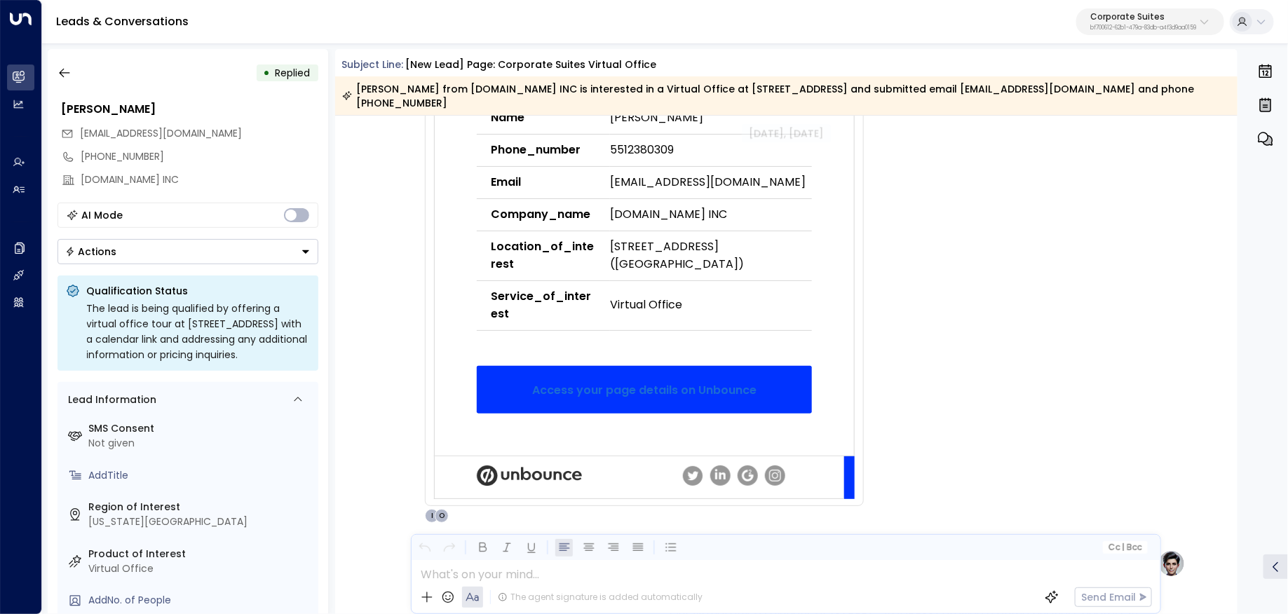
scroll to position [393, 0]
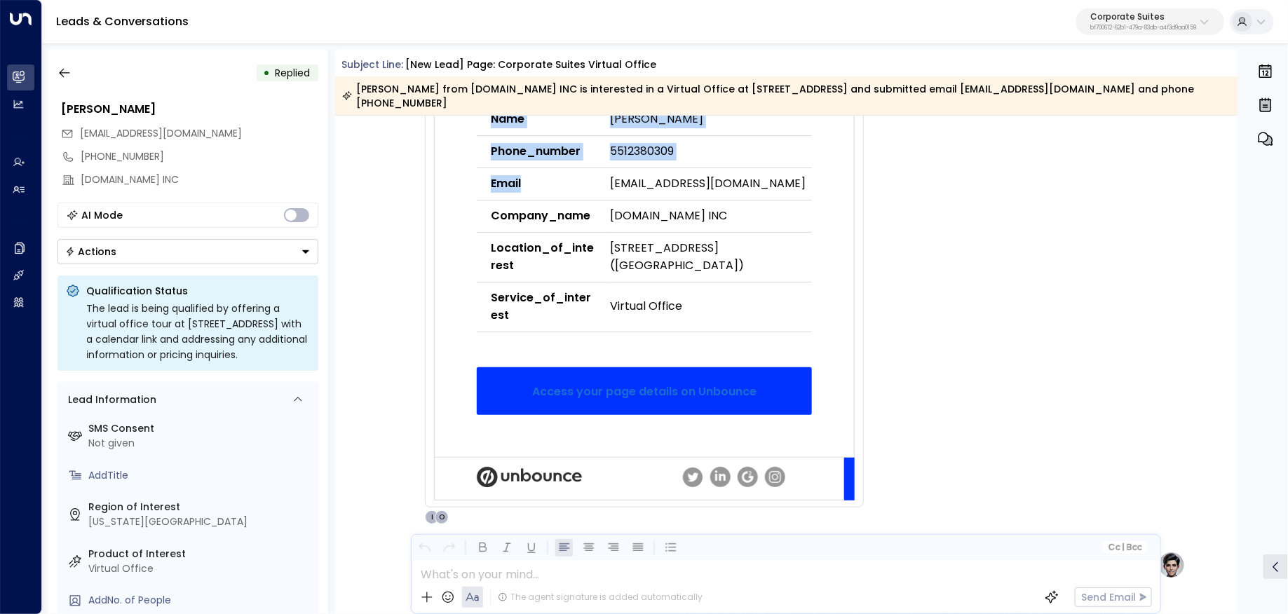
drag, startPoint x: 616, startPoint y: 203, endPoint x: 831, endPoint y: 221, distance: 215.2
click at [831, 221] on td "Landing Page Details Page Name Corporate Suites Virtual office URL [URL][DOMAIN…" at bounding box center [645, 201] width 420 height 512
click at [901, 332] on div "UN Unbounce Notifications • 03:10 PM • Email A new lead has been captured from …" at bounding box center [788, 155] width 794 height 740
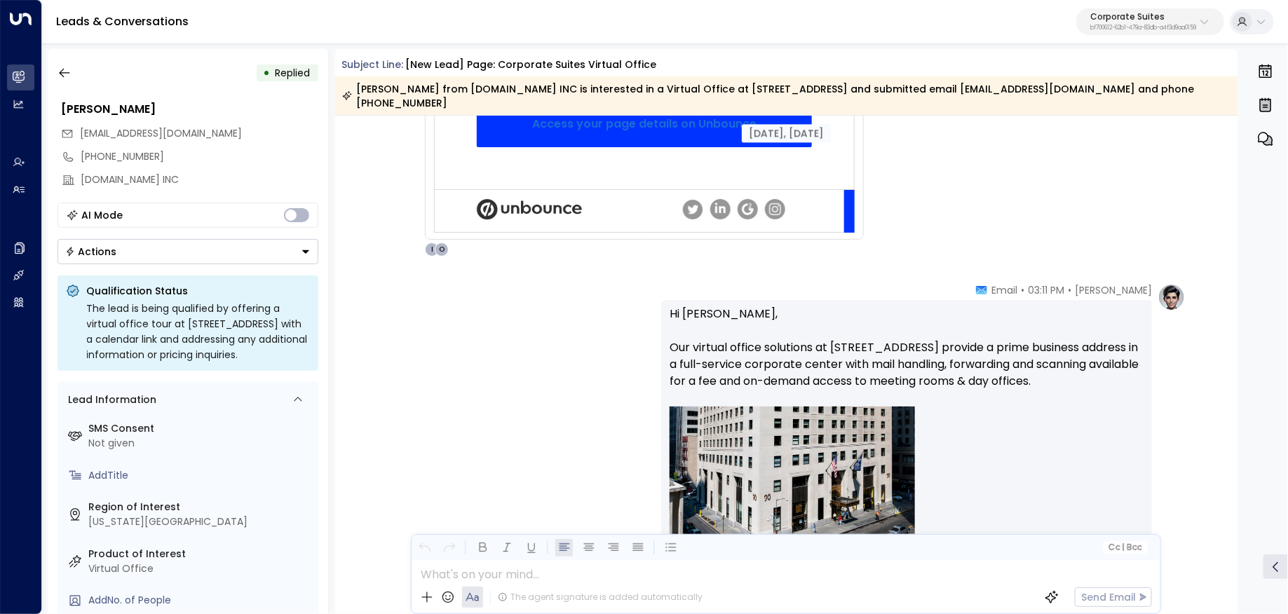
scroll to position [664, 0]
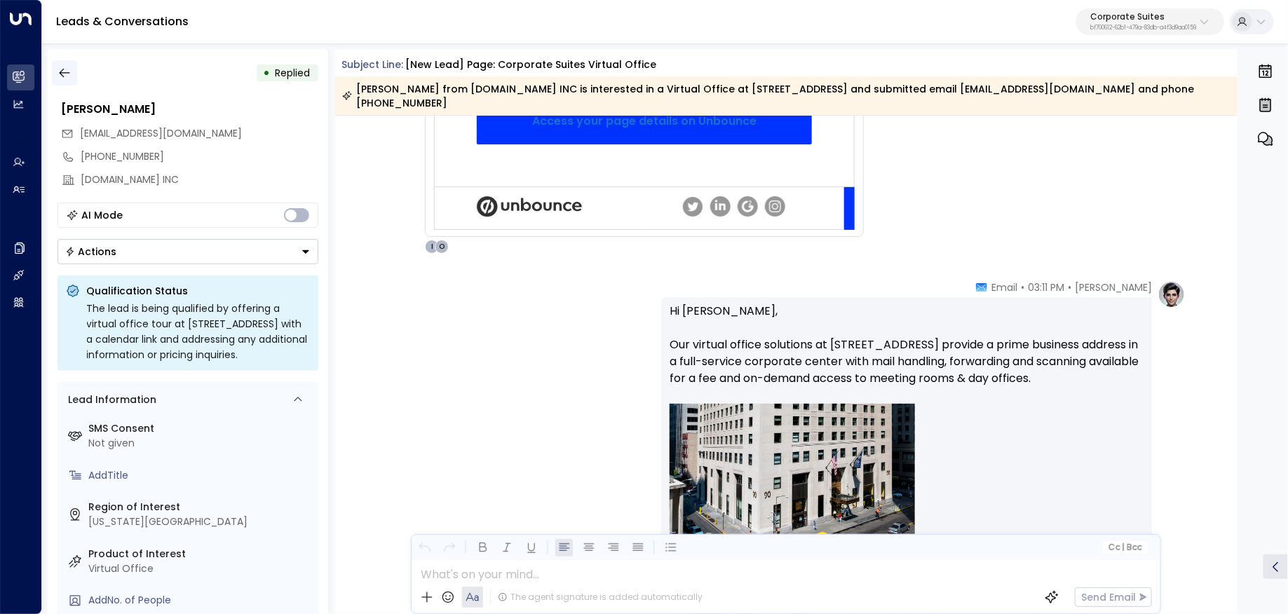
click at [57, 64] on button "button" at bounding box center [64, 72] width 25 height 25
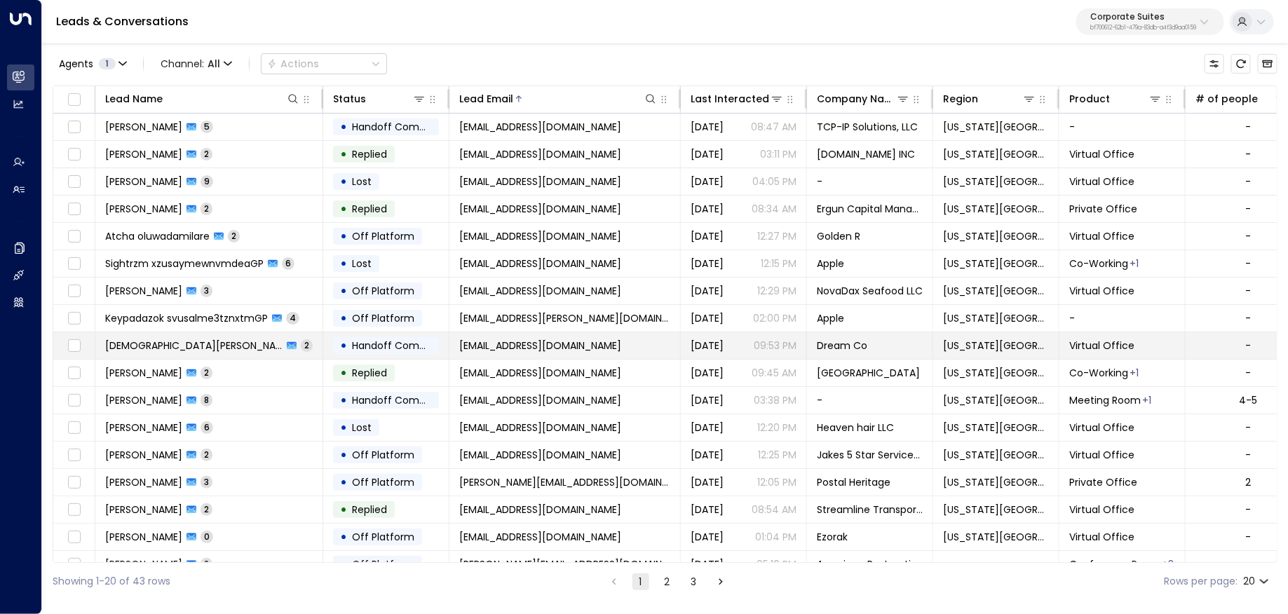
click at [281, 341] on td "[DEMOGRAPHIC_DATA][PERSON_NAME] 2" at bounding box center [209, 345] width 228 height 27
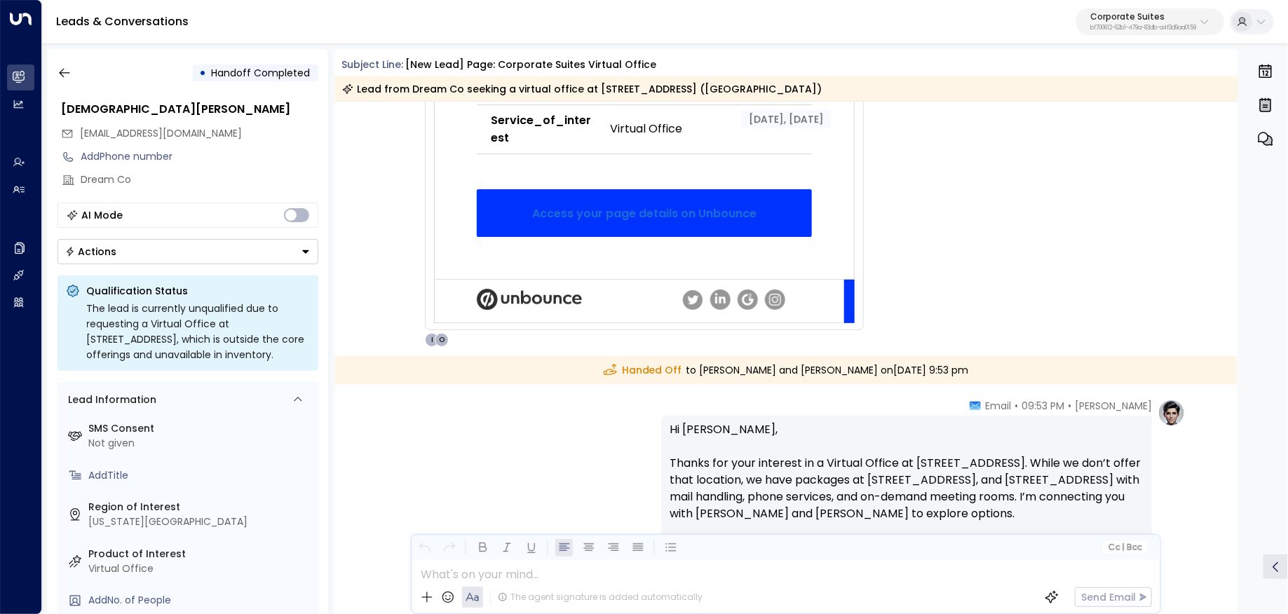
scroll to position [571, 0]
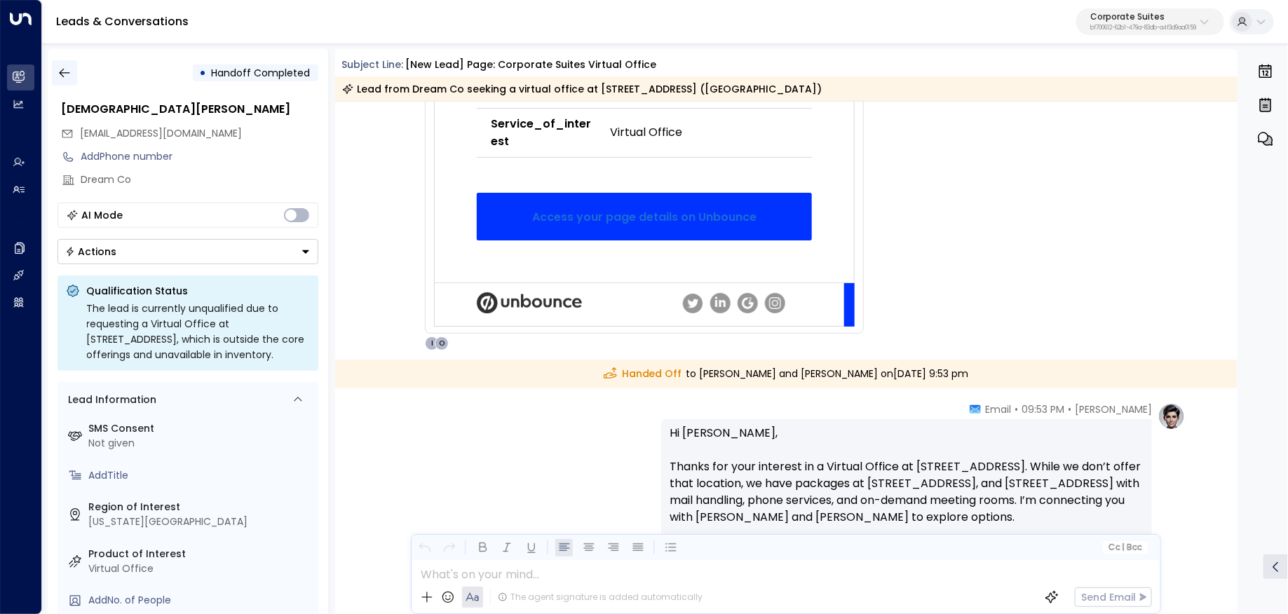
click at [75, 67] on button "button" at bounding box center [64, 72] width 25 height 25
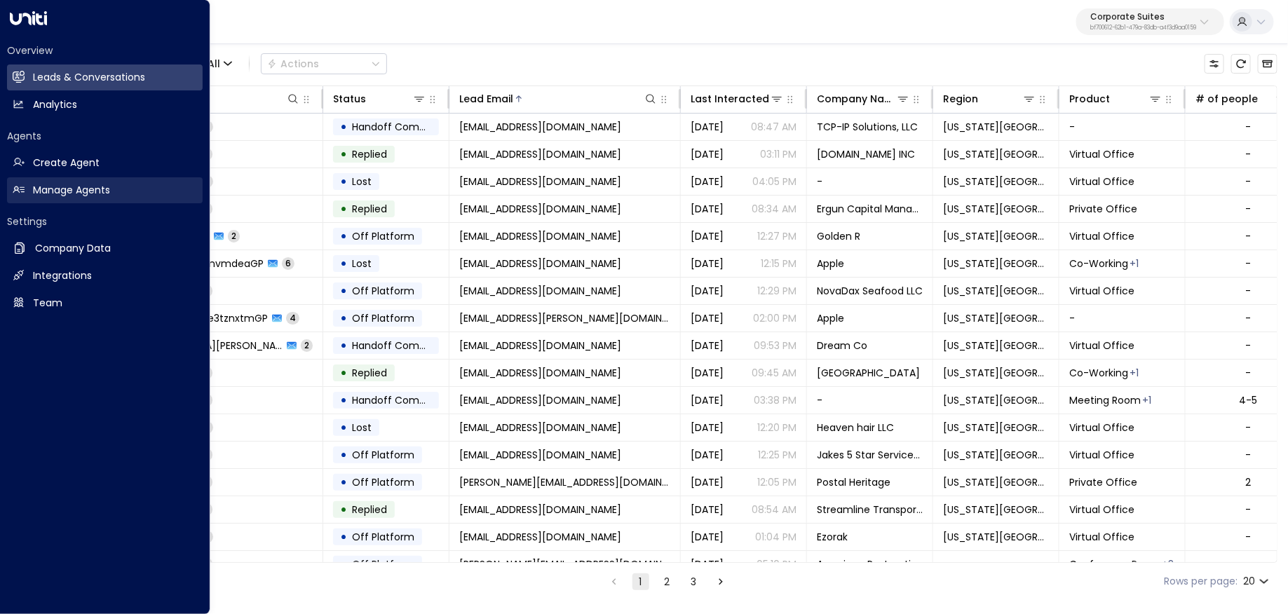
click at [22, 191] on icon at bounding box center [19, 190] width 12 height 12
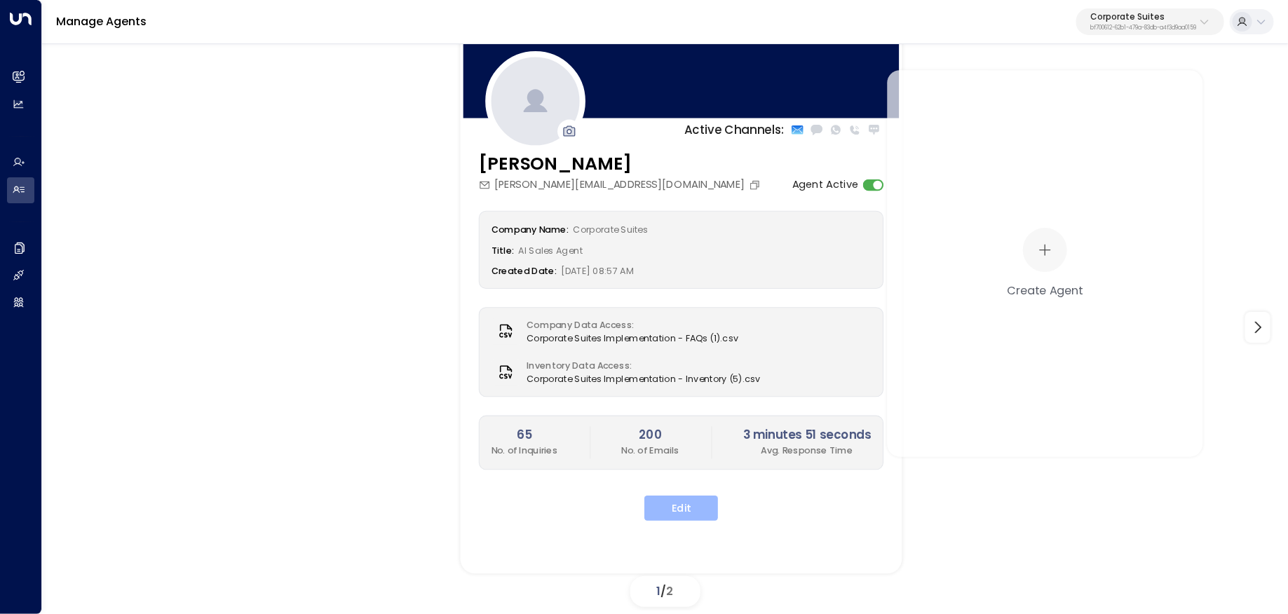
click at [702, 503] on button "Edit" at bounding box center [681, 508] width 74 height 25
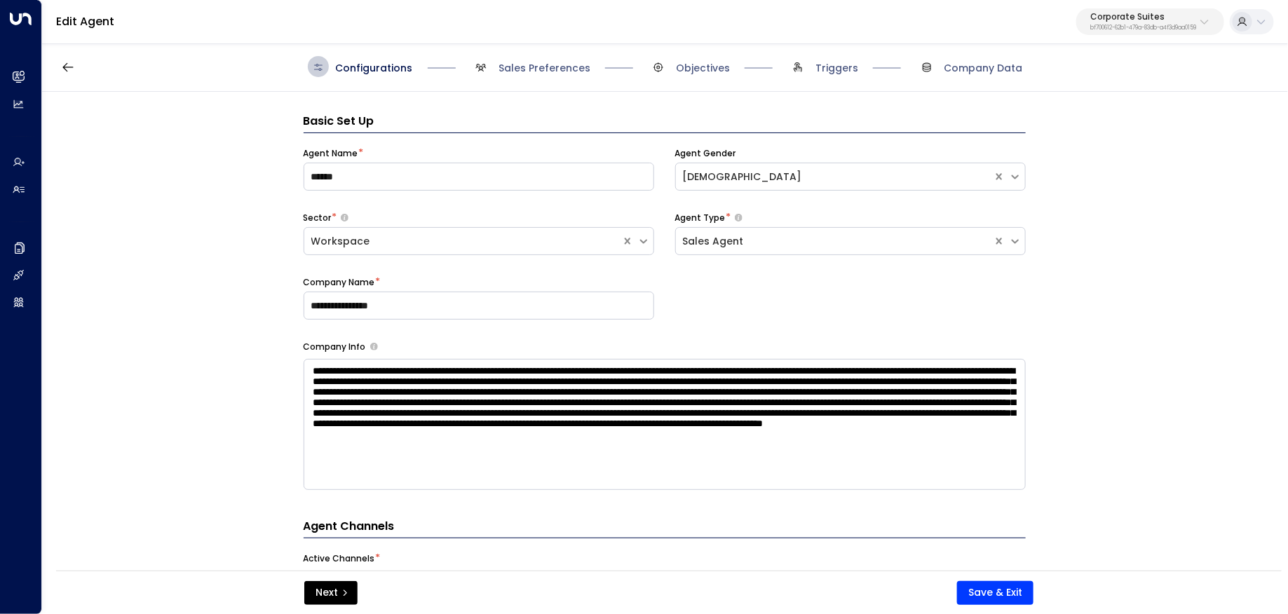
scroll to position [21, 0]
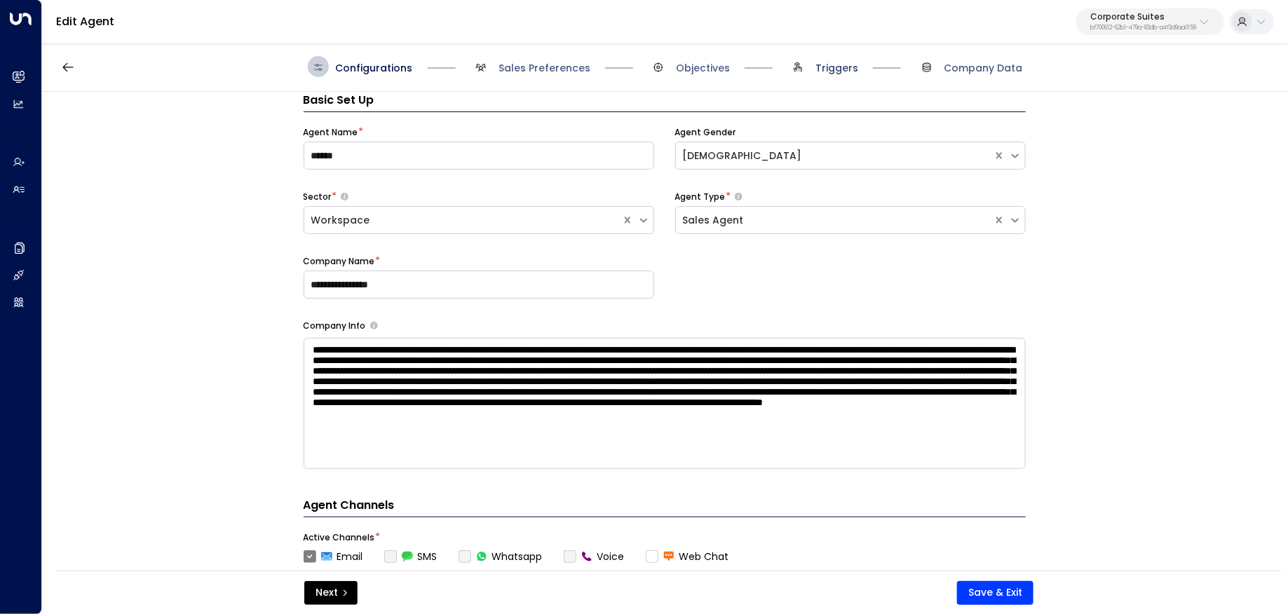
click at [822, 69] on span "Triggers" at bounding box center [836, 68] width 43 height 14
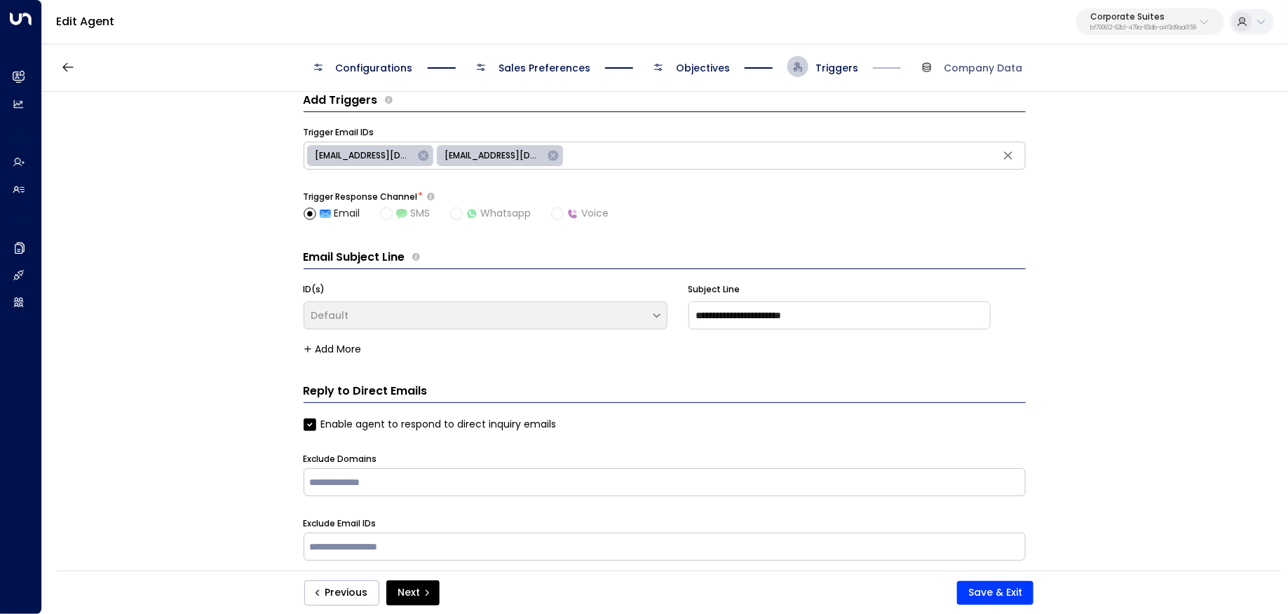
click at [337, 153] on span "[EMAIL_ADDRESS][DOMAIN_NAME]" at bounding box center [364, 155] width 114 height 13
type input "**********"
click at [163, 139] on div "**********" at bounding box center [664, 336] width 1244 height 488
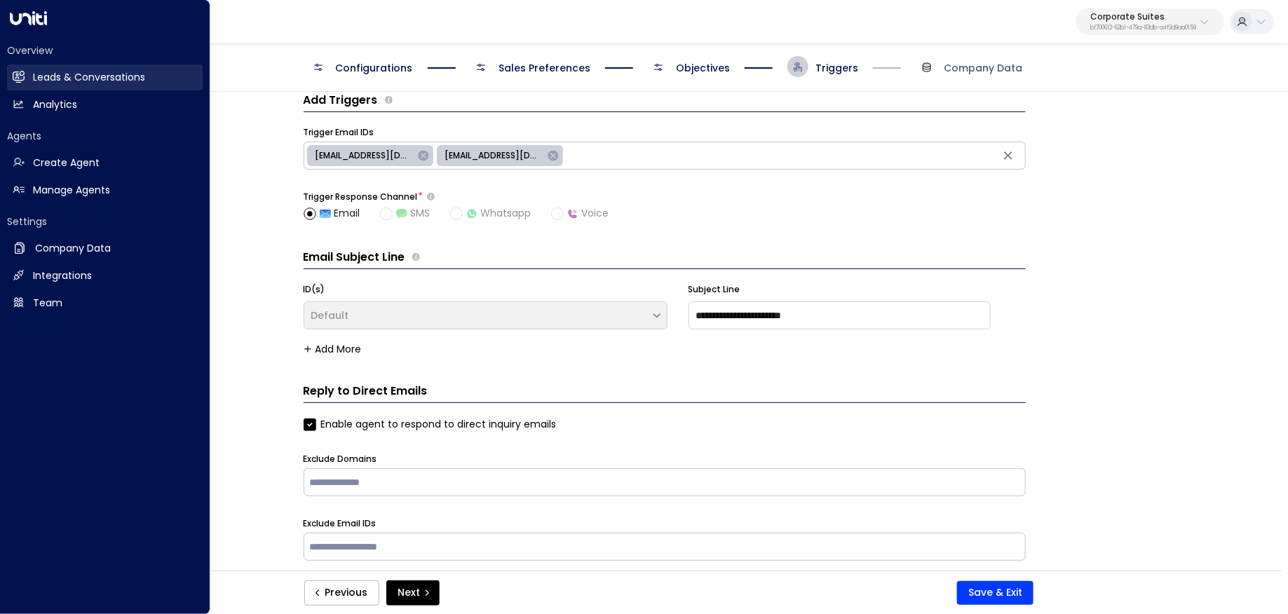
click at [48, 74] on h2 "Leads & Conversations" at bounding box center [89, 77] width 112 height 15
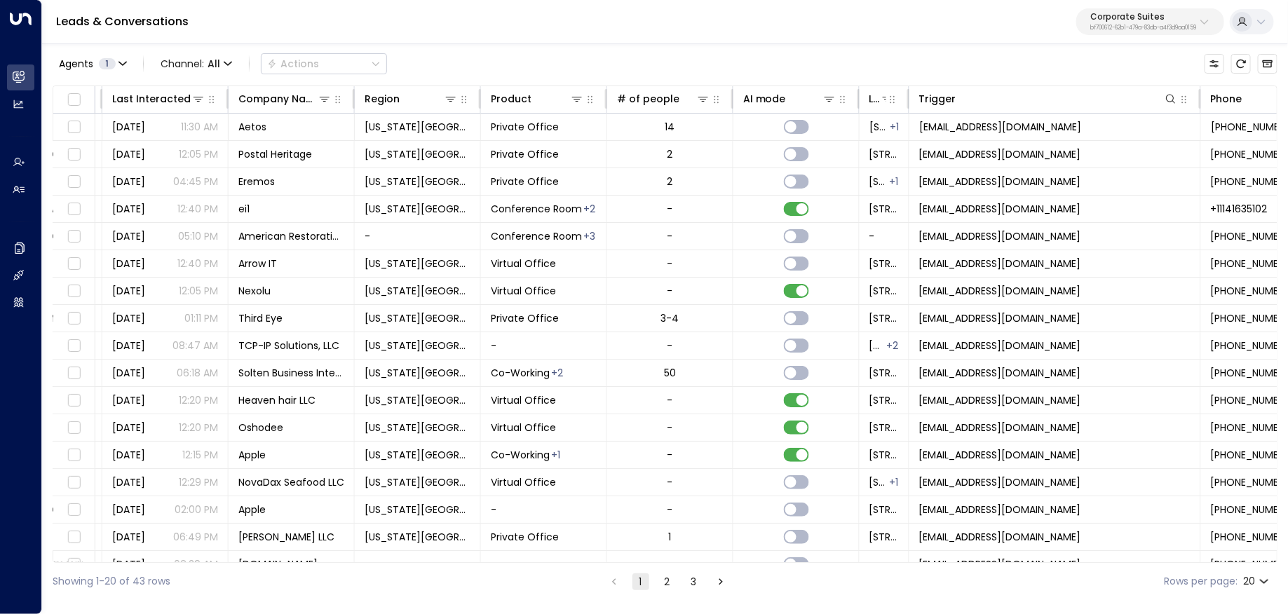
scroll to position [0, 587]
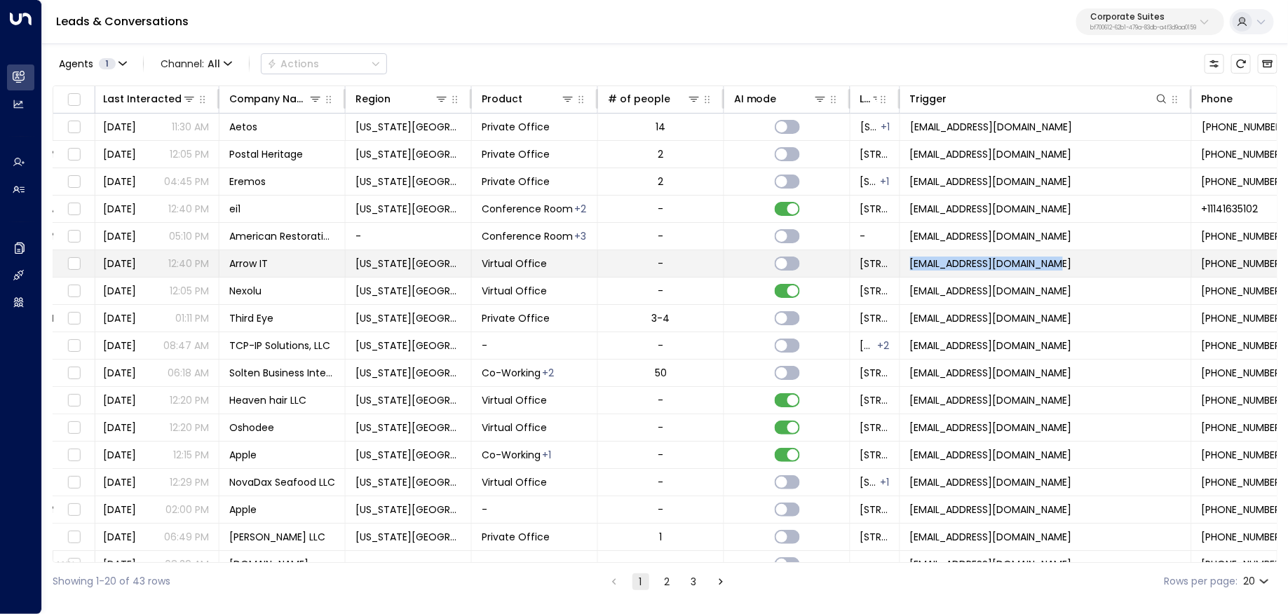
drag, startPoint x: 1106, startPoint y: 262, endPoint x: 911, endPoint y: 262, distance: 194.9
click at [911, 262] on td "[EMAIL_ADDRESS][DOMAIN_NAME]" at bounding box center [1046, 263] width 292 height 27
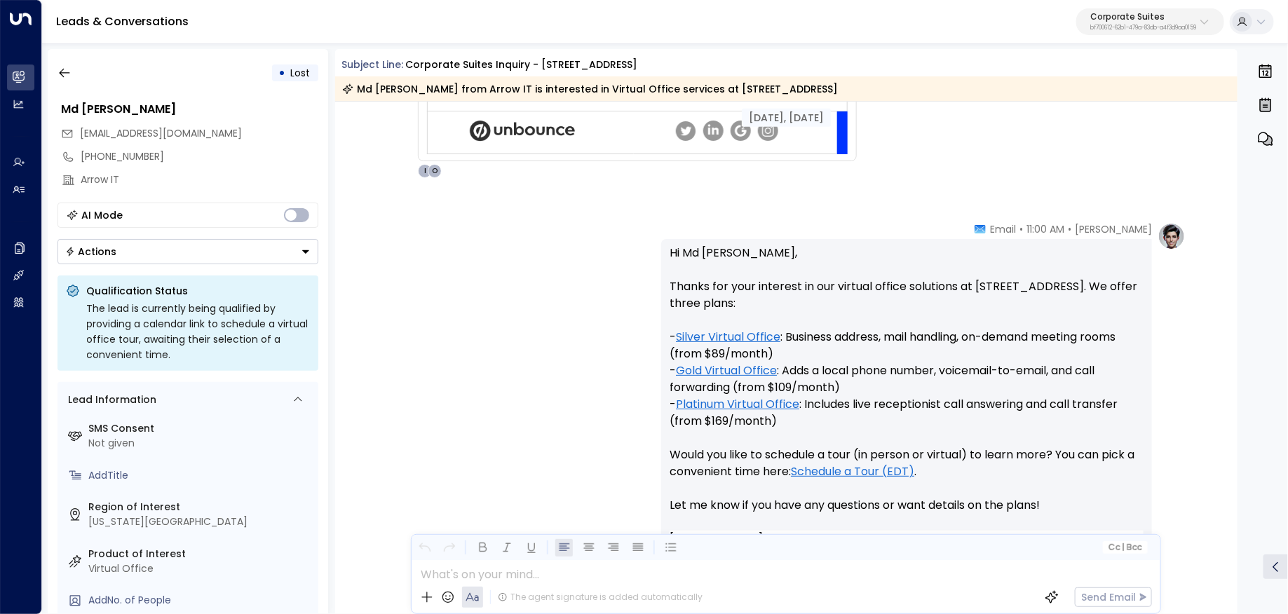
scroll to position [888, 0]
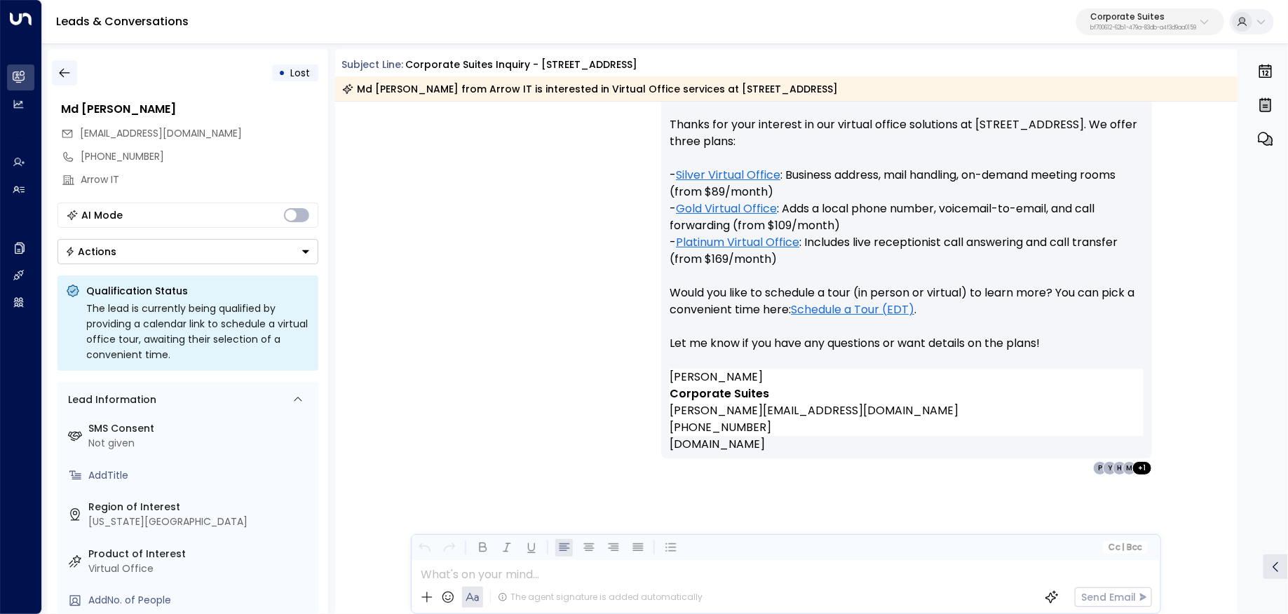
click at [57, 69] on icon "button" at bounding box center [64, 73] width 14 height 14
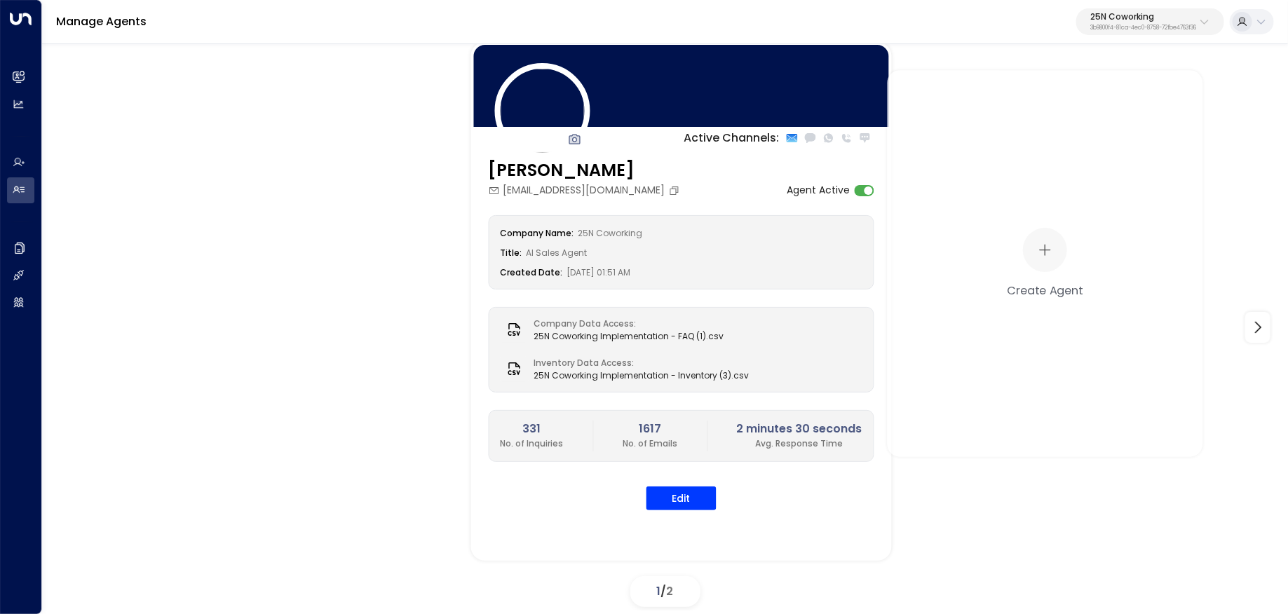
click at [1121, 18] on p "25N Coworking" at bounding box center [1143, 17] width 106 height 8
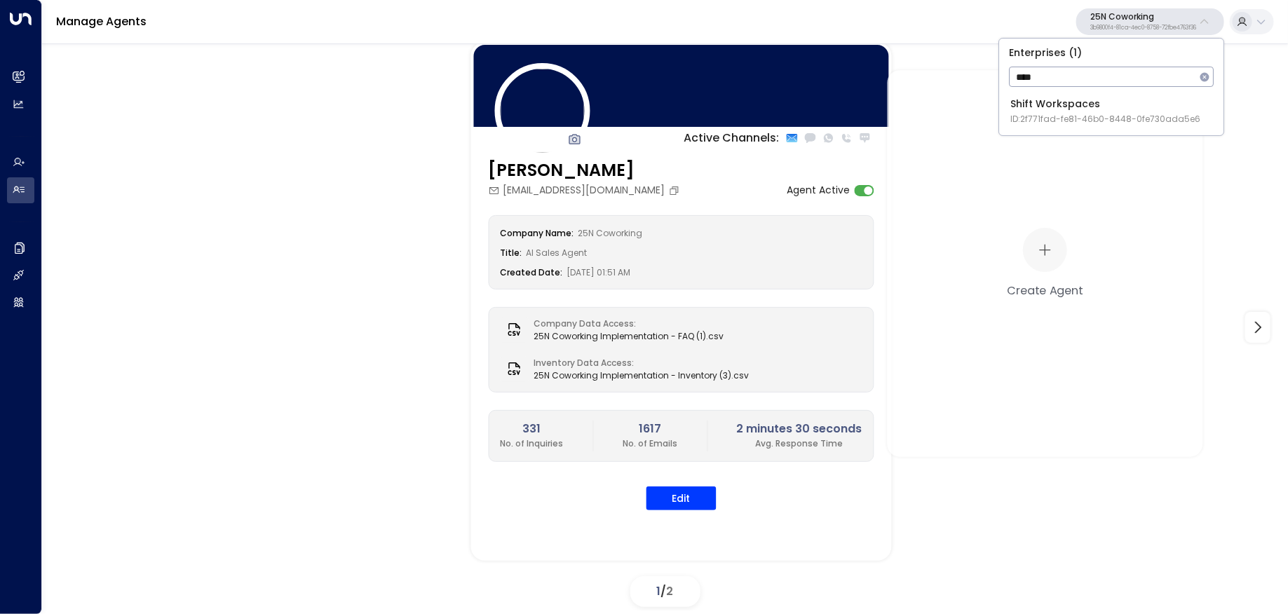
type input "****"
click at [1050, 108] on div "Shift Workspaces ID: 2f771fad-fe81-46b0-8448-0fe730ada5e6" at bounding box center [1105, 111] width 190 height 29
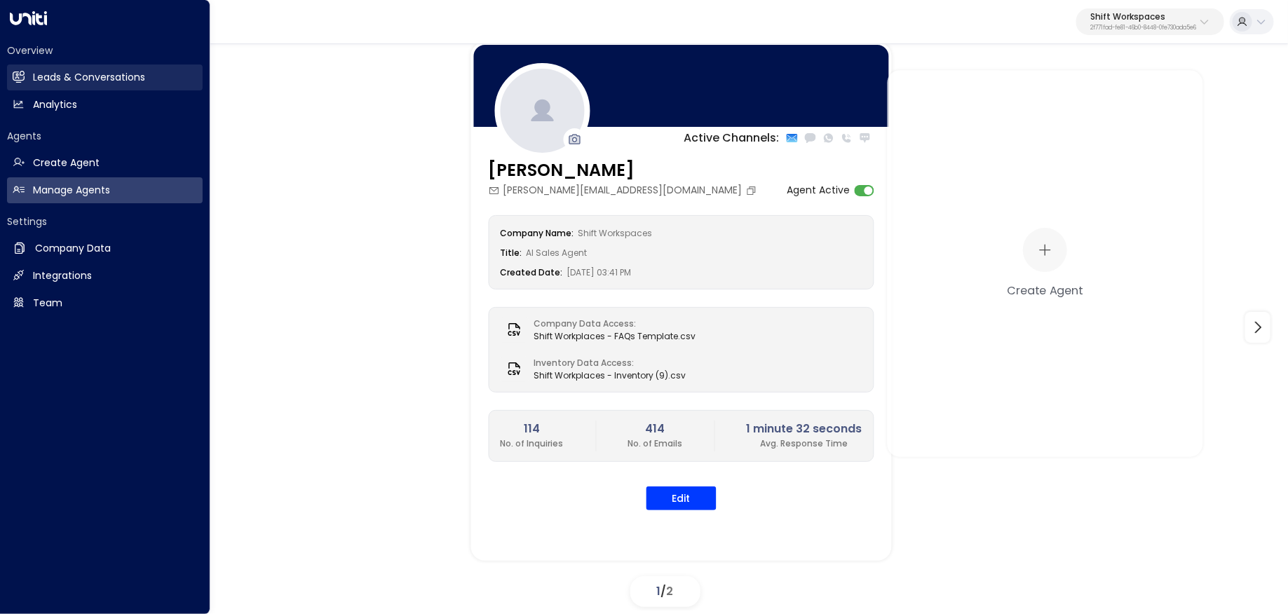
click at [28, 69] on link "Leads & Conversations Leads & Conversations" at bounding box center [105, 77] width 196 height 26
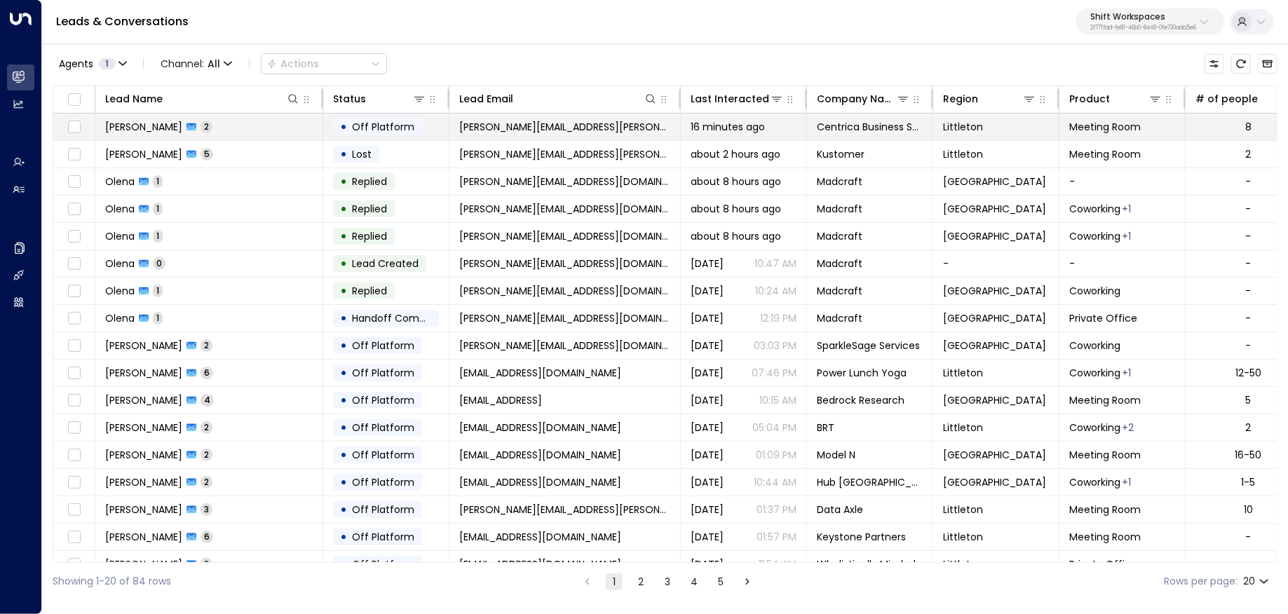
click at [269, 118] on td "[PERSON_NAME] 2" at bounding box center [209, 127] width 228 height 27
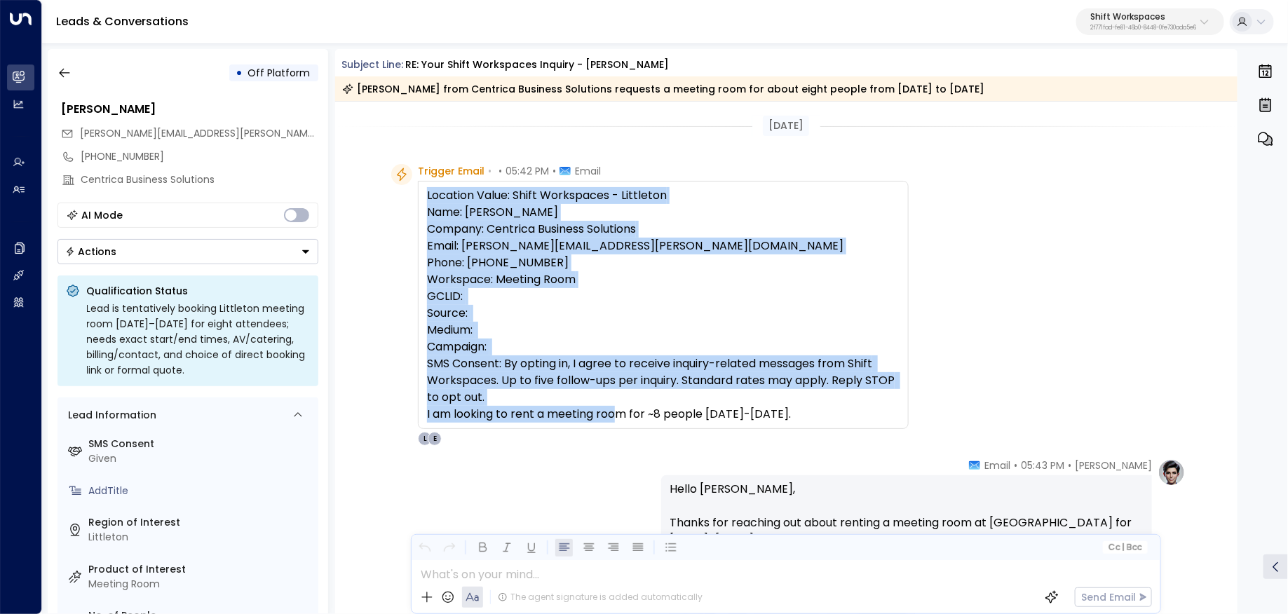
copy div "Location Value: Shift Workspaces - Littleton Name: [PERSON_NAME] Company: Centr…"
drag, startPoint x: 806, startPoint y: 407, endPoint x: 423, endPoint y: 195, distance: 437.4
click at [423, 195] on div "Location Value: Shift Workspaces - Littleton Name: [PERSON_NAME] Company: Centr…" at bounding box center [663, 305] width 491 height 248
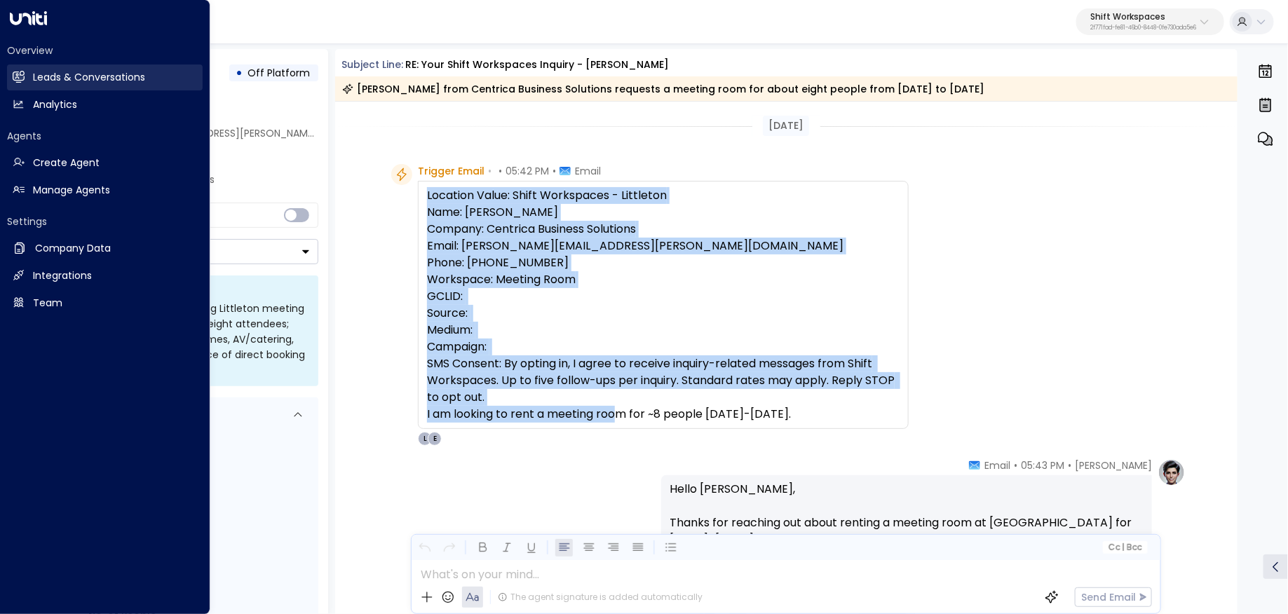
click at [68, 75] on h2 "Leads & Conversations" at bounding box center [89, 77] width 112 height 15
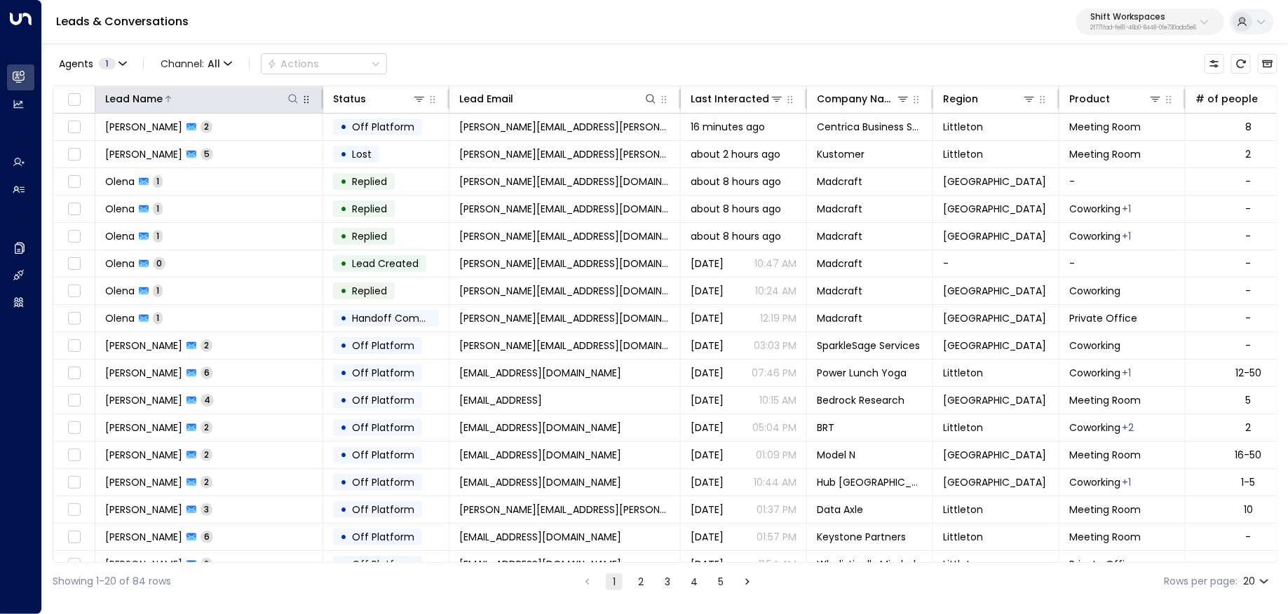
click at [290, 97] on icon at bounding box center [292, 98] width 11 height 11
type input "*****"
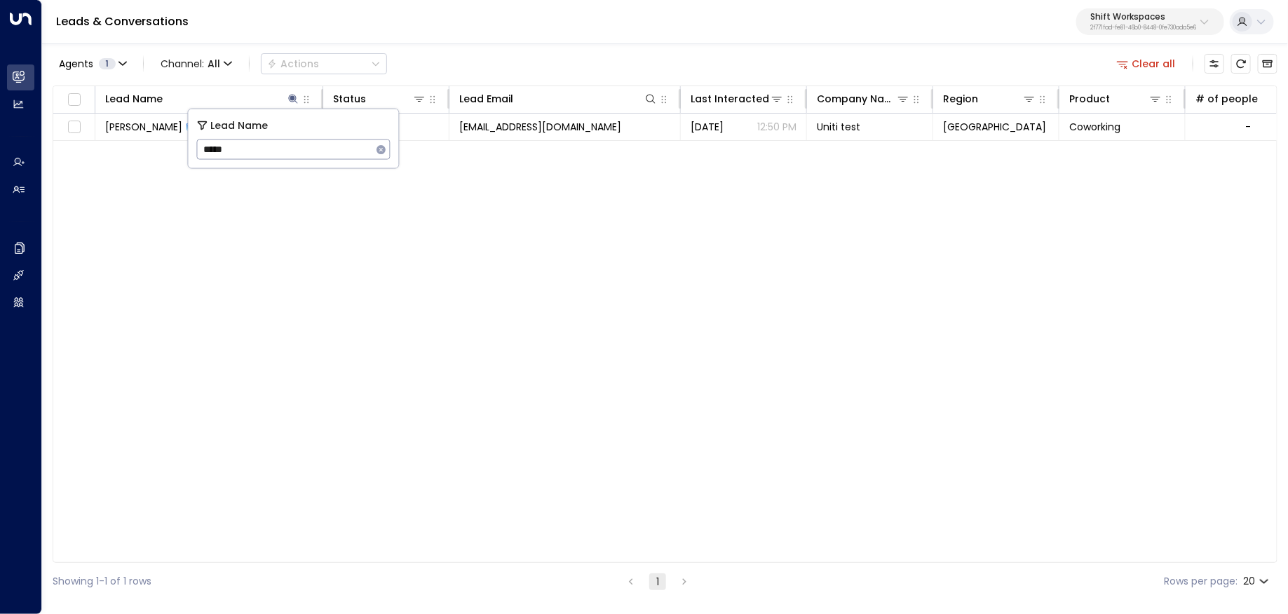
click at [471, 74] on div "Agents 1 Channel: All Actions Clear all" at bounding box center [665, 63] width 1225 height 29
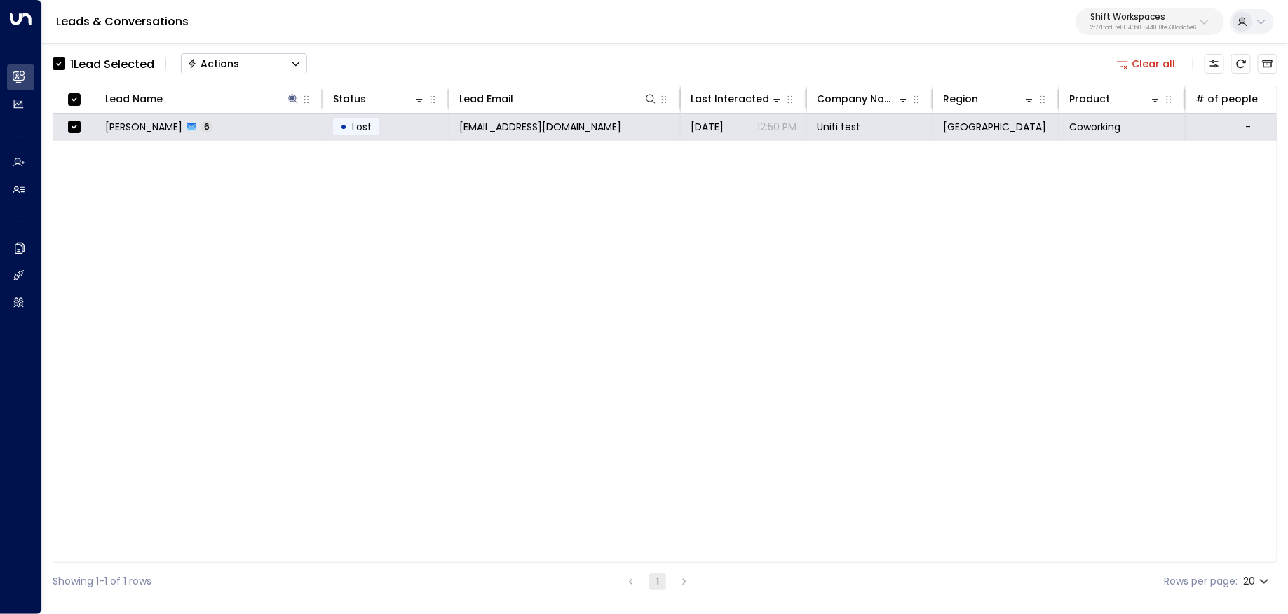
click at [297, 67] on icon "Button group with a nested menu" at bounding box center [296, 64] width 10 height 10
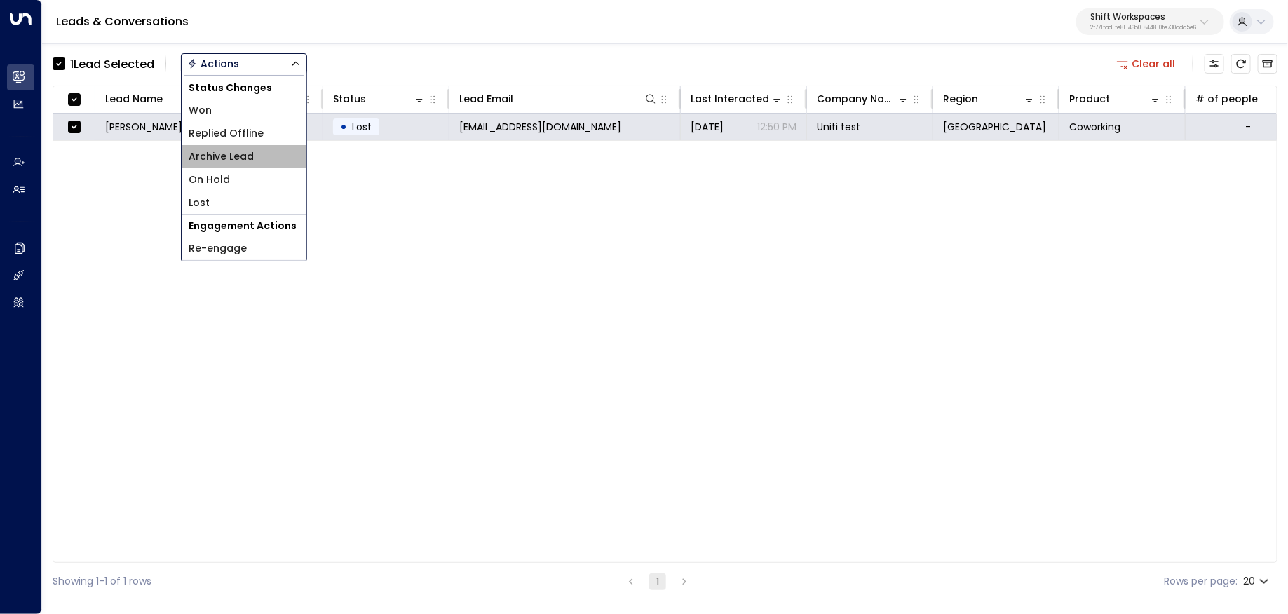
click at [284, 151] on li "Archive Lead" at bounding box center [244, 156] width 125 height 23
